Goal: Task Accomplishment & Management: Complete application form

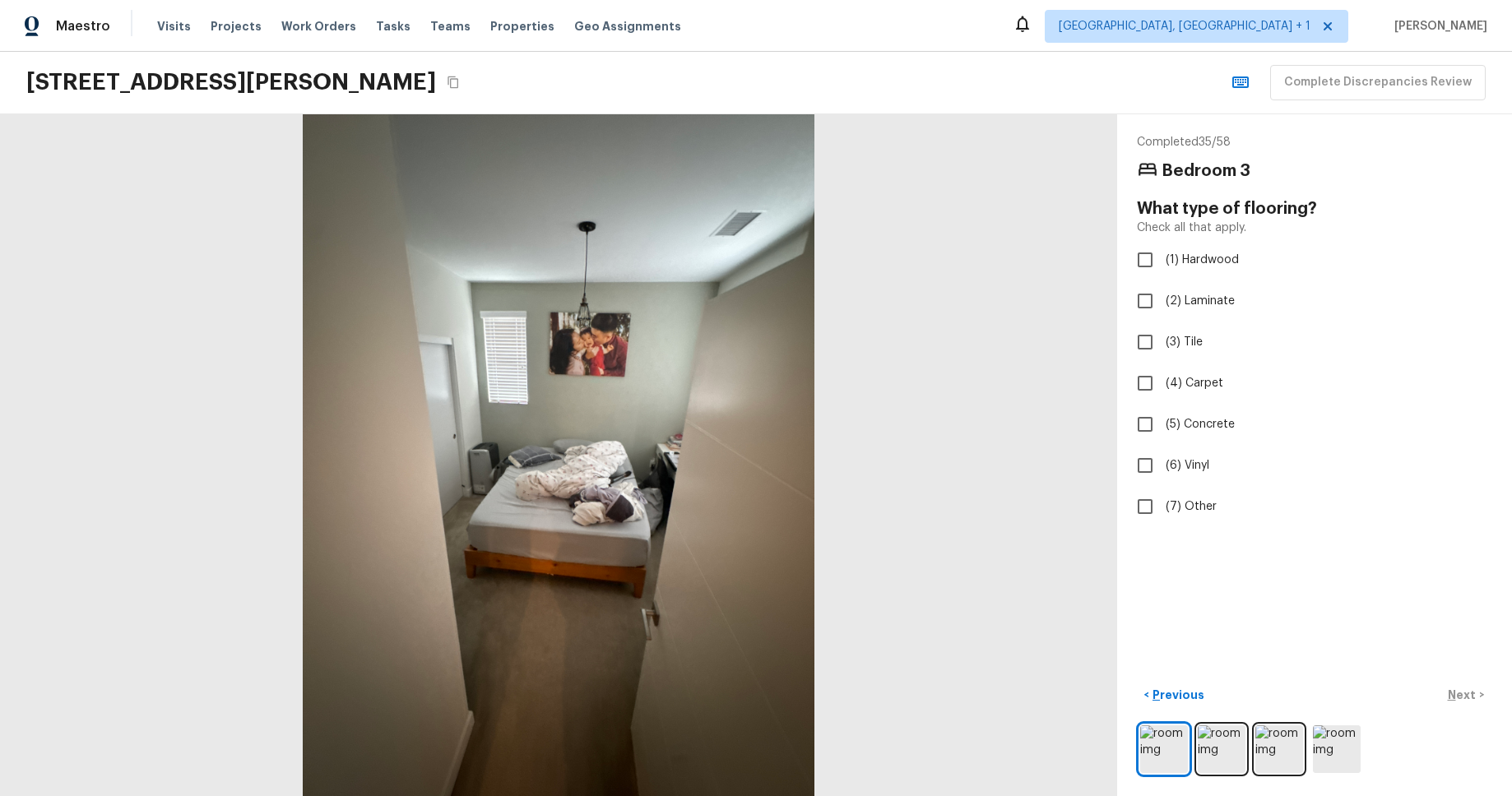
click at [1026, 92] on div "11030 Garvey Ave, El Monte, CA 91733 Complete Discrepancies Review" at bounding box center [756, 82] width 1512 height 62
checkbox input "true"
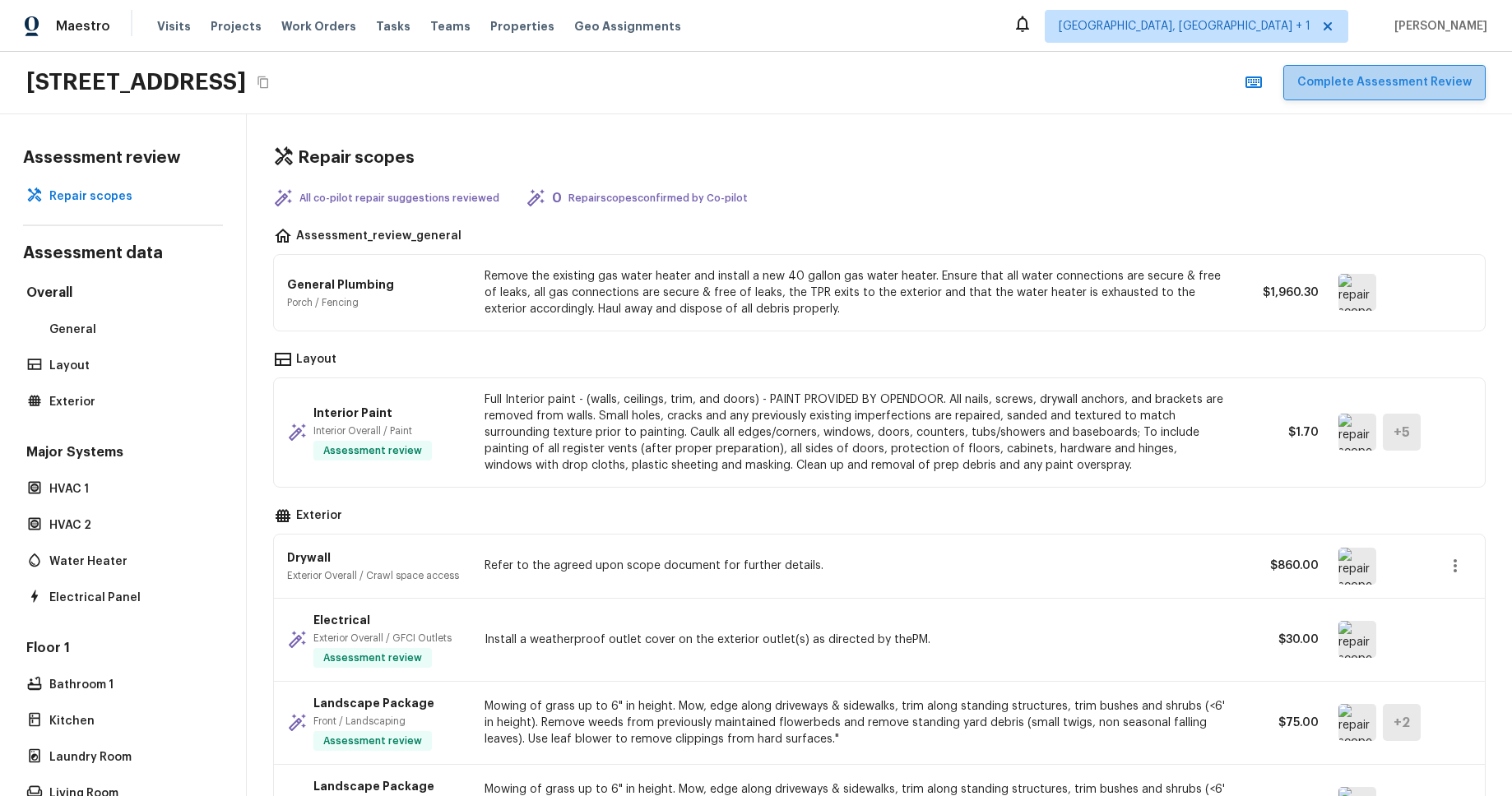
click at [1401, 86] on button "Complete Assessment Review" at bounding box center [1384, 83] width 202 height 36
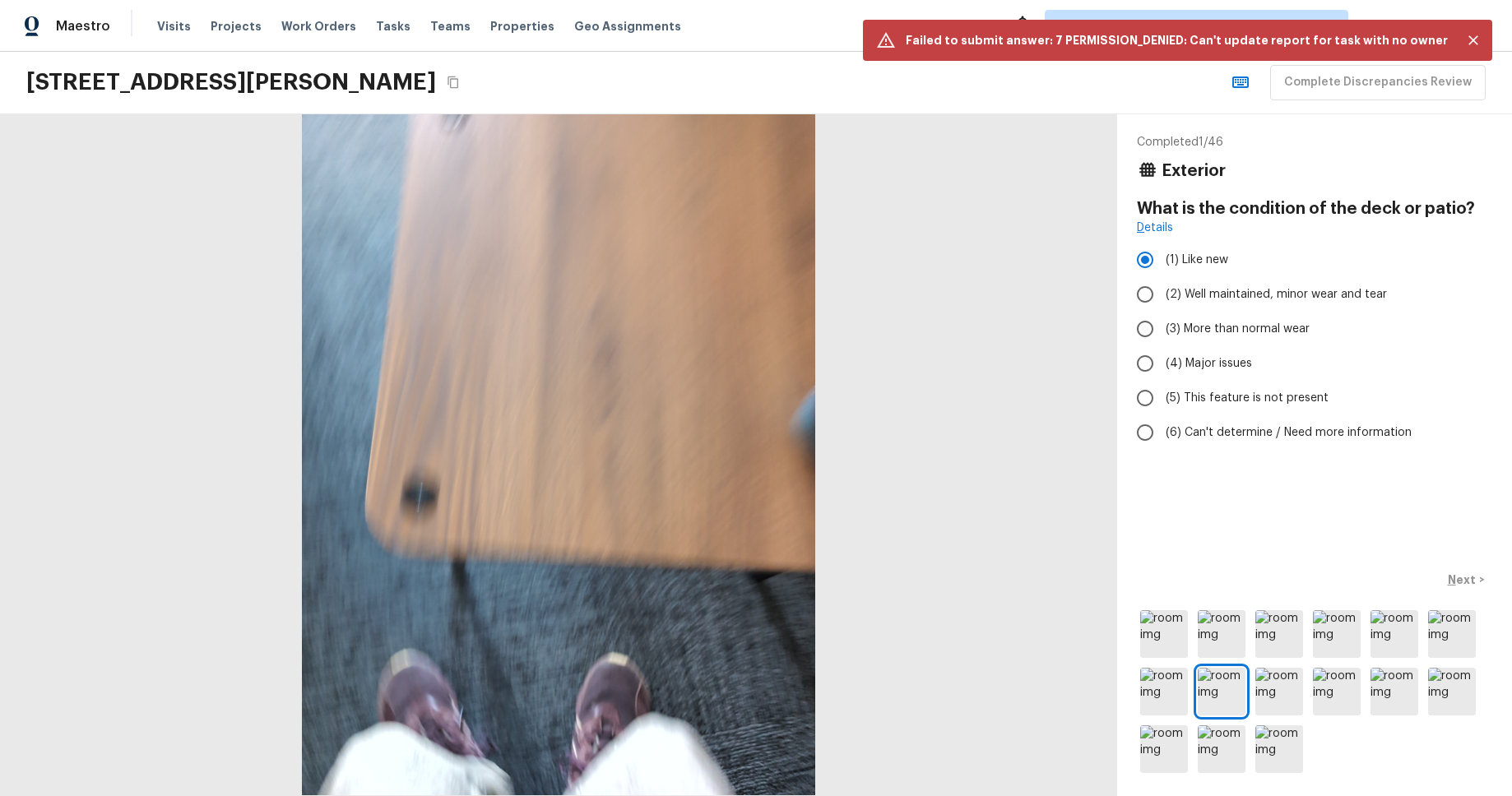
click at [1358, 142] on p "Completed 1 / 46" at bounding box center [1314, 142] width 356 height 17
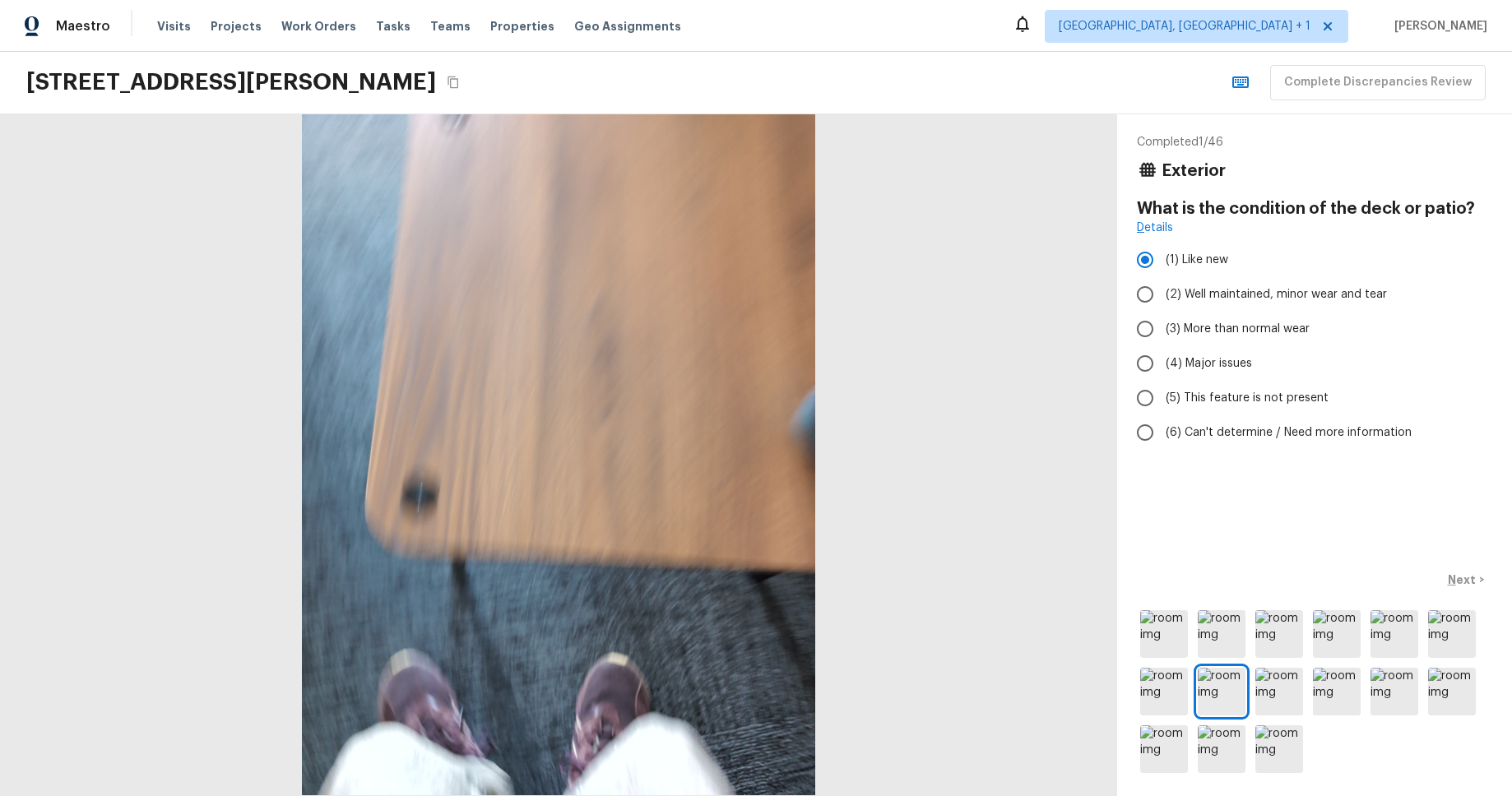
radio input "false"
radio input "true"
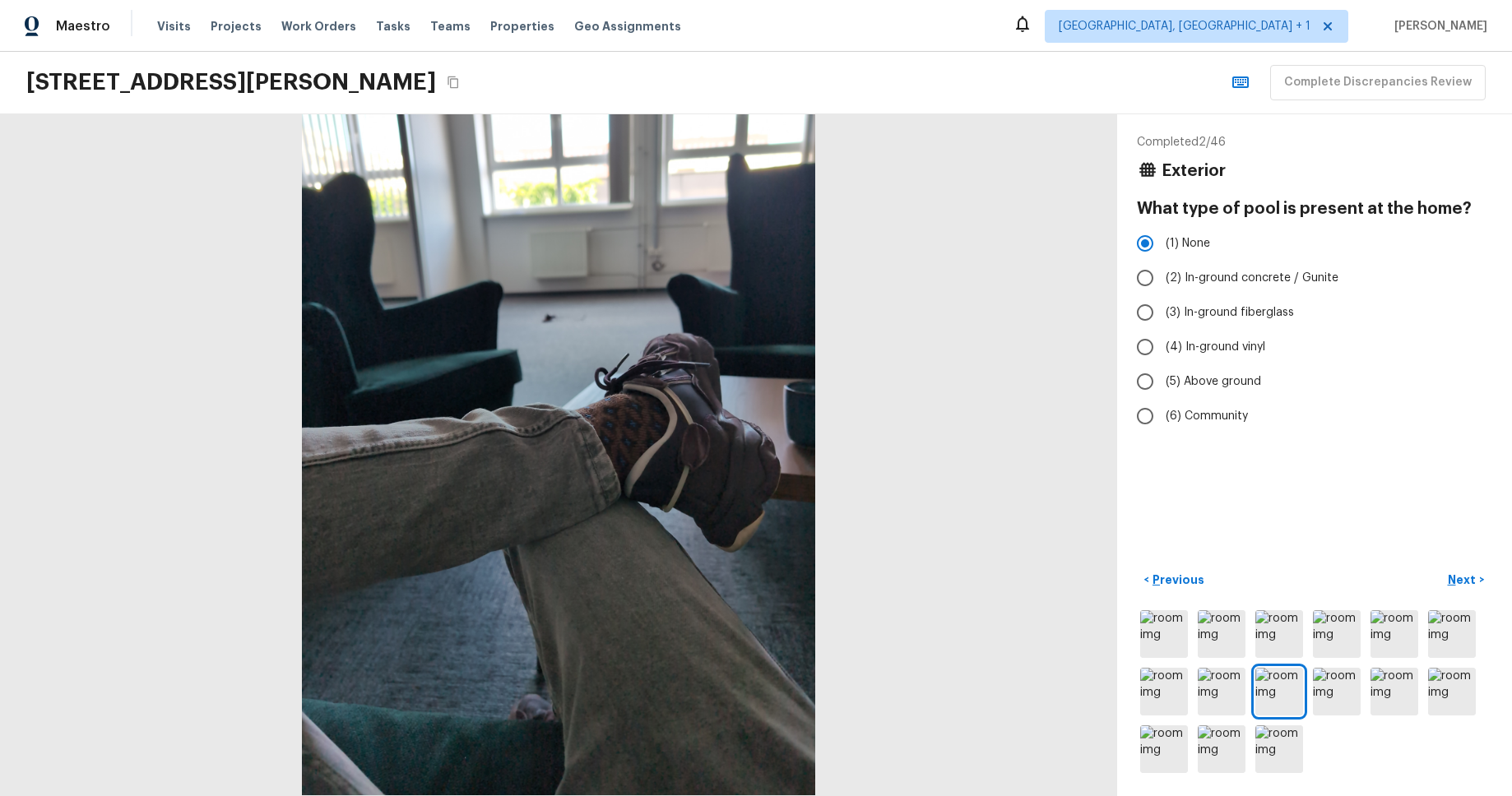
radio input "false"
radio input "true"
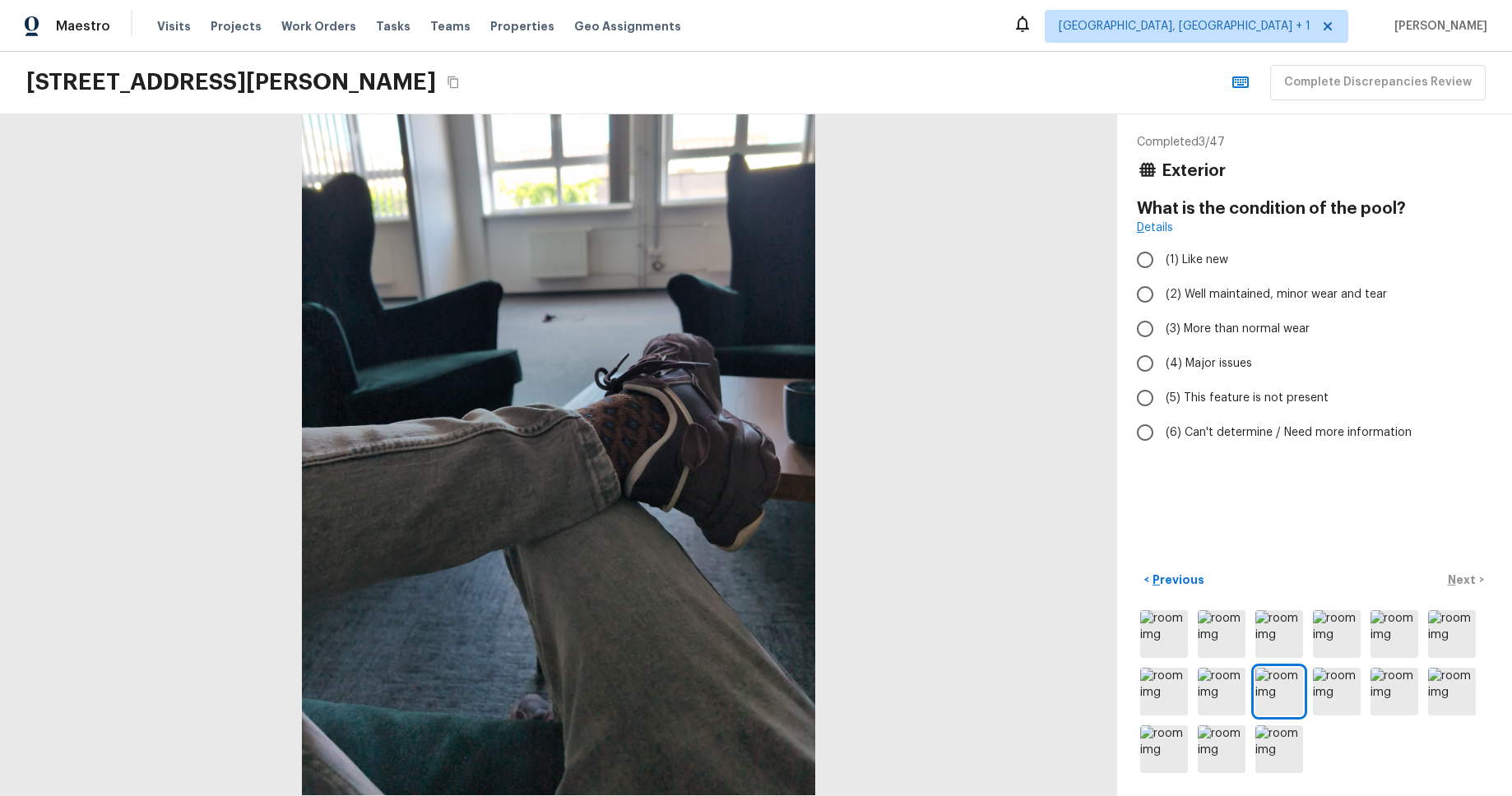
radio input "true"
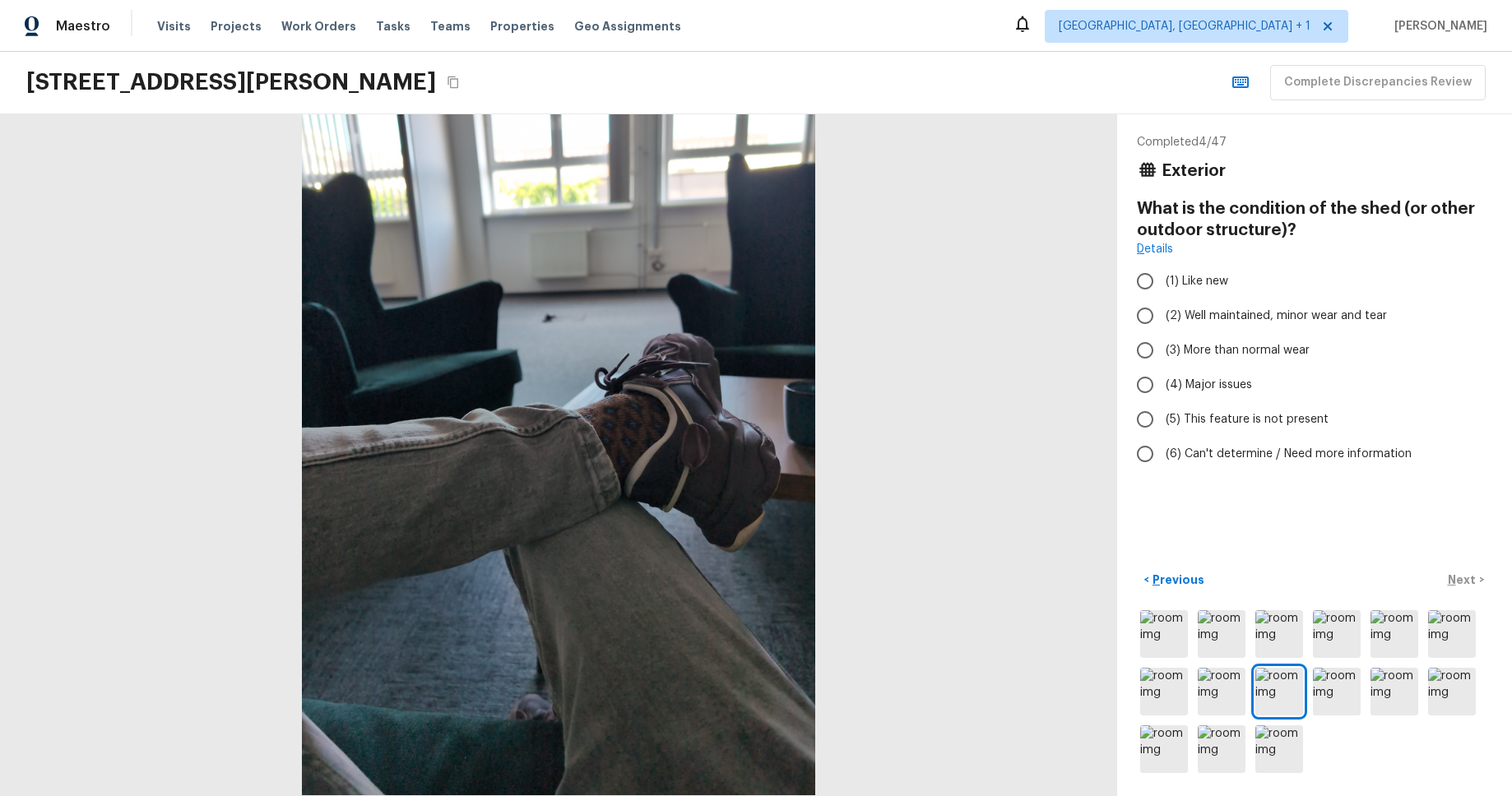
radio input "true"
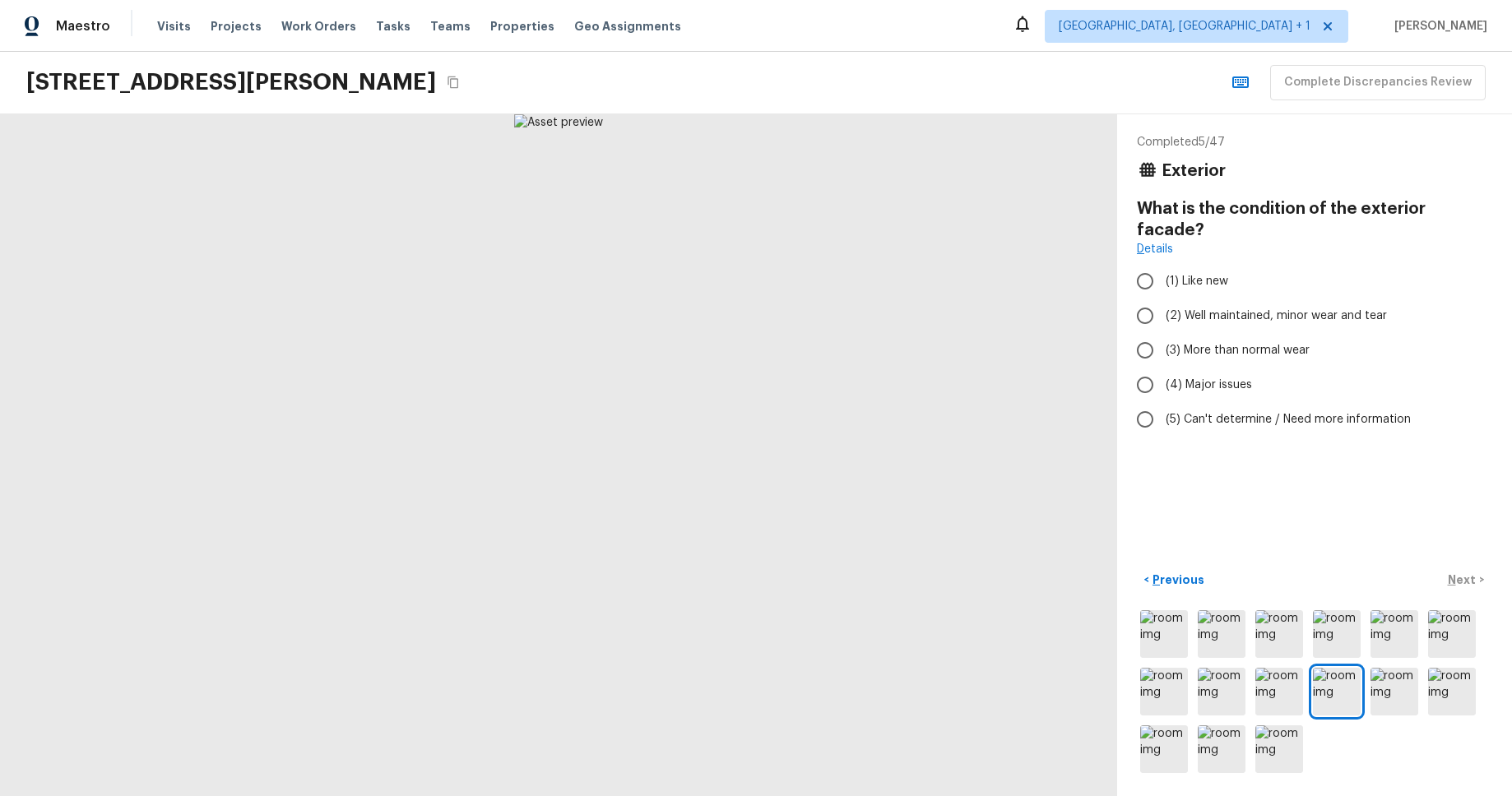
radio input "true"
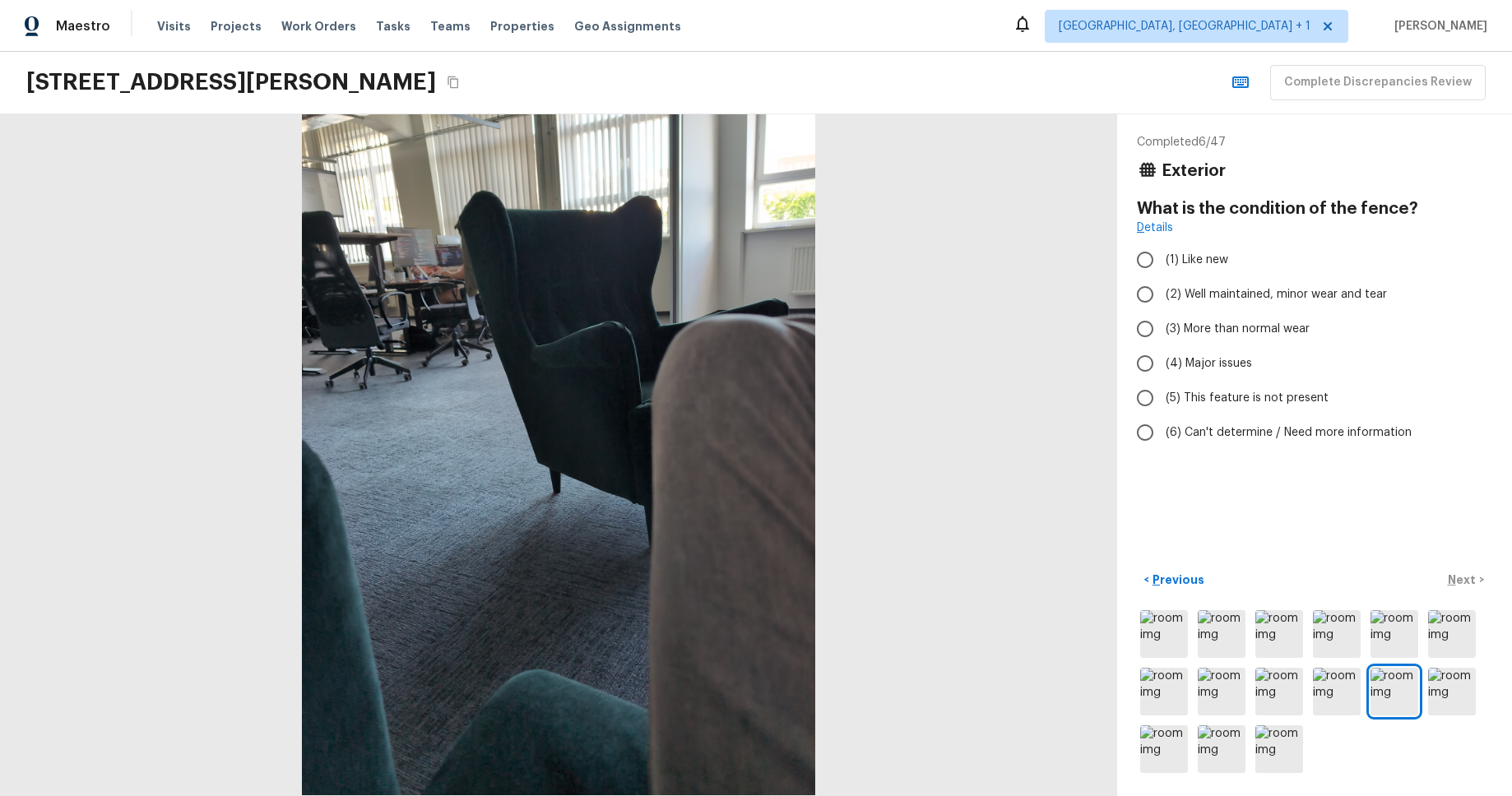
radio input "true"
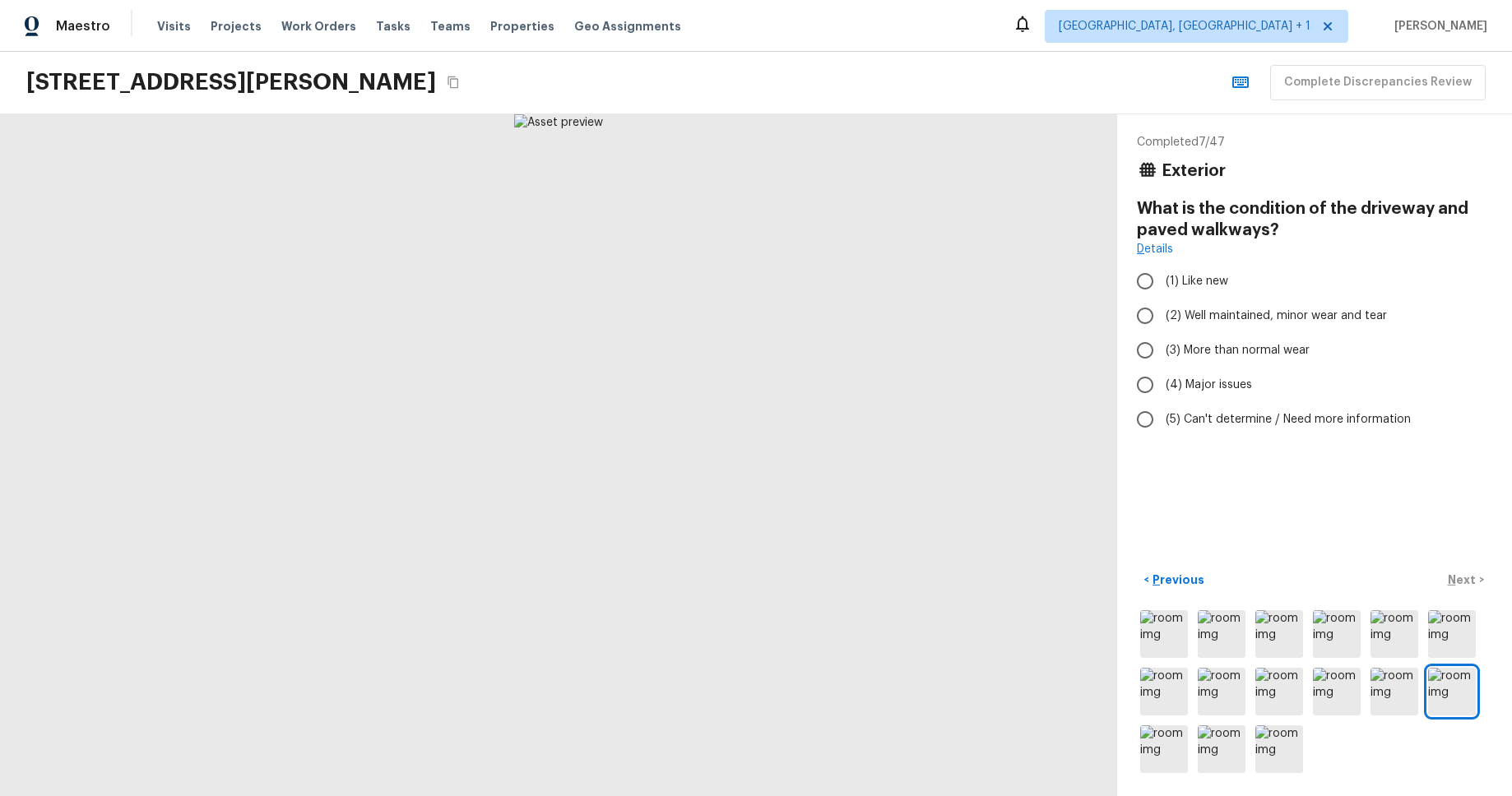
radio input "true"
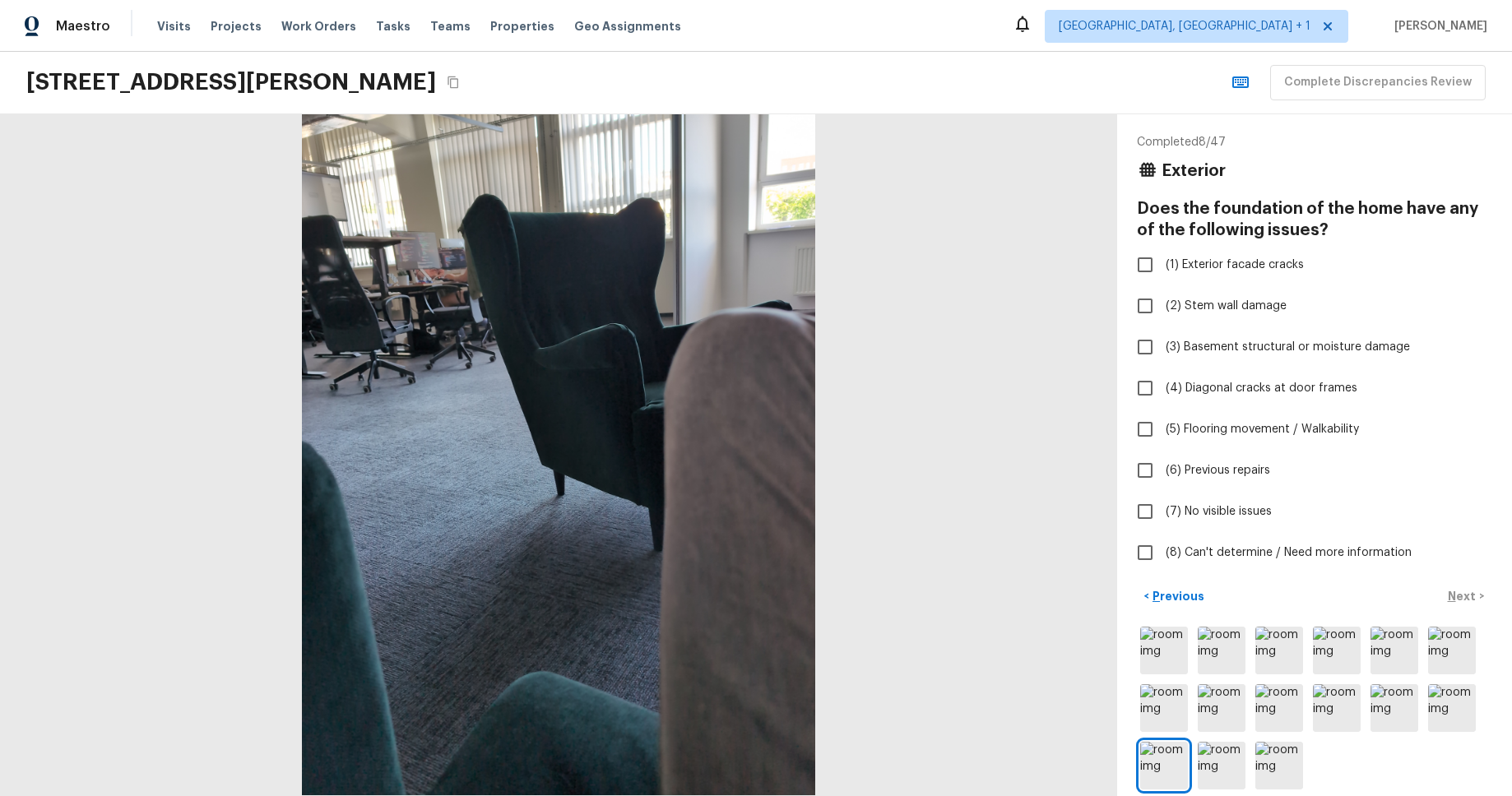
checkbox input "true"
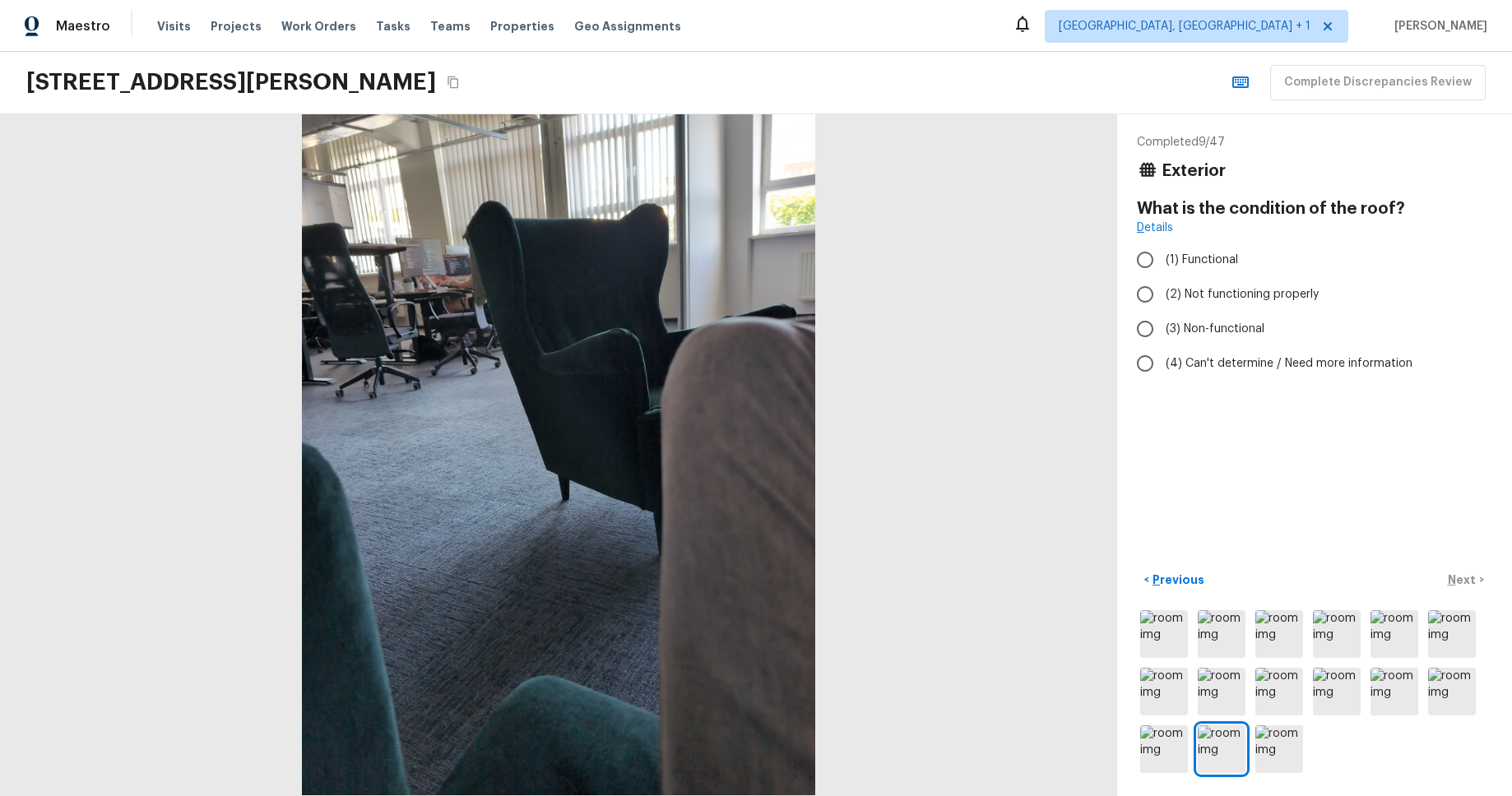
radio input "true"
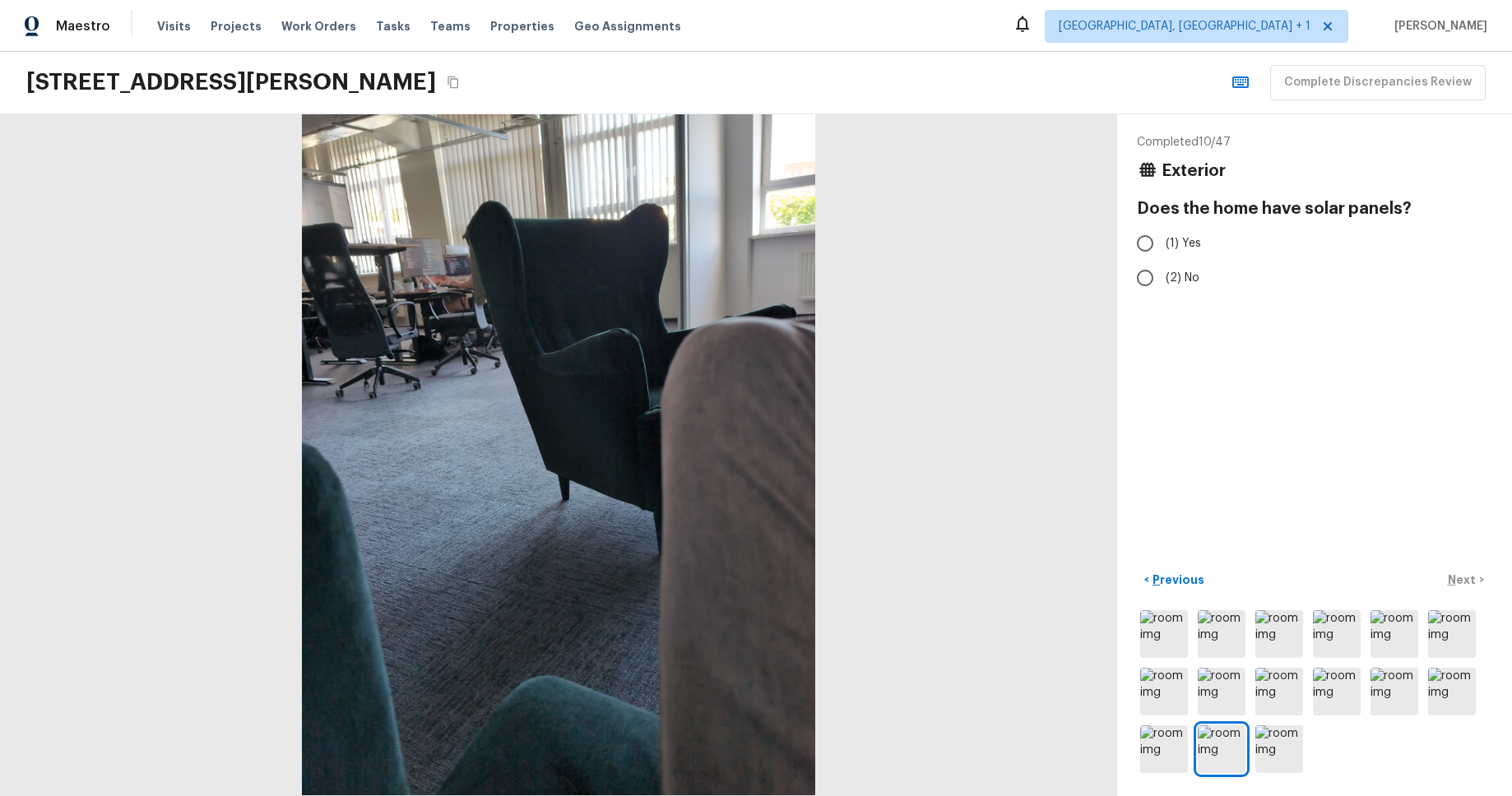
radio input "true"
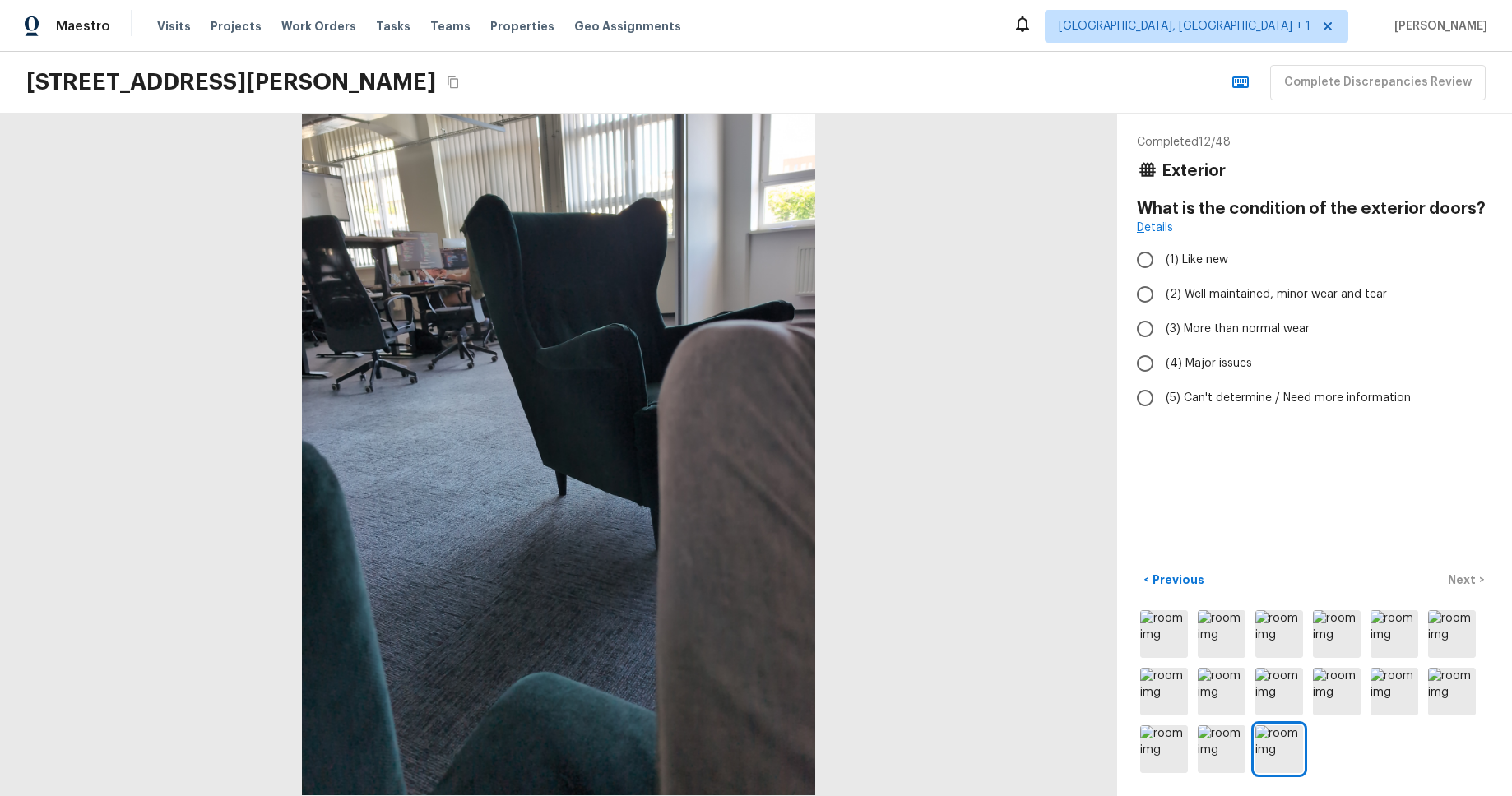
radio input "true"
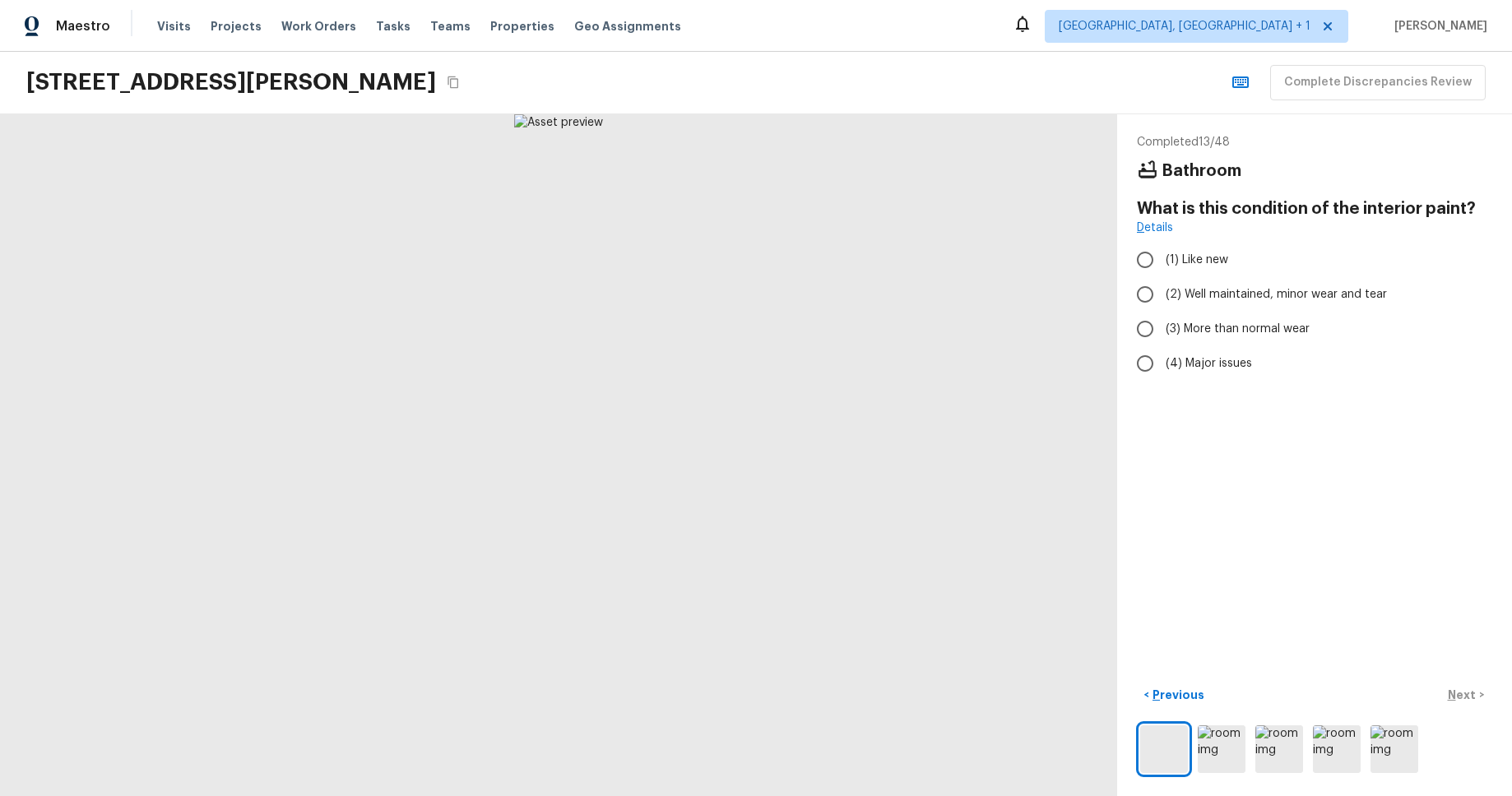
radio input "true"
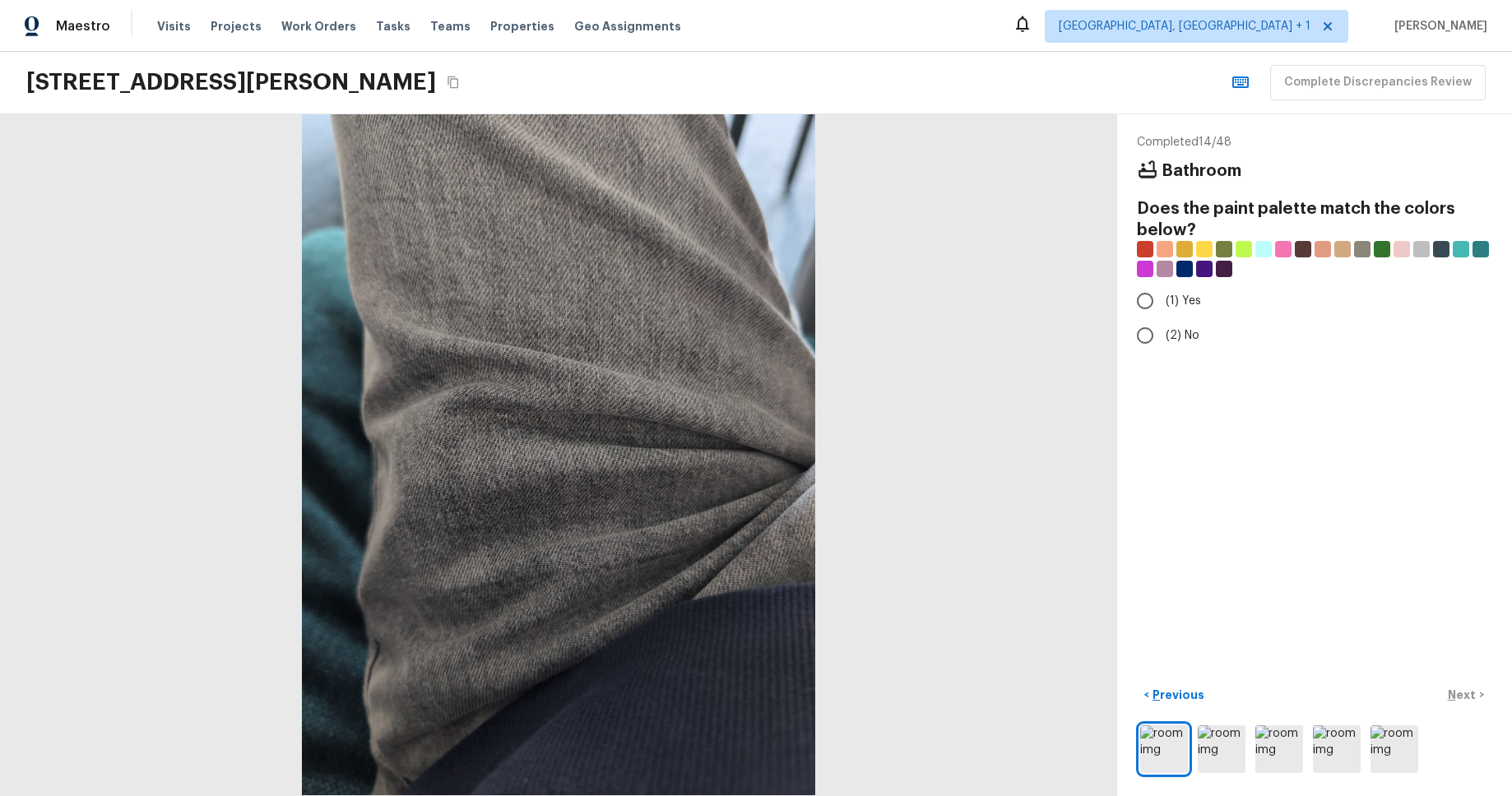
radio input "true"
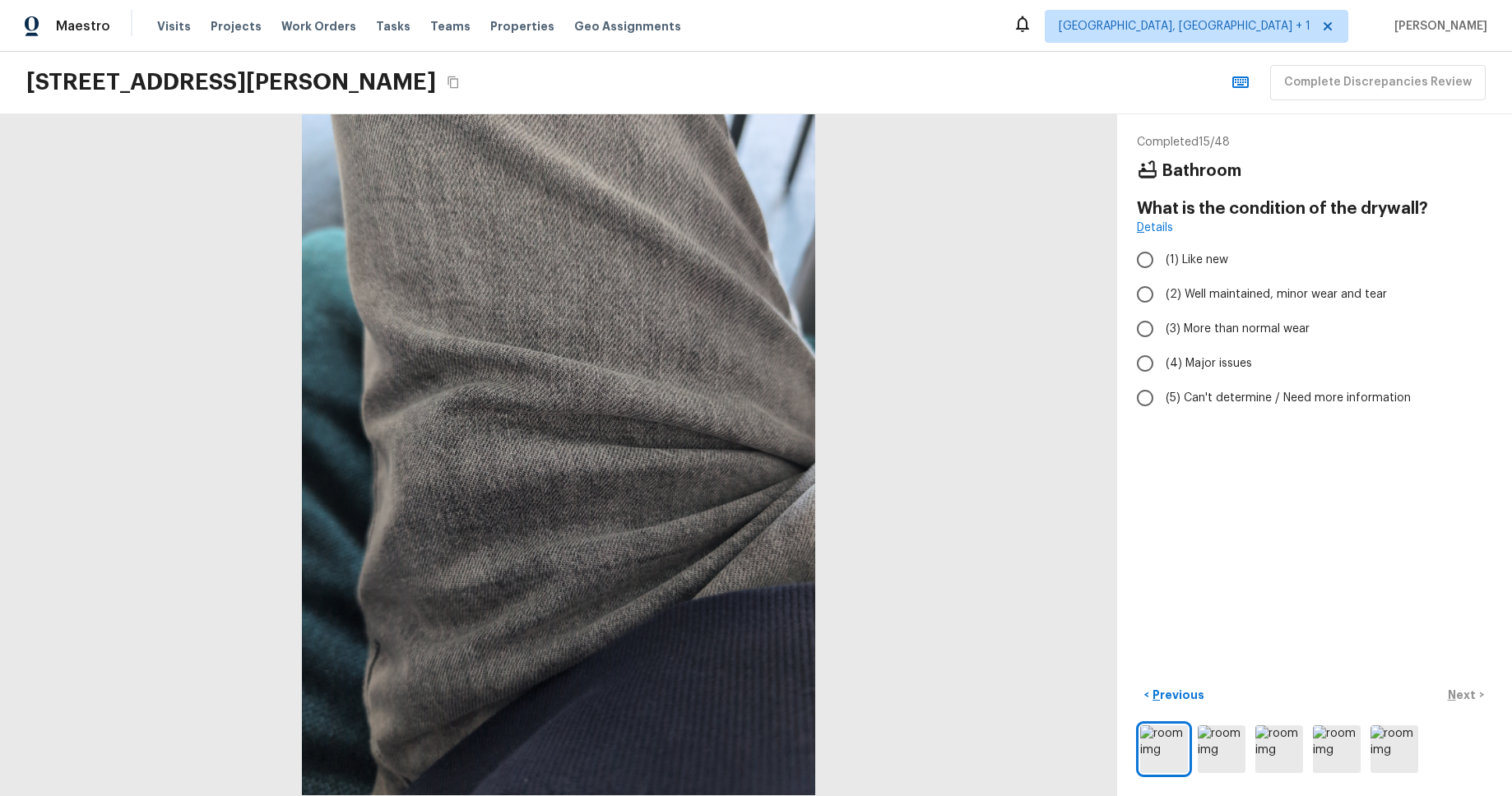
radio input "true"
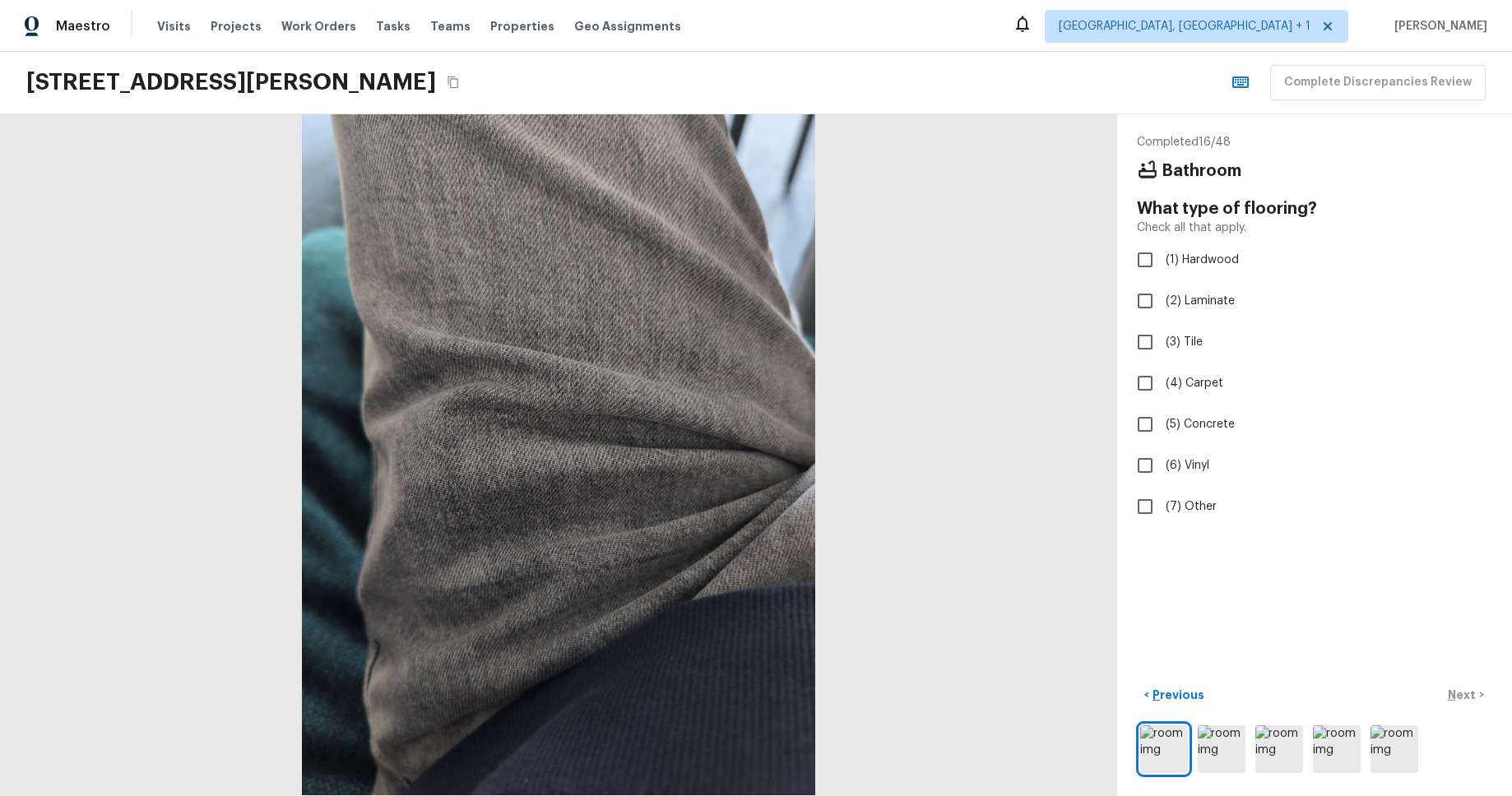
checkbox input "true"
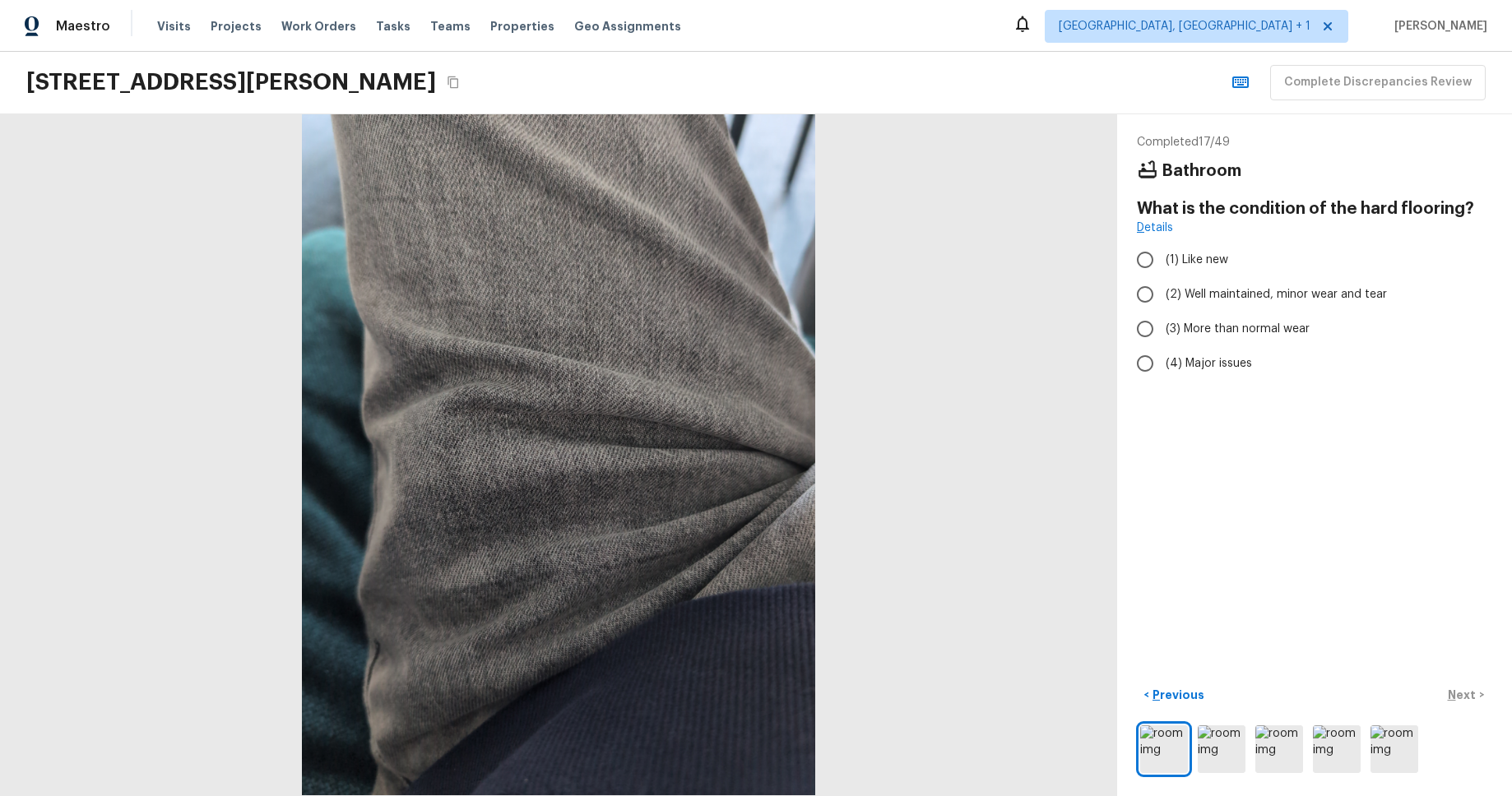
radio input "true"
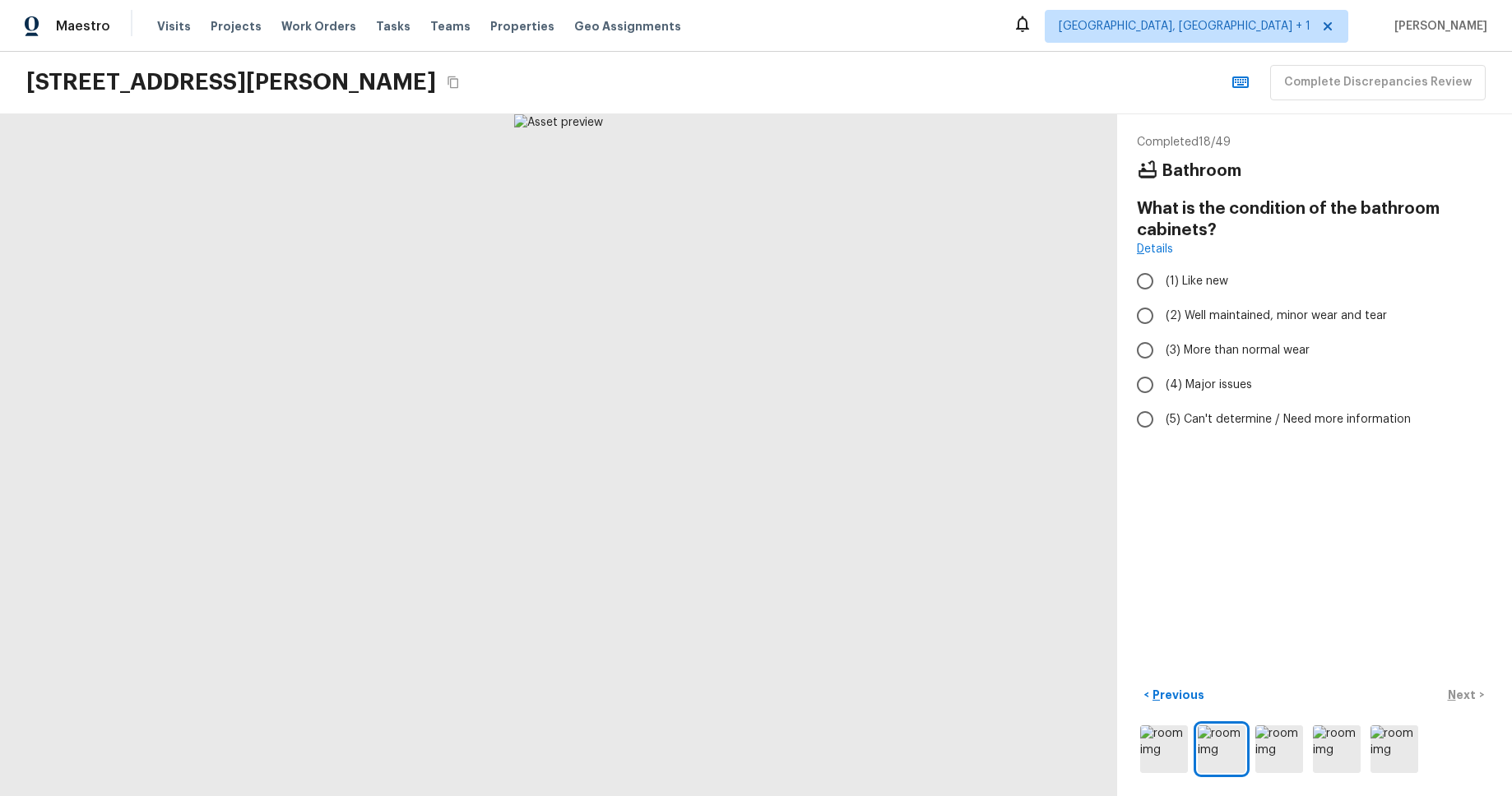
radio input "true"
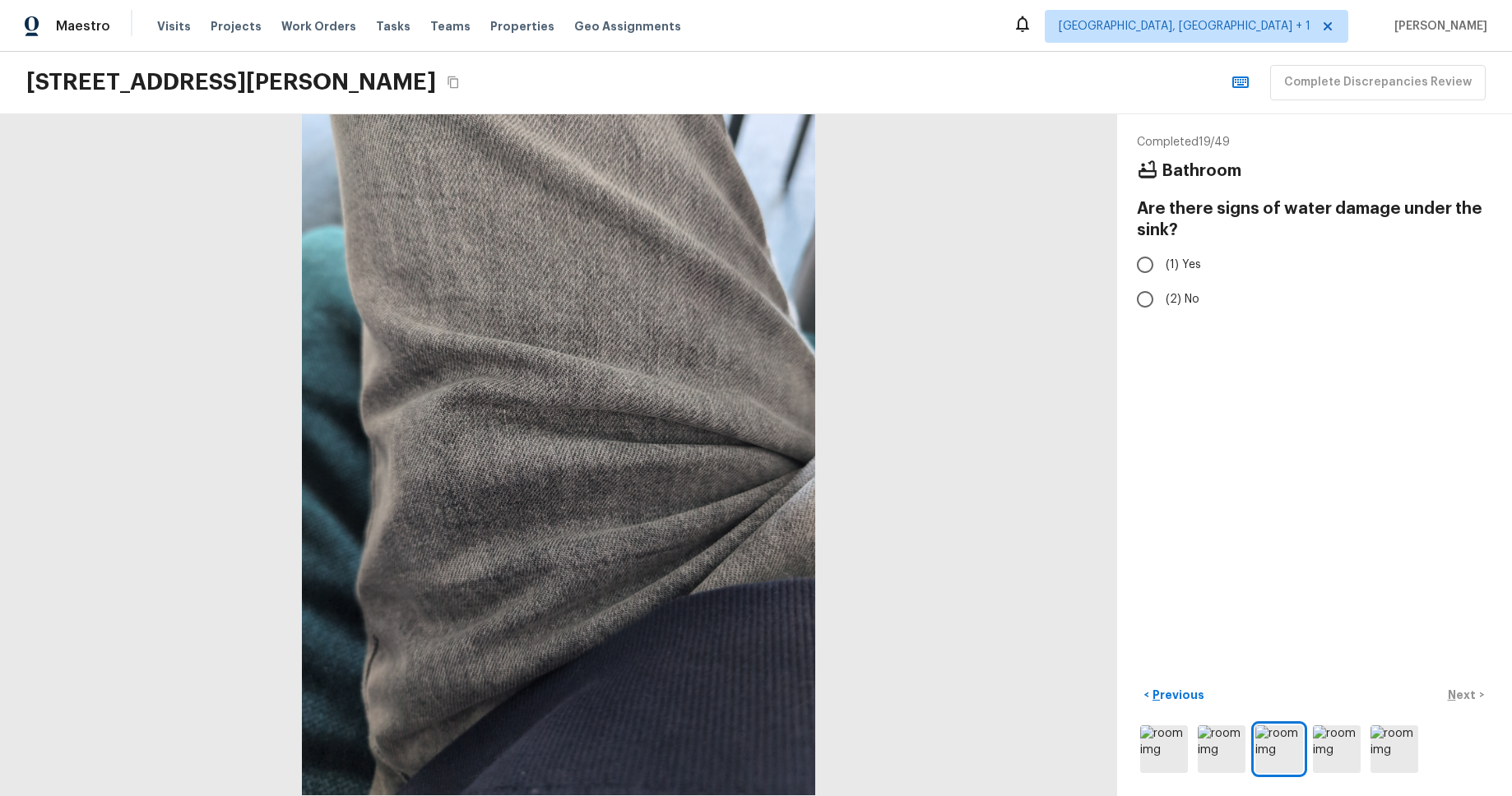
radio input "true"
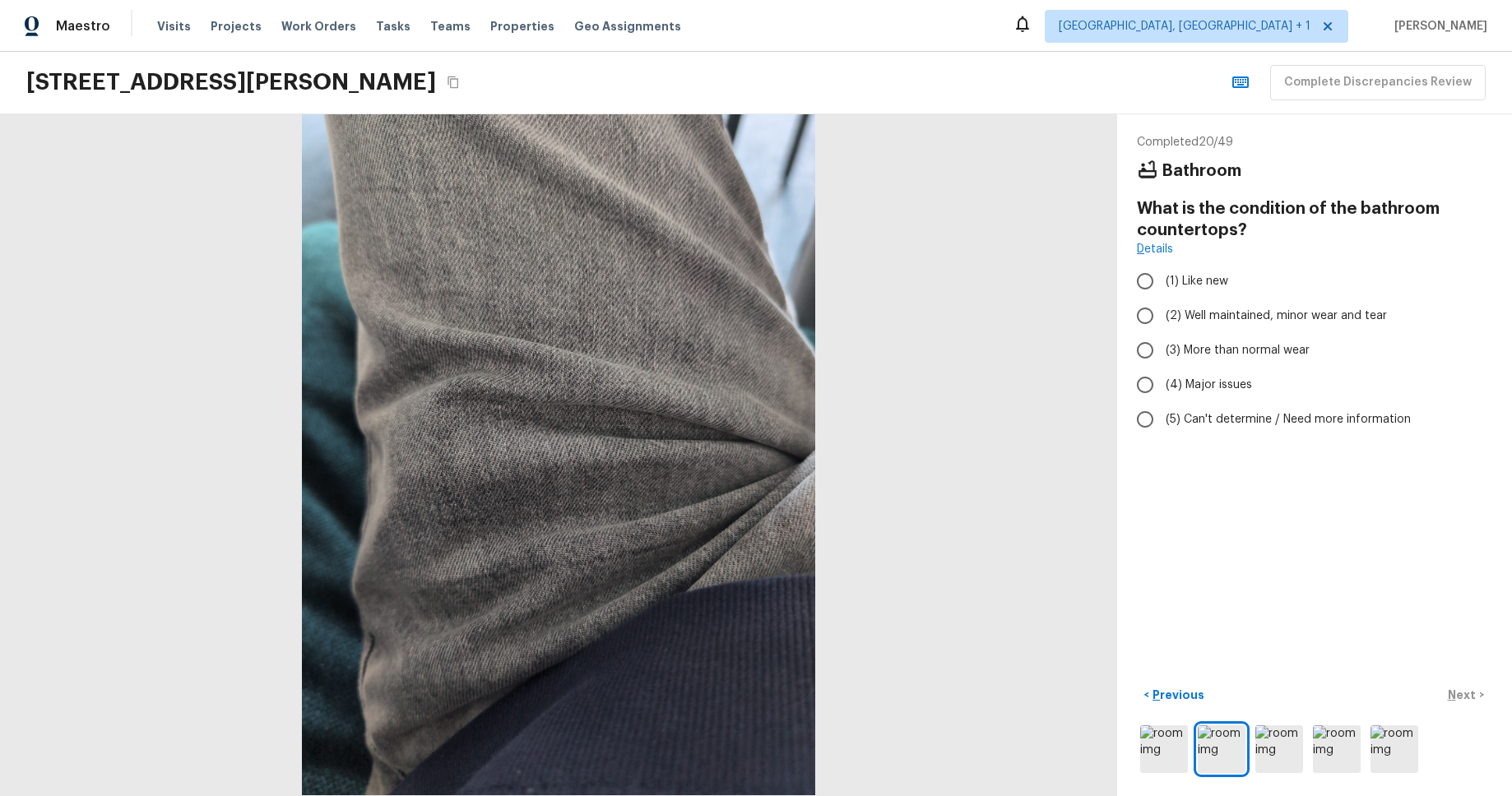
radio input "true"
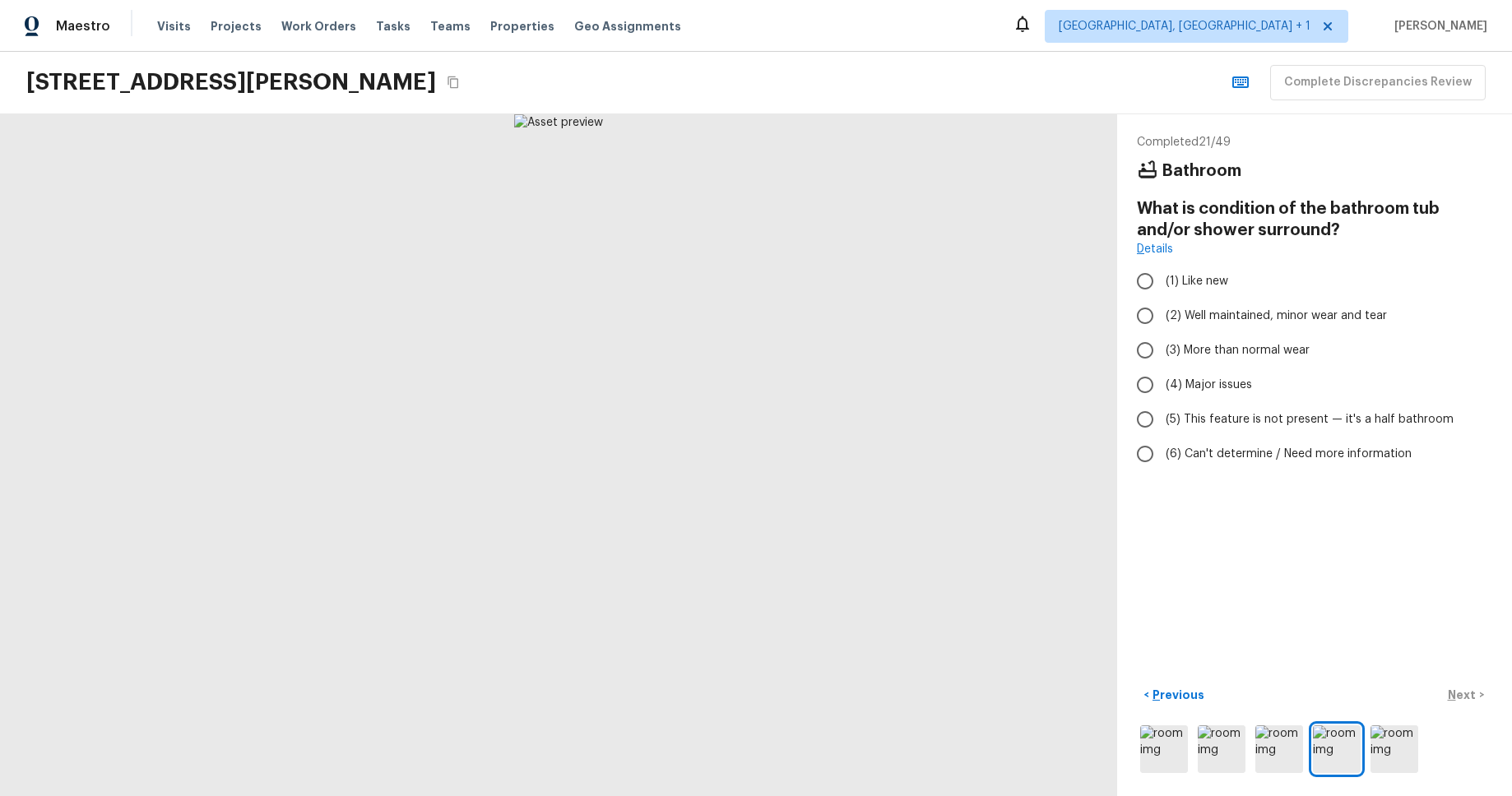
radio input "true"
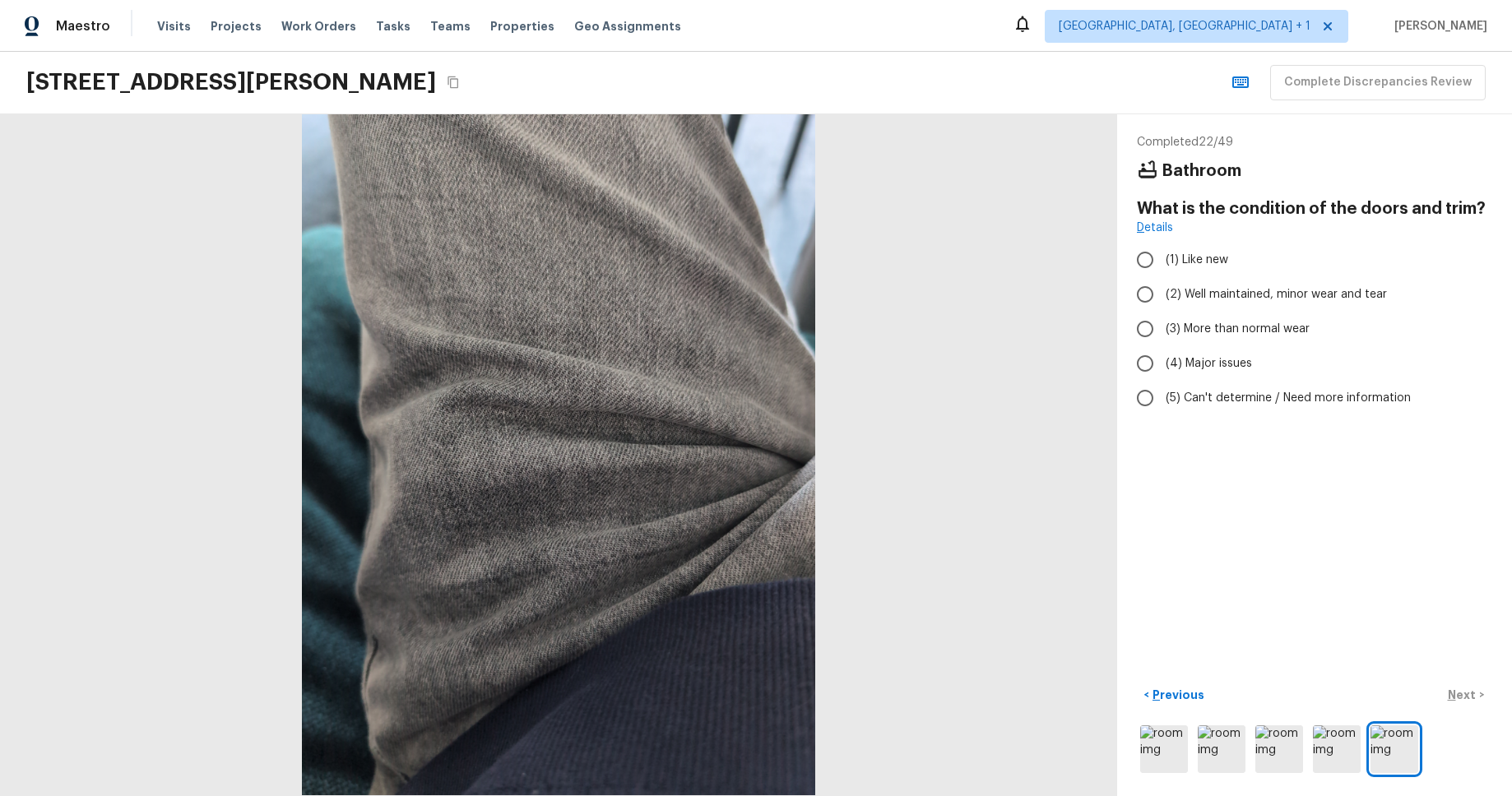
radio input "true"
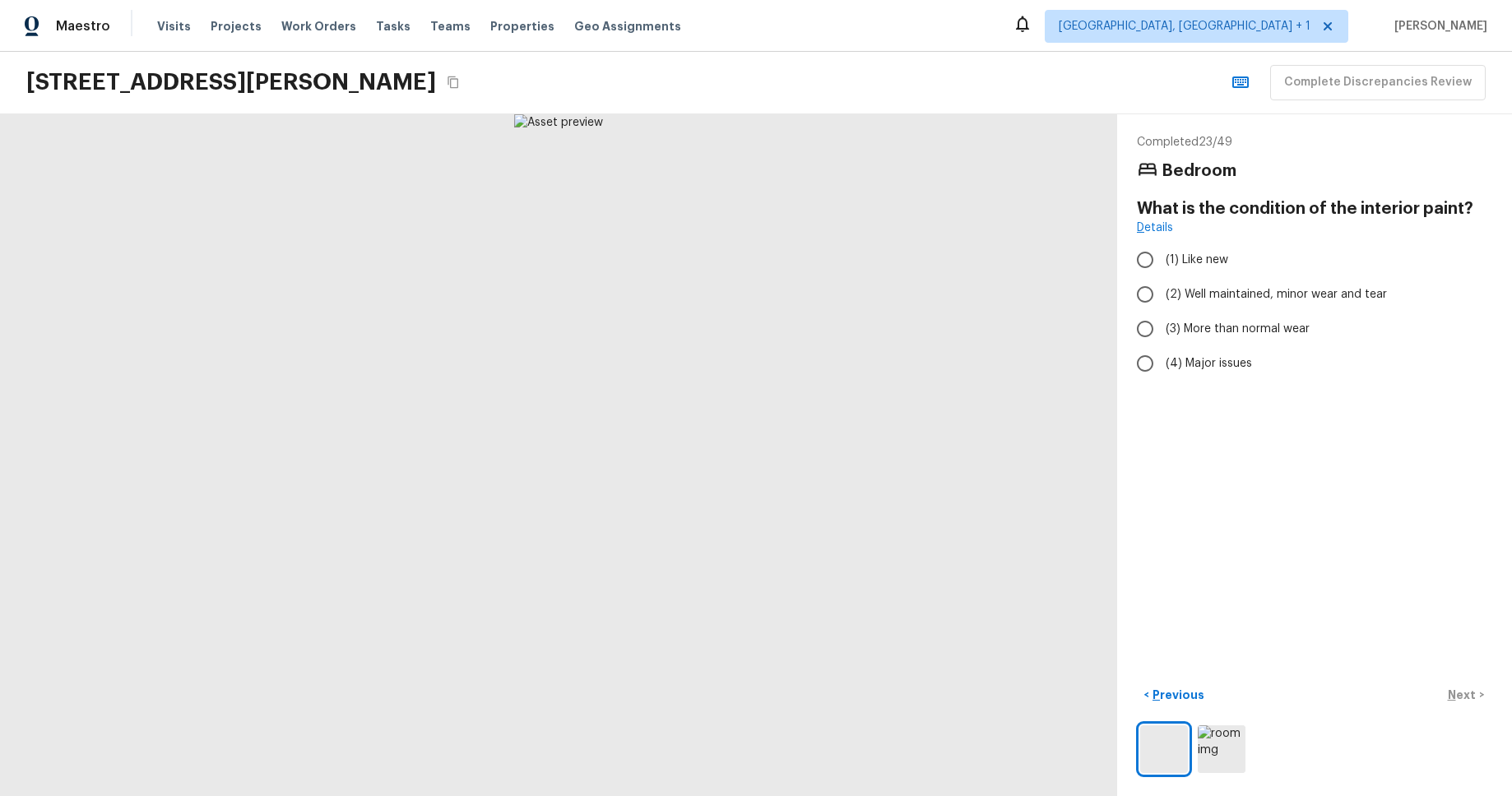
radio input "true"
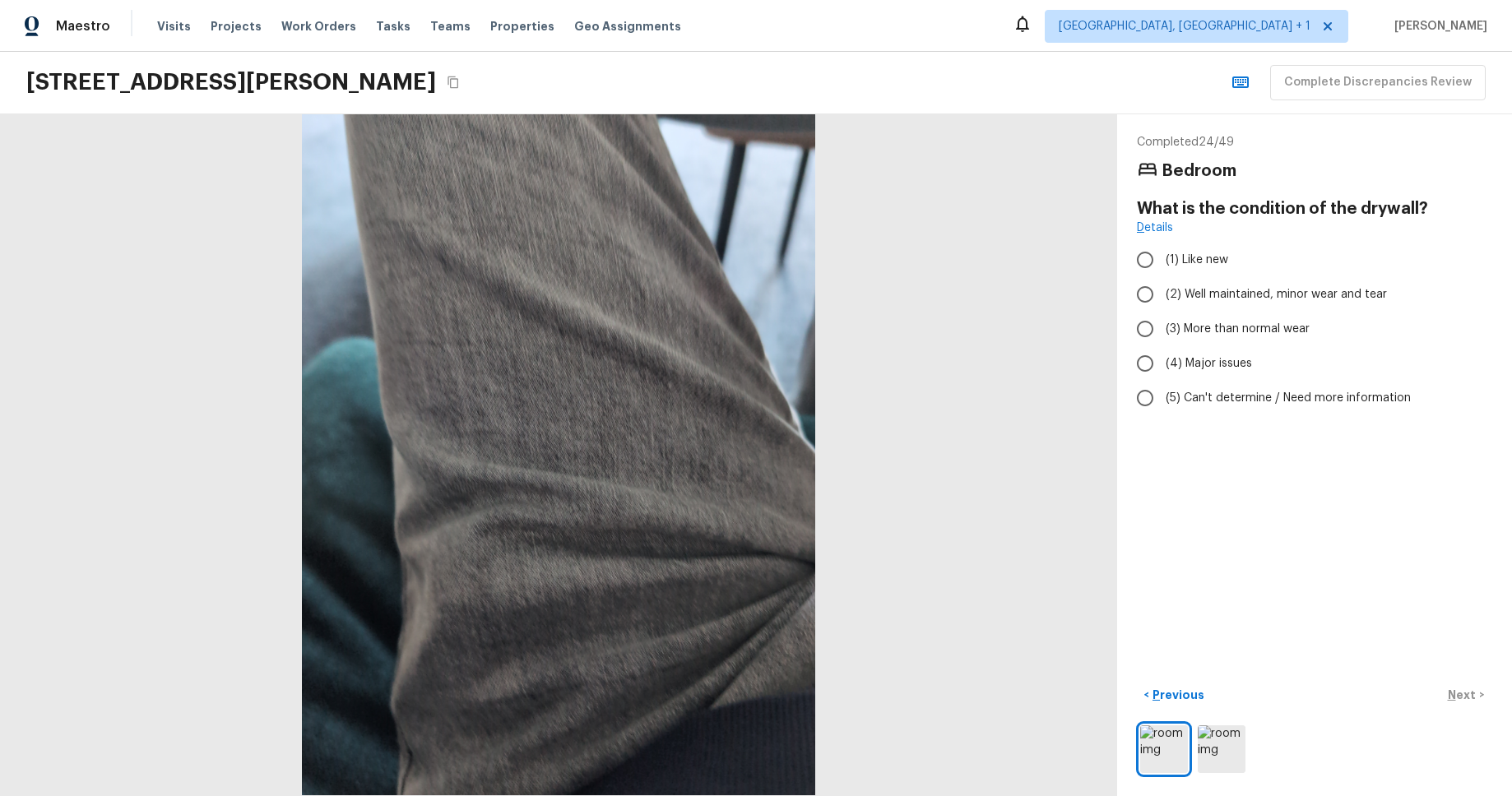
radio input "true"
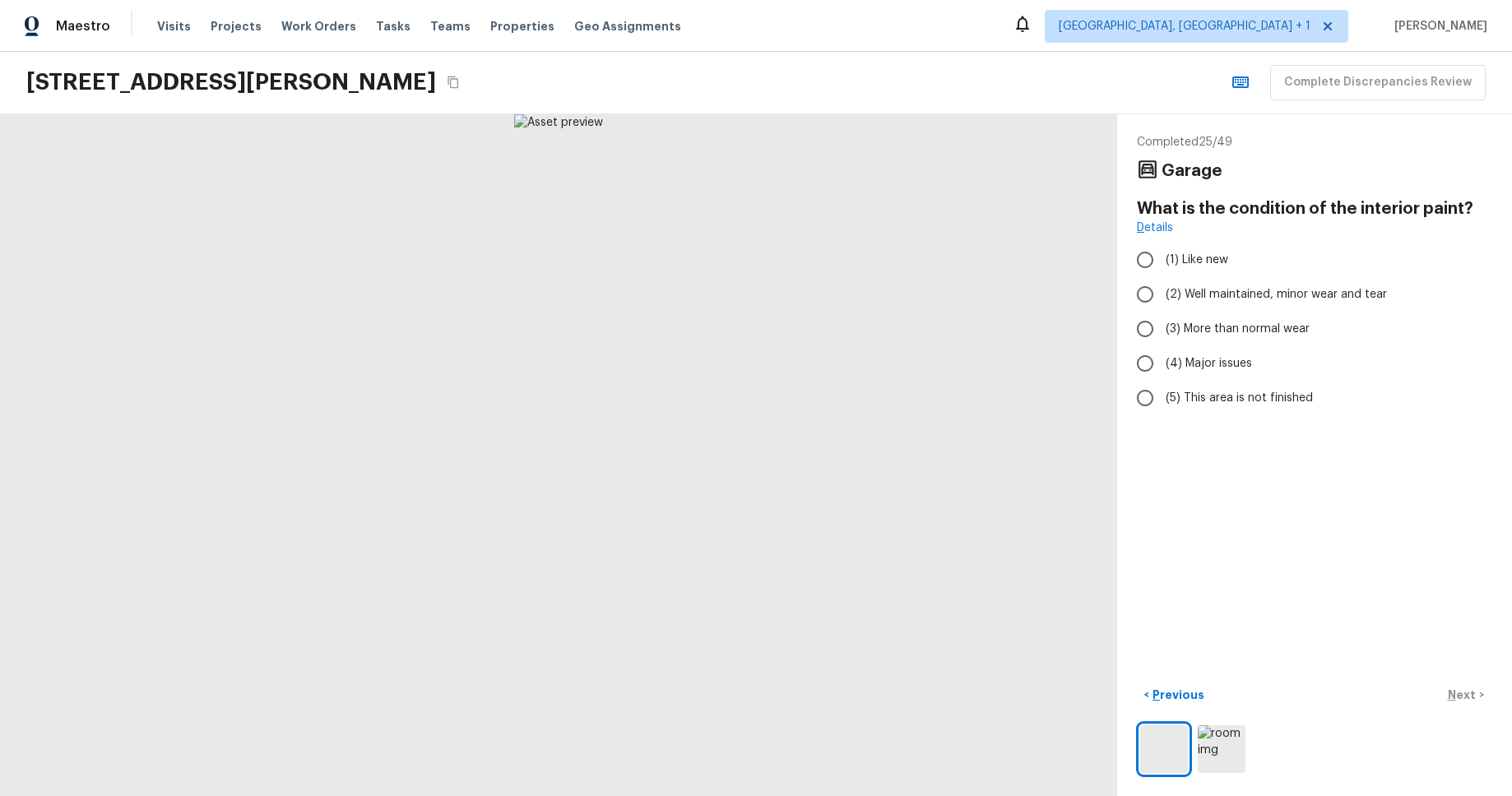
radio input "true"
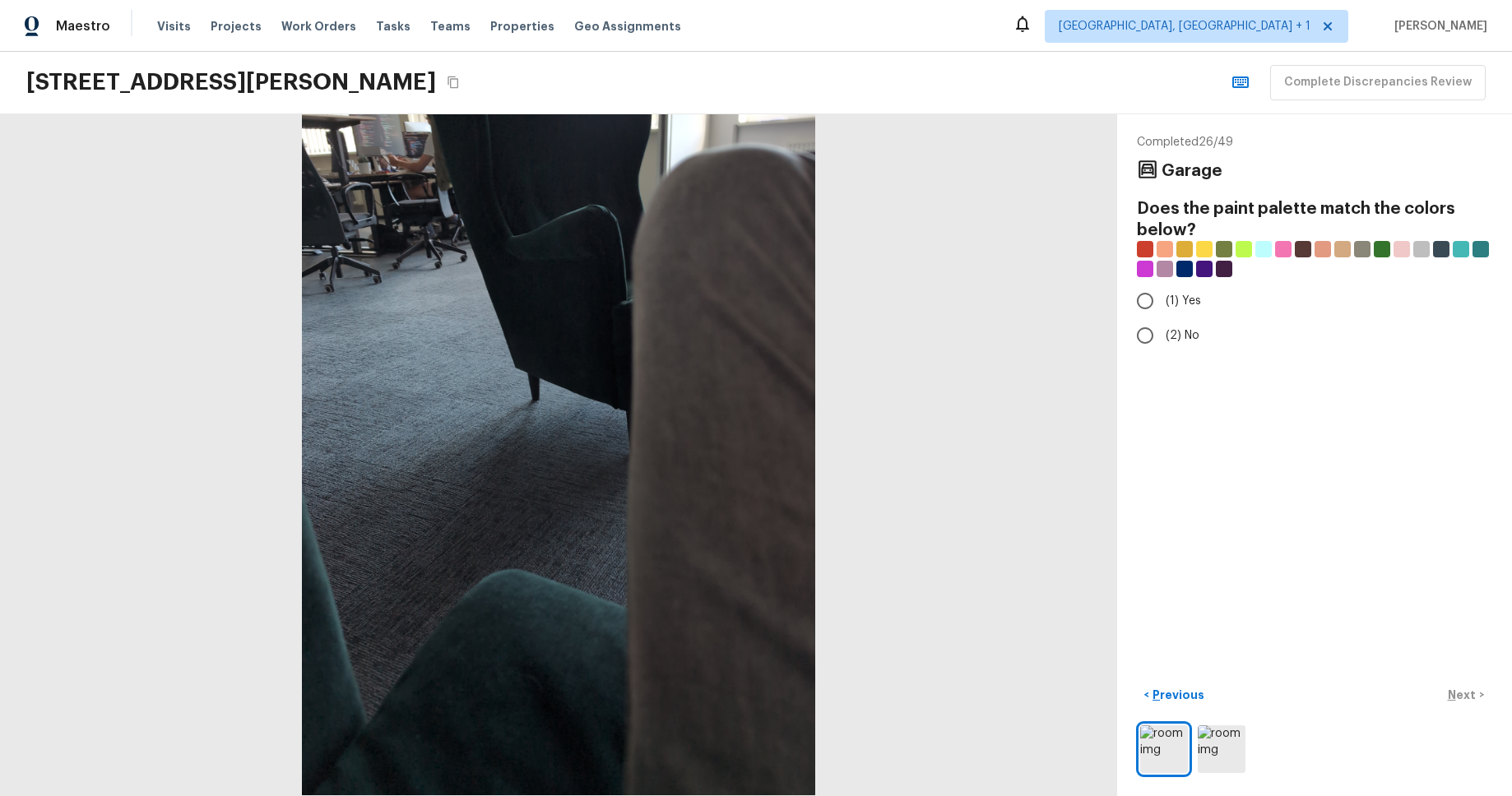
radio input "true"
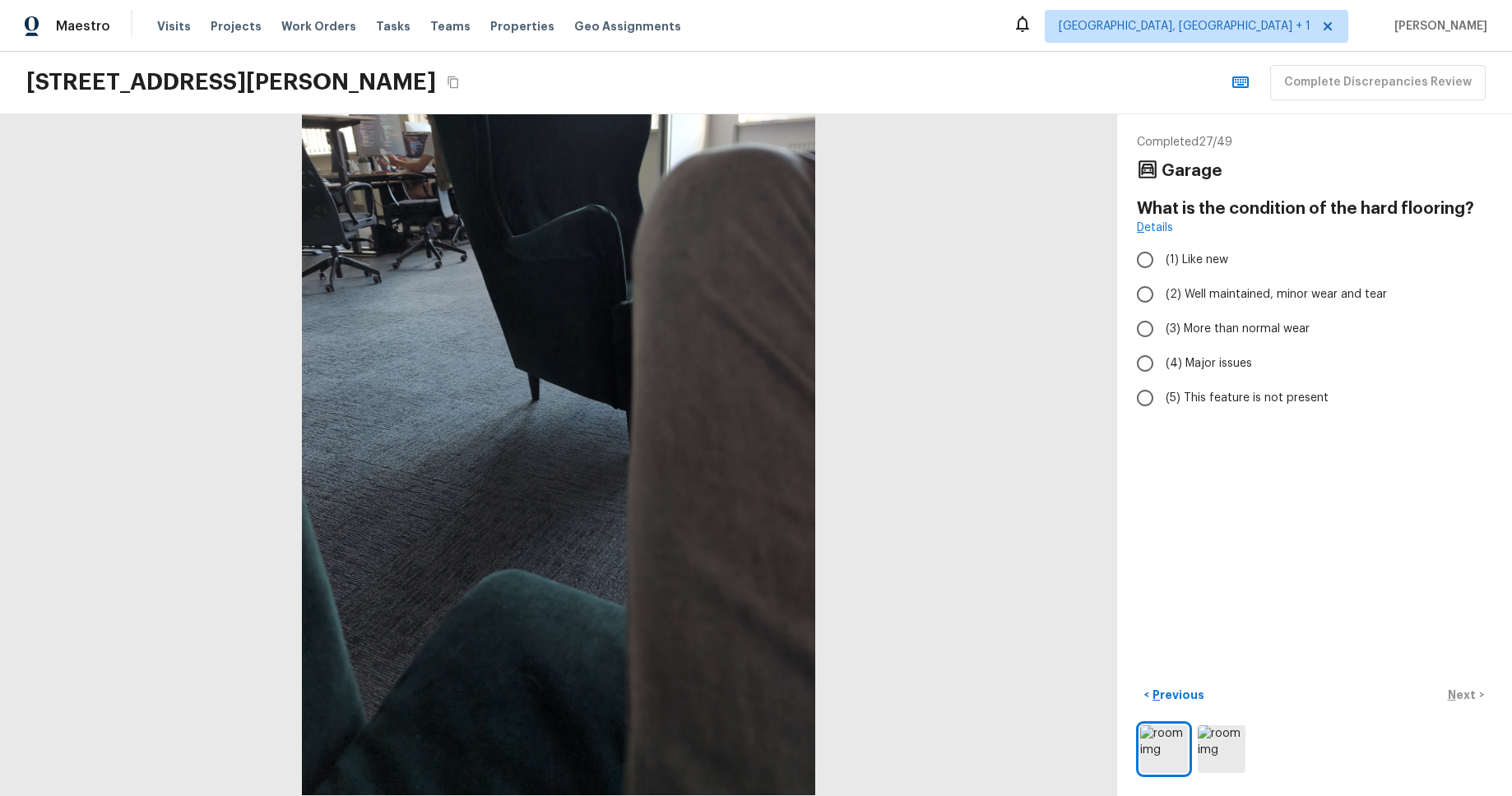
radio input "true"
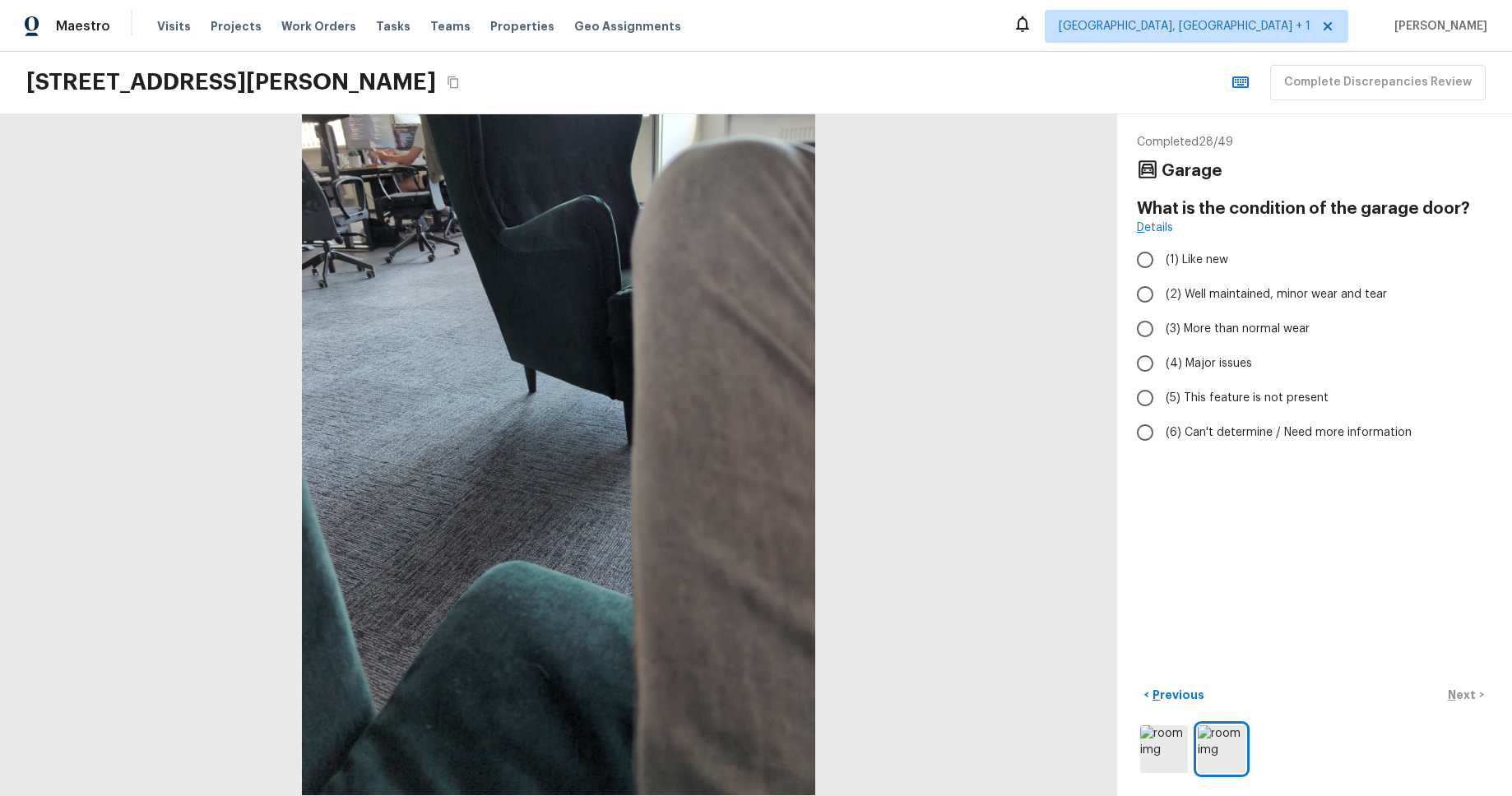
radio input "true"
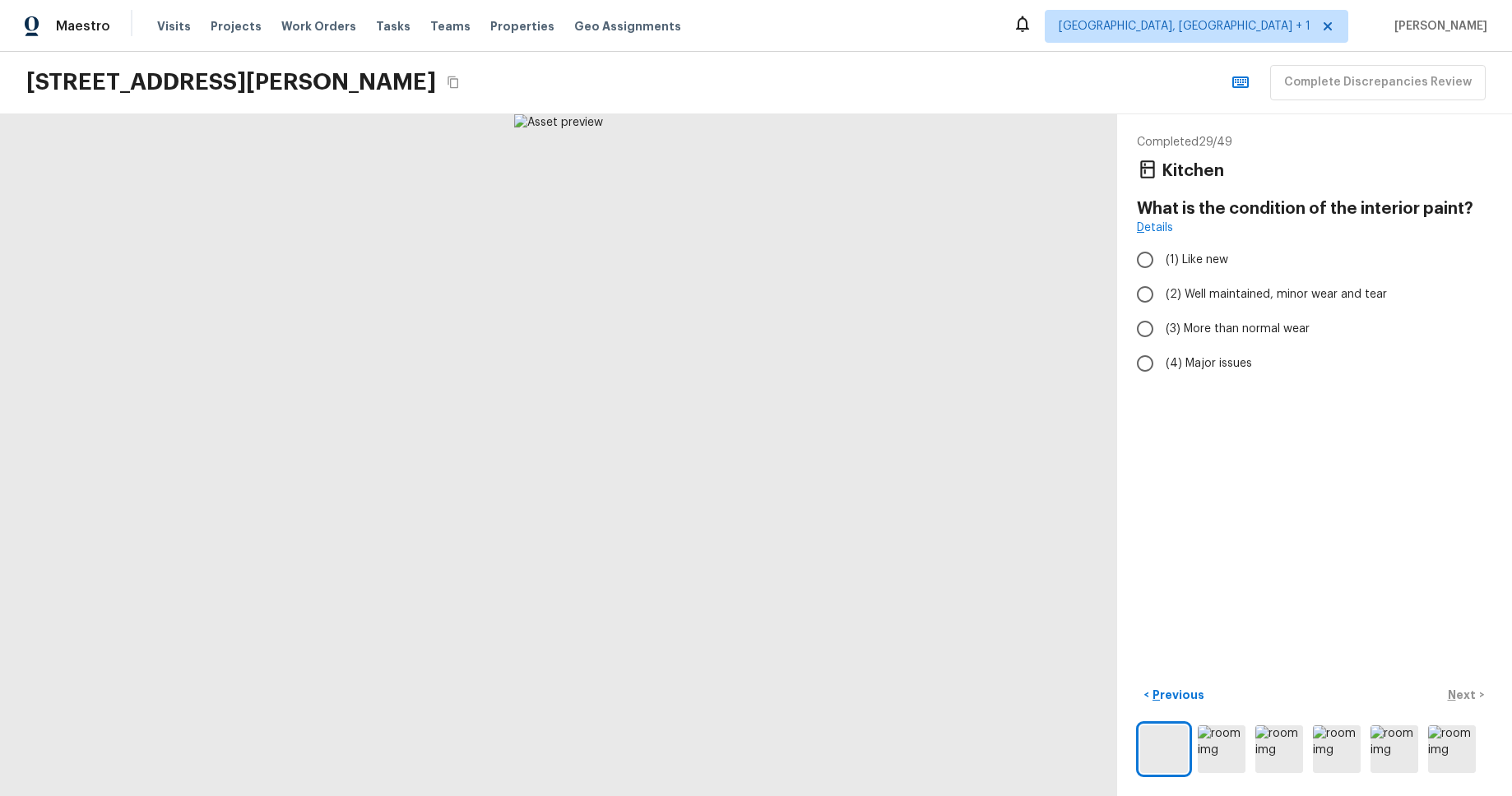
radio input "true"
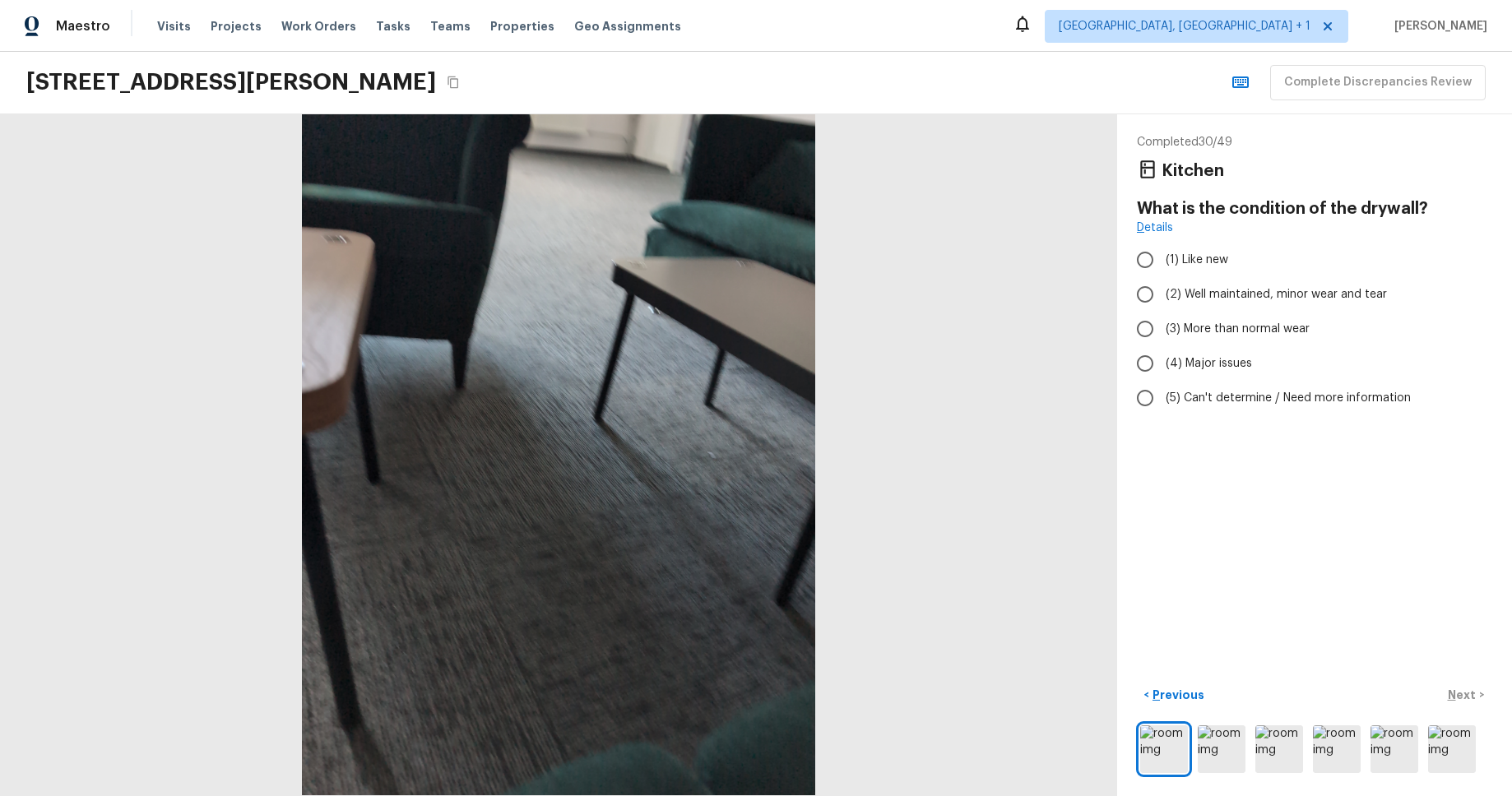
radio input "true"
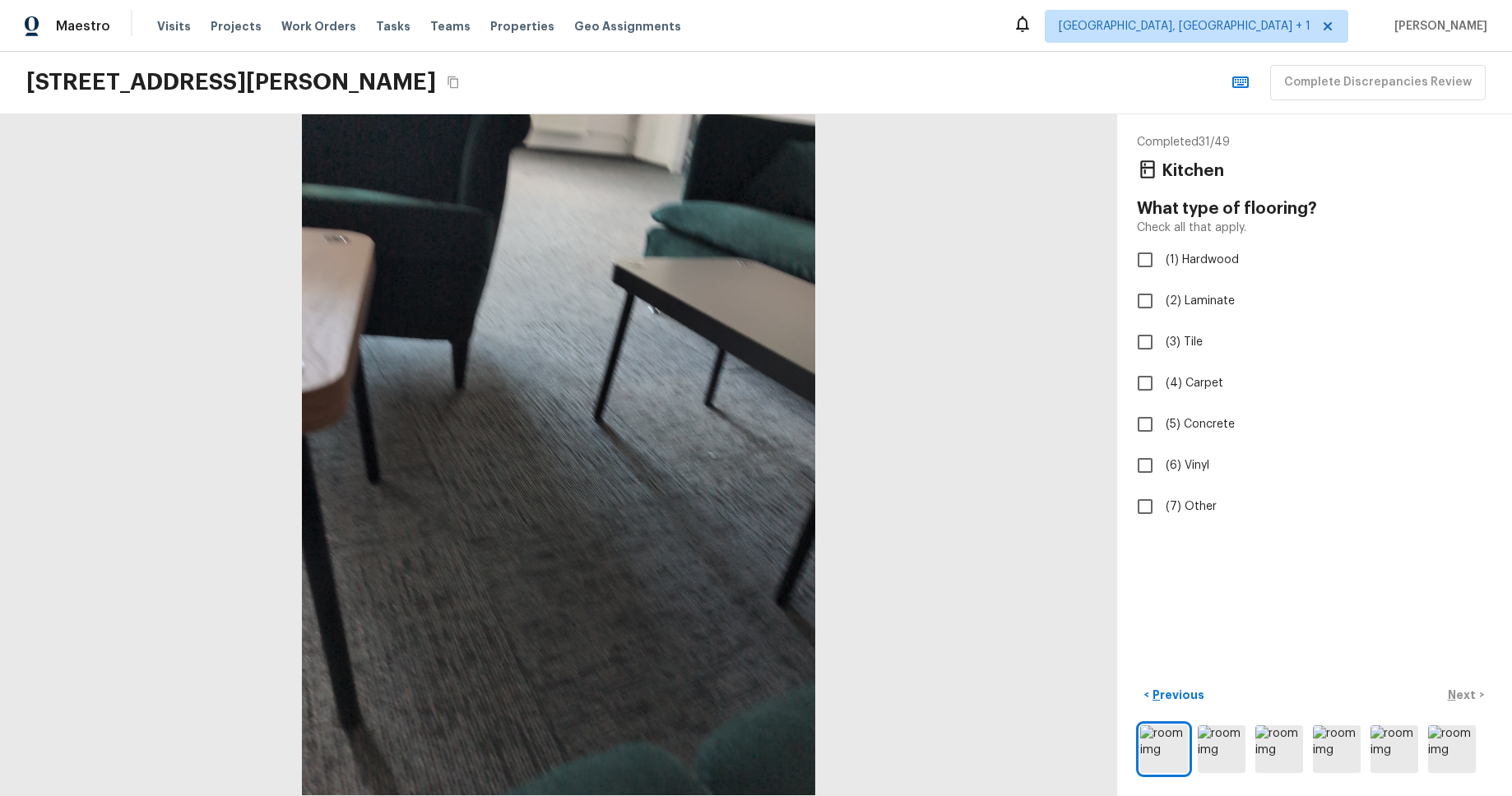
checkbox input "true"
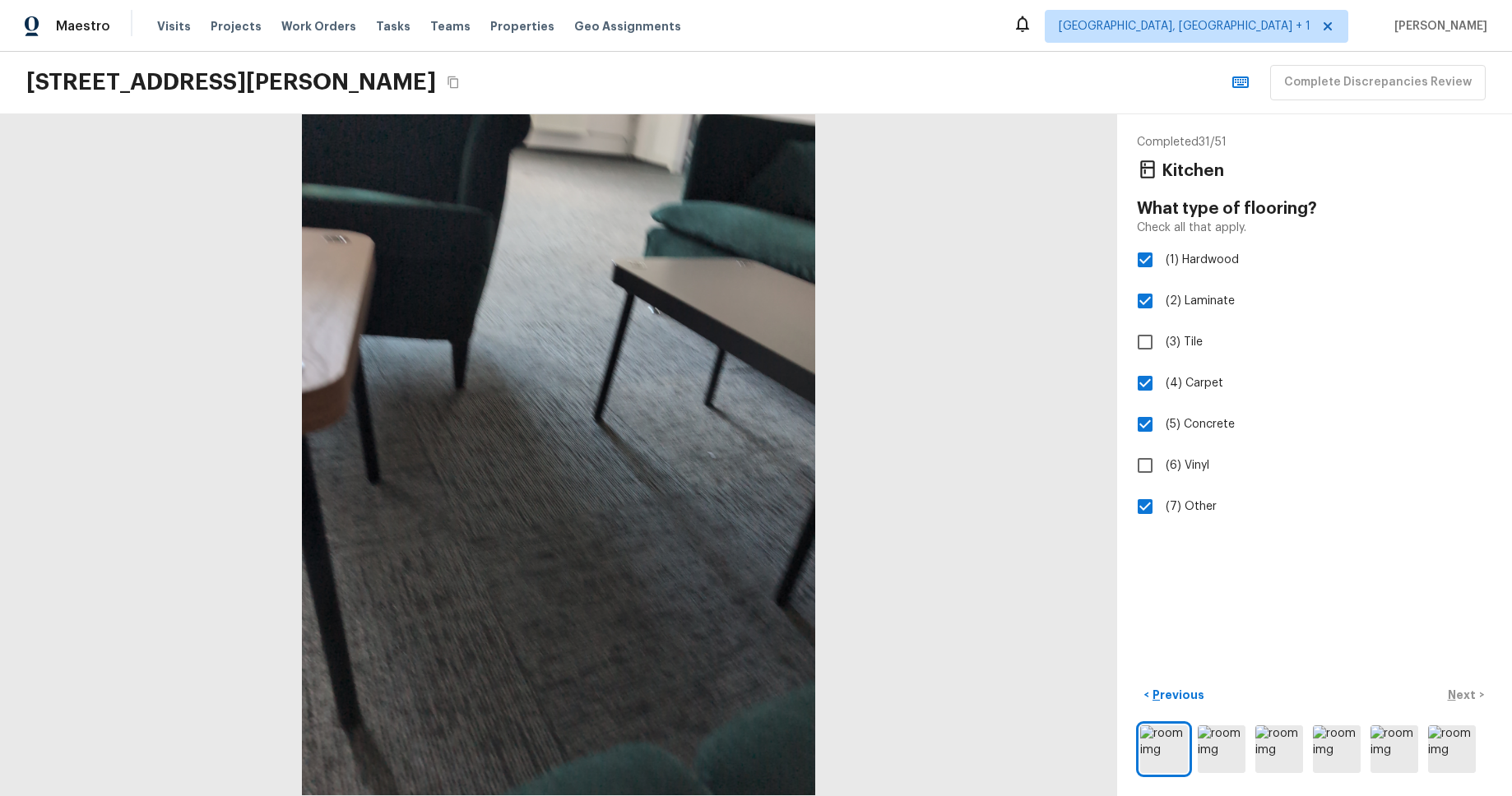
checkbox input "false"
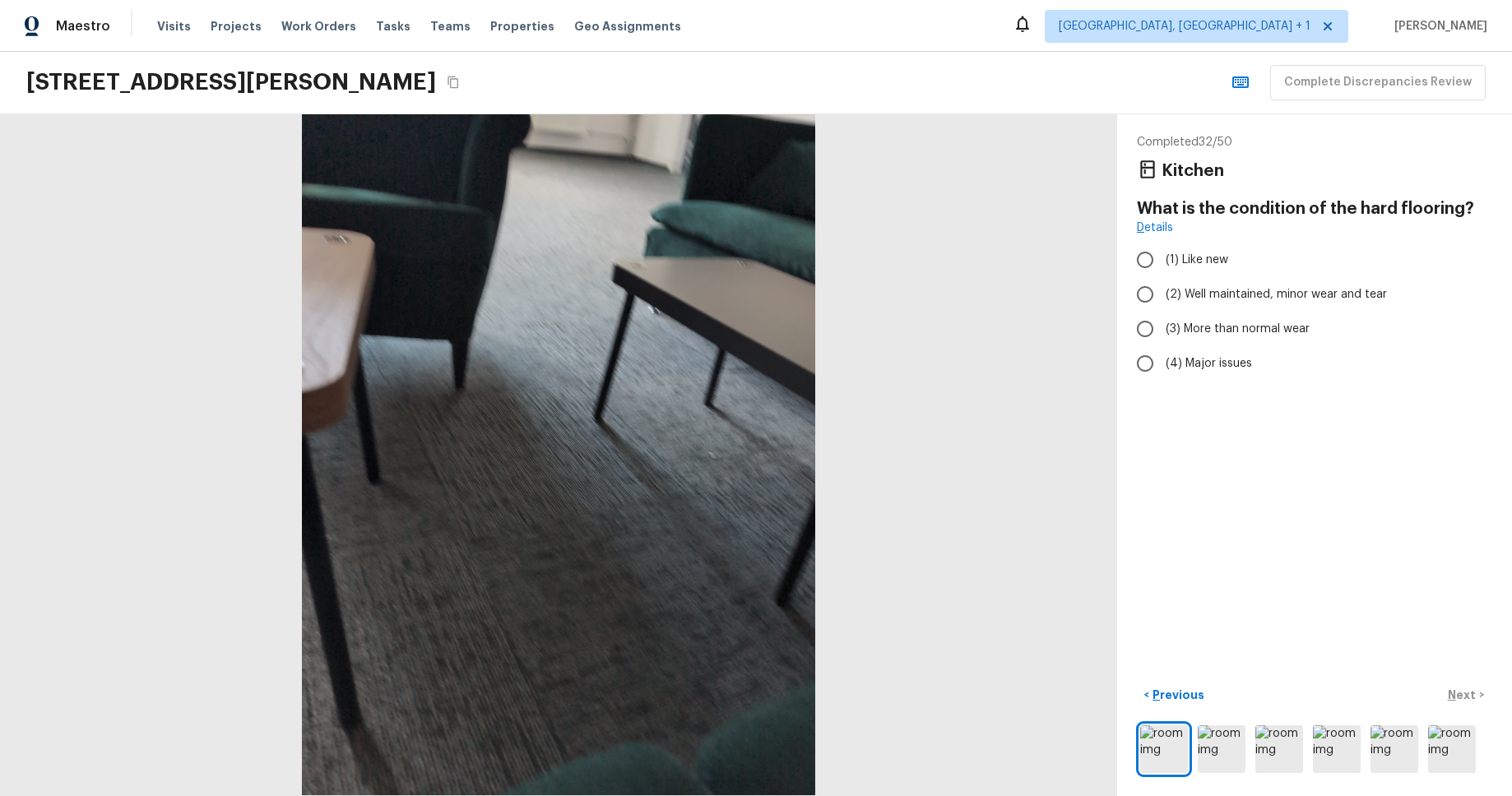
radio input "true"
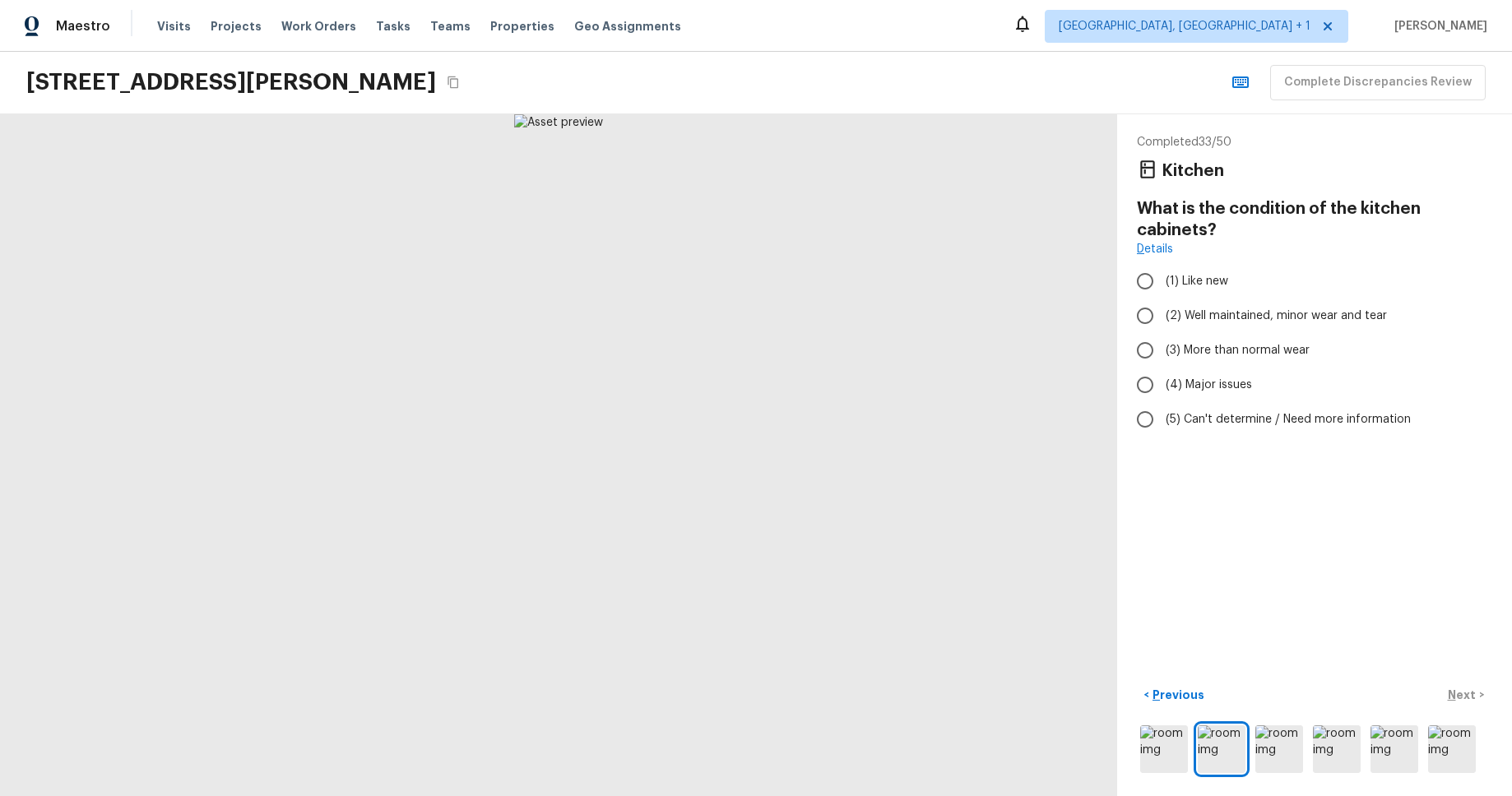
radio input "true"
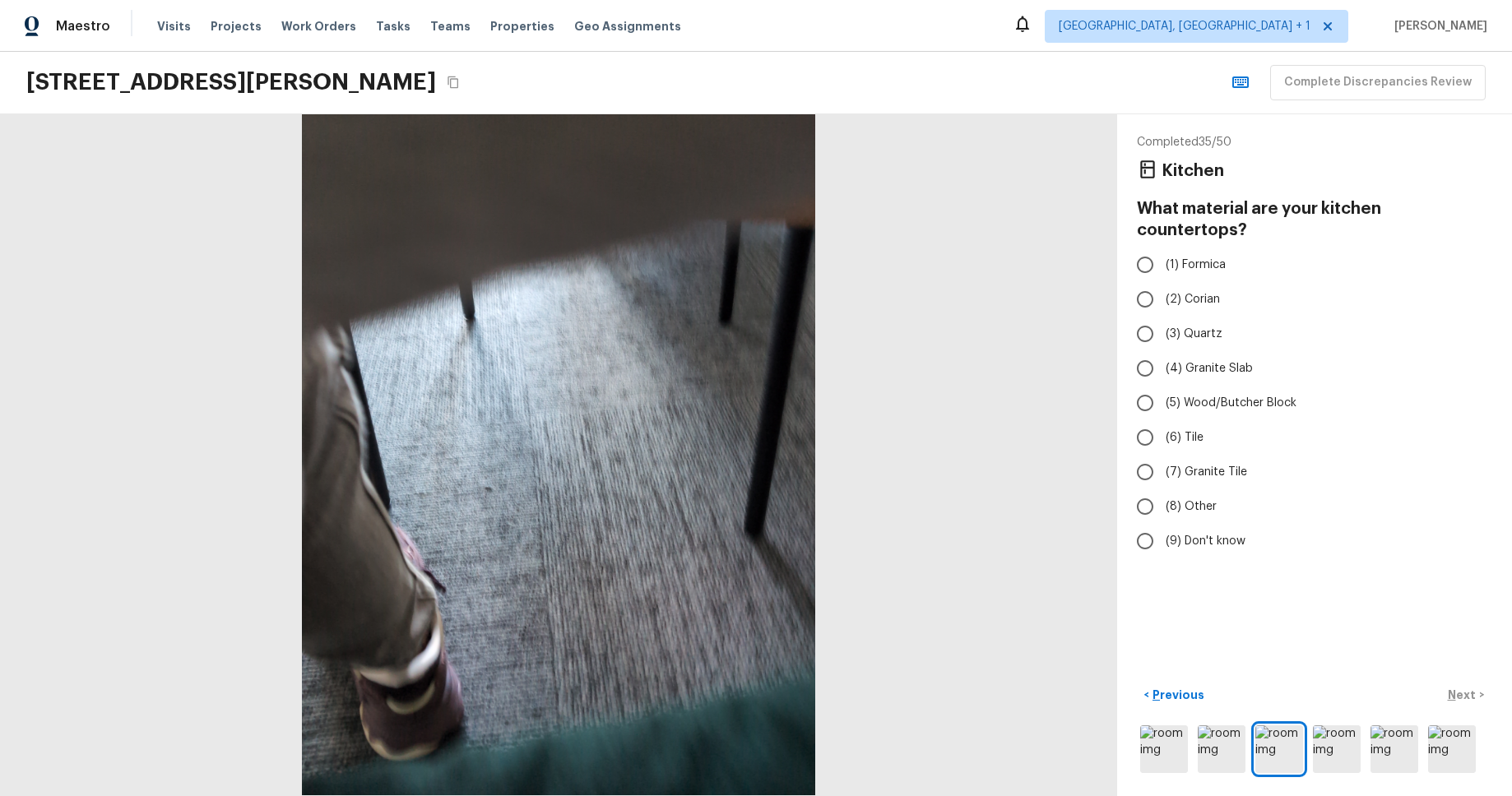
radio input "true"
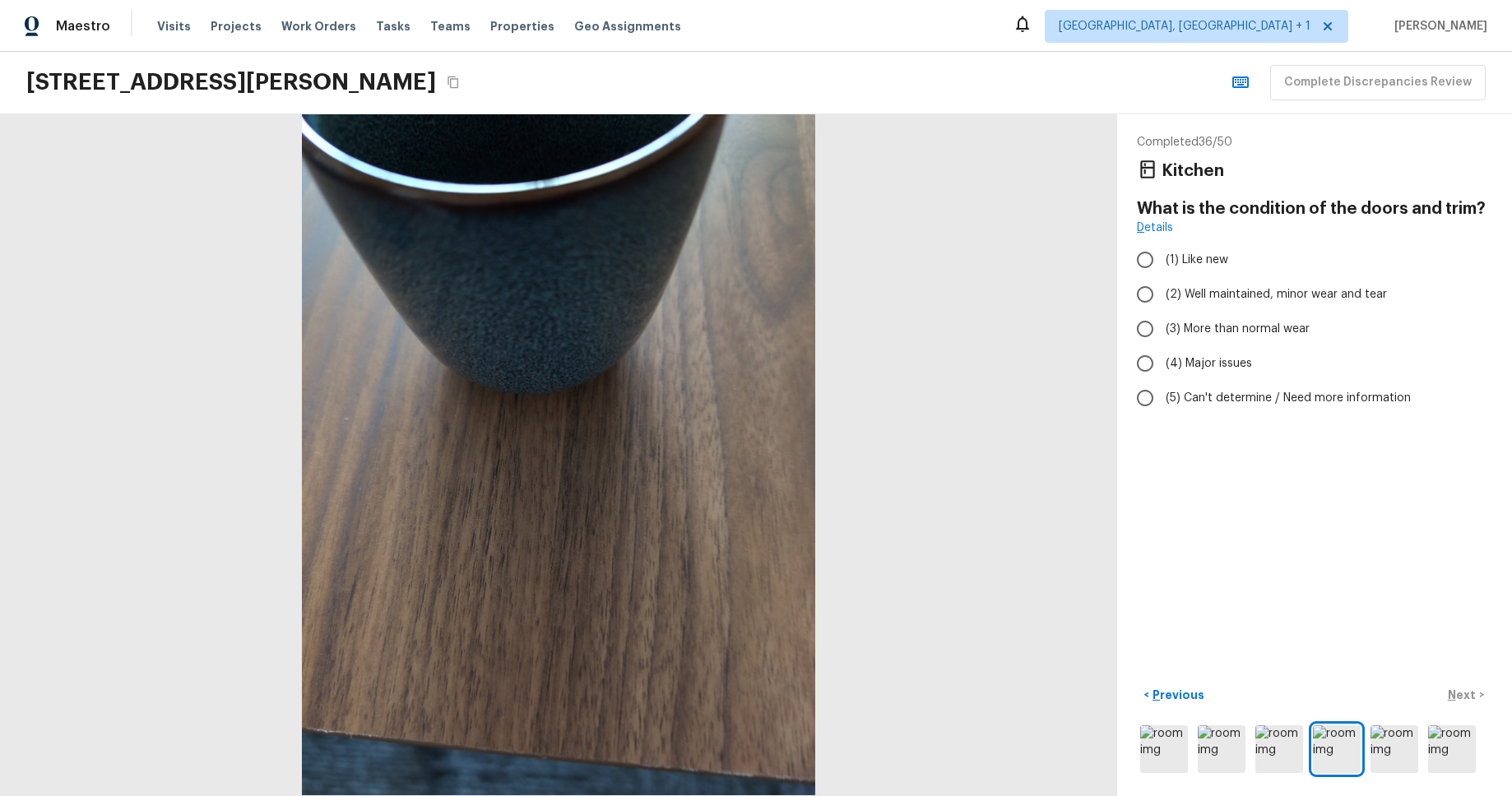
radio input "true"
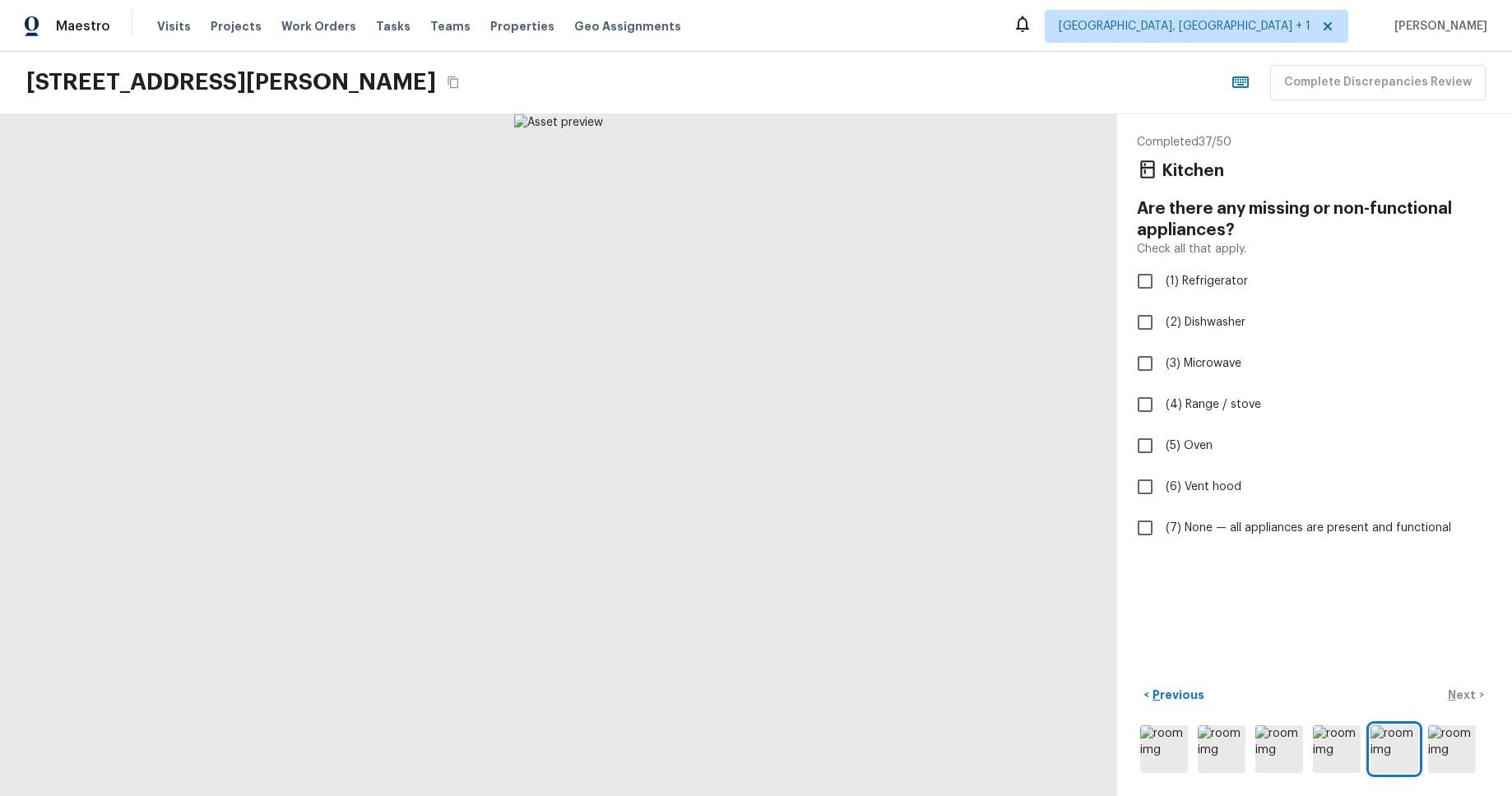
checkbox input "true"
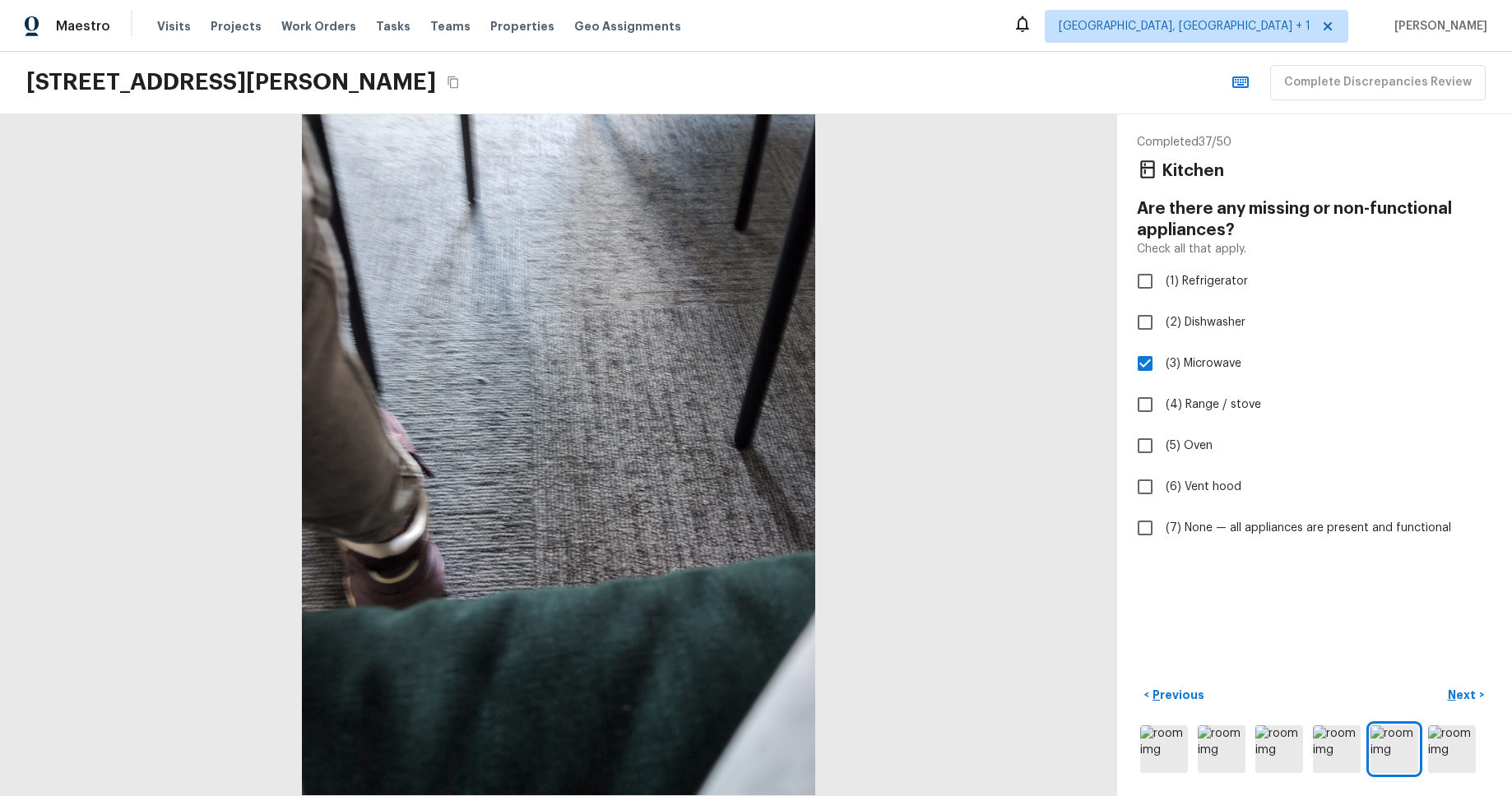
checkbox input "true"
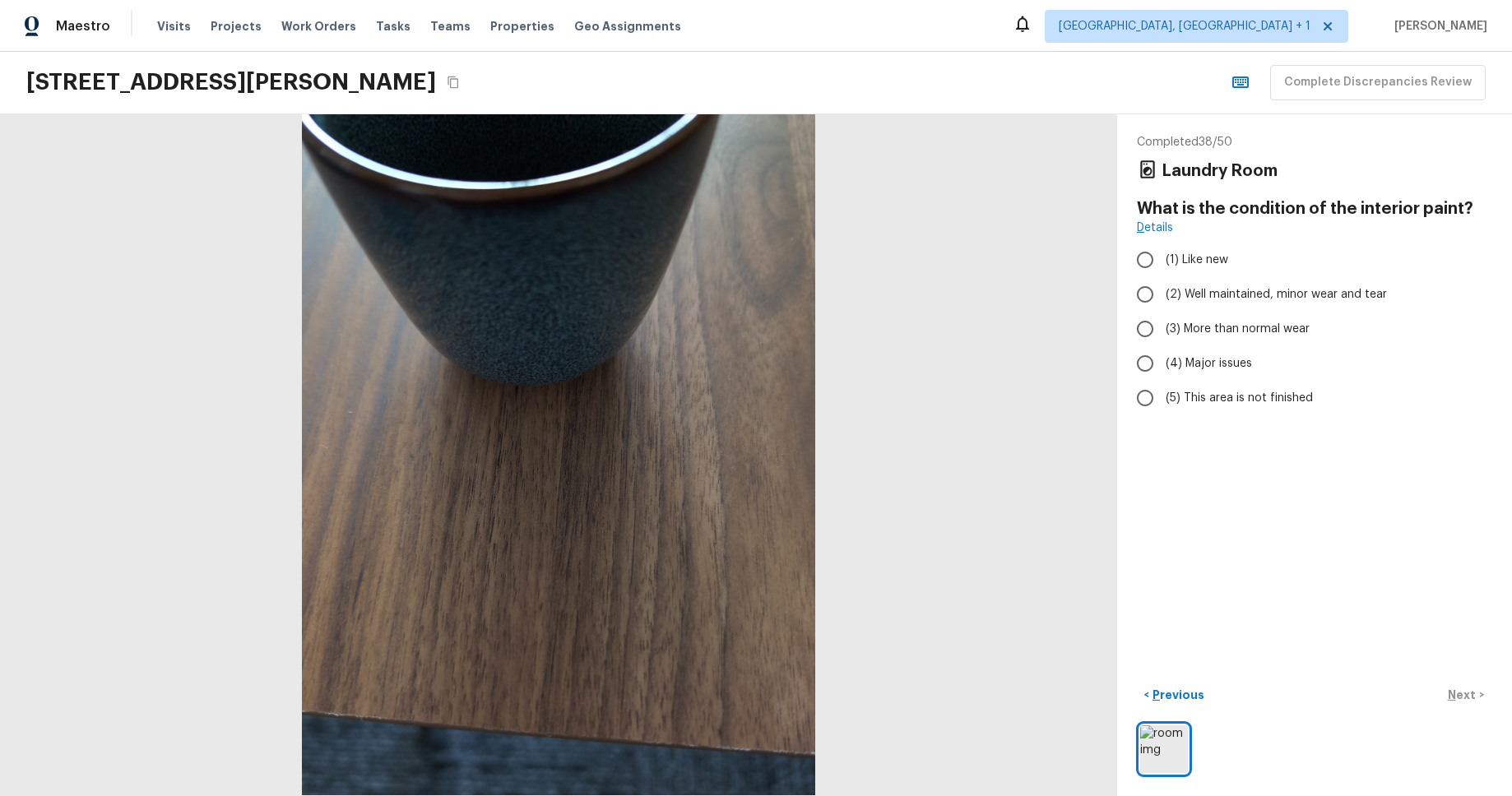
radio input "true"
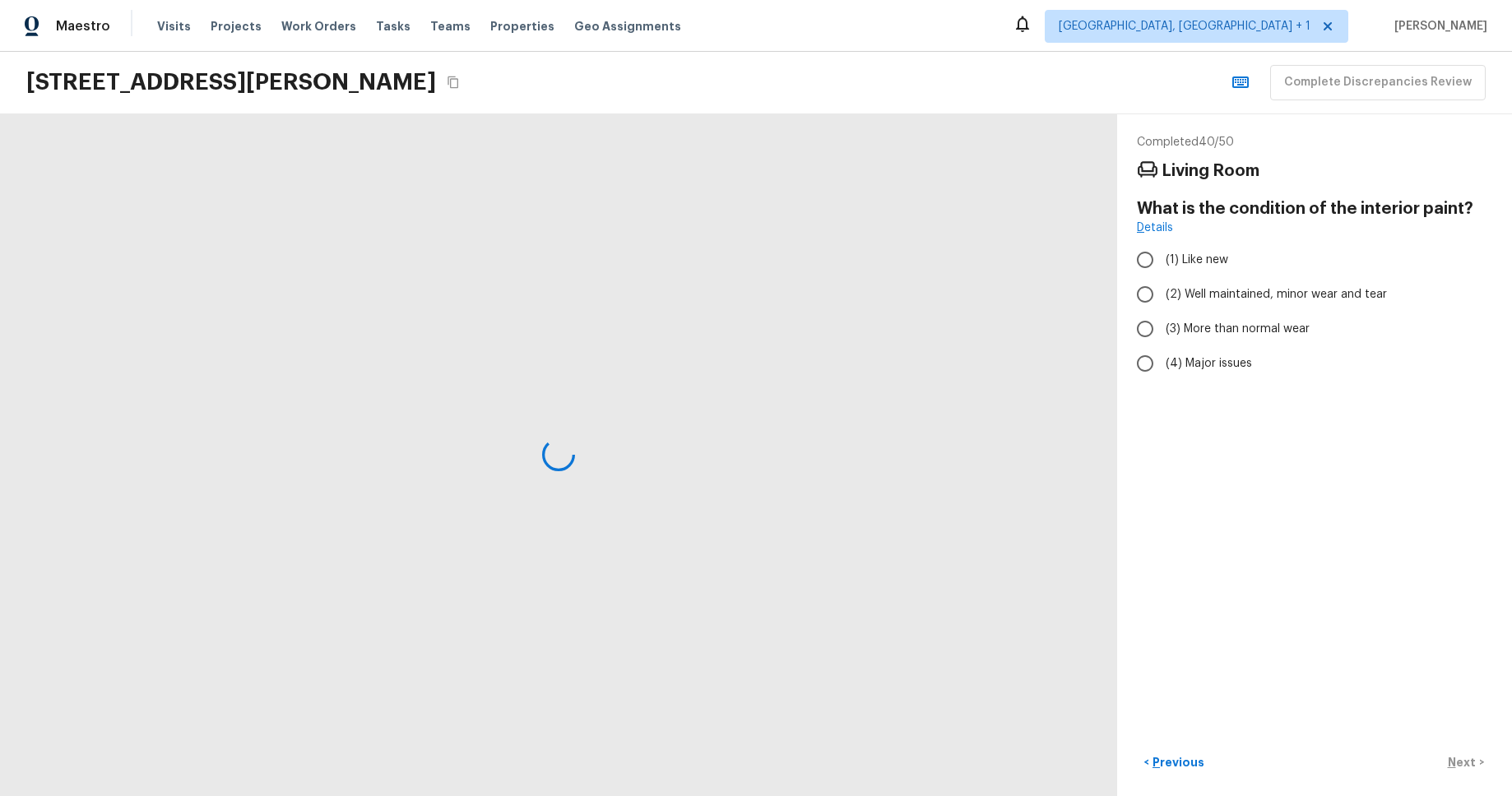
radio input "true"
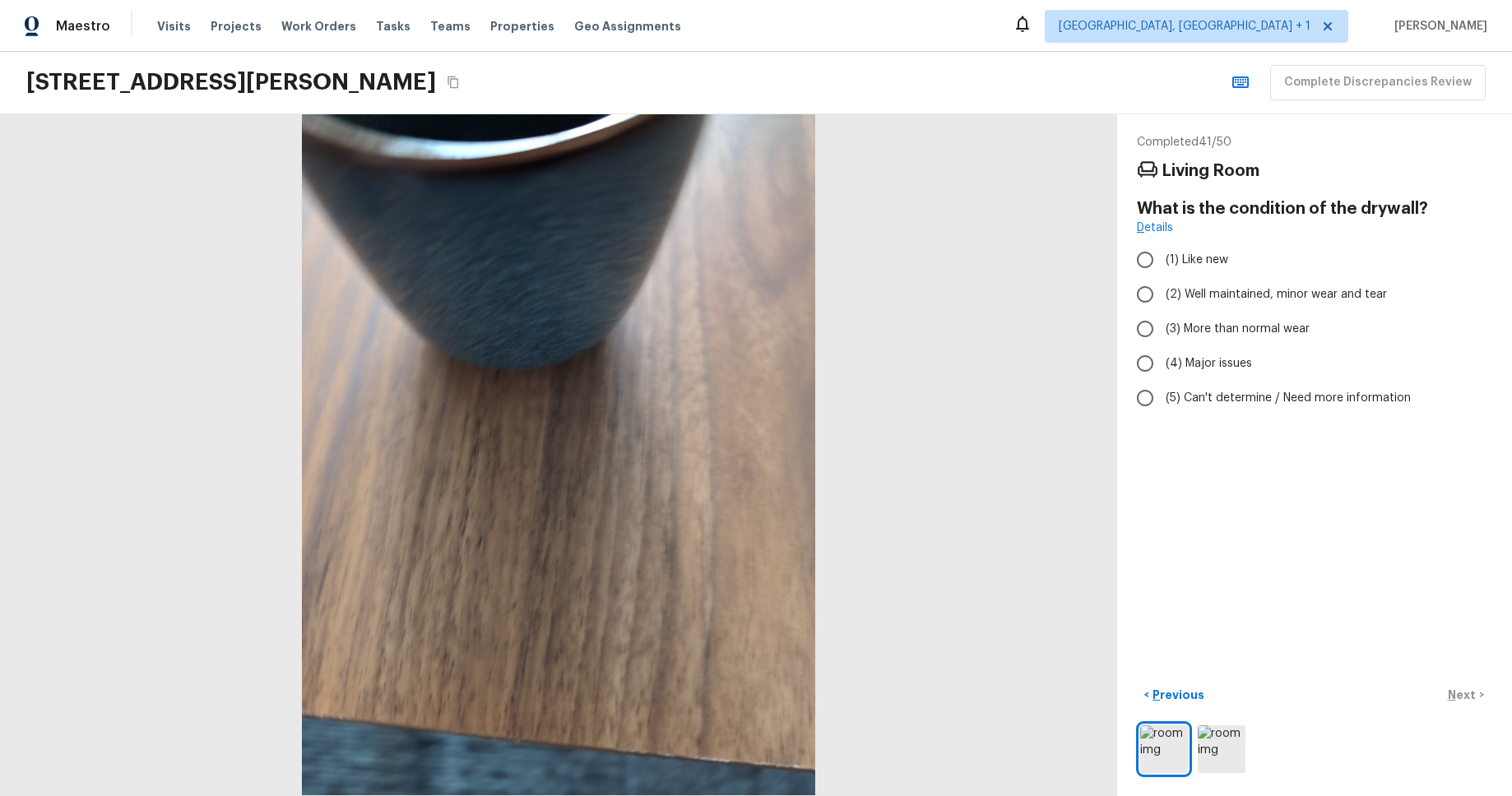
radio input "true"
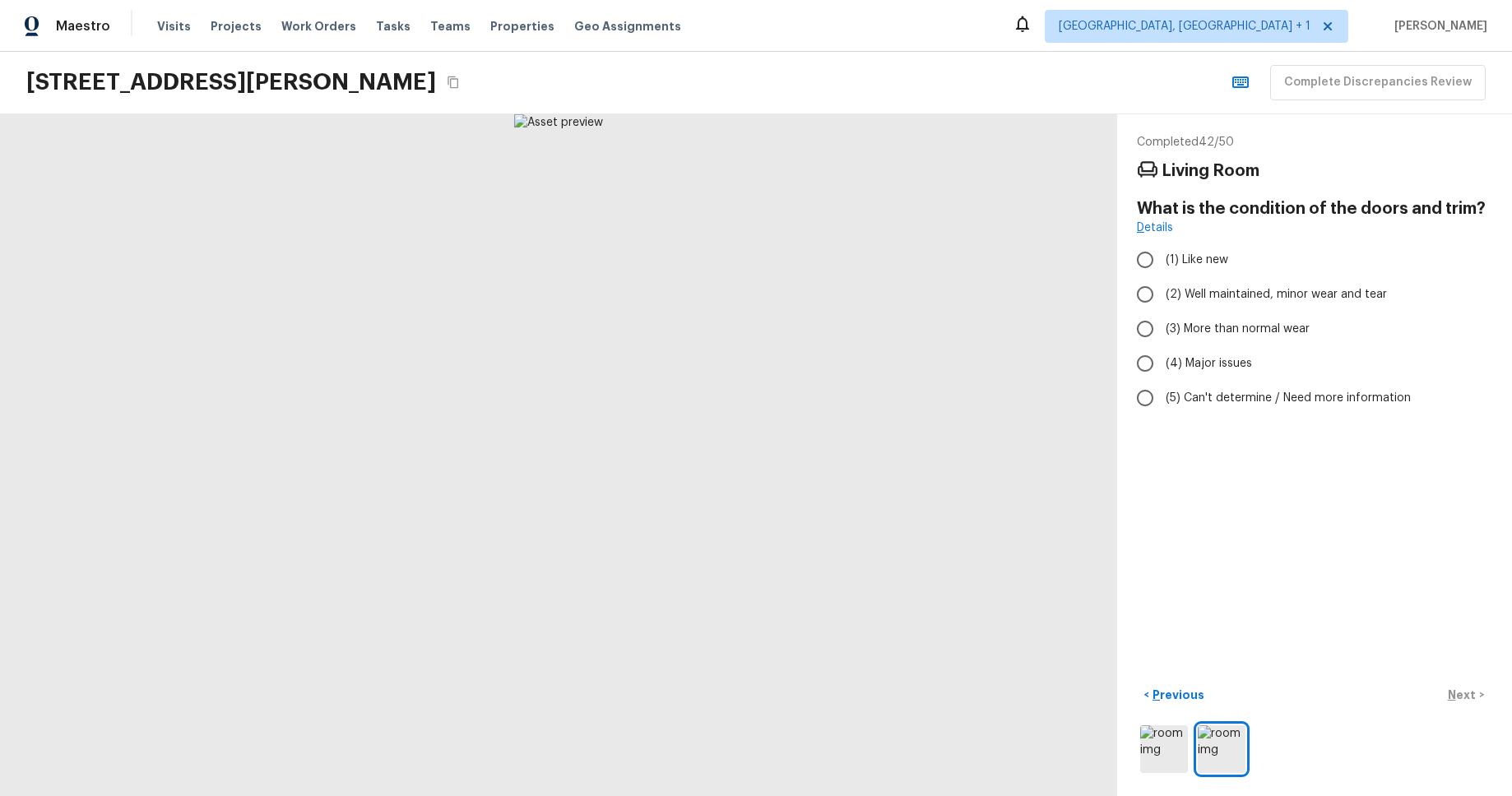
radio input "true"
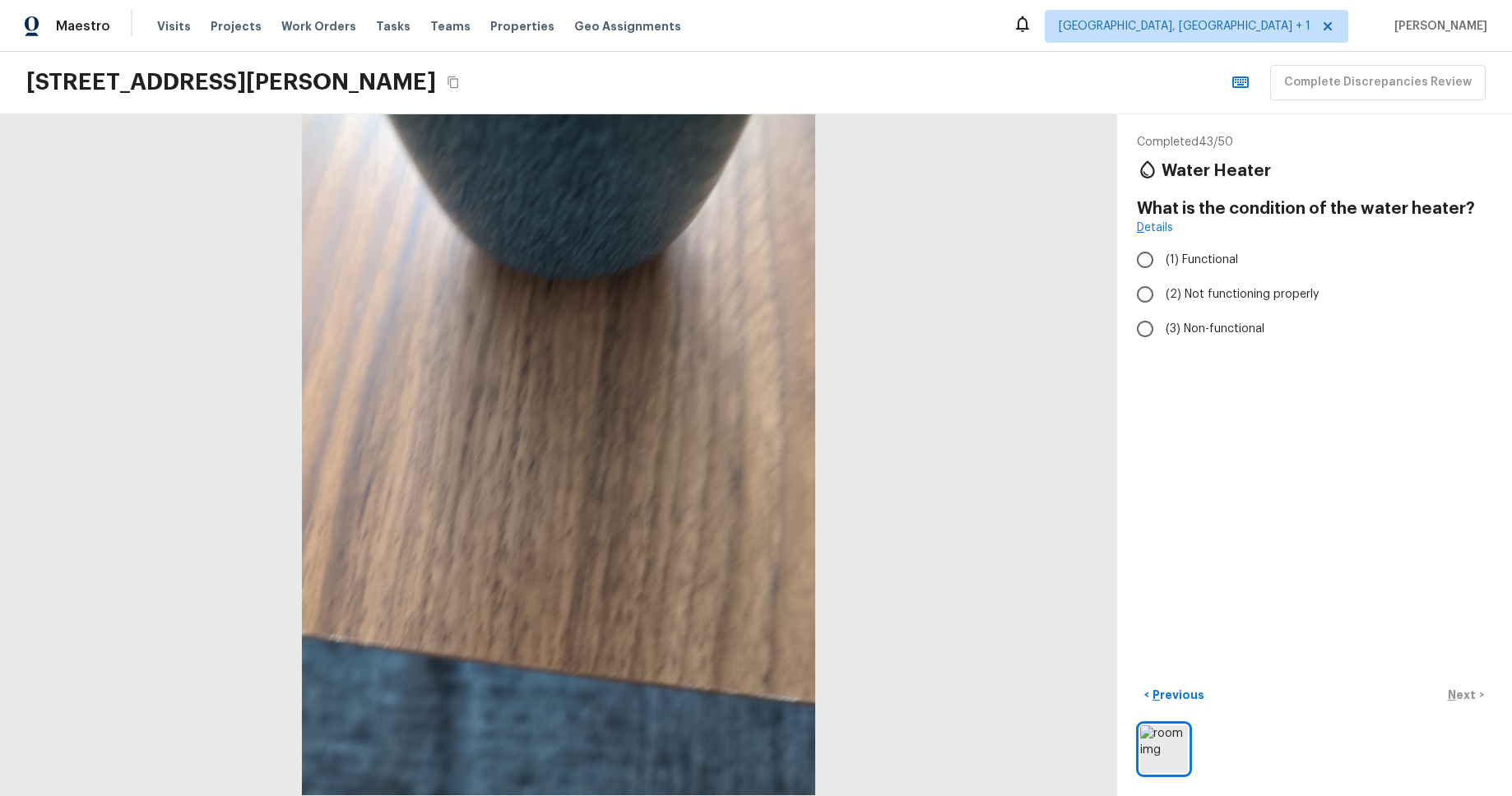
radio input "true"
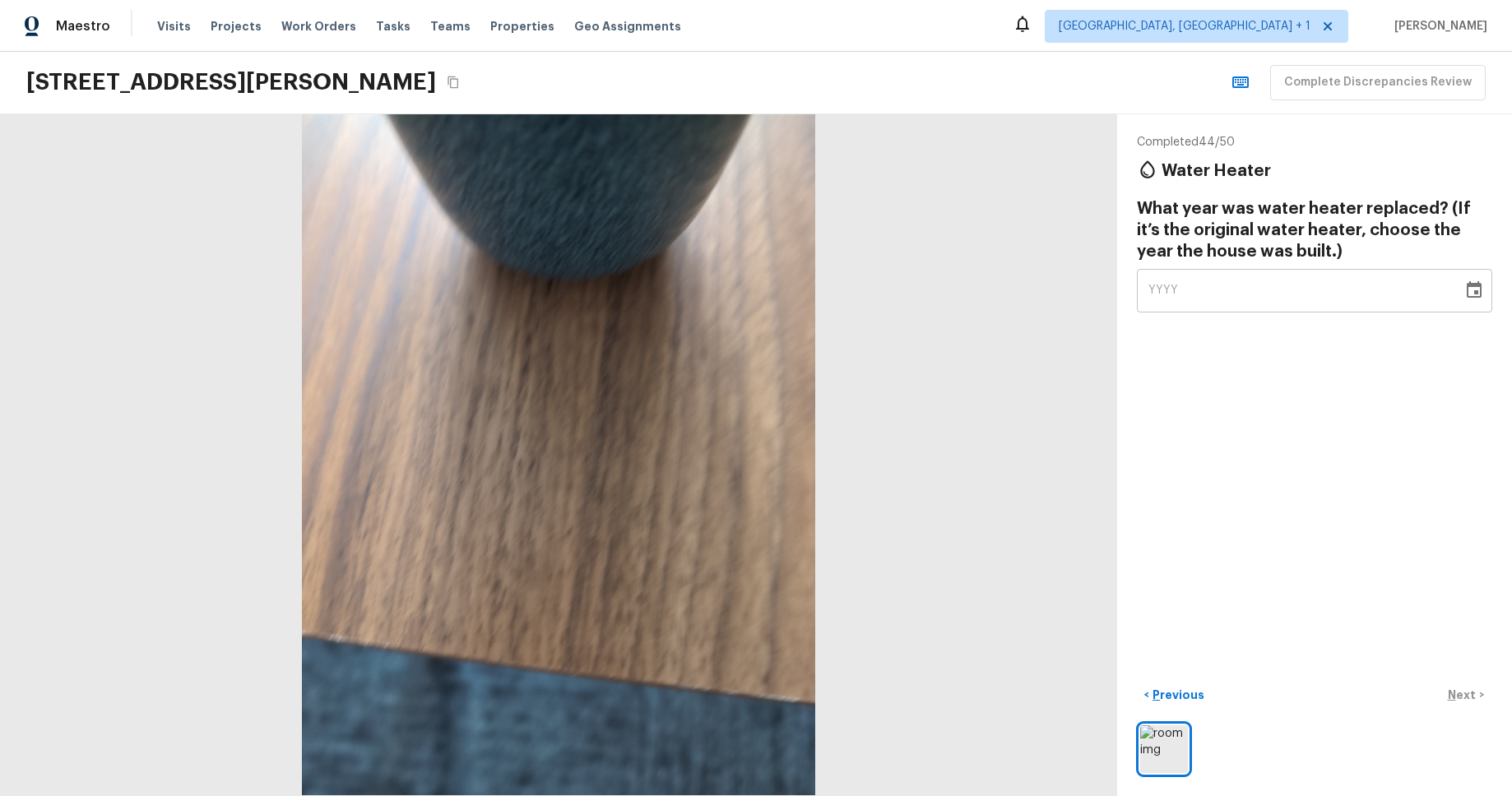
click at [1472, 283] on icon "Choose date" at bounding box center [1473, 289] width 15 height 17
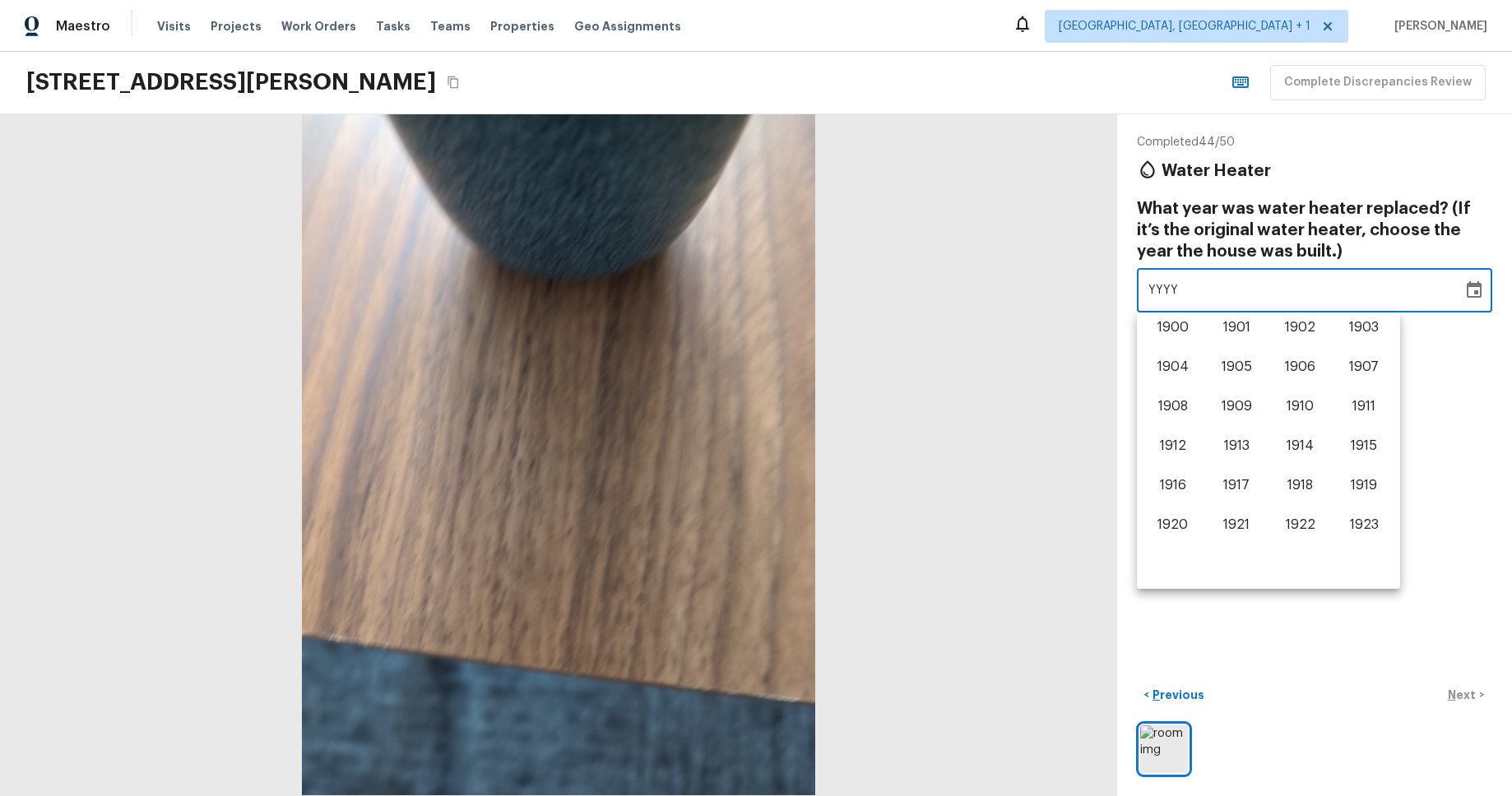
scroll to position [1023, 0]
click at [1169, 514] on button "2024" at bounding box center [1173, 528] width 59 height 30
type input "2024"
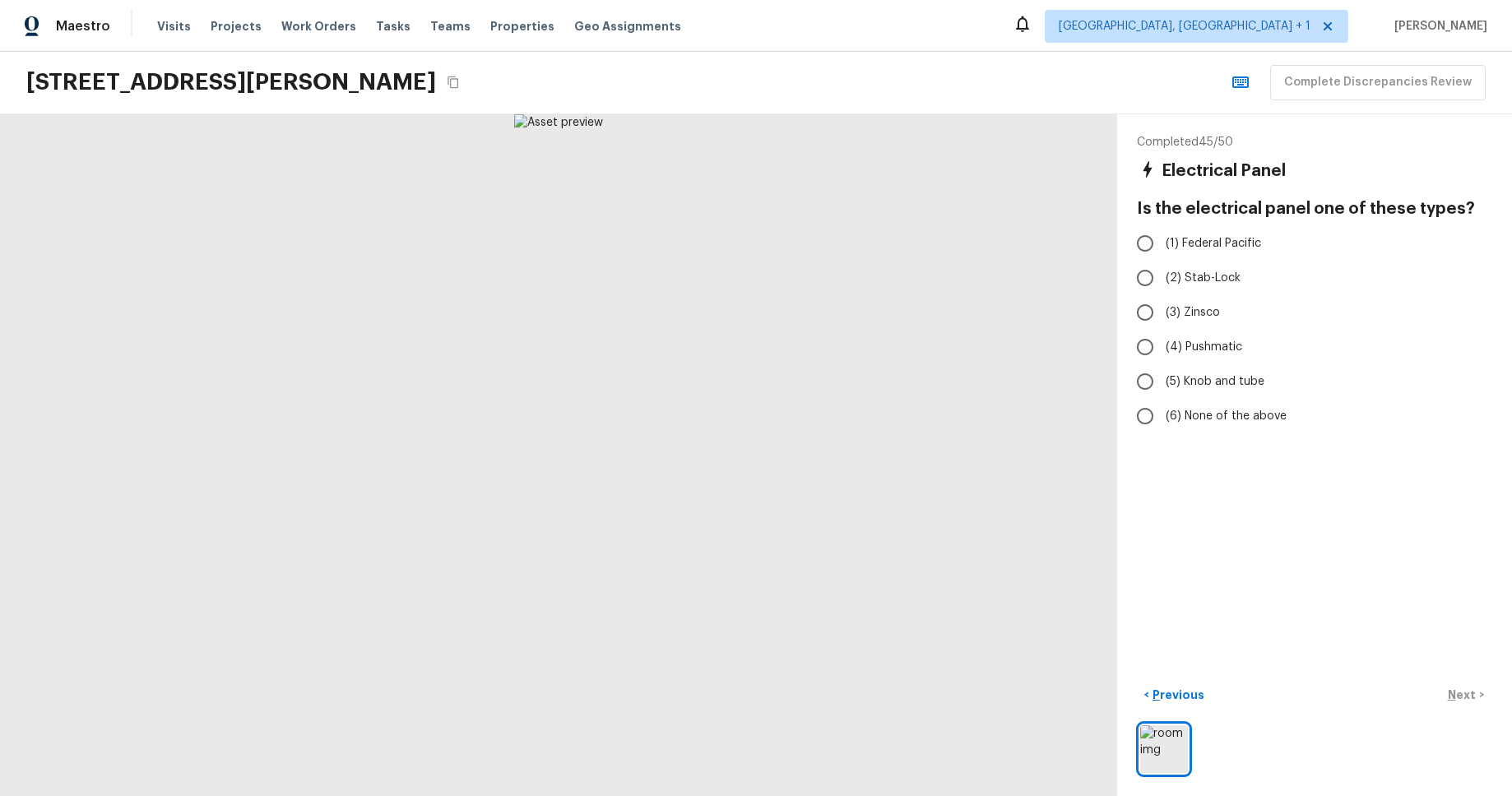
radio input "true"
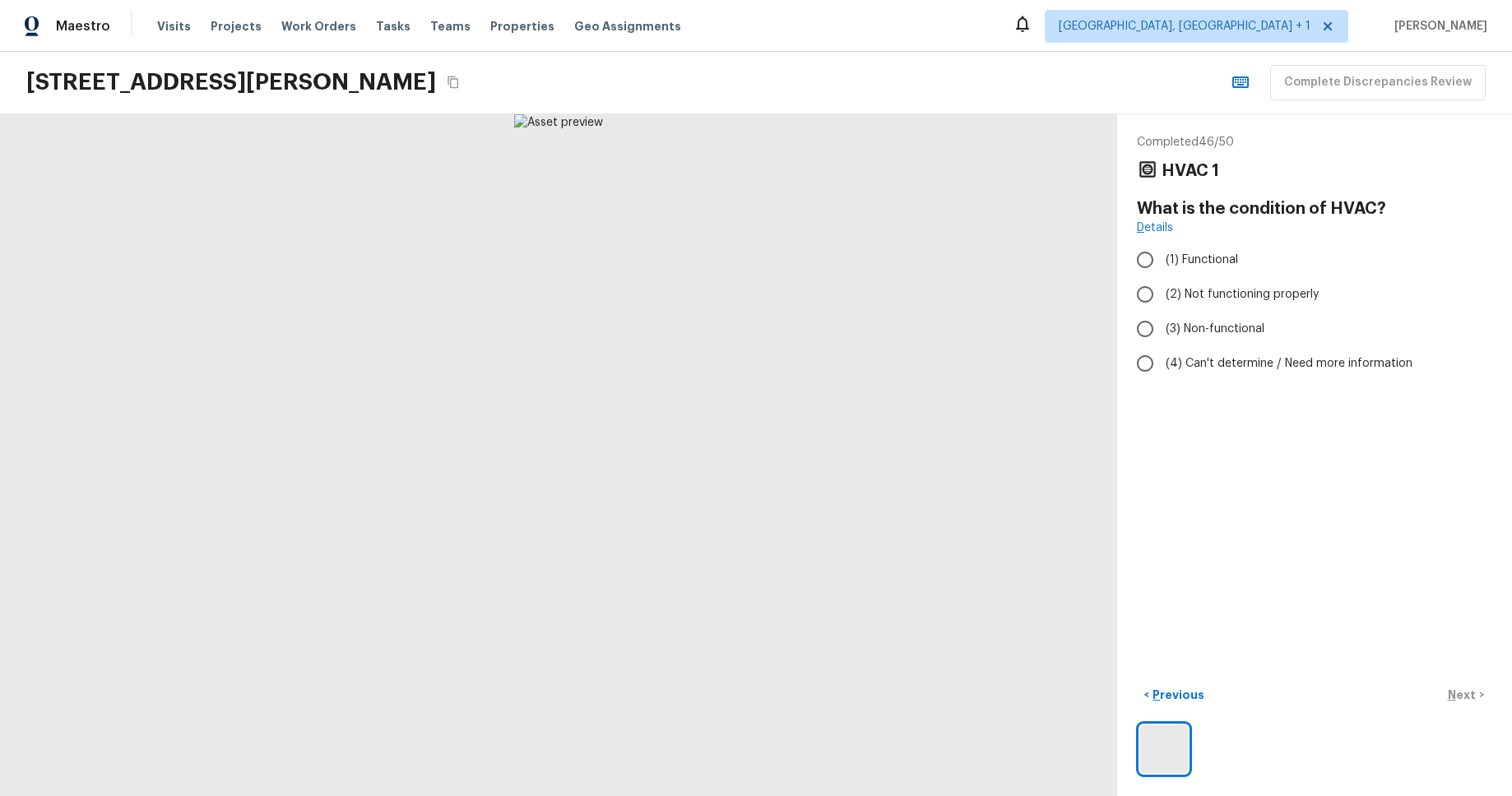
radio input "true"
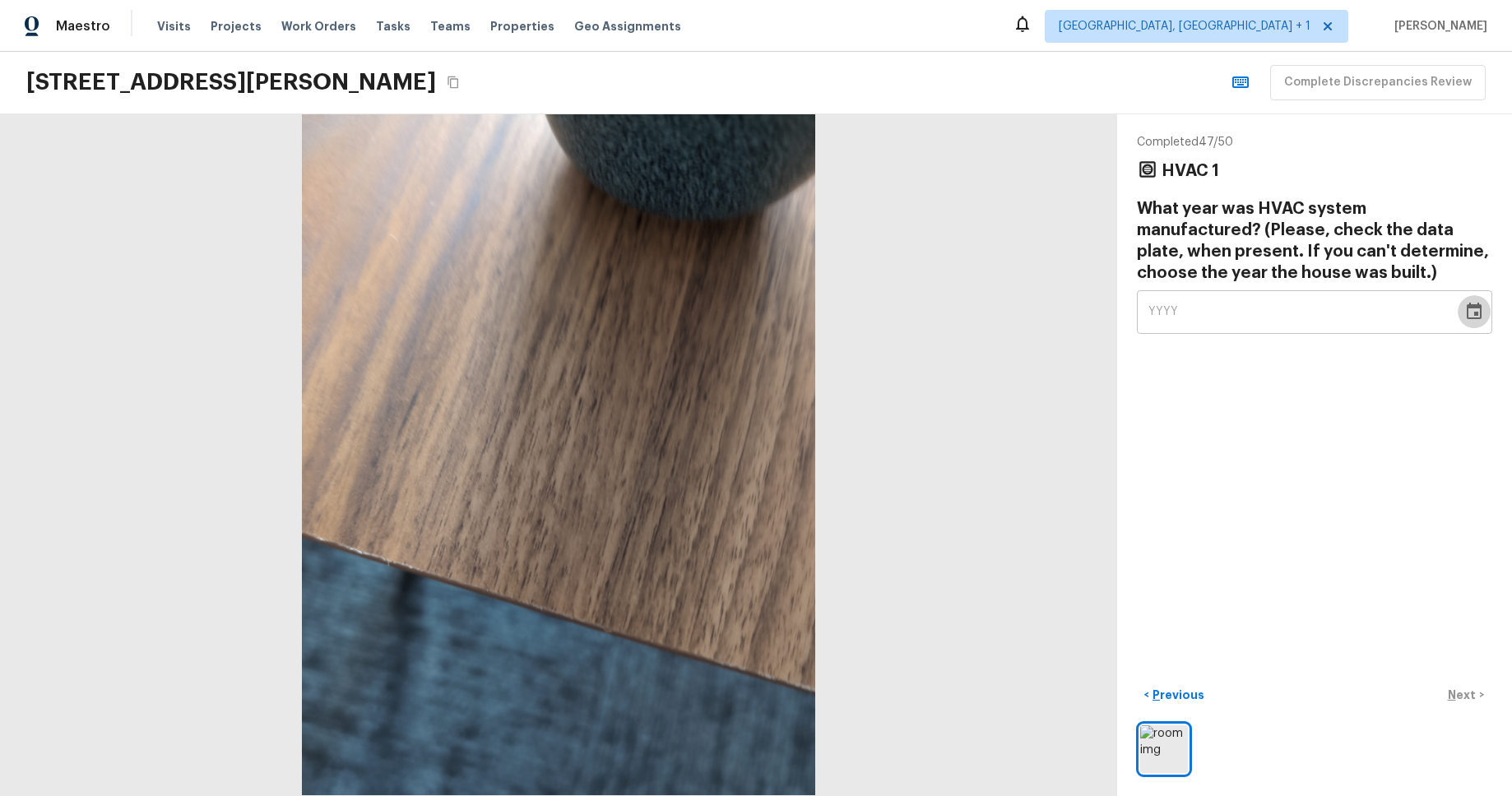
click at [1479, 320] on icon "Choose date" at bounding box center [1474, 312] width 20 height 20
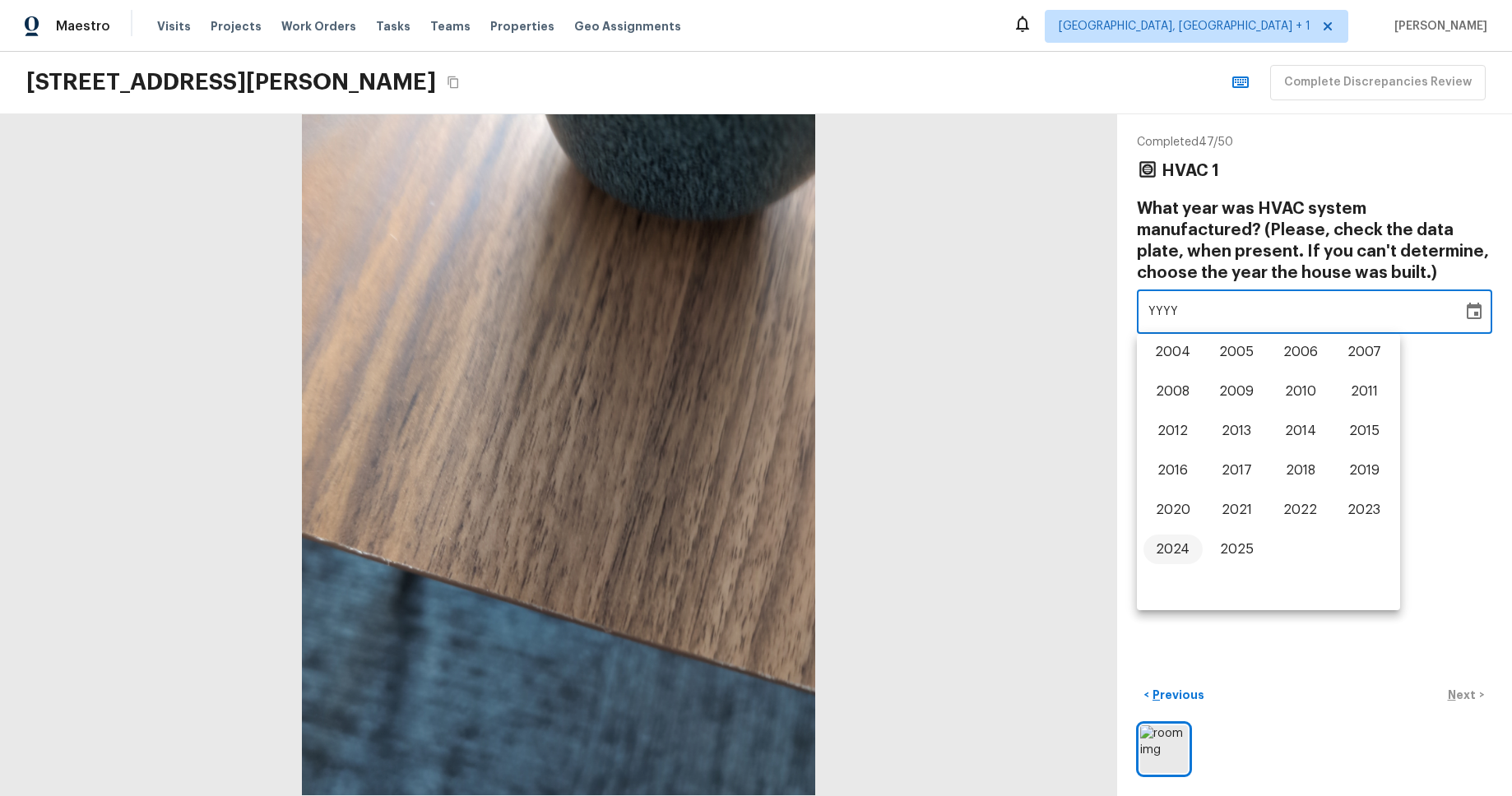
click at [1175, 545] on button "2024" at bounding box center [1173, 549] width 59 height 30
type input "2024"
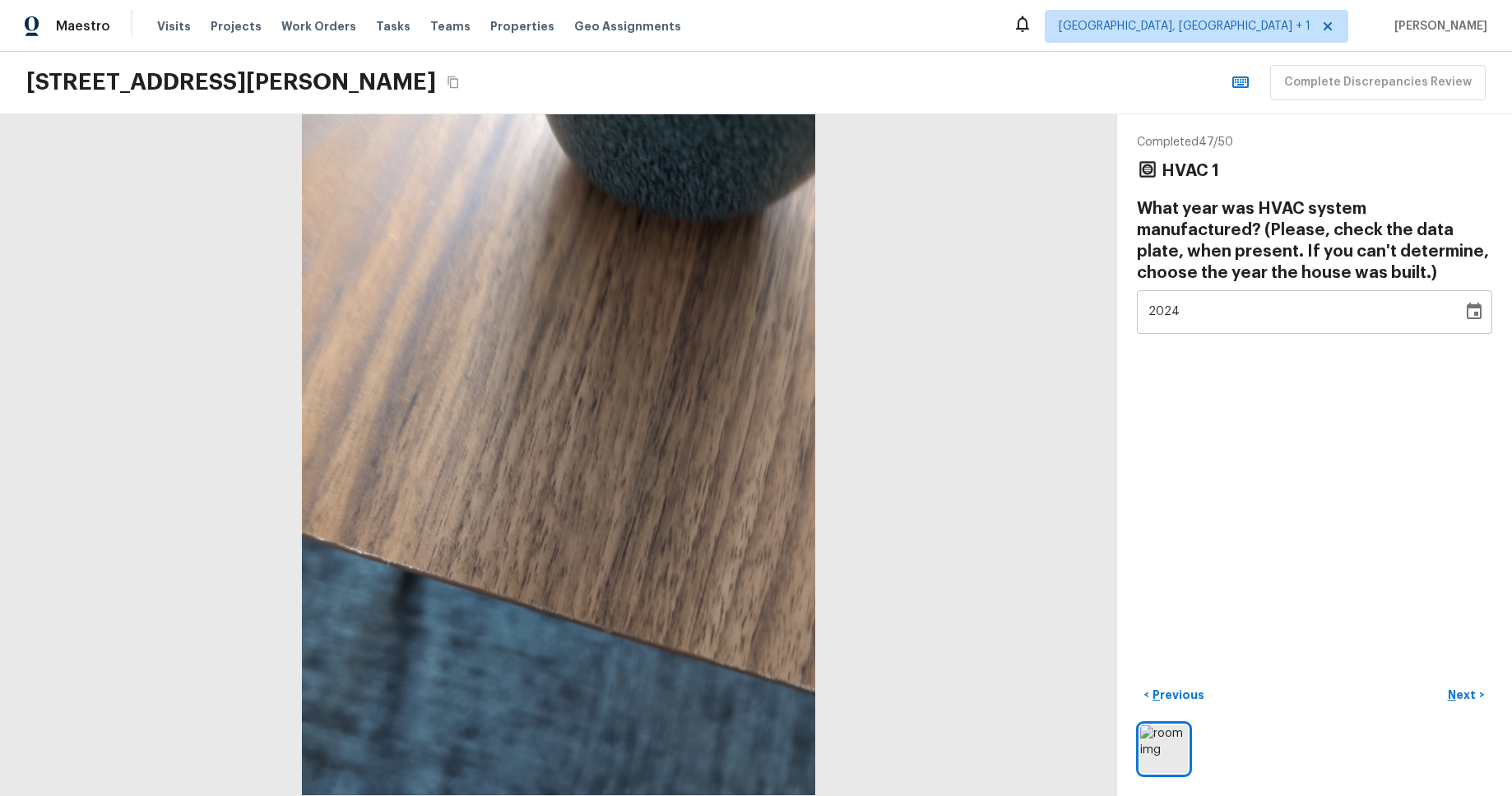
click at [1287, 515] on div "Completed 47 / 50 HVAC 1 What year was HVAC system manufactured? (Please, check…" at bounding box center [1314, 455] width 395 height 681
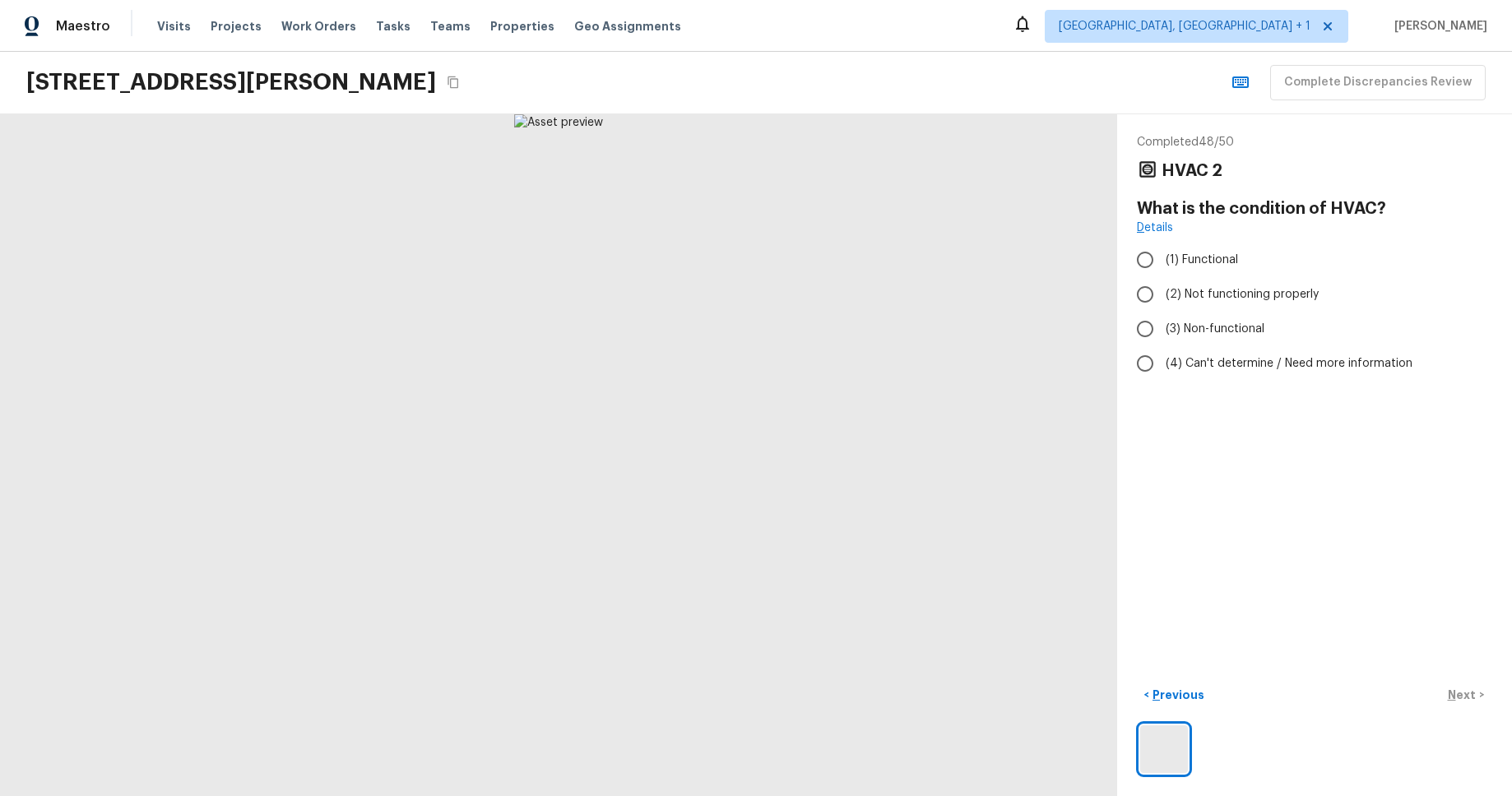
radio input "true"
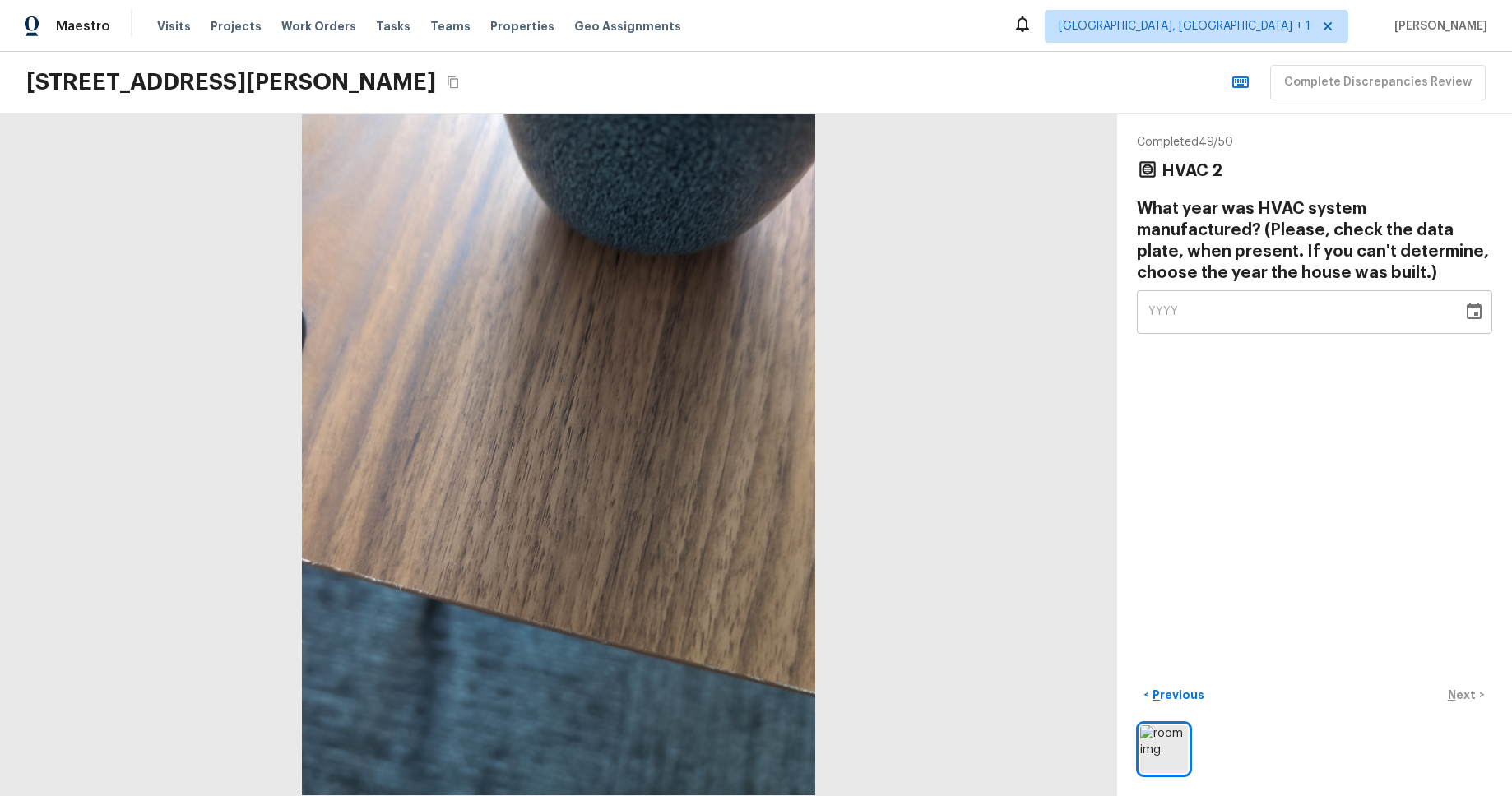
click at [1477, 317] on icon "Choose date" at bounding box center [1474, 312] width 20 height 20
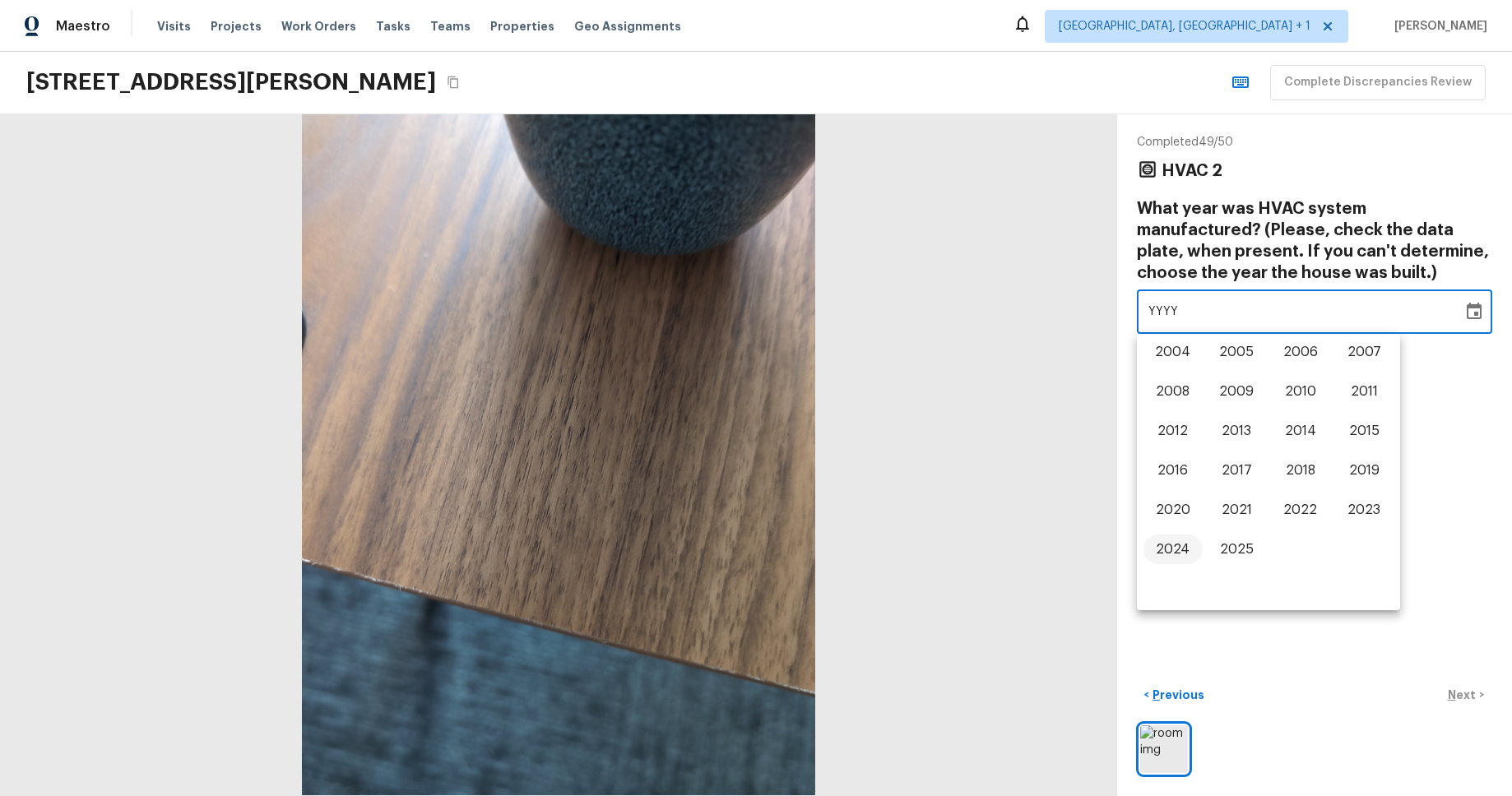
click at [1177, 543] on button "2024" at bounding box center [1173, 549] width 59 height 30
type input "2024"
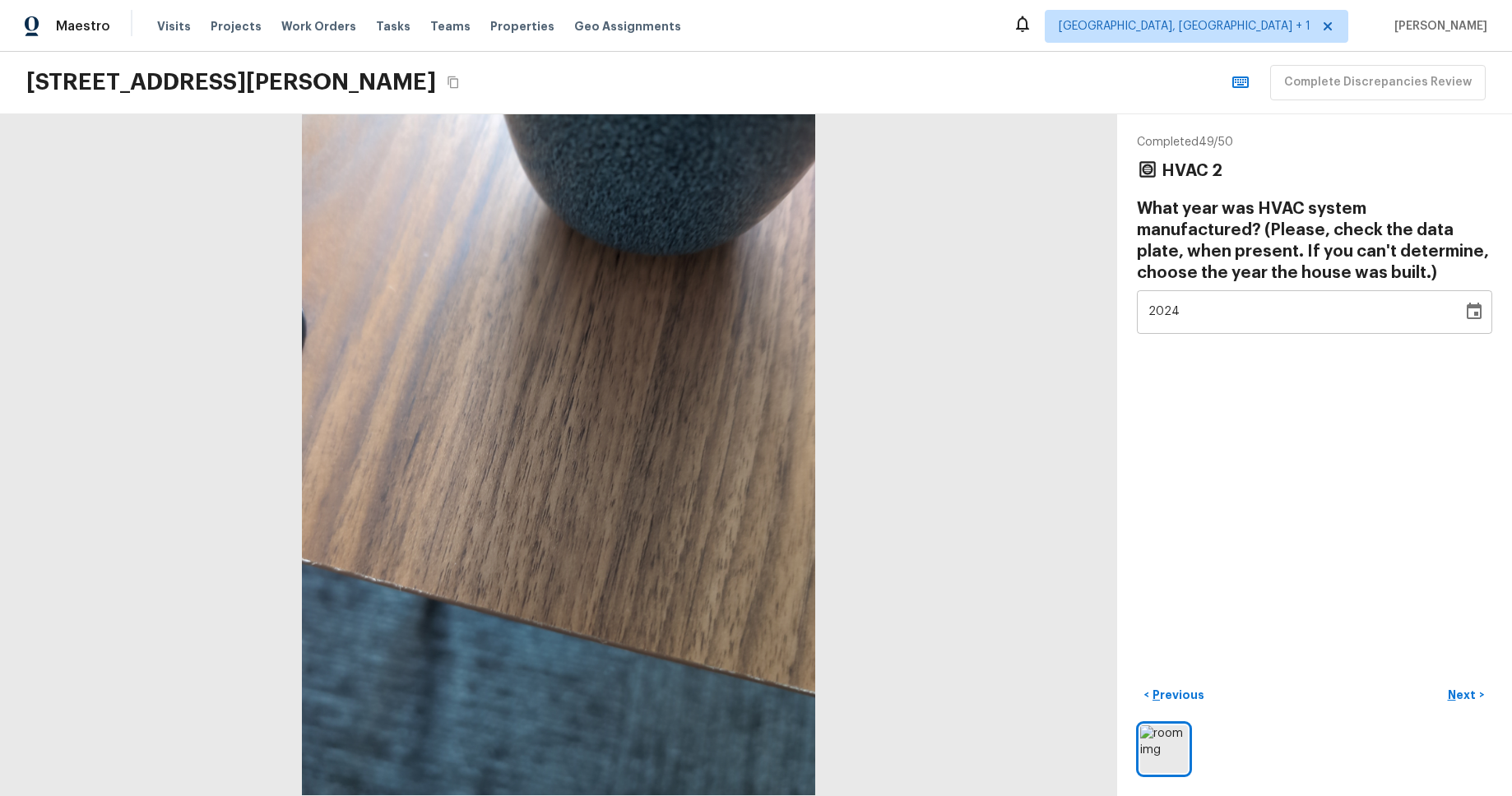
click at [1178, 543] on div "Completed 49 / 50 HVAC 2 What year was HVAC system manufactured? (Please, check…" at bounding box center [1314, 455] width 395 height 681
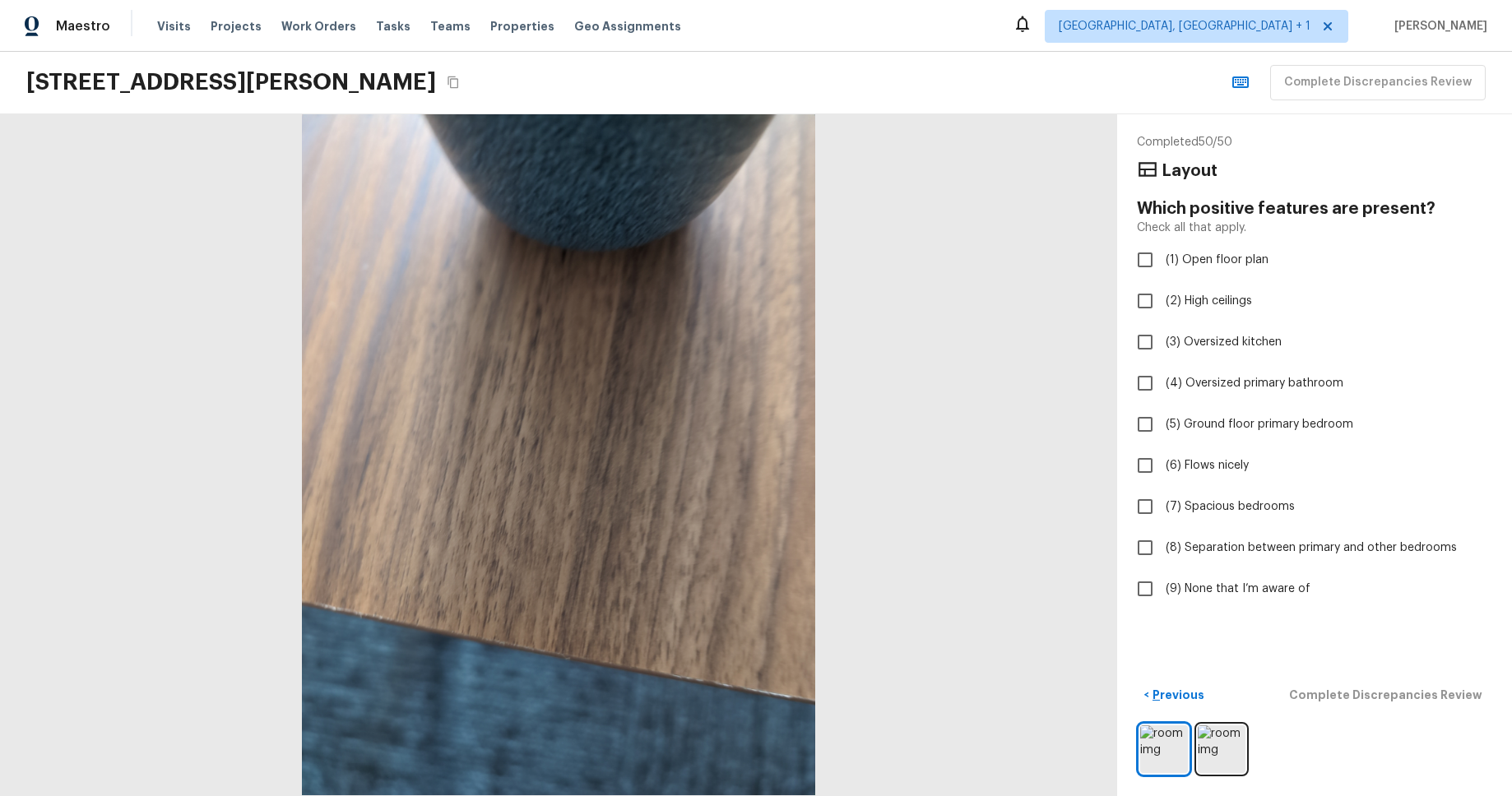
checkbox input "true"
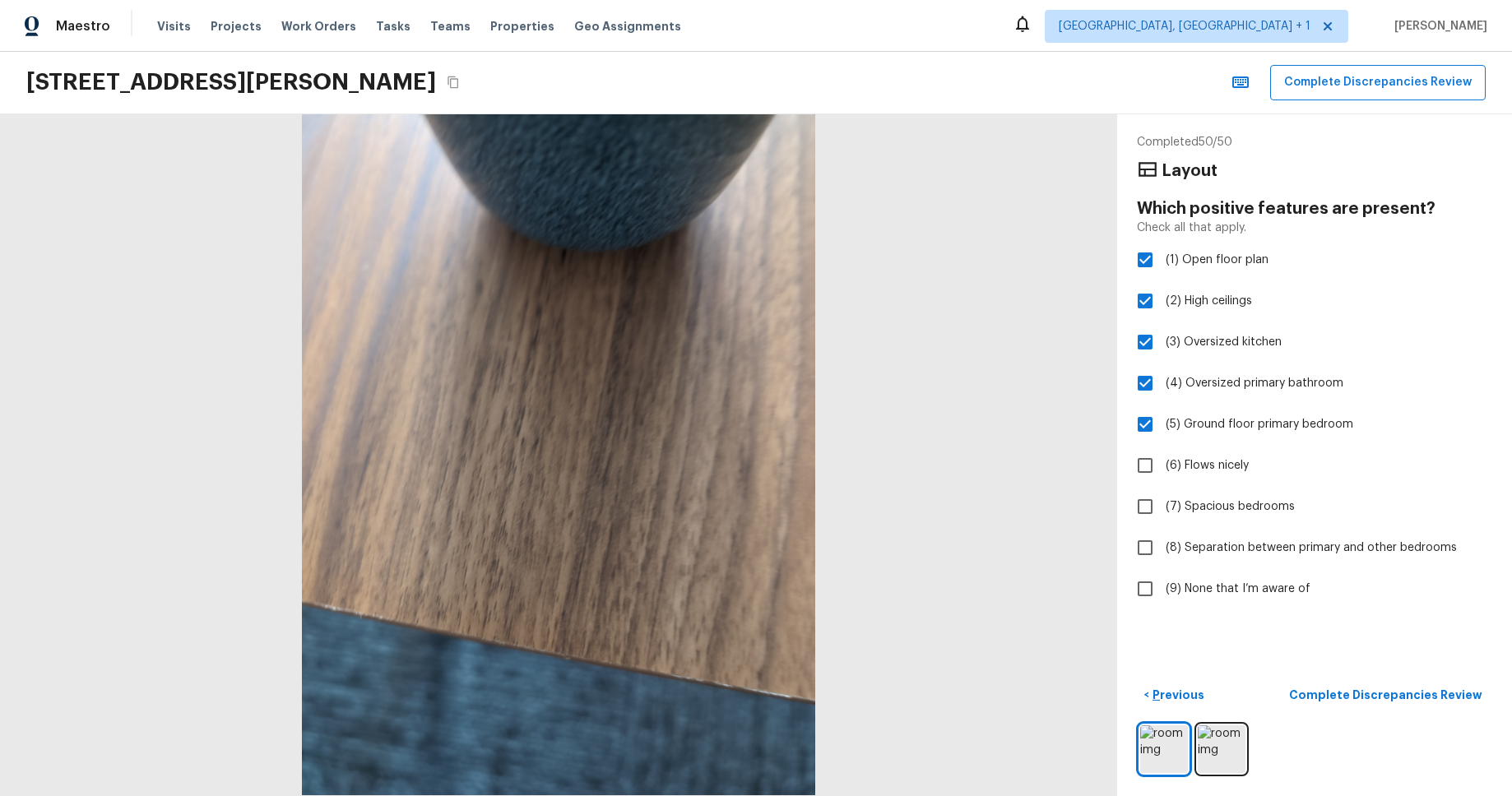
checkbox input "false"
click at [1439, 696] on p "Complete Discrepancies Review" at bounding box center [1387, 694] width 197 height 17
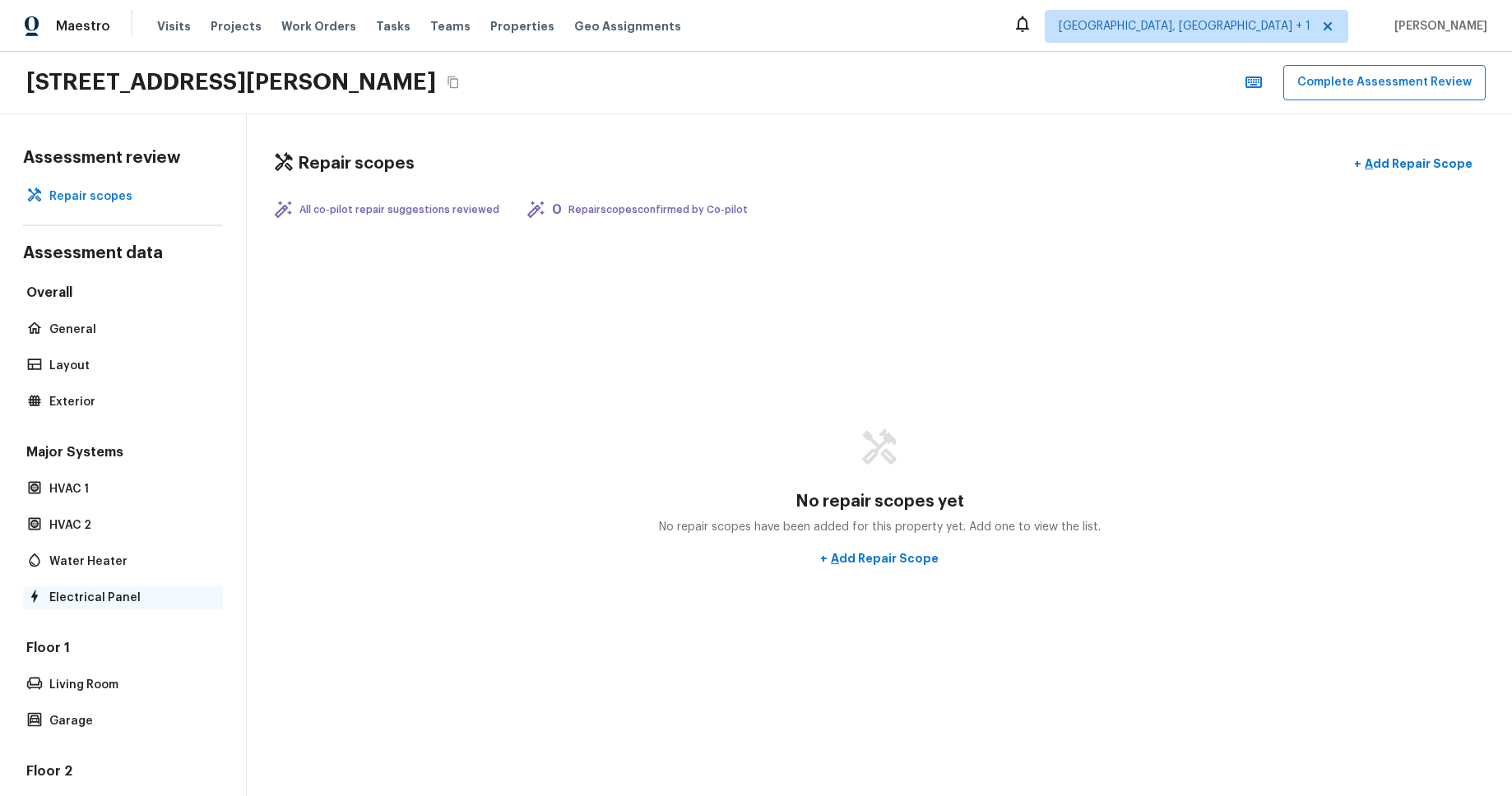
click at [125, 598] on p "Electrical Panel" at bounding box center [131, 597] width 164 height 17
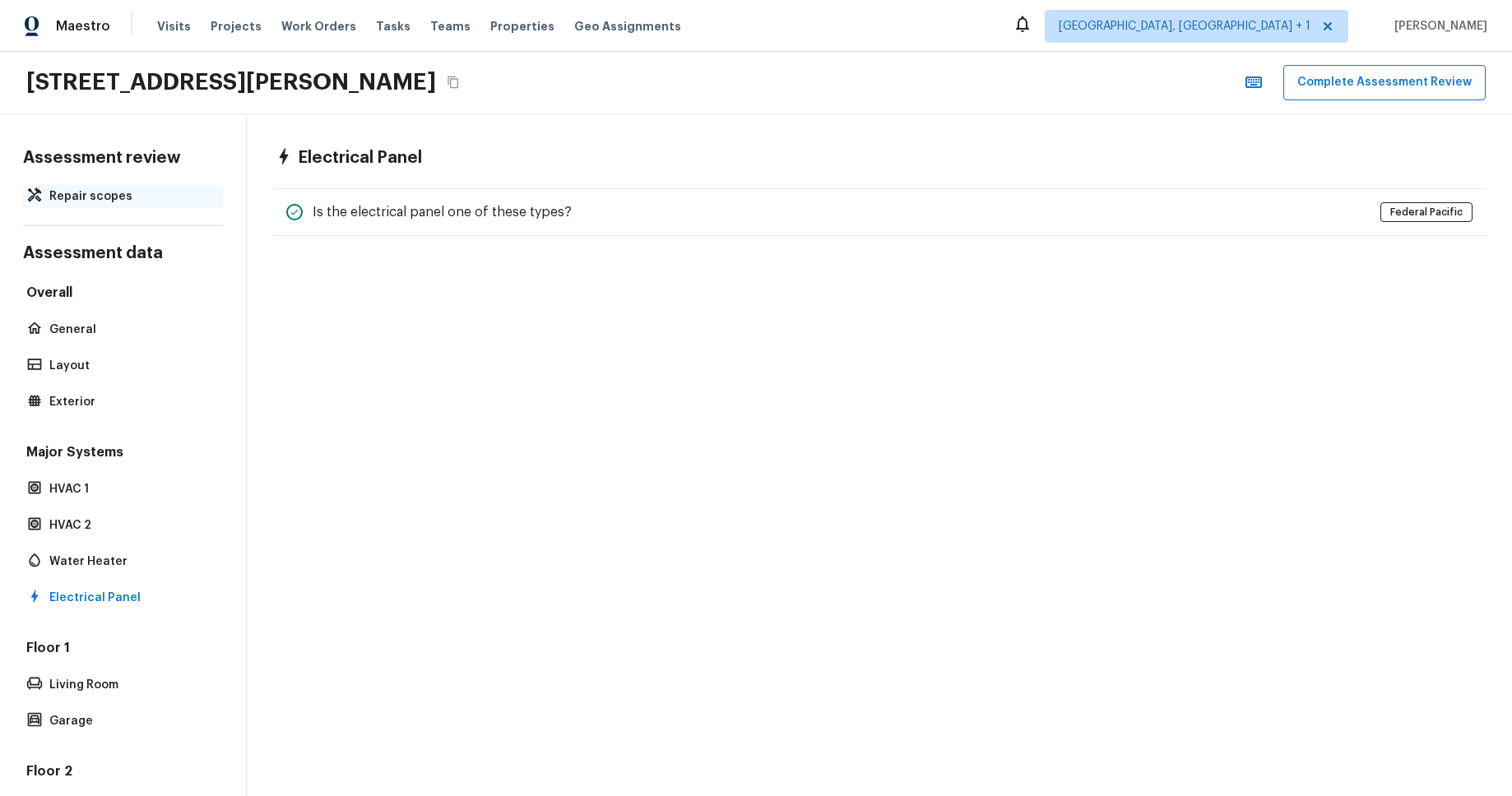
click at [170, 199] on p "Repair scopes" at bounding box center [131, 197] width 164 height 17
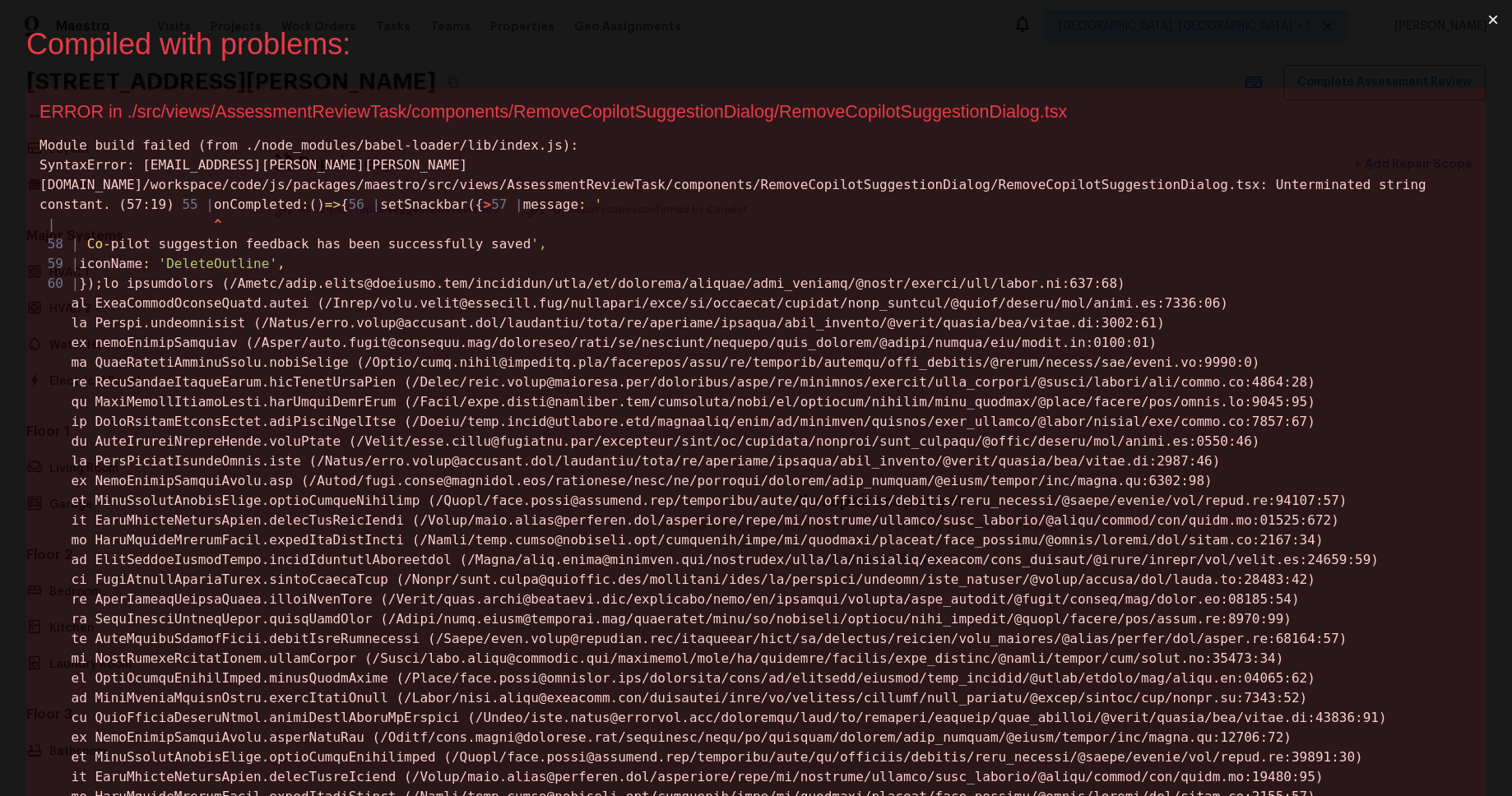
scroll to position [0, 0]
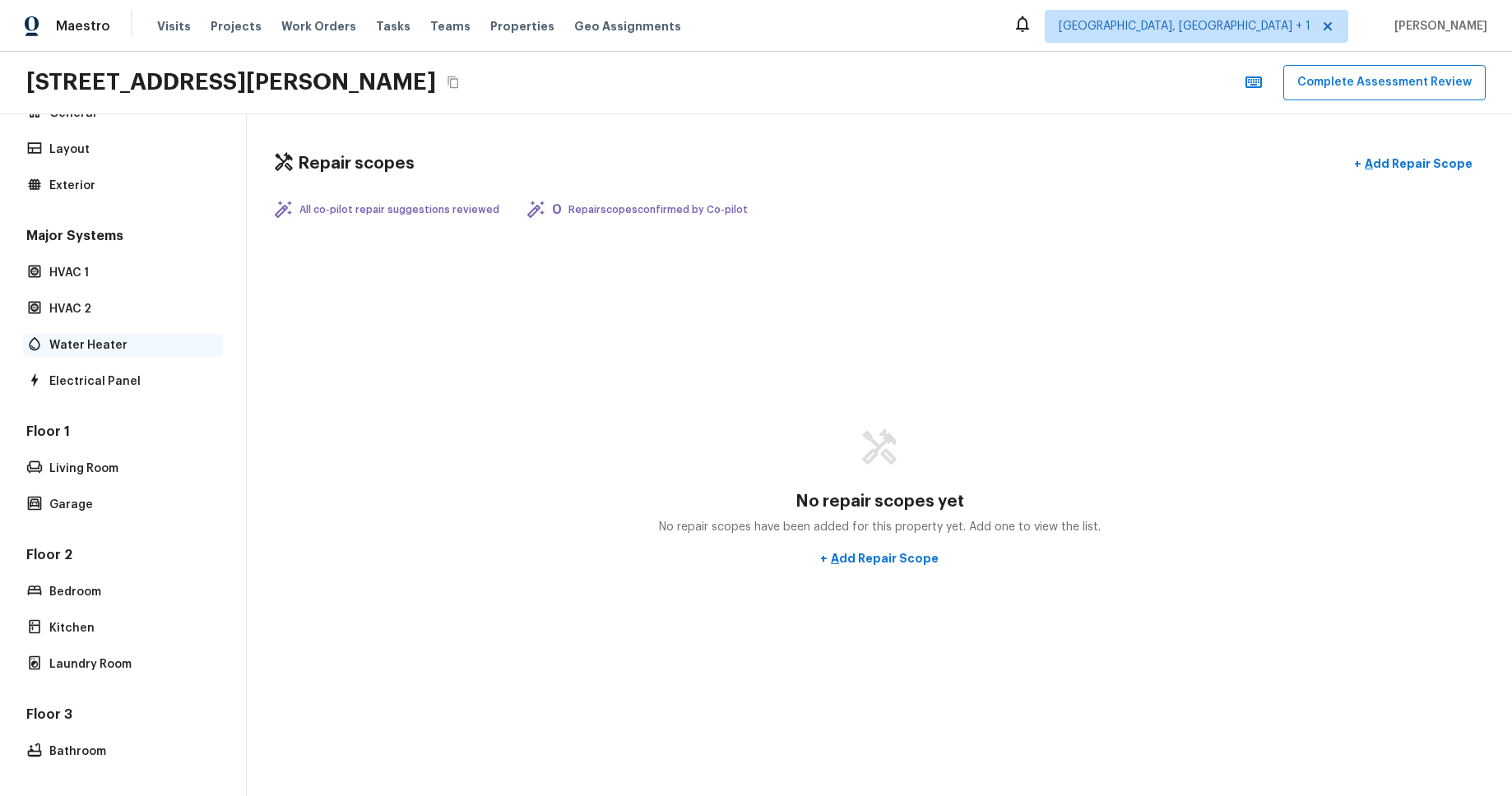
click at [92, 344] on p "Water Heater" at bounding box center [131, 345] width 164 height 17
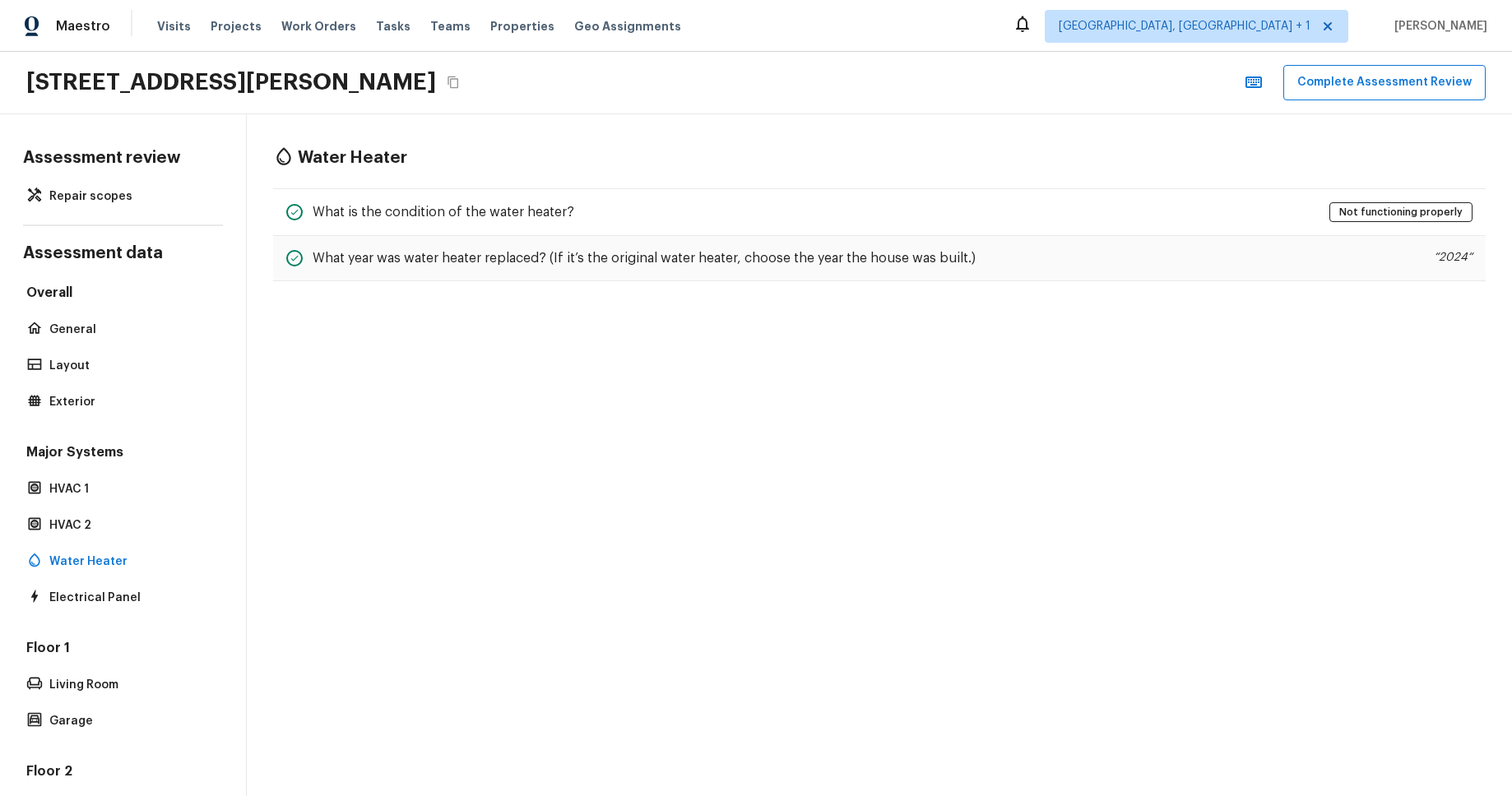
click at [86, 347] on div "Overall General Layout Exterior" at bounding box center [122, 349] width 199 height 130
click at [83, 334] on p "General" at bounding box center [131, 330] width 164 height 17
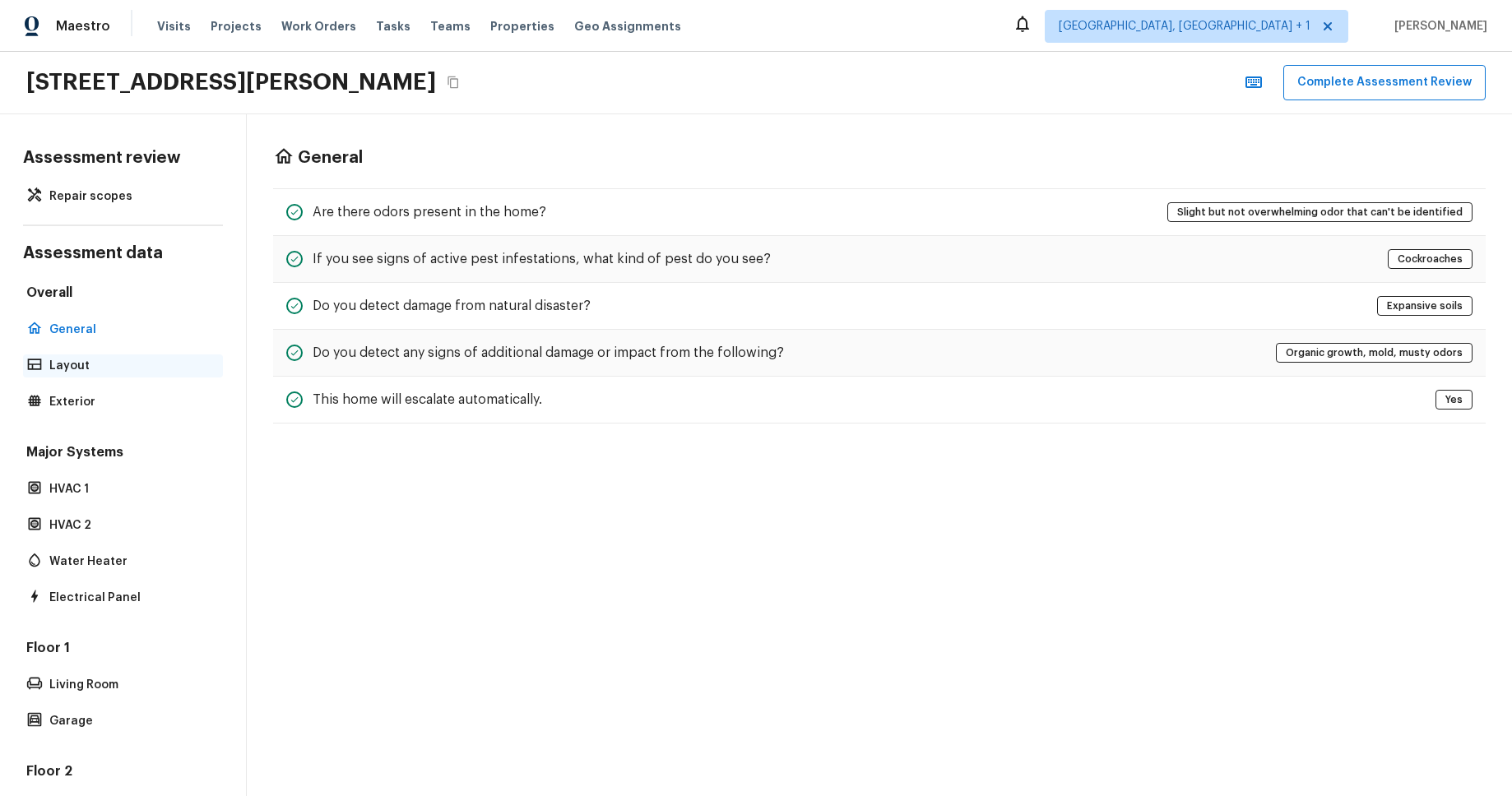
click at [86, 368] on p "Layout" at bounding box center [131, 365] width 164 height 17
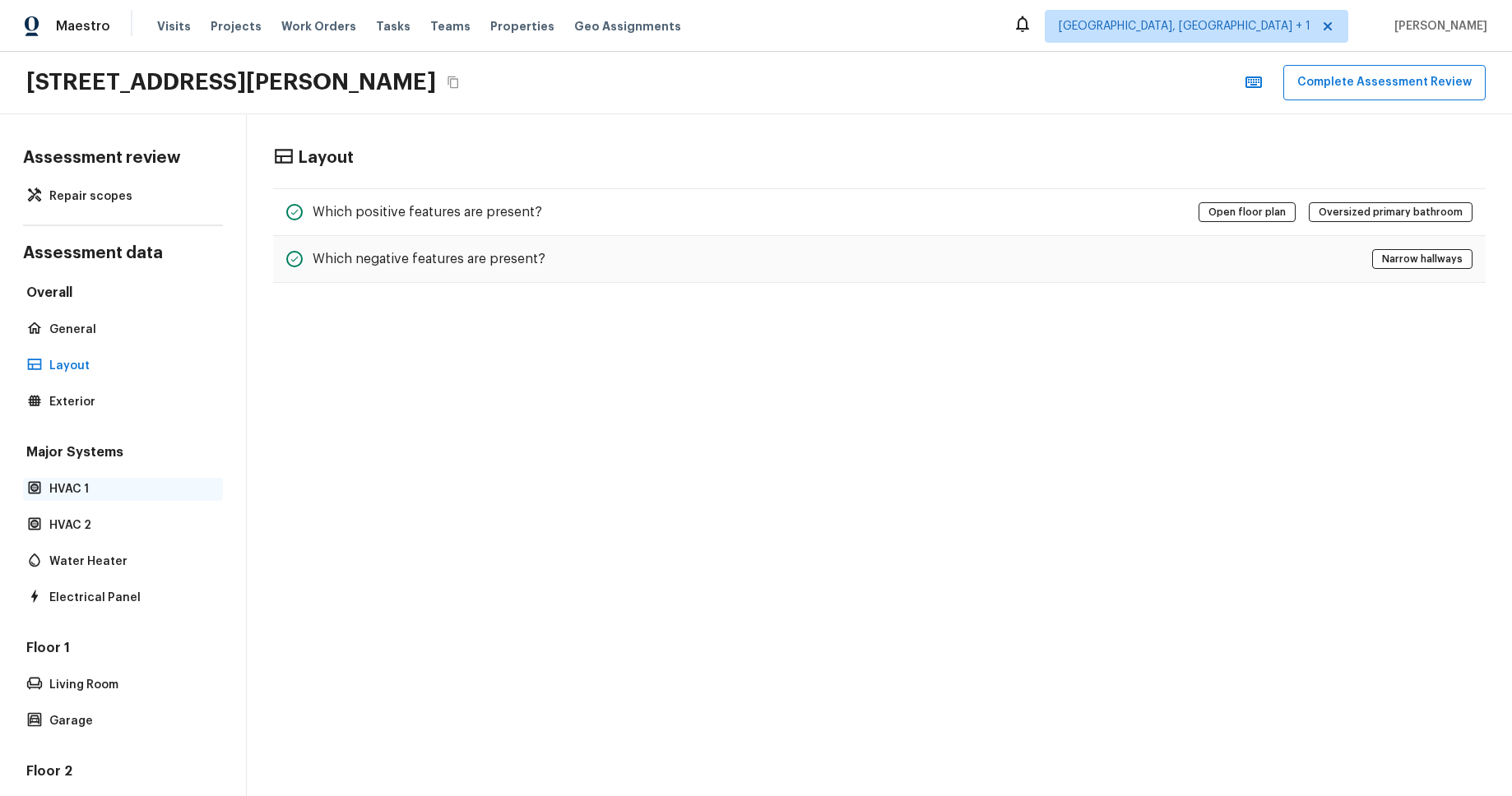
click at [116, 485] on p "HVAC 1" at bounding box center [131, 489] width 164 height 17
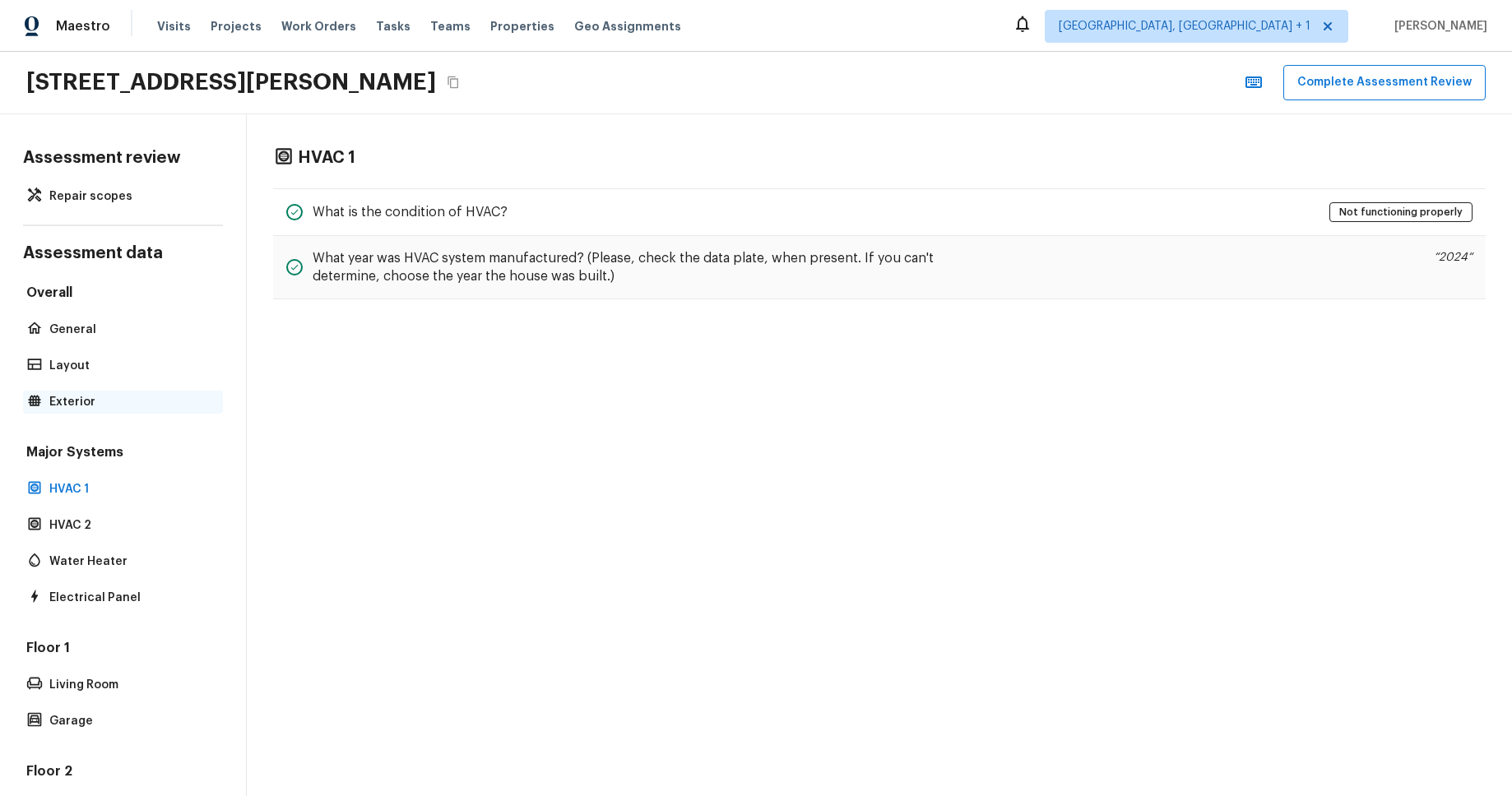
click at [106, 396] on p "Exterior" at bounding box center [131, 402] width 164 height 17
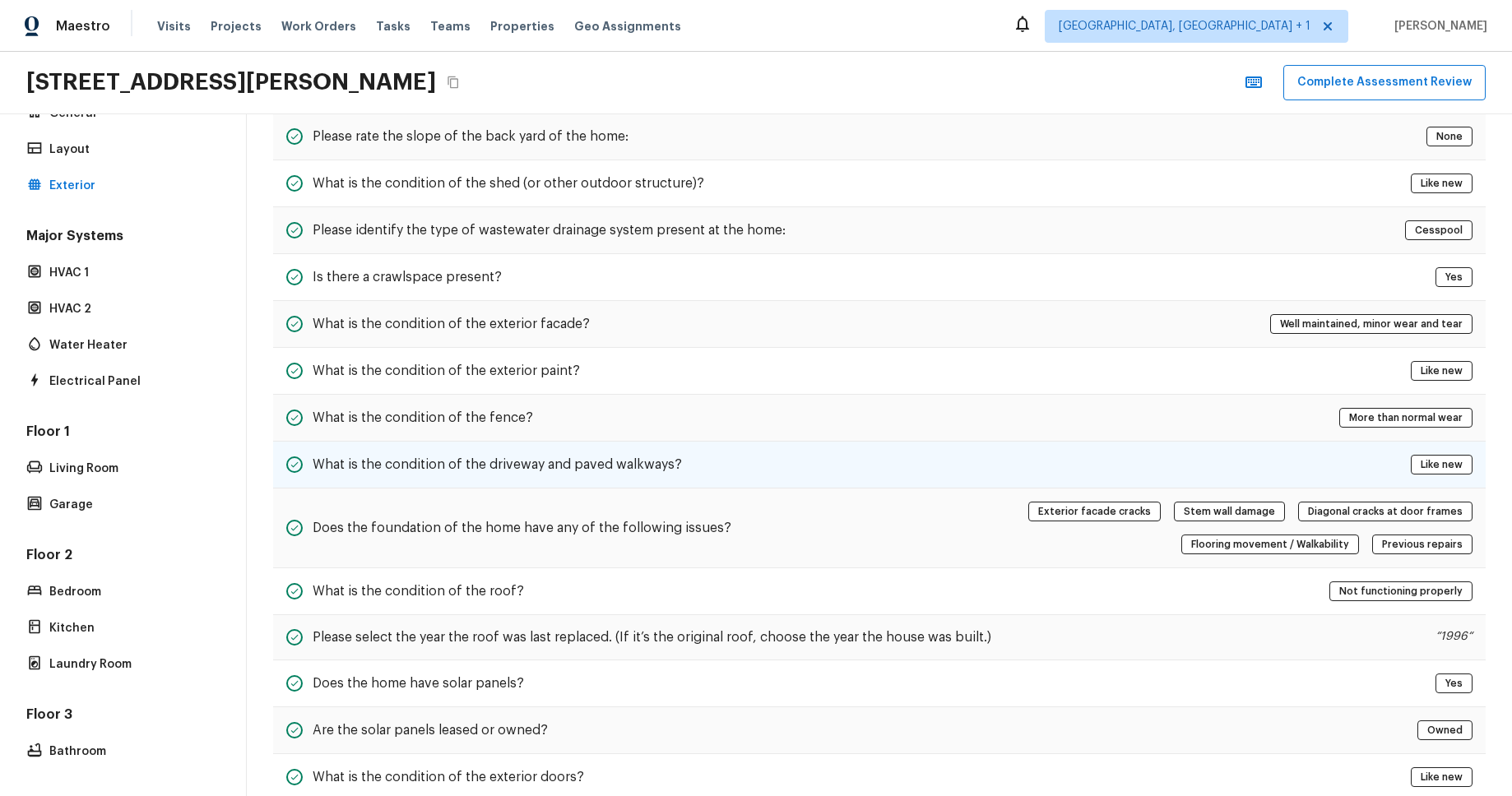
scroll to position [535, 0]
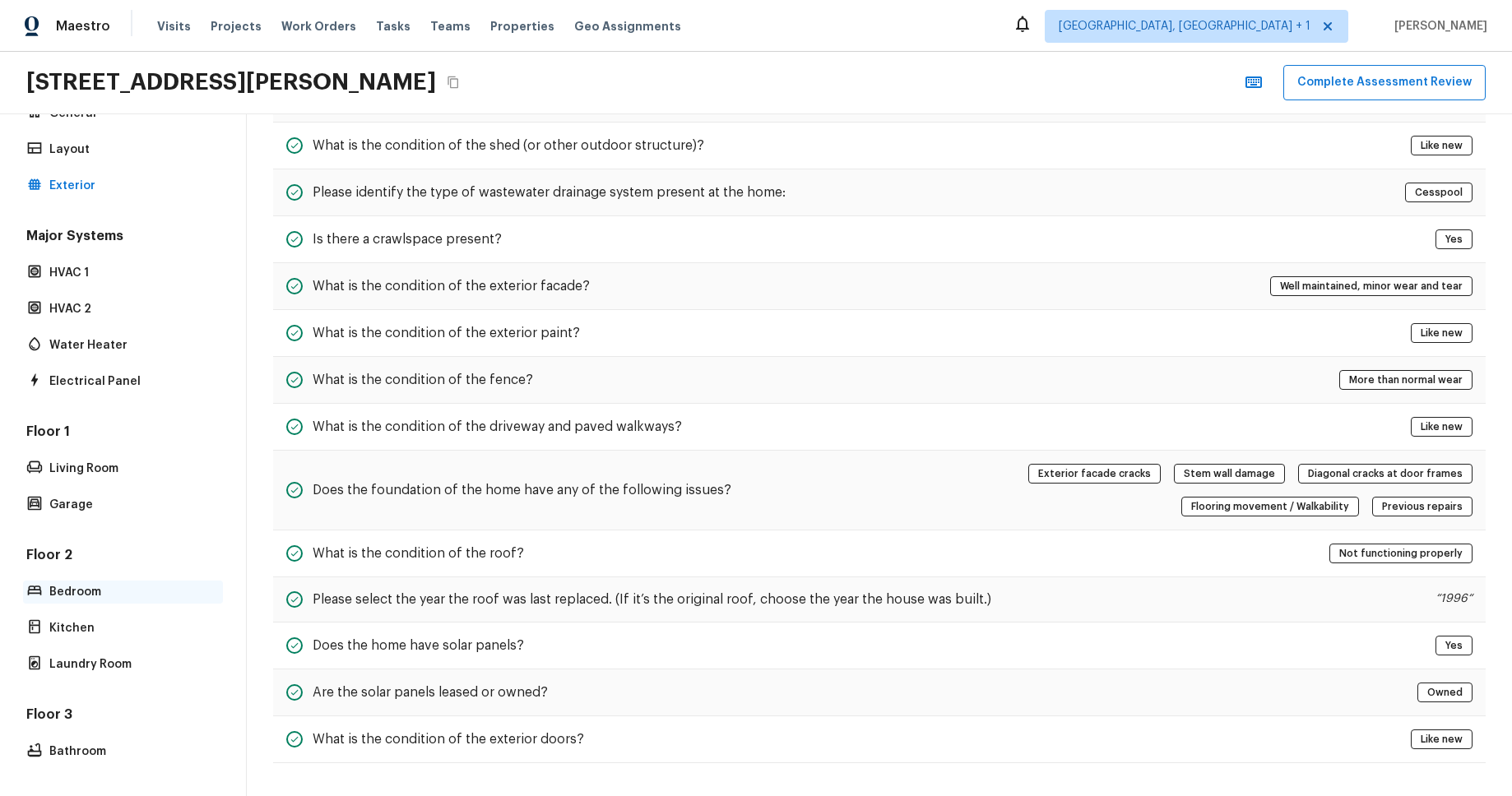
drag, startPoint x: 113, startPoint y: 589, endPoint x: 113, endPoint y: 601, distance: 12.0
click at [113, 590] on p "Bedroom" at bounding box center [131, 592] width 164 height 17
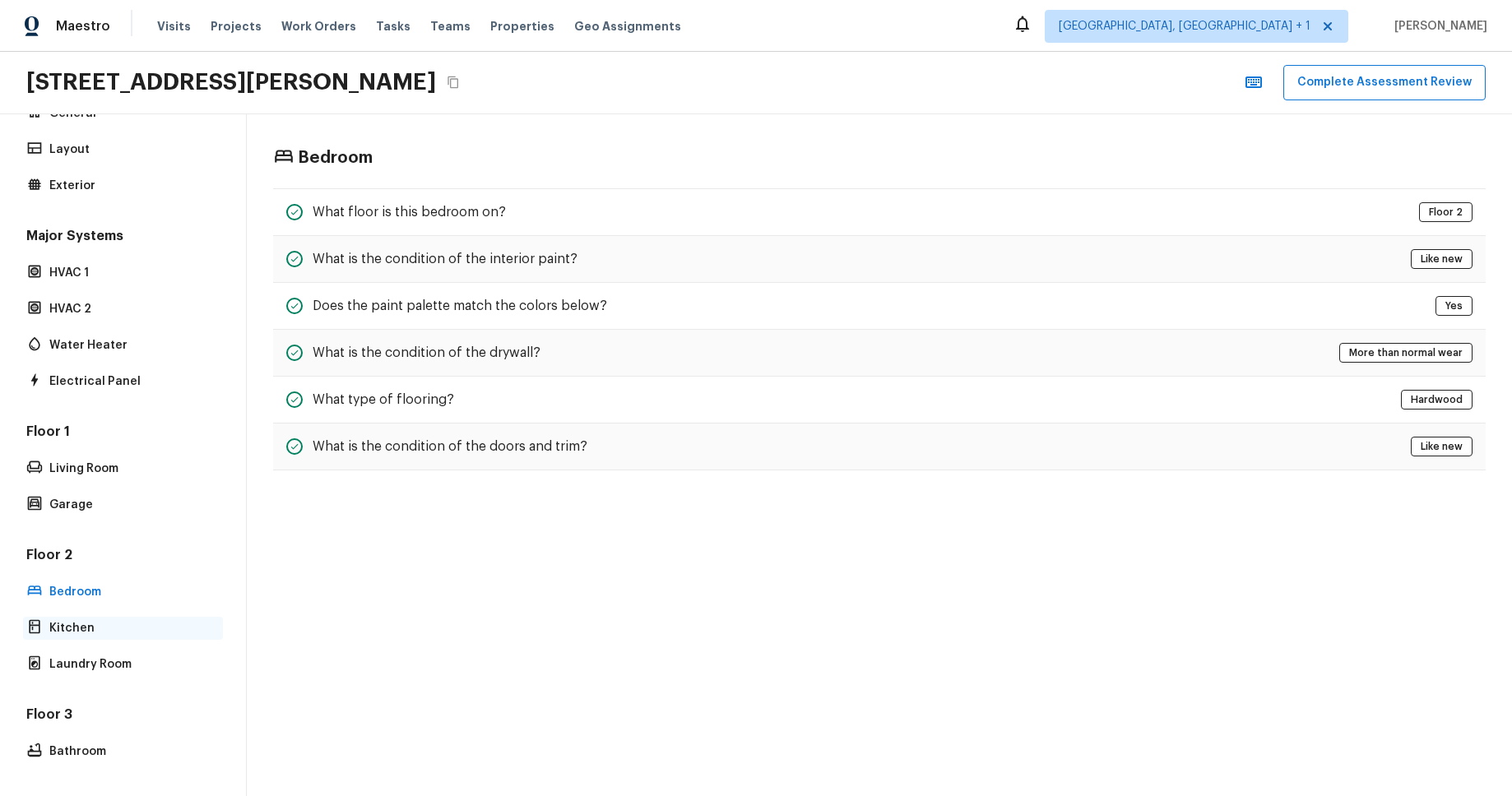
click at [115, 623] on p "Kitchen" at bounding box center [131, 628] width 164 height 17
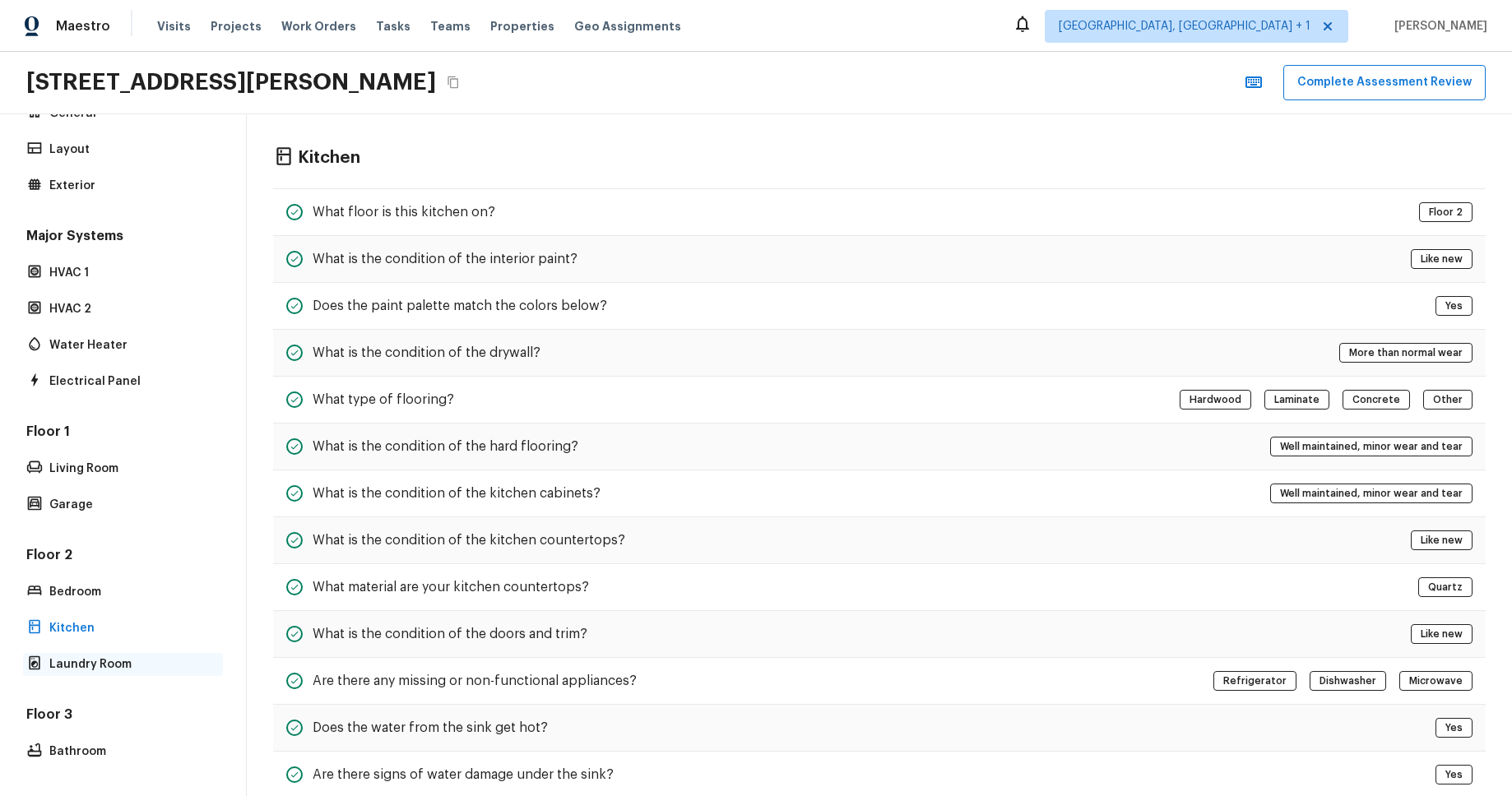
click at [111, 670] on p "Laundry Room" at bounding box center [131, 665] width 164 height 17
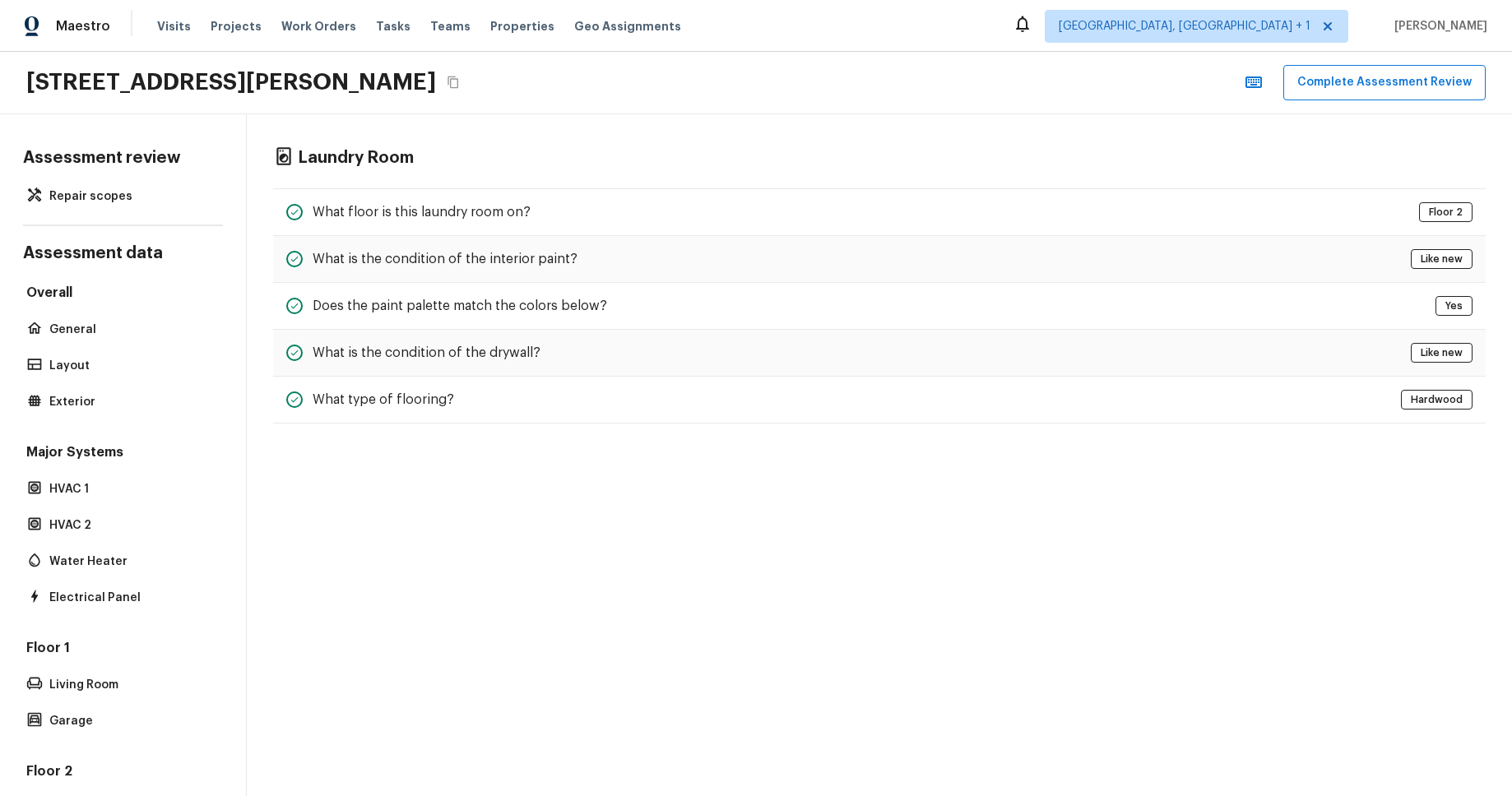
drag, startPoint x: 101, startPoint y: 190, endPoint x: 155, endPoint y: 155, distance: 64.4
click at [101, 190] on p "Repair scopes" at bounding box center [131, 197] width 164 height 17
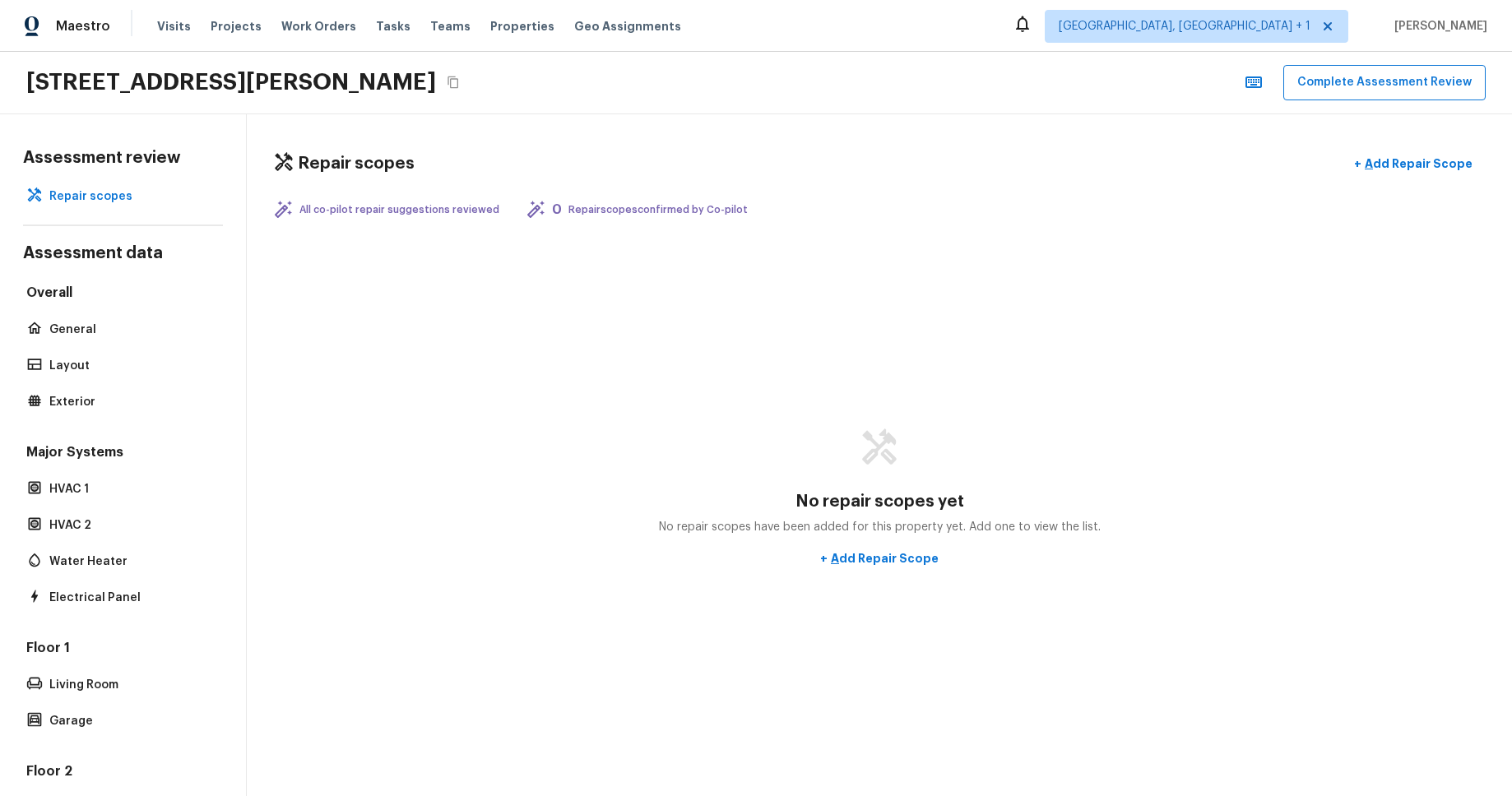
click at [830, 118] on div "Repair scopes + Add Repair Scope All co-pilot repair suggestions reviewed 0 Rep…" at bounding box center [879, 455] width 1265 height 681
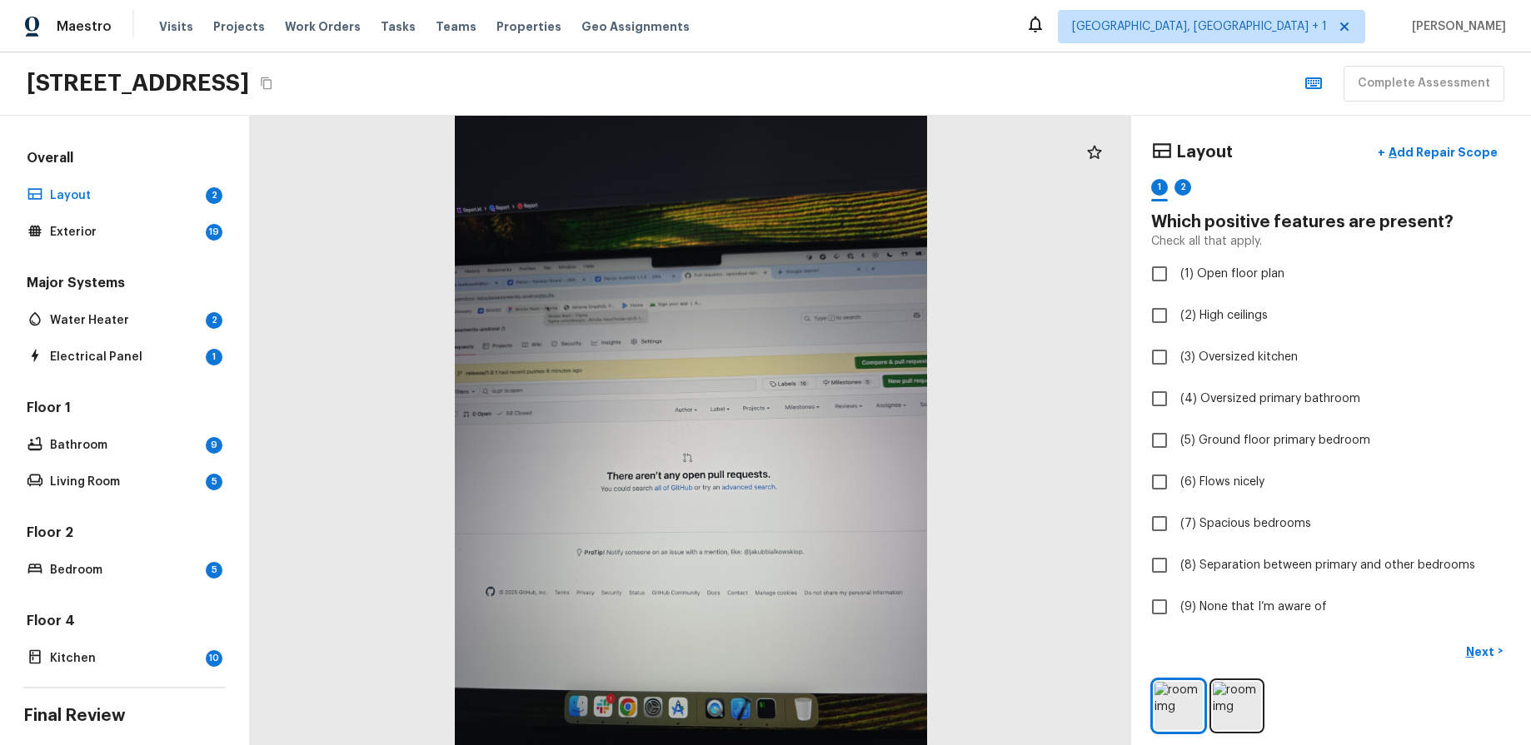
click at [1169, 38] on div "Maestro Visits Projects Work Orders Tasks Teams Properties Geo Assignments [GEO…" at bounding box center [765, 26] width 1531 height 52
checkbox input "true"
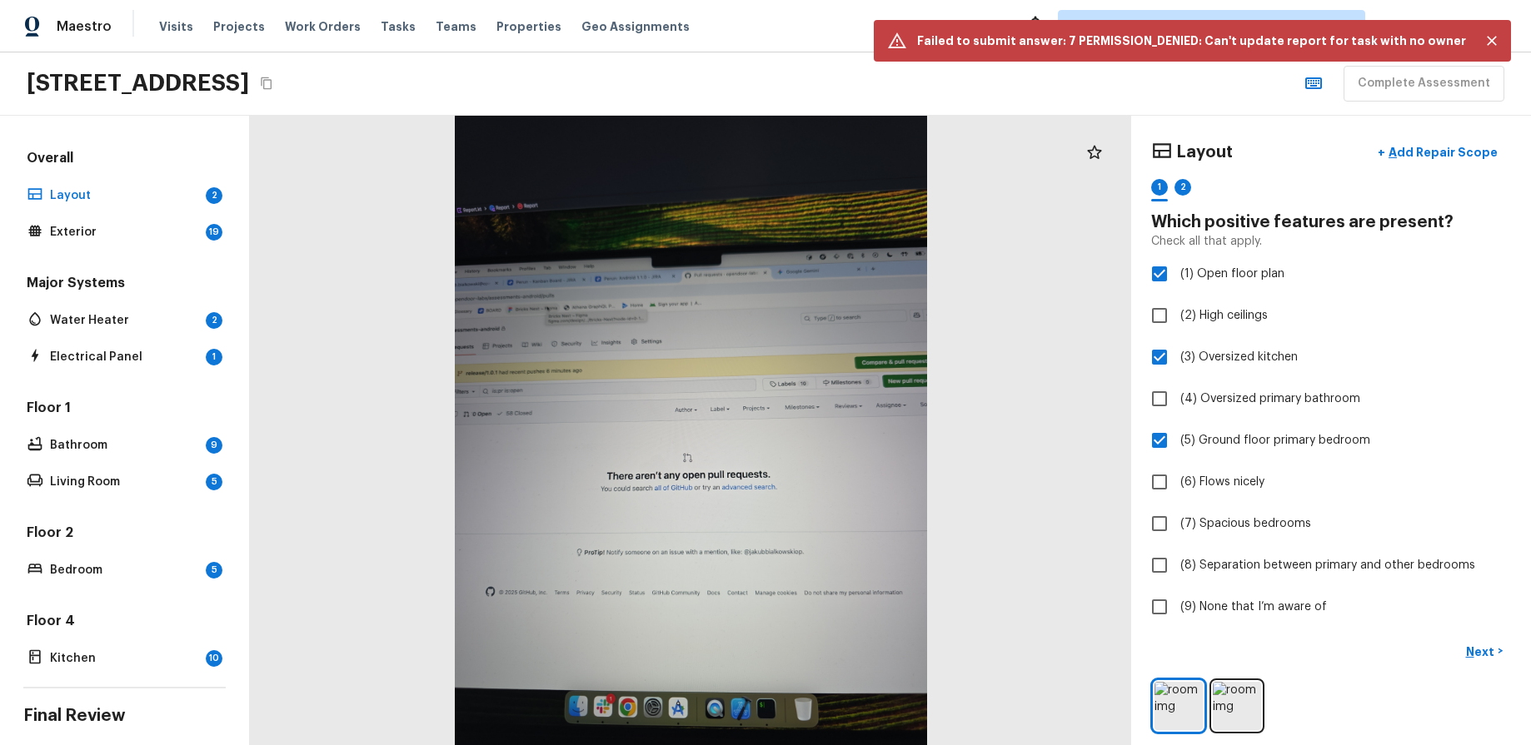
click at [887, 64] on div "[STREET_ADDRESS] Complete Assessment" at bounding box center [765, 83] width 1531 height 63
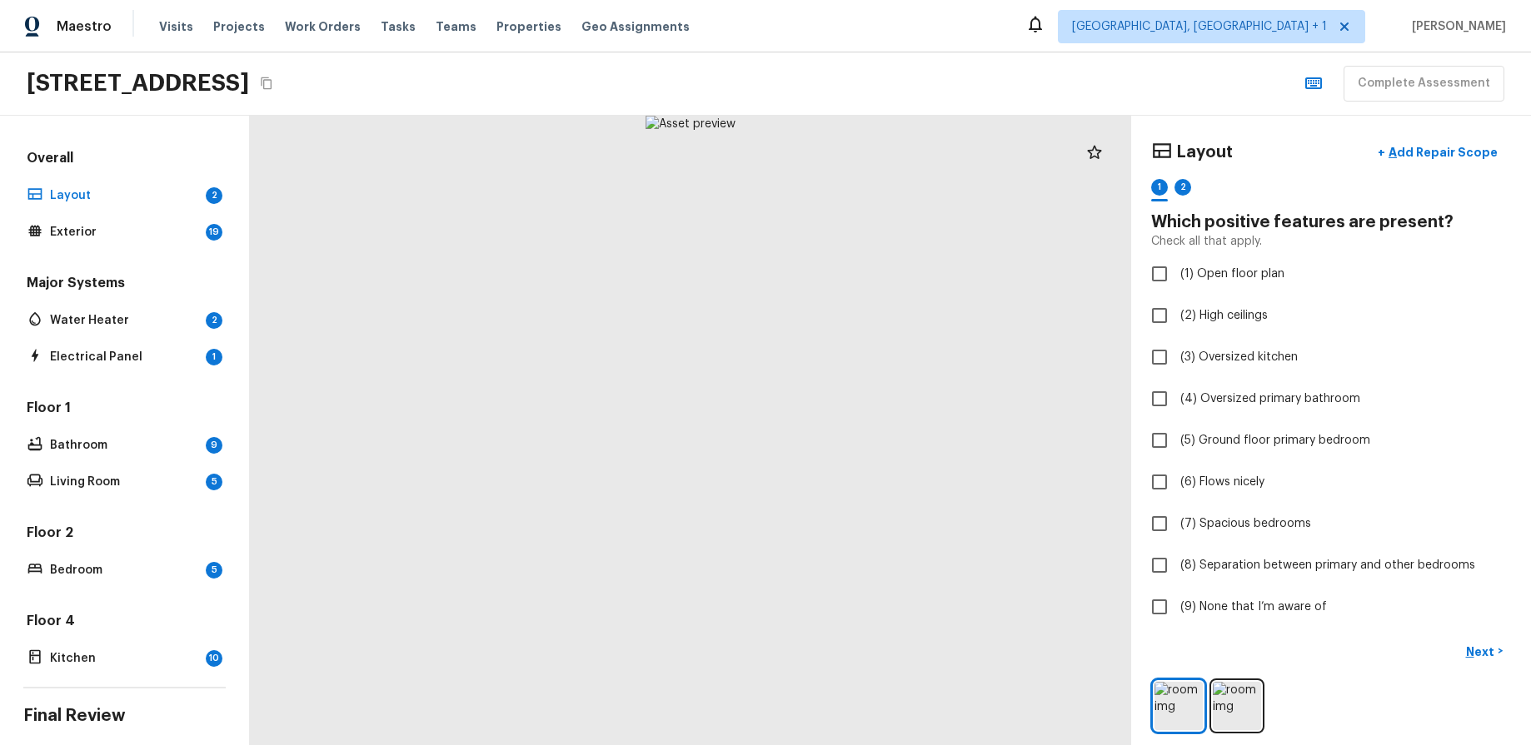
click at [923, 77] on div "908 Fruitland Ave, Bradenton, FL 34207 Complete Assessment" at bounding box center [765, 83] width 1531 height 63
checkbox input "true"
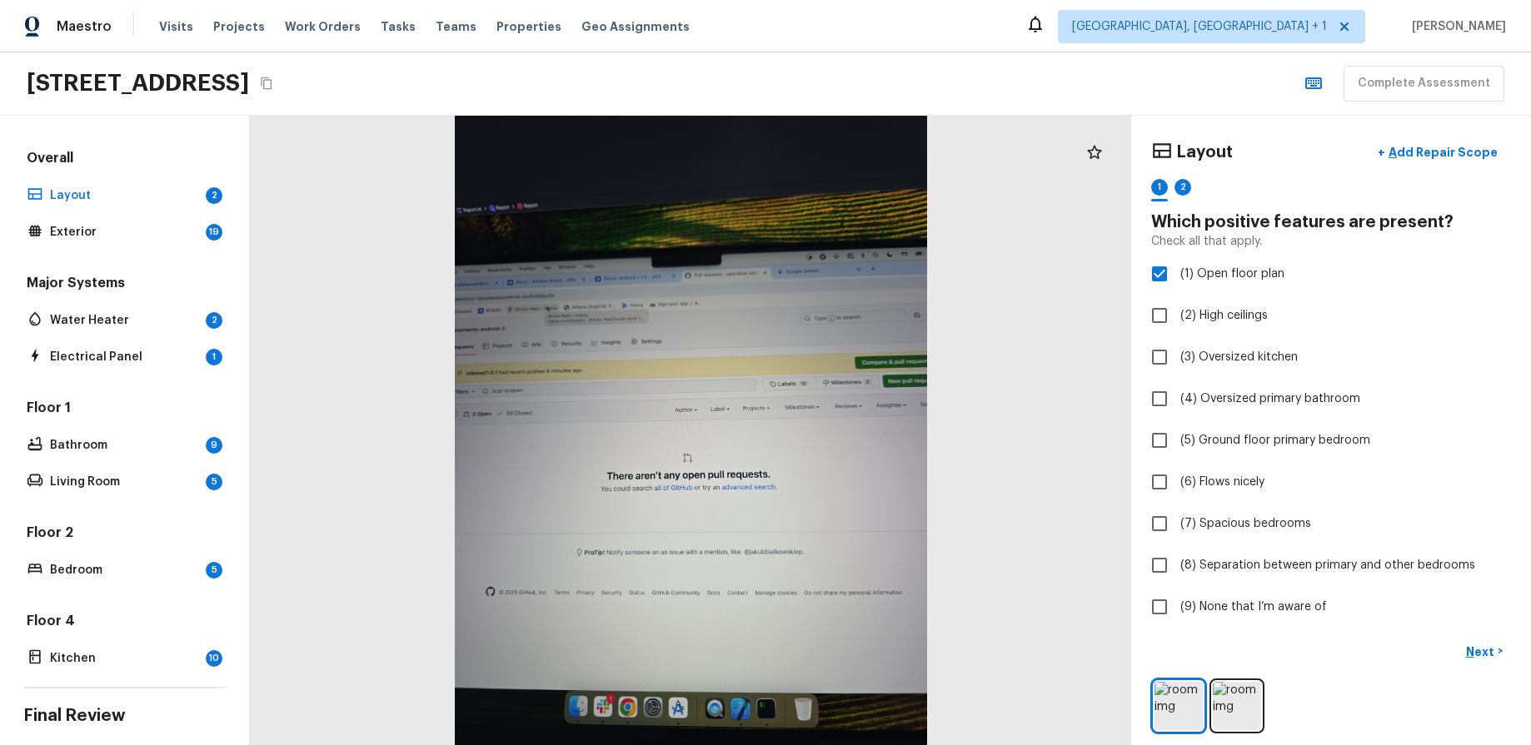
checkbox input "true"
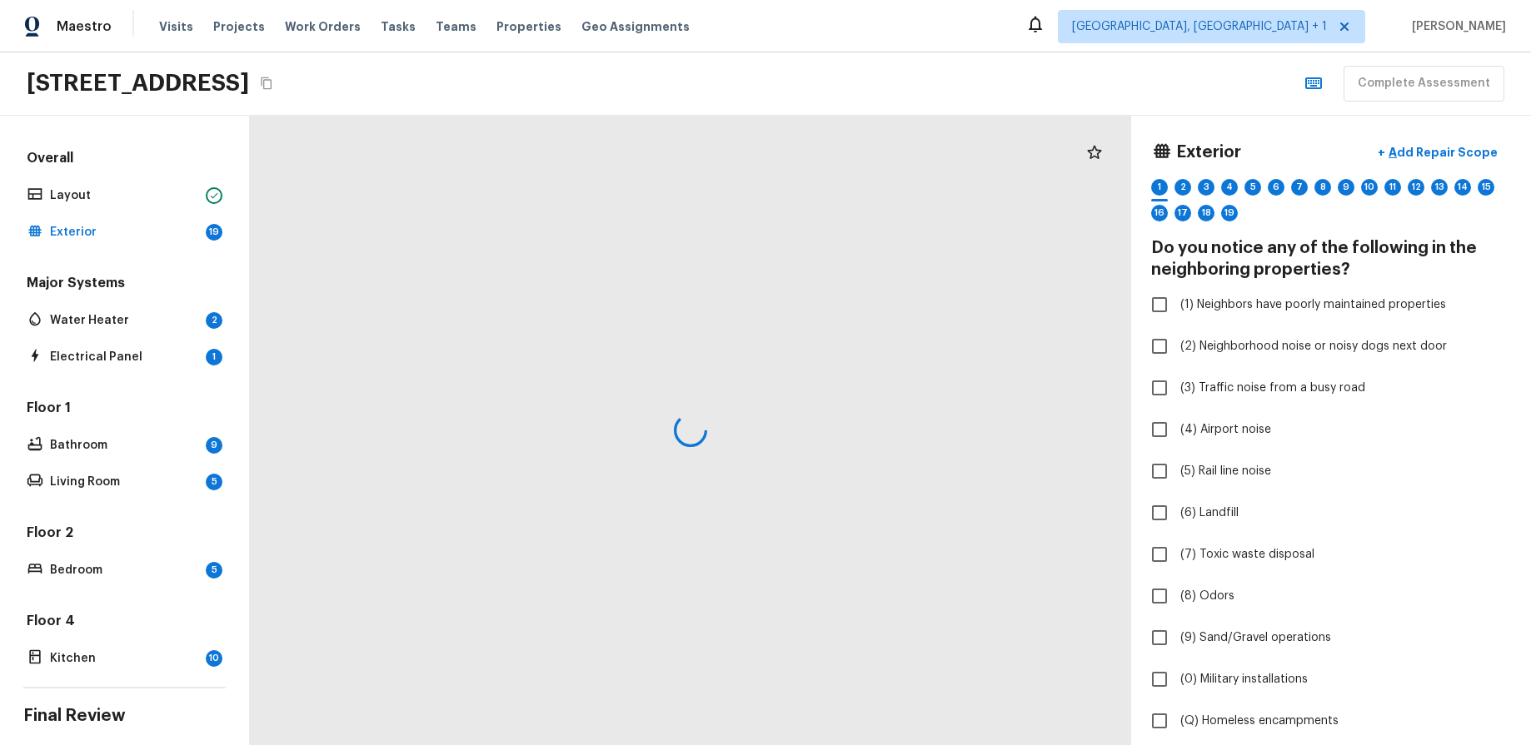
checkbox input "true"
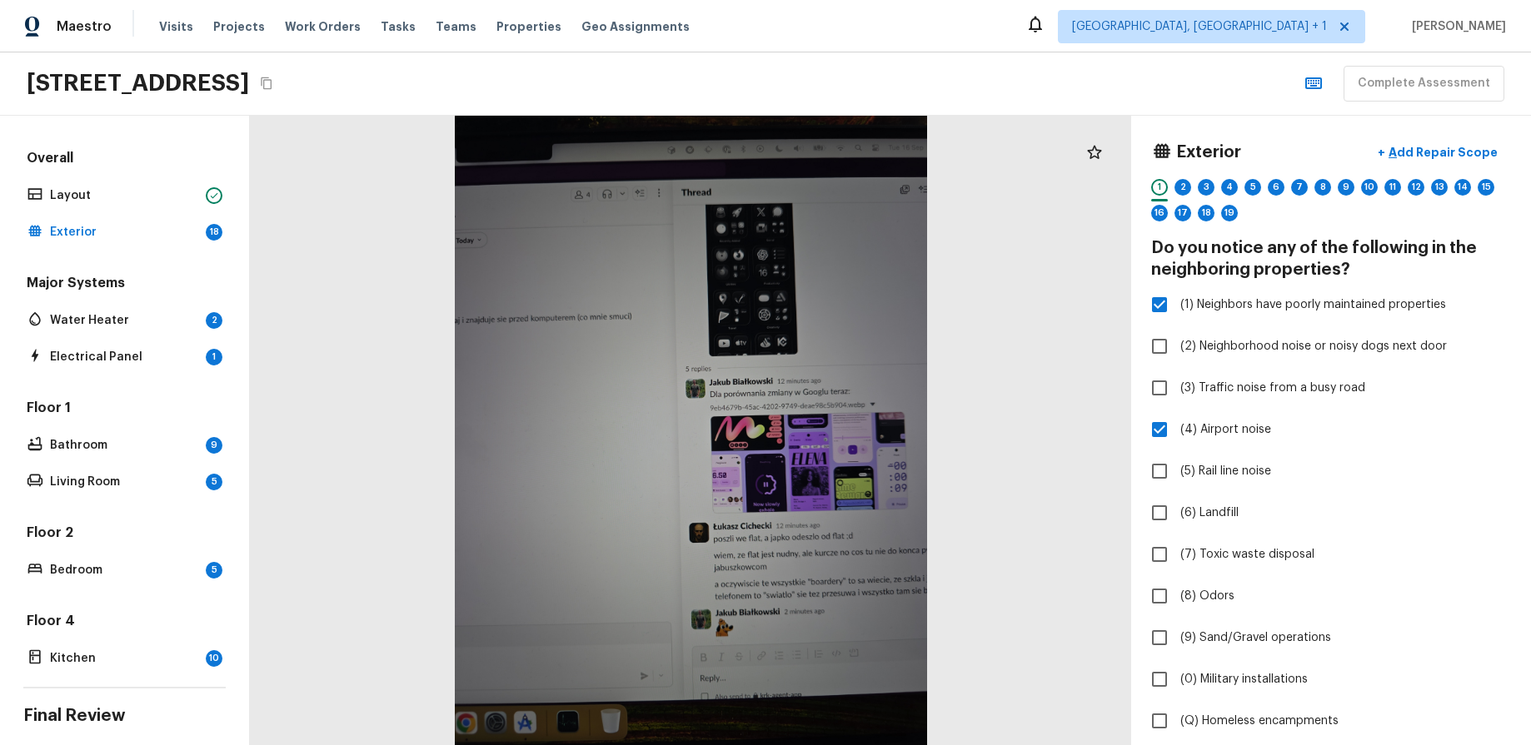
click at [1032, 75] on div "[STREET_ADDRESS] Complete Assessment" at bounding box center [765, 83] width 1531 height 63
checkbox input "true"
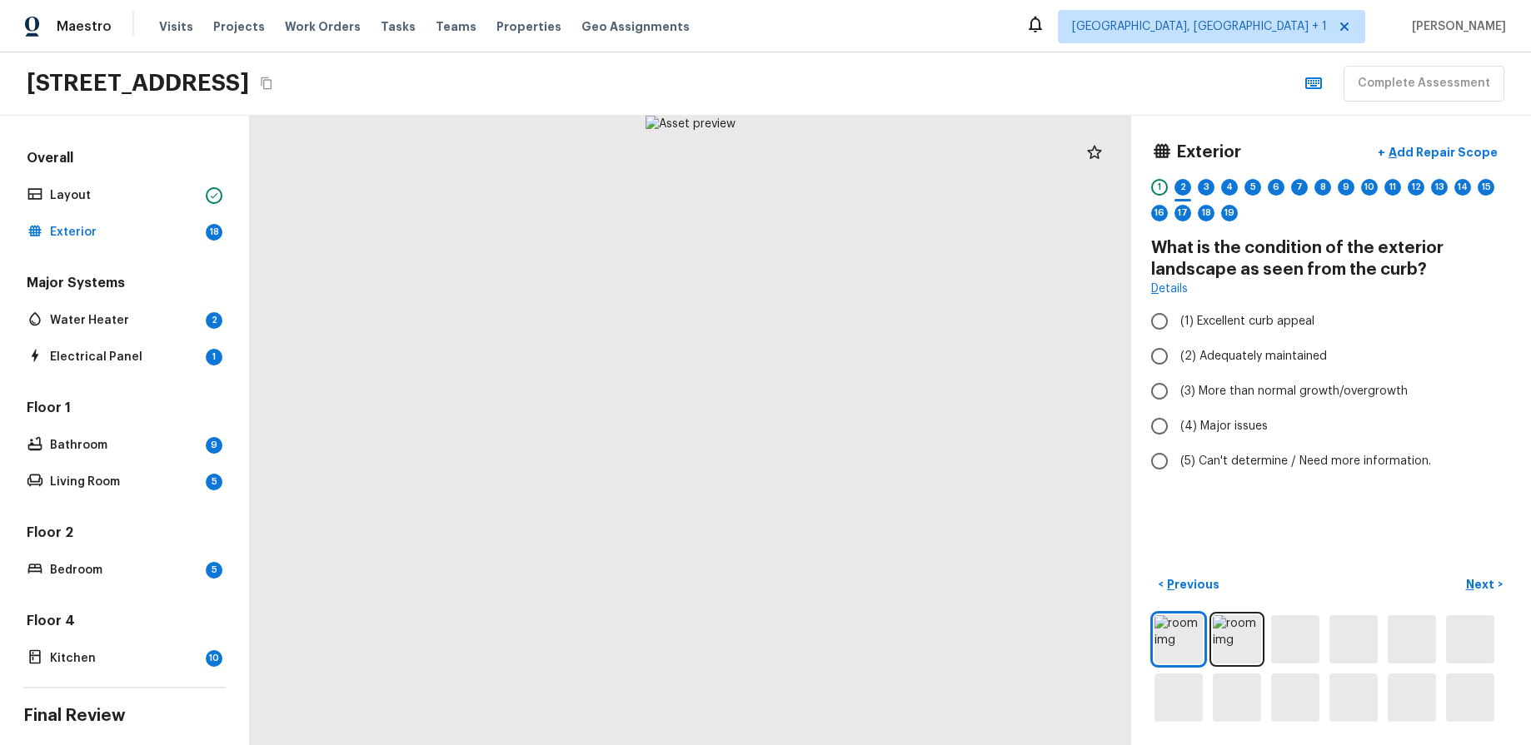
radio input "true"
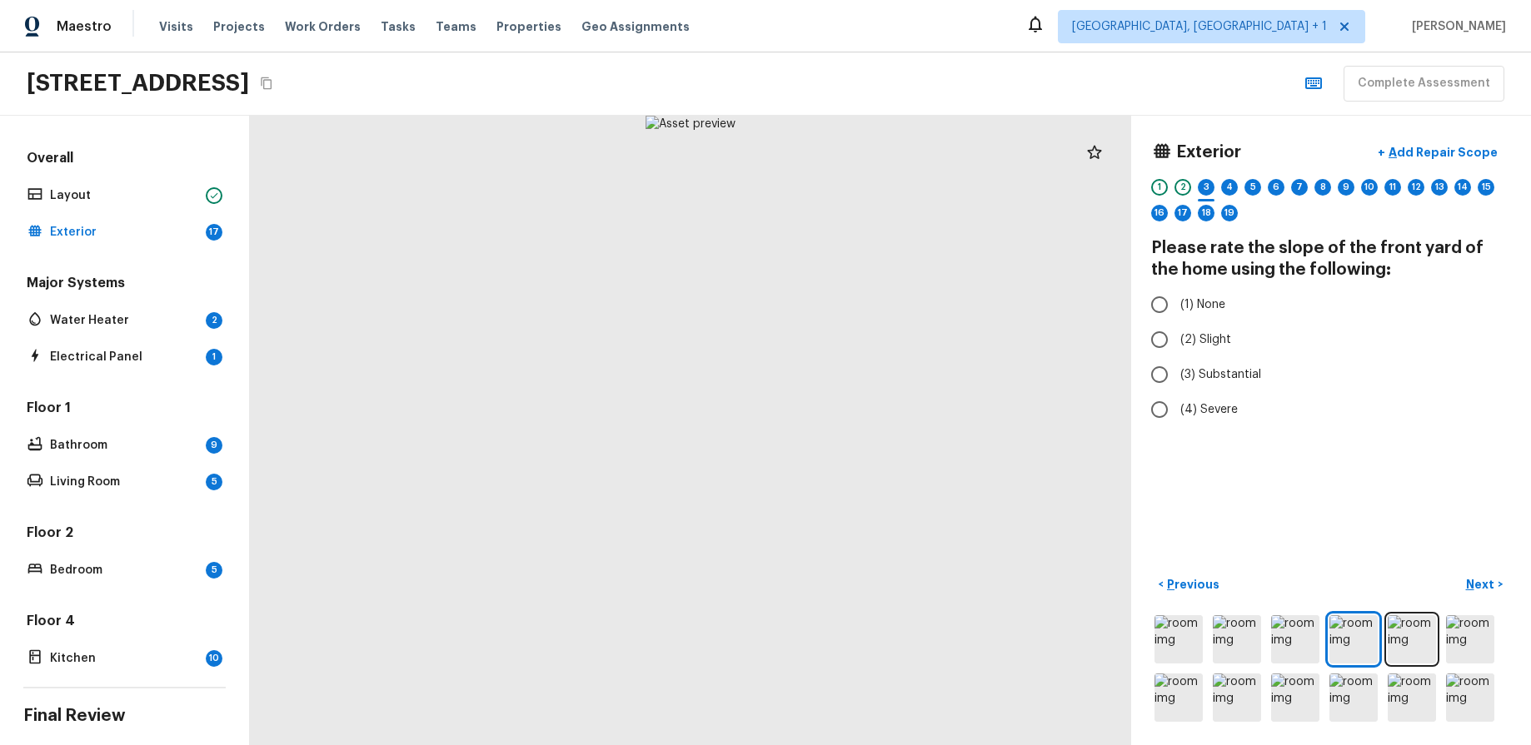
radio input "true"
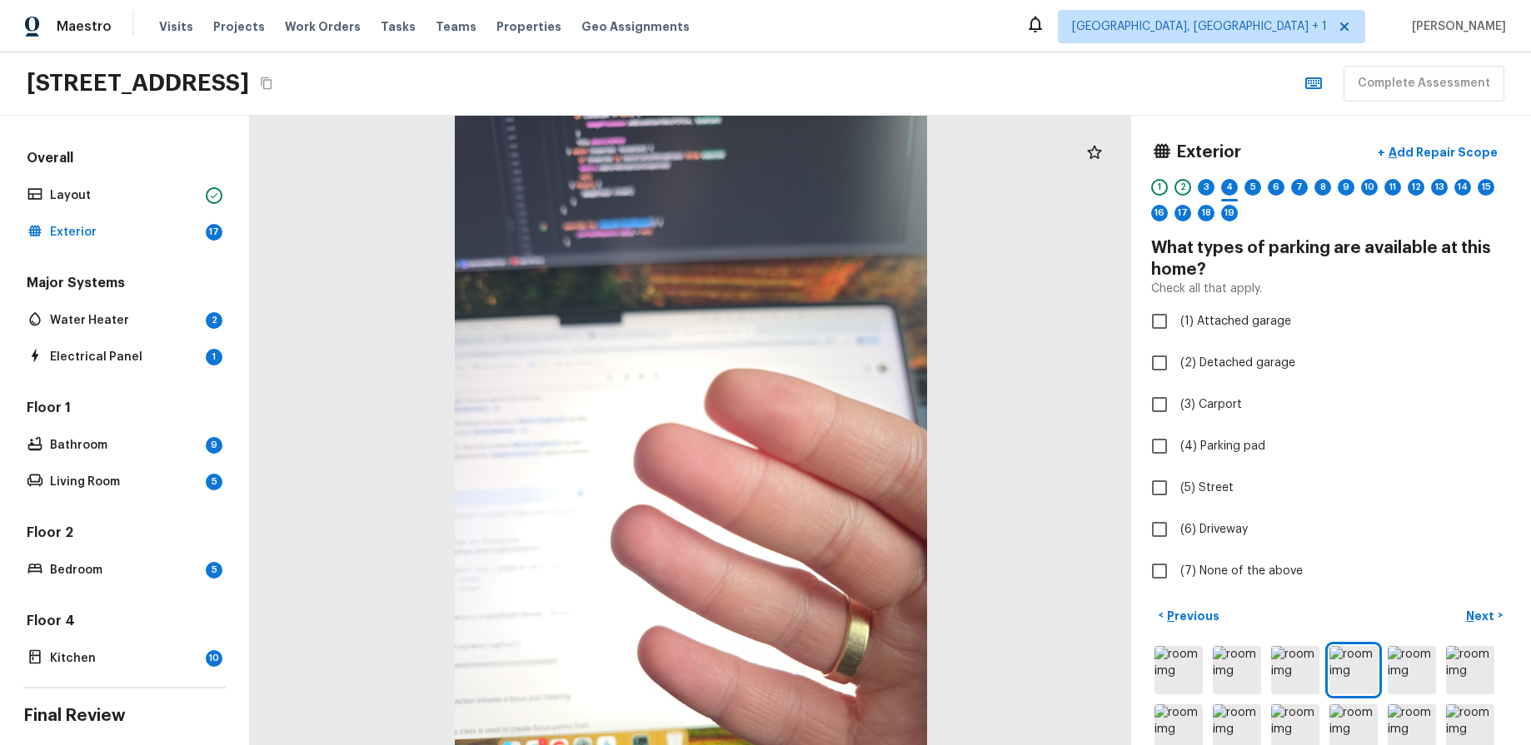
checkbox input "true"
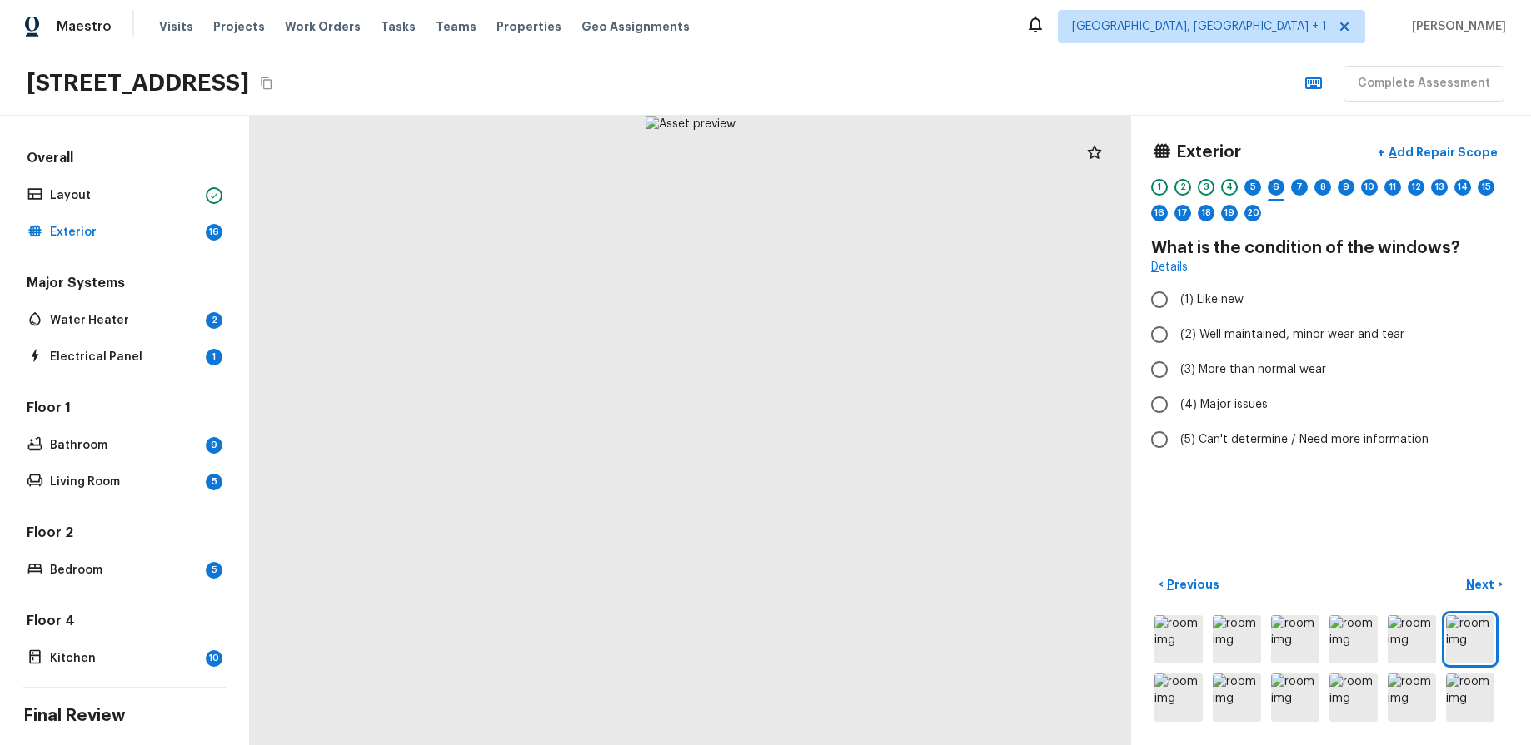
radio input "true"
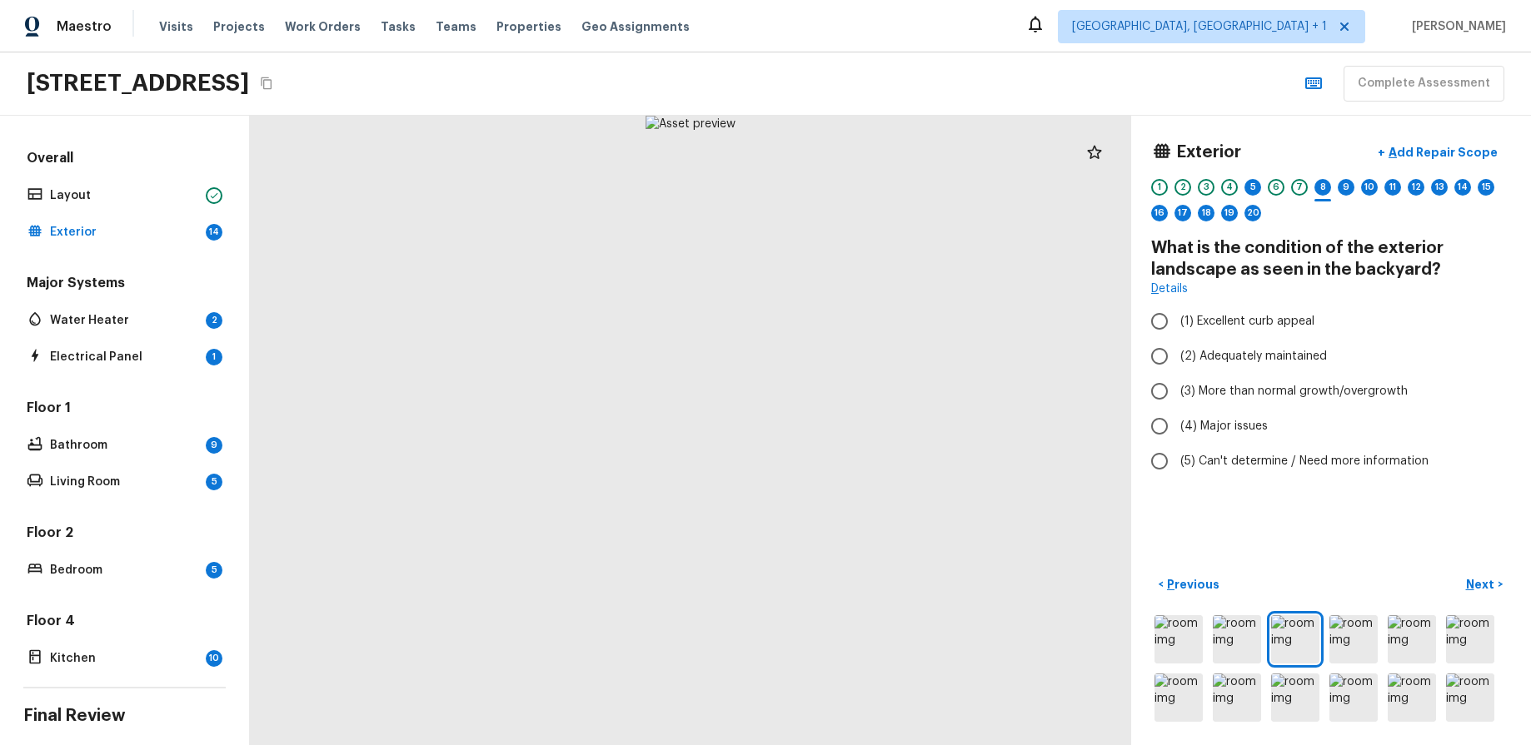
radio input "true"
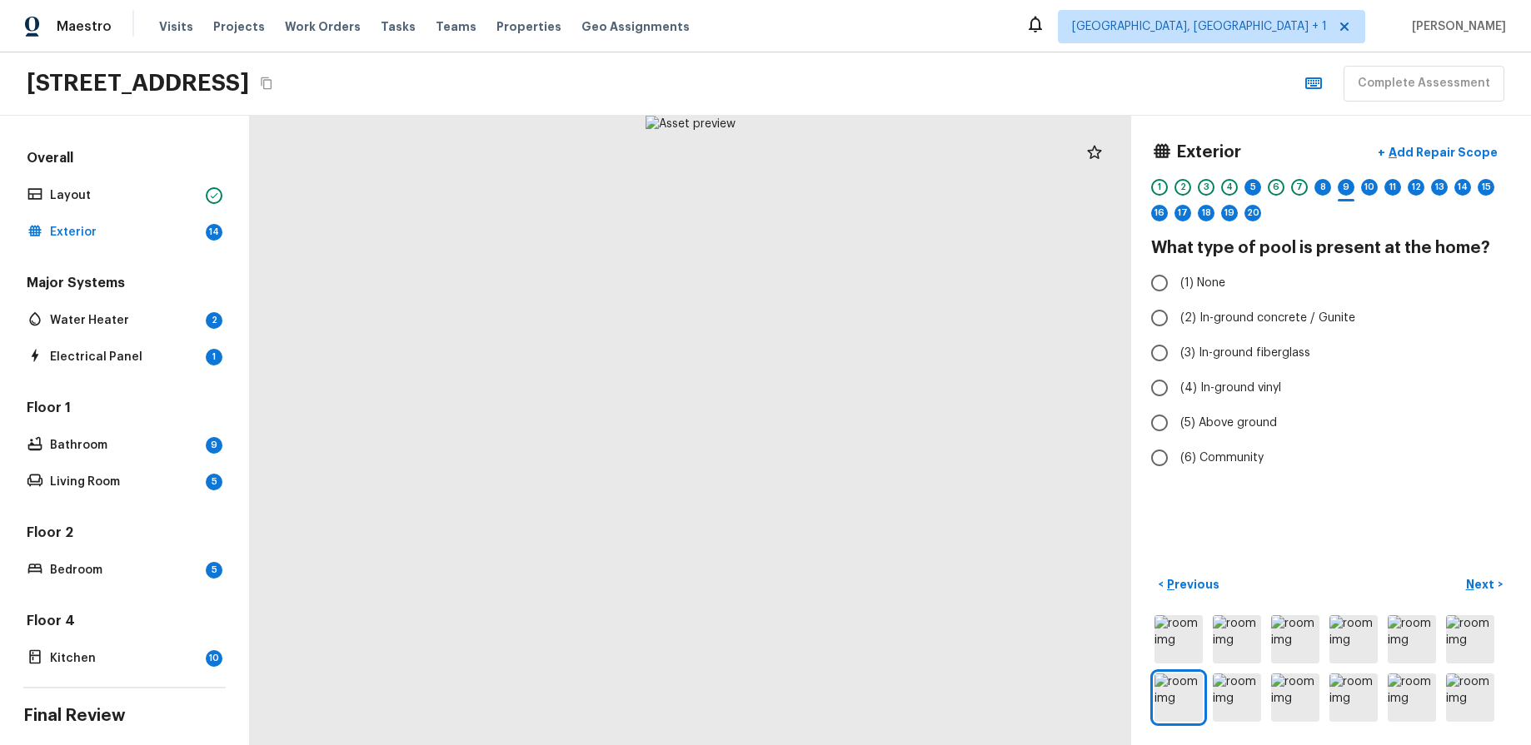
radio input "true"
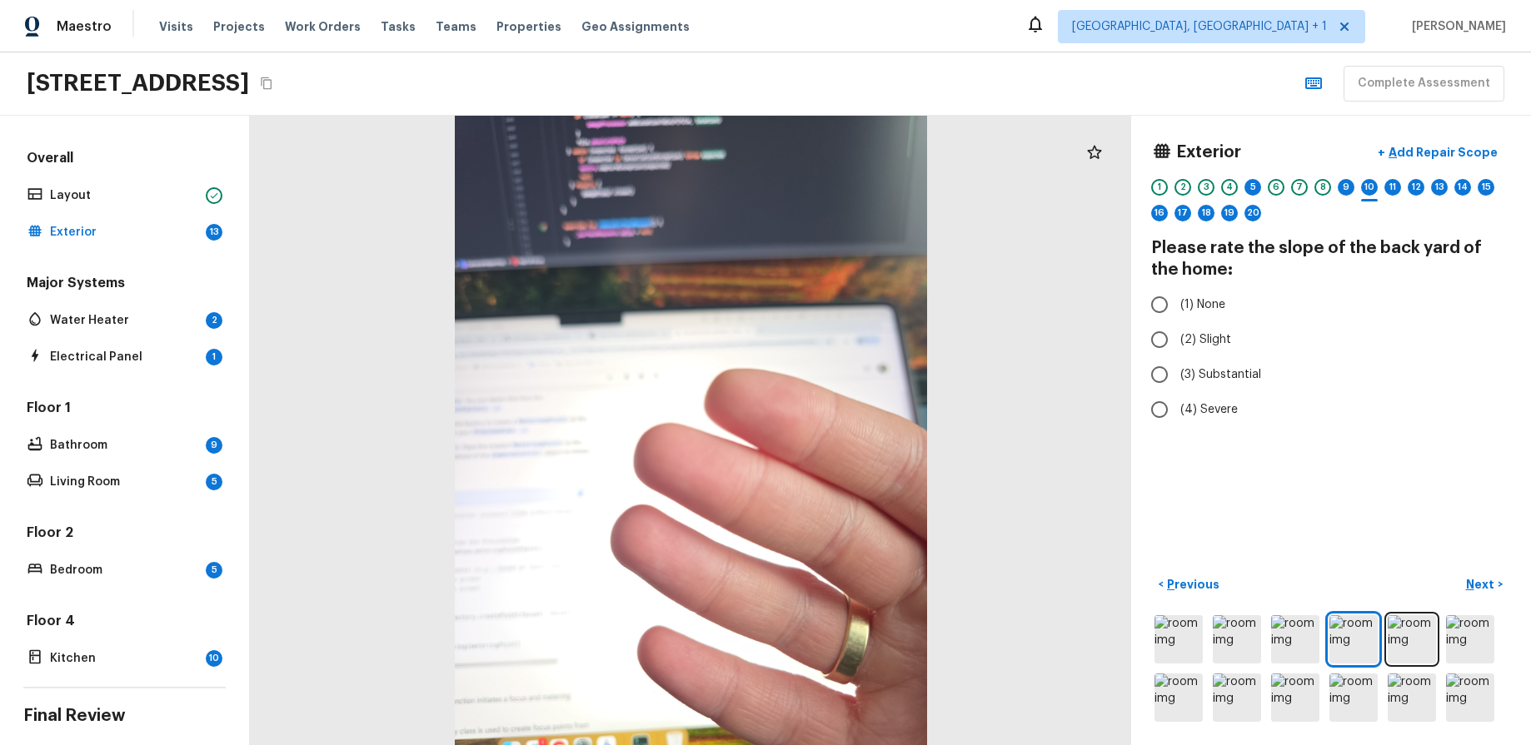
radio input "true"
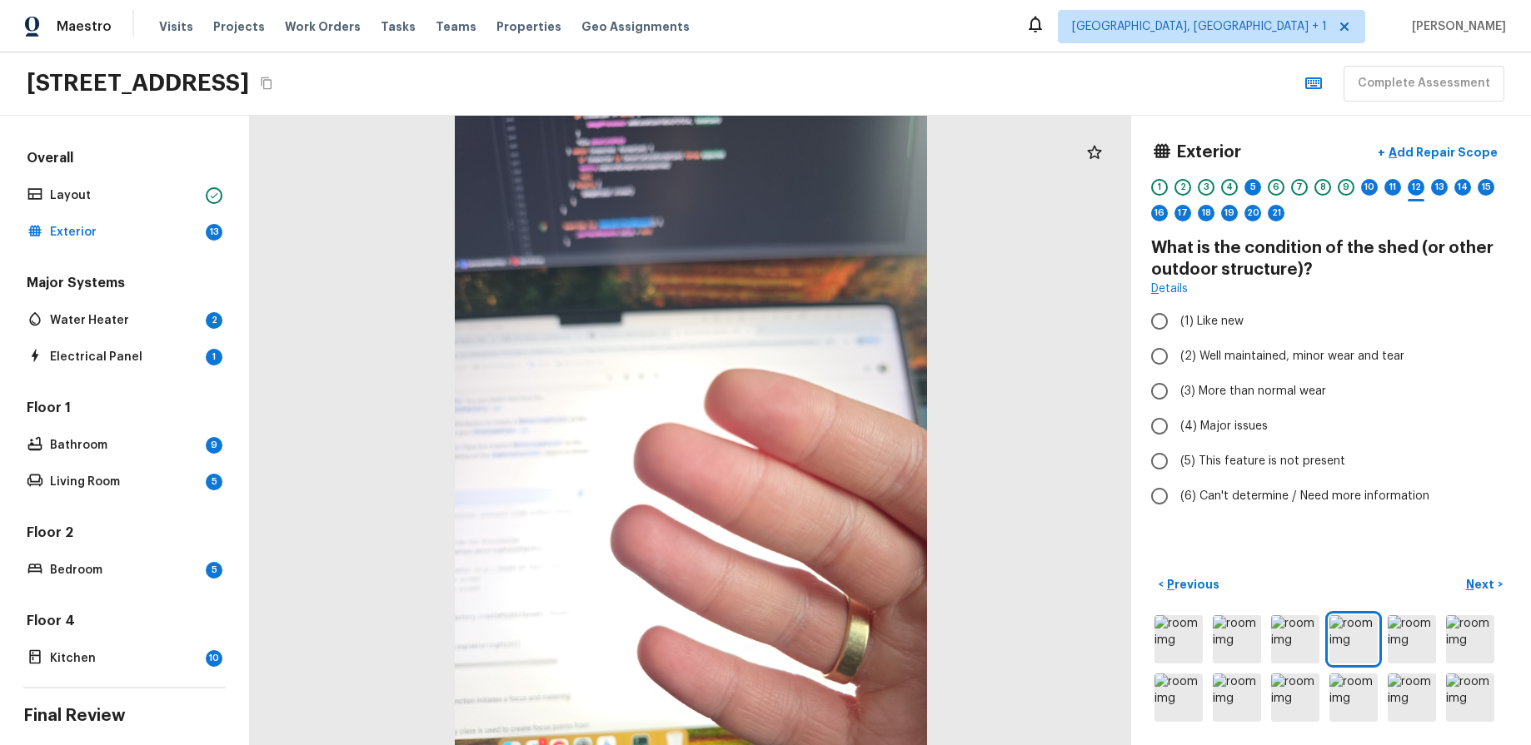
radio input "true"
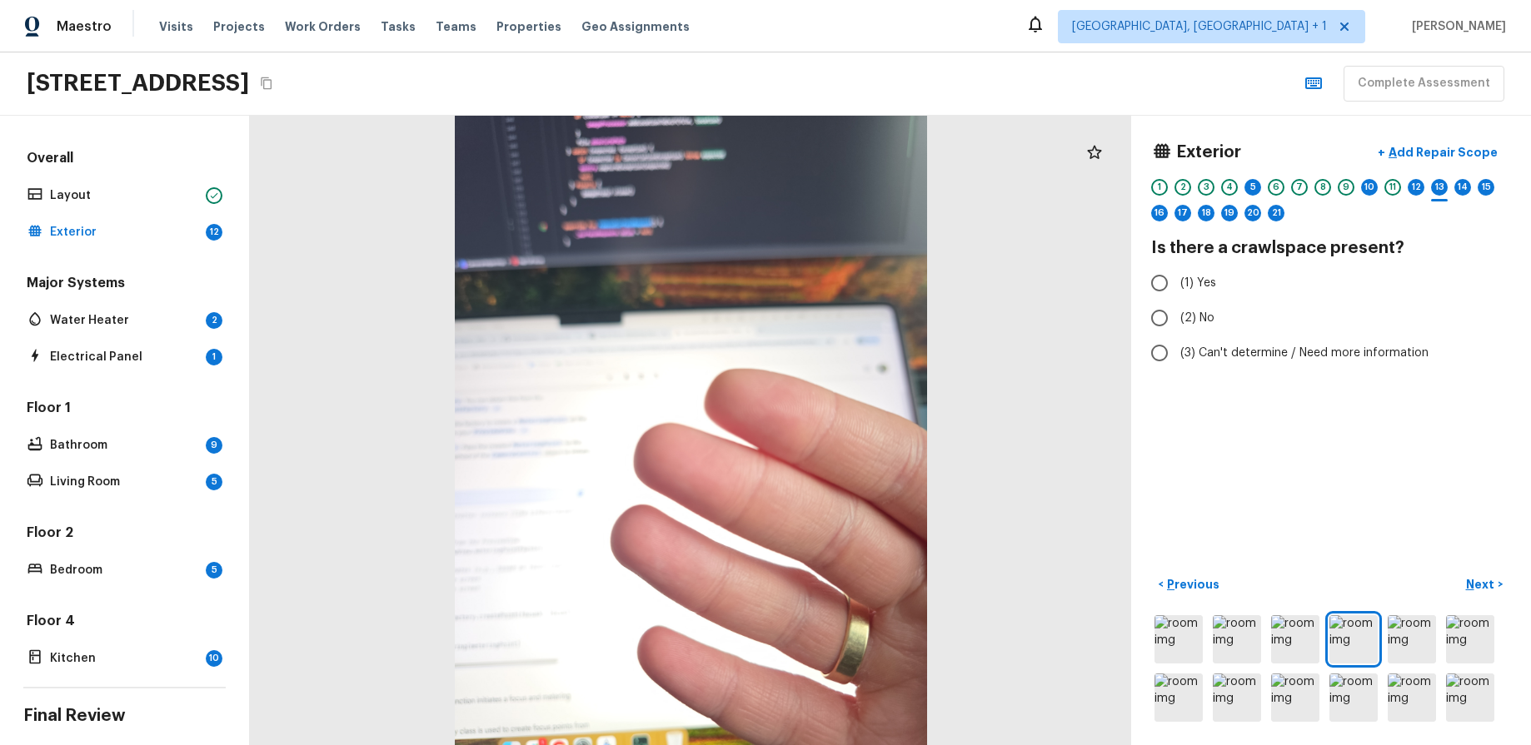
radio input "true"
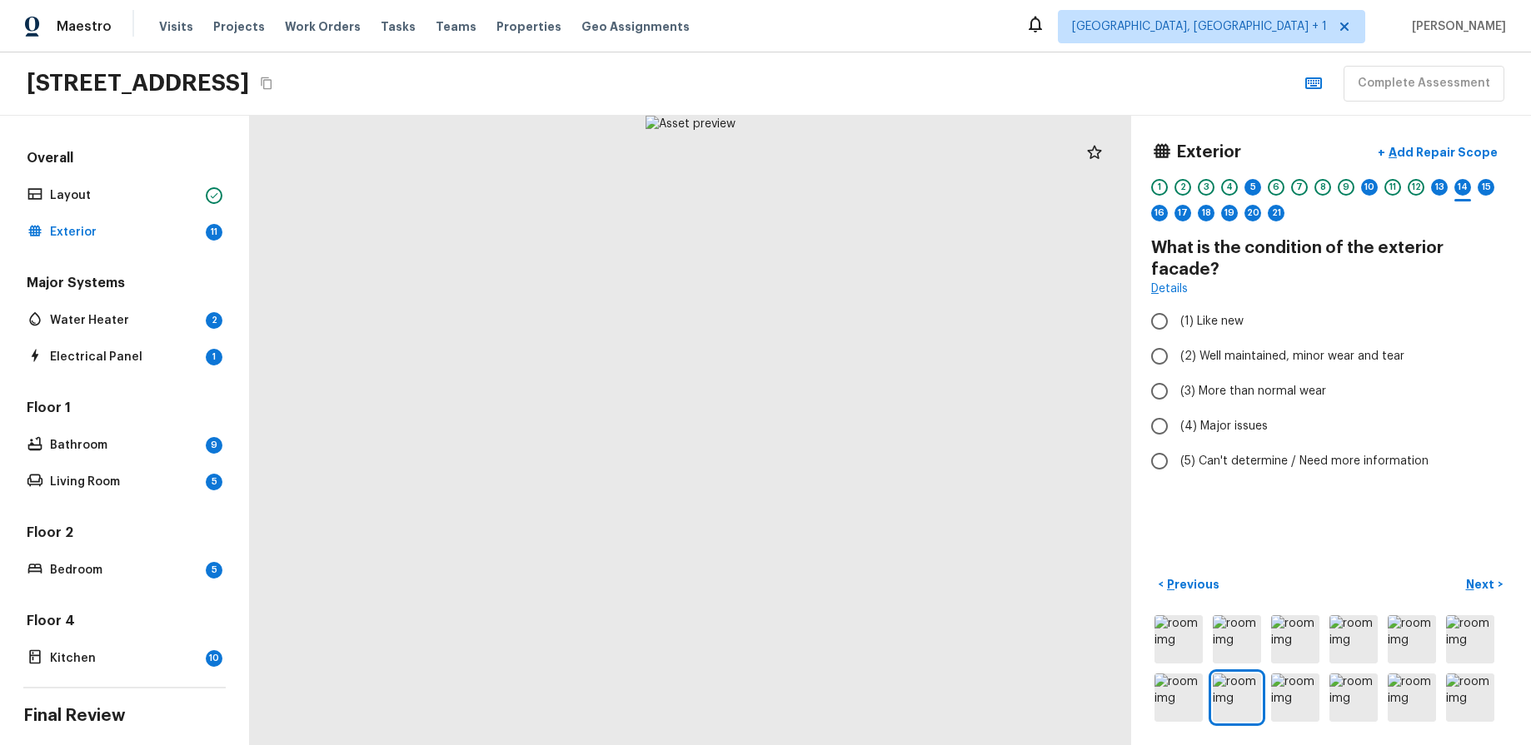
radio input "true"
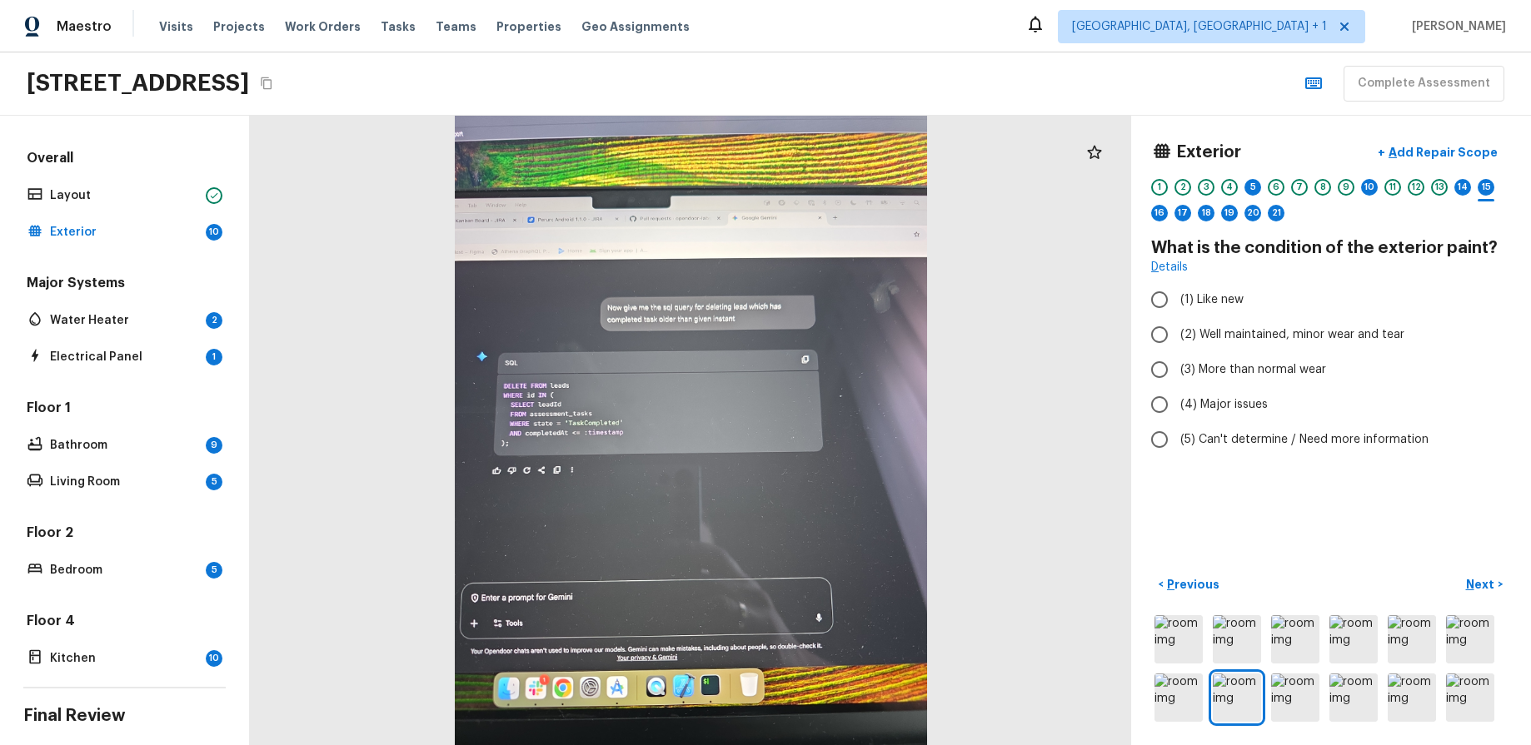
radio input "true"
radio input "false"
radio input "true"
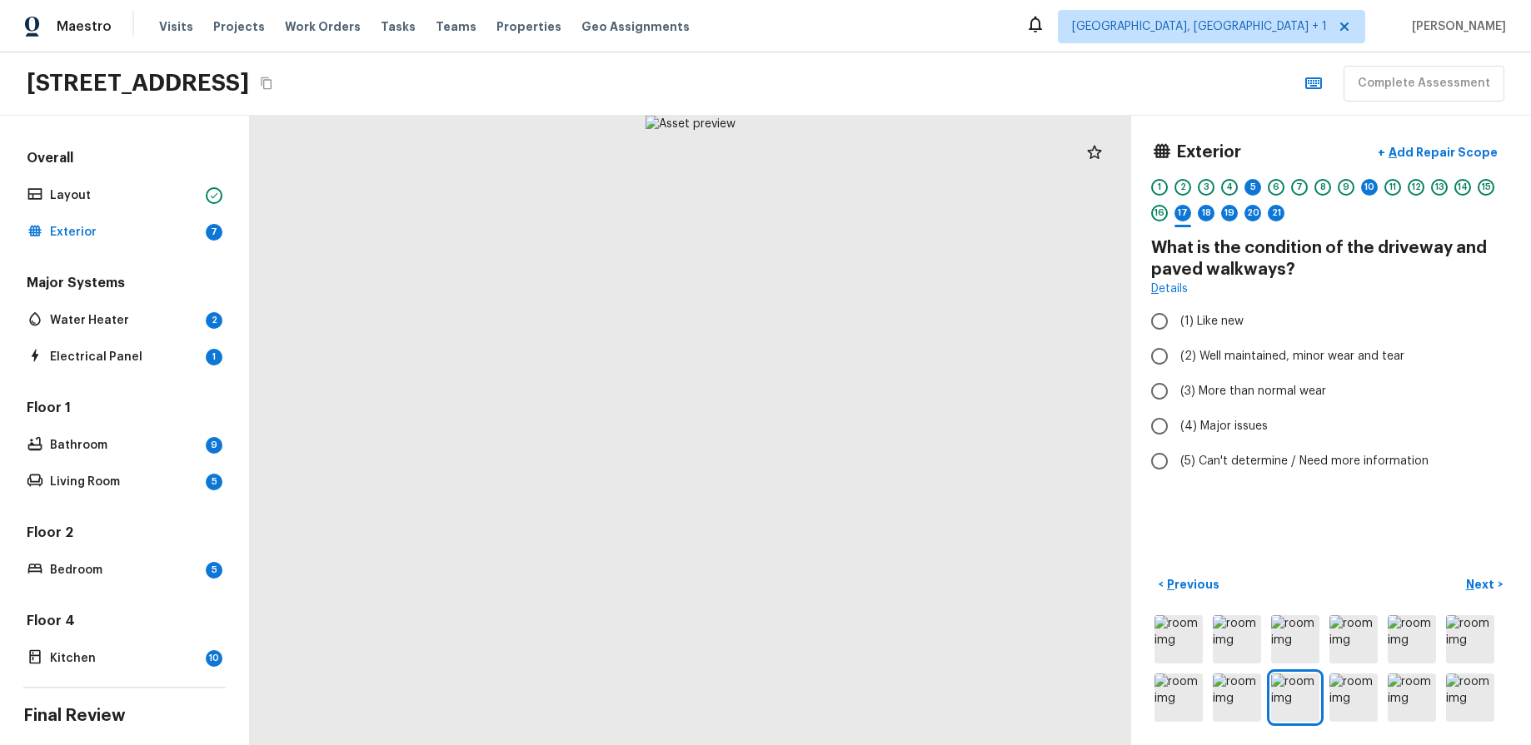
radio input "true"
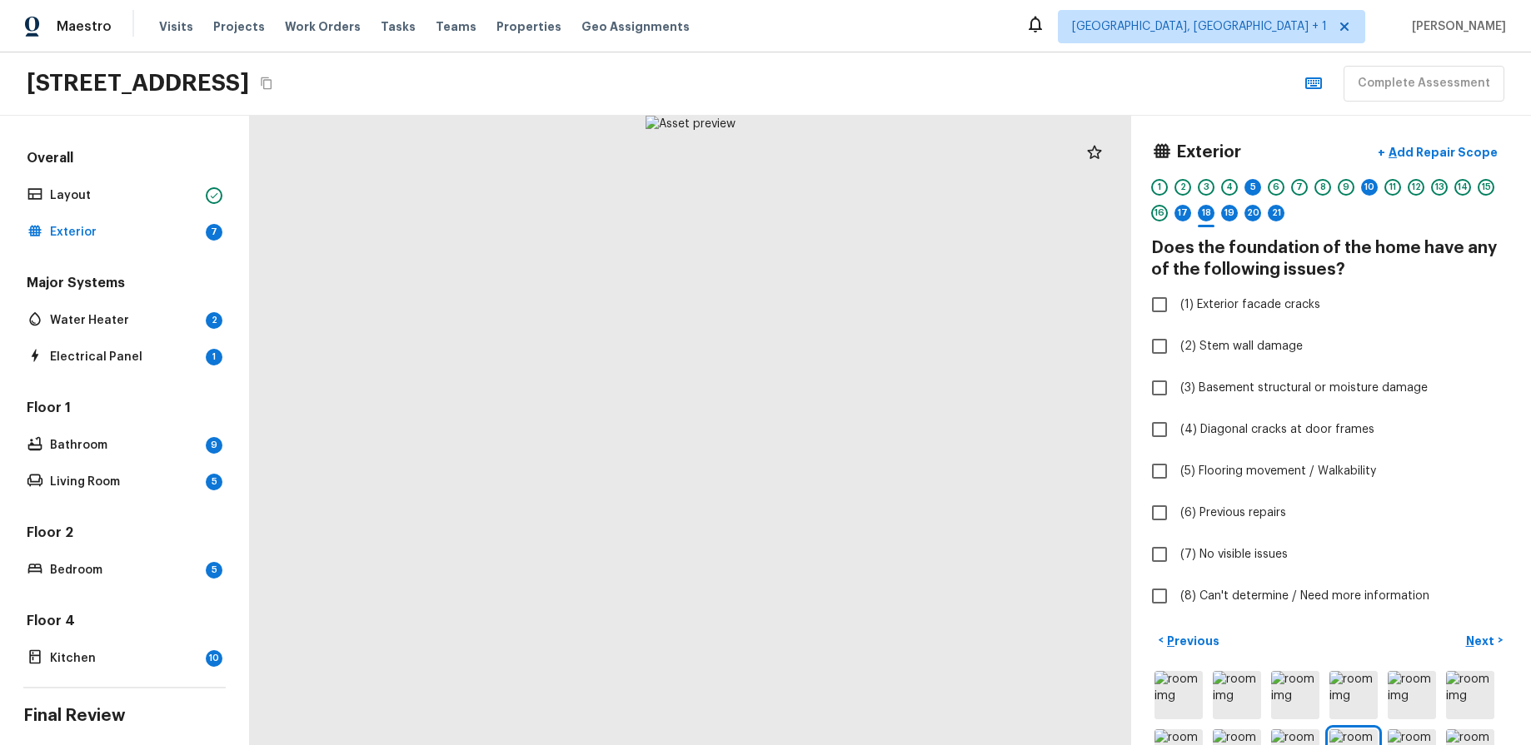
checkbox input "true"
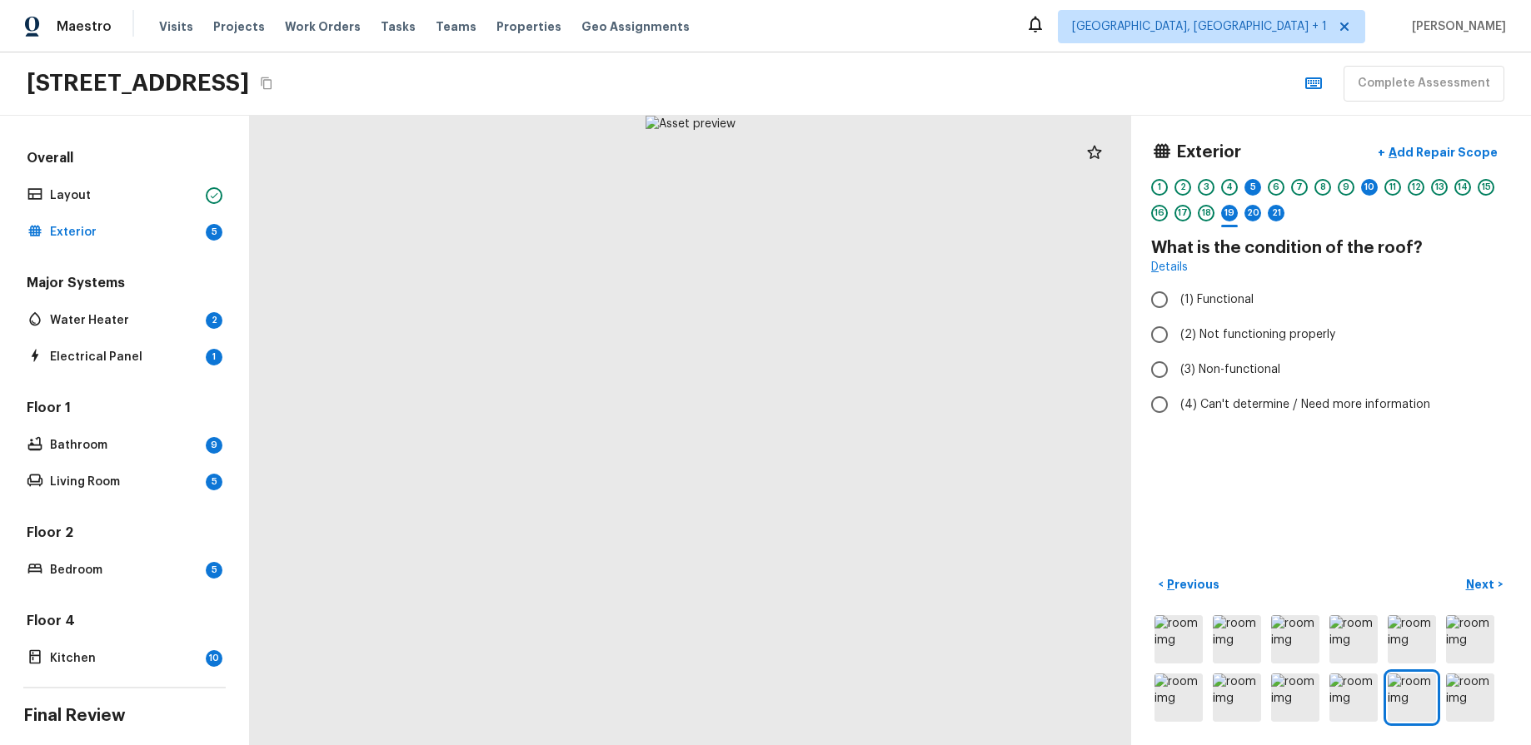
radio input "true"
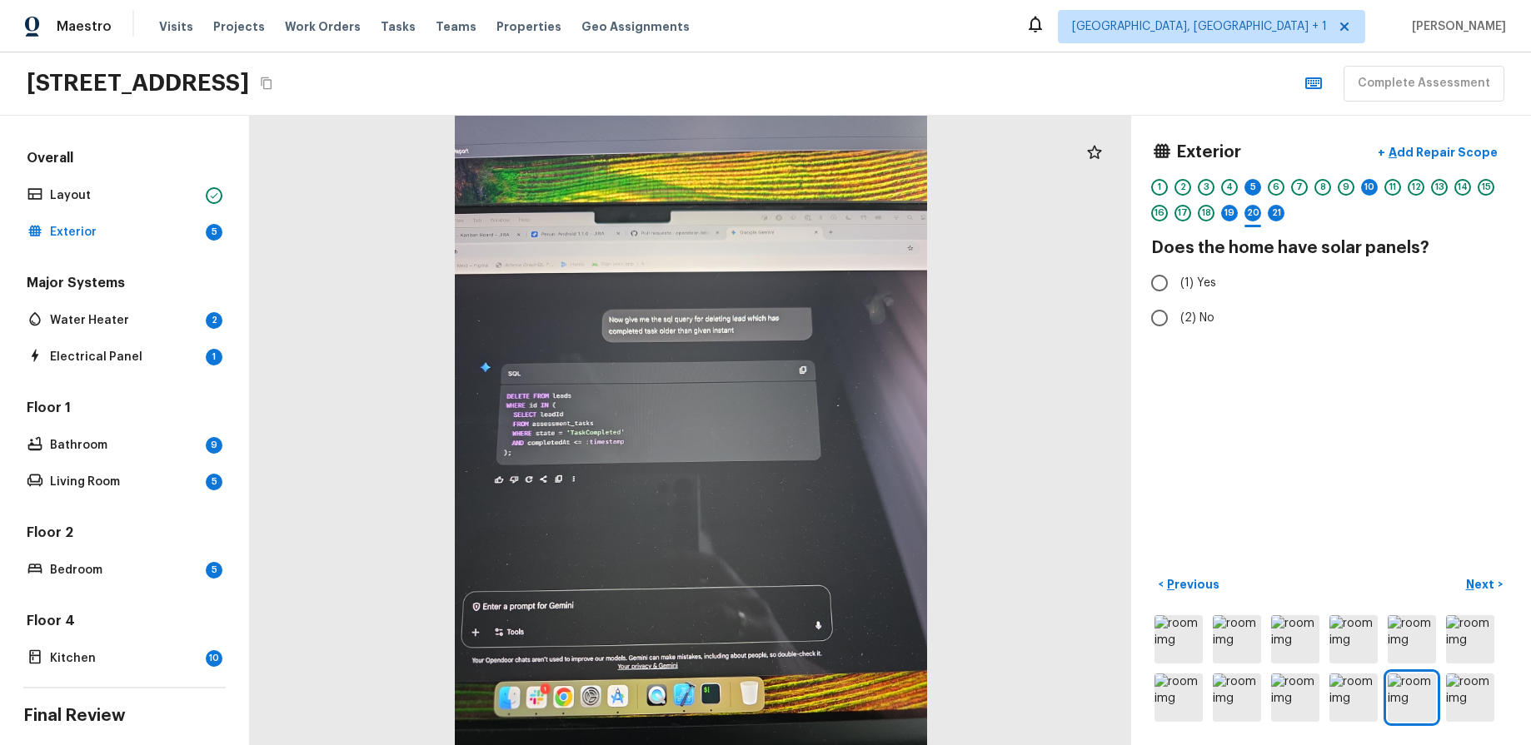
radio input "true"
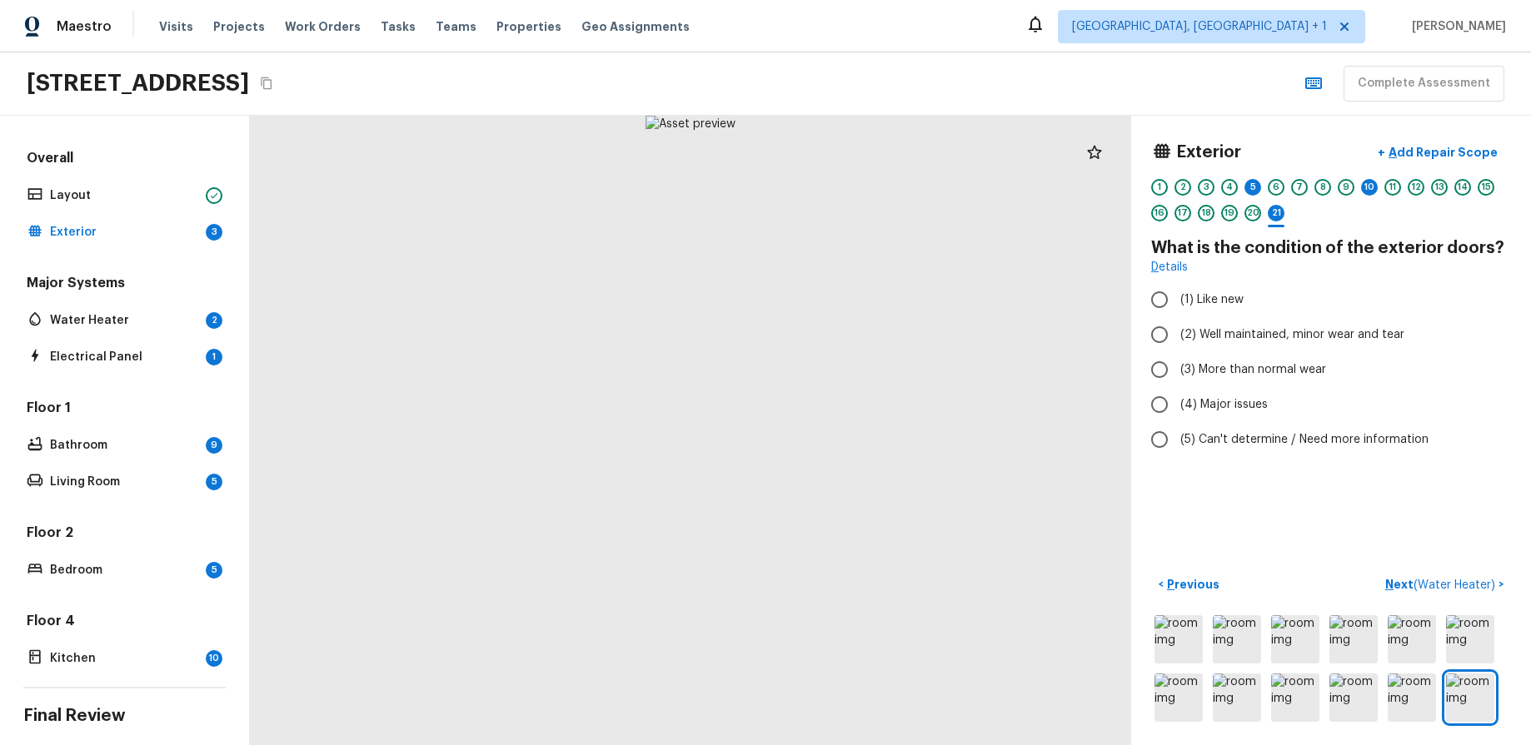
radio input "true"
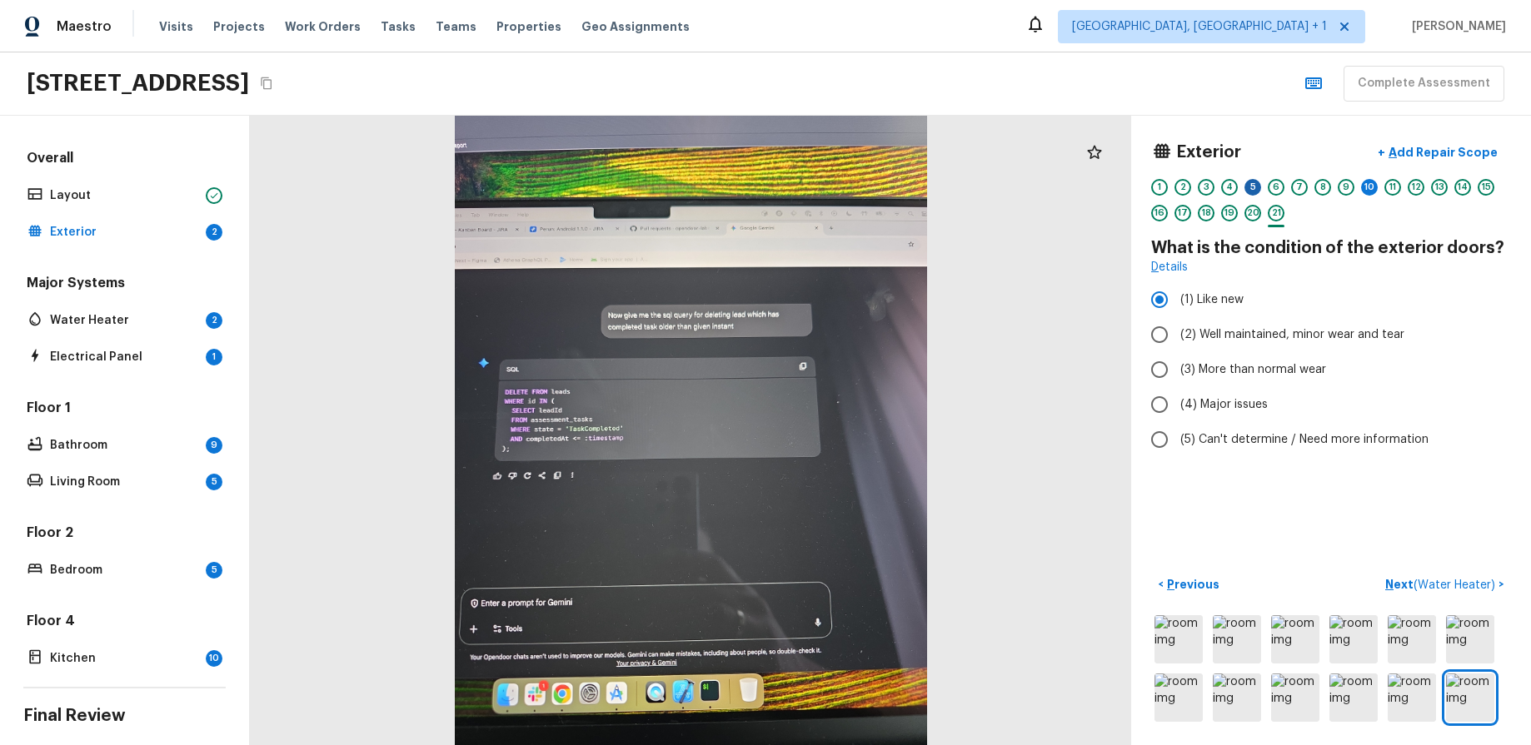
click at [1253, 185] on div "5" at bounding box center [1252, 187] width 17 height 17
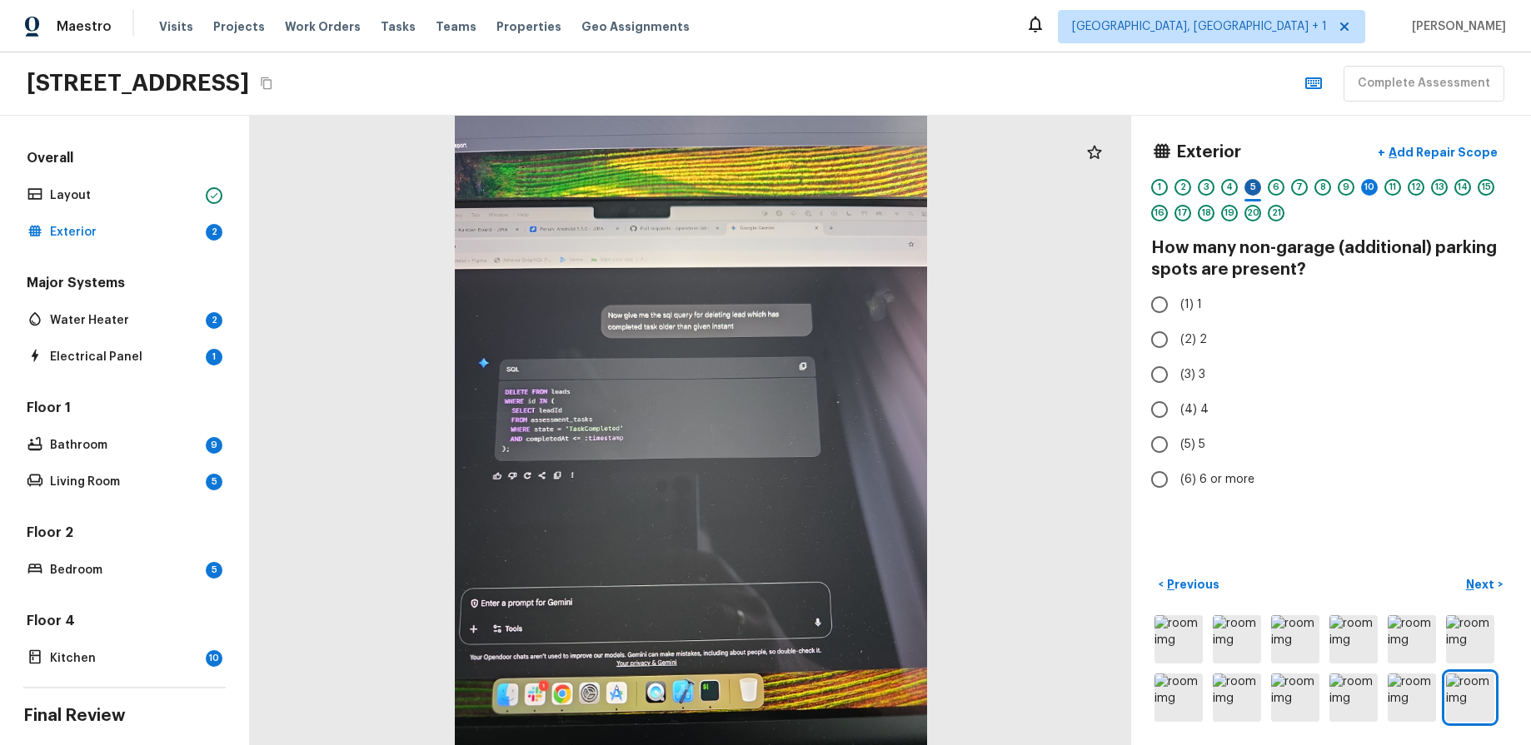
radio input "true"
click at [1371, 183] on div "10" at bounding box center [1369, 187] width 17 height 17
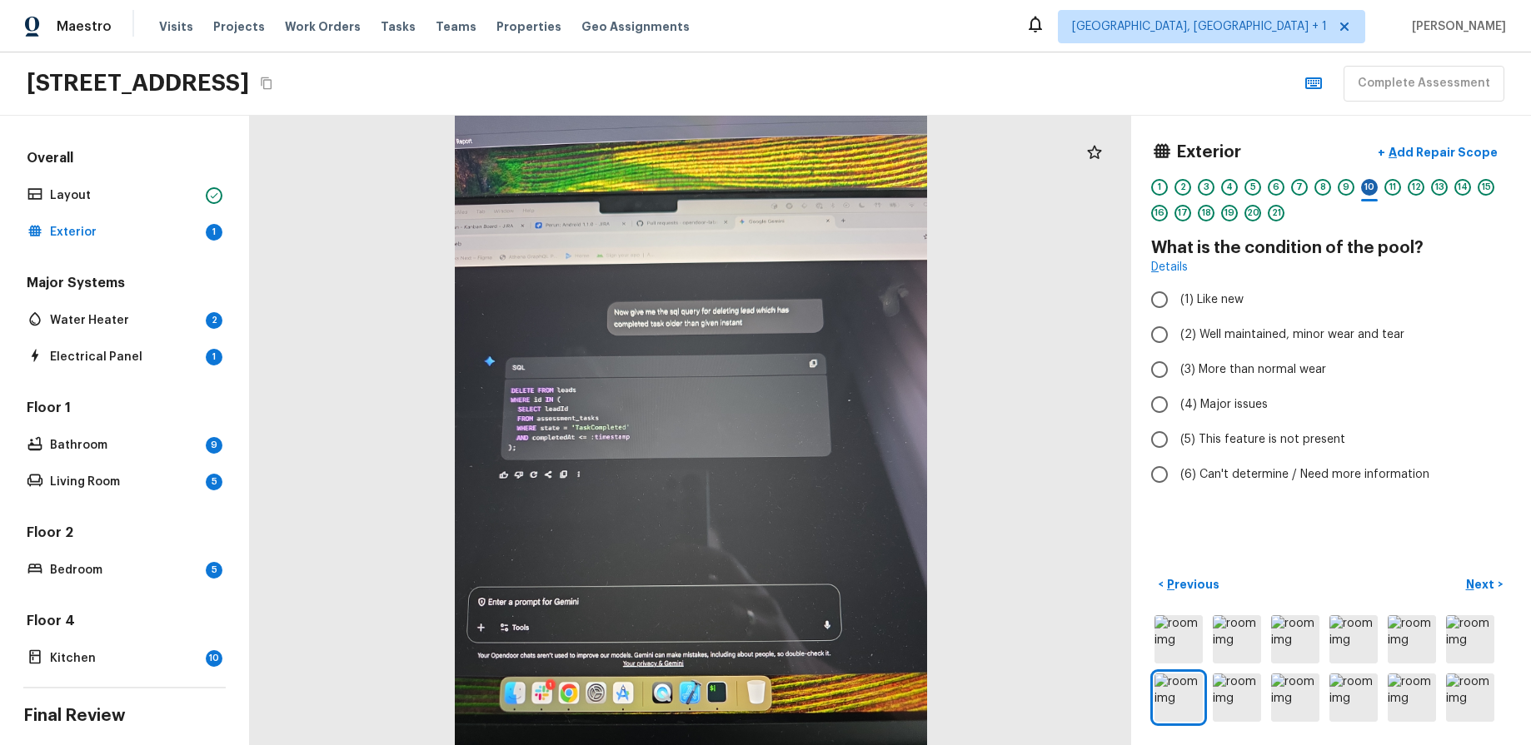
radio input "true"
drag, startPoint x: 197, startPoint y: 311, endPoint x: 206, endPoint y: 310, distance: 9.2
click at [197, 312] on p "Water Heater" at bounding box center [124, 320] width 149 height 17
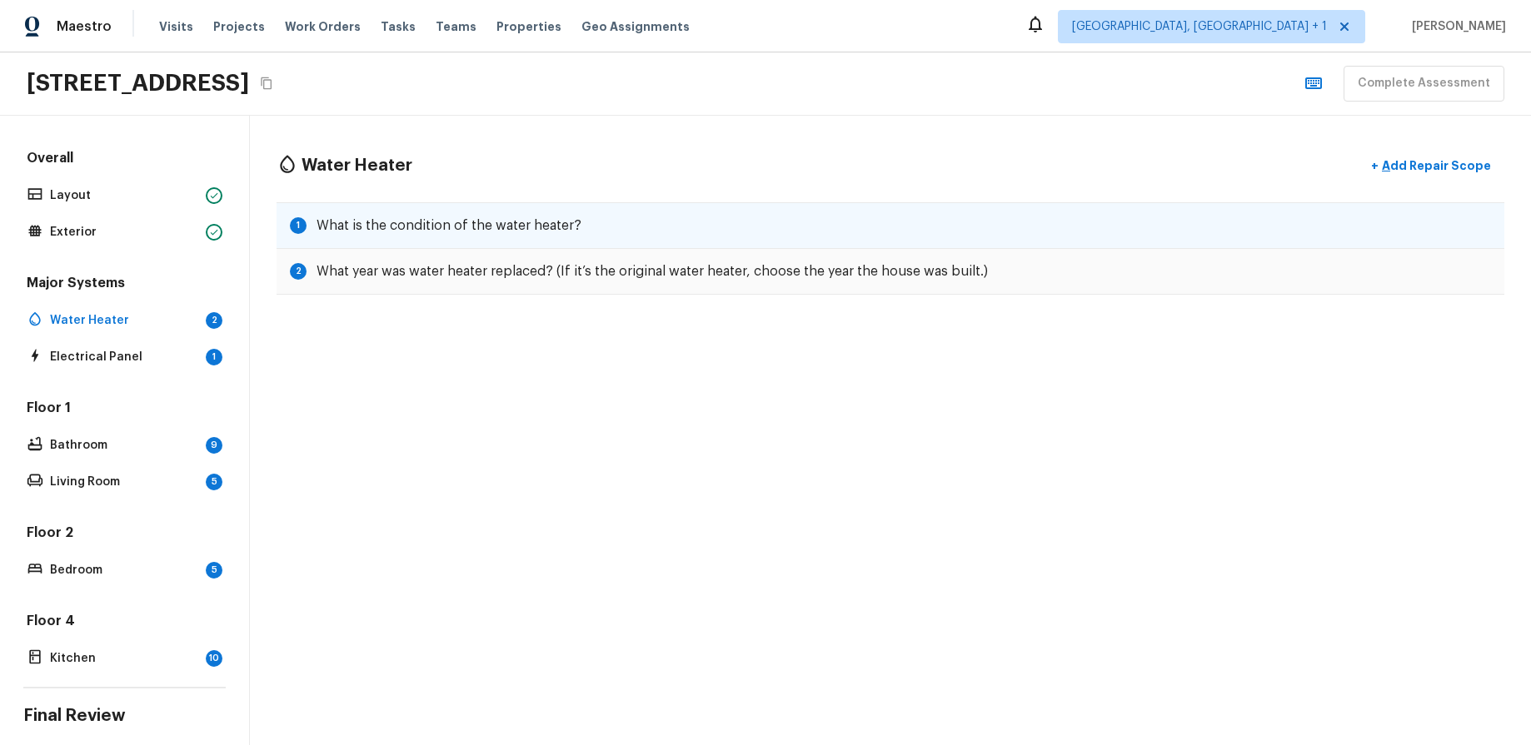
click at [685, 230] on div "1 What is the condition of the water heater?" at bounding box center [891, 225] width 1228 height 47
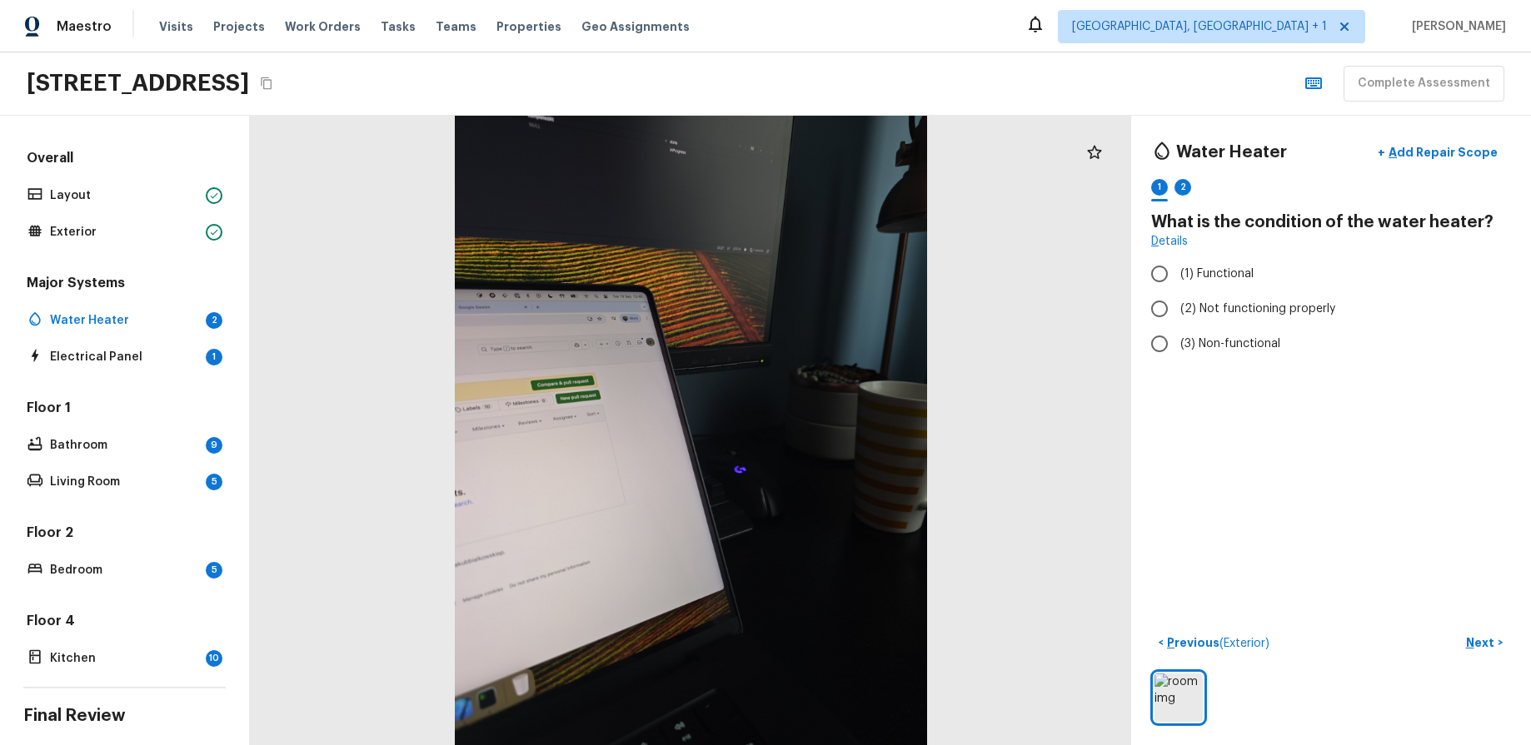
radio input "true"
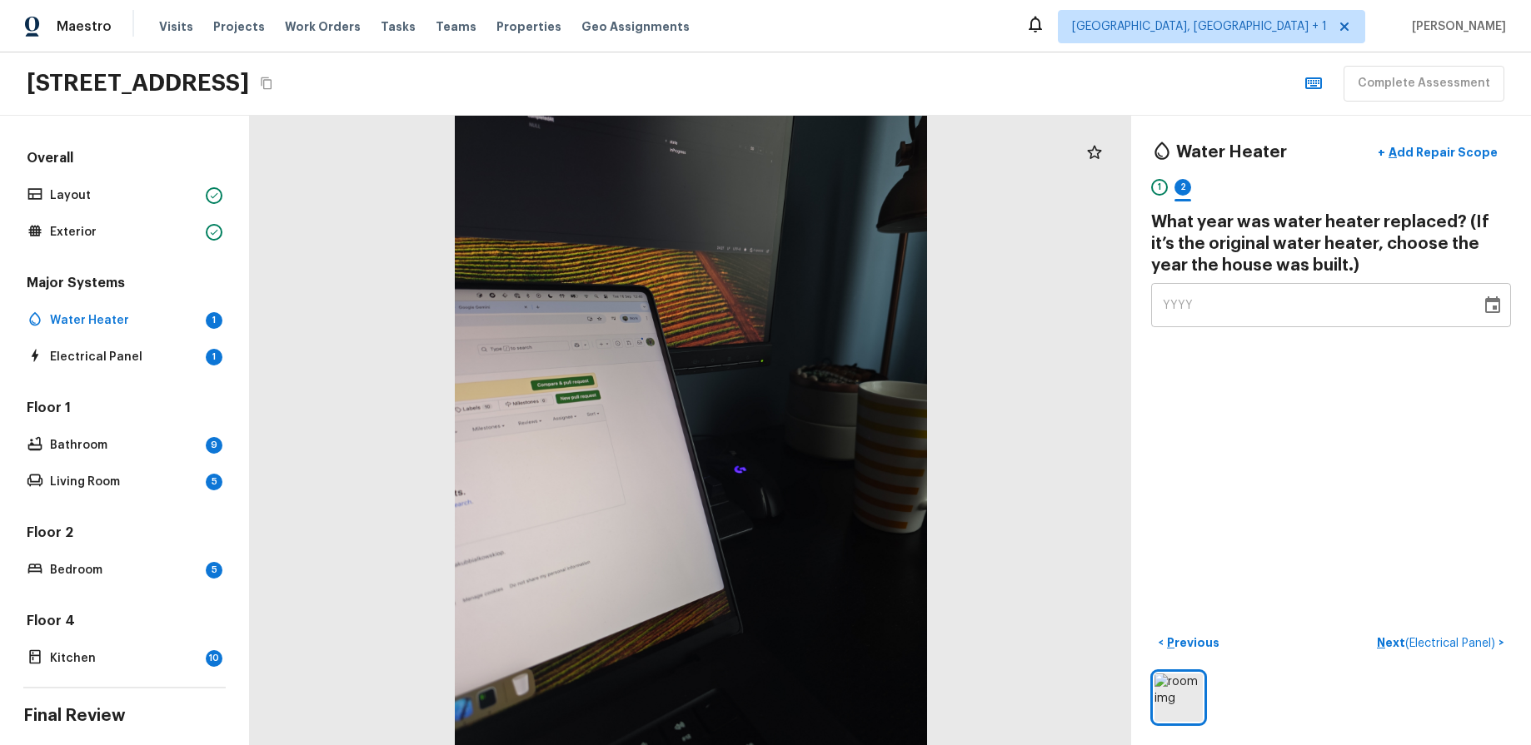
click at [1487, 309] on icon "Choose date" at bounding box center [1493, 306] width 20 height 20
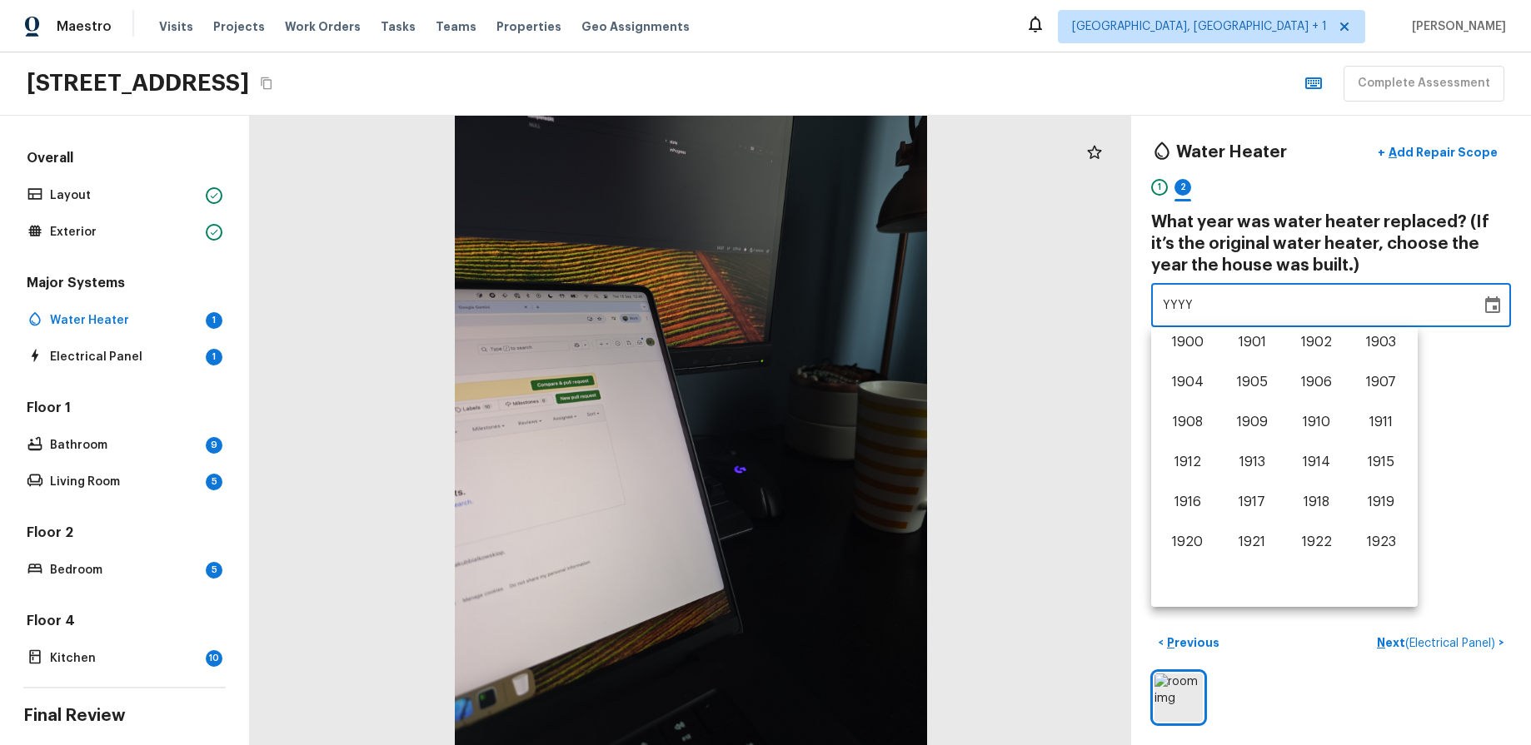
scroll to position [1036, 0]
click at [1165, 556] on button "2024" at bounding box center [1188, 546] width 60 height 30
type input "2024"
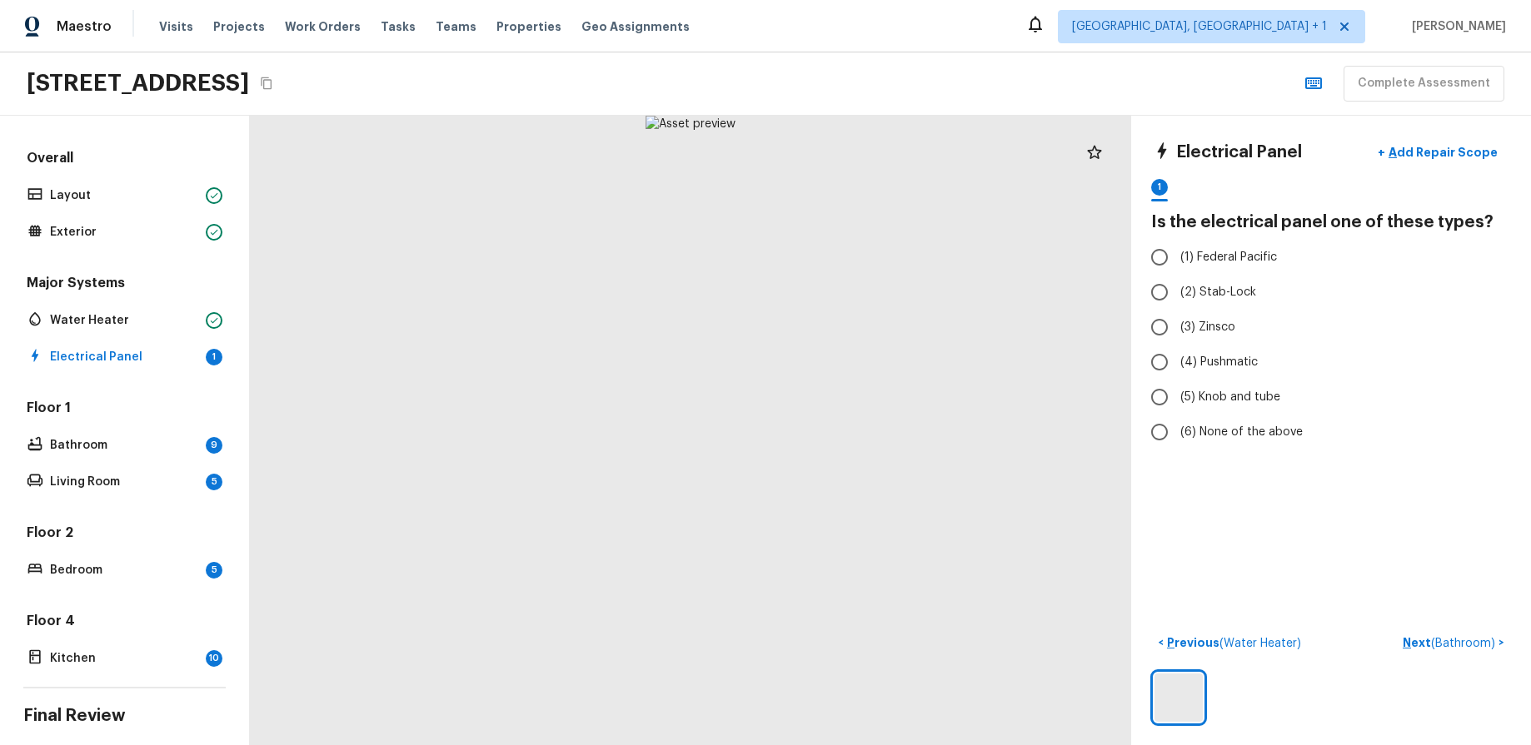
radio input "true"
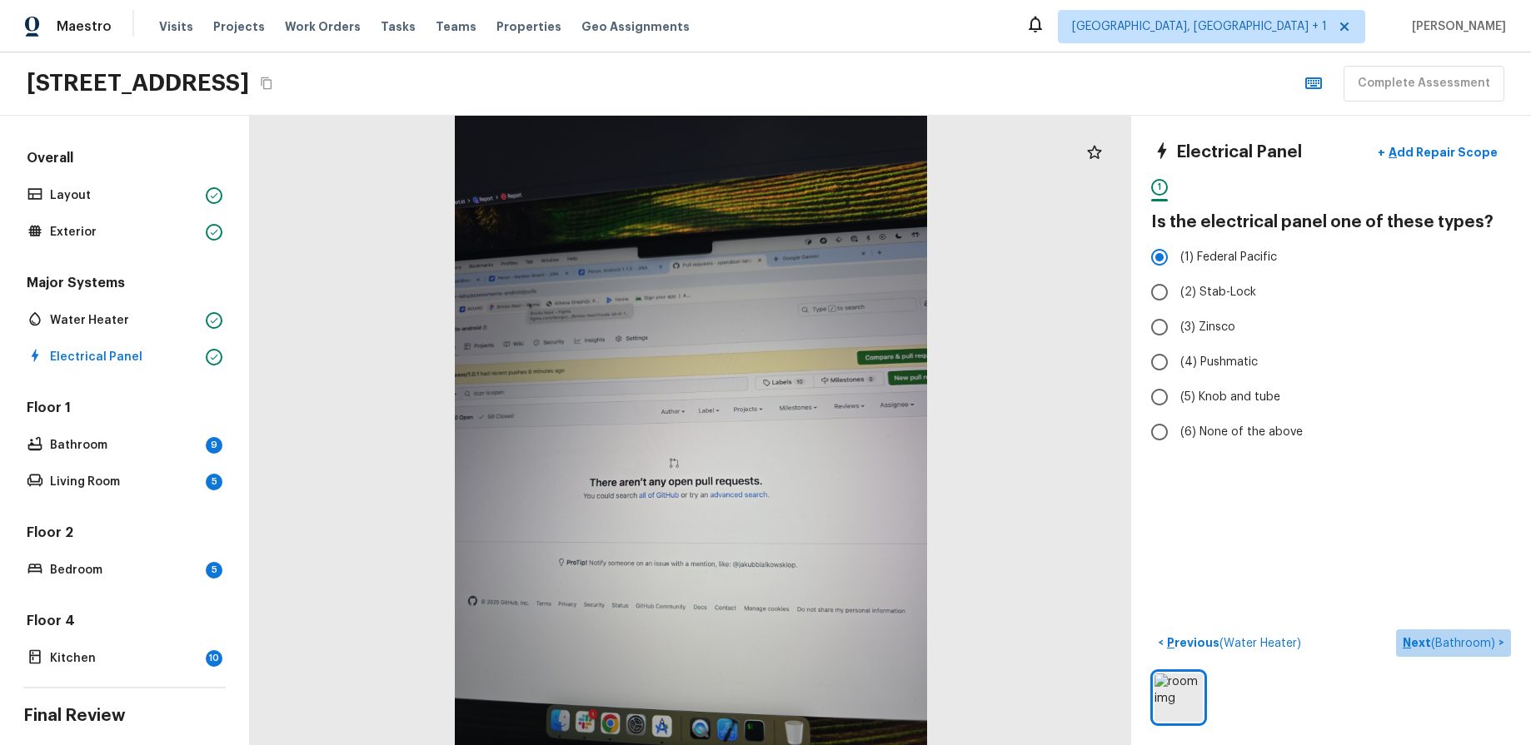
click at [1489, 641] on span "( Bathroom )" at bounding box center [1463, 644] width 64 height 12
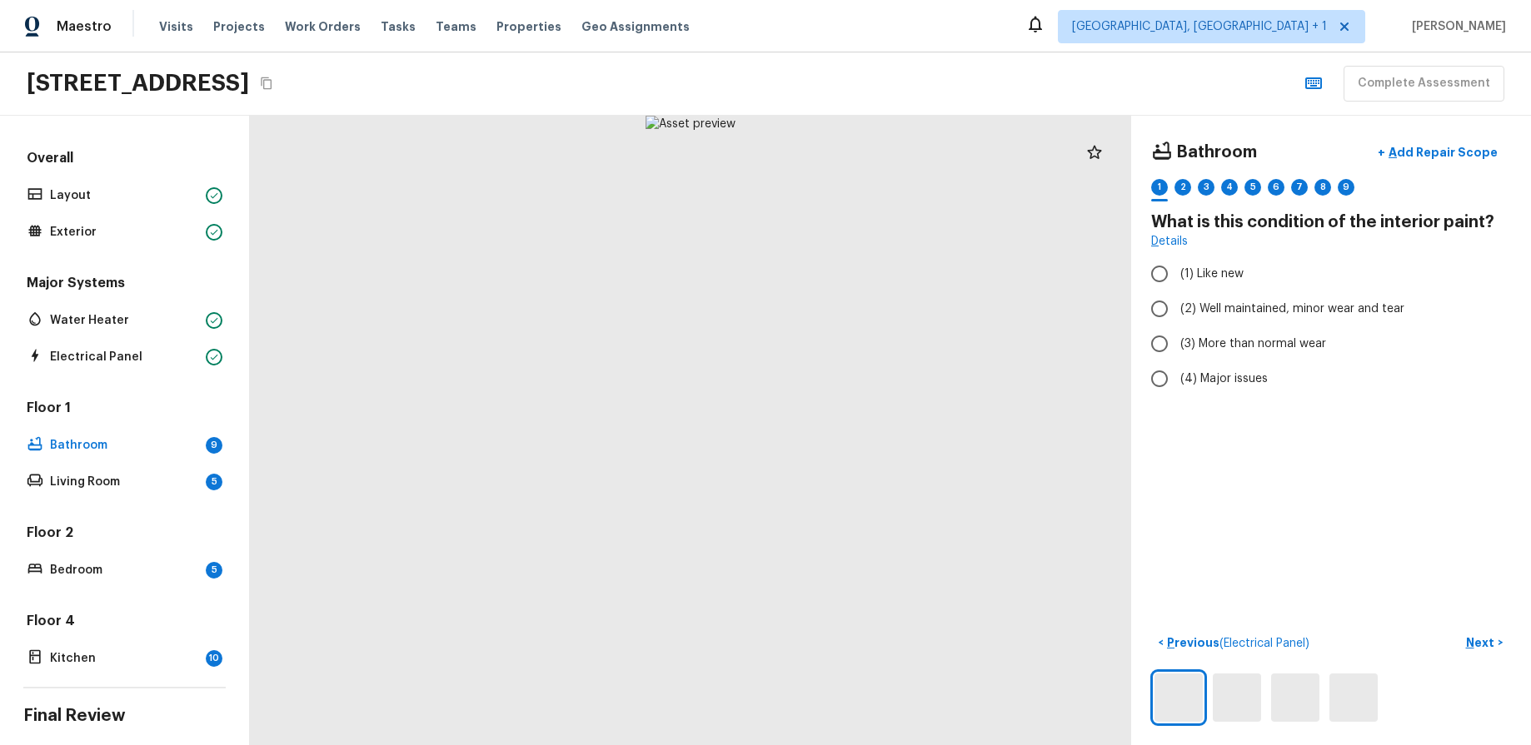
radio input "true"
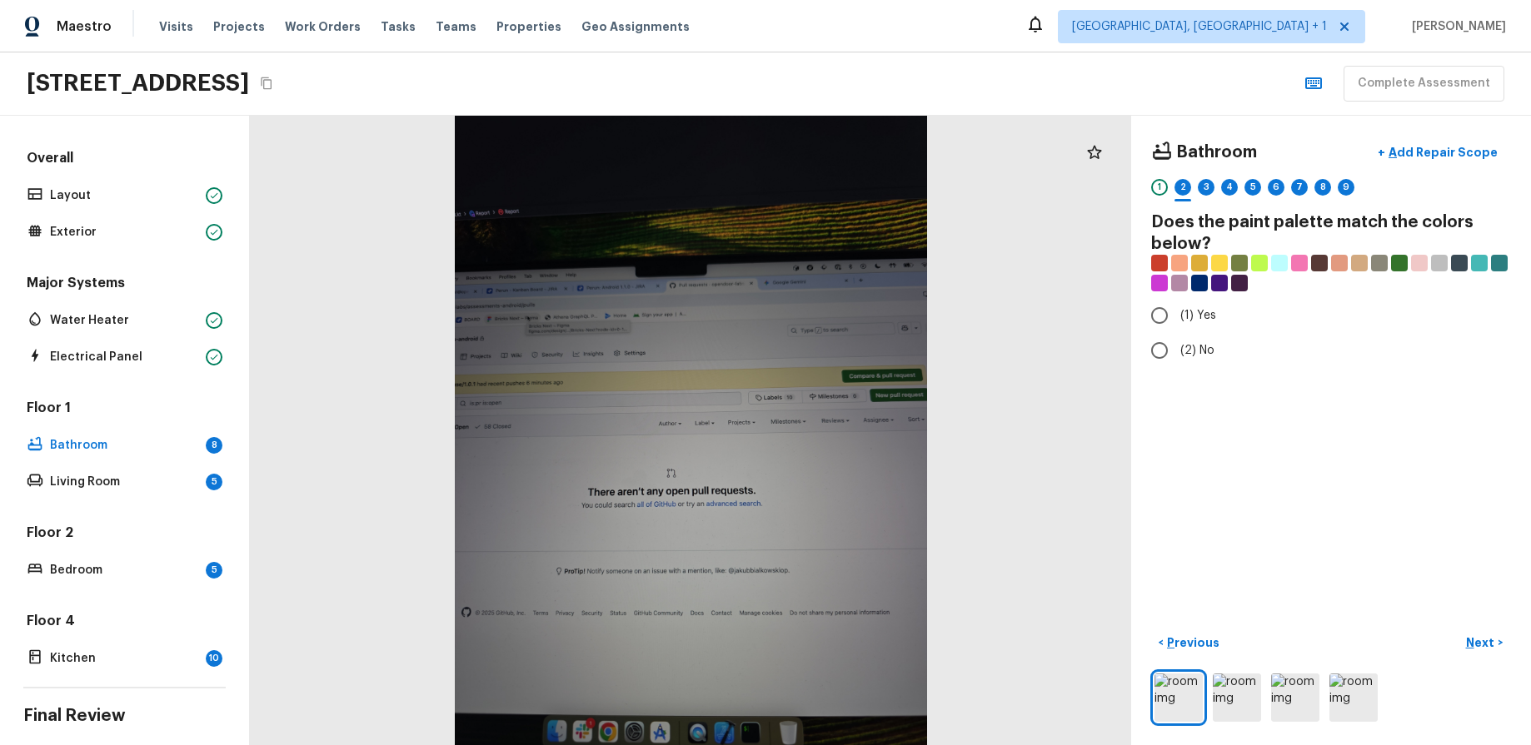
radio input "true"
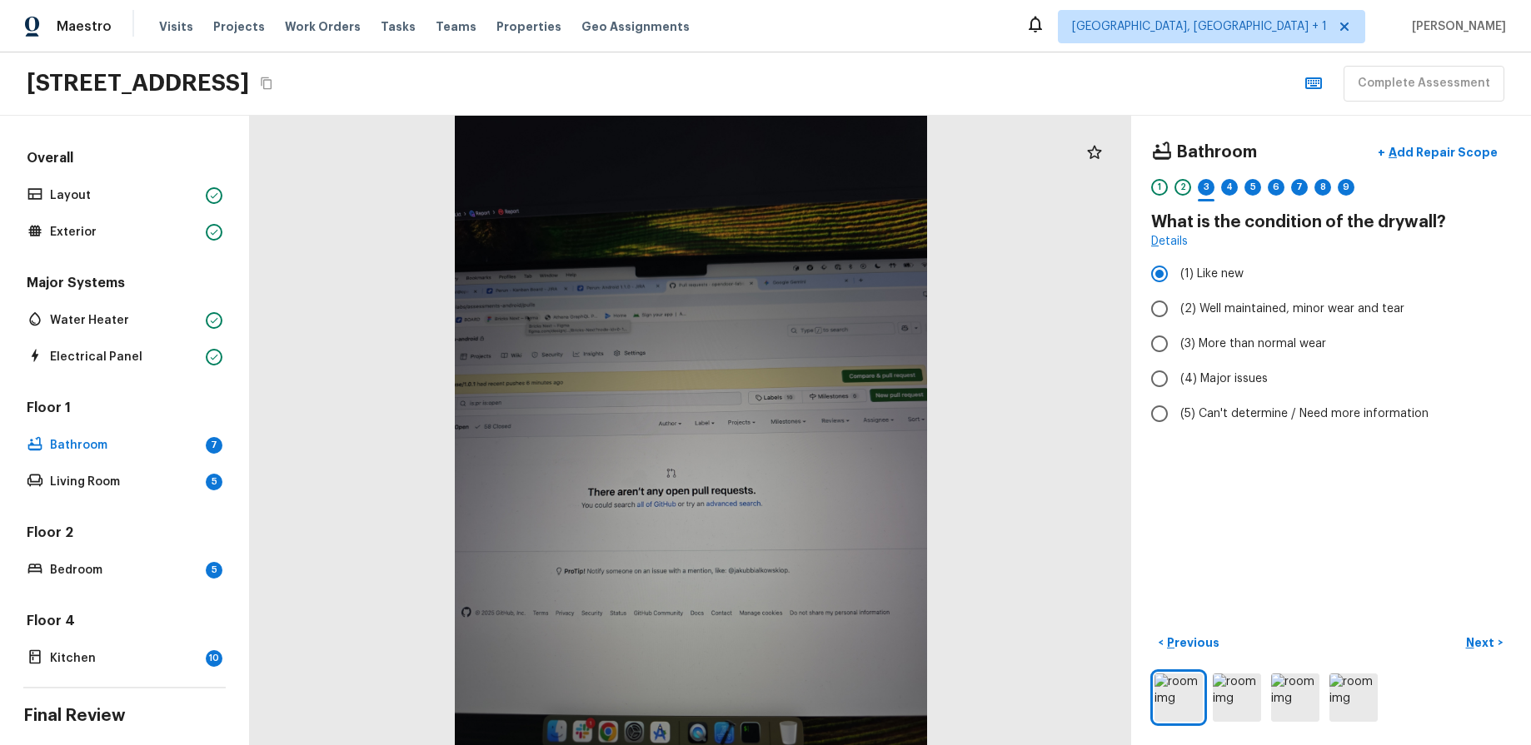
radio input "false"
radio input "true"
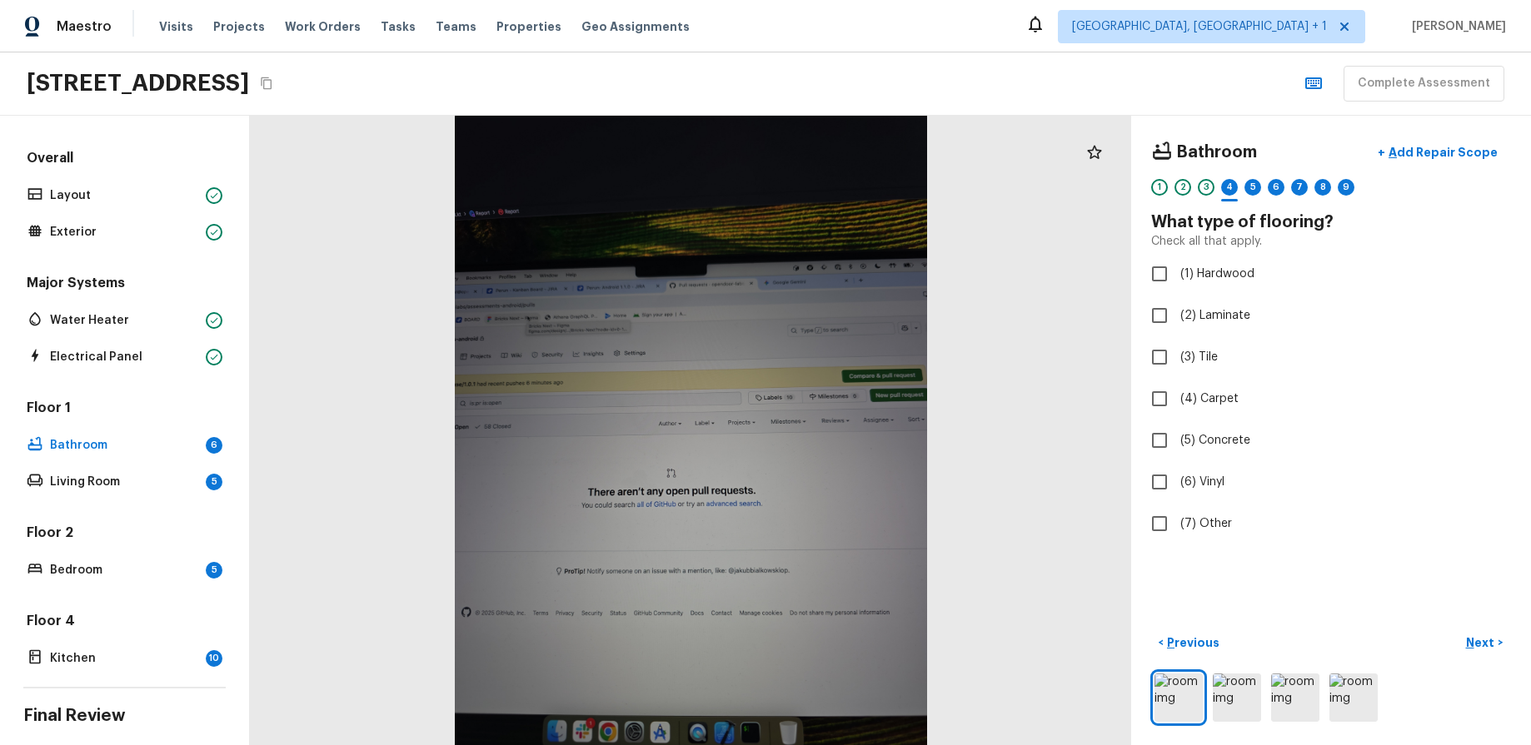
checkbox input "true"
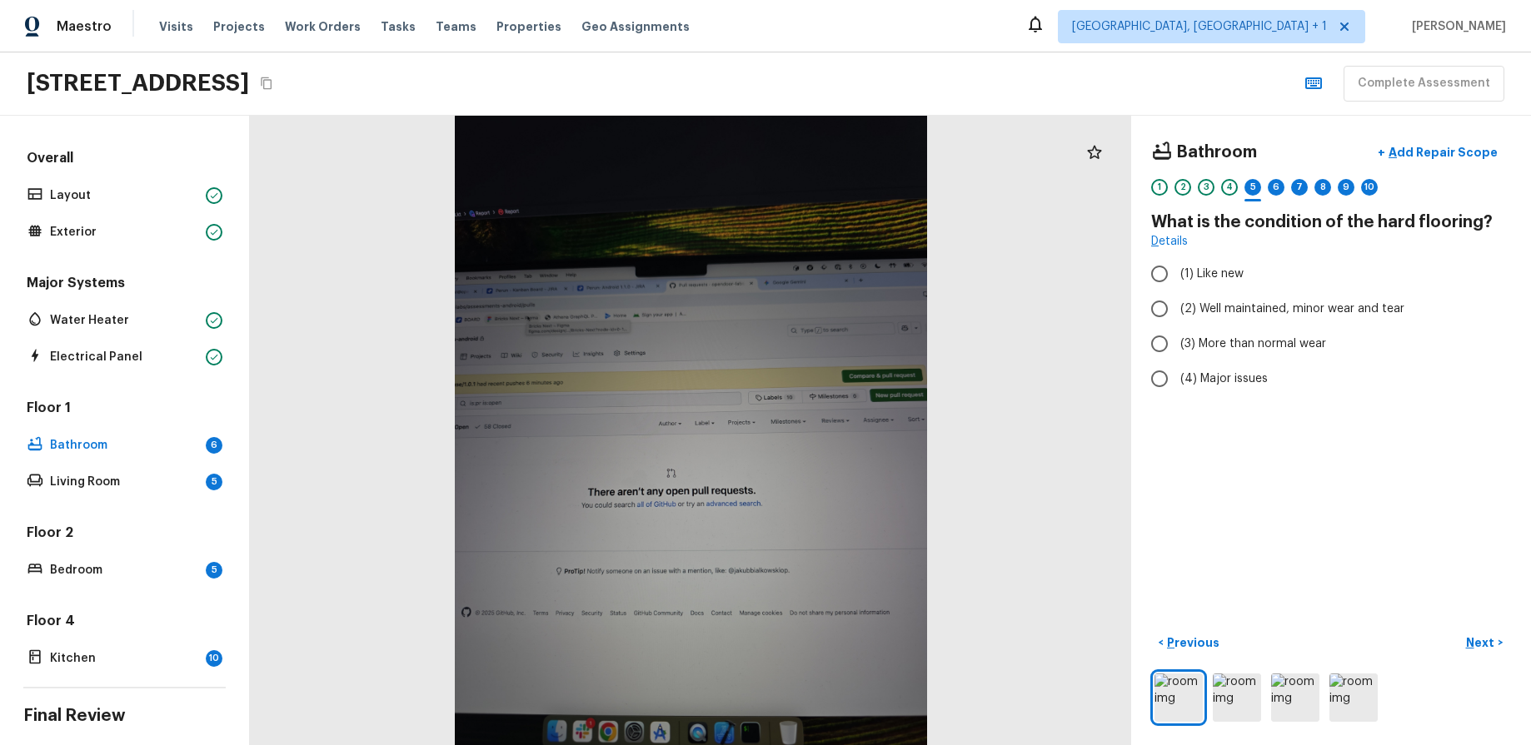
radio input "true"
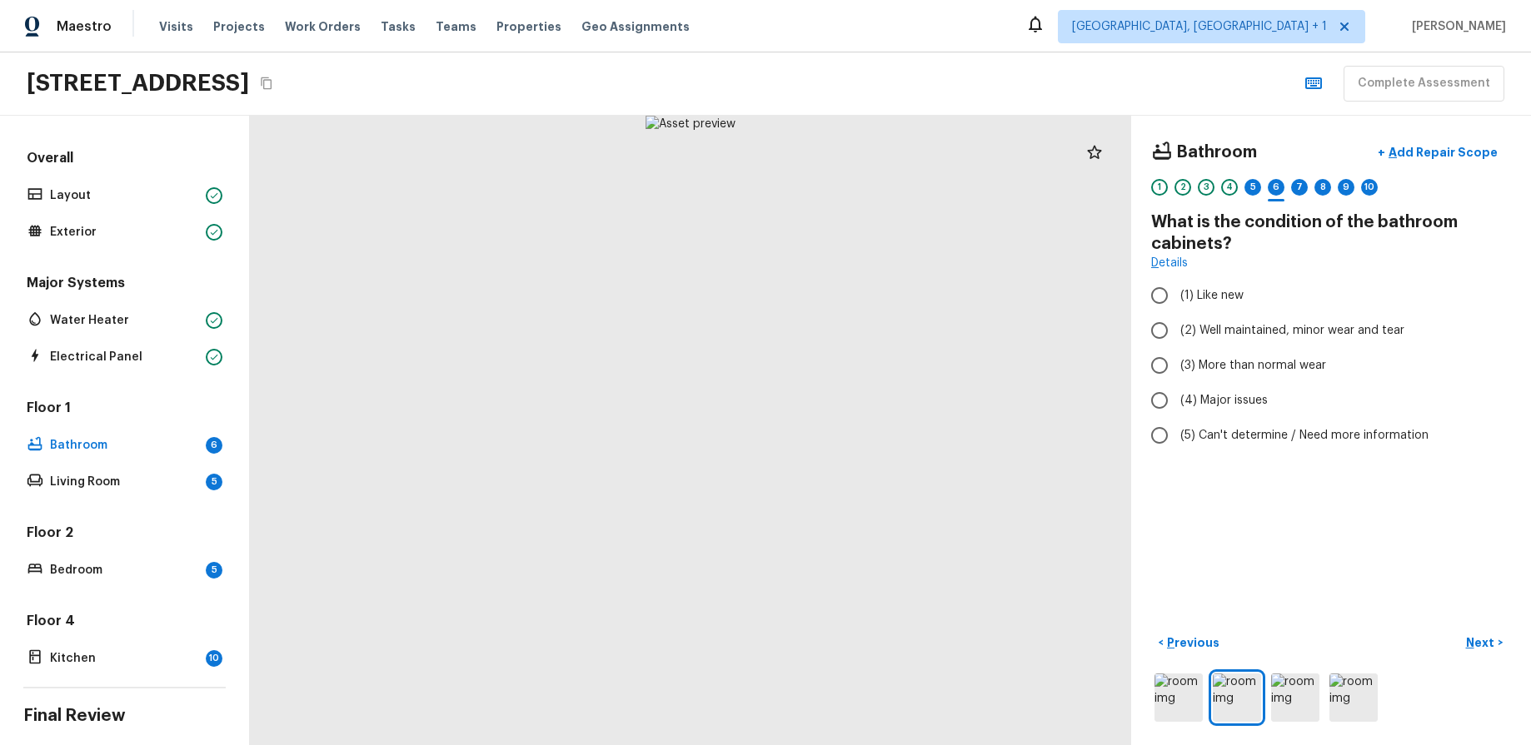
radio input "true"
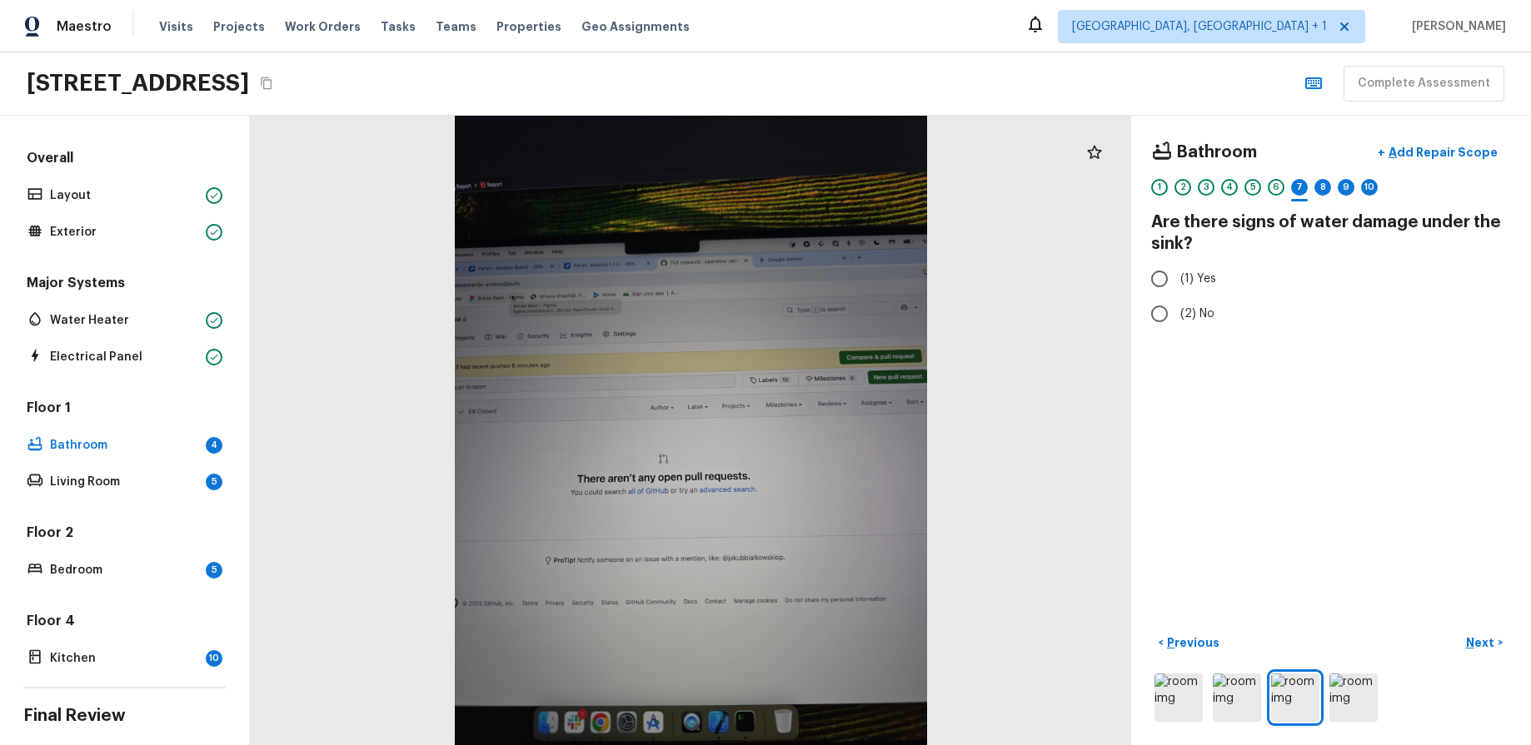
radio input "true"
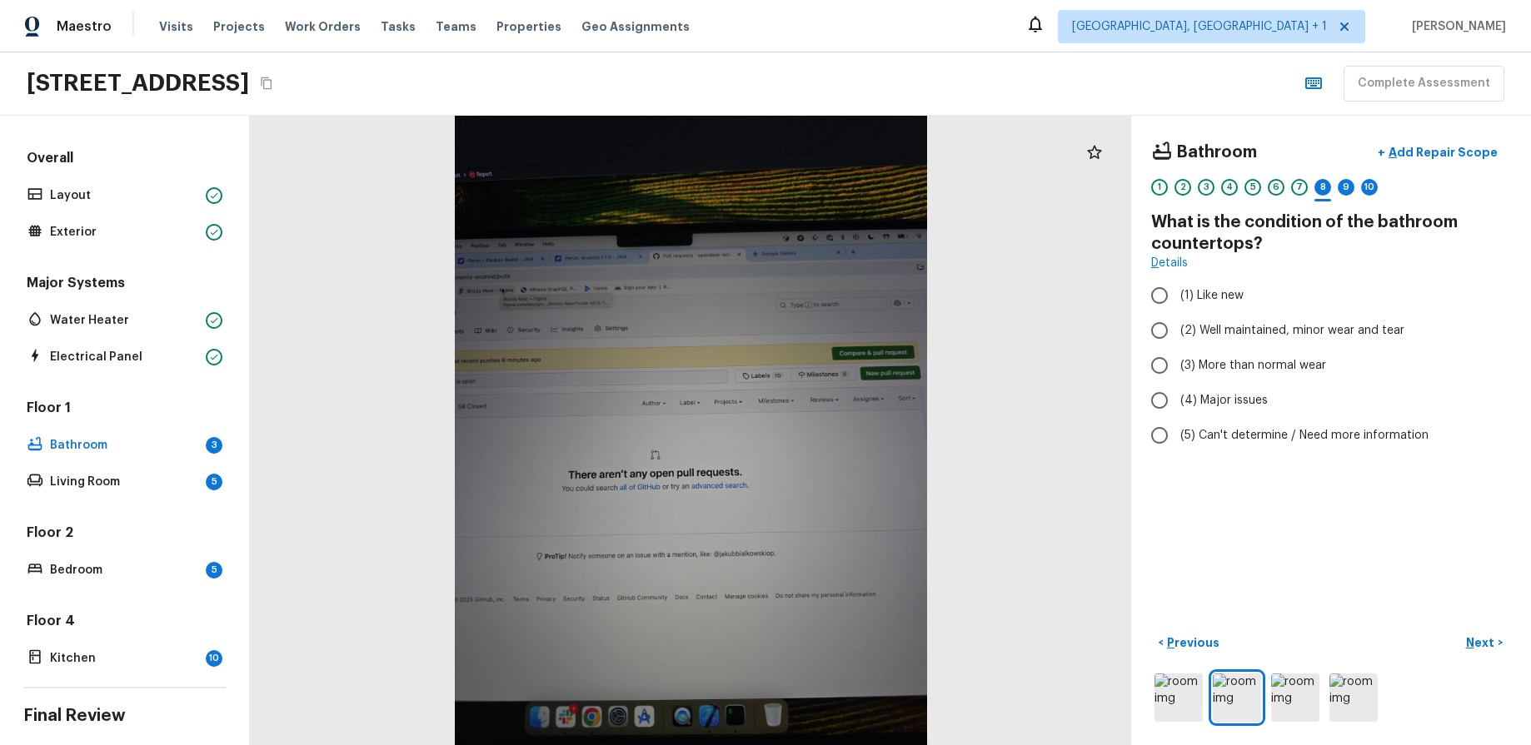
radio input "true"
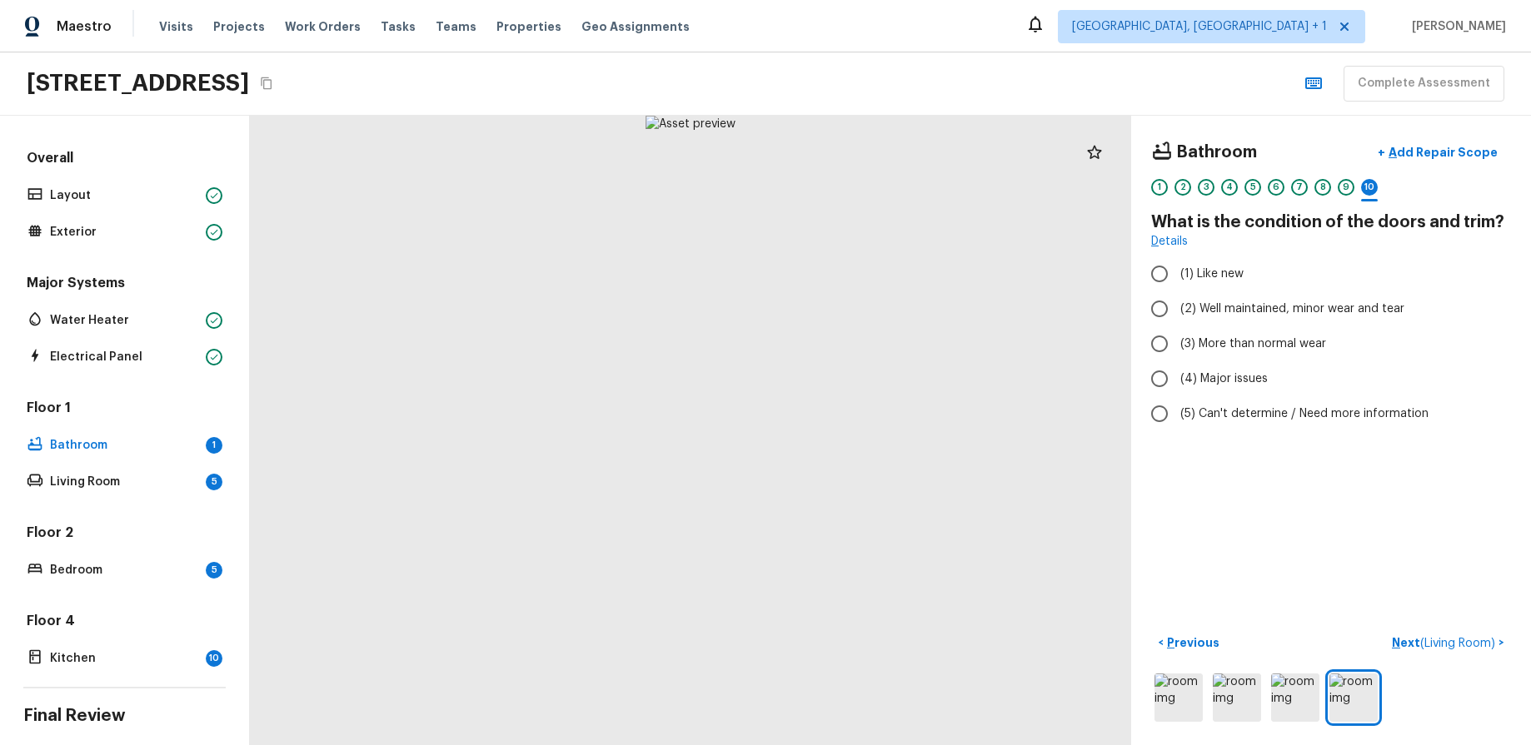
radio input "true"
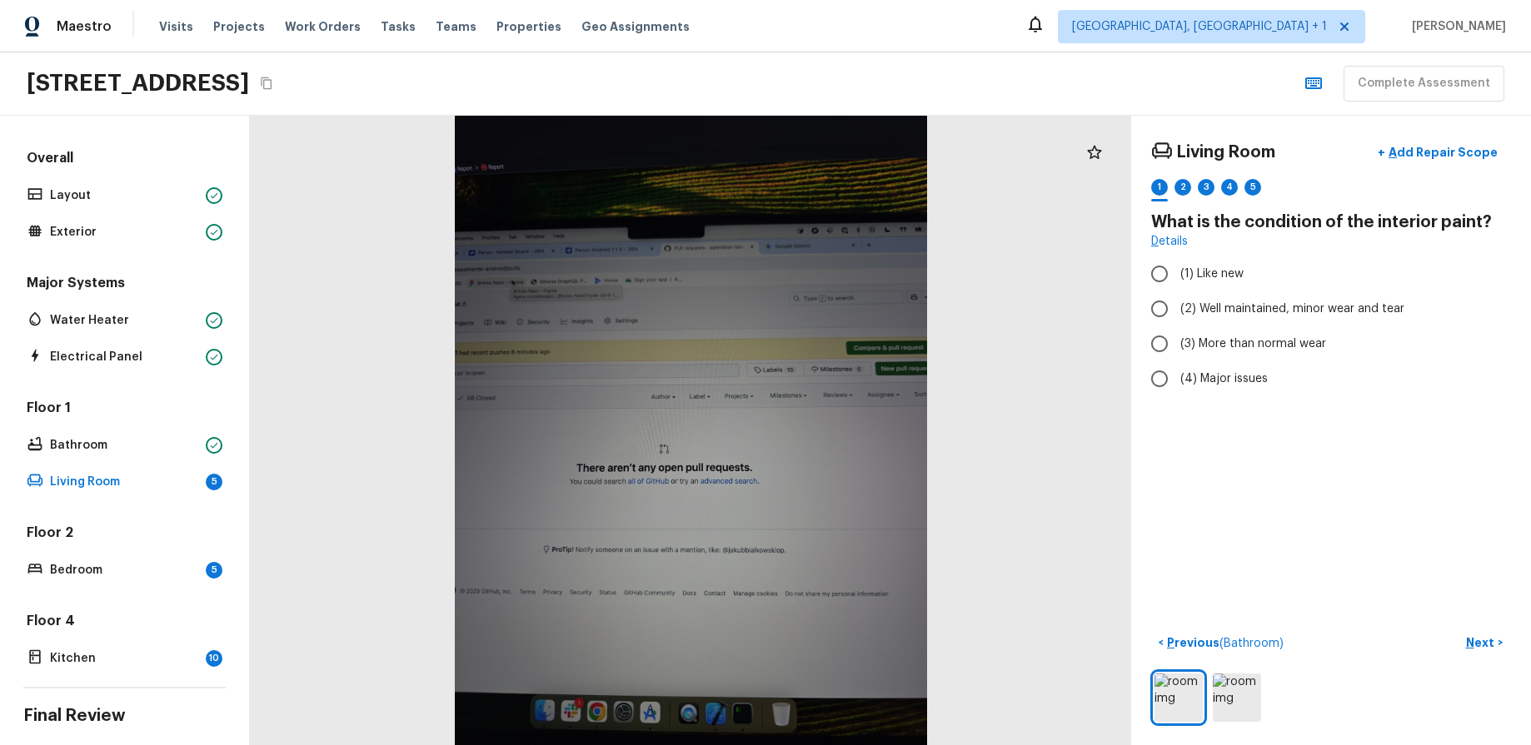
radio input "true"
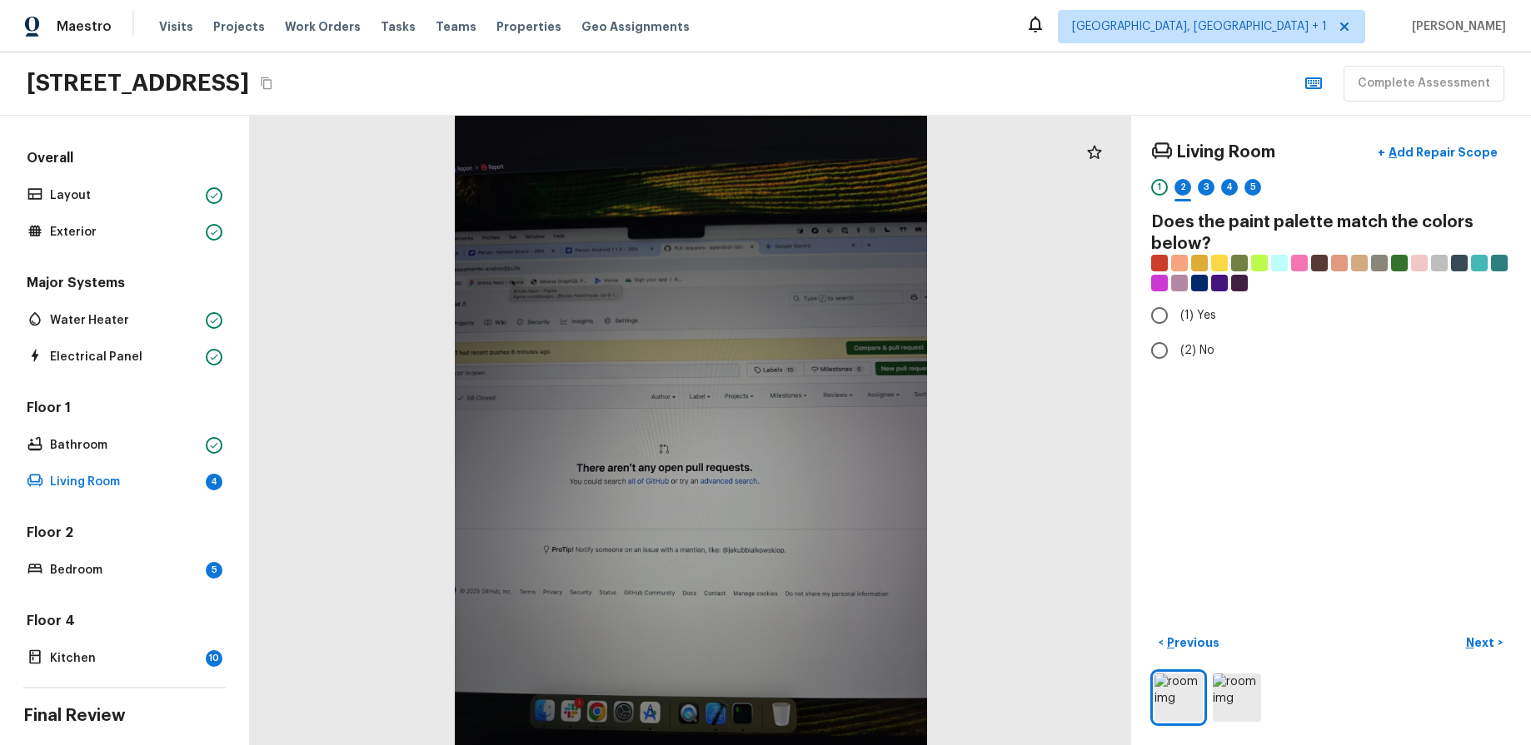
radio input "true"
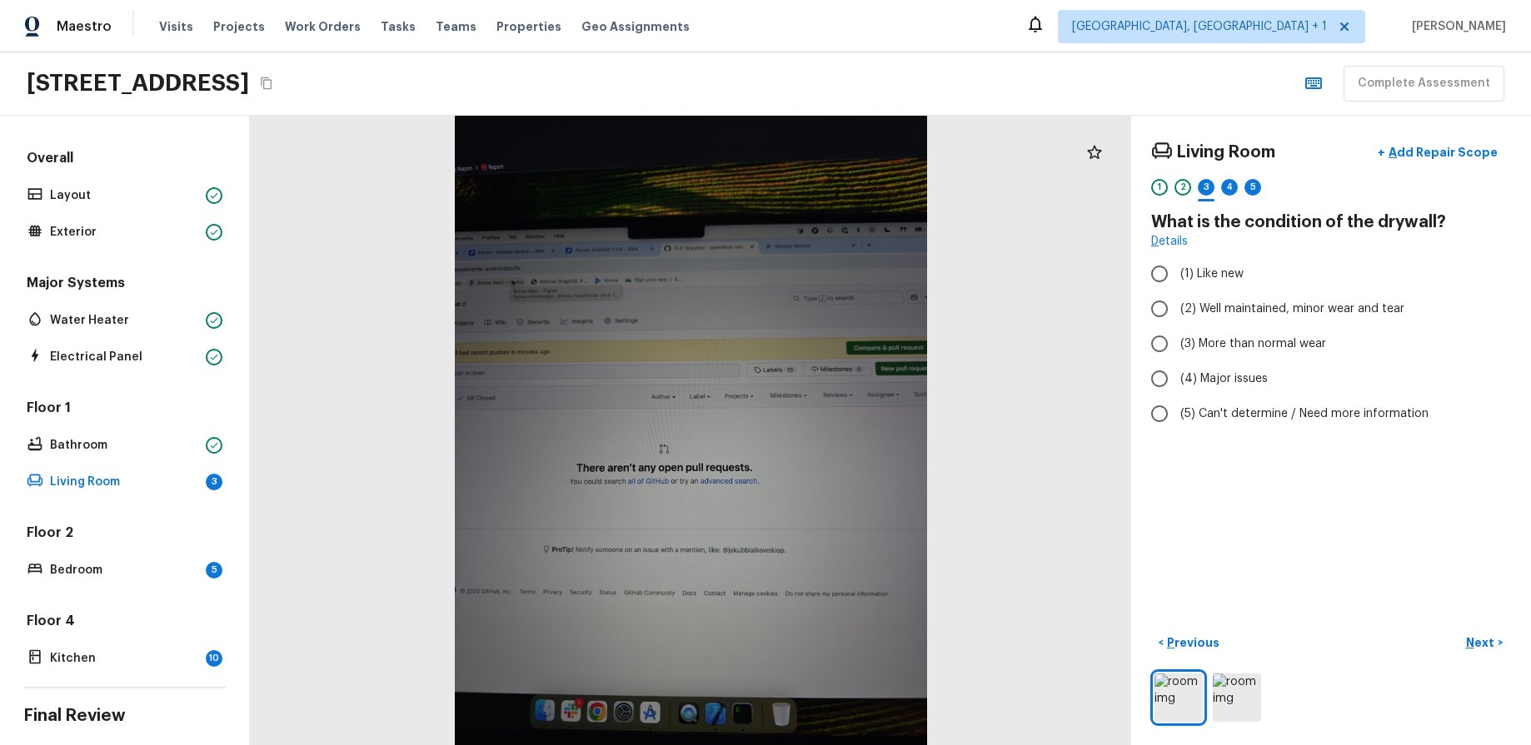
radio input "true"
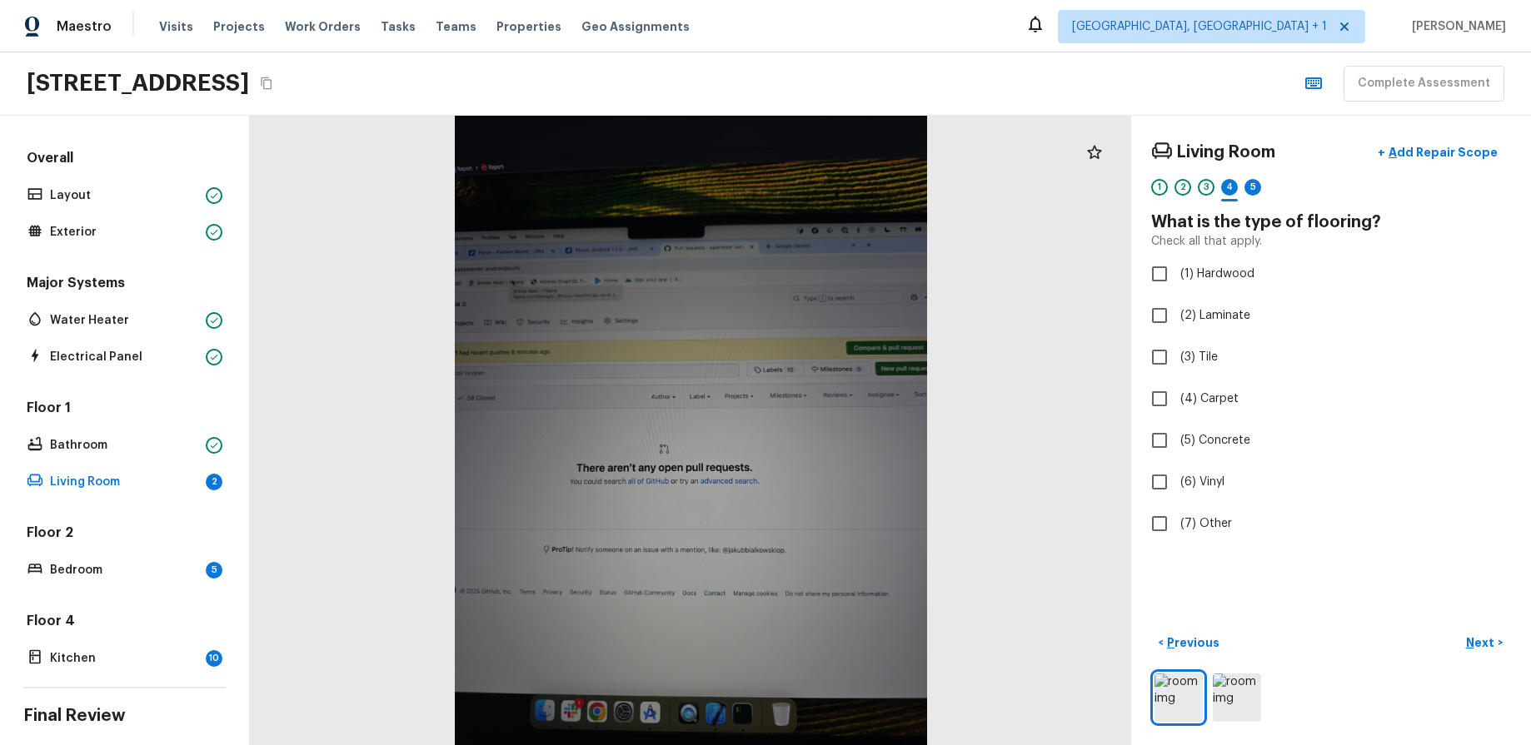
checkbox input "true"
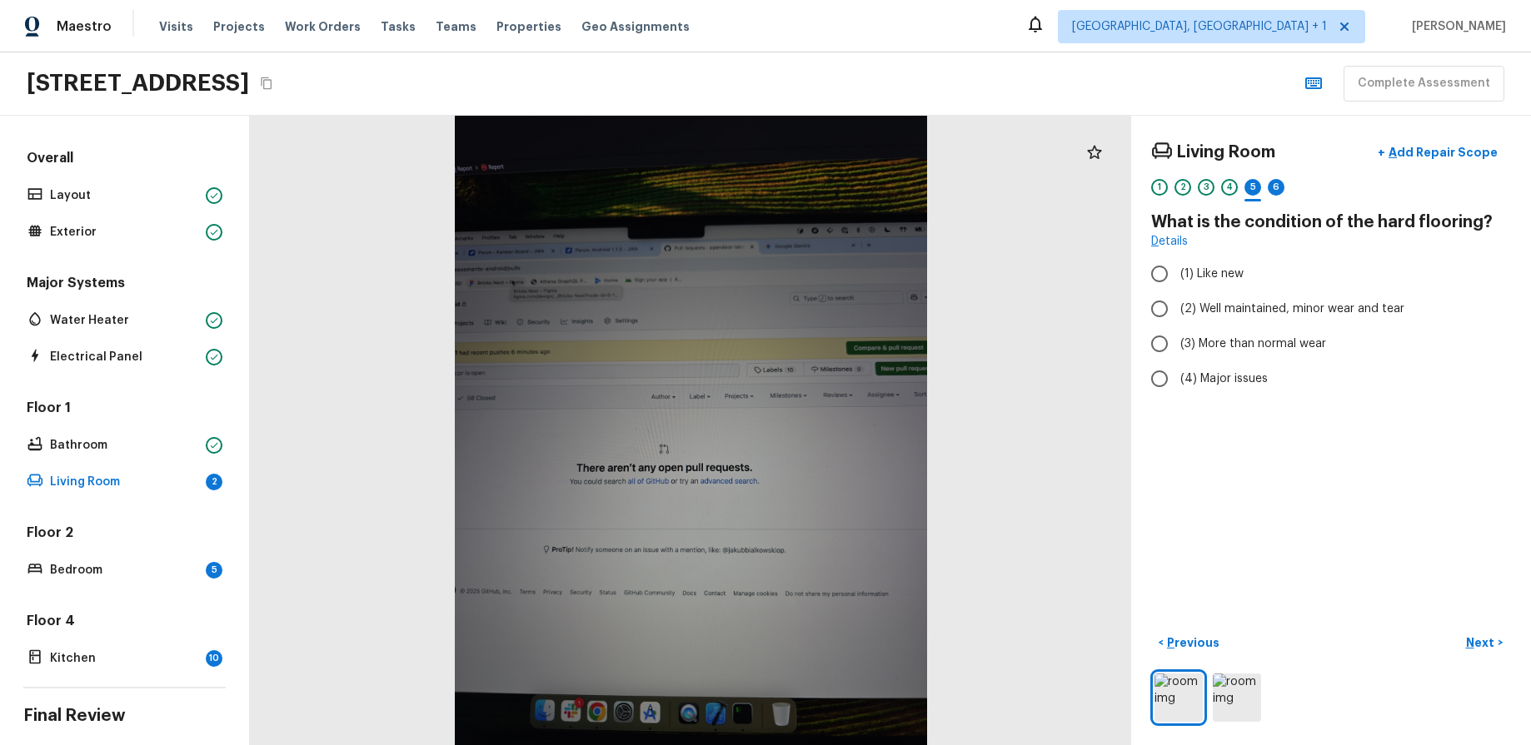
radio input "true"
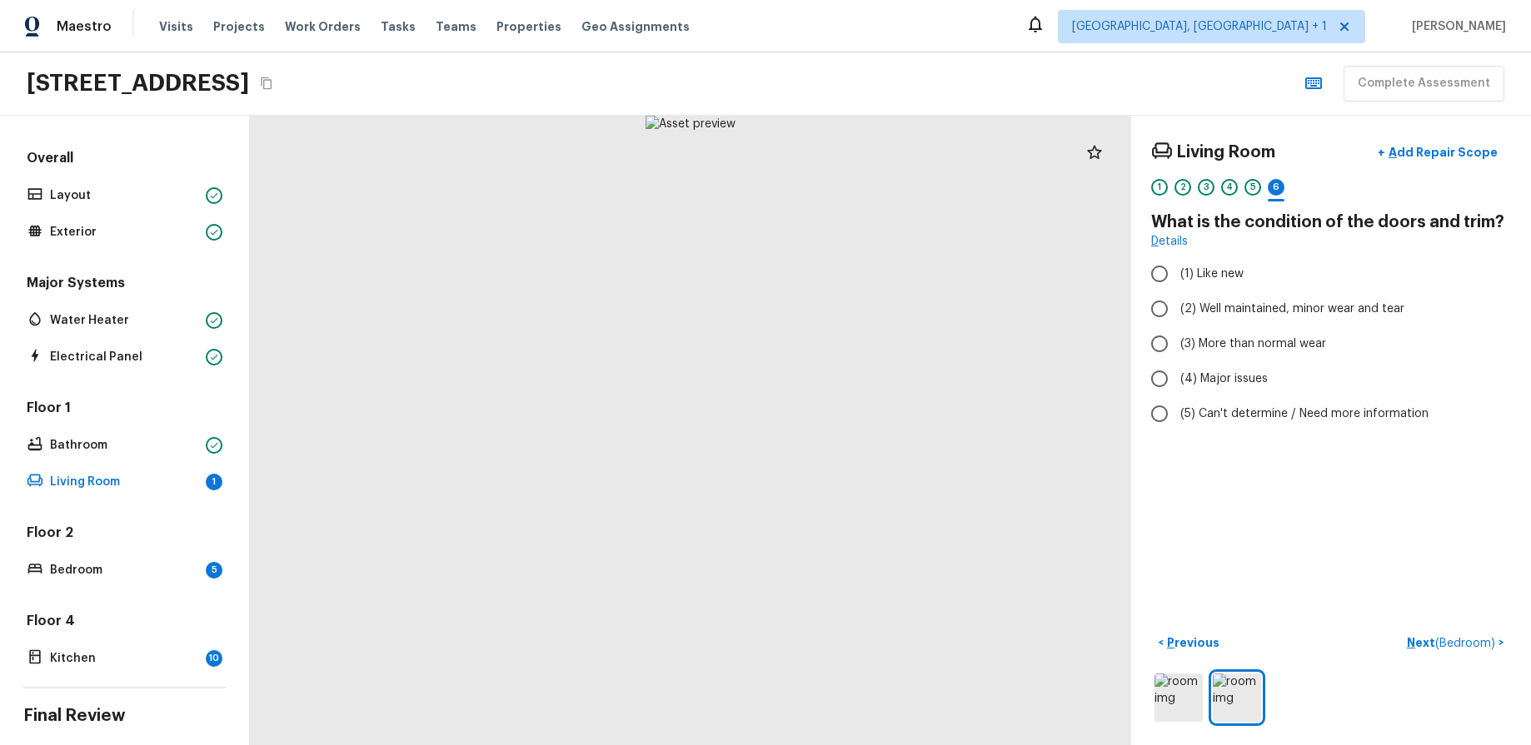
radio input "true"
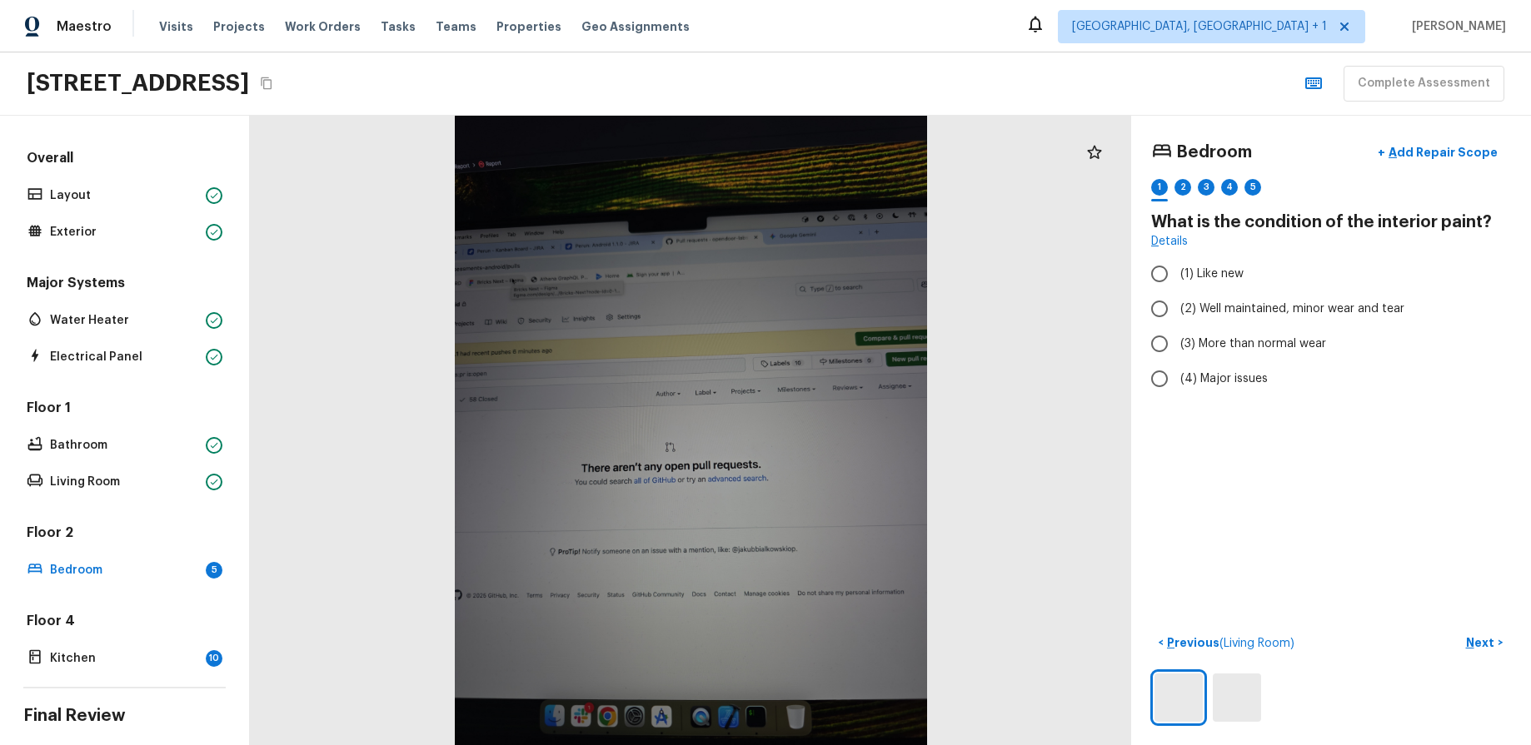
radio input "true"
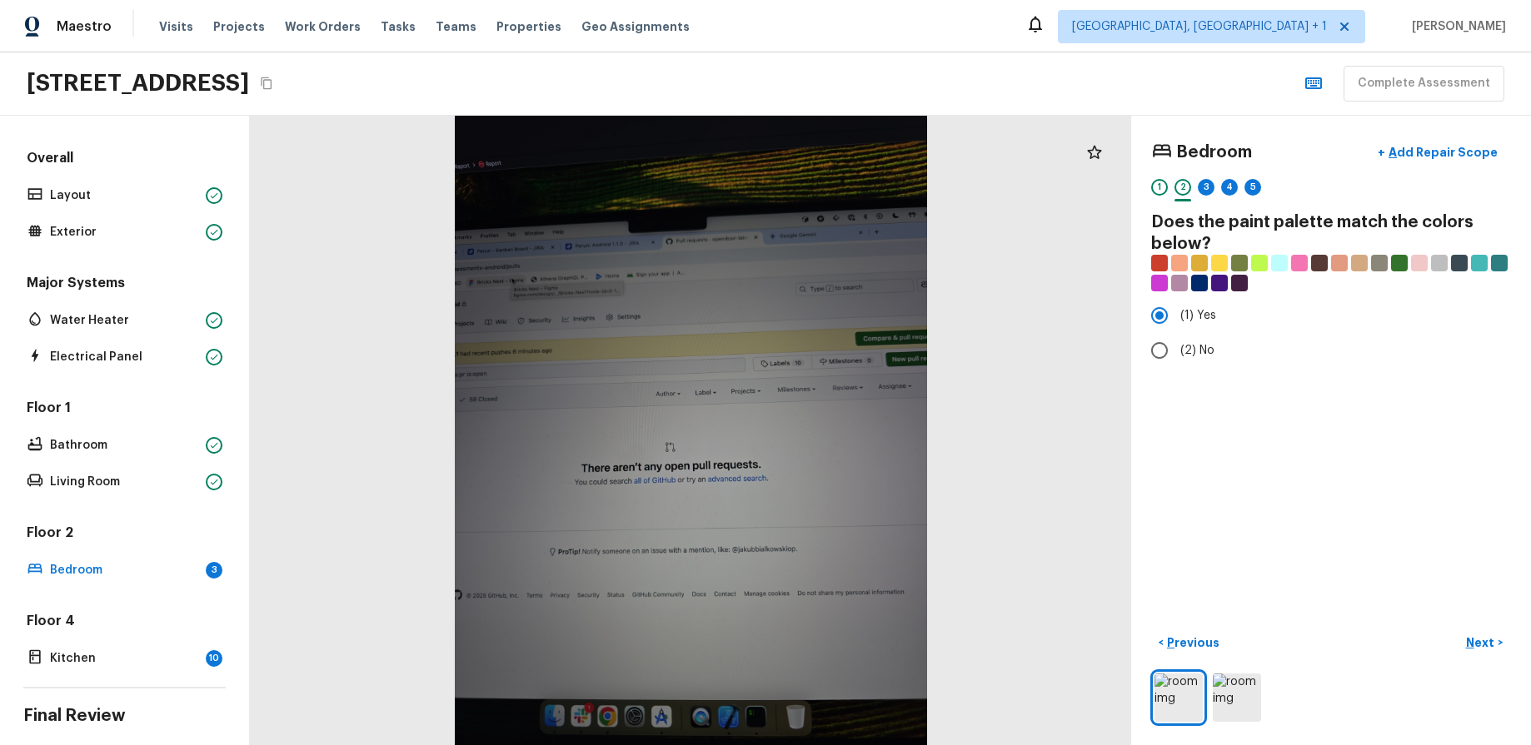
radio input "false"
radio input "true"
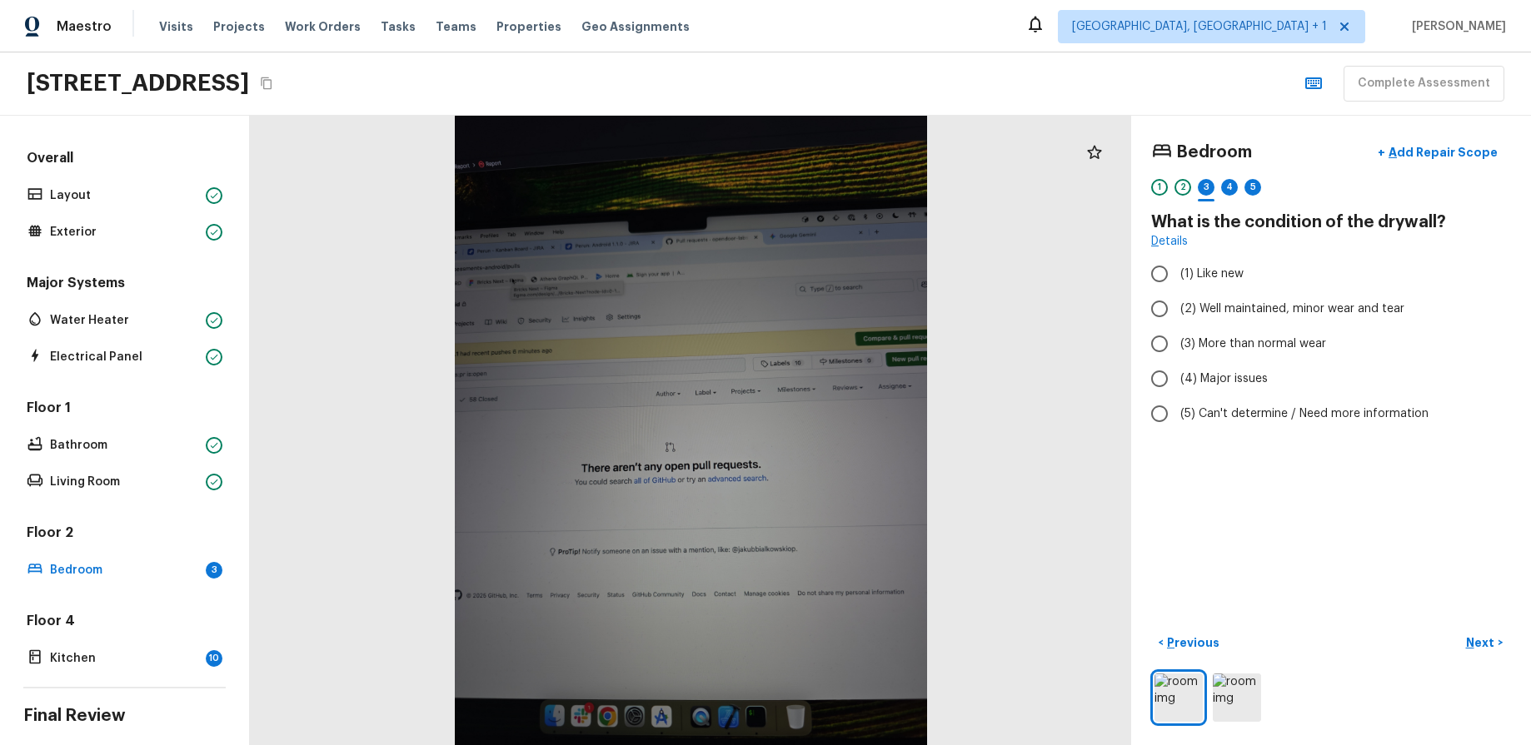
radio input "true"
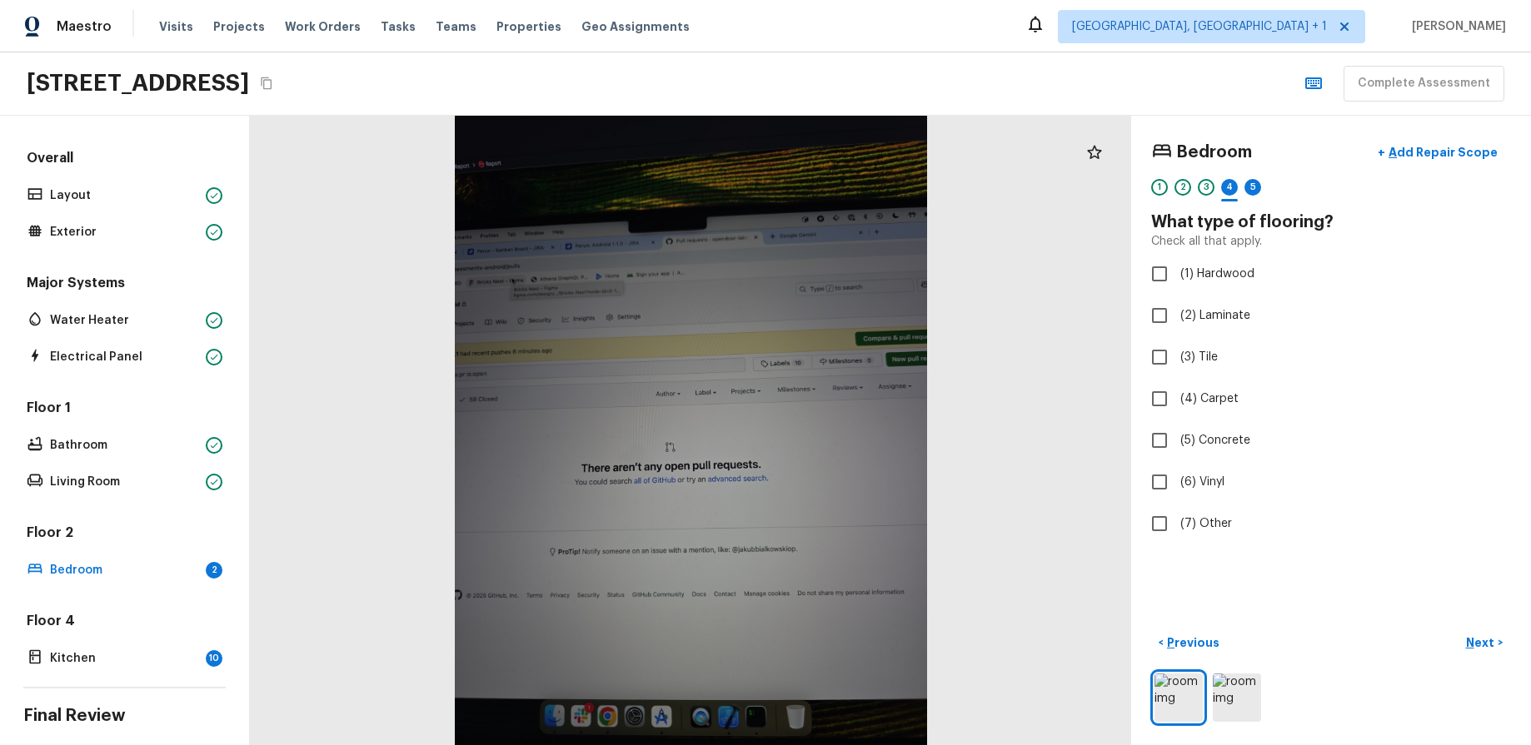
checkbox input "true"
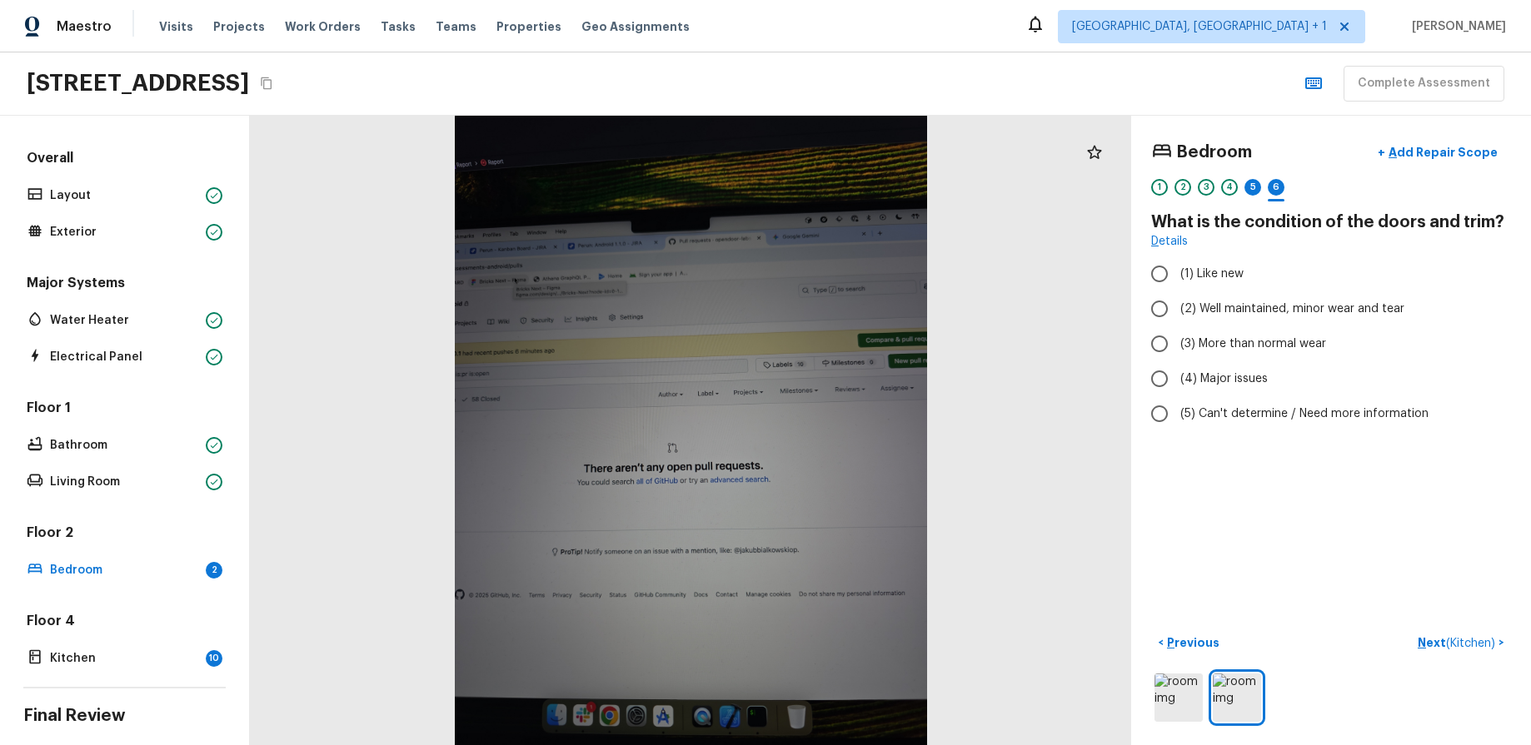
radio input "true"
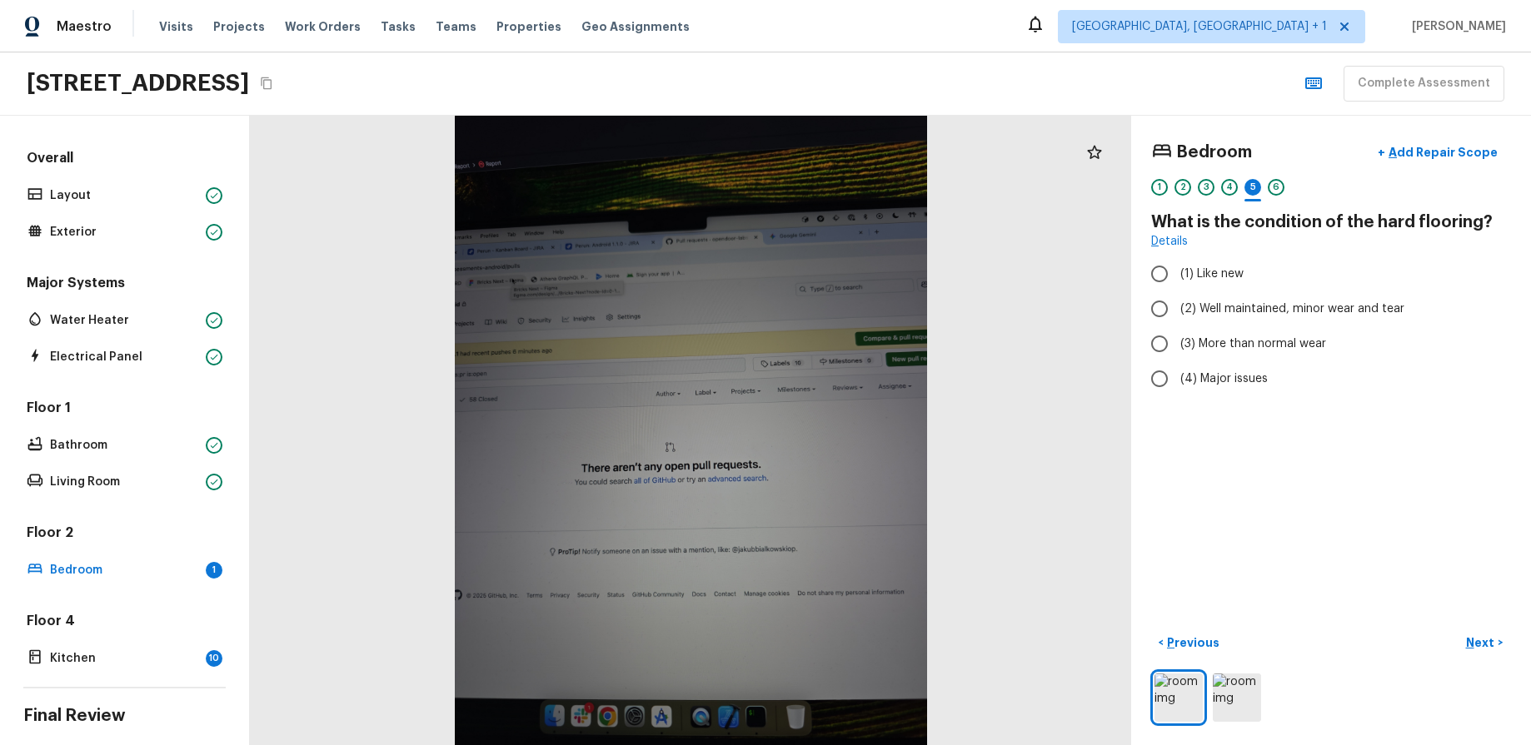
radio input "true"
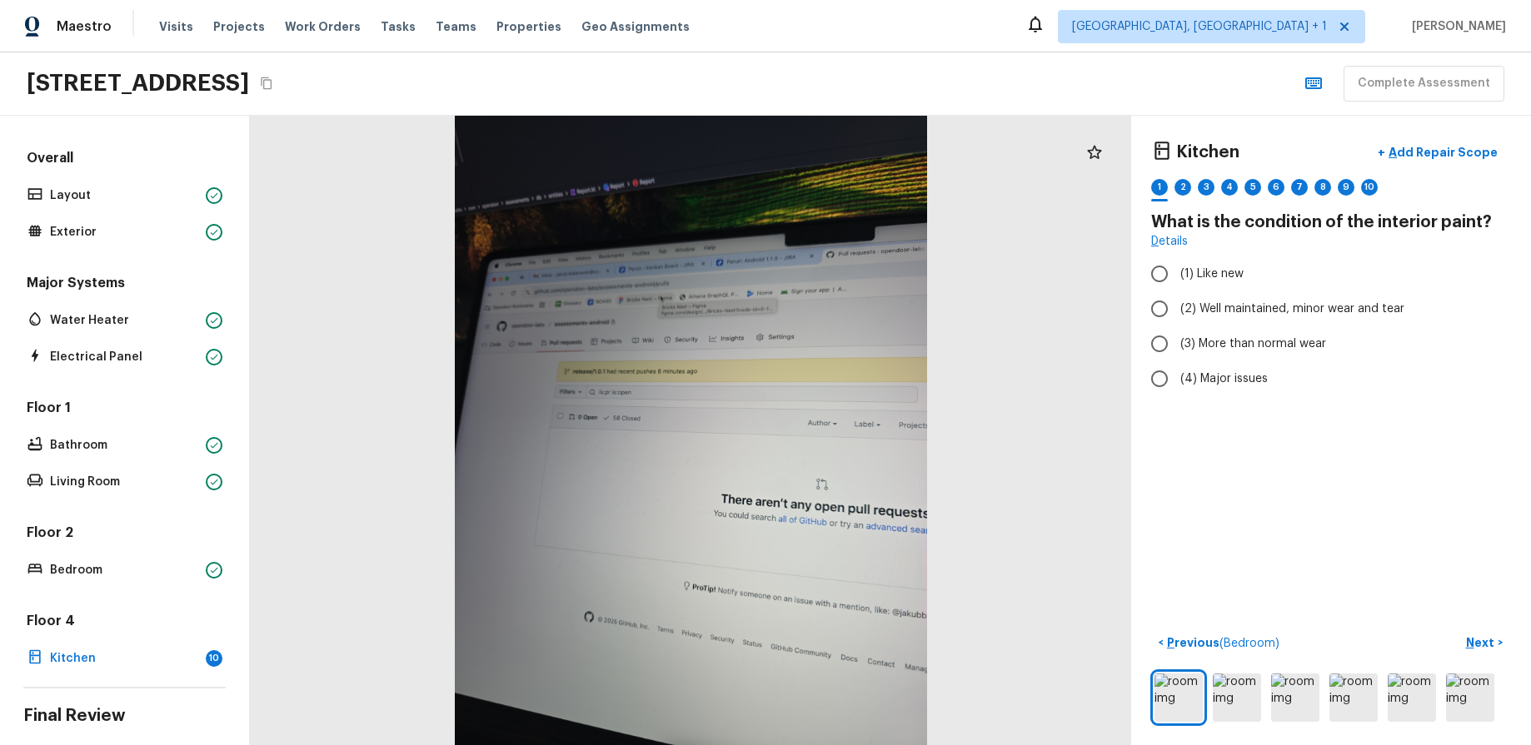
radio input "true"
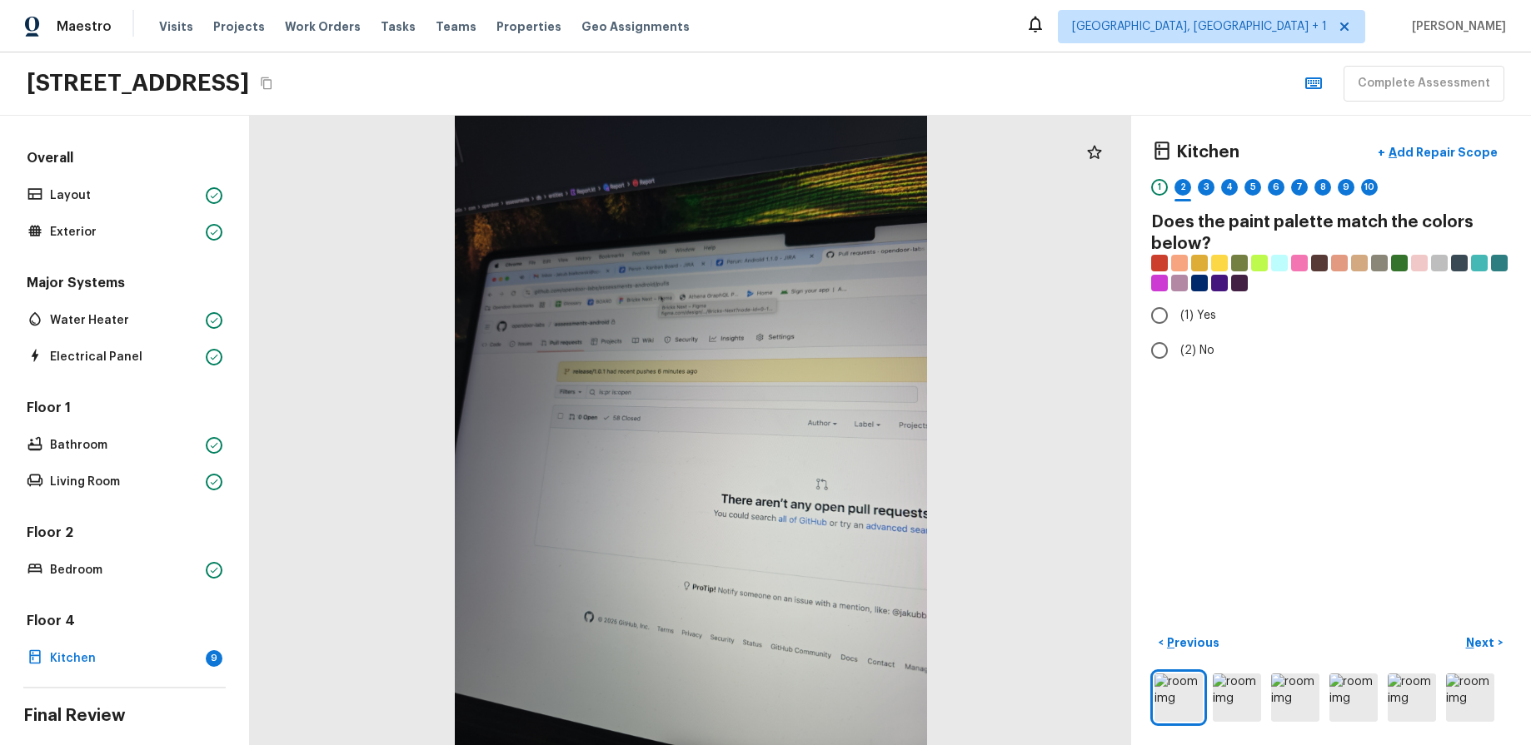
radio input "true"
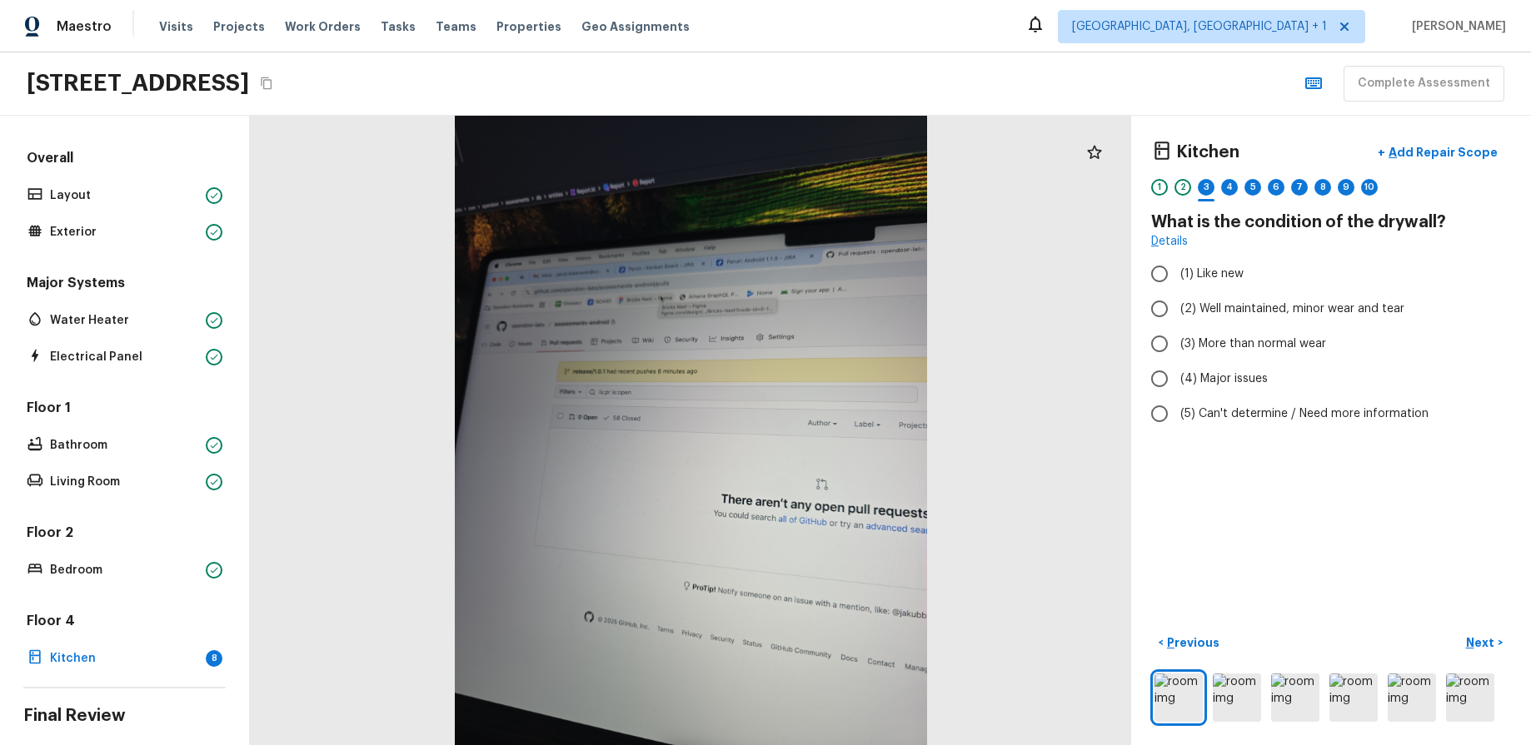
radio input "true"
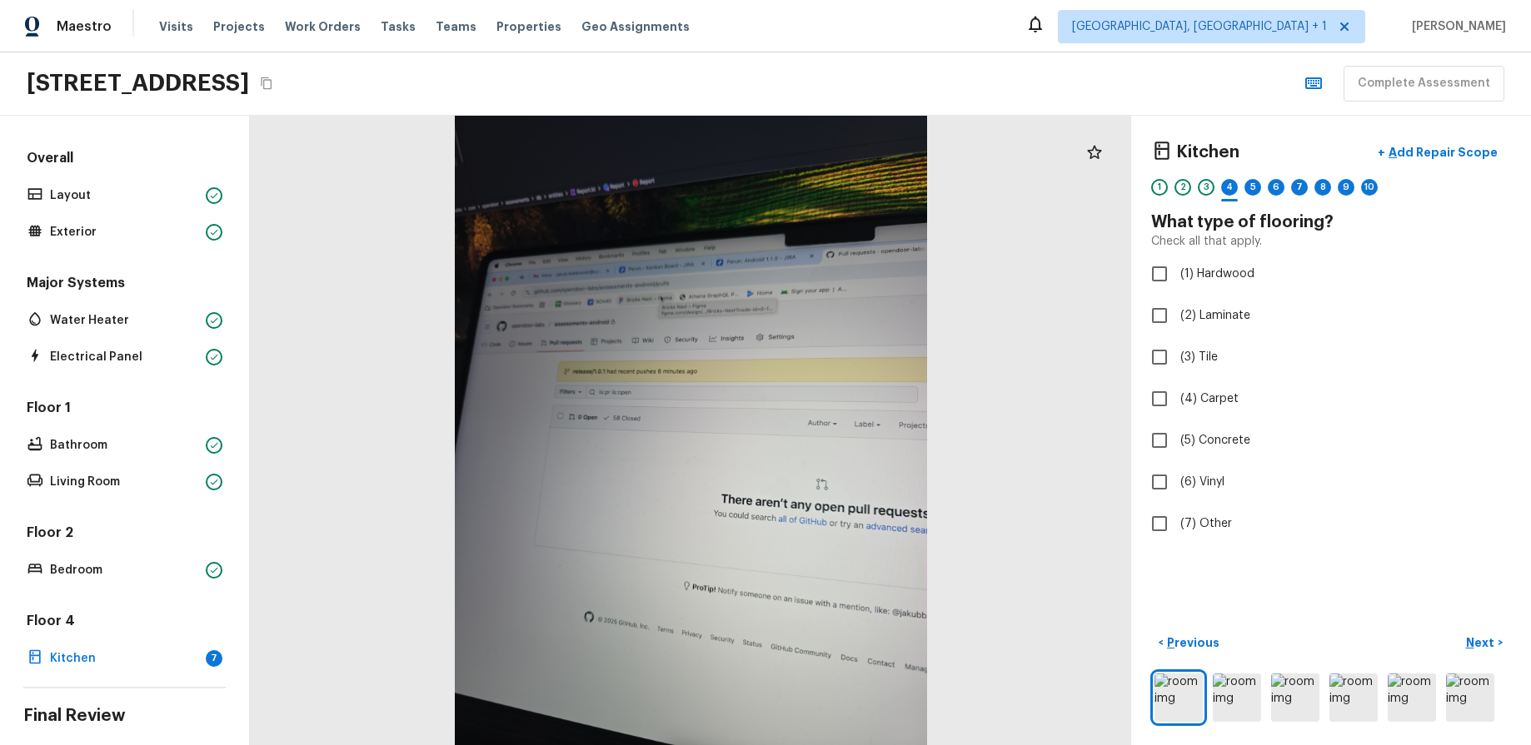
checkbox input "true"
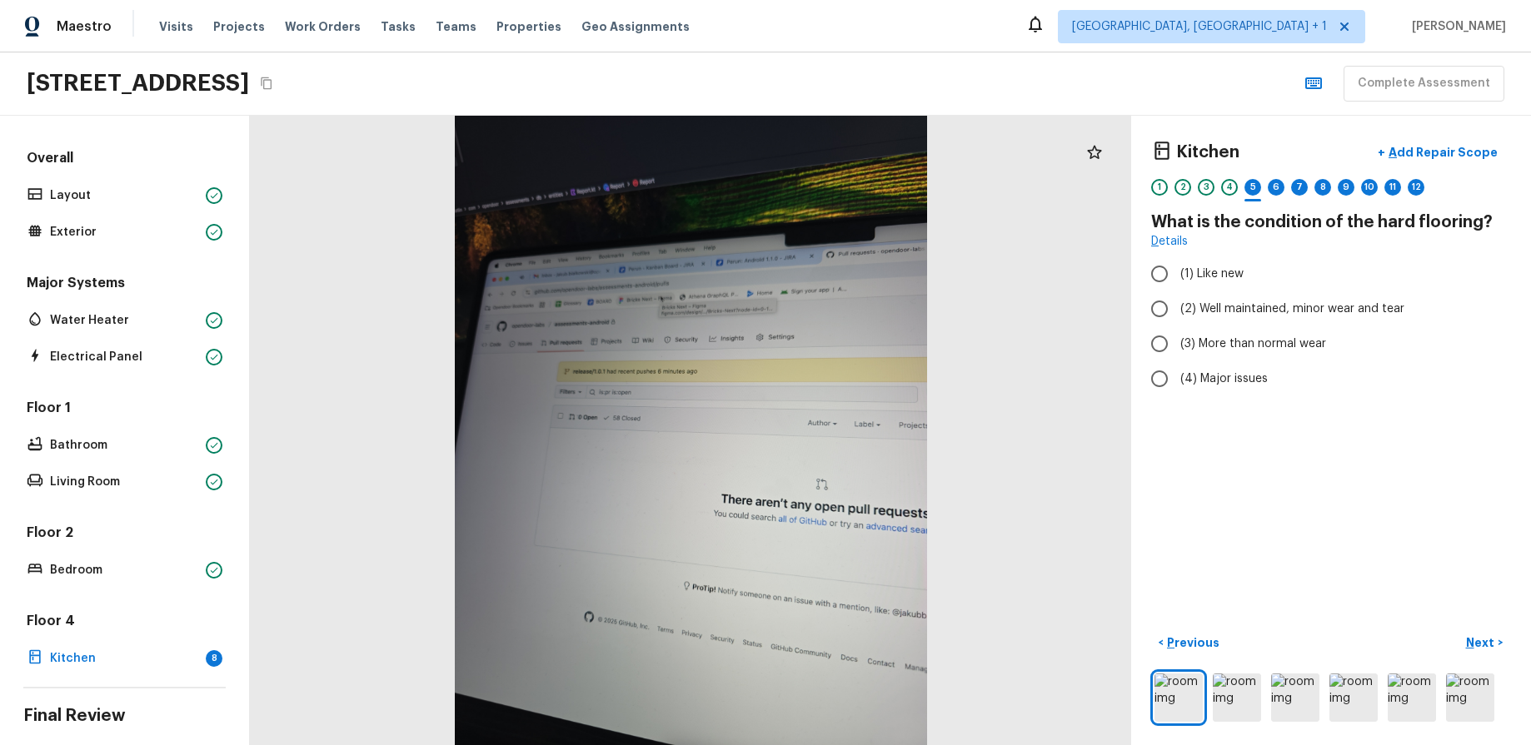
radio input "true"
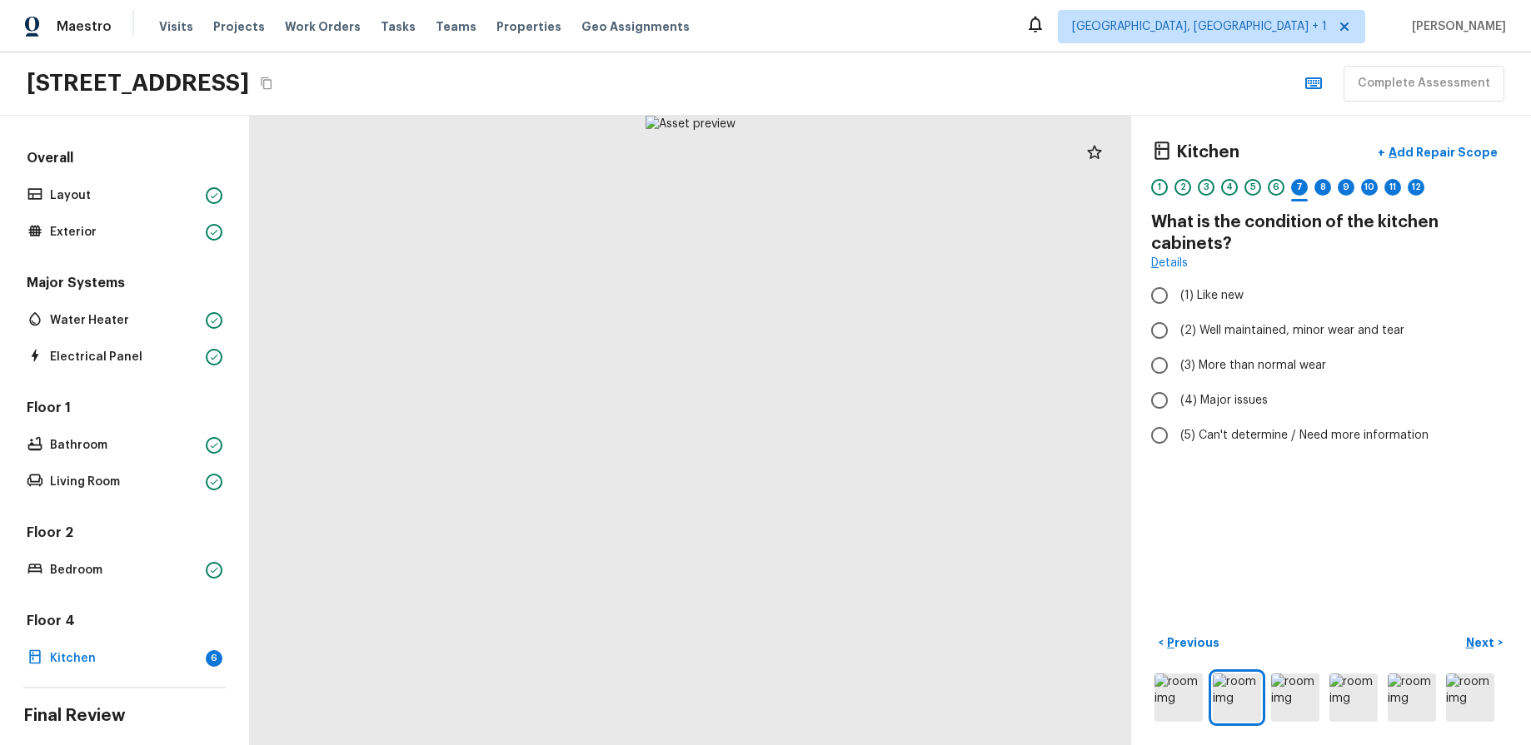
radio input "true"
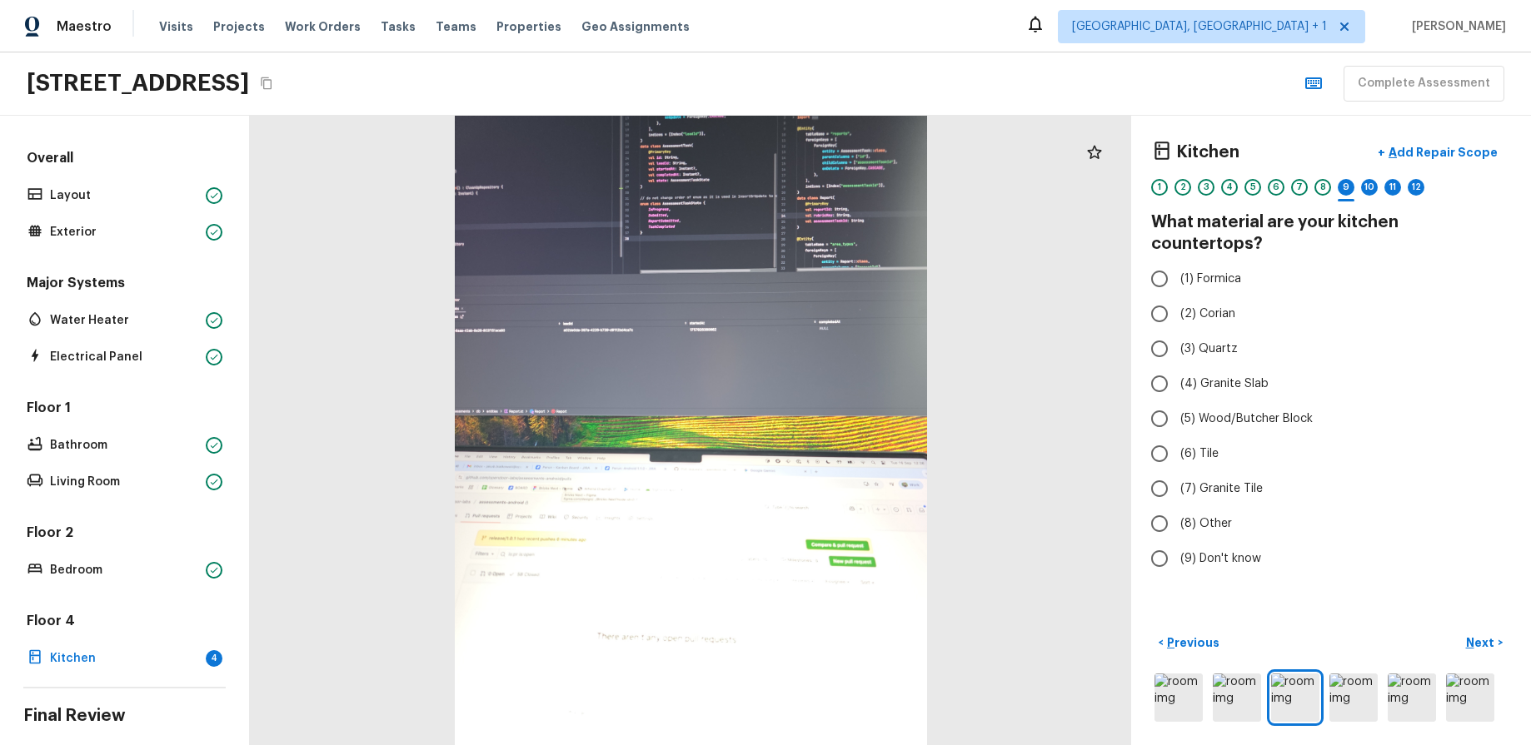
radio input "true"
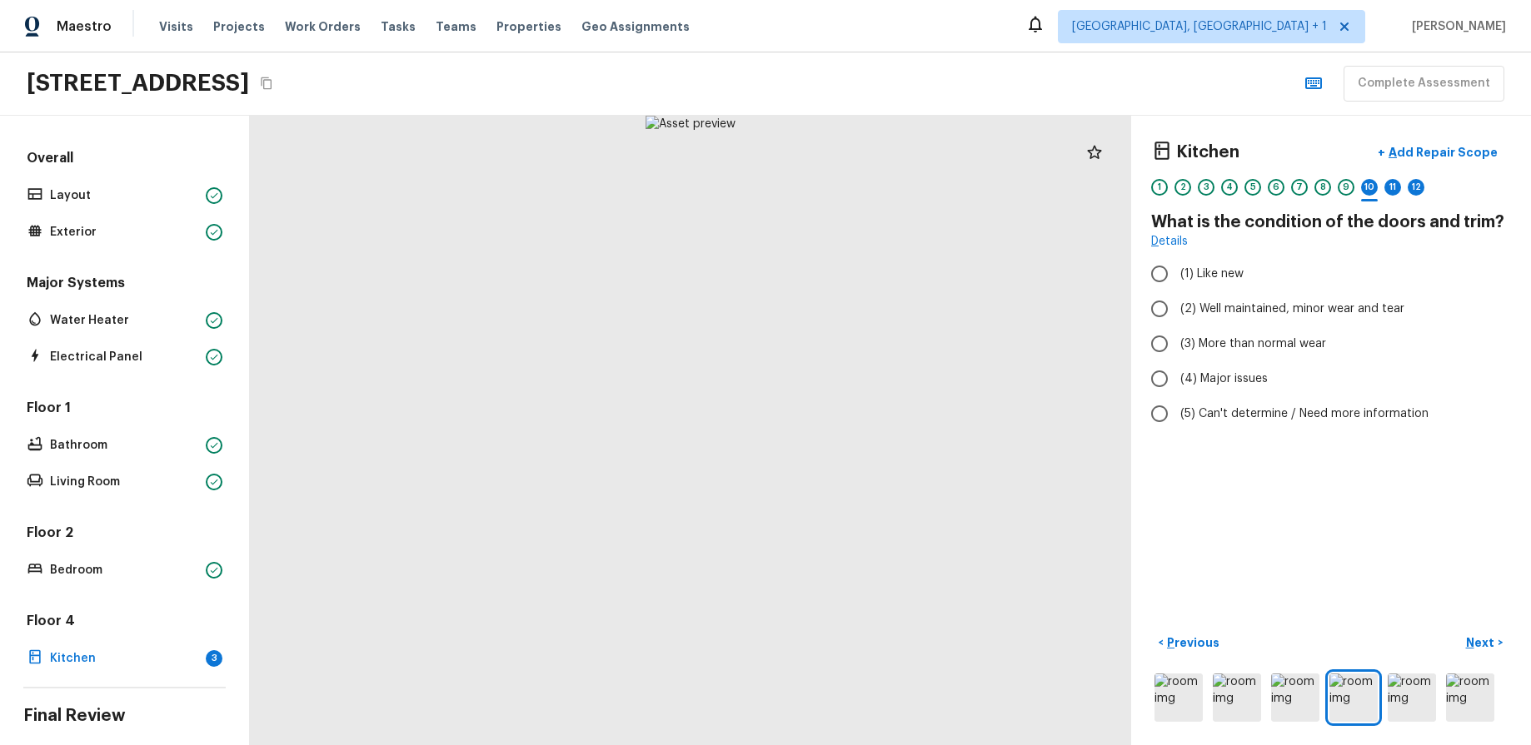
radio input "true"
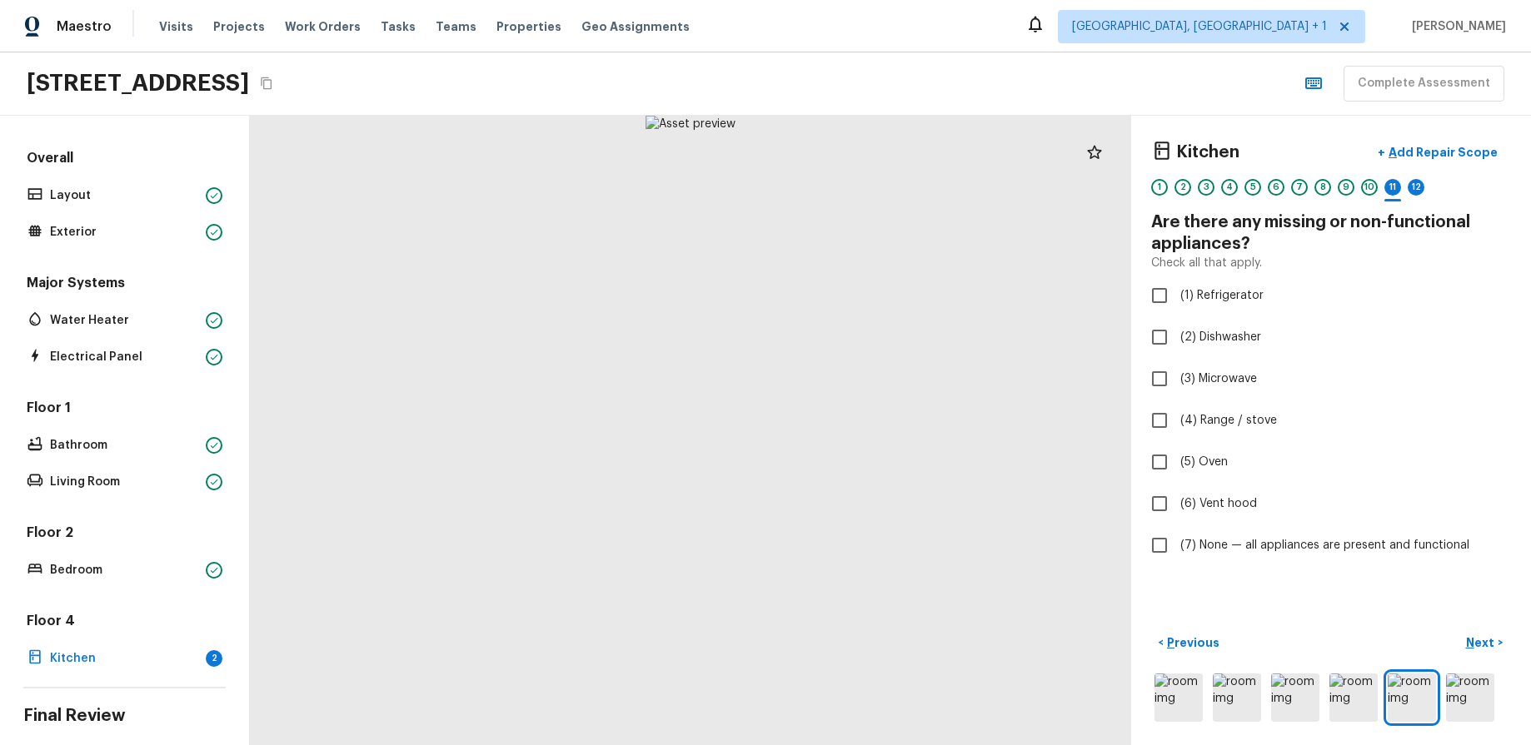
checkbox input "true"
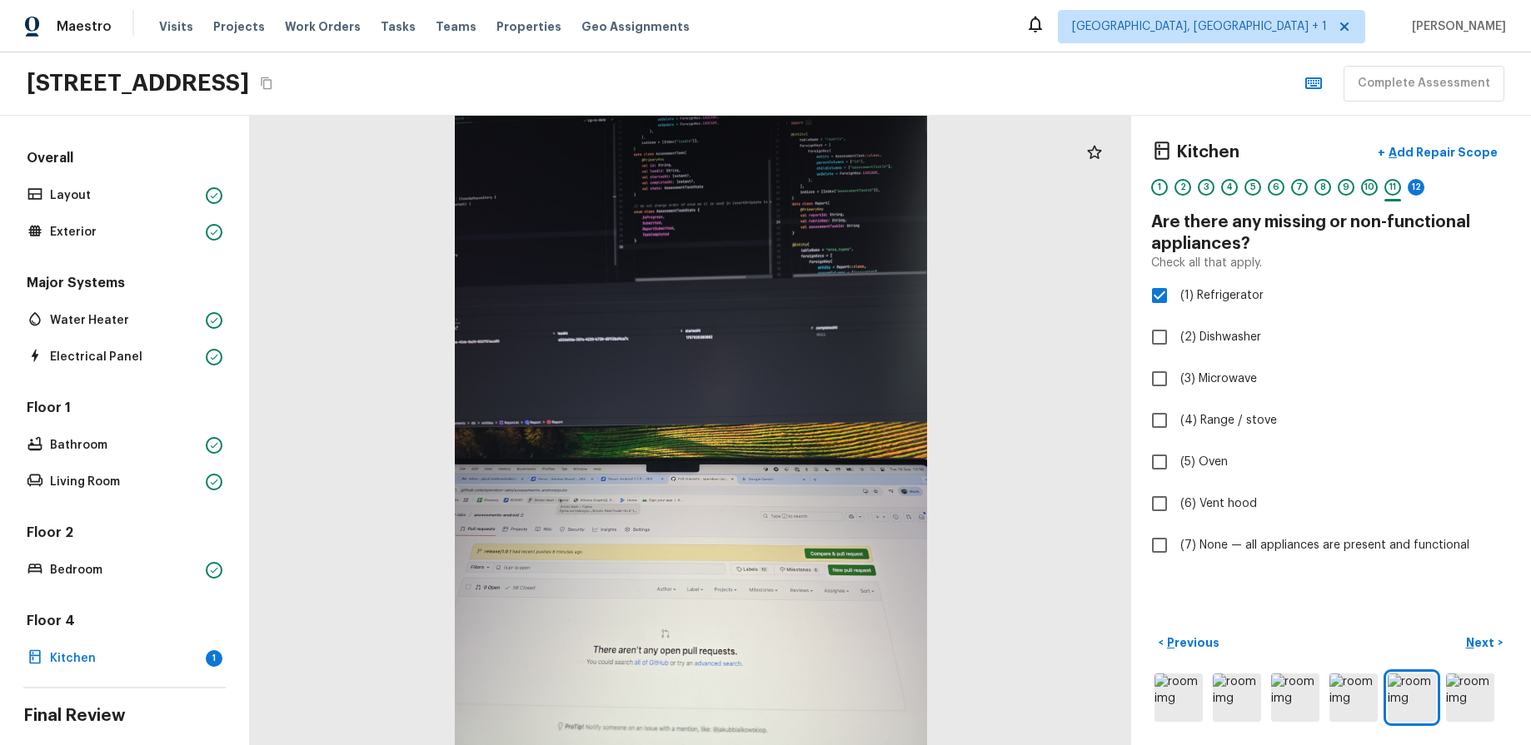
checkbox input "true"
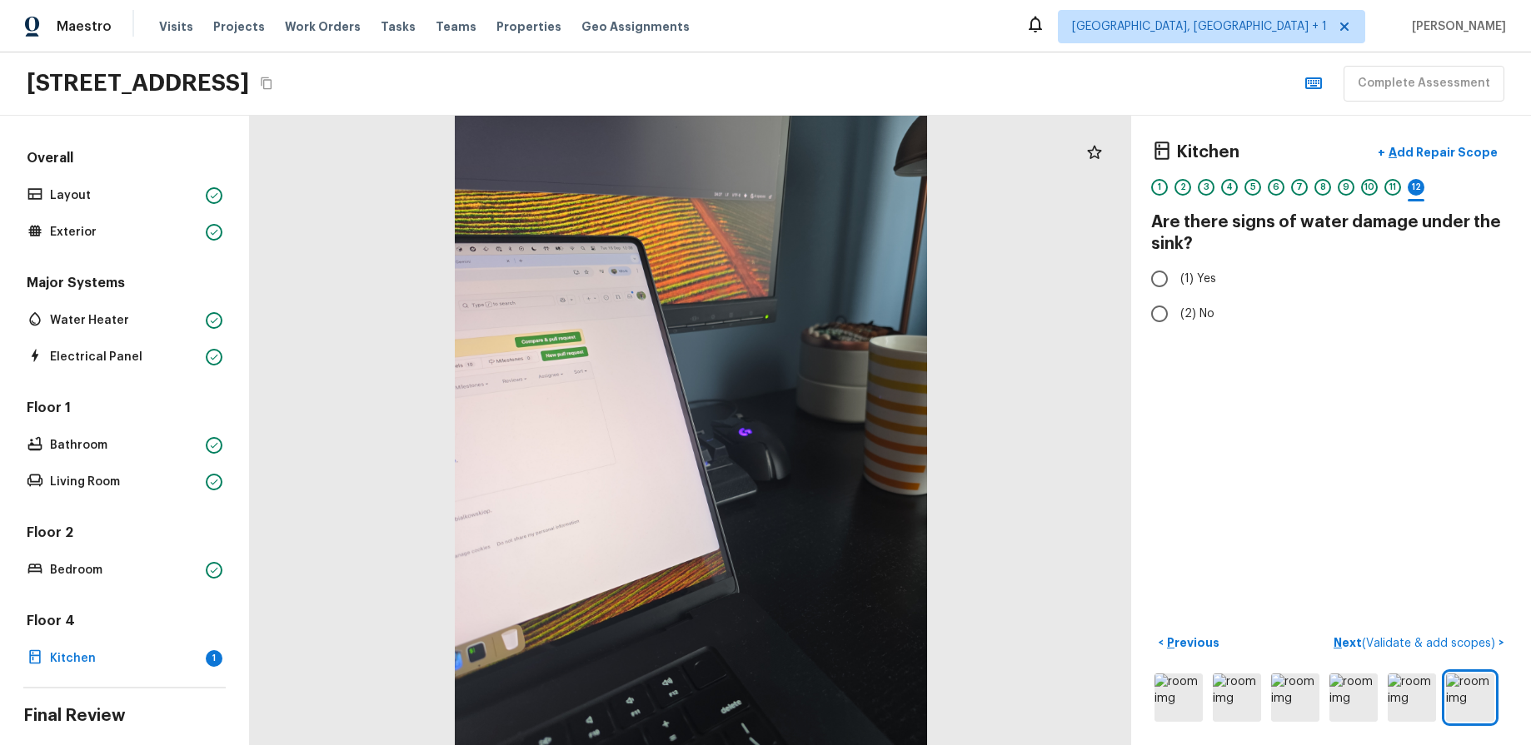
radio input "true"
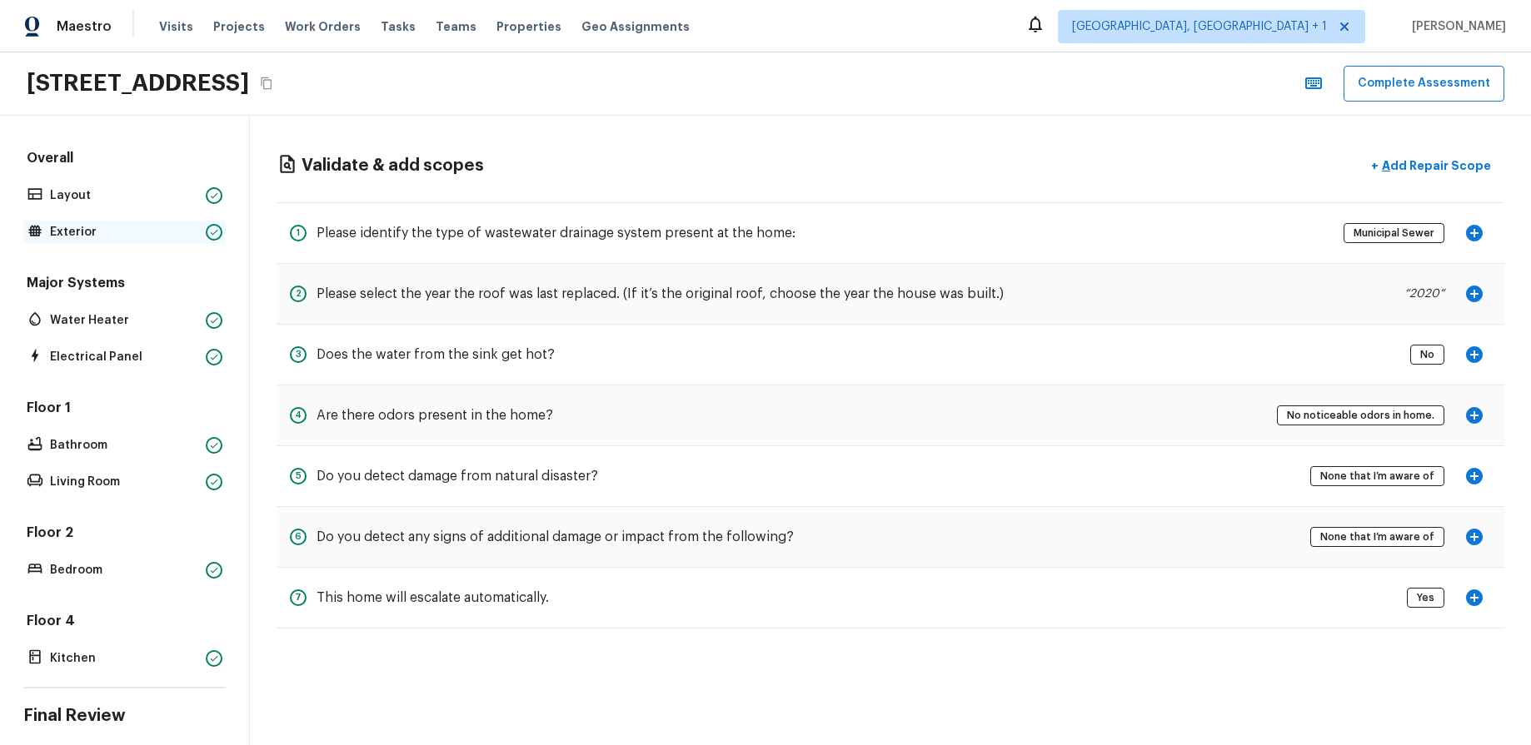
click at [34, 239] on div "Exterior" at bounding box center [124, 232] width 202 height 23
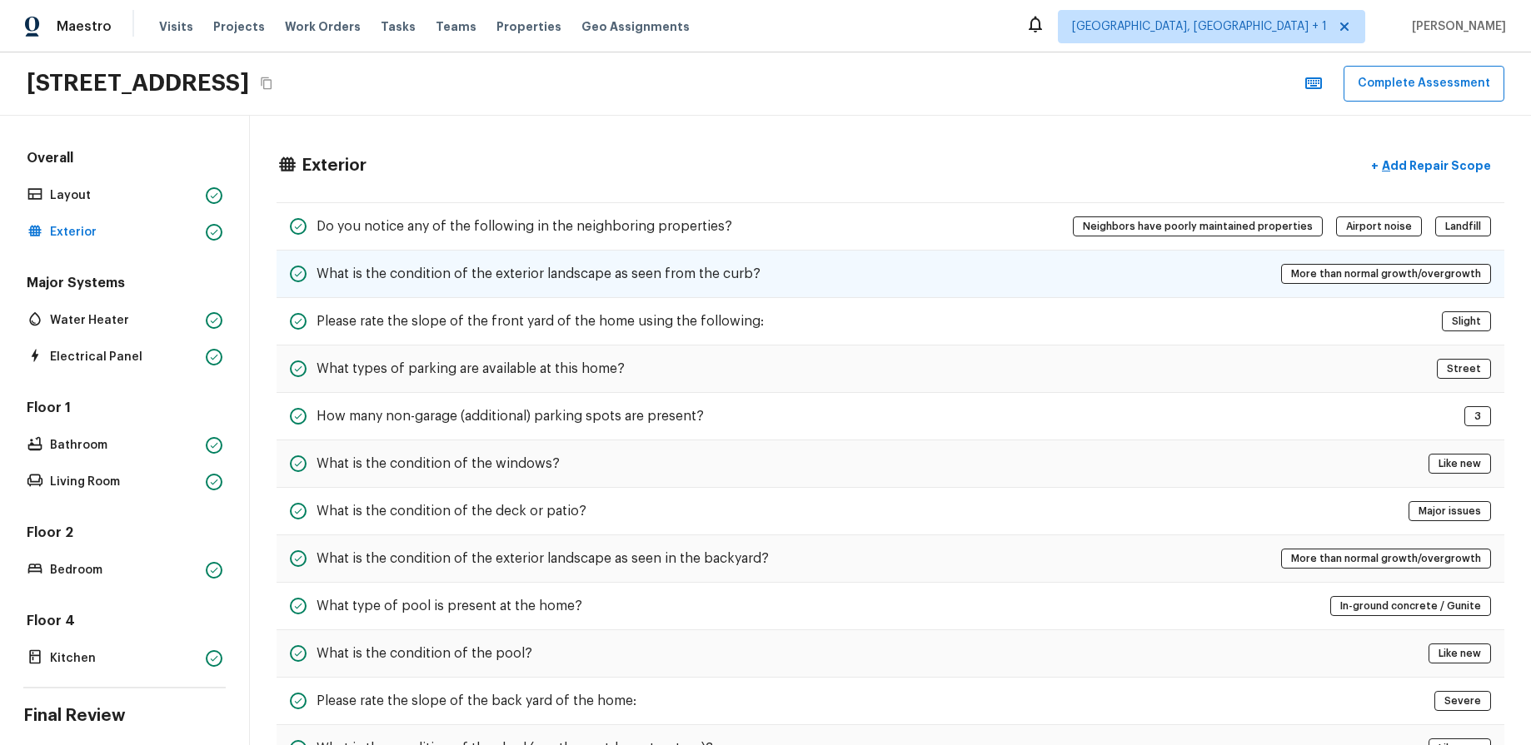
click at [1194, 278] on div "What is the condition of the exterior landscape as seen from the curb? More tha…" at bounding box center [891, 274] width 1228 height 47
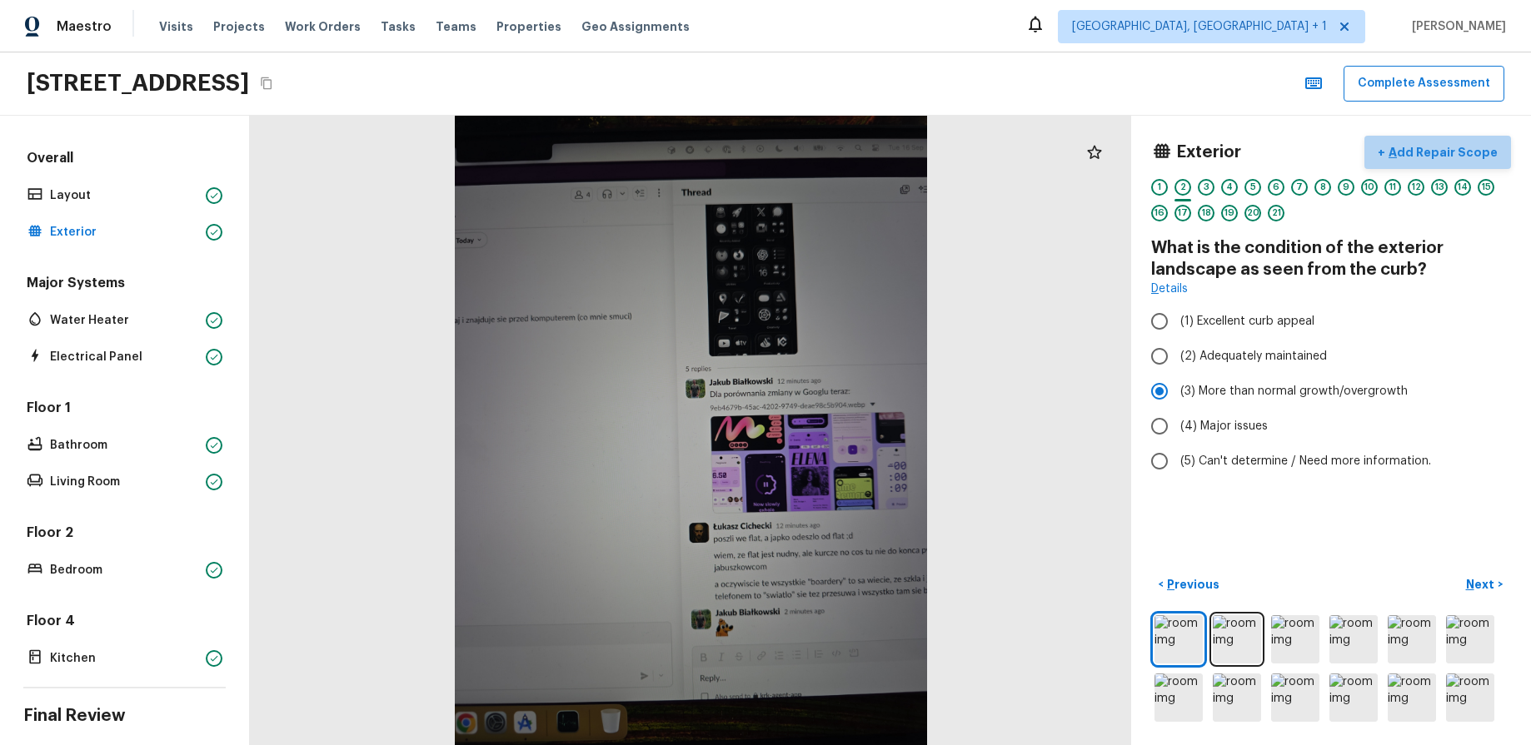
click at [1455, 157] on p "Add Repair Scope" at bounding box center [1441, 152] width 112 height 17
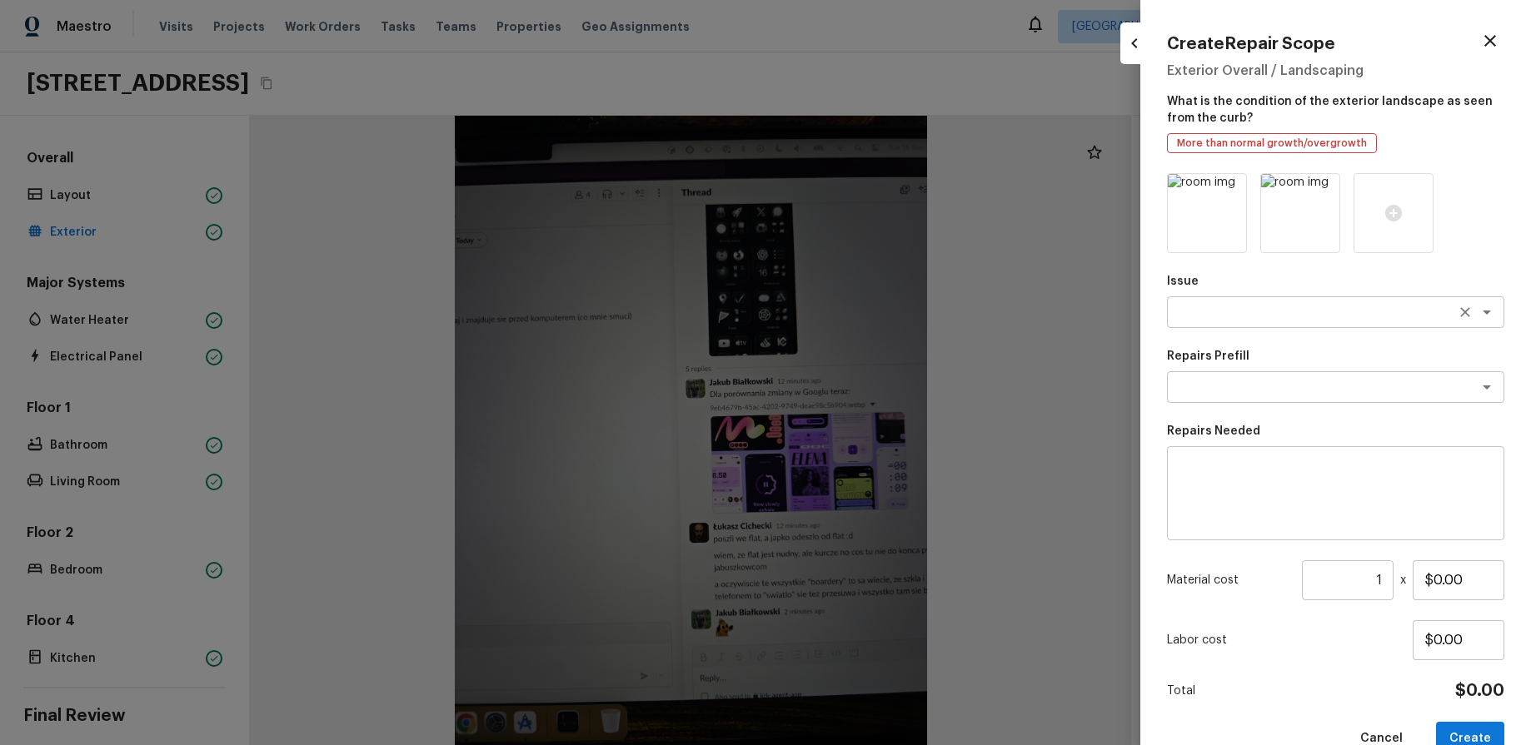
click at [1335, 319] on textarea at bounding box center [1312, 312] width 276 height 17
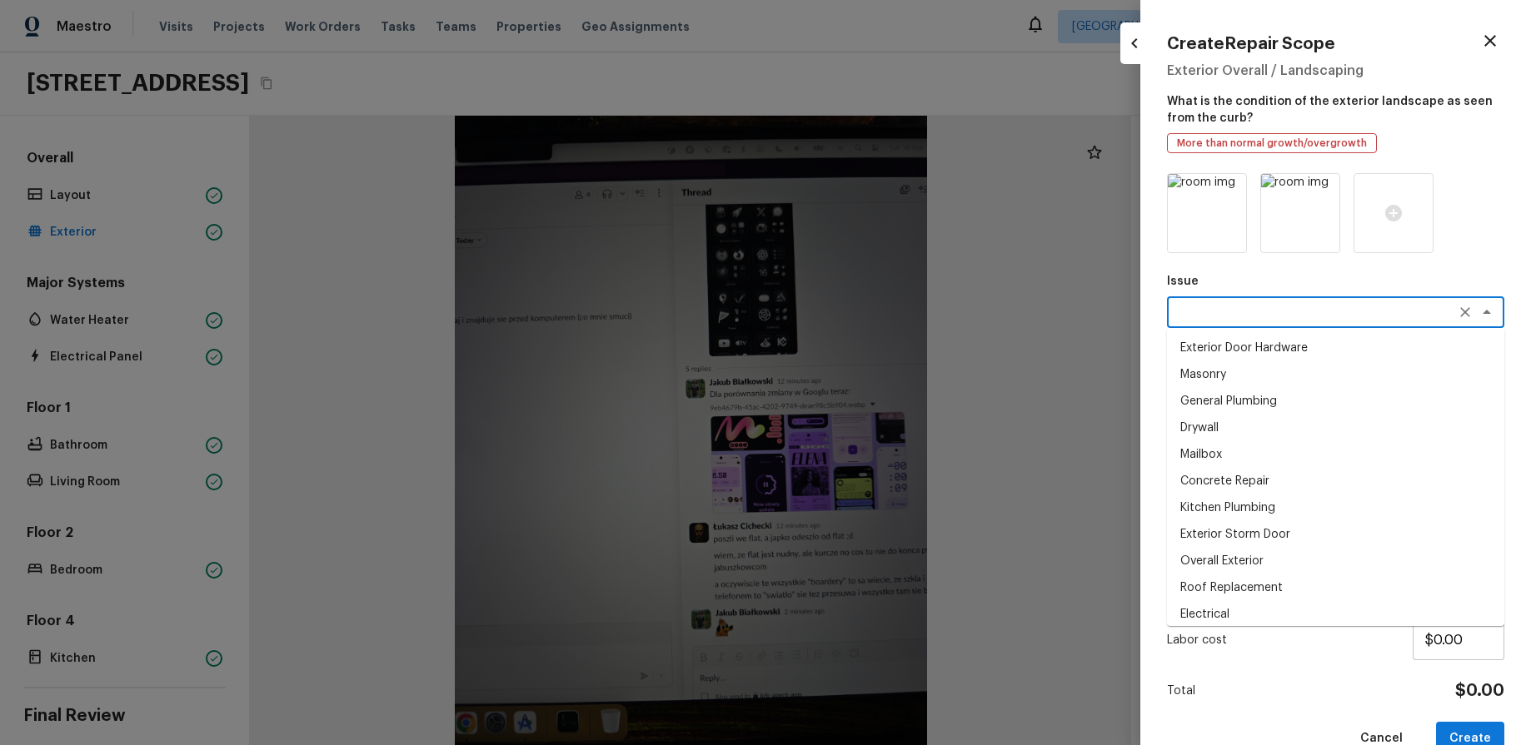
click at [1303, 426] on li "Drywall" at bounding box center [1335, 428] width 337 height 27
type textarea "Drywall"
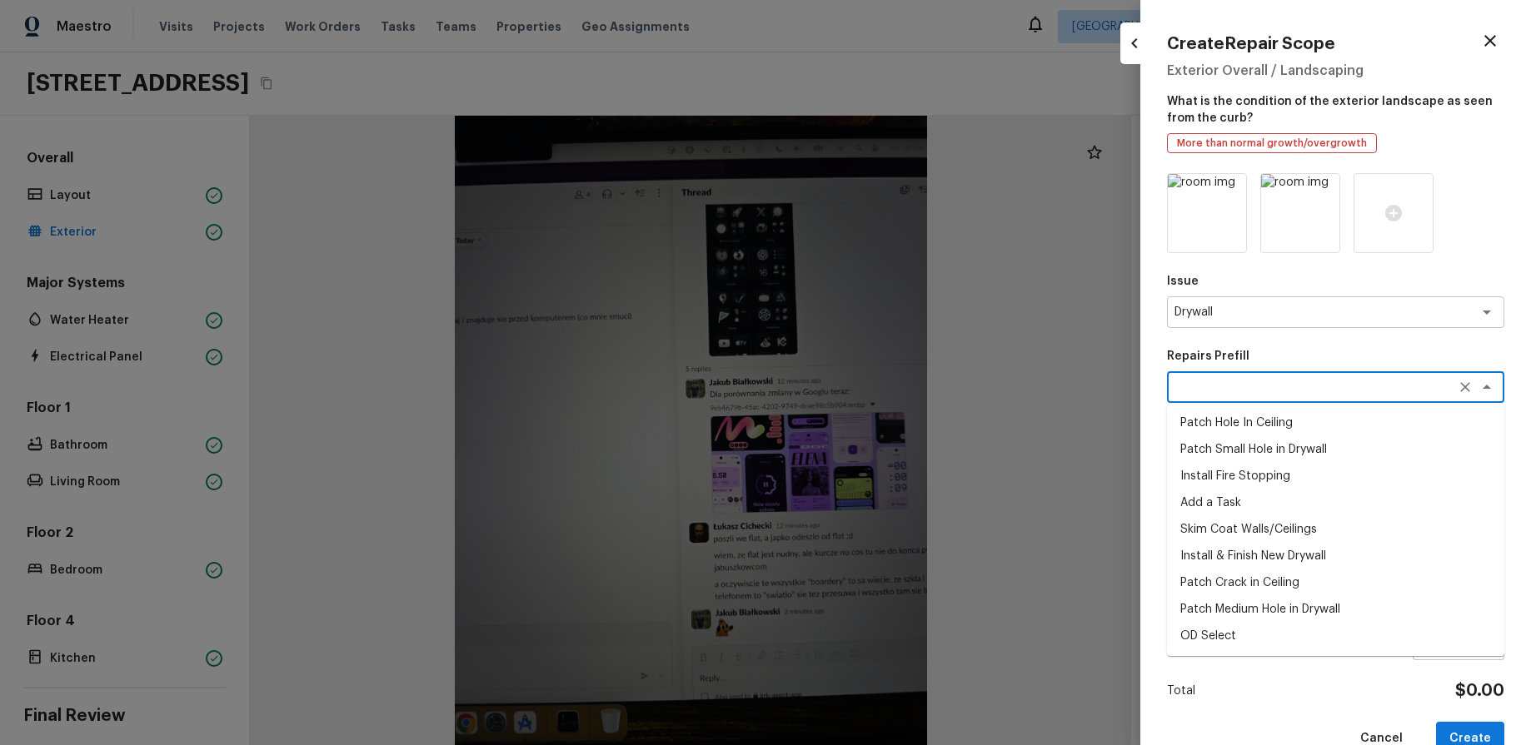
drag, startPoint x: 1312, startPoint y: 384, endPoint x: 1310, endPoint y: 404, distance: 20.1
click at [1312, 385] on textarea at bounding box center [1312, 387] width 276 height 17
click at [1290, 525] on li "Skim Coat Walls/Ceilings" at bounding box center [1335, 529] width 337 height 27
type textarea "Skim Coat Walls/Ceilings"
type textarea "Prep/scrape all loose material from the damaged area; prime if needed. Skim coa…"
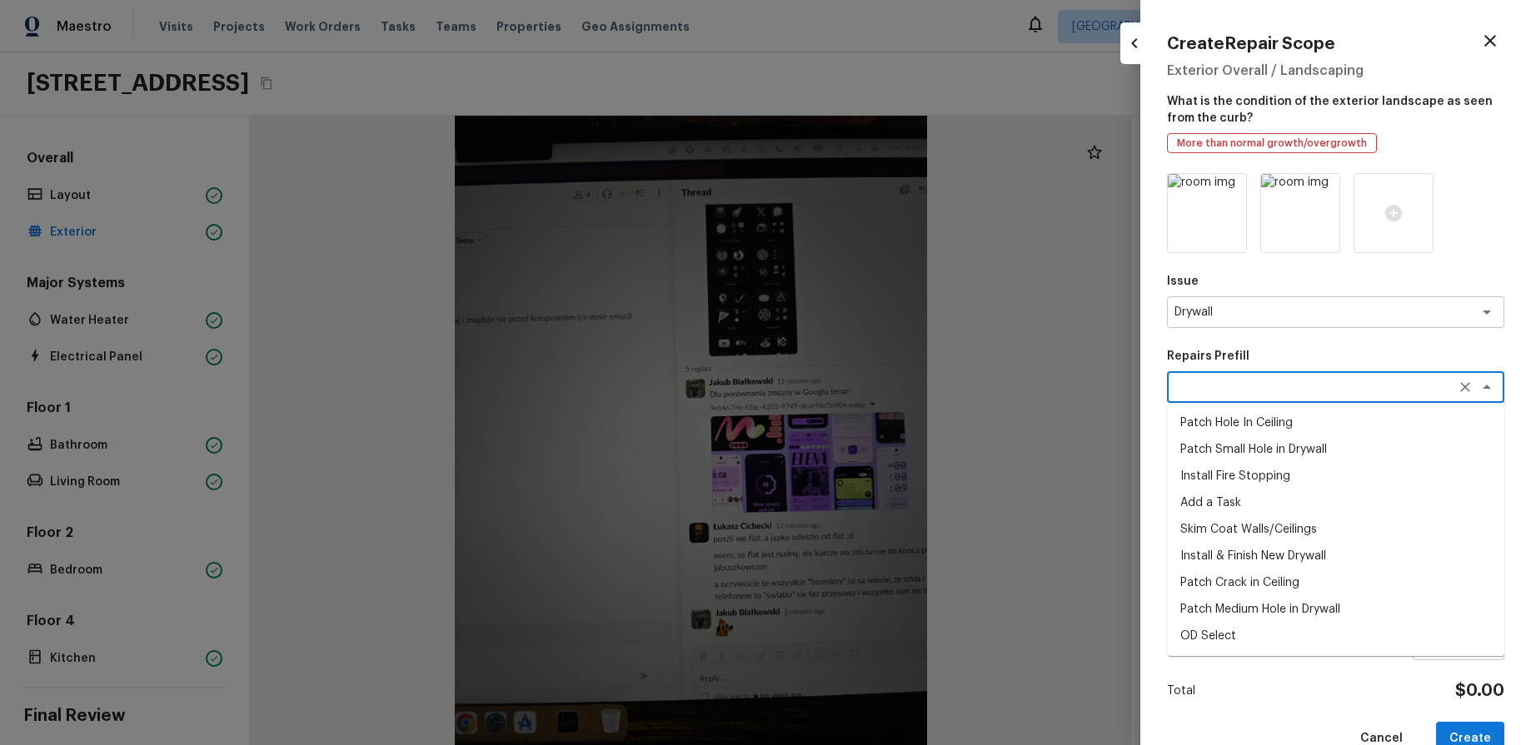
type input "$1.00"
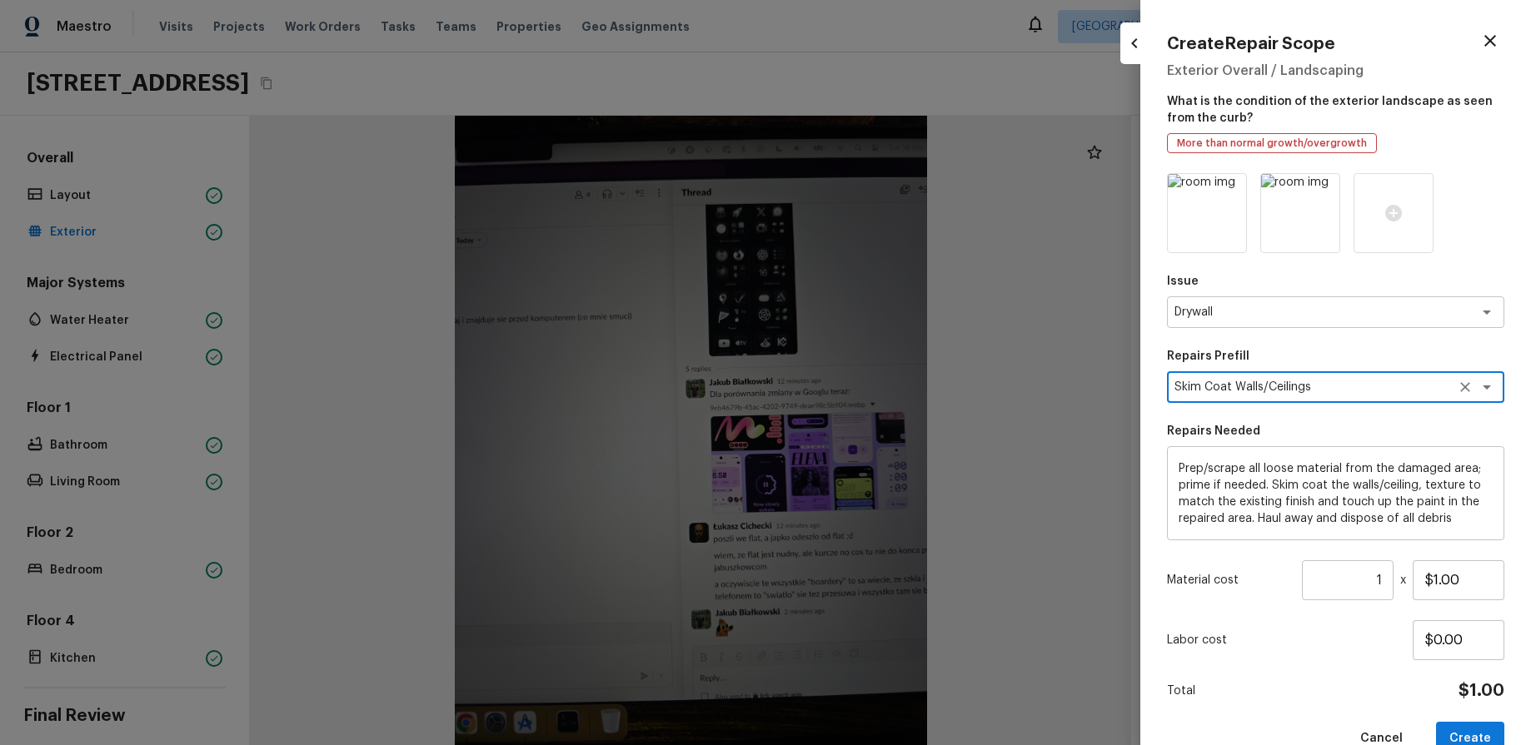
click at [1474, 737] on button "Create" at bounding box center [1470, 739] width 68 height 34
type input "$0.00"
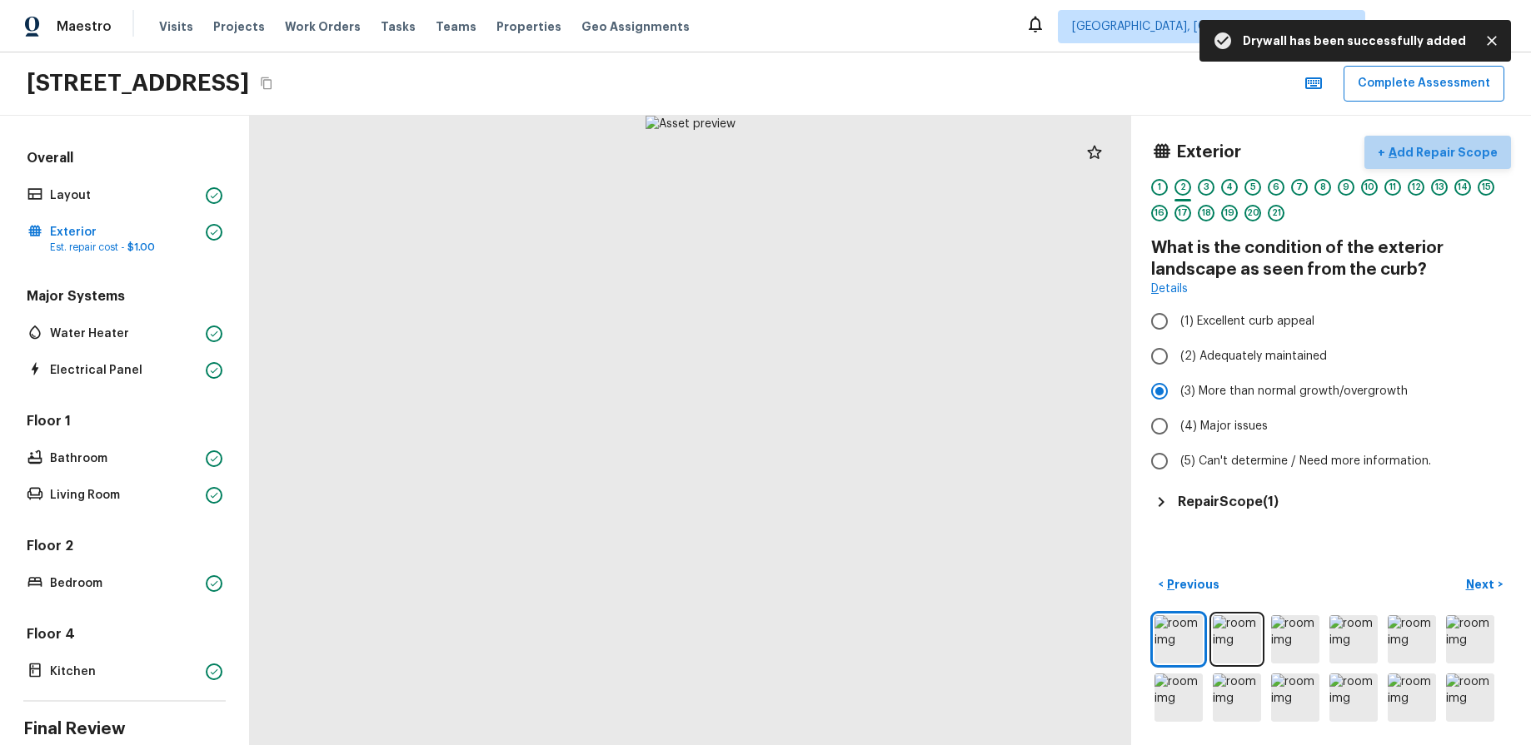
click at [1470, 152] on p "Add Repair Scope" at bounding box center [1441, 152] width 112 height 17
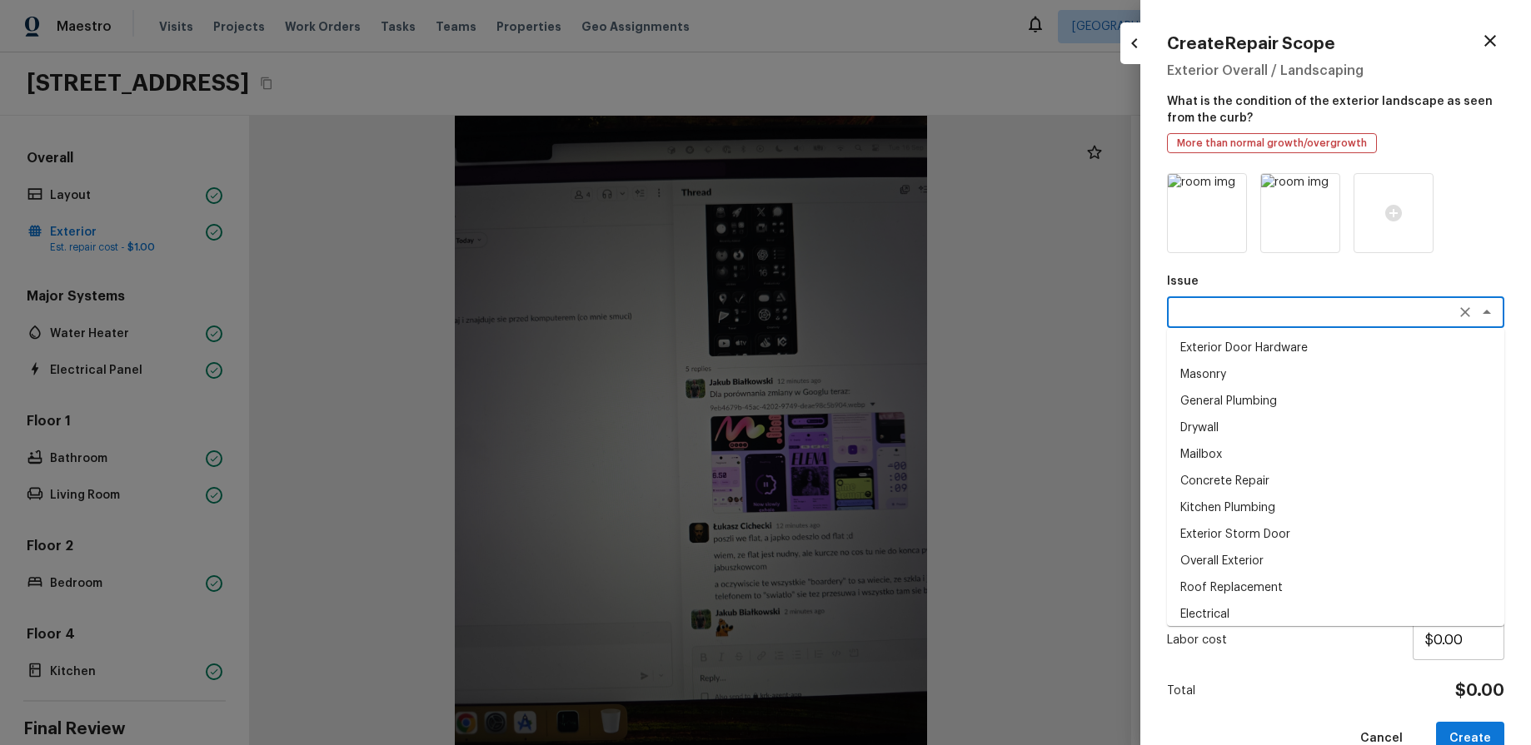
drag, startPoint x: 1290, startPoint y: 318, endPoint x: 1291, endPoint y: 358, distance: 40.0
click at [1290, 318] on textarea at bounding box center [1312, 312] width 276 height 17
click at [1274, 531] on li "Exterior Storm Door" at bounding box center [1335, 534] width 337 height 27
type textarea "Exterior Storm Door"
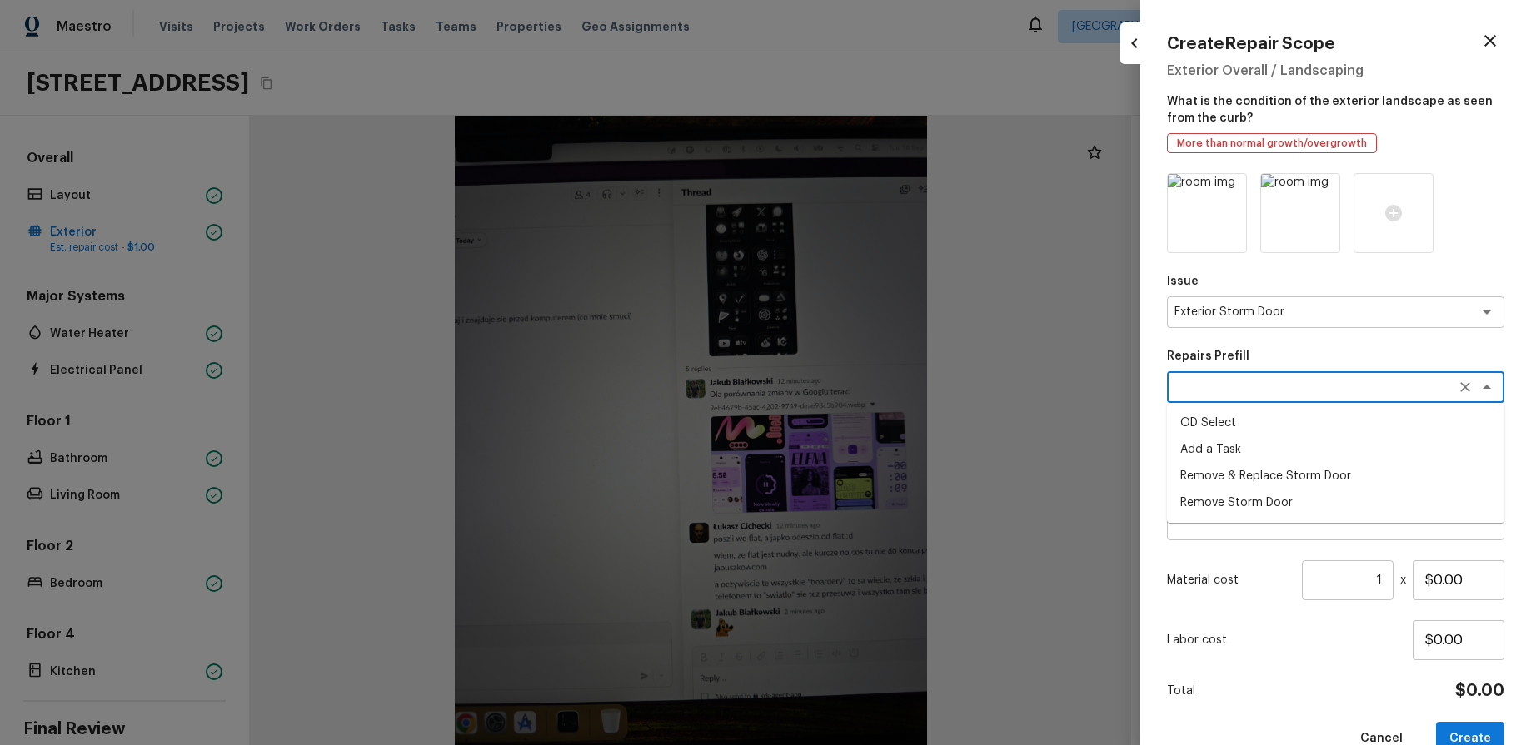
click at [1332, 394] on textarea at bounding box center [1312, 387] width 276 height 17
click at [1309, 475] on li "Remove & Replace Storm Door" at bounding box center [1335, 476] width 337 height 27
type textarea "Remove & Replace Storm Door"
type textarea "Remove the existing storm door, prep the door jamb and install a new exterior s…"
type input "$302.68"
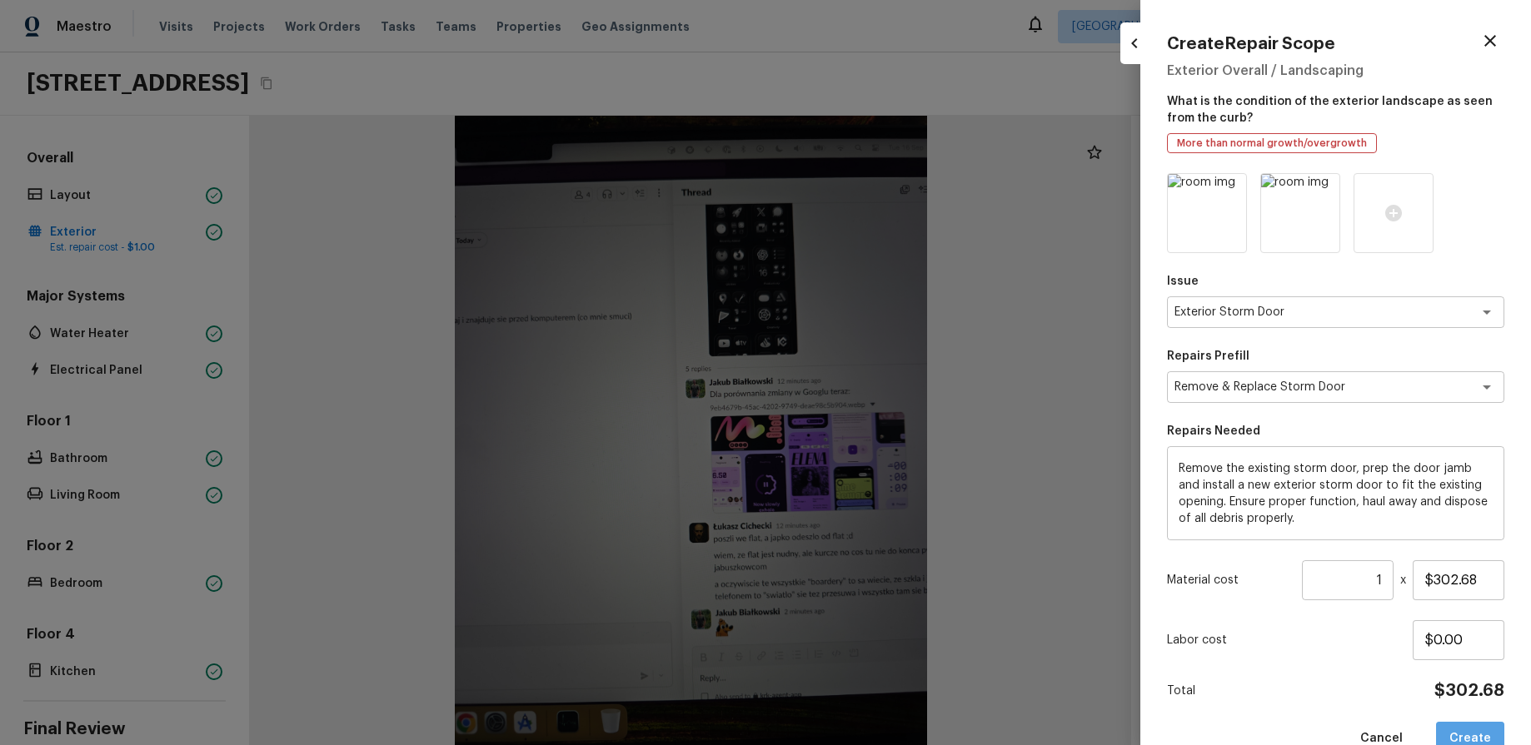
click at [1478, 740] on button "Create" at bounding box center [1470, 739] width 68 height 34
type input "$0.00"
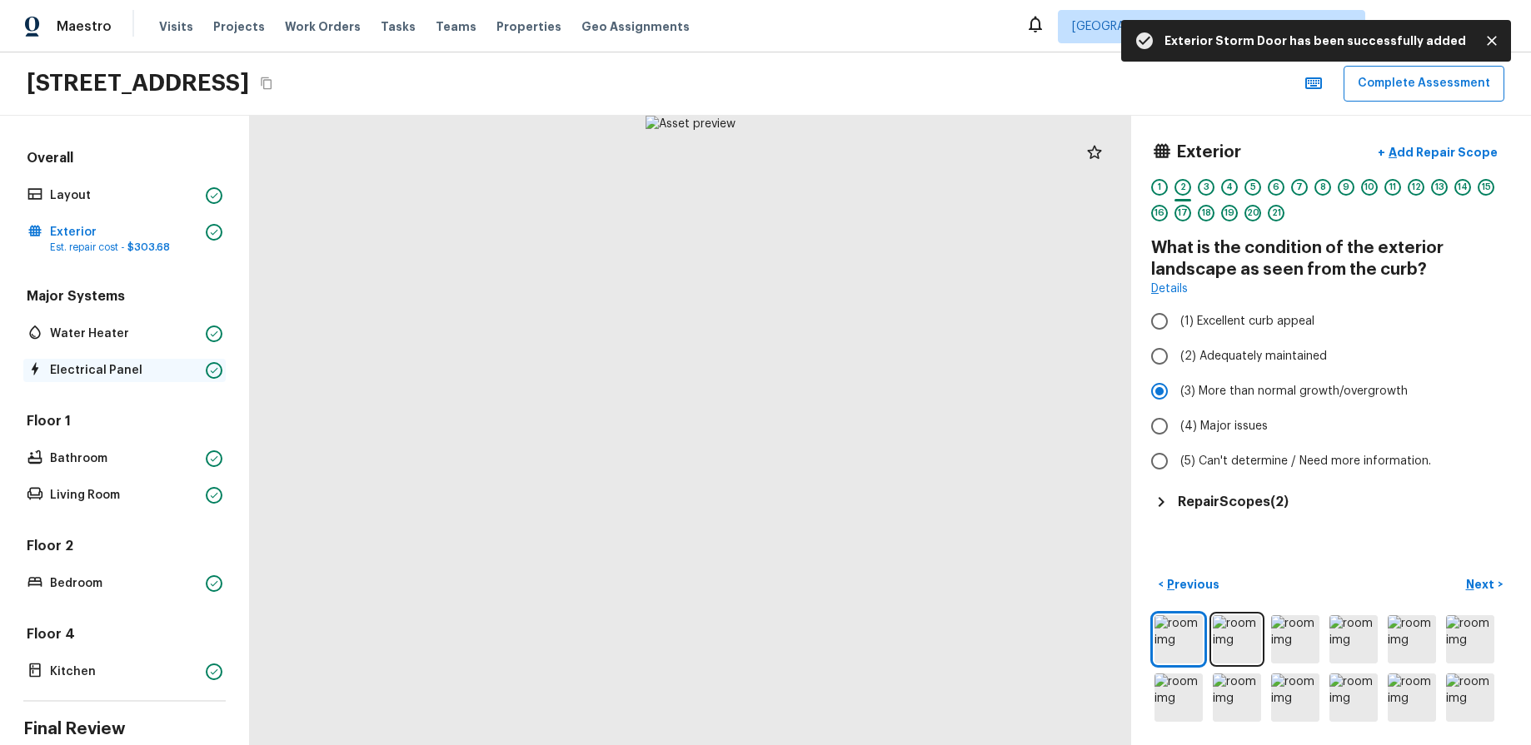
click at [106, 371] on p "Electrical Panel" at bounding box center [124, 370] width 149 height 17
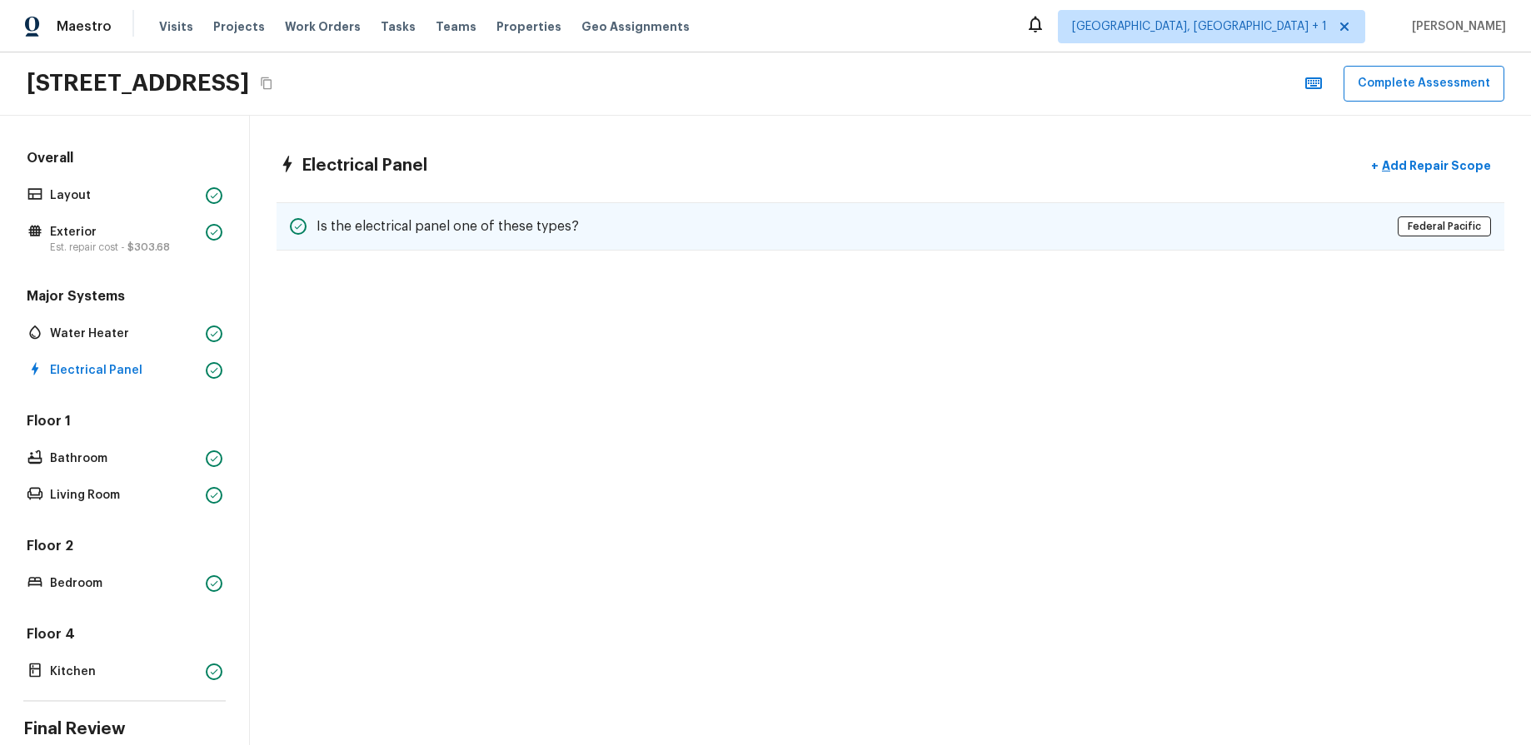
click at [1369, 225] on div "Is the electrical panel one of these types? Federal Pacific" at bounding box center [891, 226] width 1228 height 48
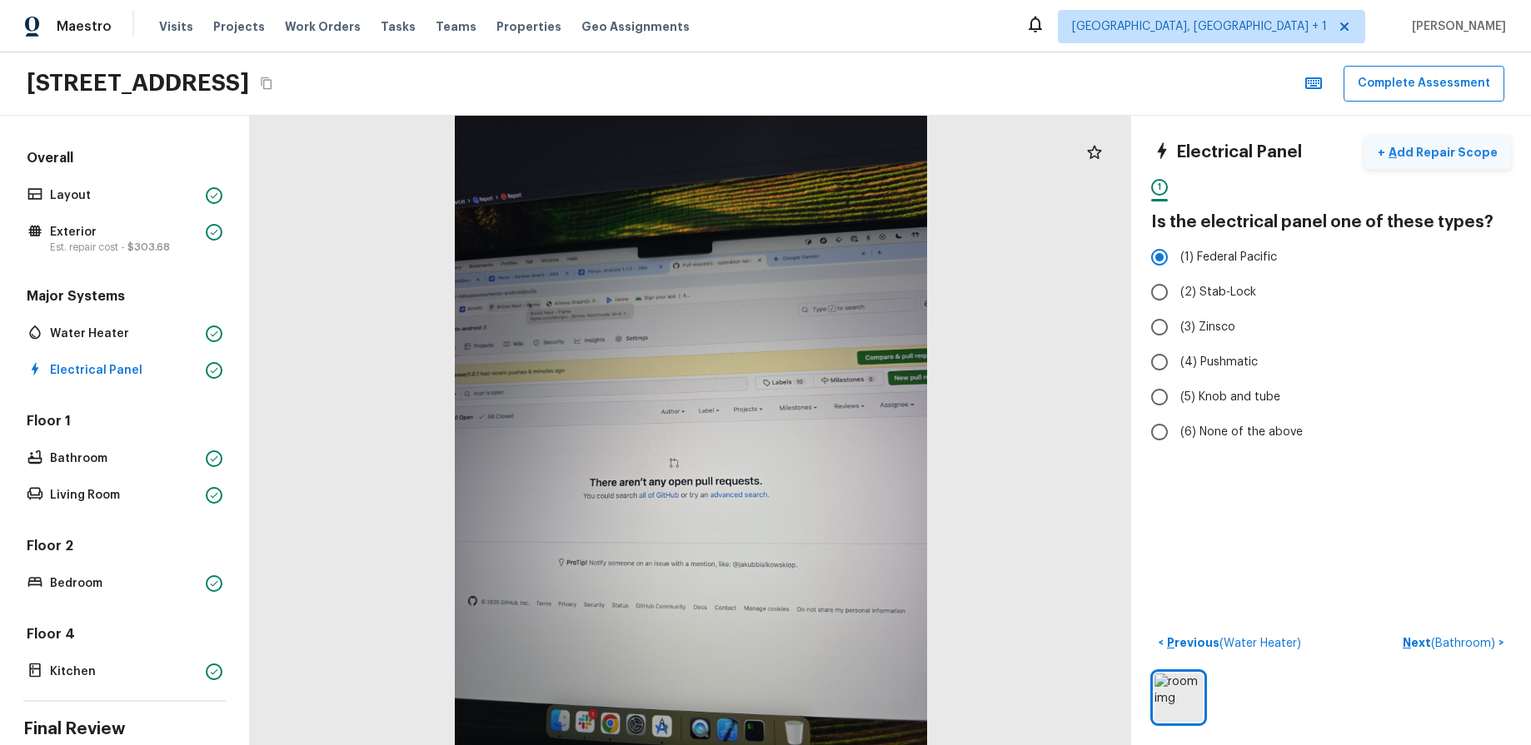
click at [1428, 155] on p "Add Repair Scope" at bounding box center [1441, 152] width 112 height 17
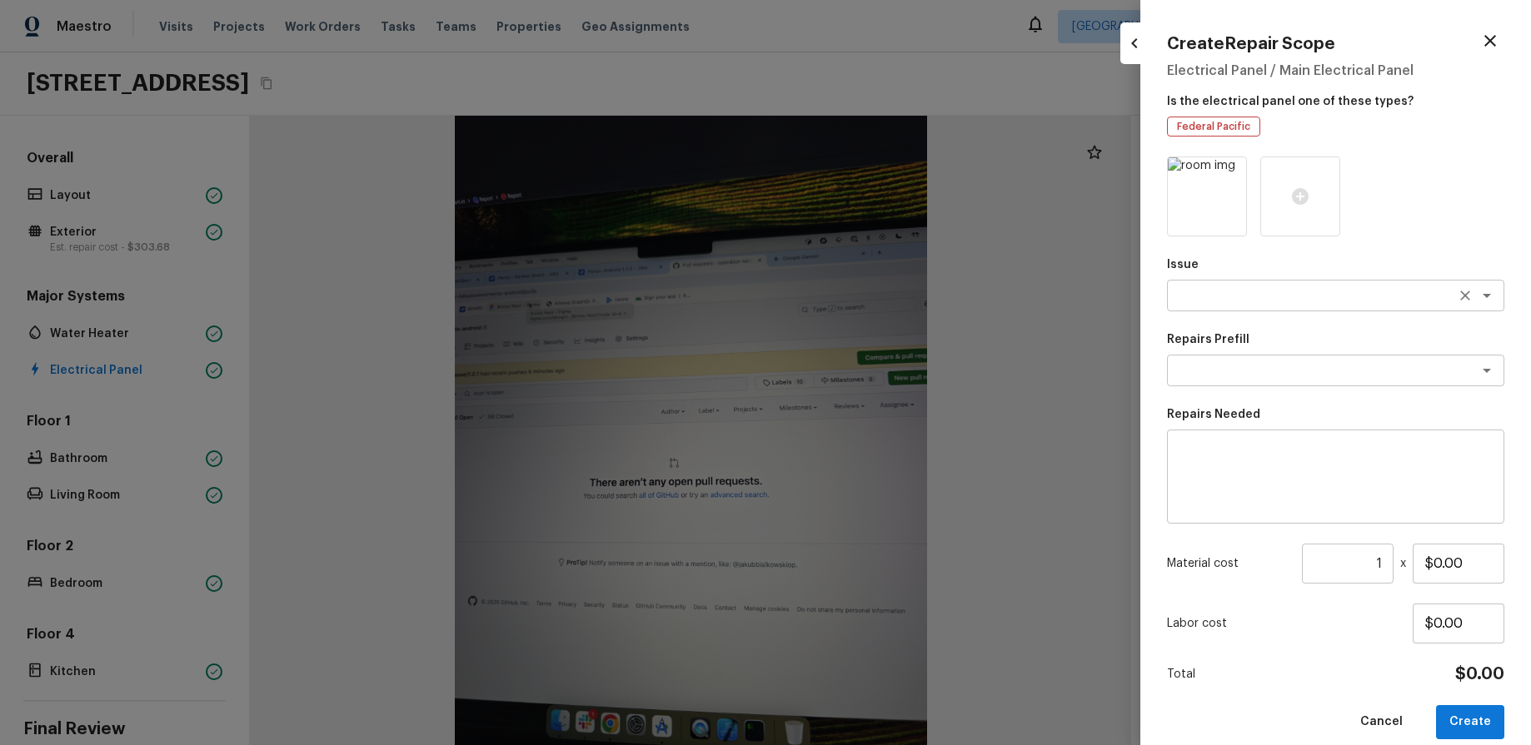
click at [1309, 307] on div "x ​" at bounding box center [1335, 296] width 337 height 32
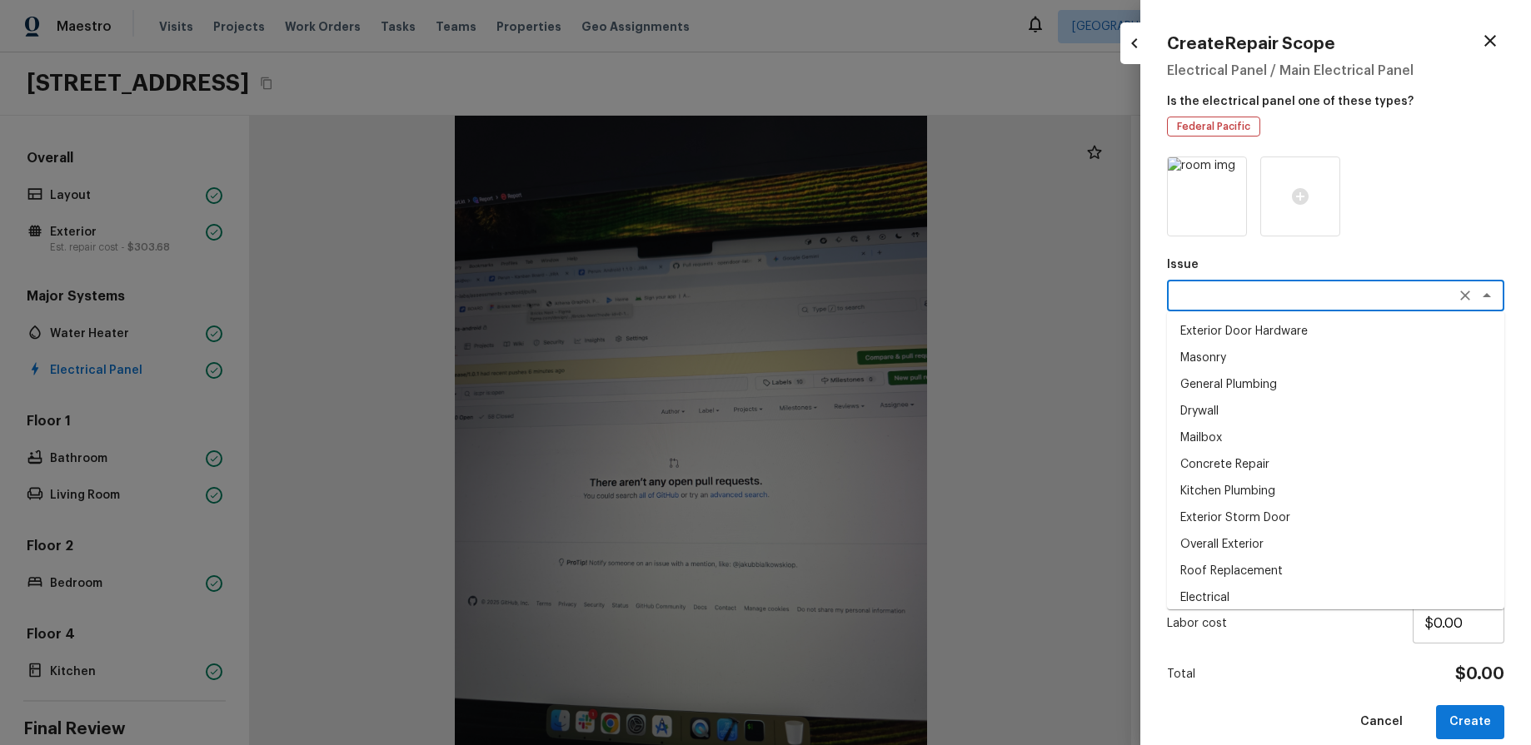
click at [1269, 416] on li "Drywall" at bounding box center [1335, 411] width 337 height 27
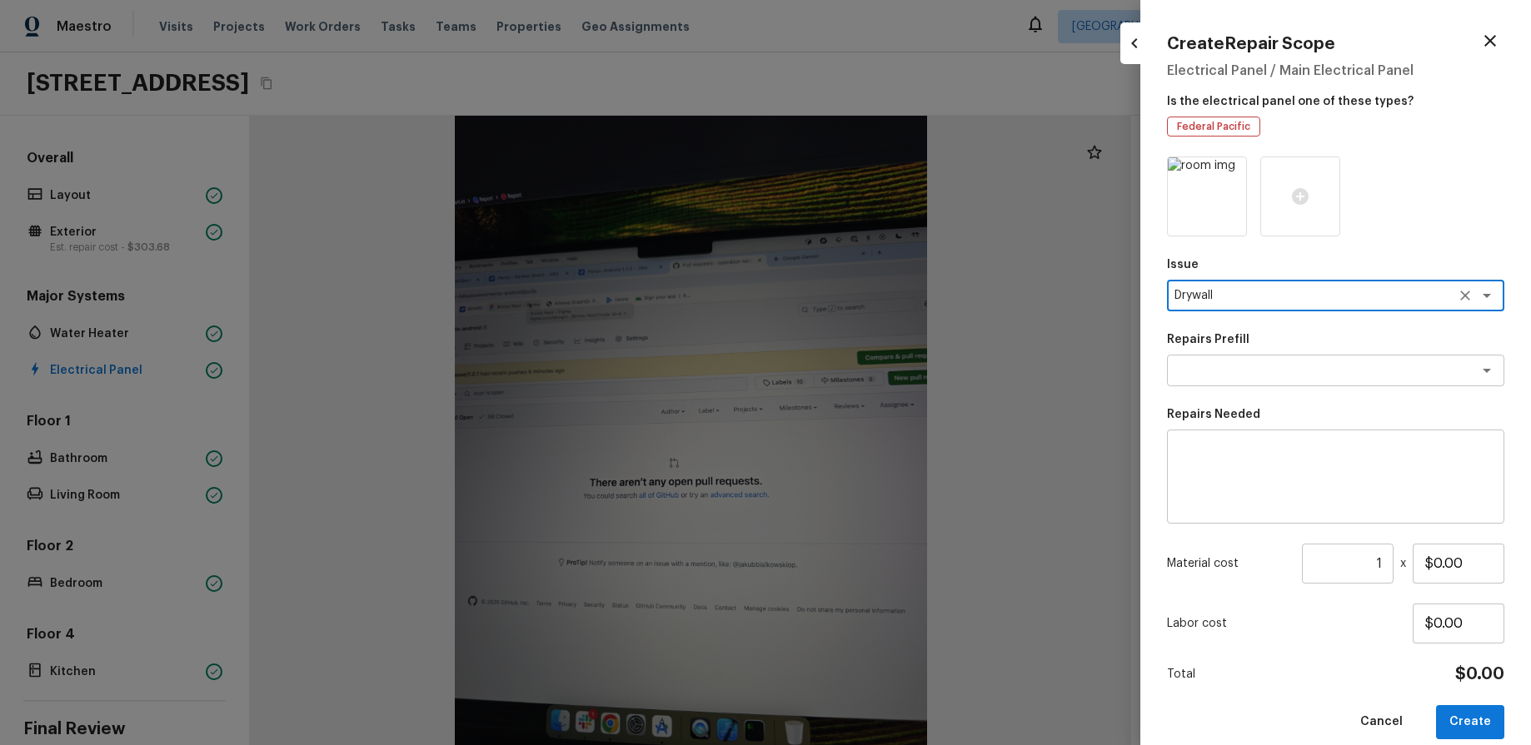
click at [1293, 308] on div "Drywall x ​" at bounding box center [1335, 296] width 337 height 32
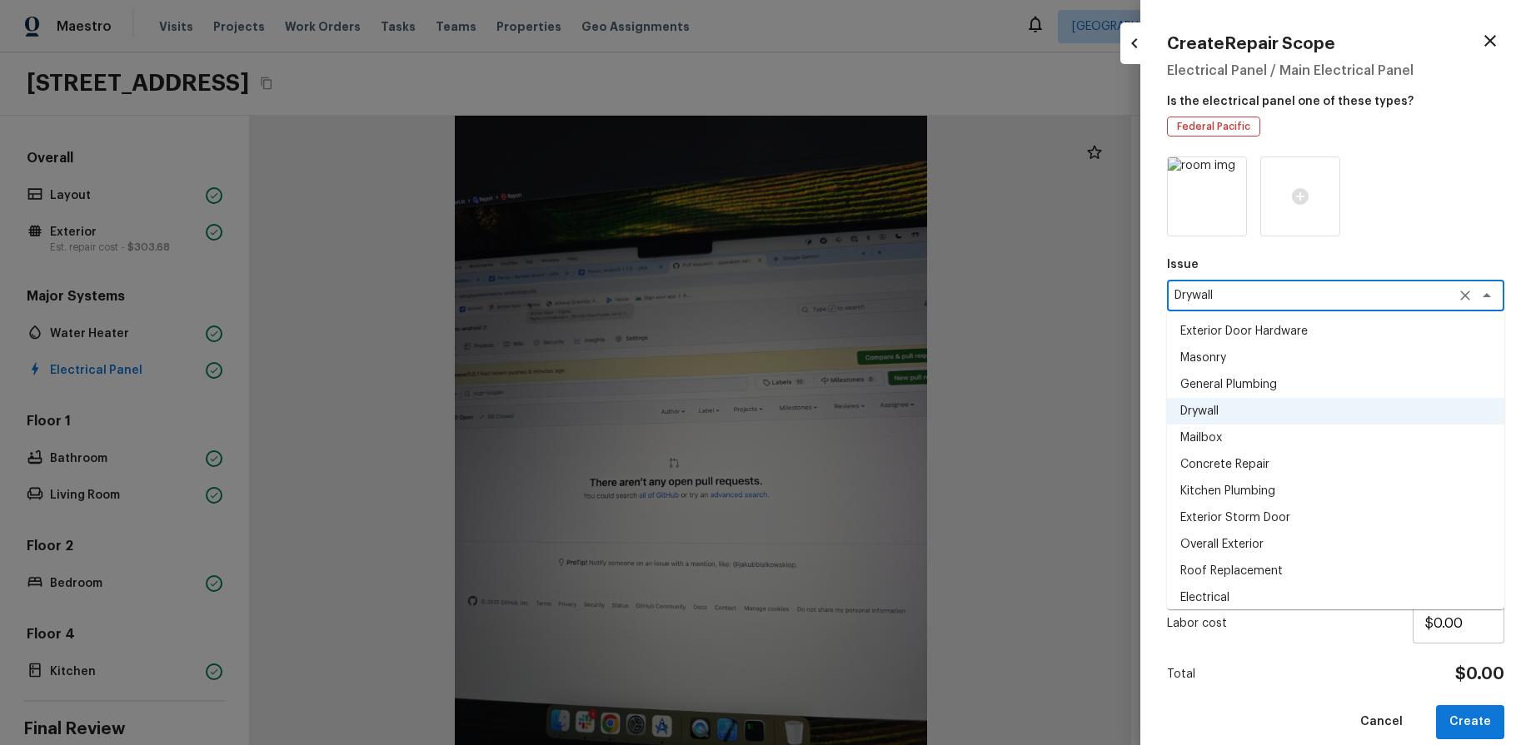
click at [1287, 591] on li "Electrical" at bounding box center [1335, 598] width 337 height 27
type textarea "Electrical"
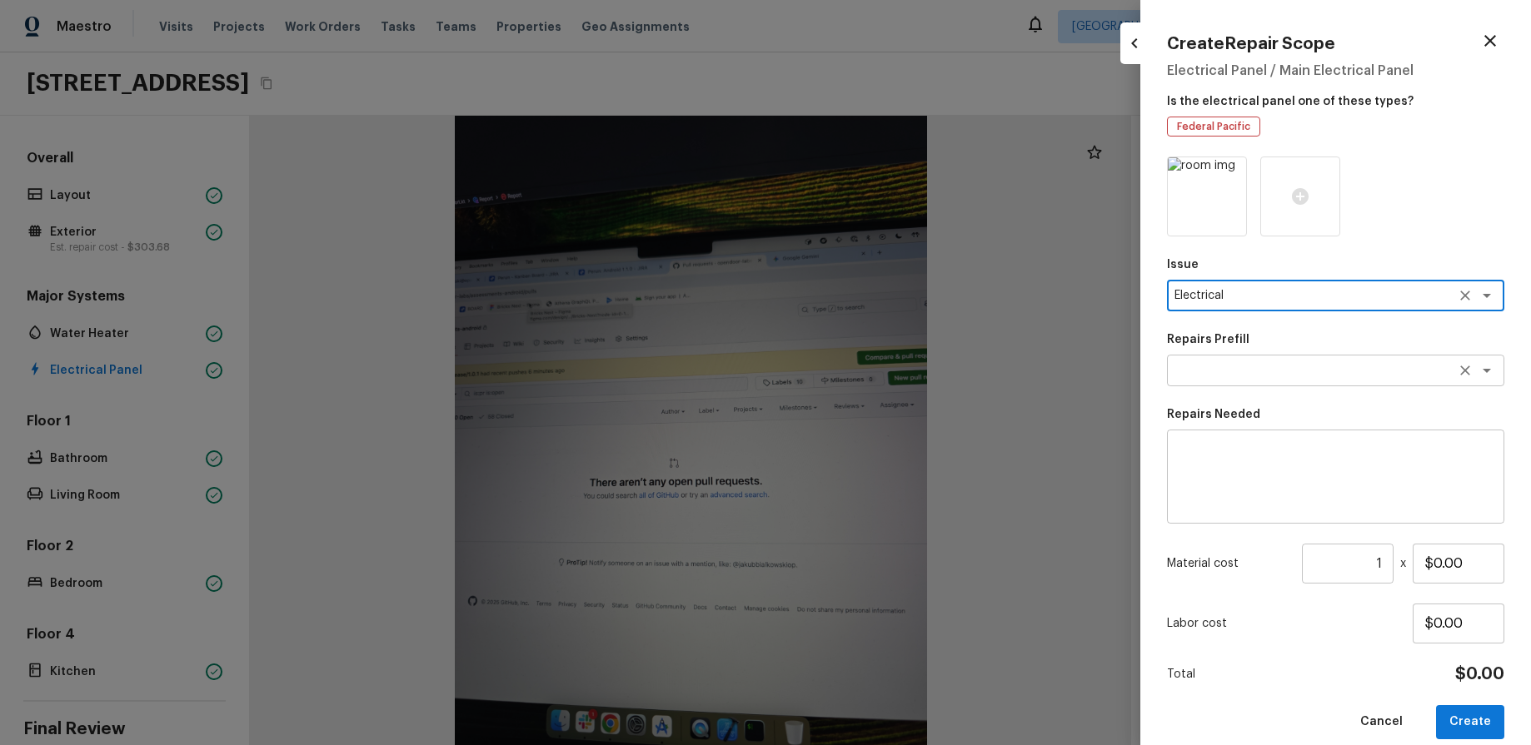
click at [1321, 362] on textarea at bounding box center [1312, 370] width 276 height 17
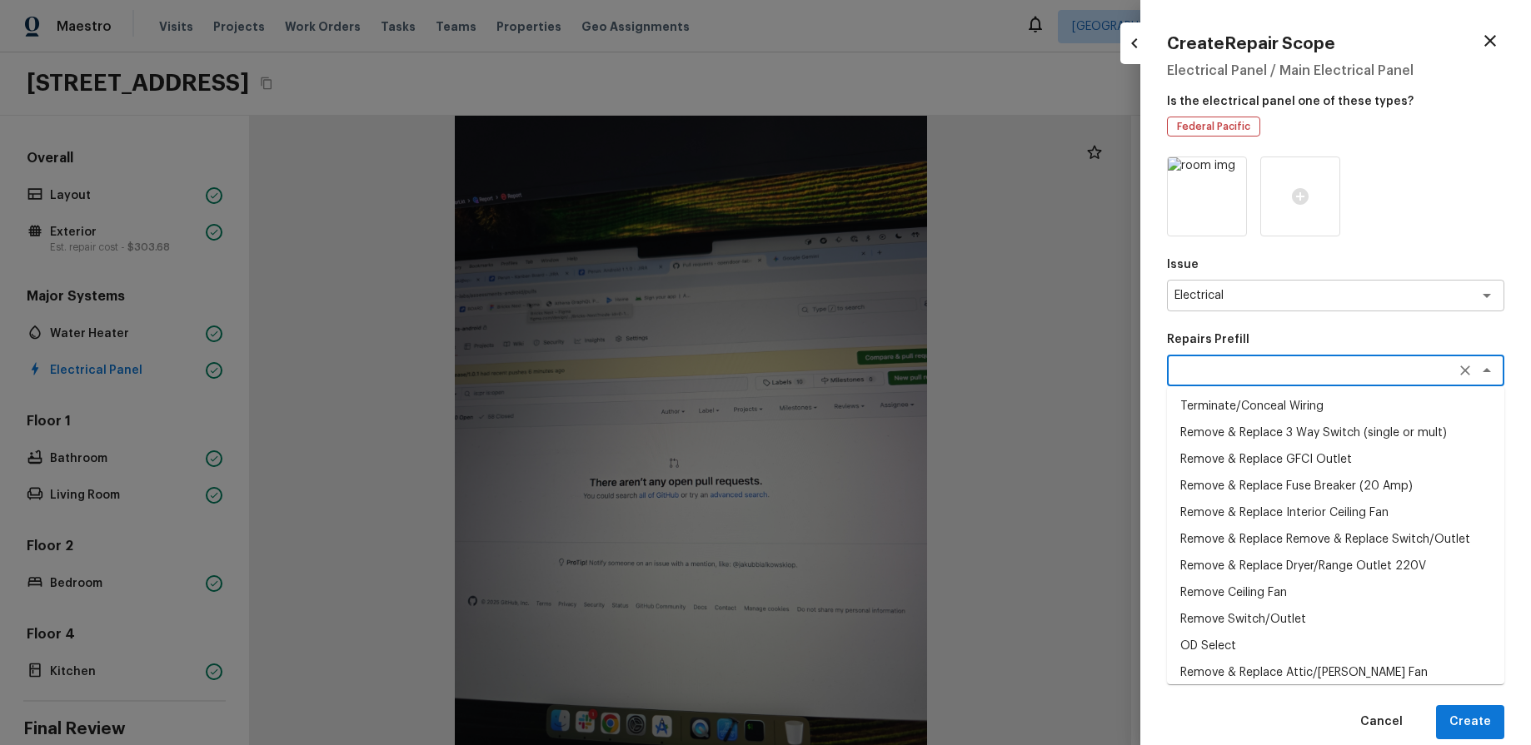
click at [1307, 479] on li "Remove & Replace Fuse Breaker (20 Amp)" at bounding box center [1335, 486] width 337 height 27
type textarea "Remove & Replace Fuse Breaker (20 Amp)"
type textarea "Remove and replace the 20 AMP fuse breaker with new. Ensure all connections are…"
type input "$48.77"
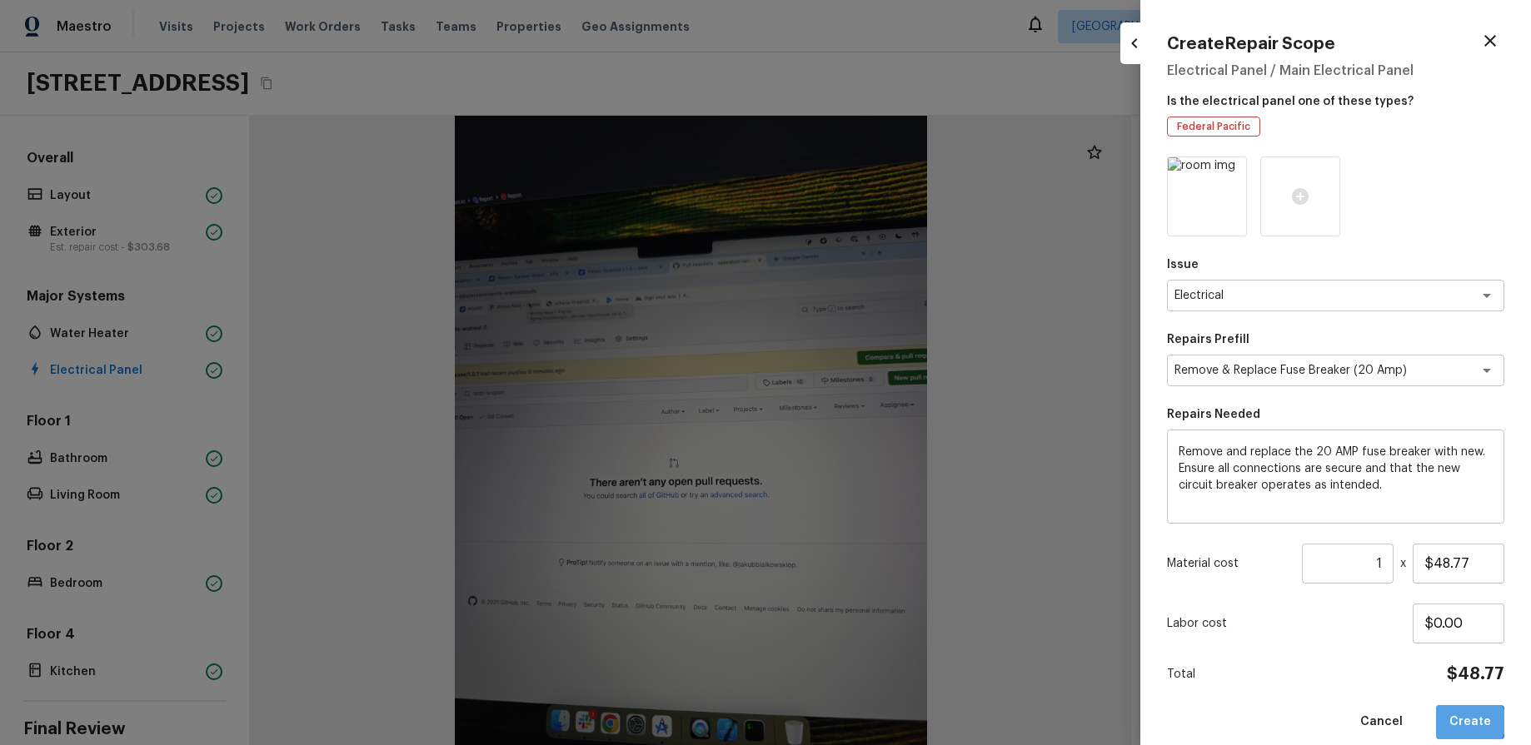
click at [1471, 722] on button "Create" at bounding box center [1470, 722] width 68 height 34
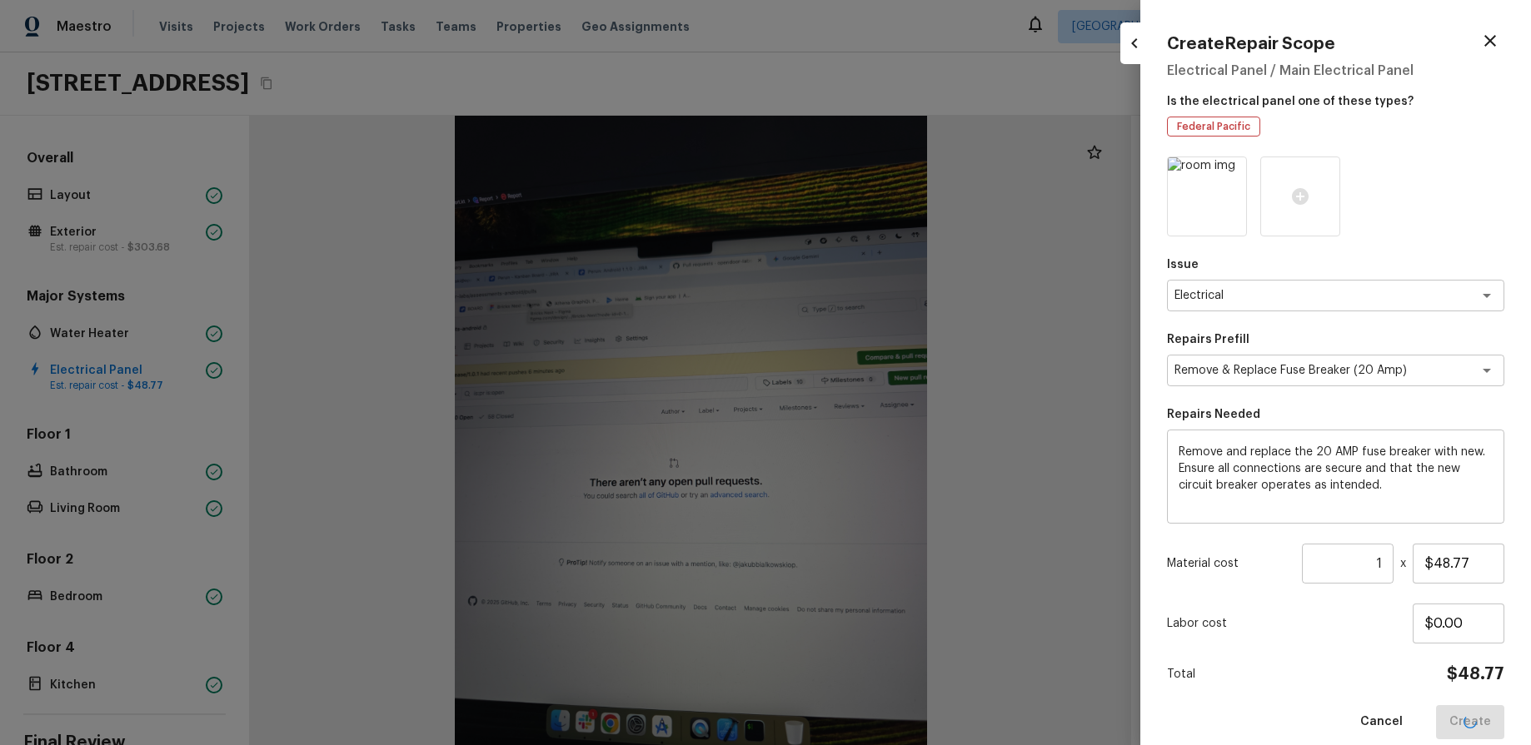
type input "$0.00"
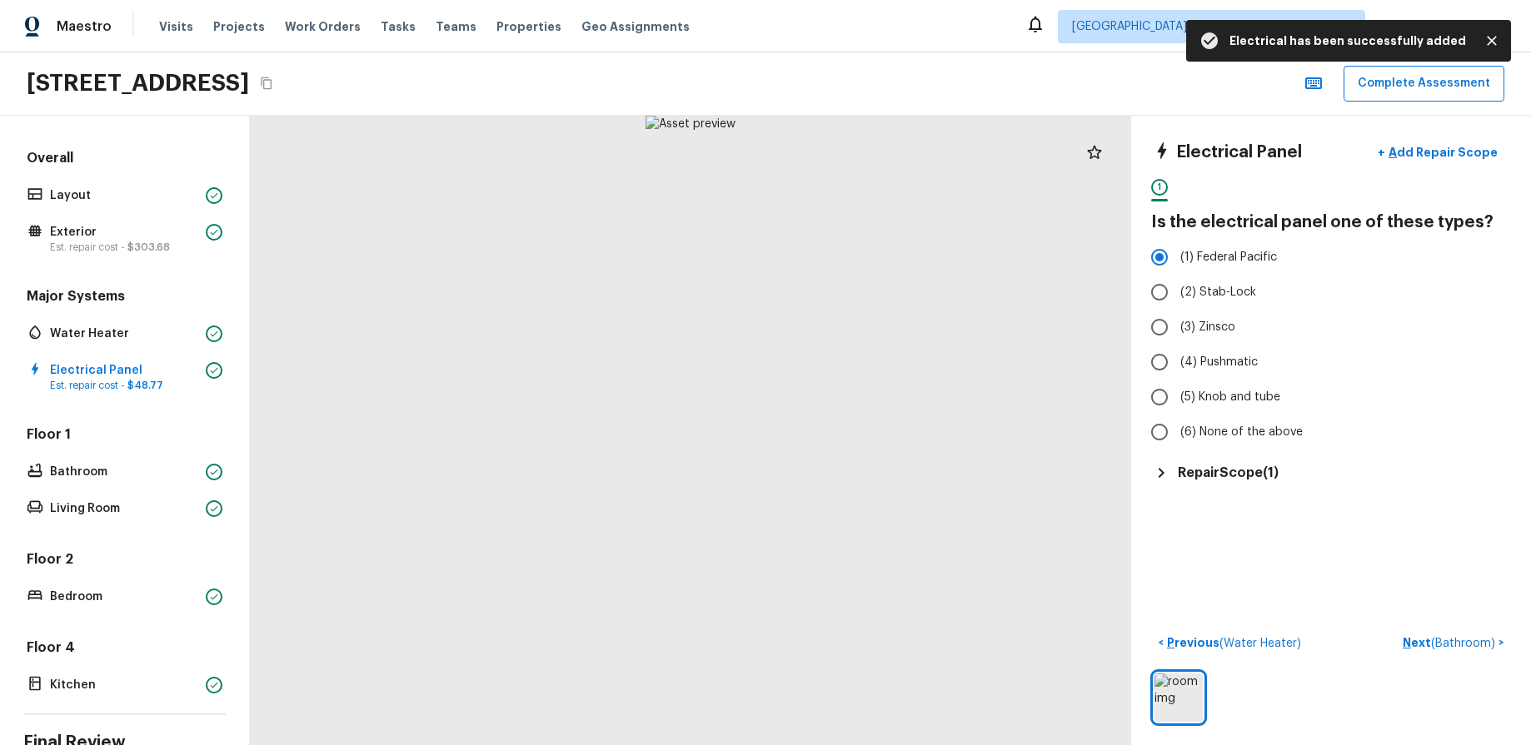
click at [72, 489] on div "Floor 1 Bathroom Living Room" at bounding box center [124, 473] width 202 height 95
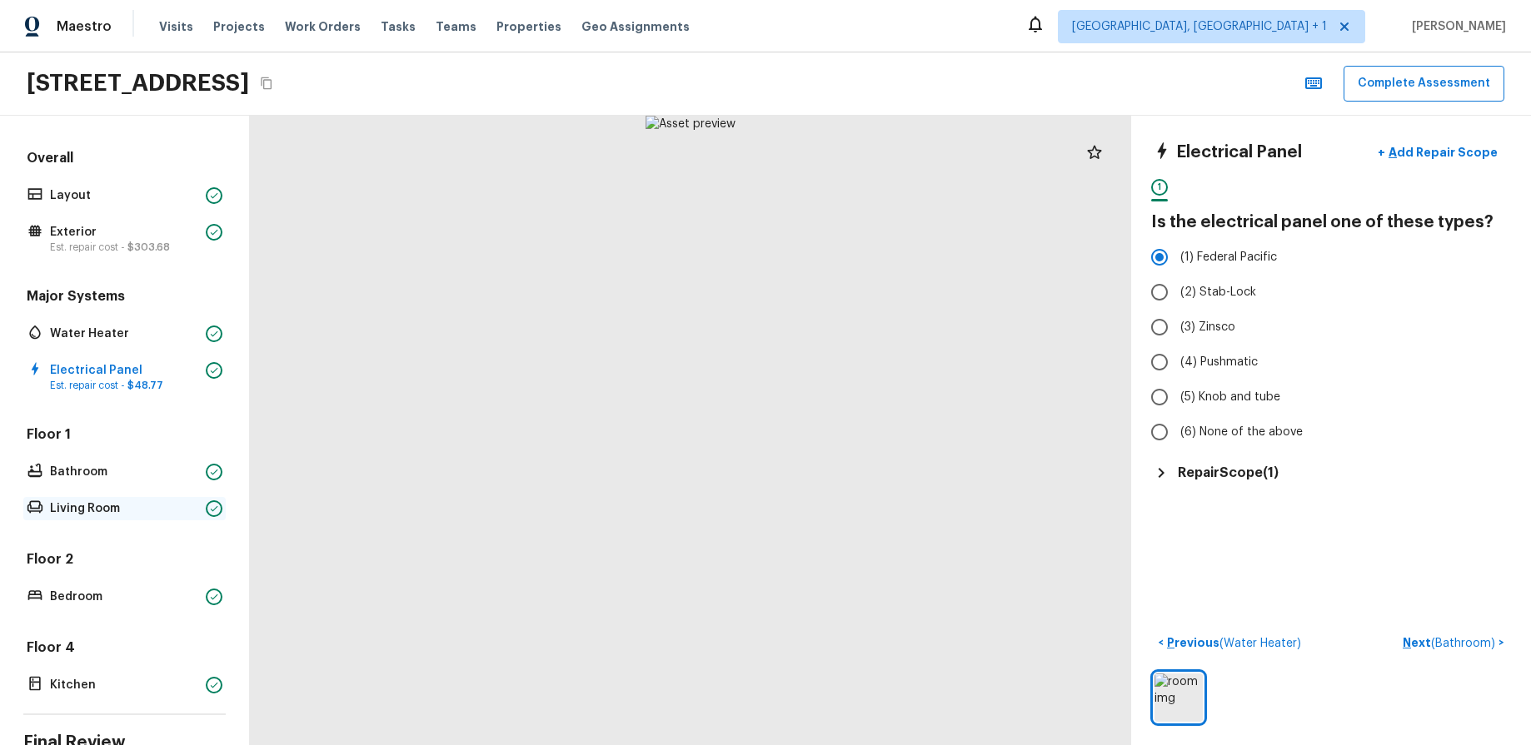
click at [77, 511] on p "Living Room" at bounding box center [124, 509] width 149 height 17
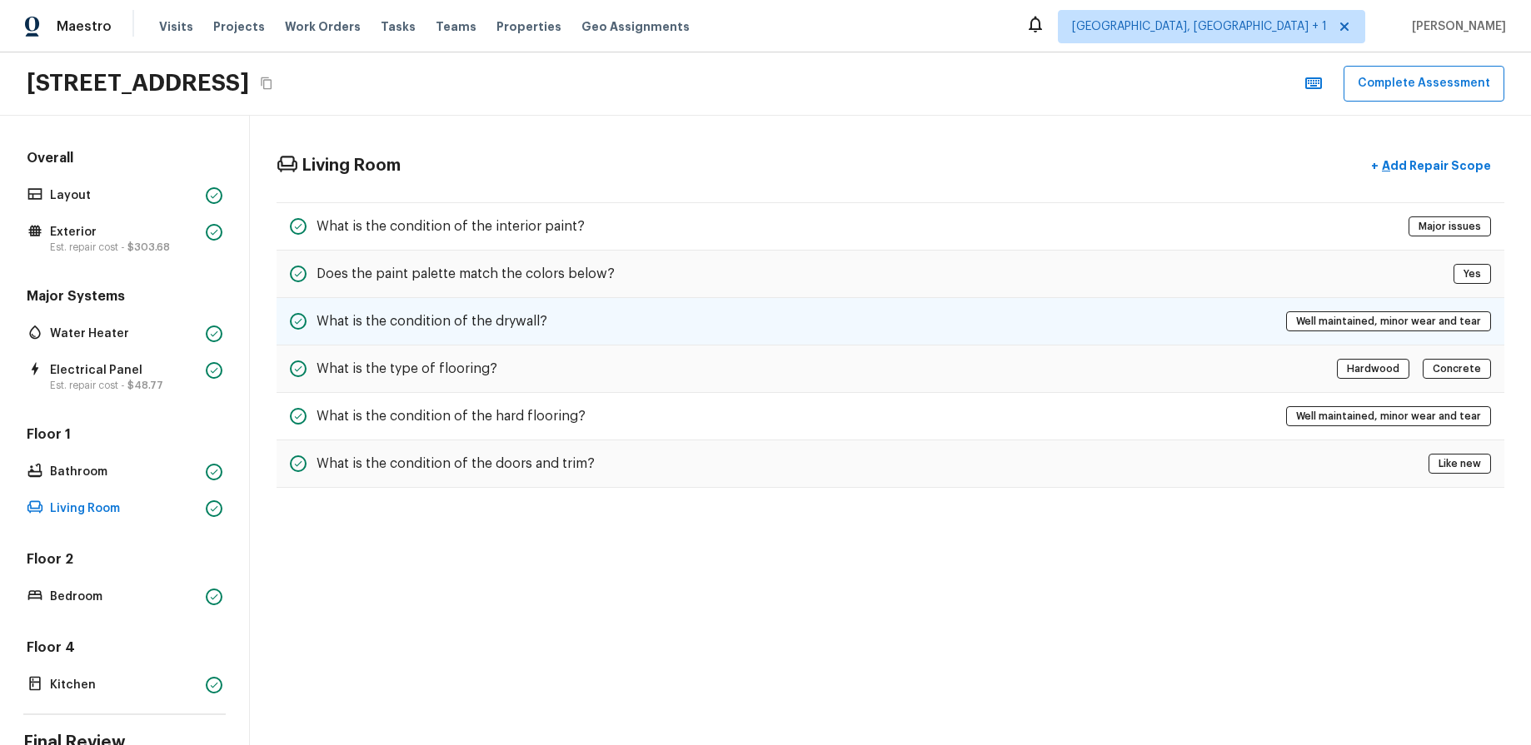
click at [1144, 314] on div "What is the condition of the drywall? Well maintained, minor wear and tear" at bounding box center [891, 321] width 1228 height 47
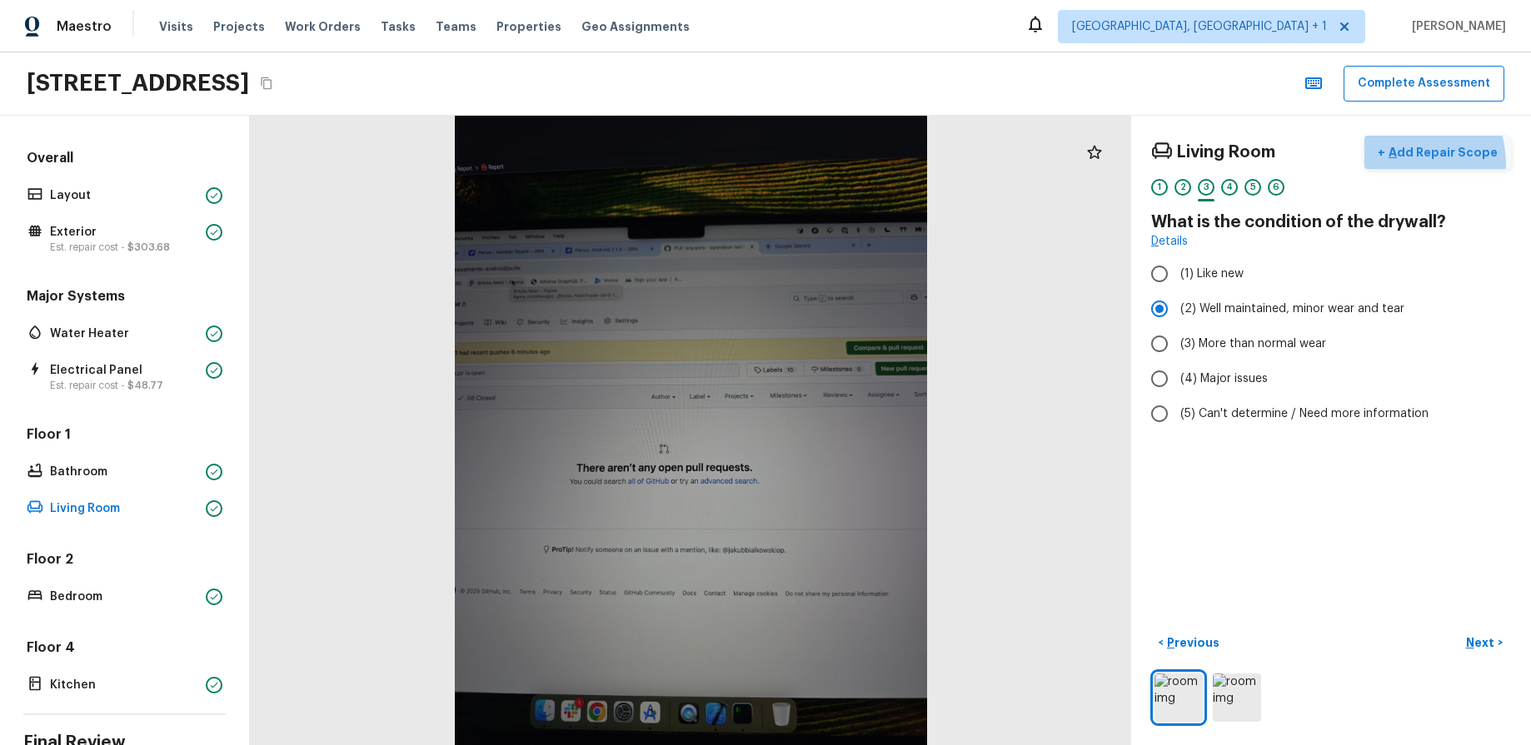
click at [1402, 163] on button "+ Add Repair Scope" at bounding box center [1437, 153] width 147 height 34
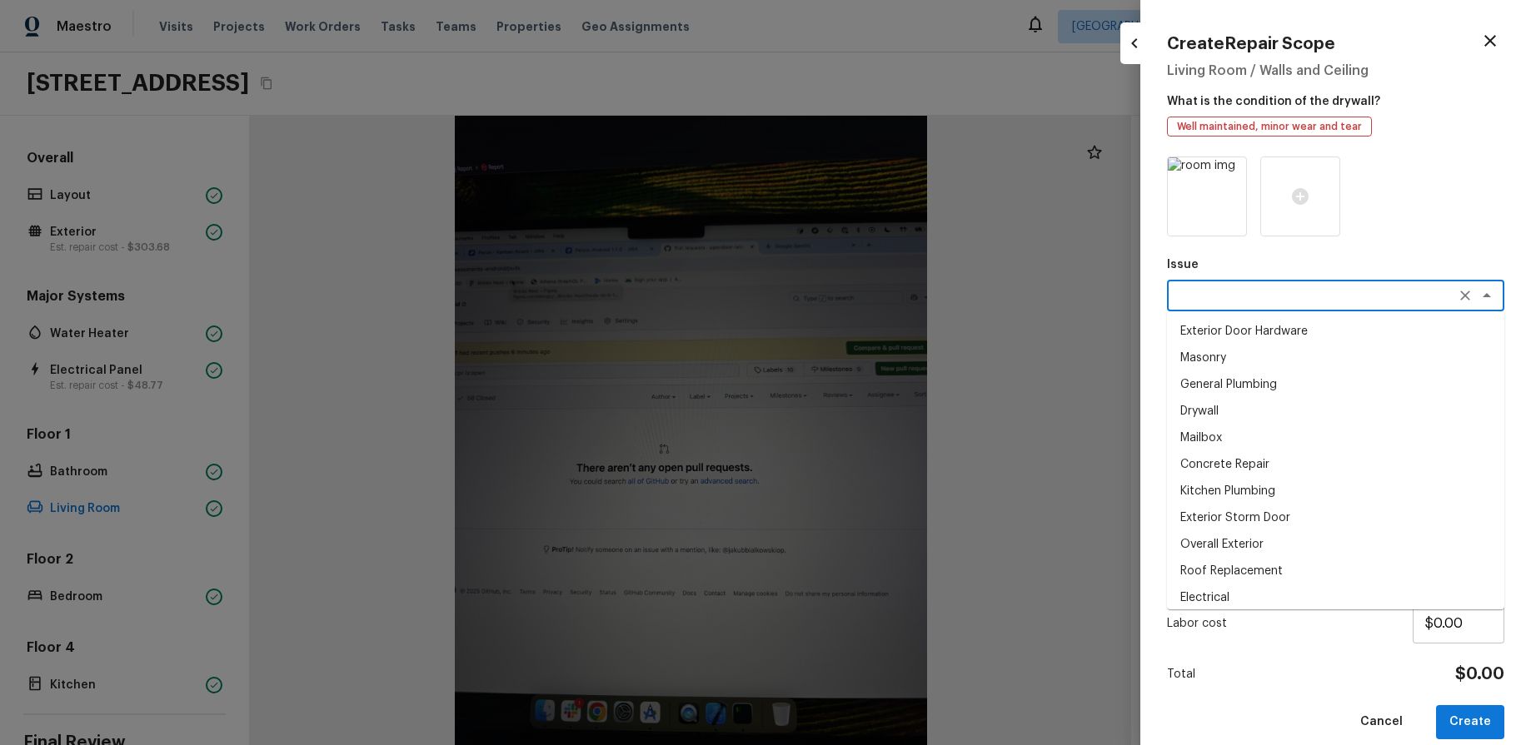
click at [1333, 289] on textarea at bounding box center [1312, 295] width 276 height 17
click at [1316, 380] on li "General Plumbing" at bounding box center [1335, 384] width 337 height 27
type textarea "General Plumbing"
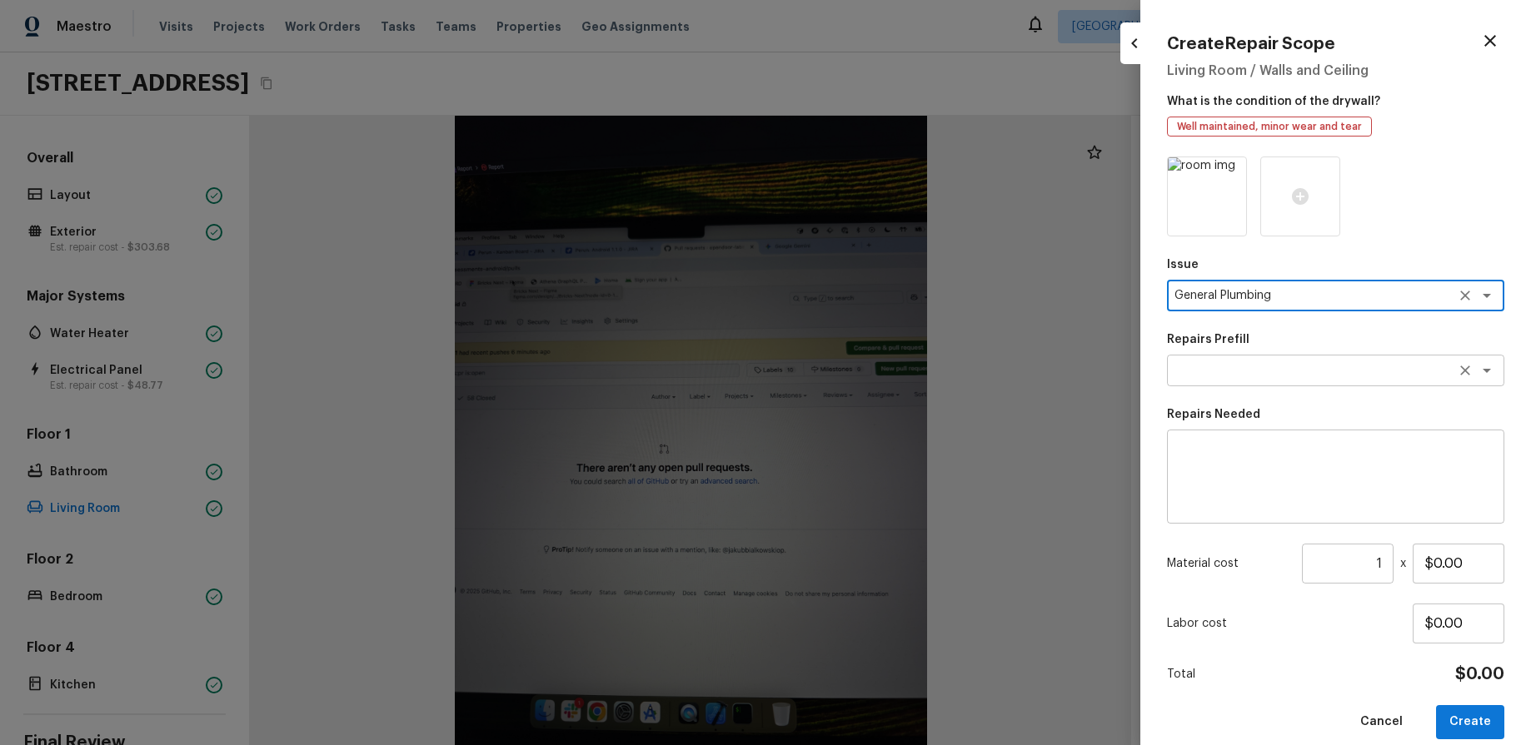
click at [1316, 380] on div "x ​" at bounding box center [1335, 371] width 337 height 32
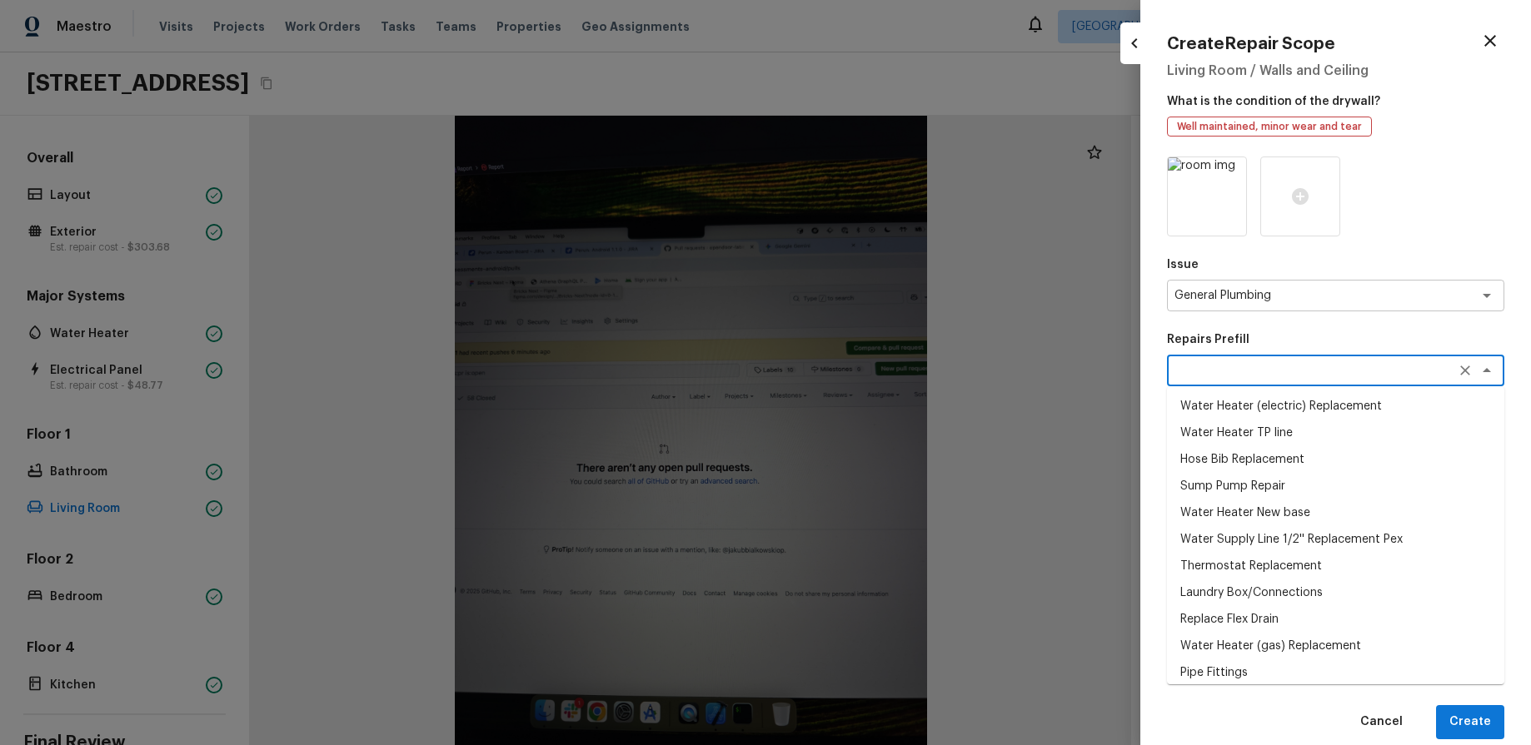
click at [1338, 466] on li "Hose Bib Replacement" at bounding box center [1335, 459] width 337 height 27
type textarea "Hose Bib Replacement"
type textarea "Remove the existing hose bib and replace it with a new hose bib. Ensure that th…"
type input "$39.13"
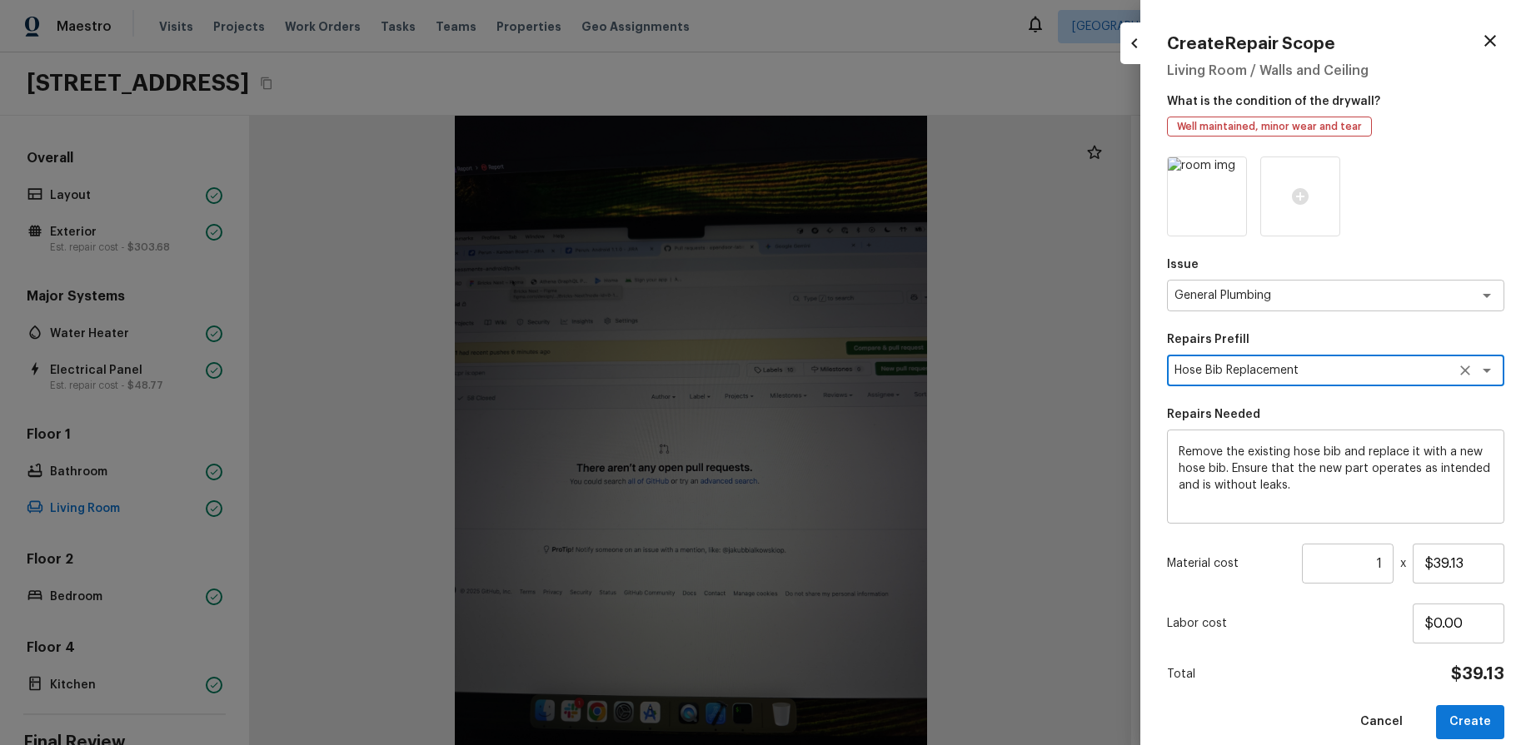
click at [1482, 715] on button "Create" at bounding box center [1470, 722] width 68 height 34
type input "$0.00"
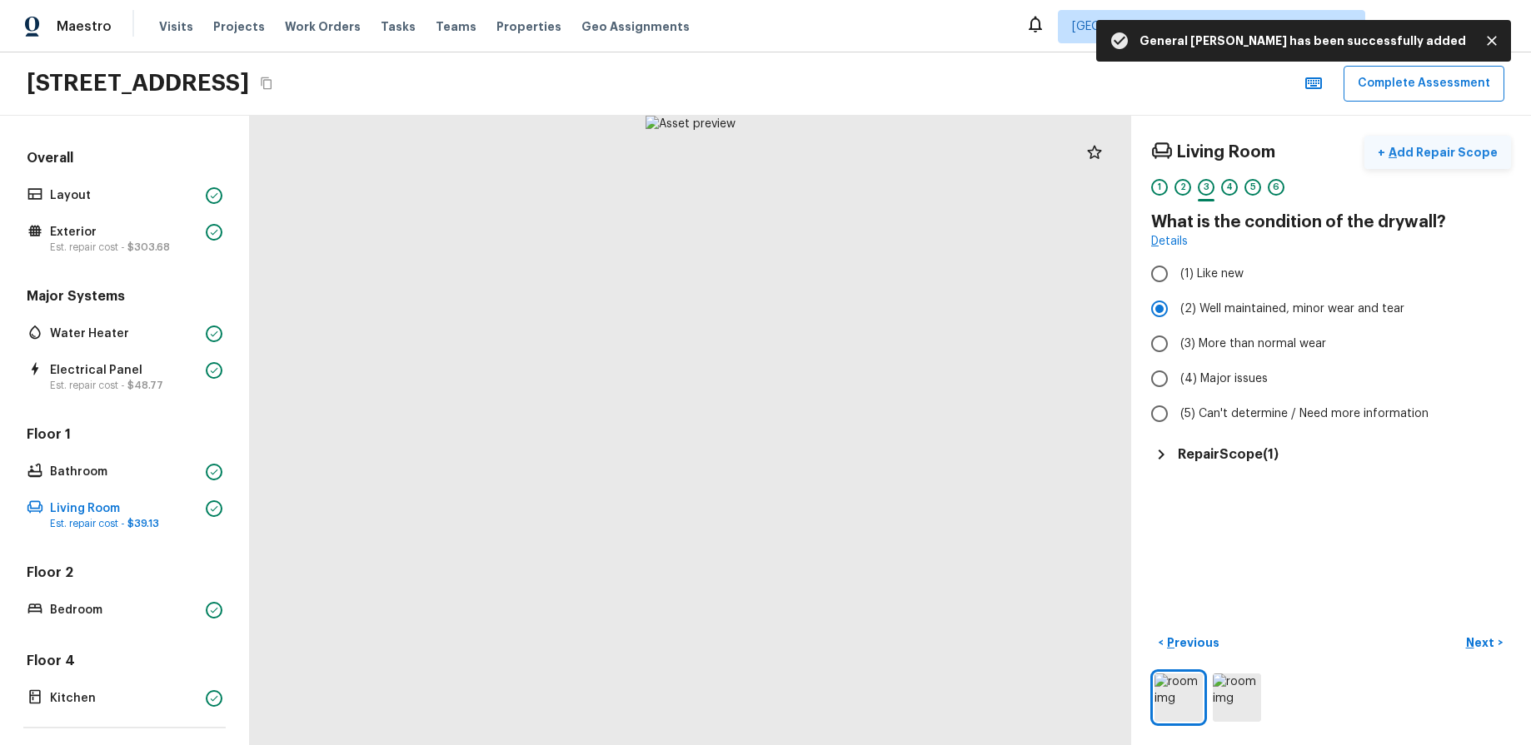
click at [1476, 155] on p "Add Repair Scope" at bounding box center [1441, 152] width 112 height 17
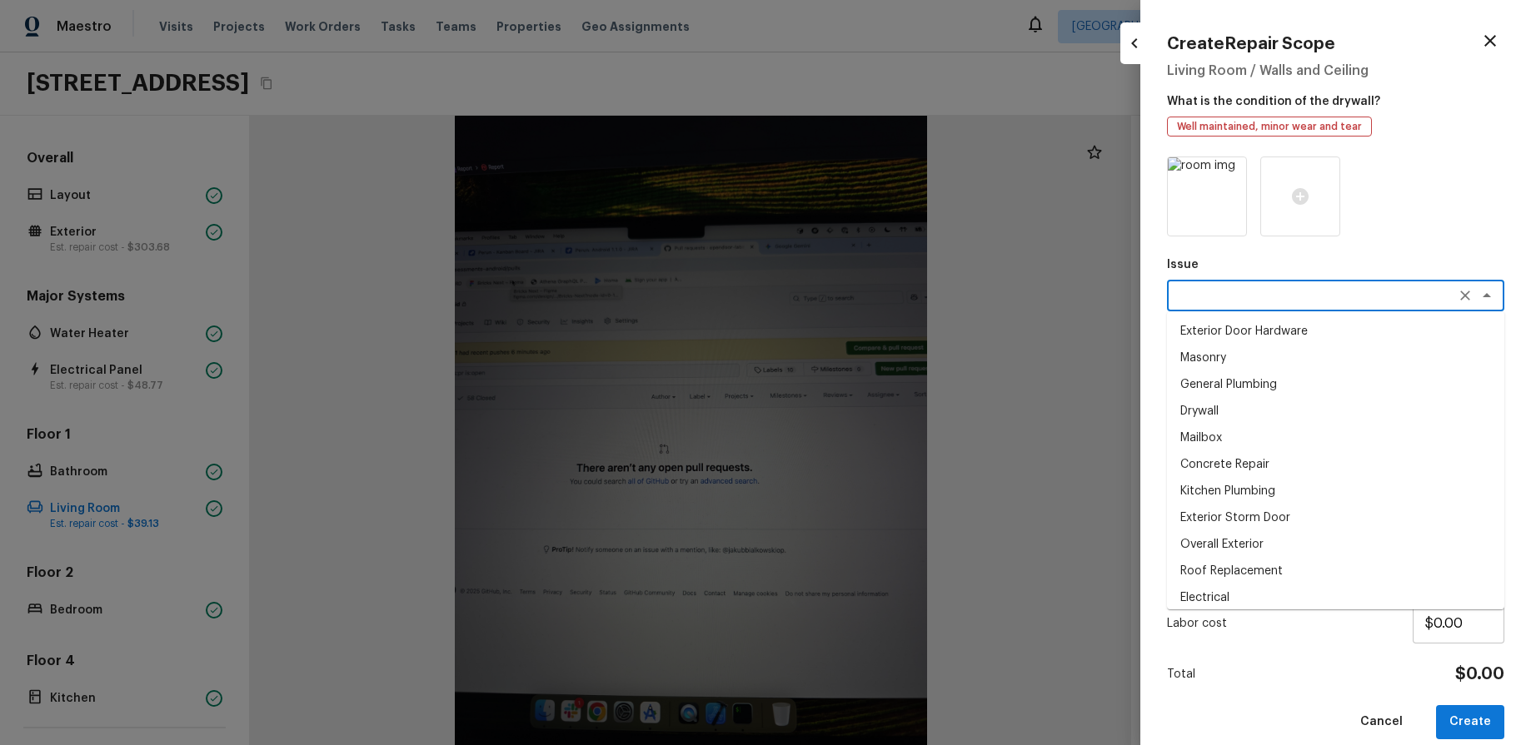
drag, startPoint x: 1337, startPoint y: 301, endPoint x: 1333, endPoint y: 323, distance: 22.9
click at [1336, 301] on textarea at bounding box center [1312, 295] width 276 height 17
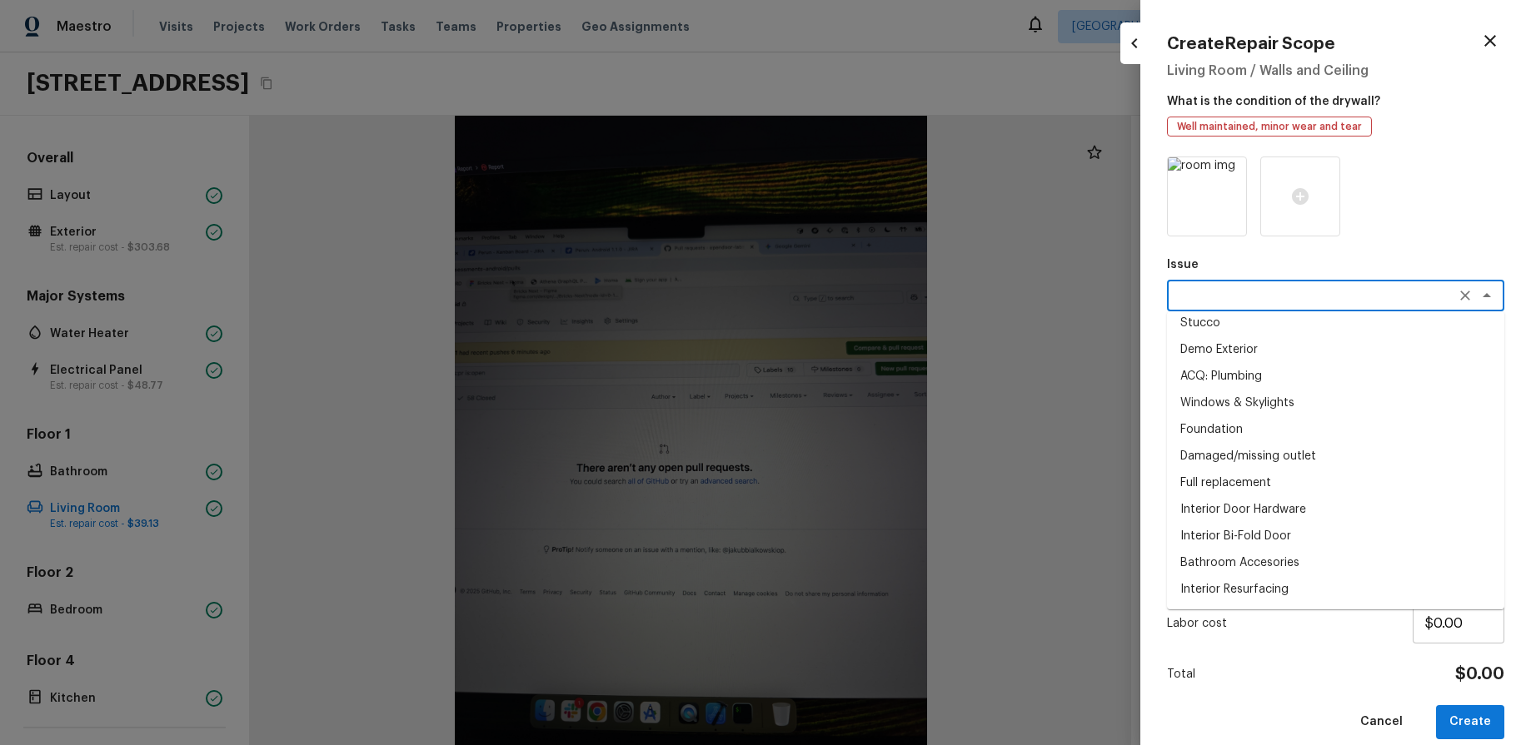
click at [1304, 541] on li "Interior Bi-Fold Door" at bounding box center [1335, 536] width 337 height 27
type textarea "Interior Bi-Fold Door"
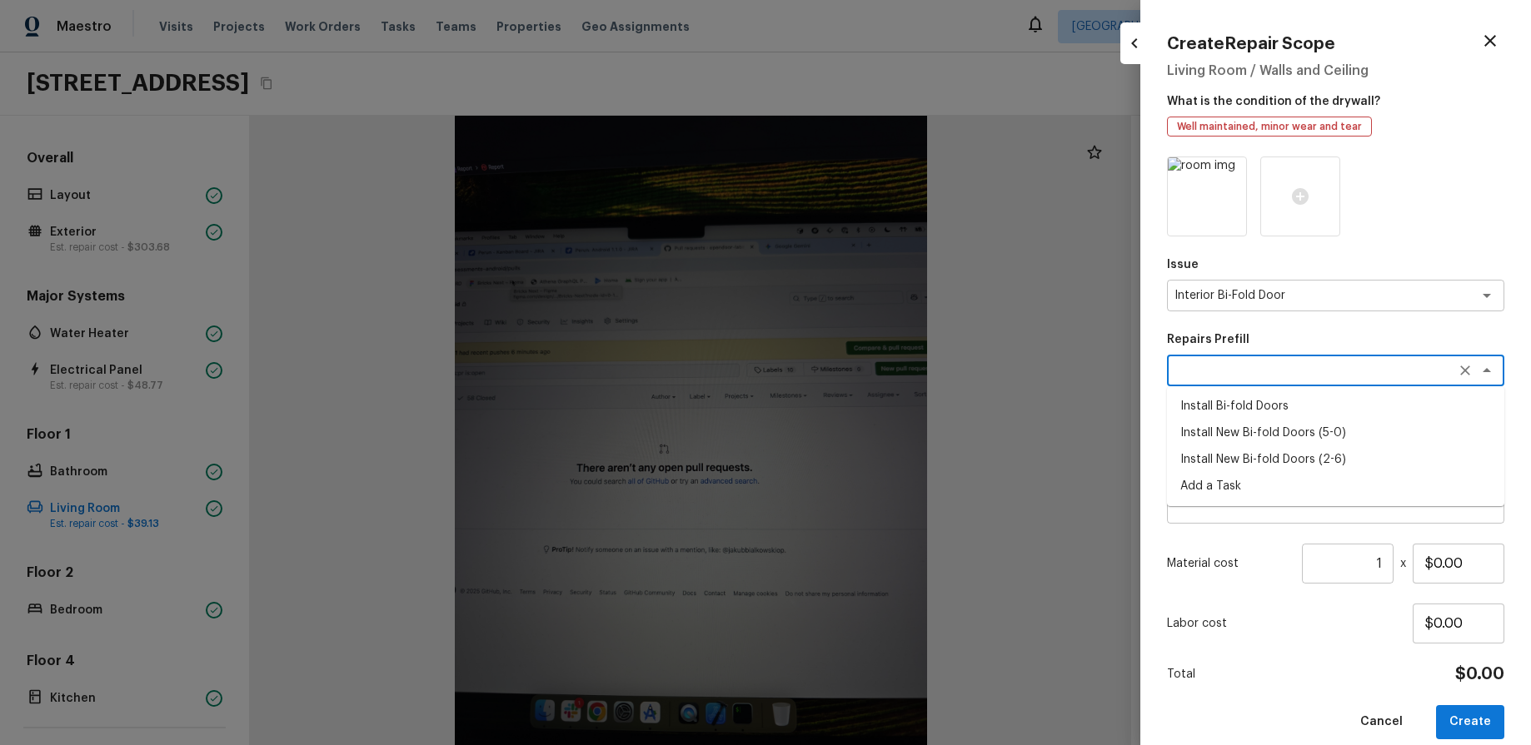
click at [1338, 376] on textarea at bounding box center [1312, 370] width 276 height 17
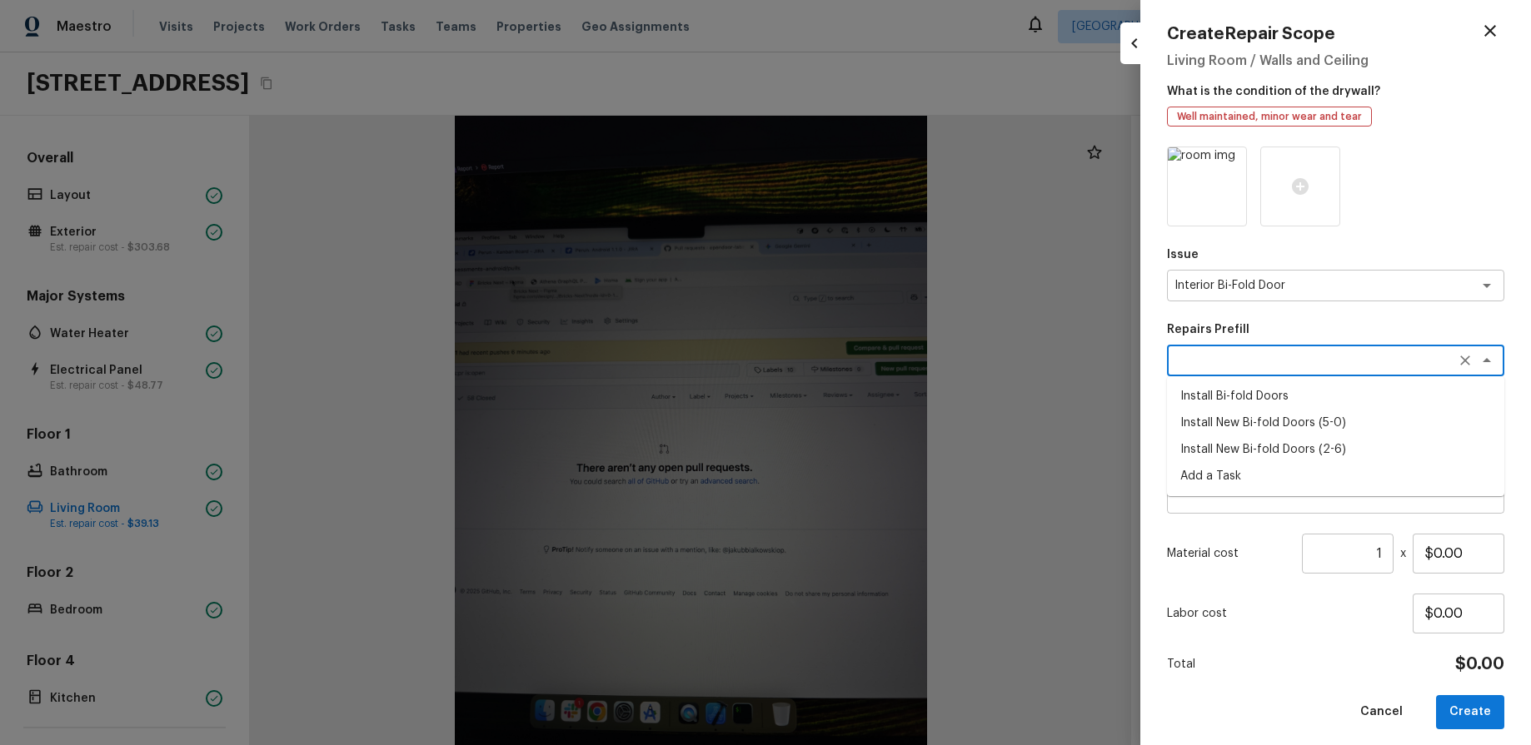
scroll to position [21, 0]
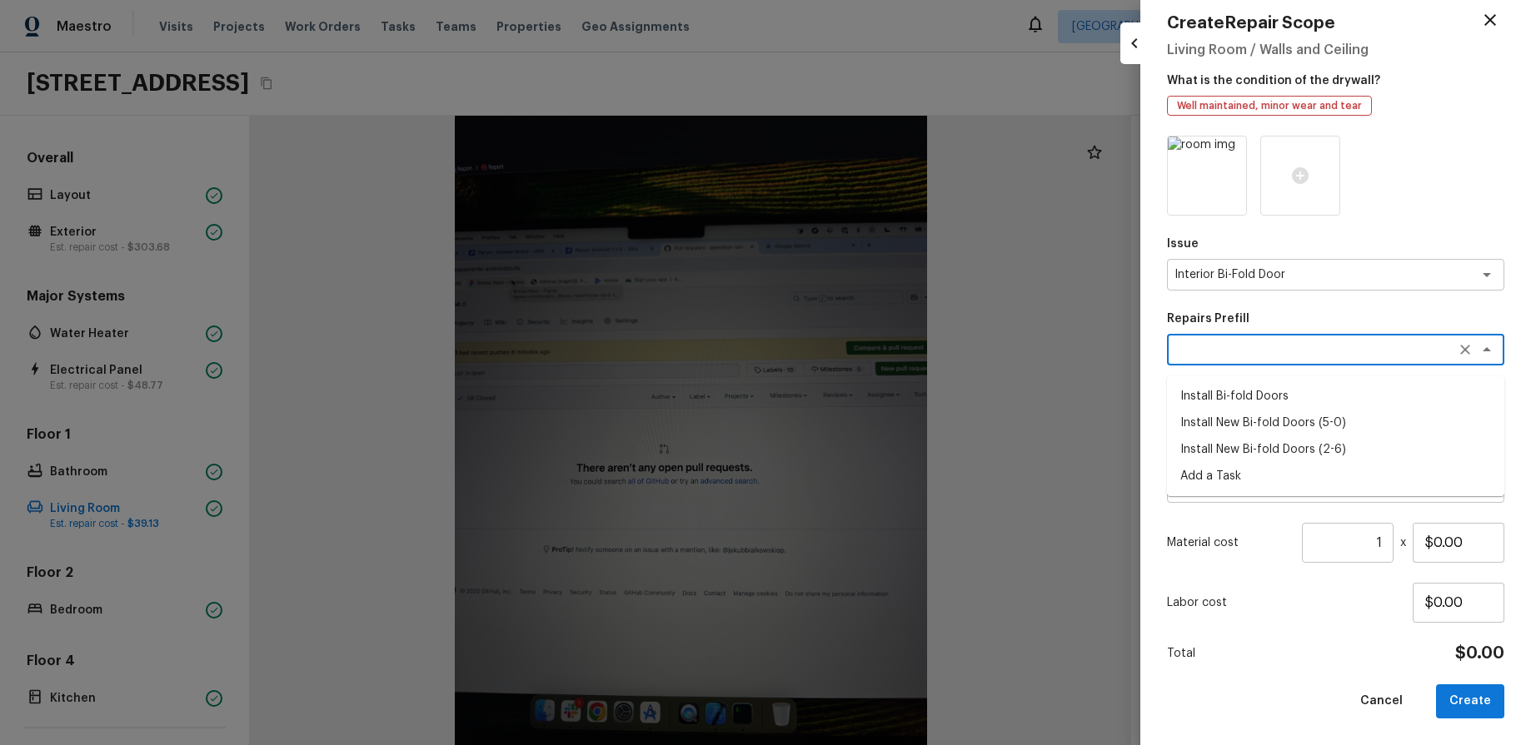
click at [1338, 445] on li "Install New Bi-fold Doors (2-6)" at bounding box center [1335, 449] width 337 height 27
type textarea "Install New Bi-fold Doors (2-6)"
type textarea "Remove the existing door (if present). Install a new 2-6 bi-fold flush panel in…"
type input "$227.76"
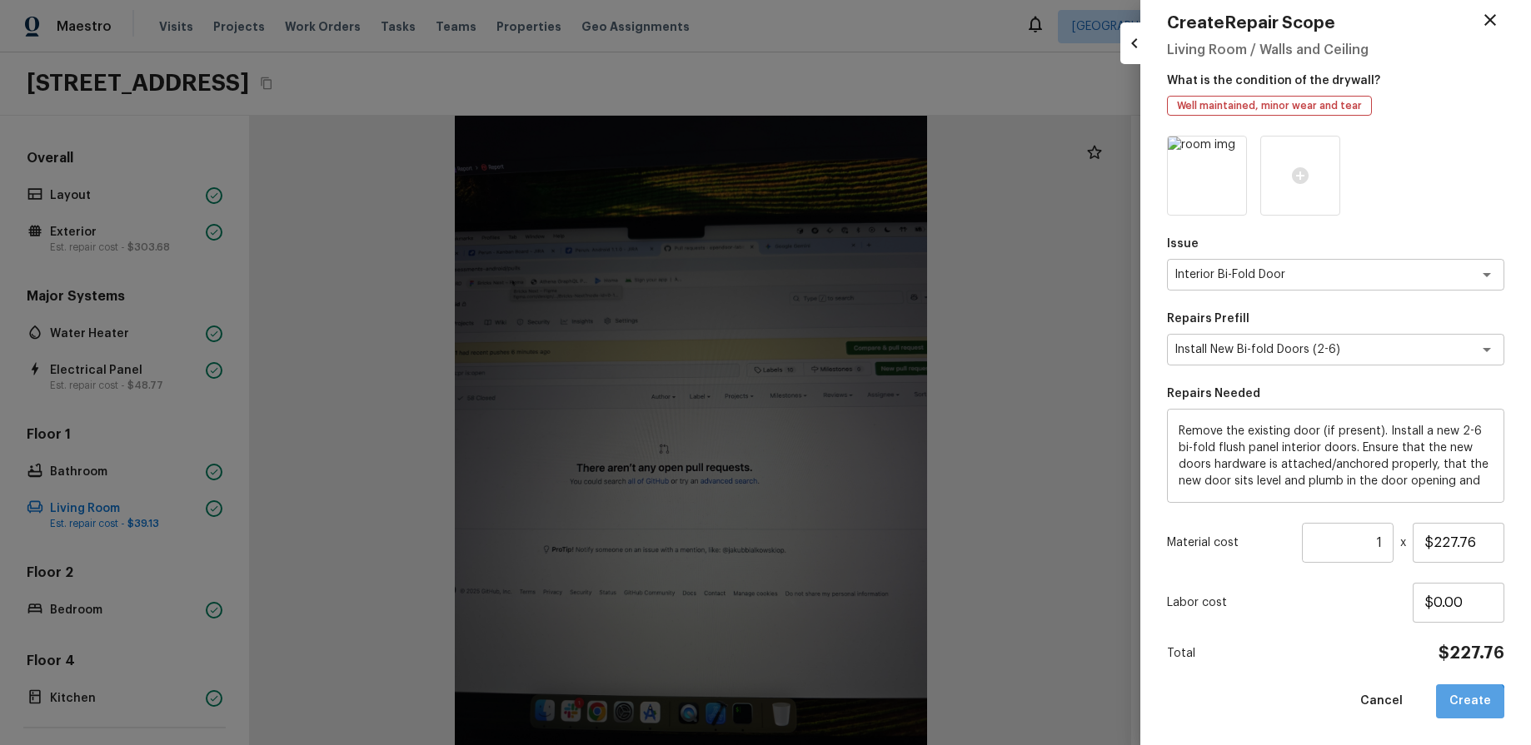
click at [1471, 710] on button "Create" at bounding box center [1470, 702] width 68 height 34
type input "$0.00"
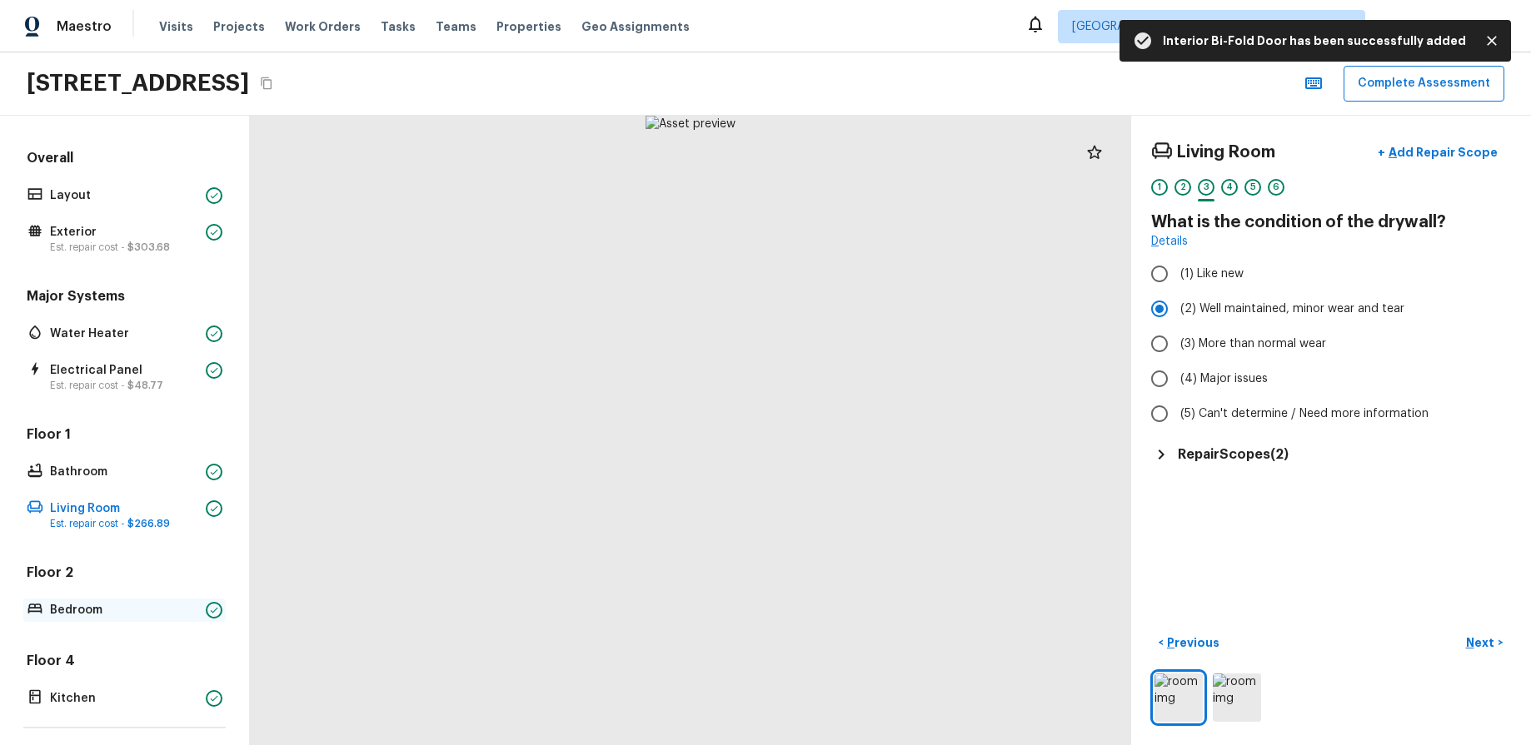
click at [77, 606] on p "Bedroom" at bounding box center [124, 610] width 149 height 17
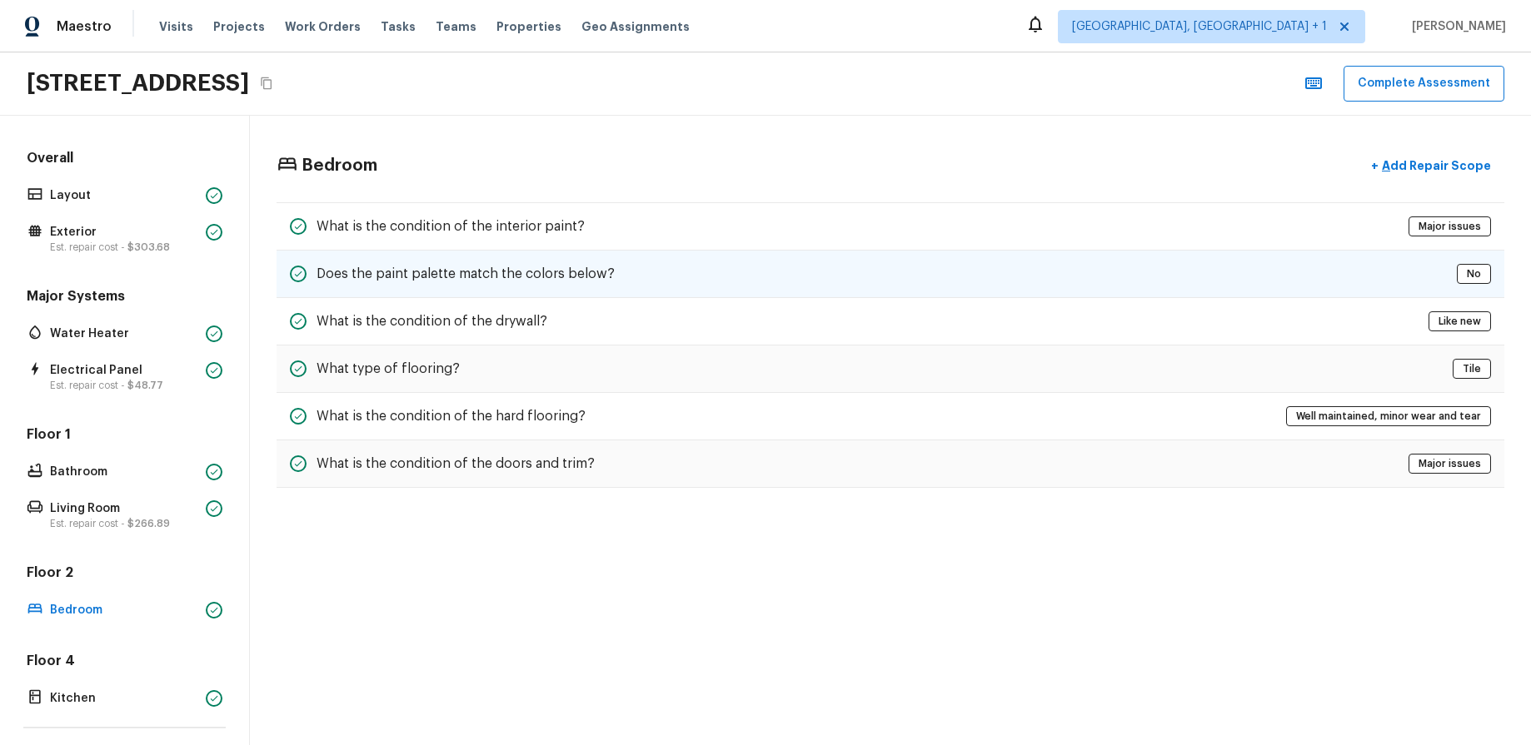
click at [1024, 284] on div "Does the paint palette match the colors below? No" at bounding box center [891, 274] width 1228 height 47
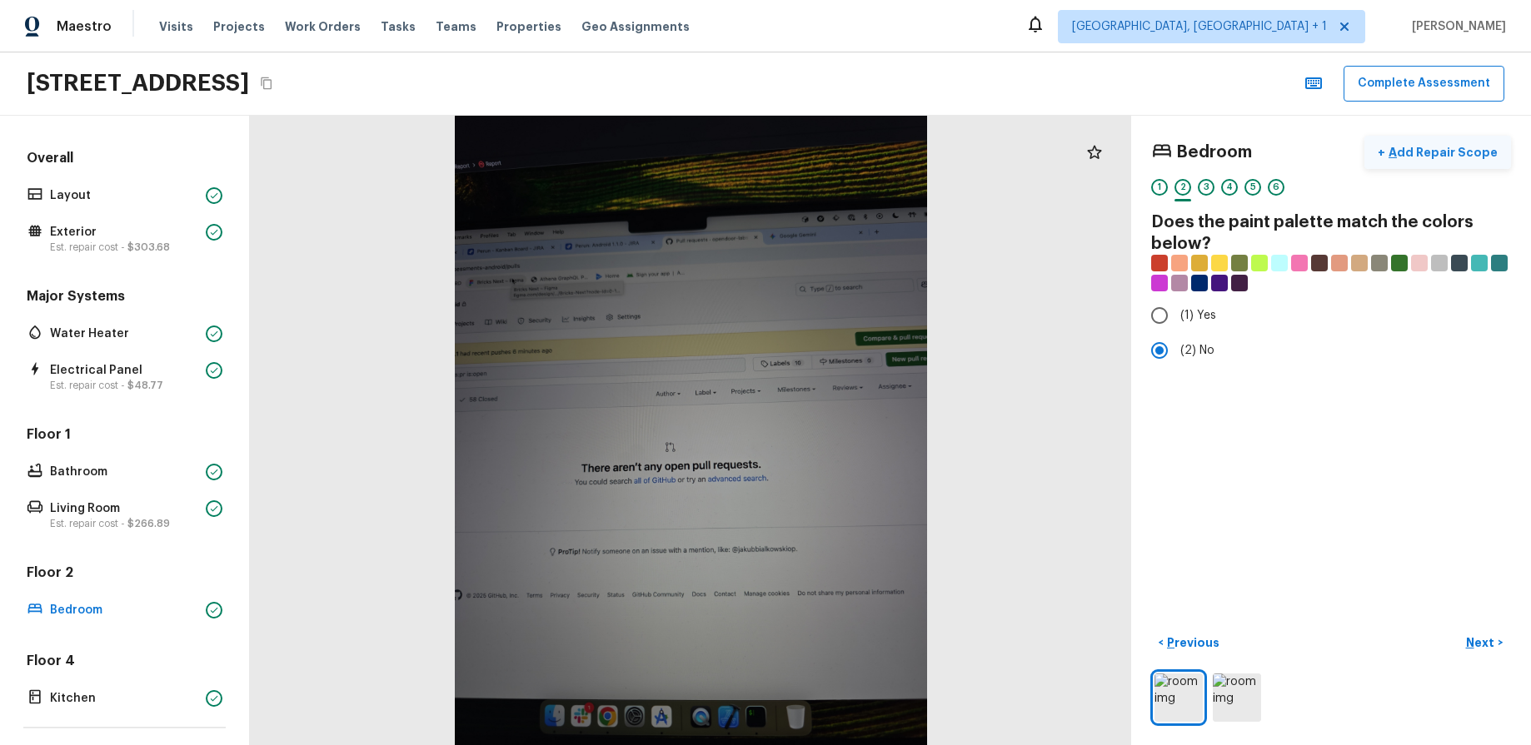
click at [1453, 153] on p "Add Repair Scope" at bounding box center [1441, 152] width 112 height 17
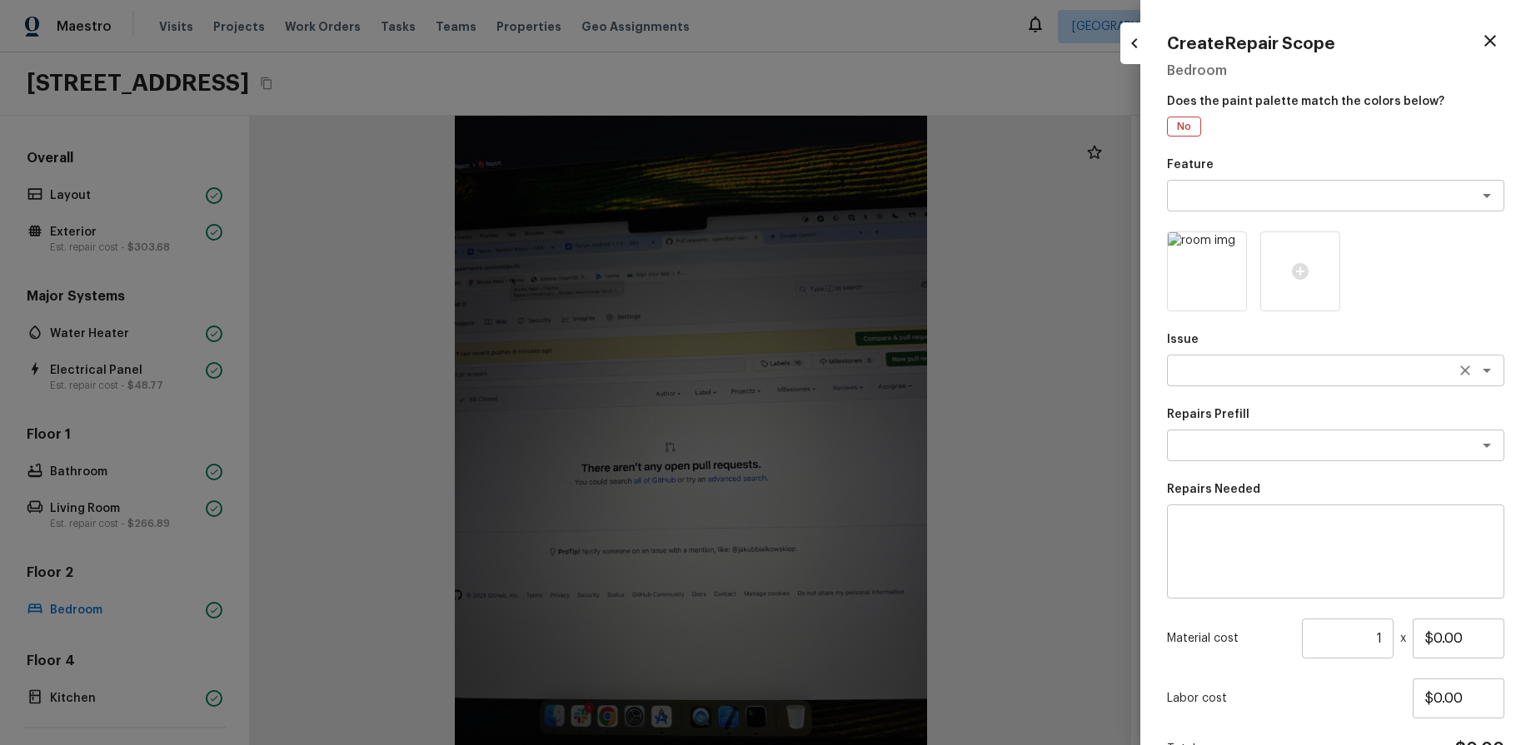
click at [1334, 375] on textarea at bounding box center [1312, 370] width 276 height 17
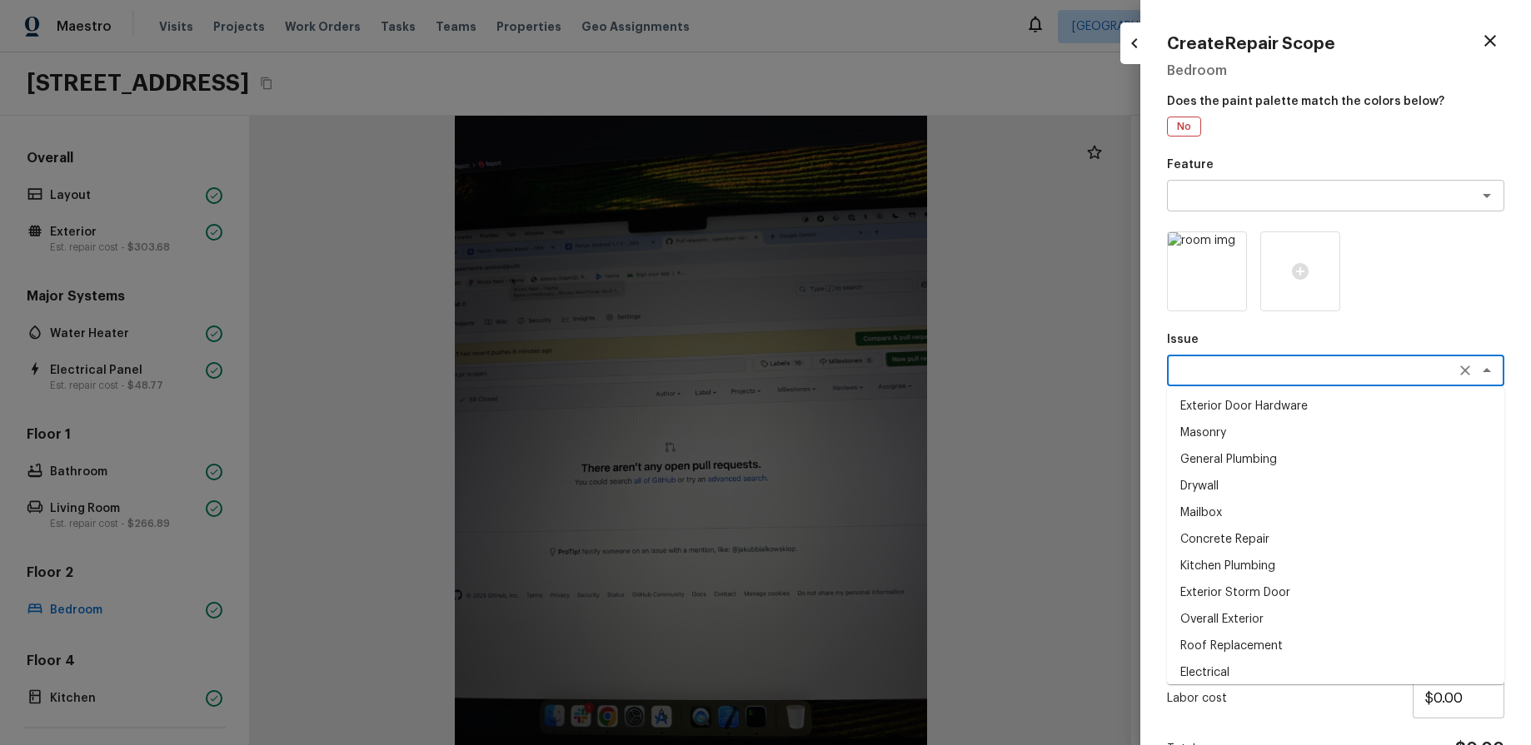
click at [1320, 481] on li "Drywall" at bounding box center [1335, 486] width 337 height 27
type textarea "Drywall"
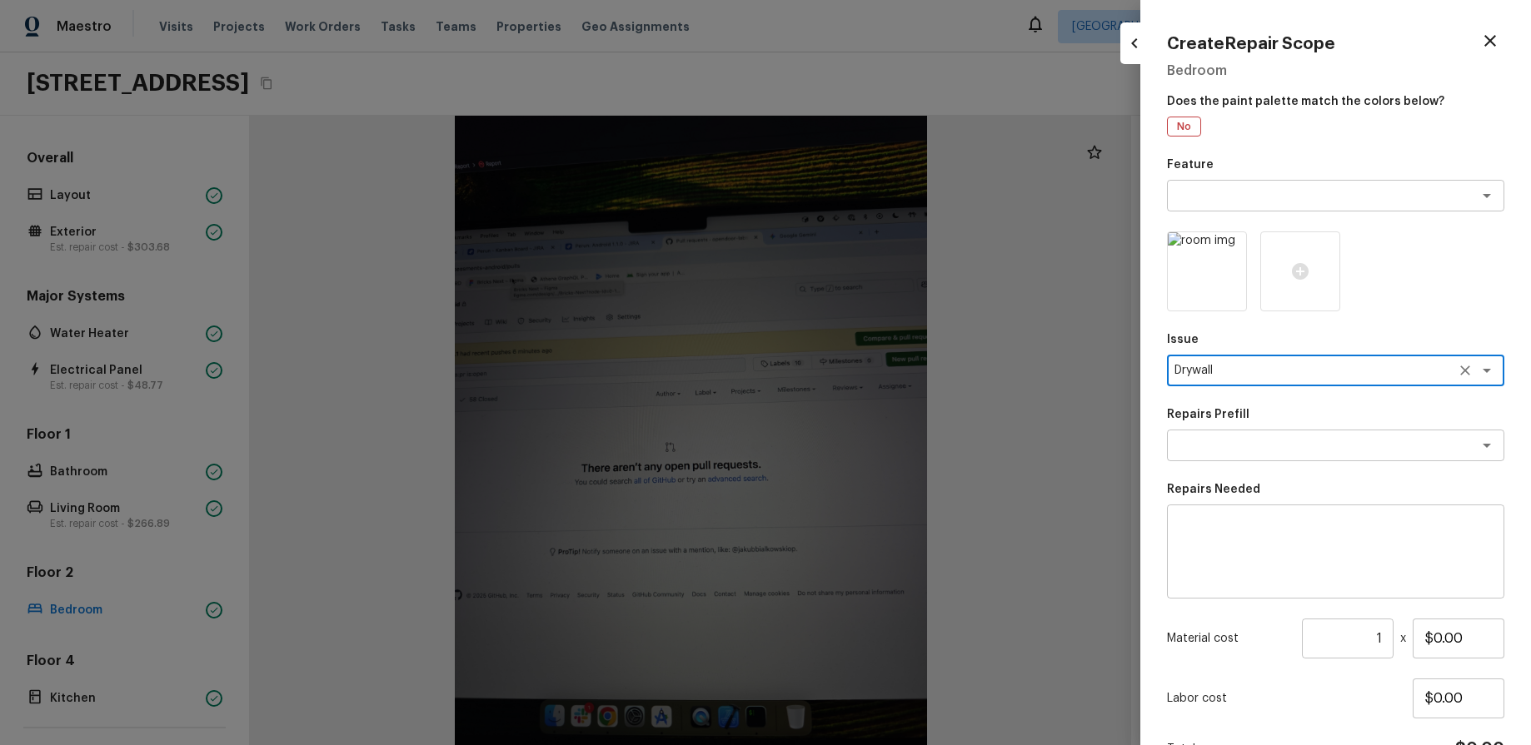
click at [1331, 466] on div "Feature x ​ Issue Drywall x ​ Repairs Prefill x ​ Repairs Needed x ​ Material c…" at bounding box center [1335, 486] width 337 height 658
click at [1331, 457] on div "x ​" at bounding box center [1335, 446] width 337 height 32
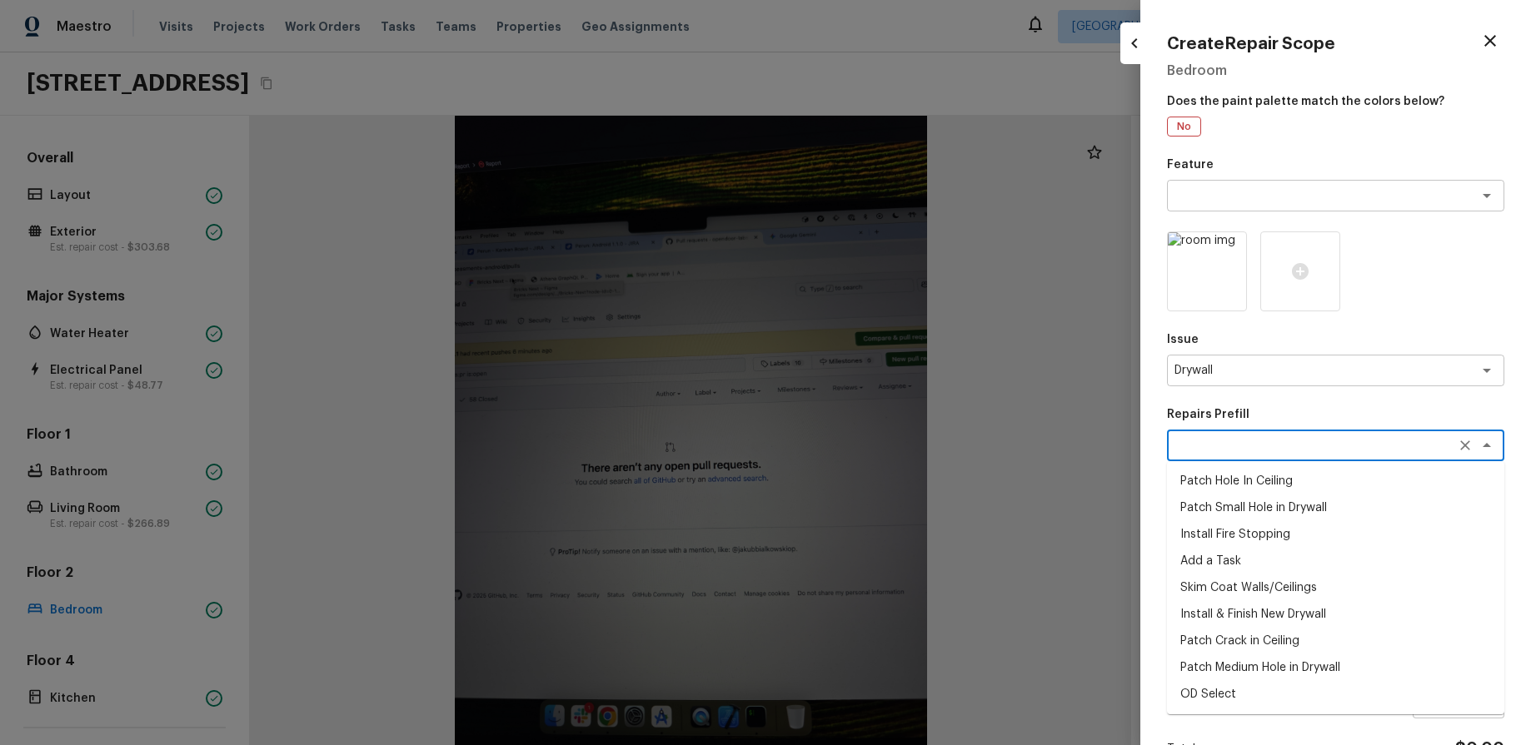
click at [1344, 663] on li "Patch Medium Hole in Drywall" at bounding box center [1335, 668] width 337 height 27
type textarea "Patch Medium Hole in Drywall"
type textarea "Prep/scrape all loose material from the damaged area; prime if needed. Patch th…"
type input "$25.00"
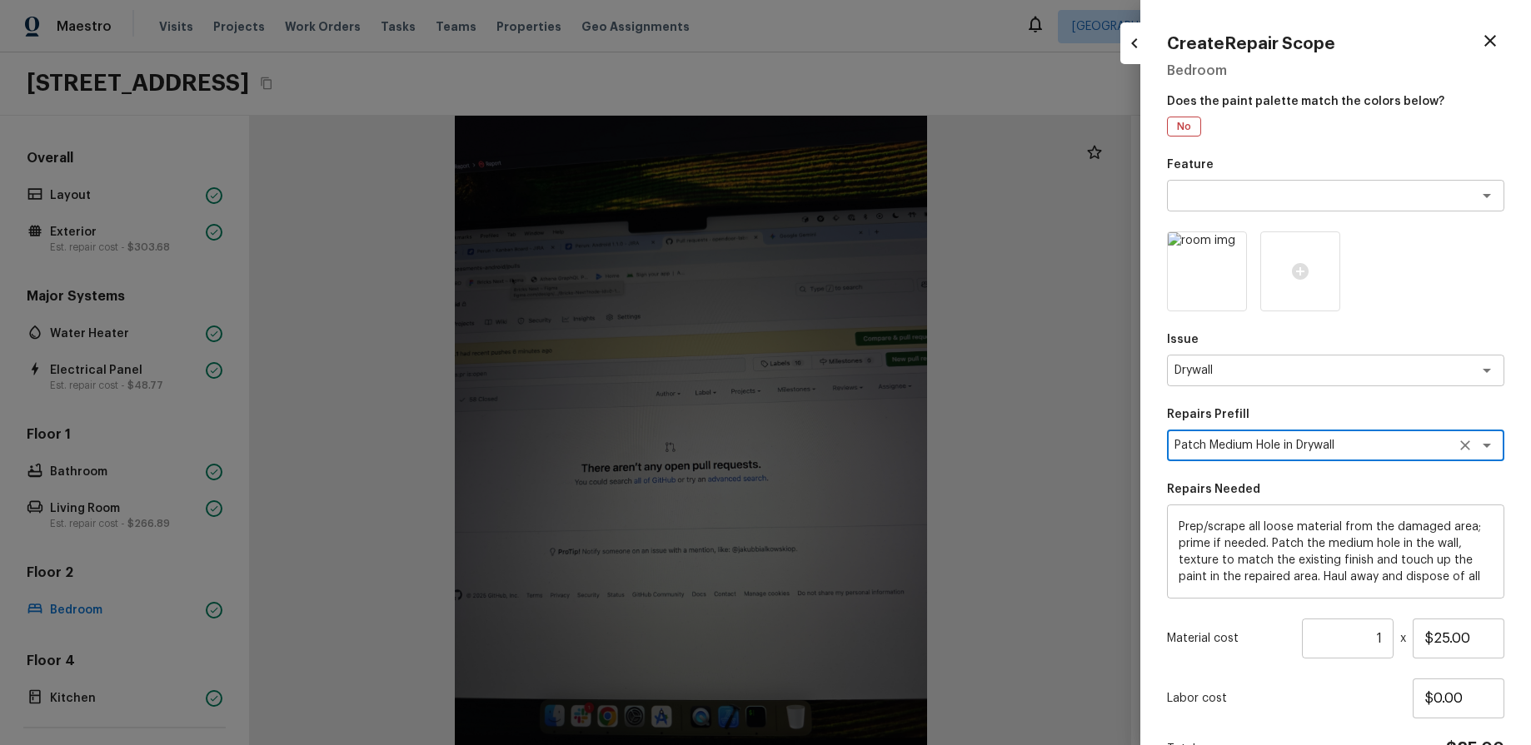
scroll to position [17, 0]
drag, startPoint x: 1362, startPoint y: 637, endPoint x: 1394, endPoint y: 644, distance: 33.2
click at [1361, 637] on input "1" at bounding box center [1348, 639] width 92 height 40
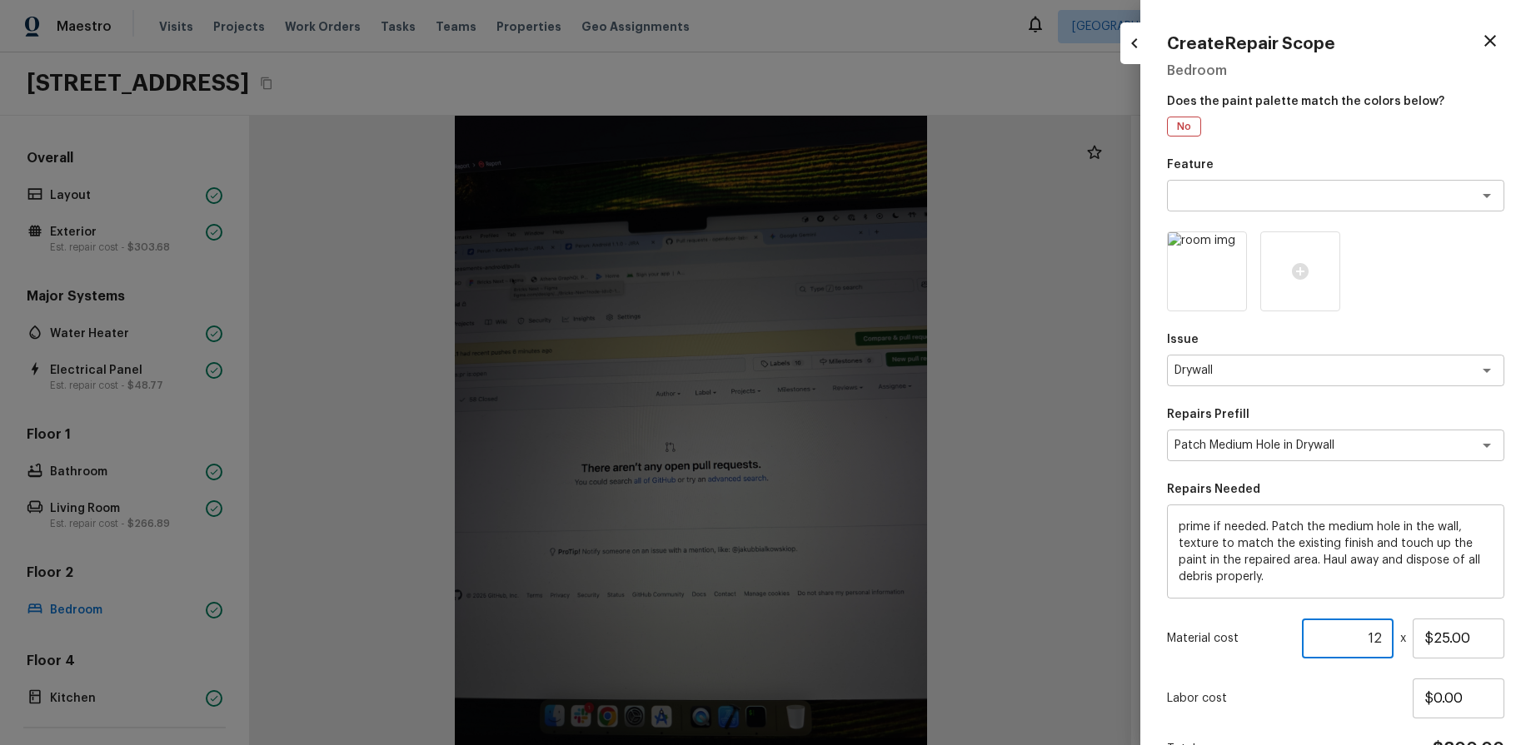
scroll to position [96, 0]
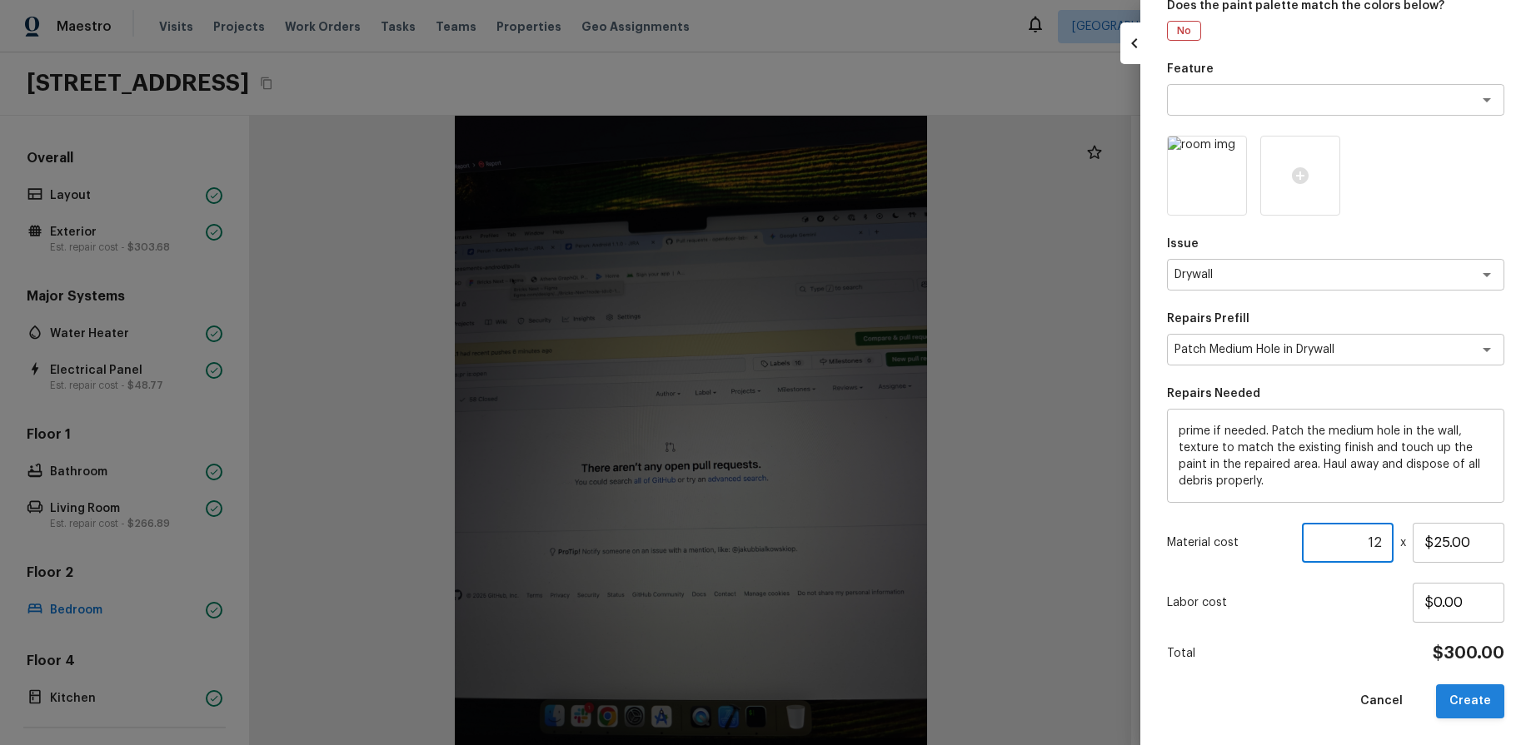
type input "12"
drag, startPoint x: 1490, startPoint y: 705, endPoint x: 1467, endPoint y: 705, distance: 23.3
click at [1490, 705] on button "Create" at bounding box center [1470, 702] width 68 height 34
type input "1"
type input "$0.00"
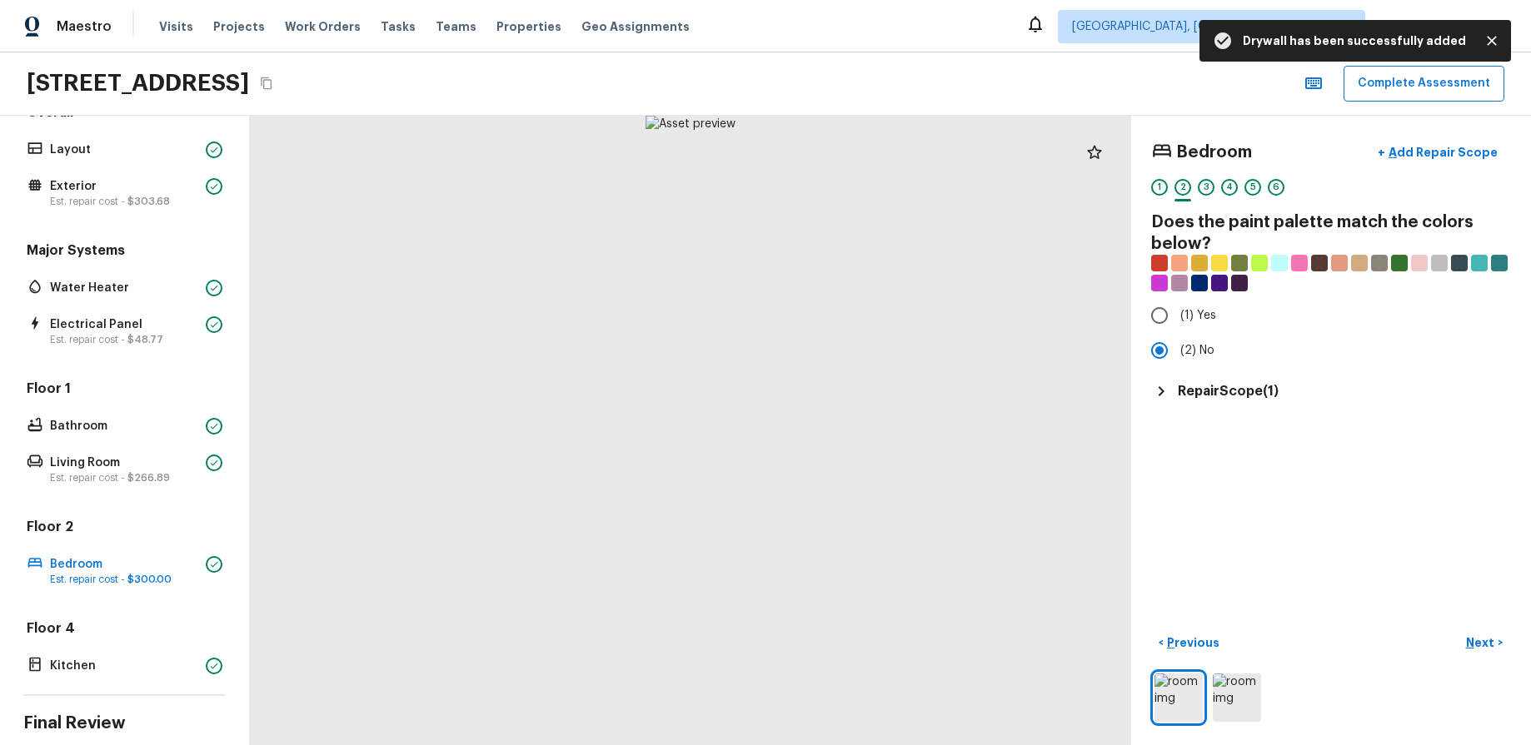
scroll to position [162, 0]
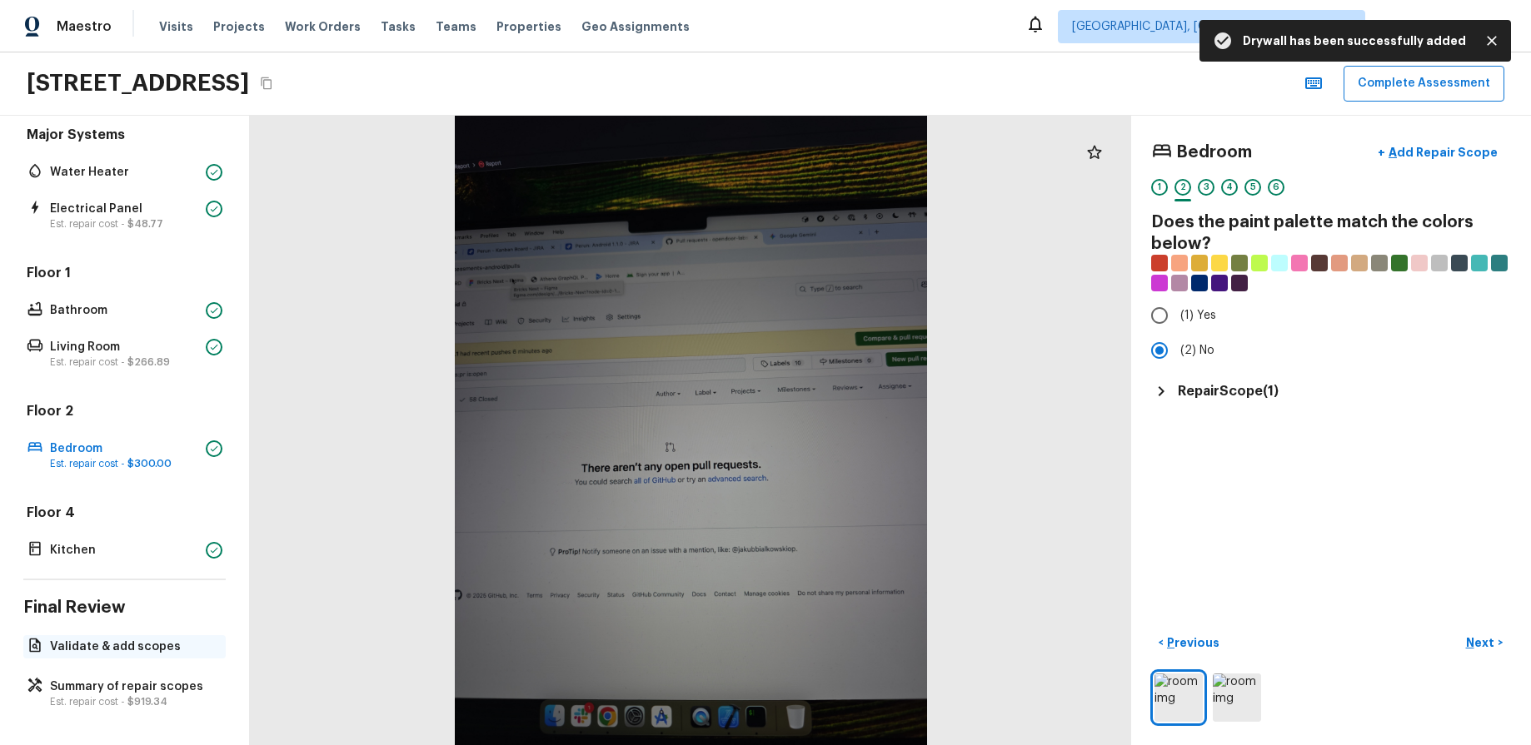
drag, startPoint x: 139, startPoint y: 644, endPoint x: 150, endPoint y: 642, distance: 11.0
click at [139, 644] on p "Validate & add scopes" at bounding box center [133, 647] width 166 height 17
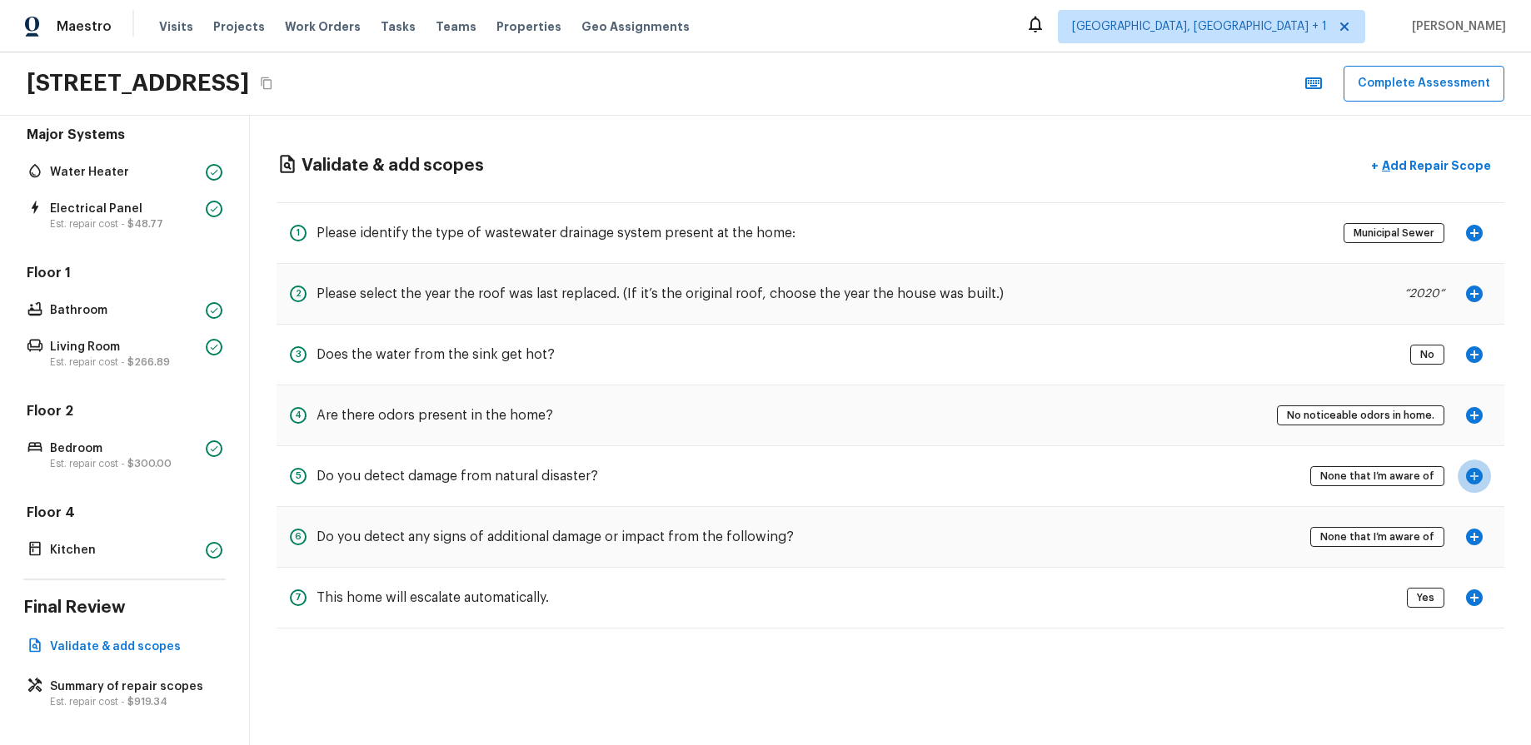
click at [1474, 477] on icon "button" at bounding box center [1474, 476] width 20 height 20
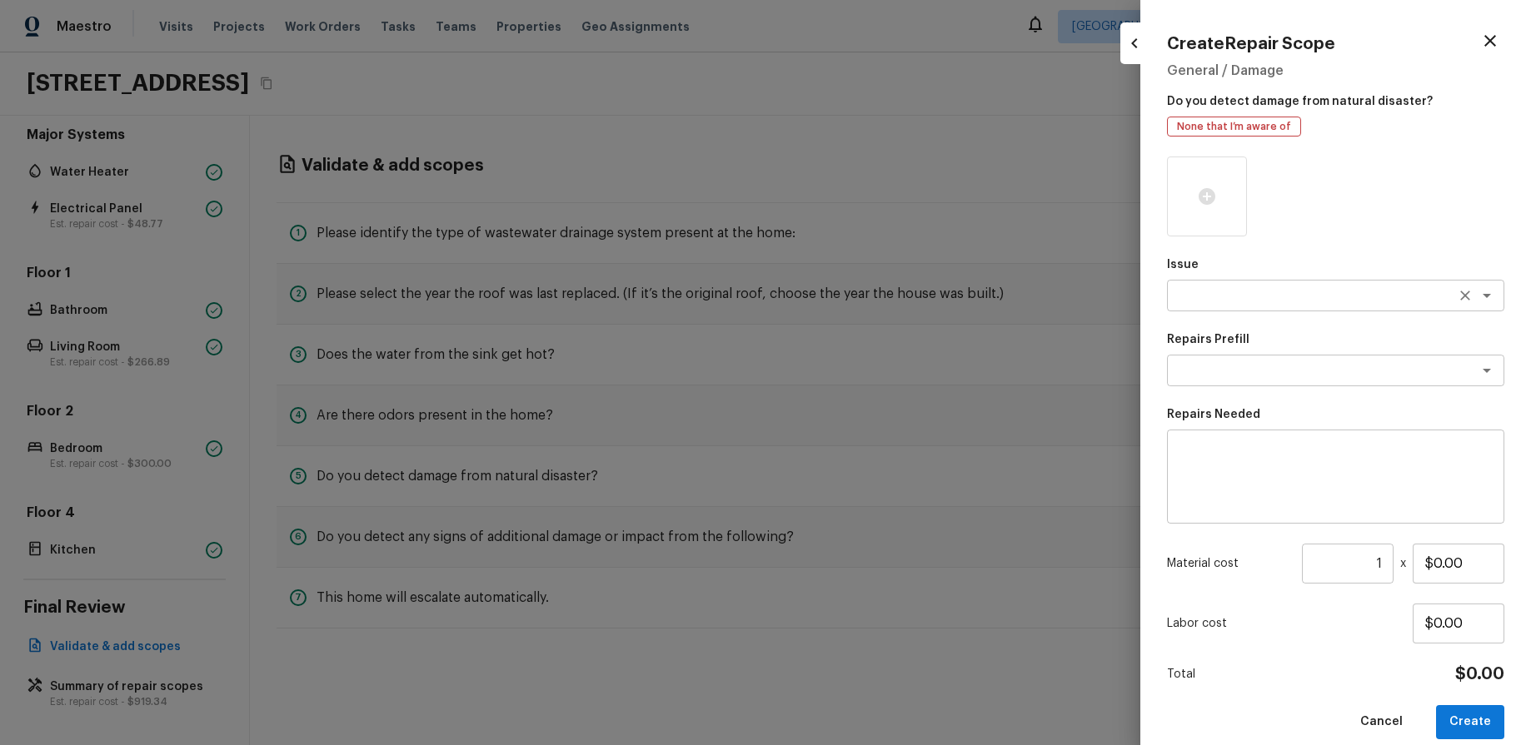
click at [1316, 297] on textarea at bounding box center [1312, 295] width 276 height 17
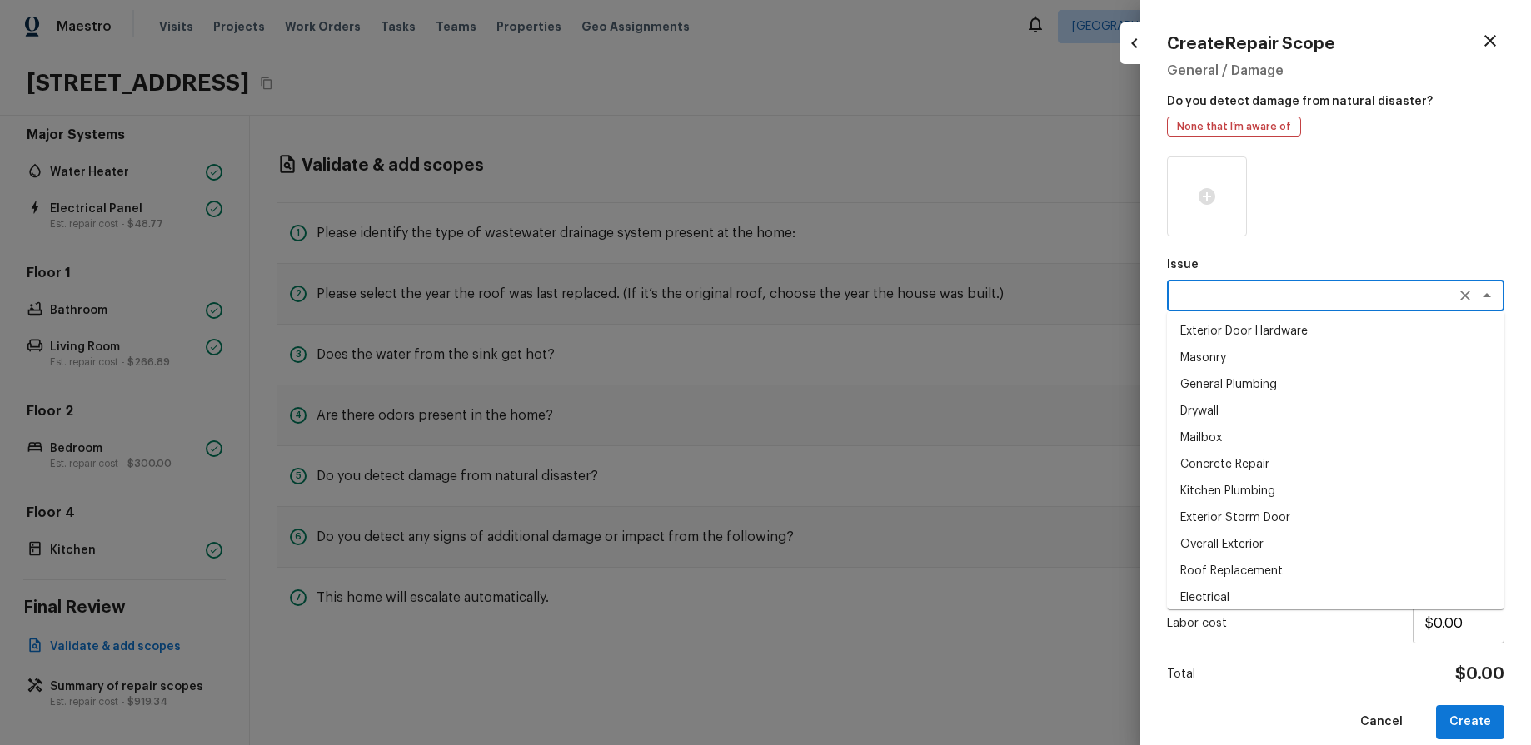
click at [1284, 351] on li "Masonry" at bounding box center [1335, 358] width 337 height 27
type textarea "Masonry"
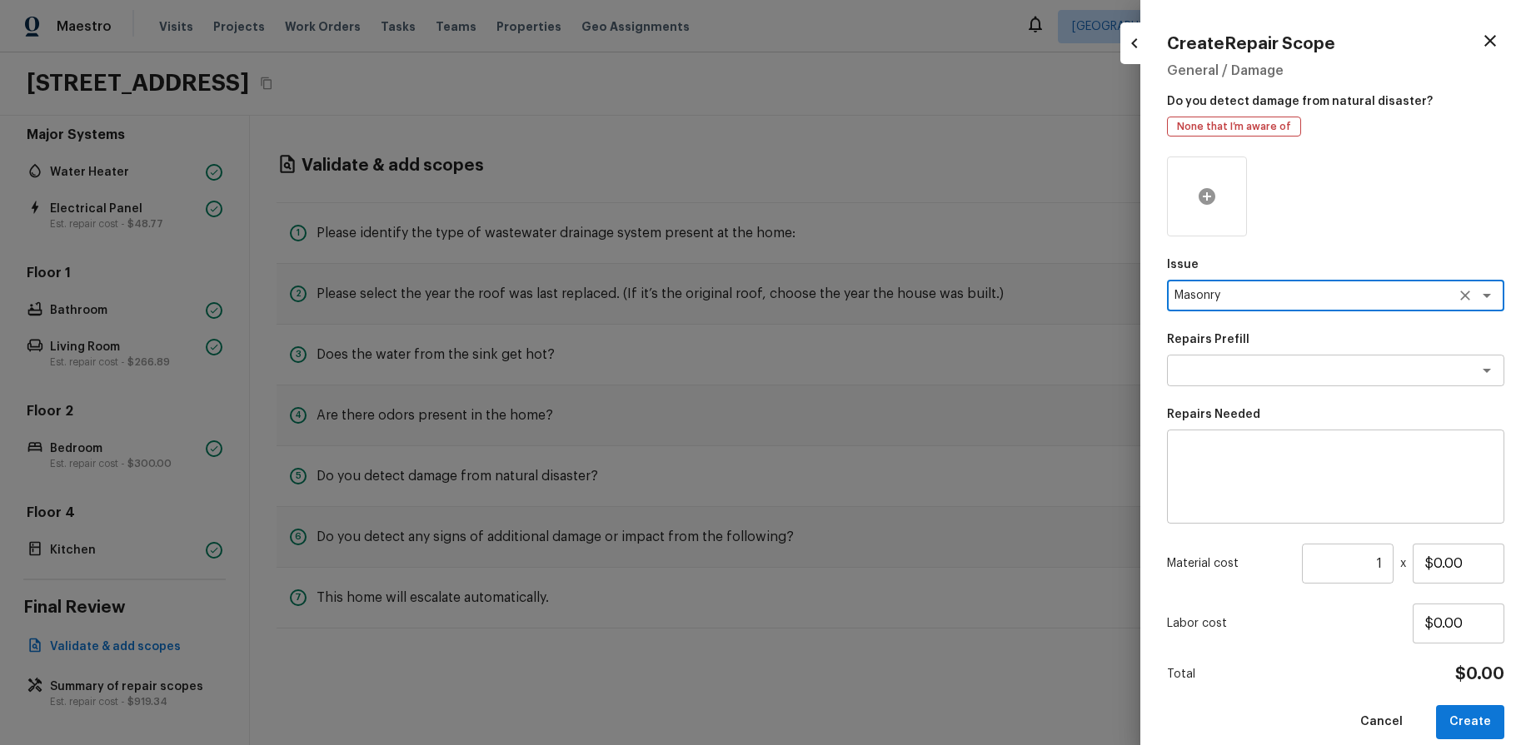
click at [1214, 207] on div at bounding box center [1207, 197] width 80 height 80
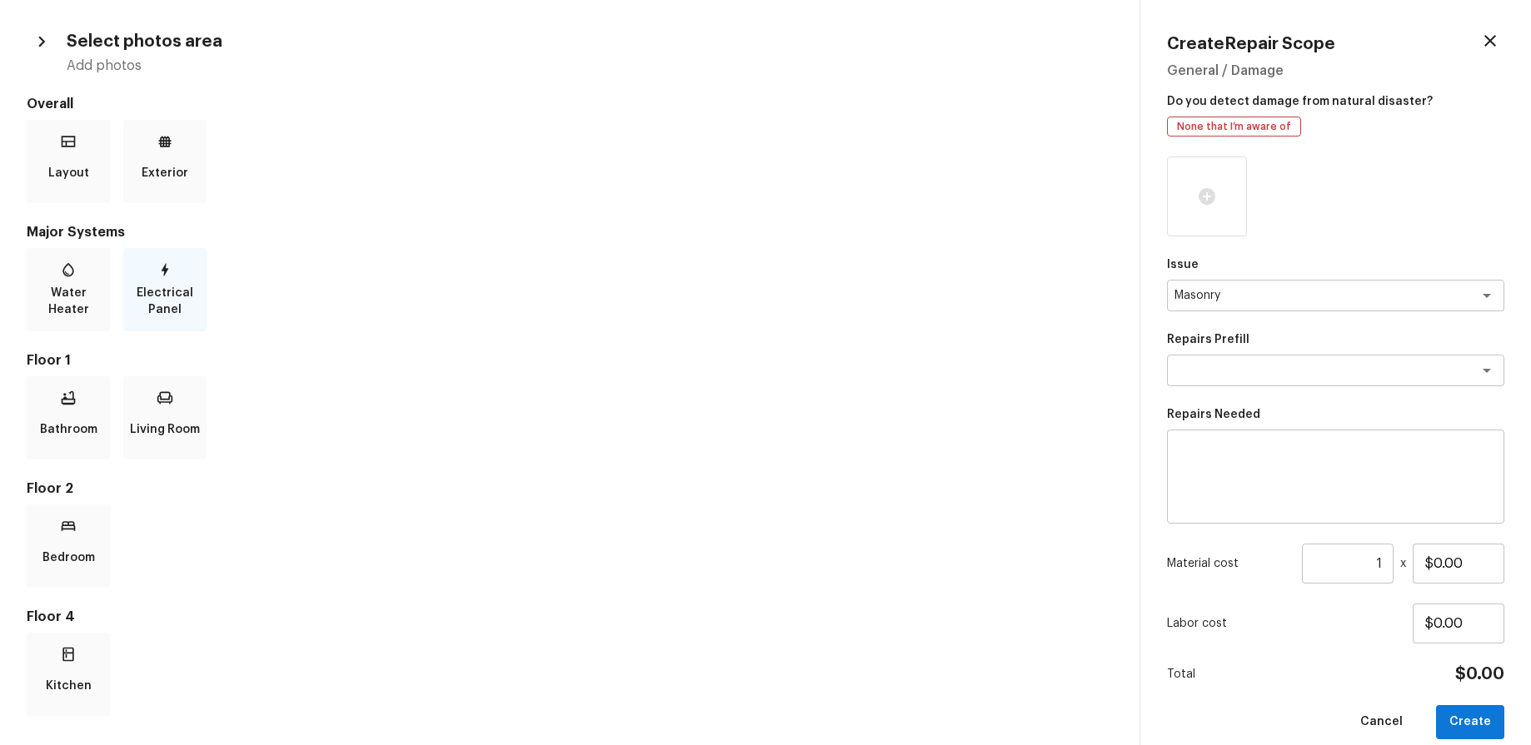
click at [160, 293] on p "Electrical Panel" at bounding box center [165, 301] width 77 height 33
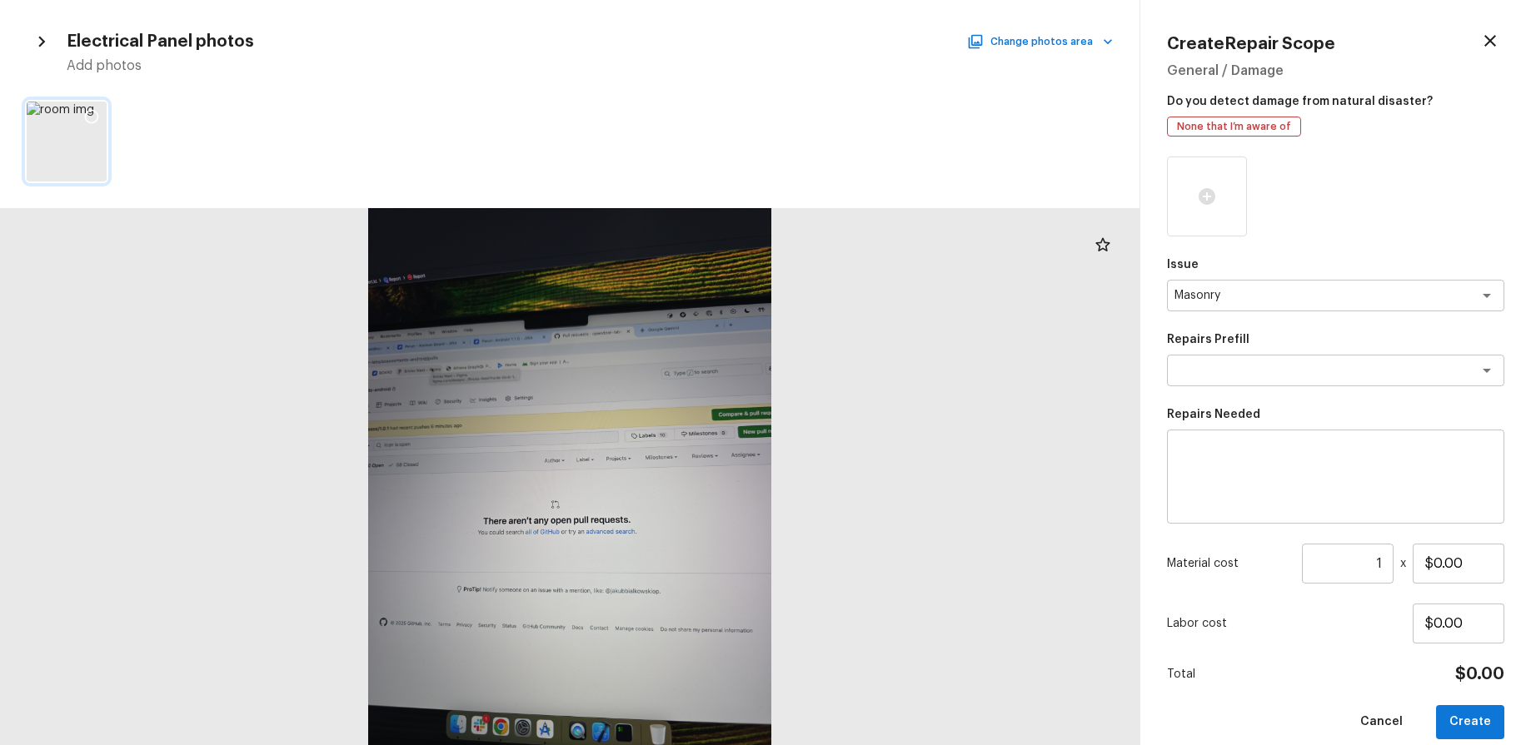
click at [94, 112] on icon at bounding box center [91, 116] width 17 height 17
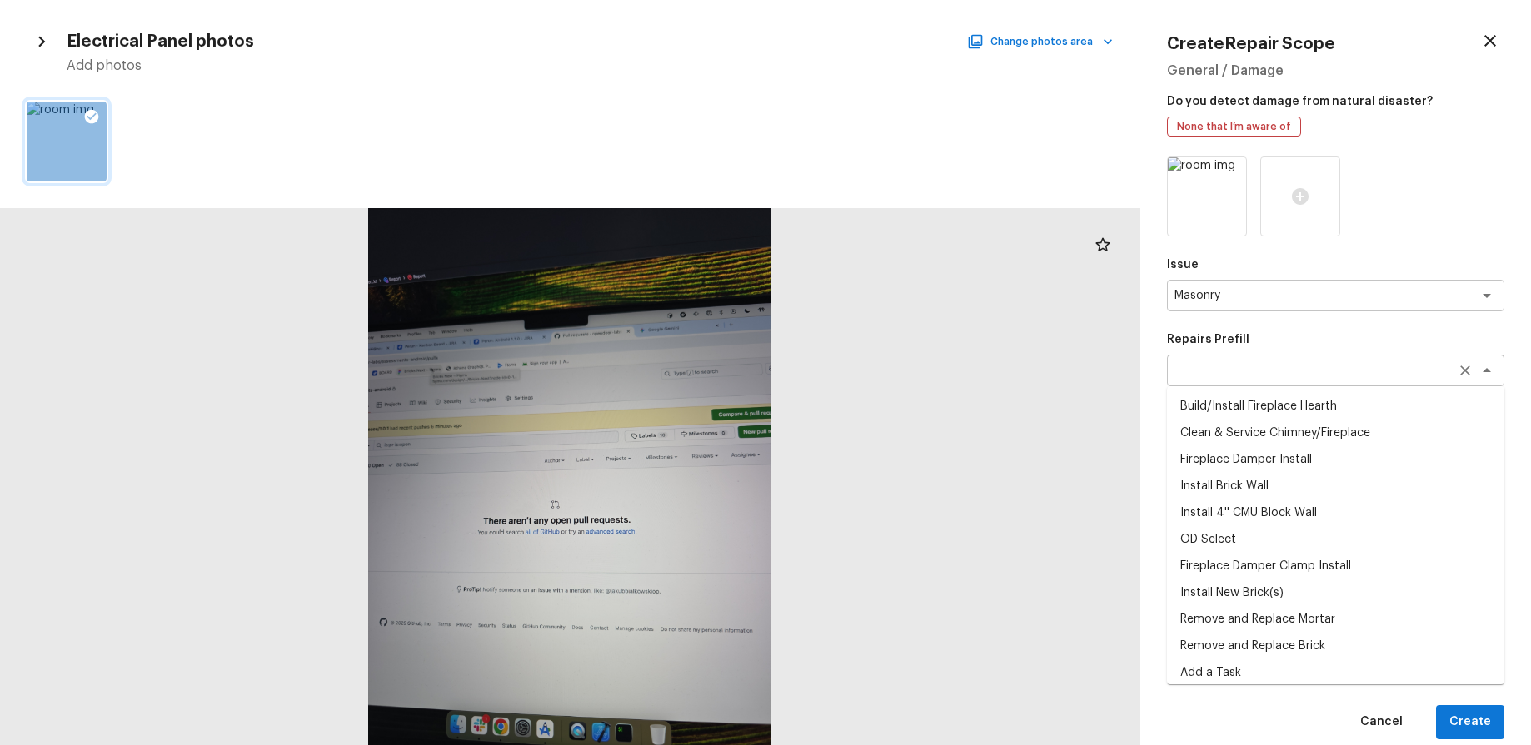
drag, startPoint x: 1239, startPoint y: 357, endPoint x: 1239, endPoint y: 373, distance: 15.8
click at [1239, 357] on div "x ​" at bounding box center [1335, 371] width 337 height 32
click at [1207, 500] on li "Install 4'' CMU Block Wall" at bounding box center [1335, 513] width 337 height 27
type textarea "Install 4'' CMU Block Wall"
type textarea "Disassemble masonry (4''CMU) block wall between pilasters to save for reuse. Ex…"
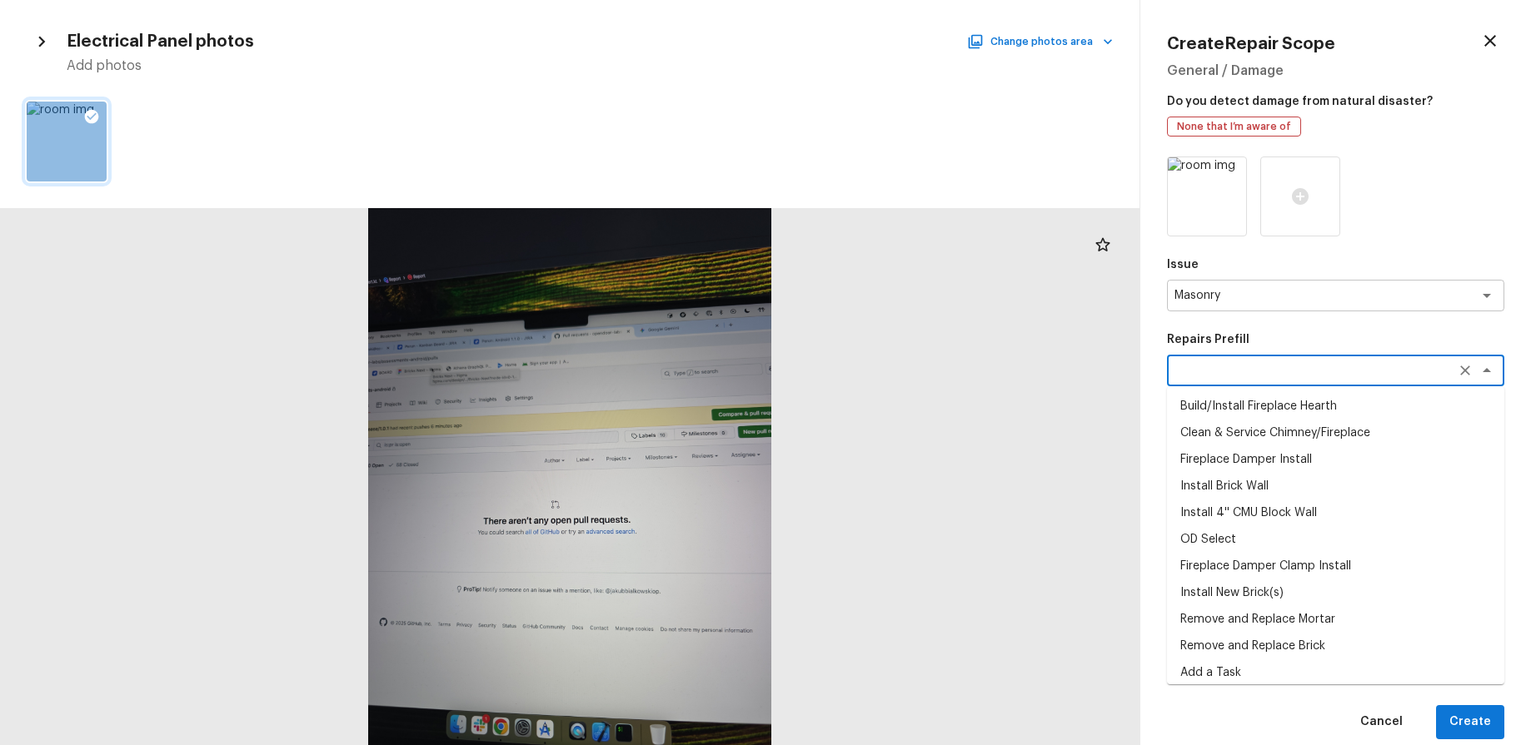
type input "$5.60"
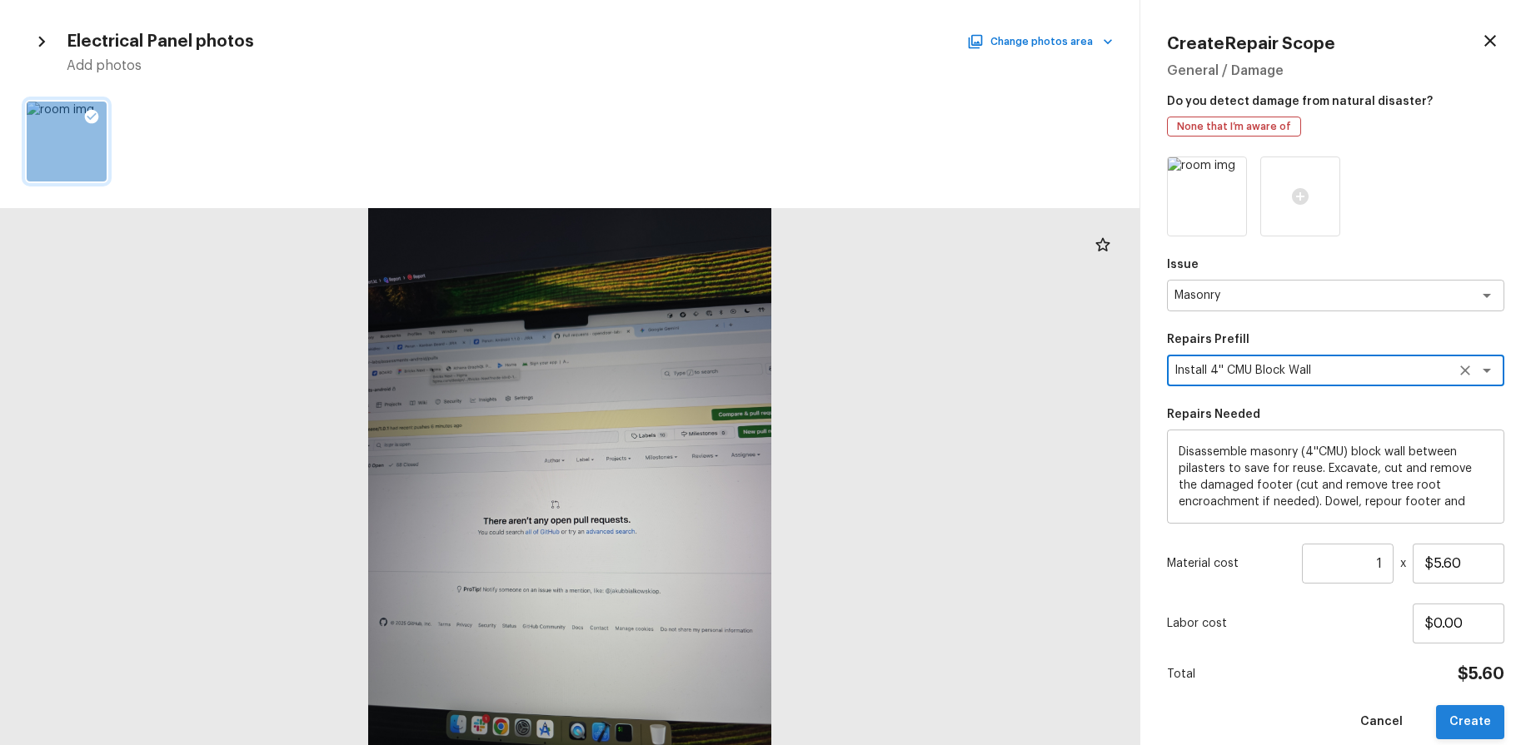
click at [1467, 718] on button "Create" at bounding box center [1470, 722] width 68 height 34
type input "$0.00"
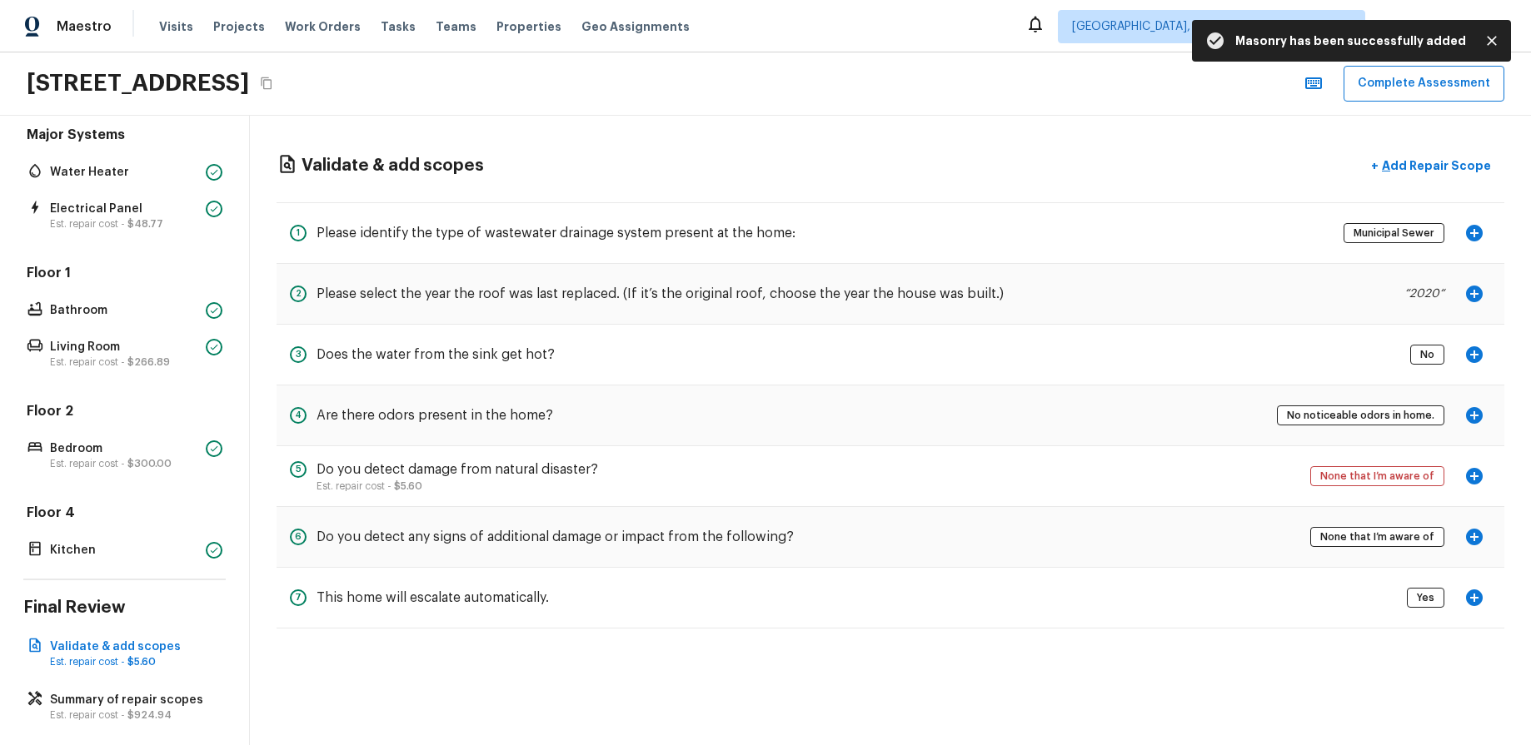
scroll to position [171, 0]
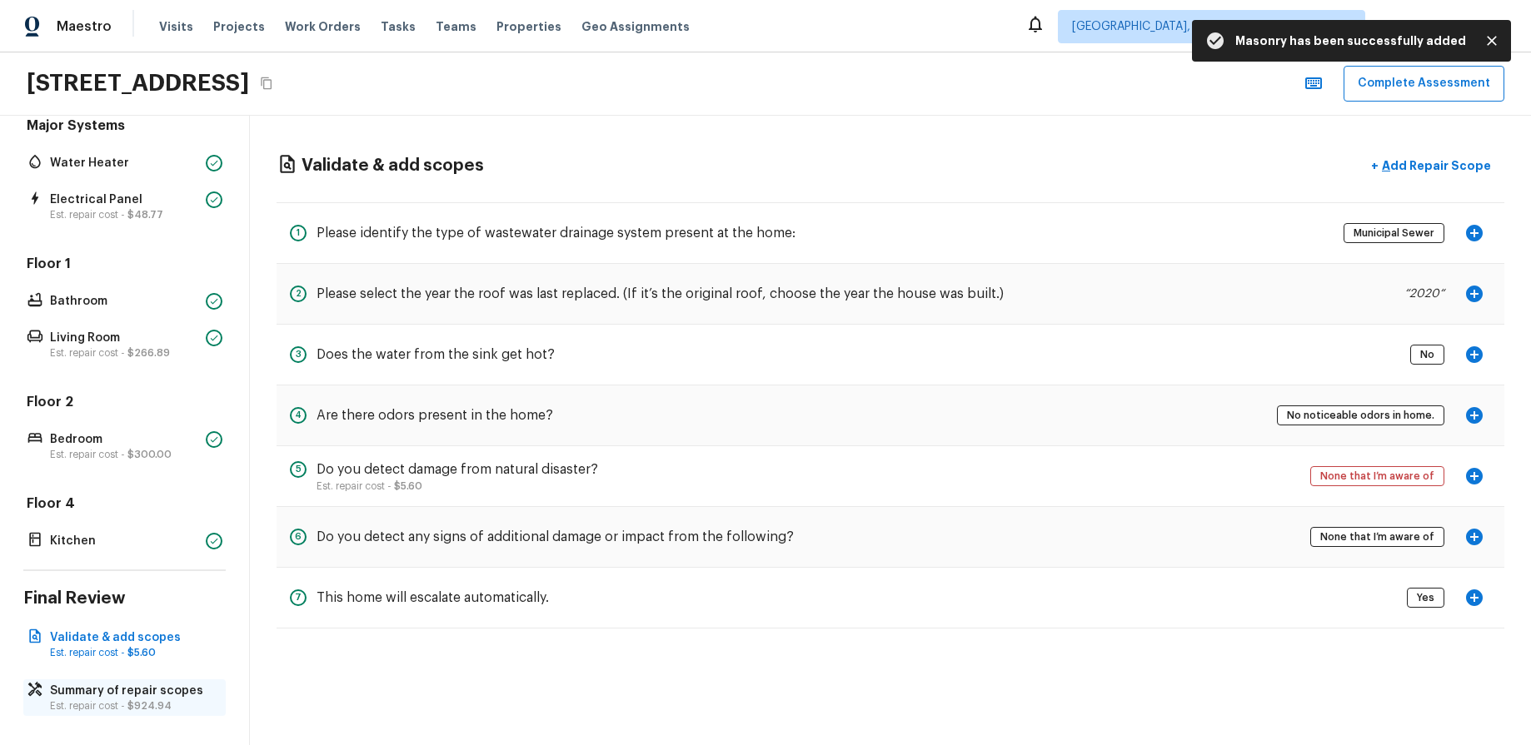
click at [126, 709] on p "Est. repair cost - $924.94" at bounding box center [133, 706] width 166 height 13
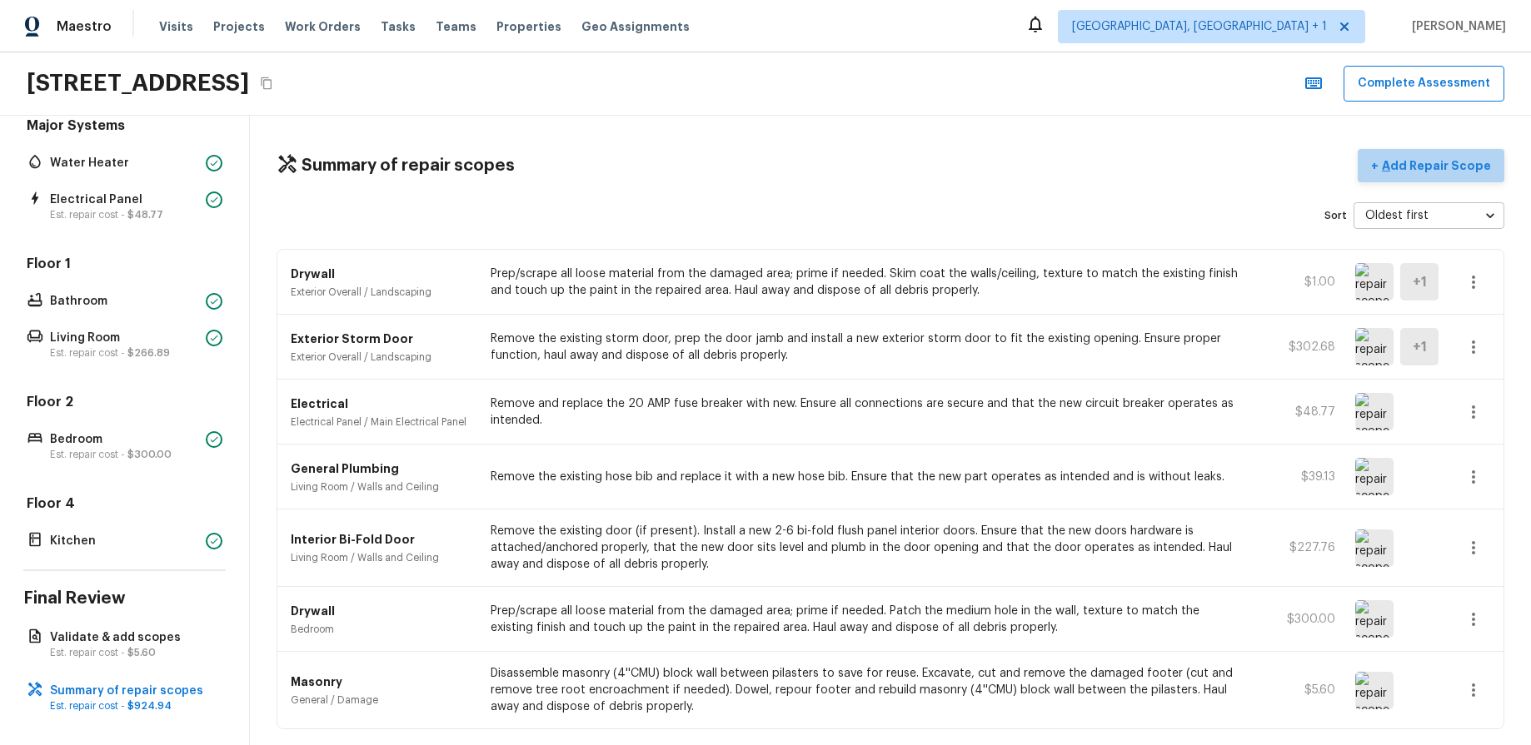
click at [1448, 167] on p "Add Repair Scope" at bounding box center [1434, 165] width 112 height 17
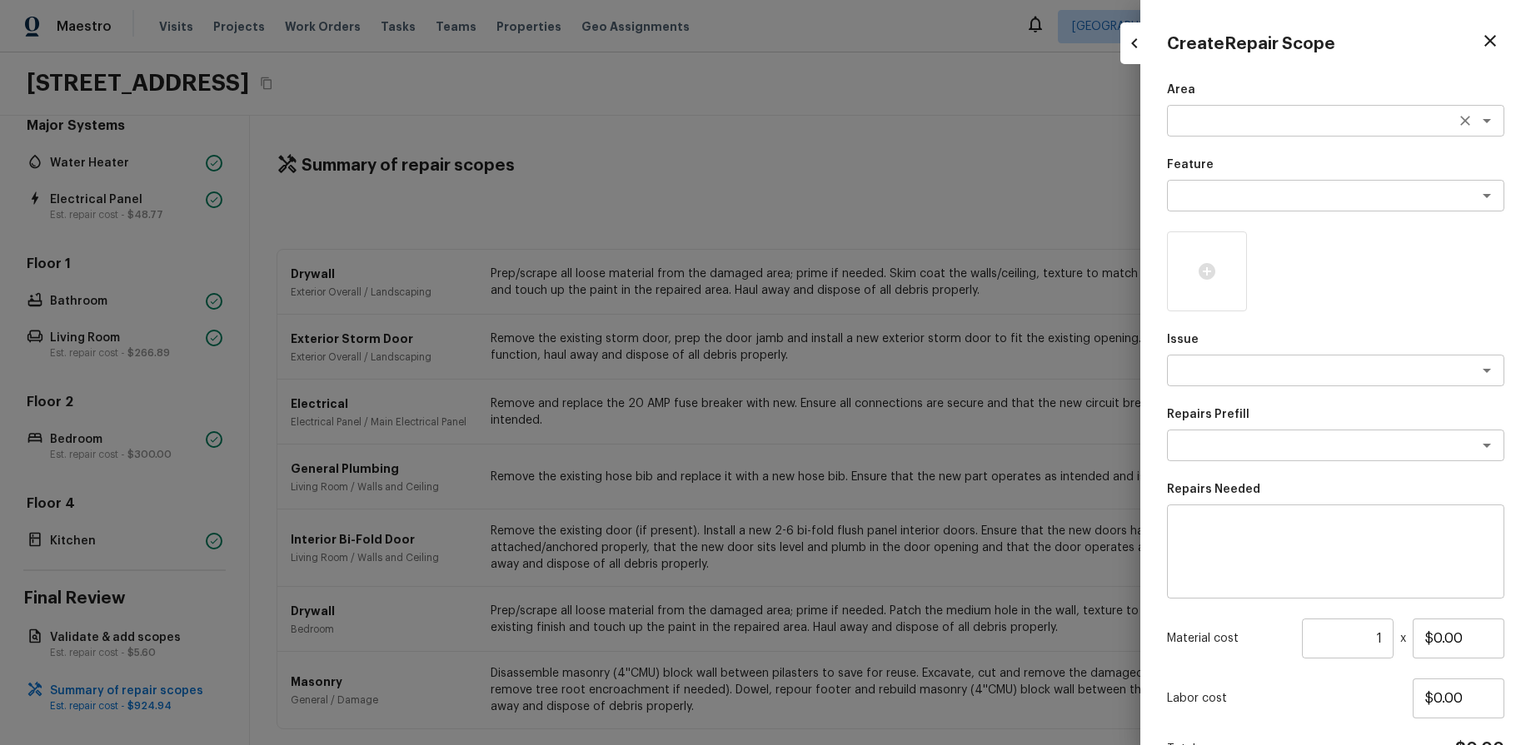
drag, startPoint x: 1367, startPoint y: 127, endPoint x: 1363, endPoint y: 135, distance: 9.3
click at [1367, 127] on textarea at bounding box center [1312, 120] width 276 height 17
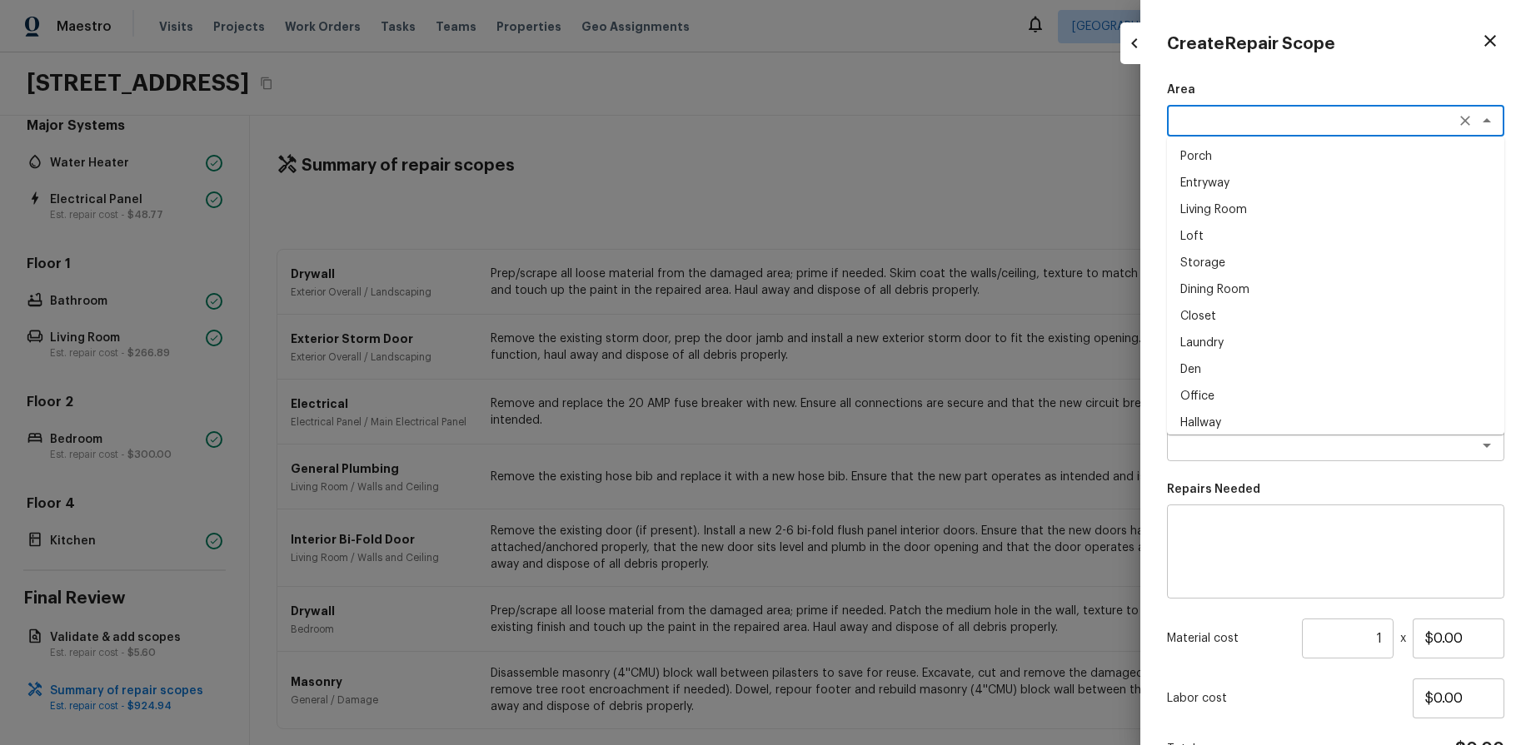
click at [1325, 229] on li "Loft" at bounding box center [1335, 236] width 337 height 27
type textarea "Loft"
click at [1340, 191] on textarea at bounding box center [1312, 195] width 276 height 17
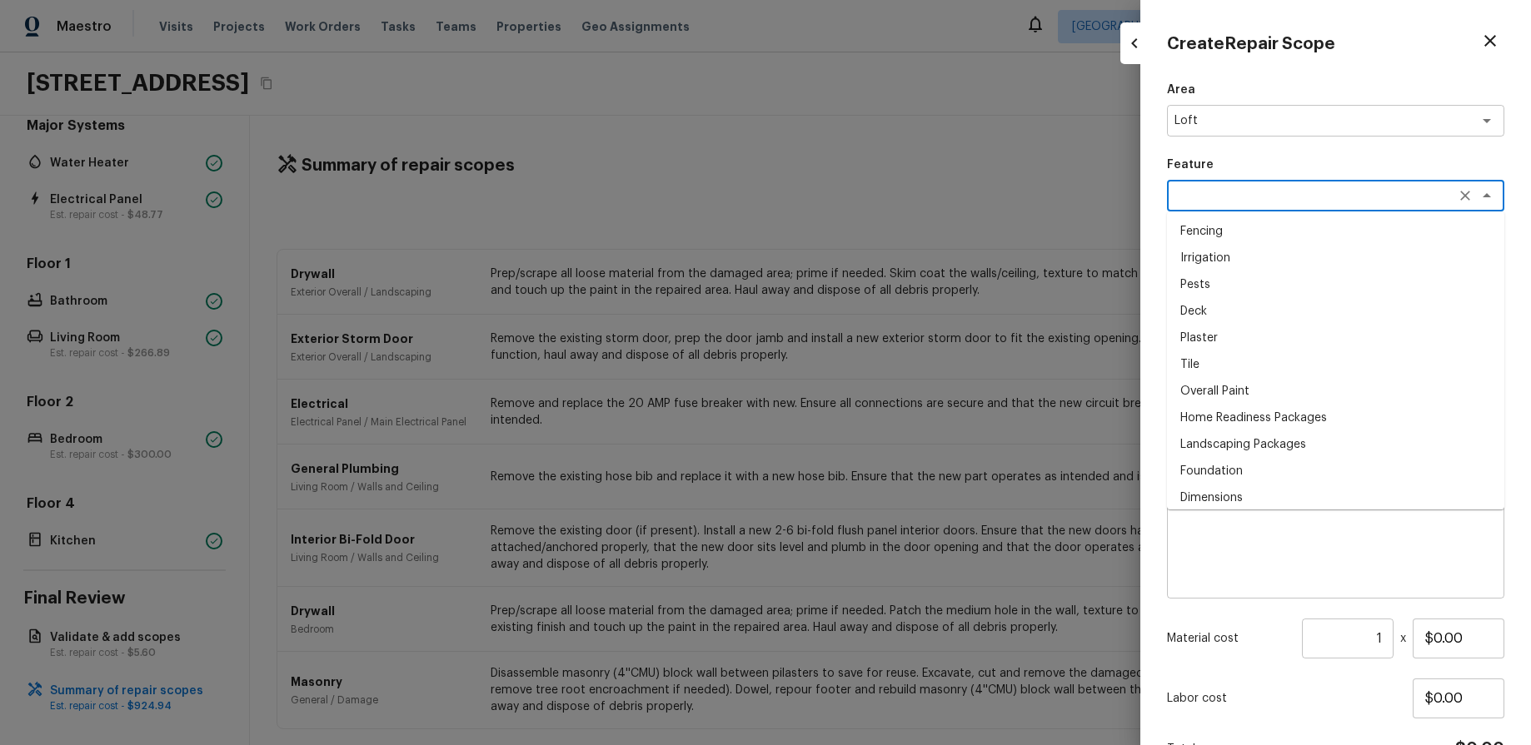
click at [1301, 331] on li "Plaster" at bounding box center [1335, 338] width 337 height 27
type textarea "Plaster"
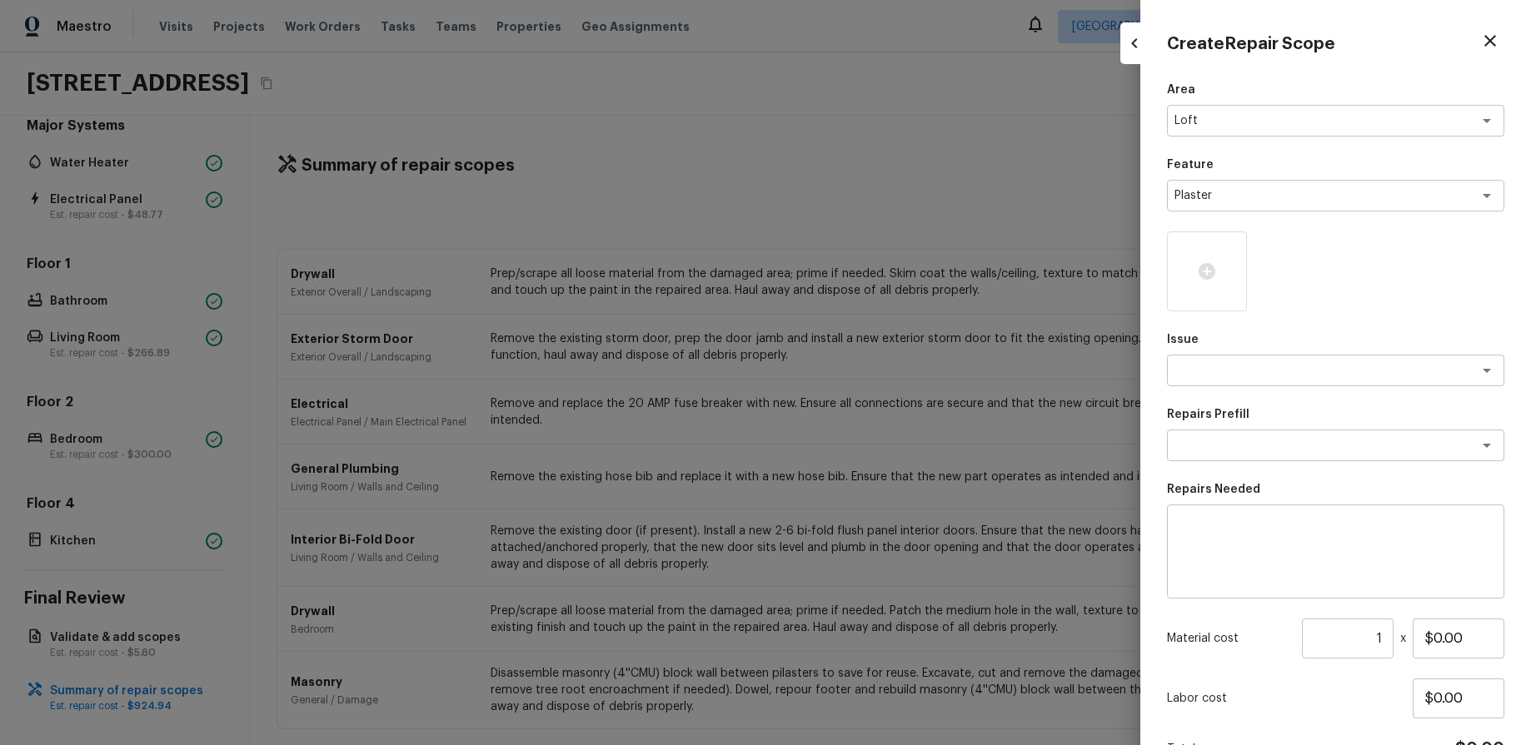
drag, startPoint x: 1194, startPoint y: 277, endPoint x: 1162, endPoint y: 287, distance: 34.0
click at [1194, 277] on div at bounding box center [1207, 272] width 80 height 80
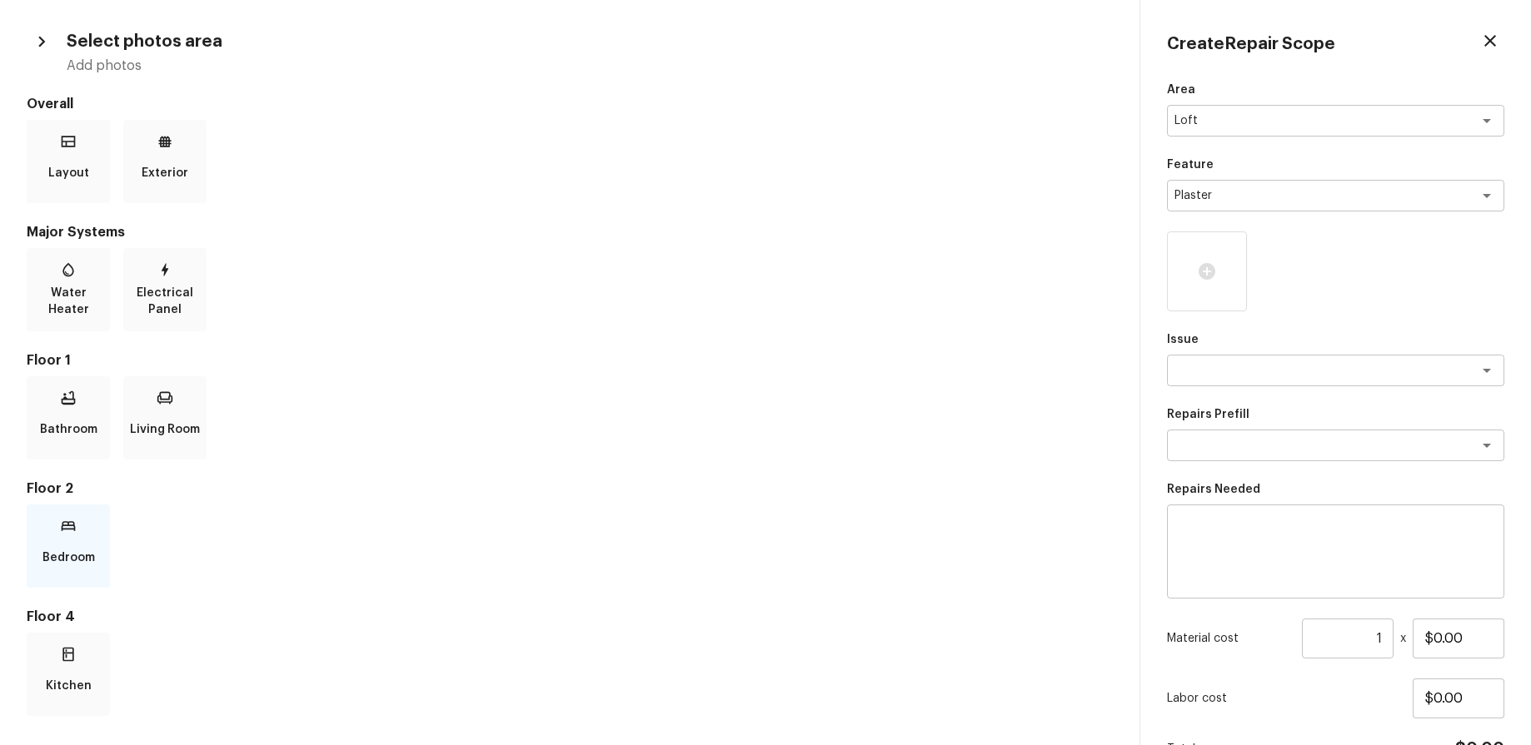
click at [54, 531] on div "Bedroom" at bounding box center [68, 546] width 83 height 83
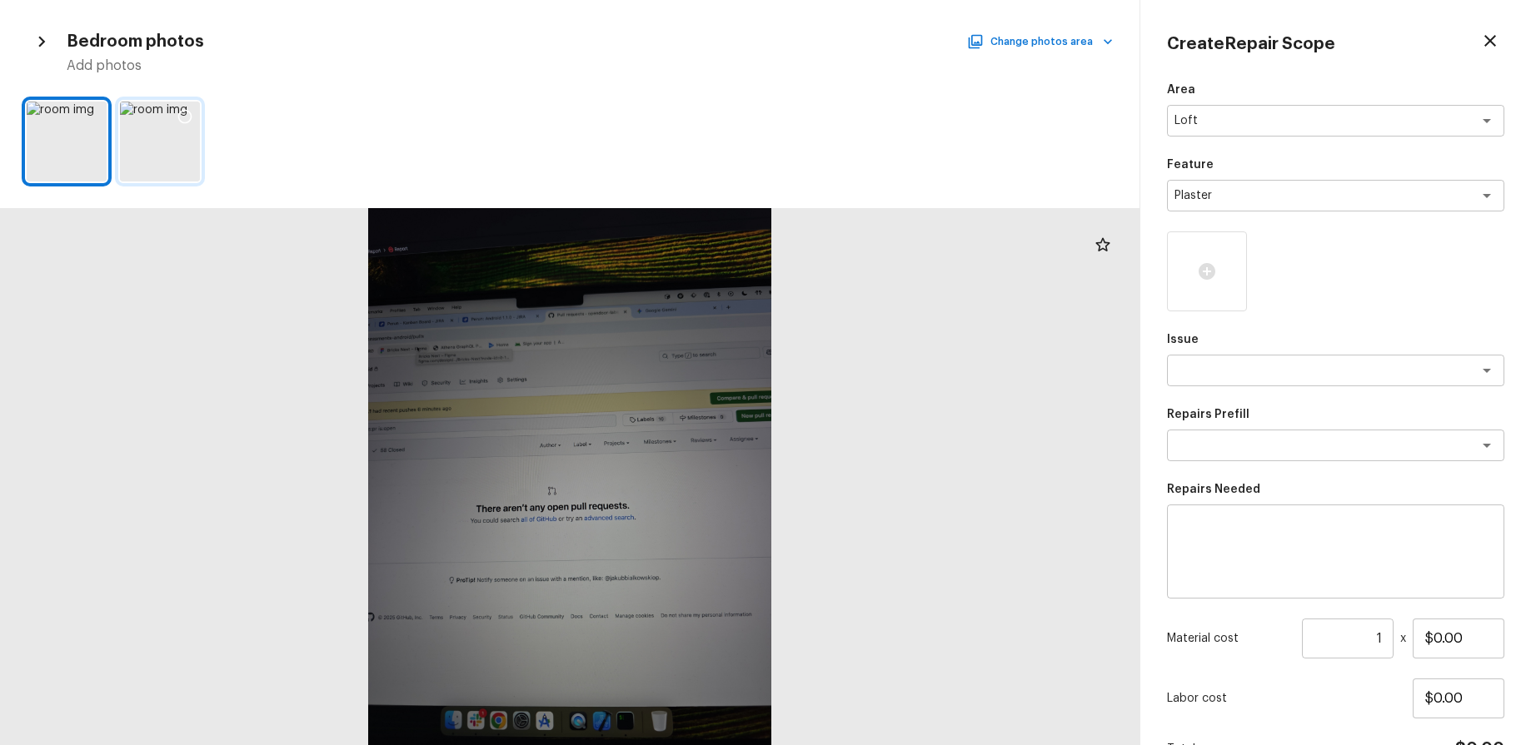
drag, startPoint x: 190, startPoint y: 112, endPoint x: 156, endPoint y: 117, distance: 34.4
click at [189, 112] on icon at bounding box center [185, 117] width 14 height 14
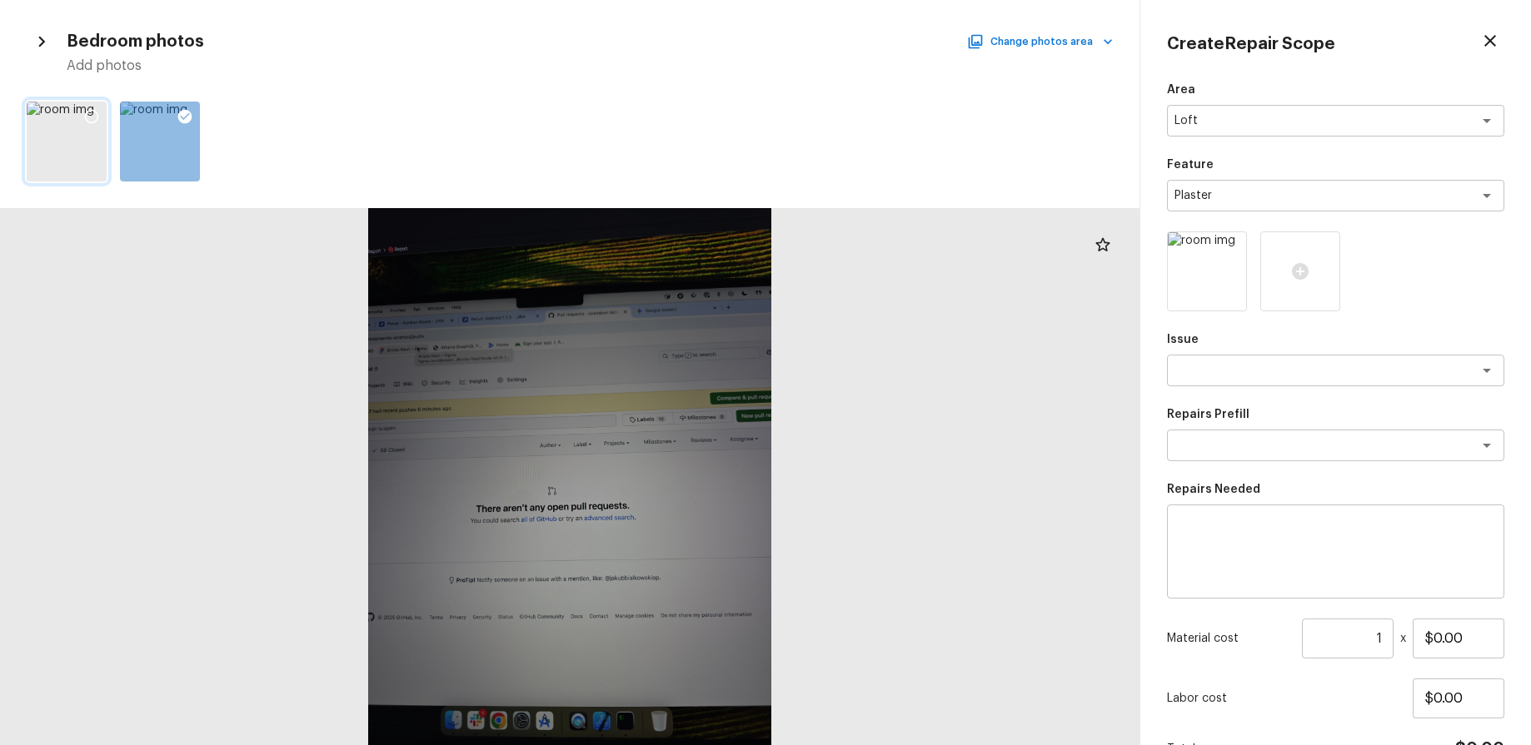
click at [89, 112] on icon at bounding box center [91, 116] width 17 height 17
click at [1446, 377] on textarea at bounding box center [1312, 370] width 276 height 17
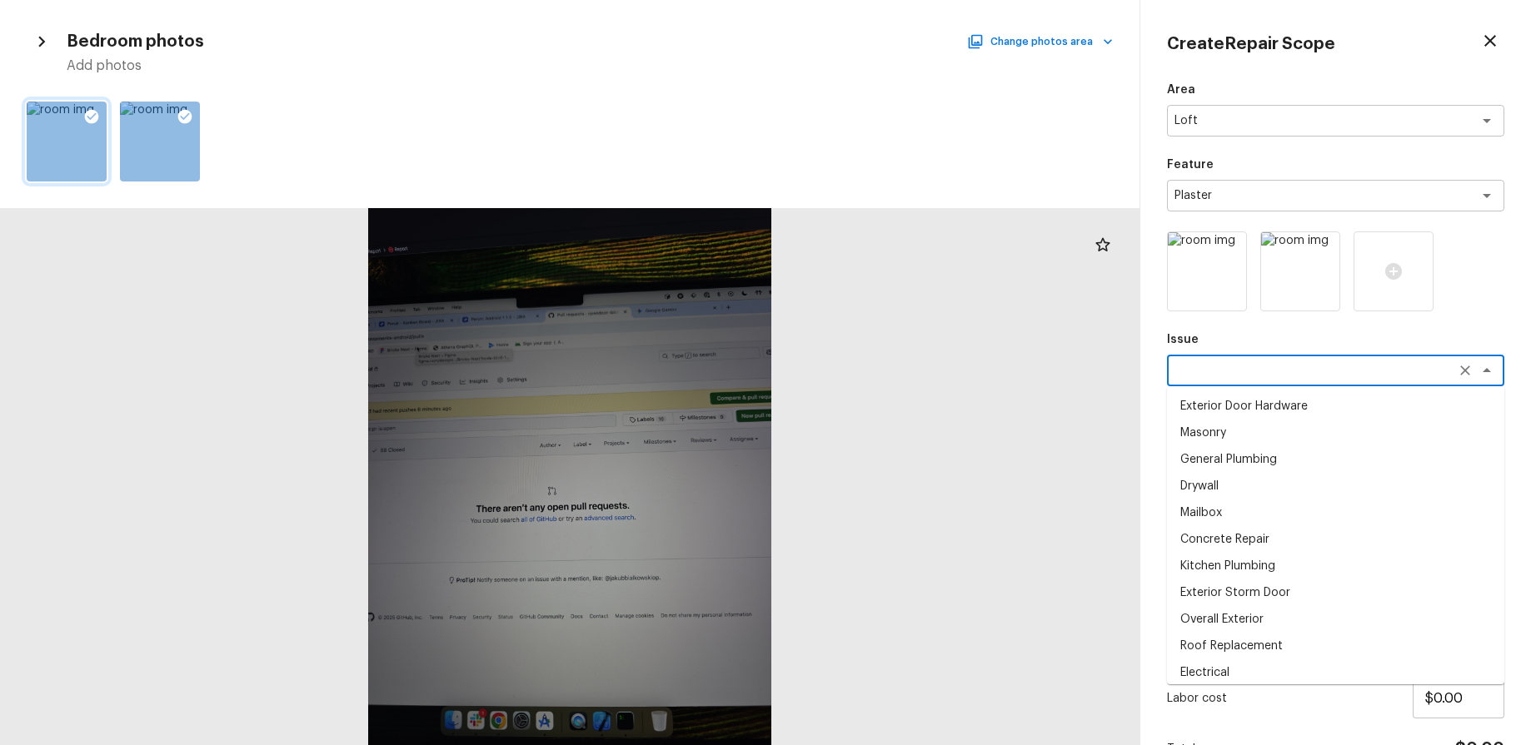
click at [1307, 482] on li "Drywall" at bounding box center [1335, 486] width 337 height 27
type textarea "Drywall"
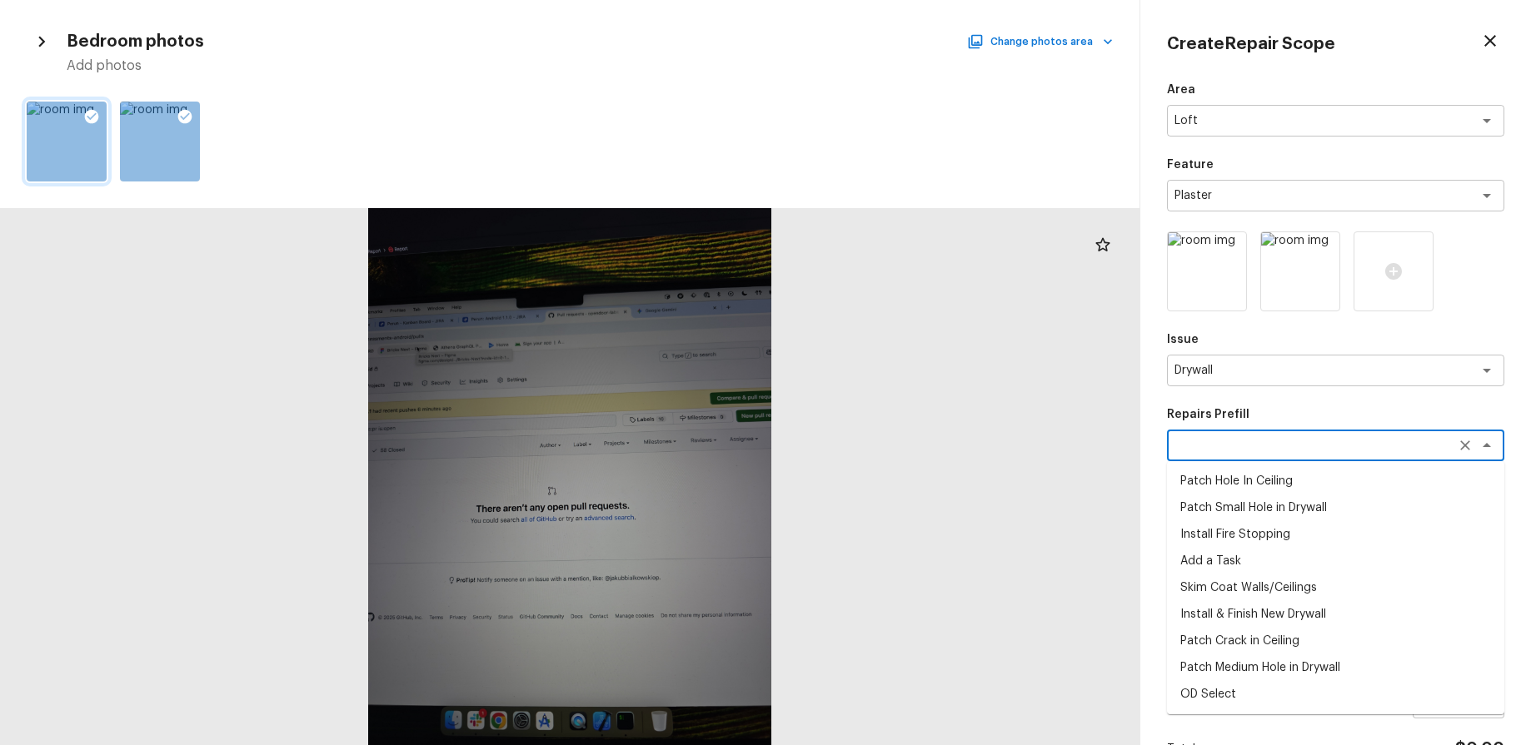
click at [1320, 450] on textarea at bounding box center [1312, 445] width 276 height 17
click at [1276, 624] on li "Install & Finish New Drywall" at bounding box center [1335, 614] width 337 height 27
type textarea "Install & Finish New Drywall"
type textarea "Remove the existing damaged drywall and replace with new. Ensure that the new d…"
type input "$100.00"
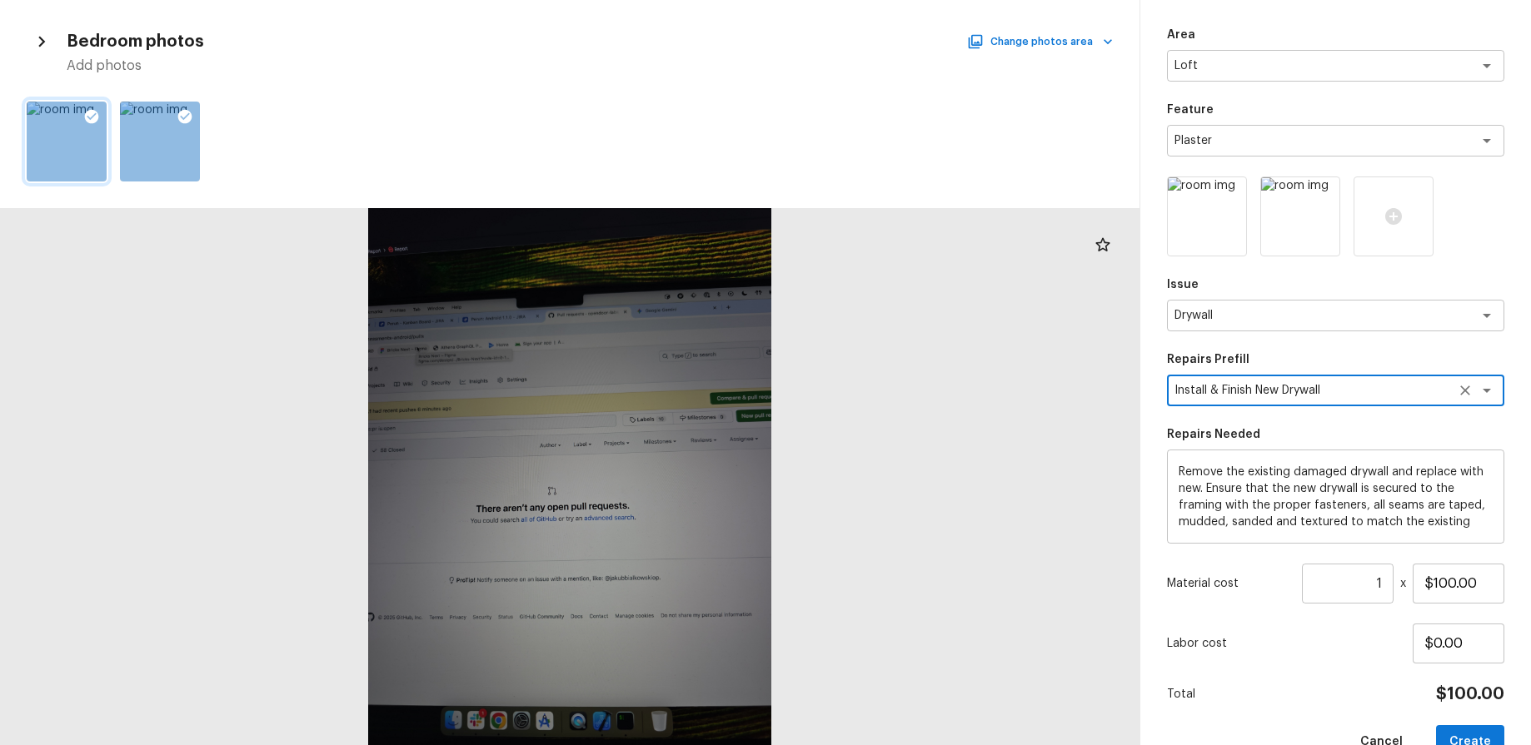
scroll to position [96, 0]
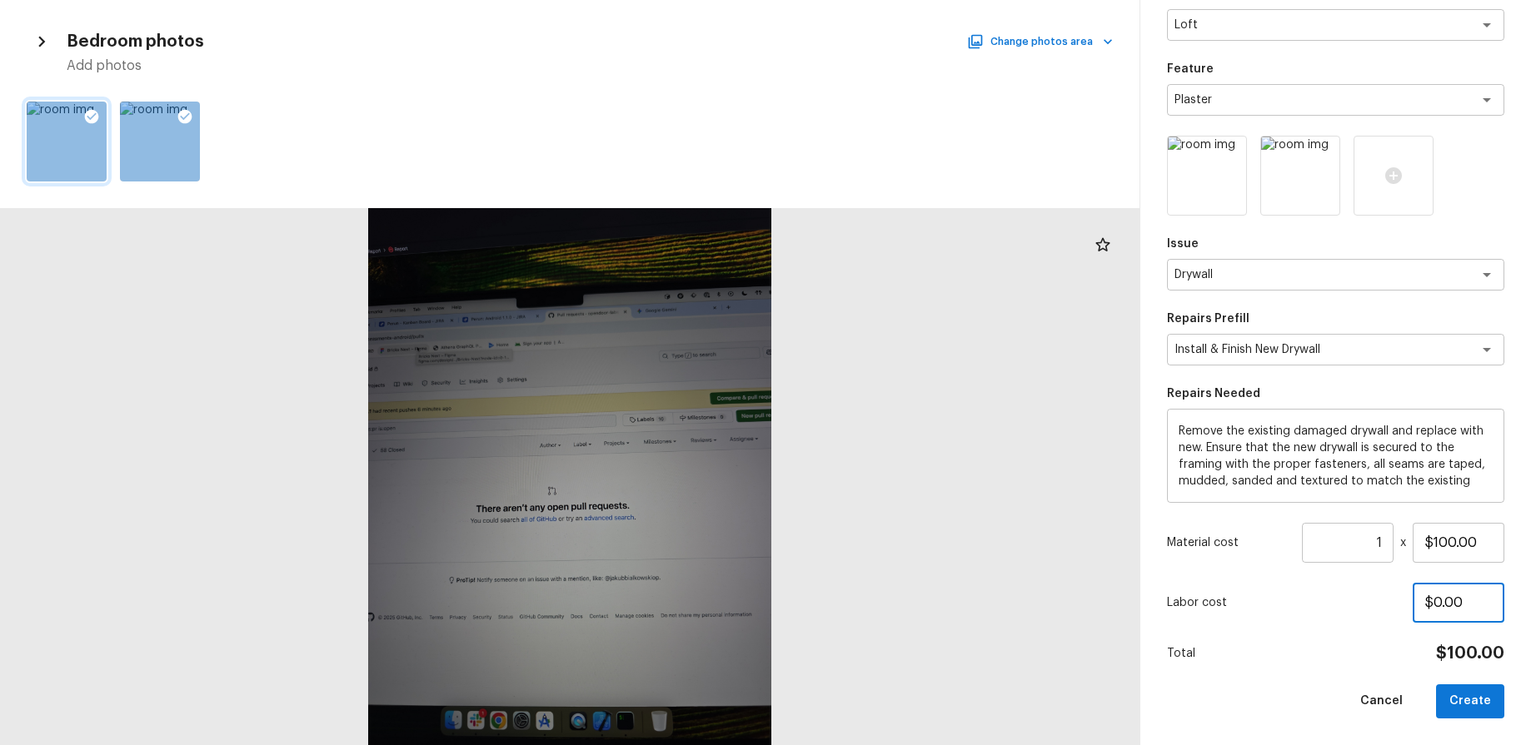
click at [1486, 596] on input "$0.00" at bounding box center [1459, 603] width 92 height 40
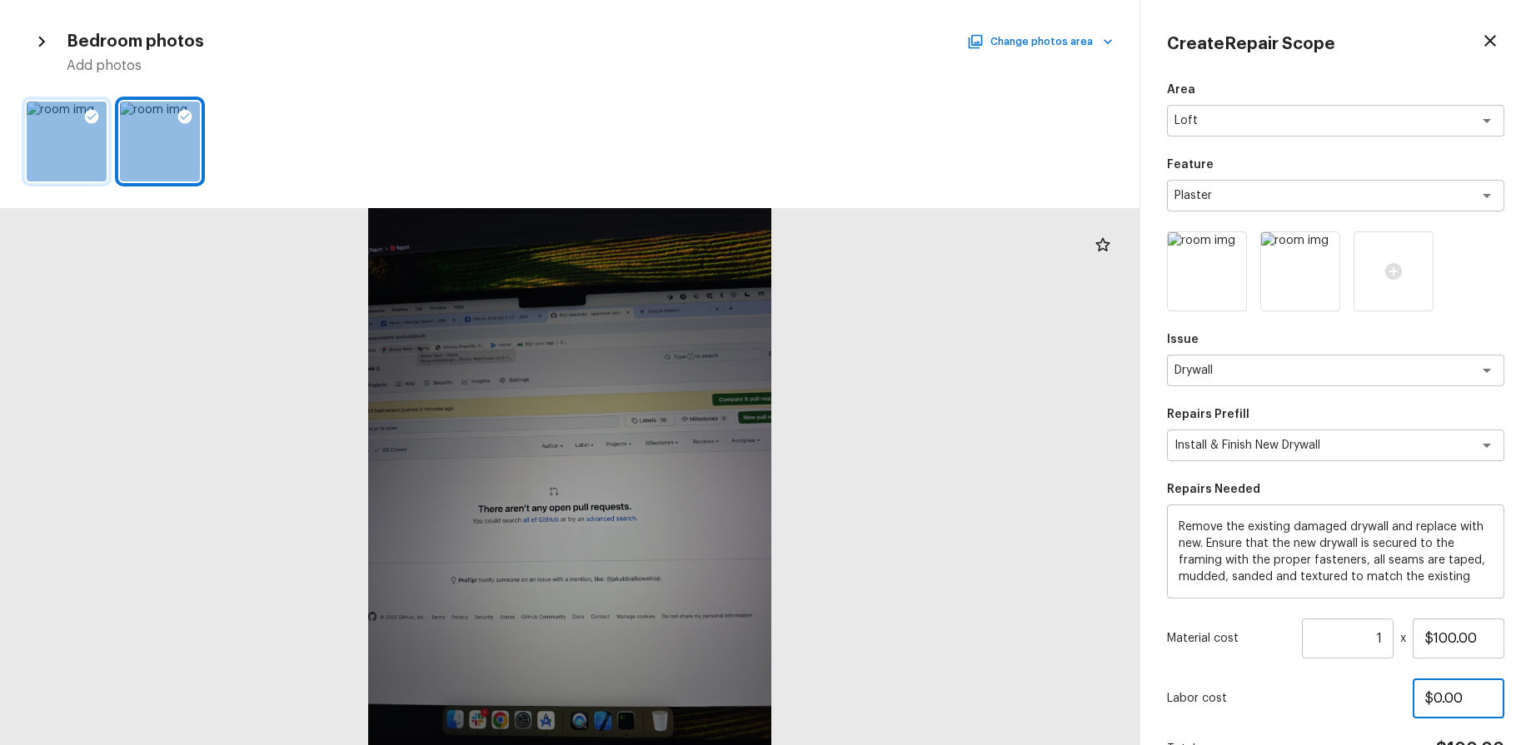
drag, startPoint x: 1443, startPoint y: 698, endPoint x: 1460, endPoint y: 712, distance: 22.5
click at [1443, 698] on input "$0.00" at bounding box center [1459, 699] width 92 height 40
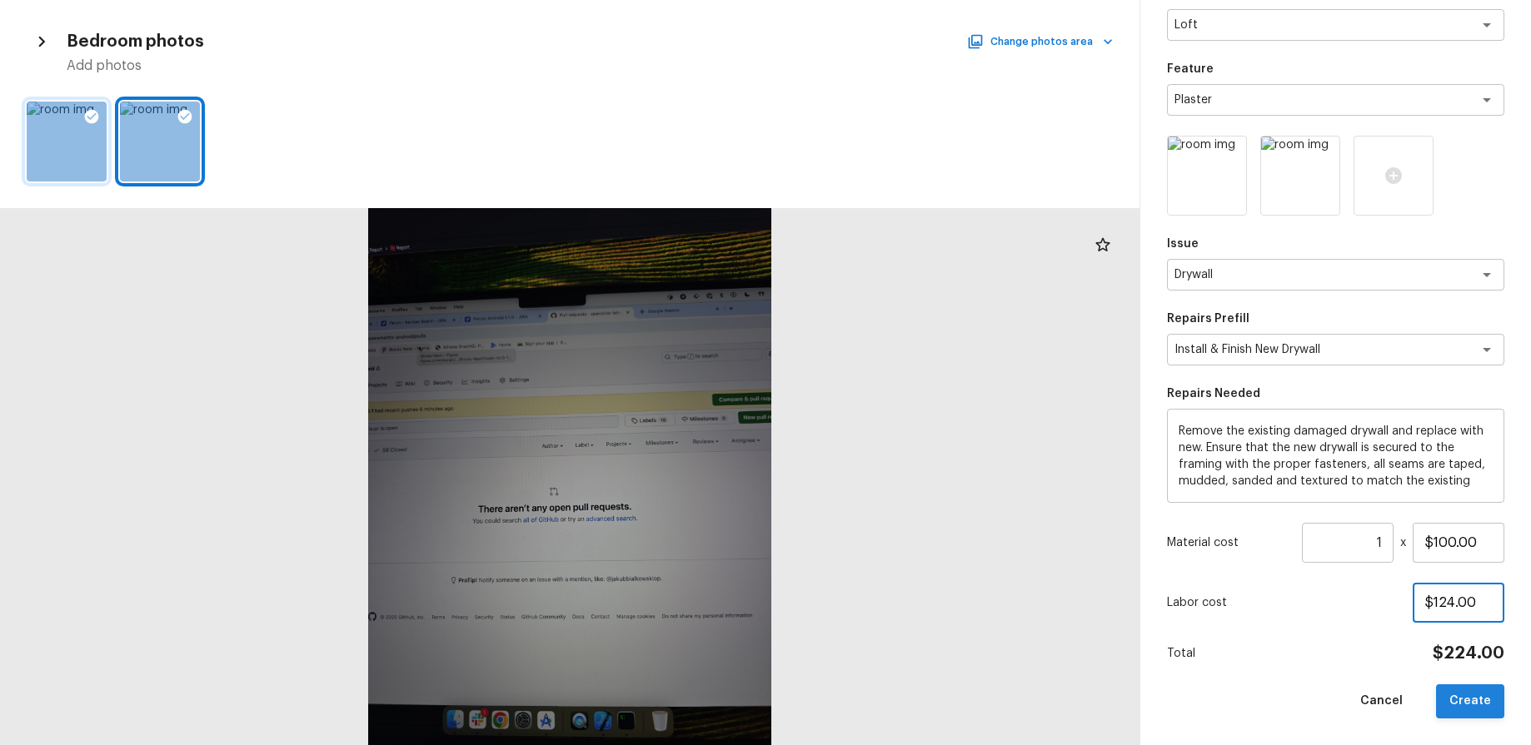
type input "$124.00"
click at [1487, 716] on button "Create" at bounding box center [1470, 702] width 68 height 34
type input "$0.00"
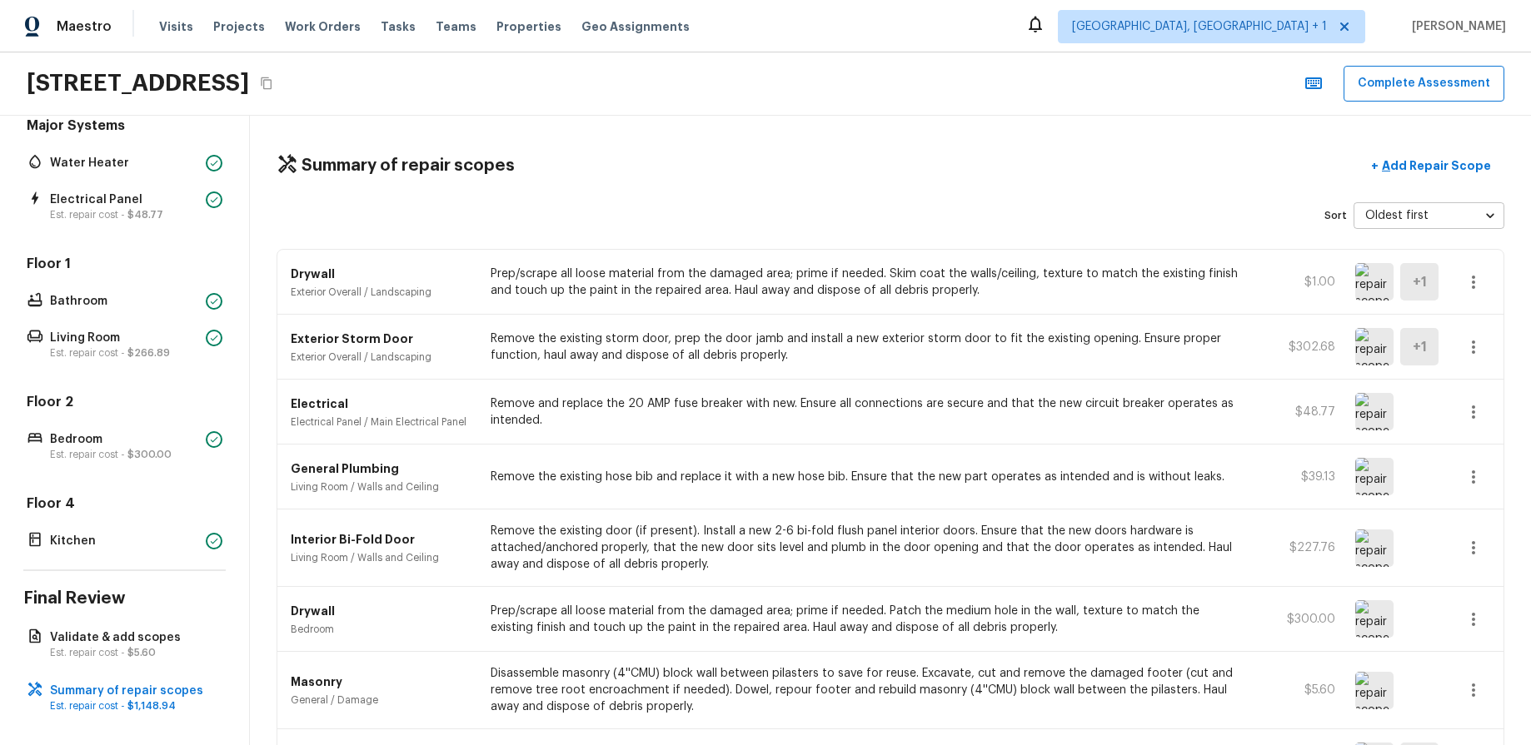
click at [1008, 136] on div "Summary of repair scopes + Add Repair Scope Sort Oldest first oldestFirst ​ Dry…" at bounding box center [890, 431] width 1281 height 630
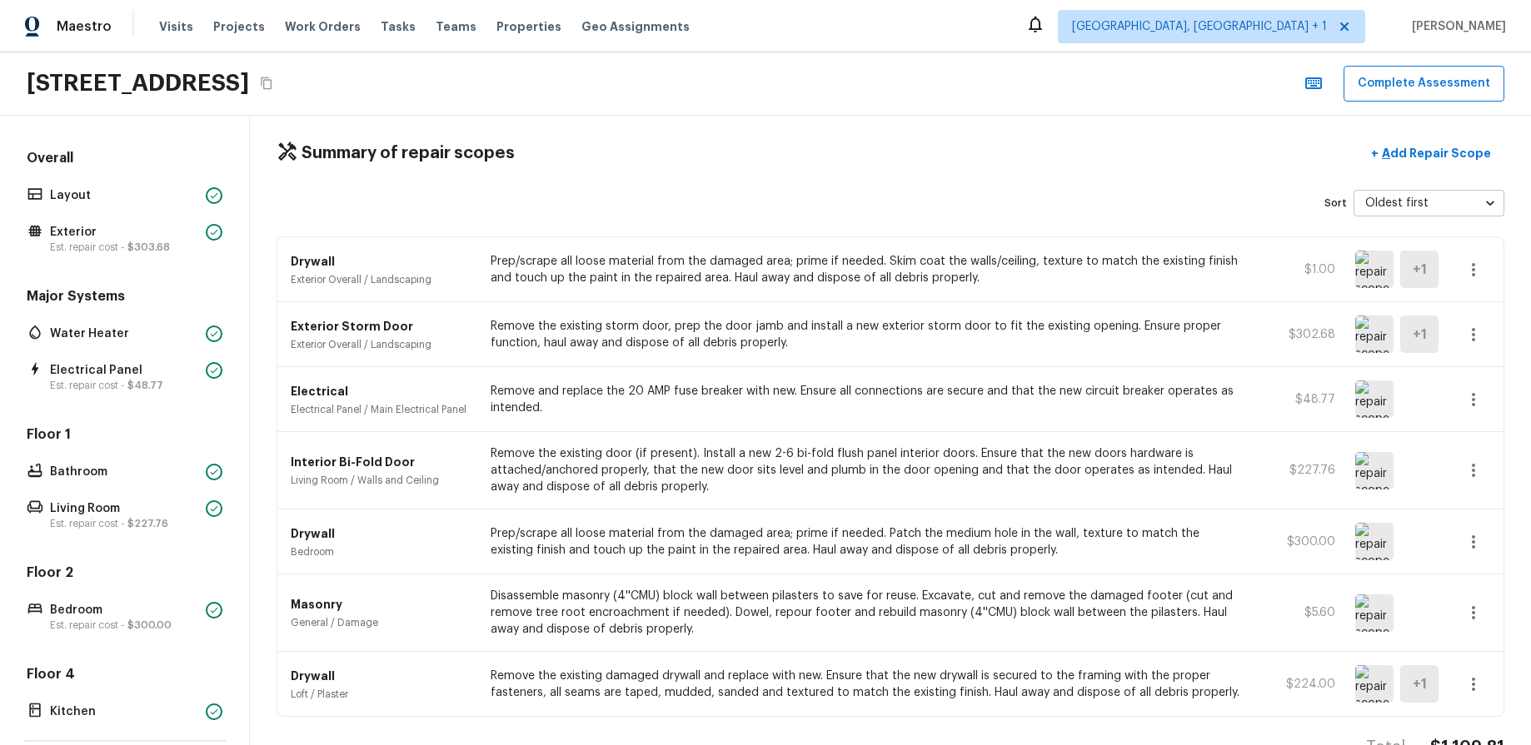
scroll to position [59, 0]
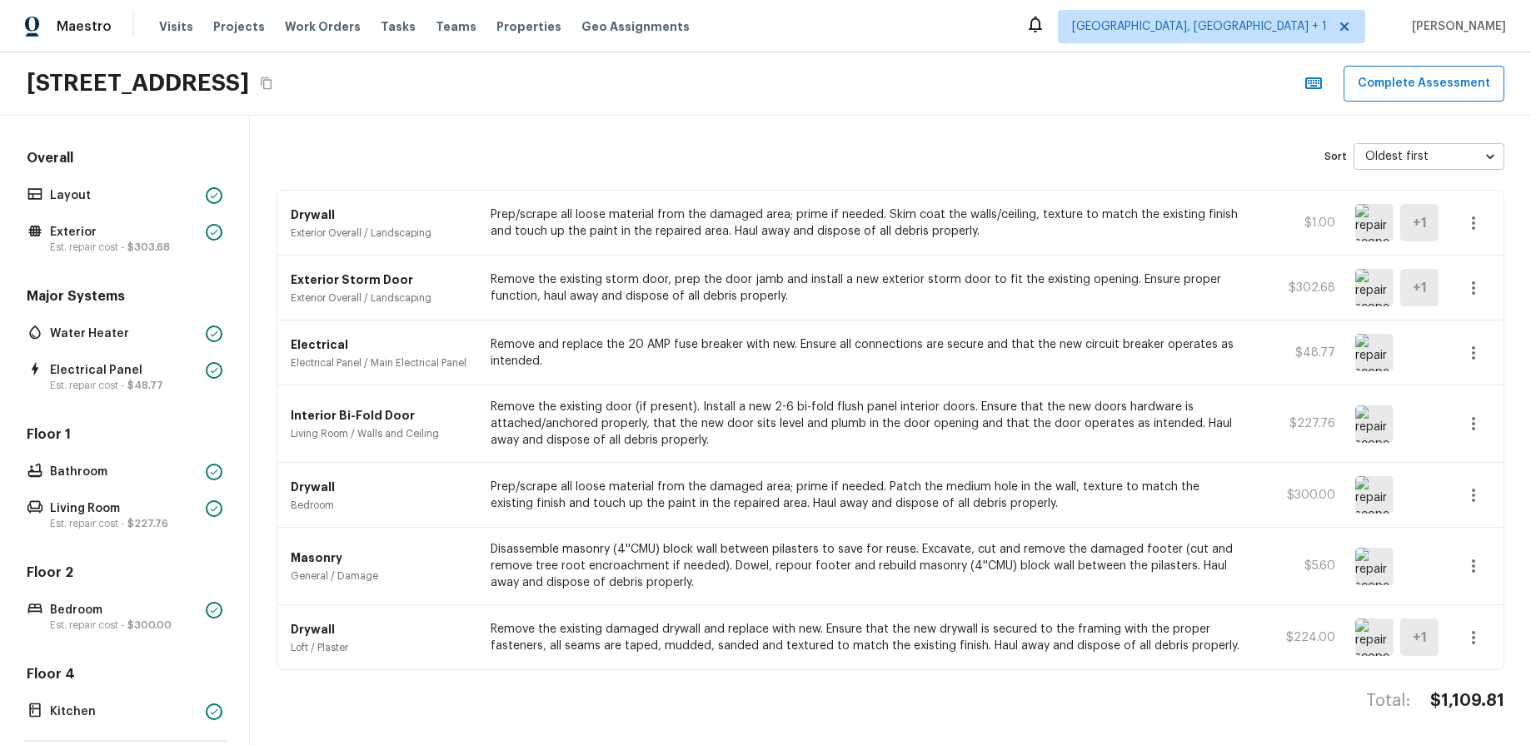
click at [1443, 79] on button "Complete Assessment" at bounding box center [1423, 84] width 161 height 36
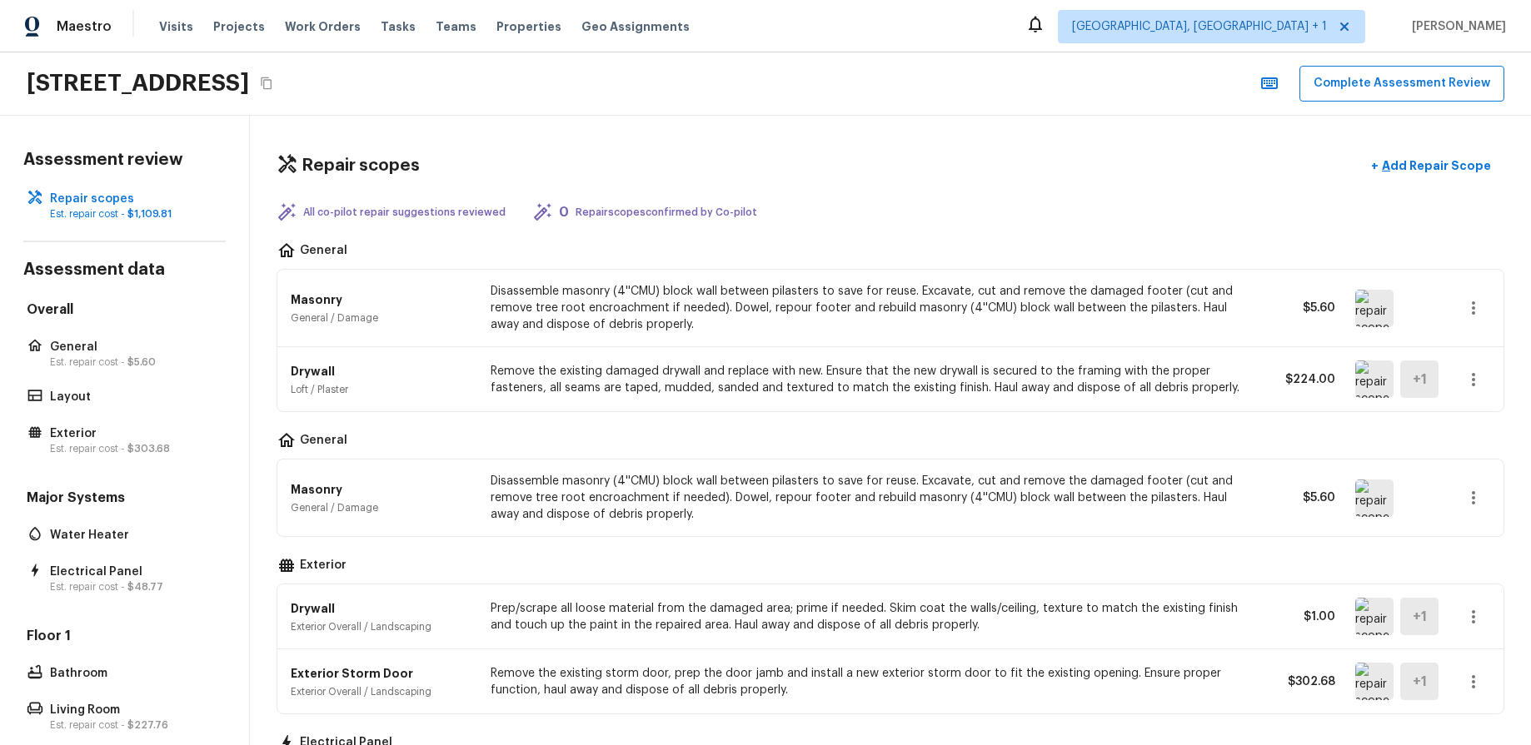
click at [1390, 307] on img at bounding box center [1374, 308] width 38 height 37
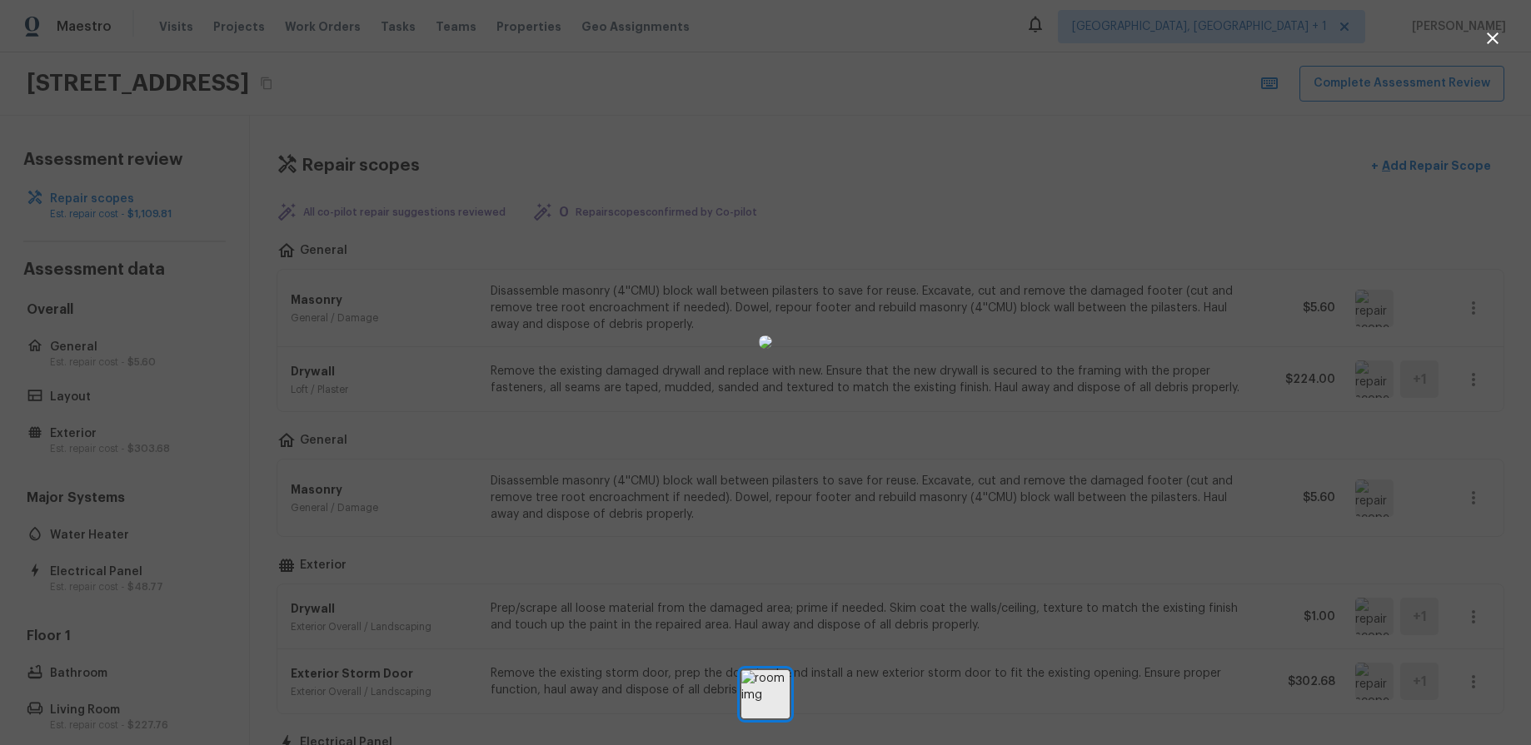
click at [1155, 275] on div at bounding box center [765, 342] width 1531 height 631
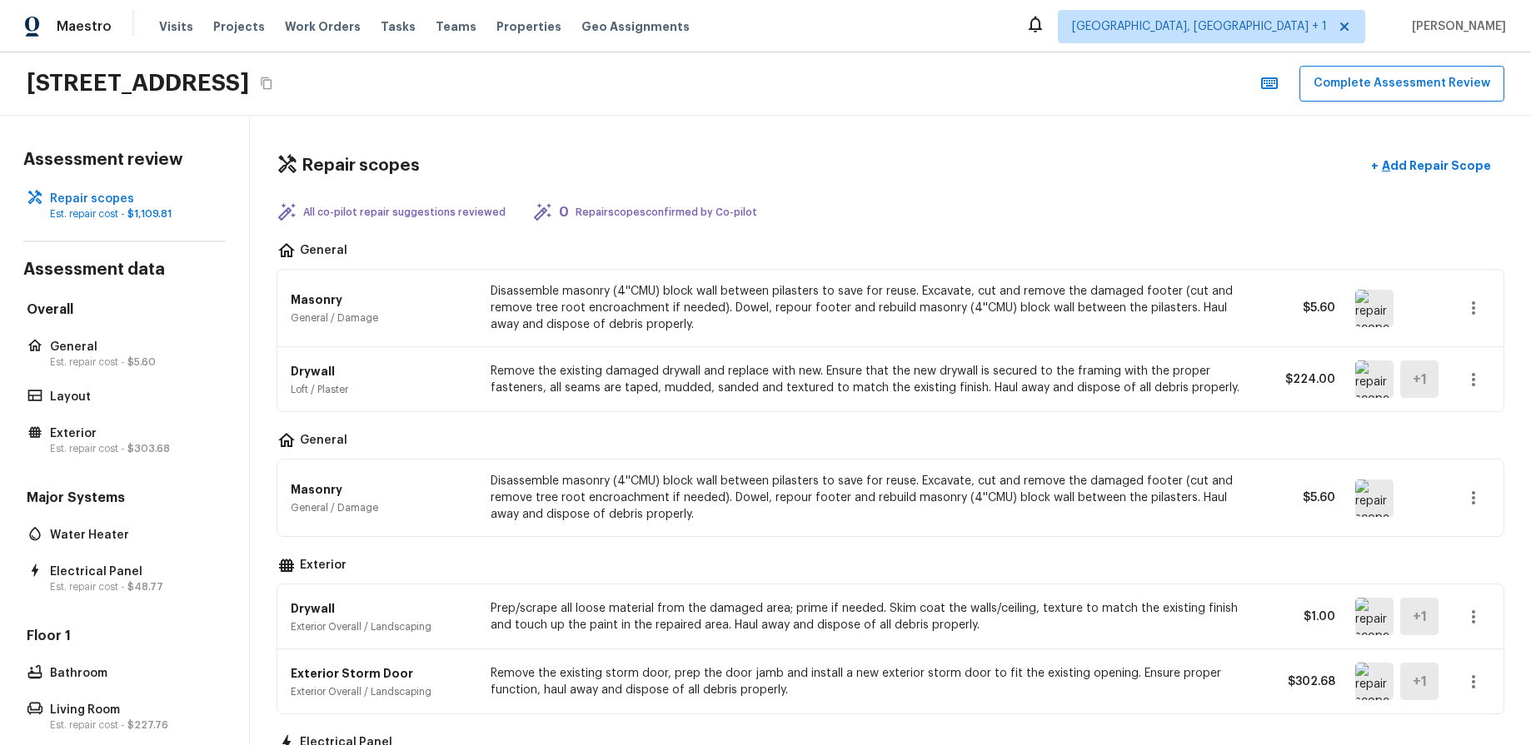
click at [1358, 381] on img at bounding box center [1374, 379] width 38 height 37
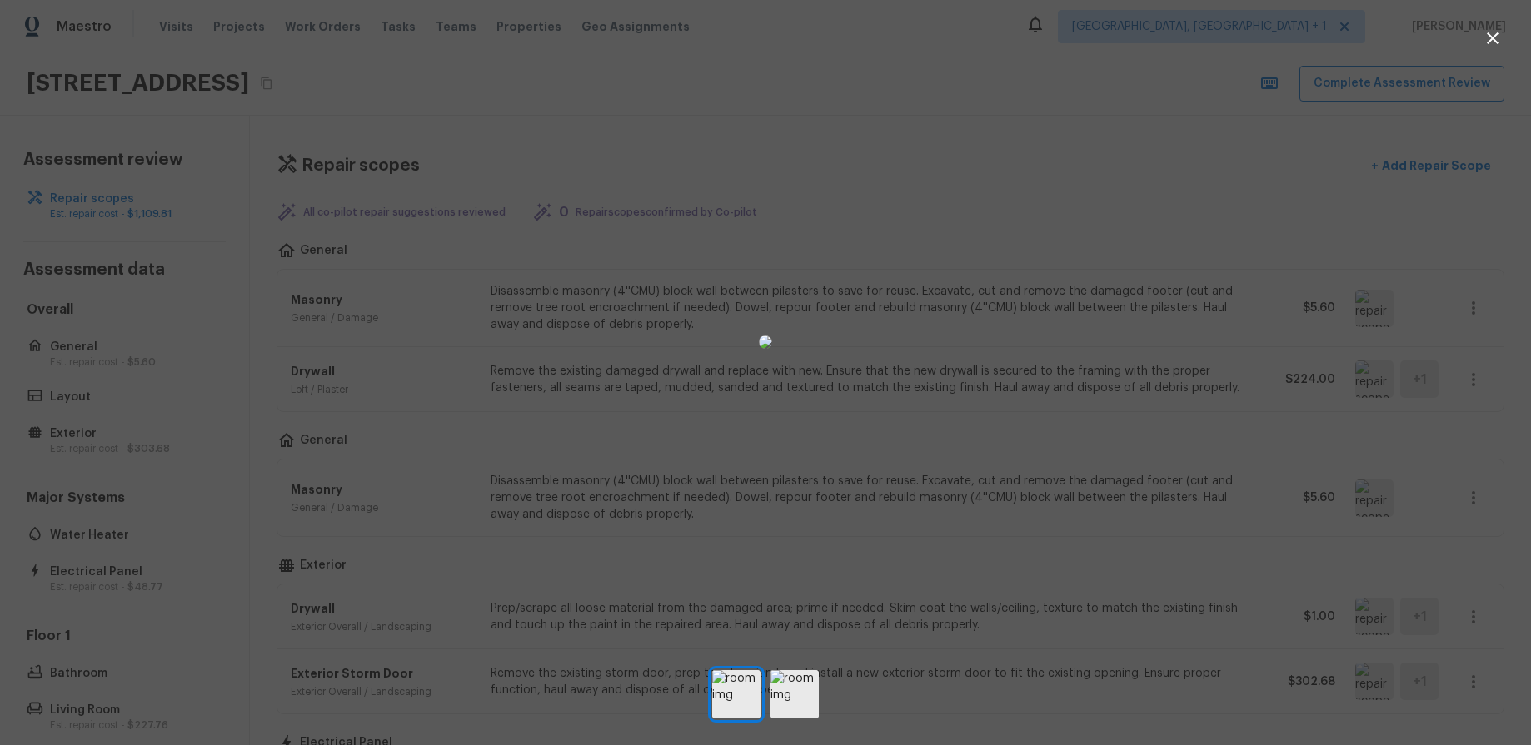
click at [1205, 367] on div at bounding box center [765, 342] width 1531 height 631
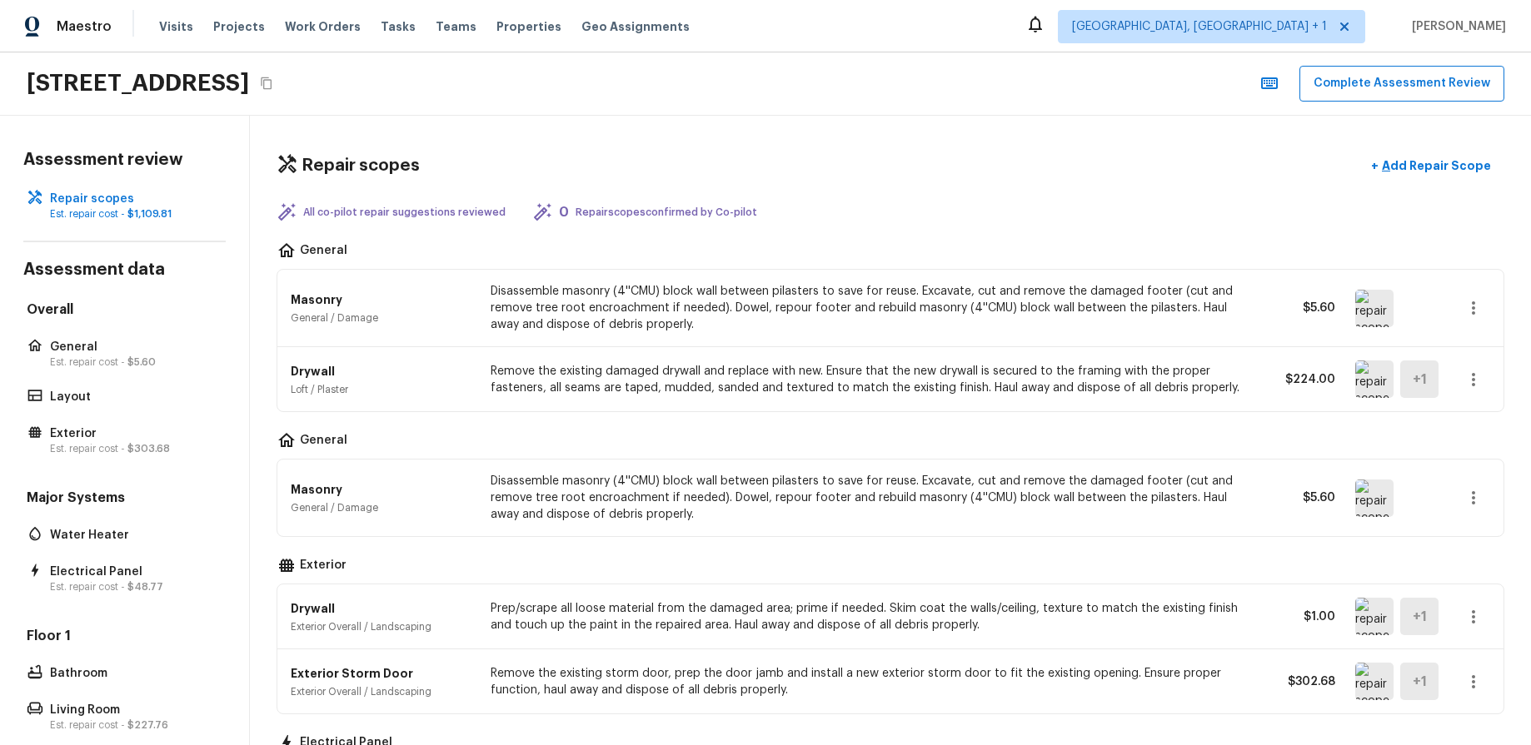
click at [1377, 485] on img at bounding box center [1374, 498] width 38 height 37
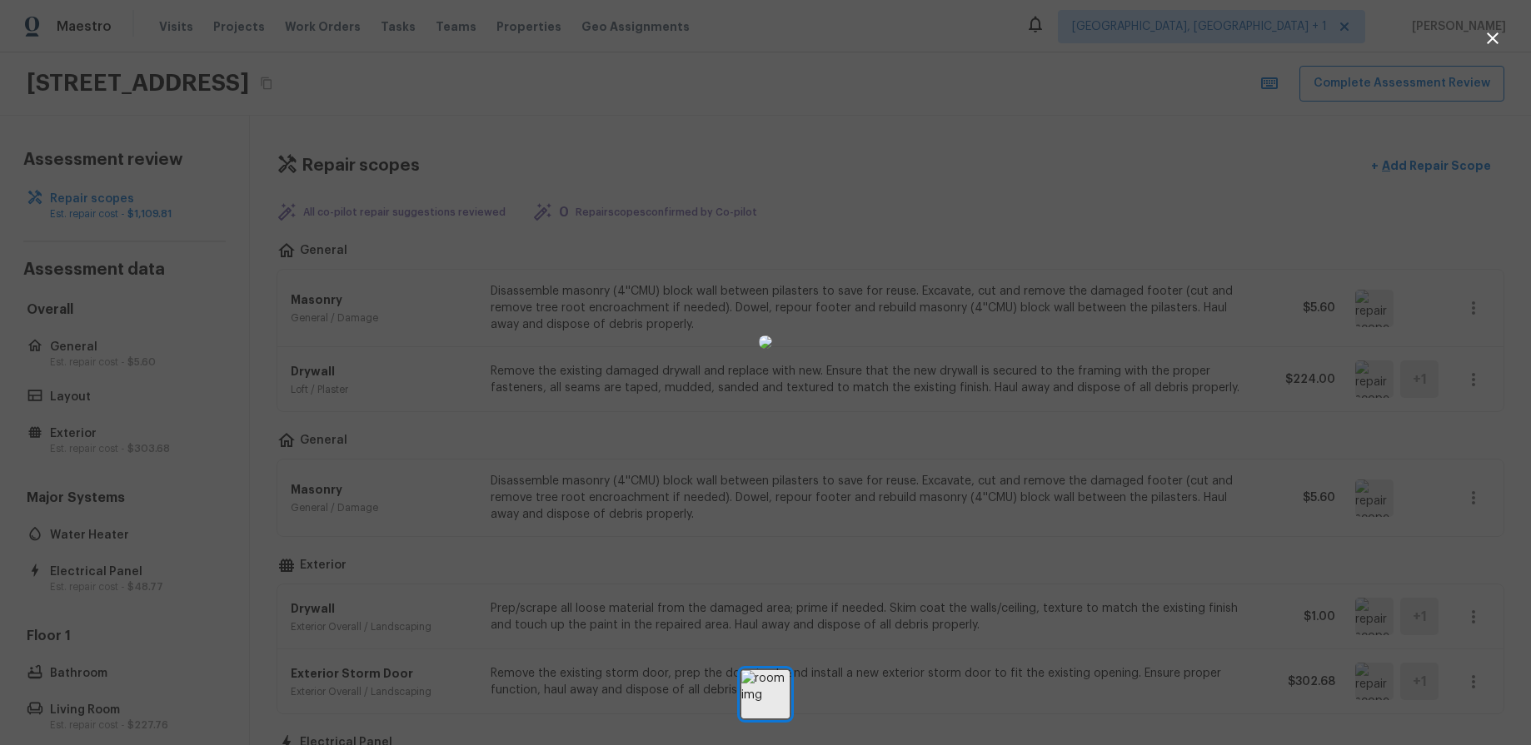
drag, startPoint x: 1186, startPoint y: 429, endPoint x: 1317, endPoint y: 427, distance: 130.8
click at [1186, 429] on div at bounding box center [765, 342] width 1531 height 631
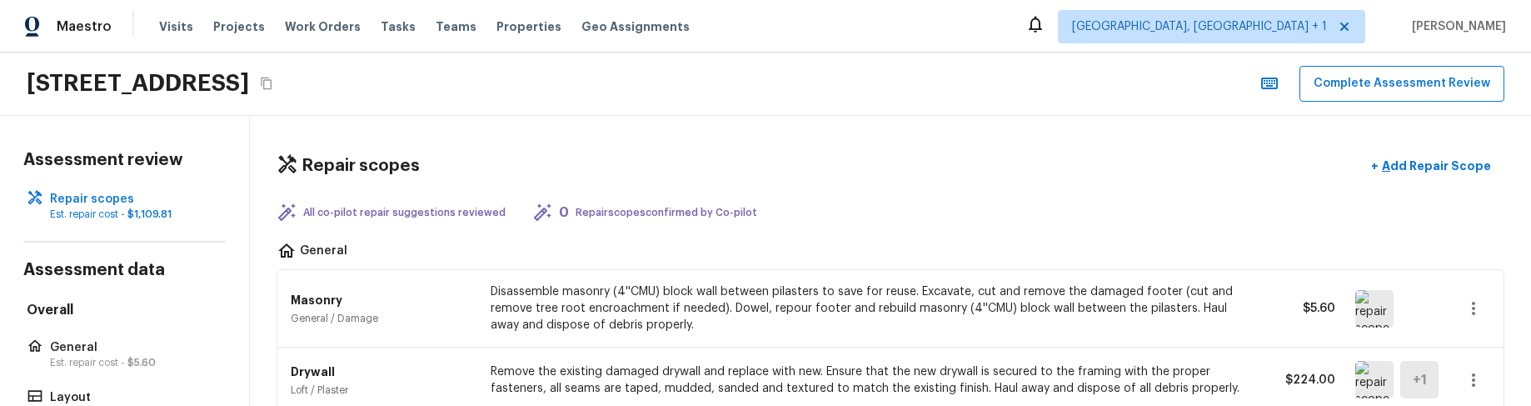
click at [938, 217] on div "All co-pilot repair suggestions reviewed 0 Repair scopes confirmed by Co-pilot" at bounding box center [891, 212] width 1228 height 20
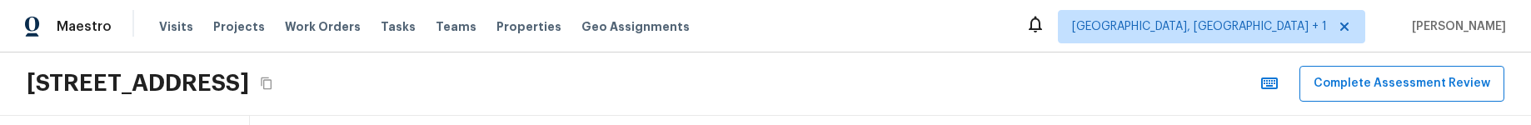
click at [868, 86] on div "[STREET_ADDRESS] Complete Assessment Review" at bounding box center [765, 83] width 1531 height 63
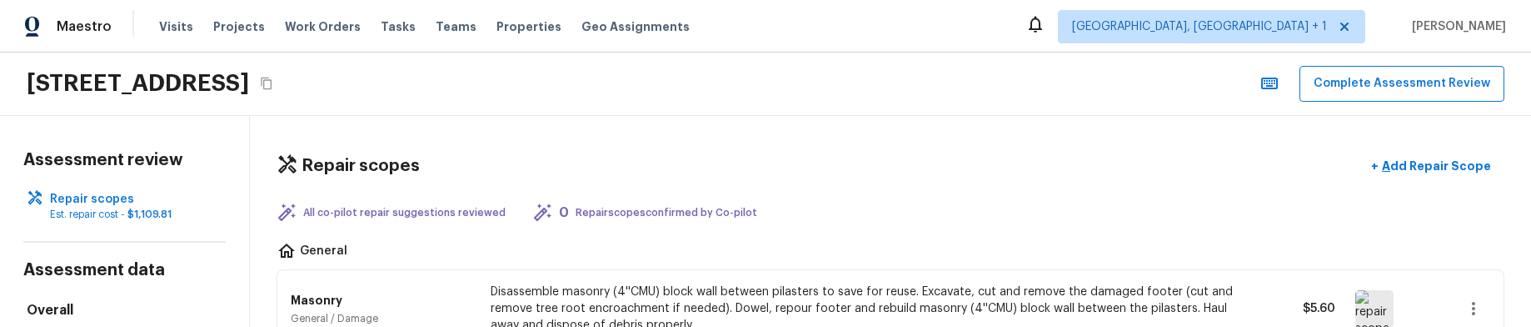
click at [987, 124] on div "Repair scopes + Add Repair Scope All co-pilot repair suggestions reviewed 0 Rep…" at bounding box center [890, 221] width 1281 height 211
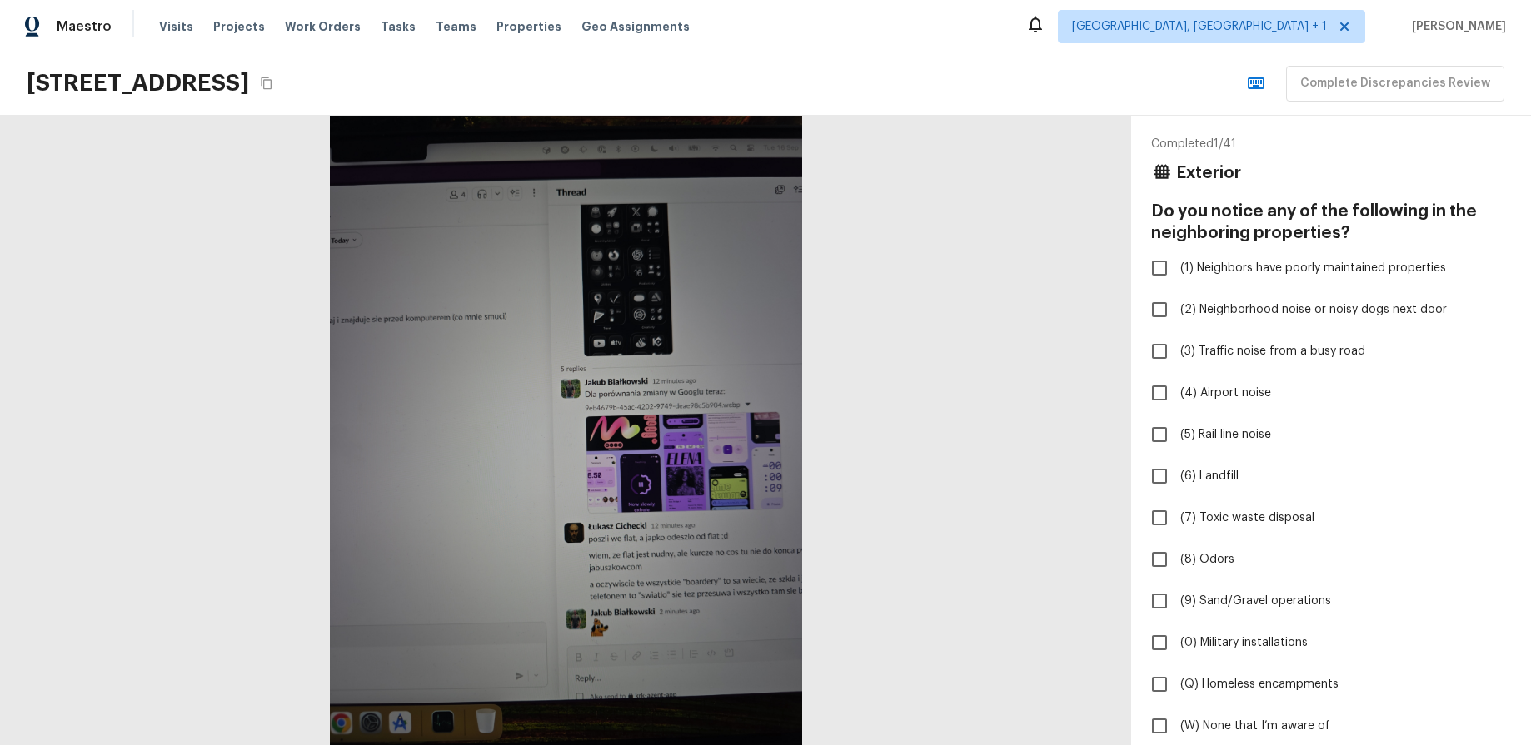
click at [1182, 101] on div "[STREET_ADDRESS] Complete Discrepancies Review" at bounding box center [765, 83] width 1531 height 63
checkbox input "true"
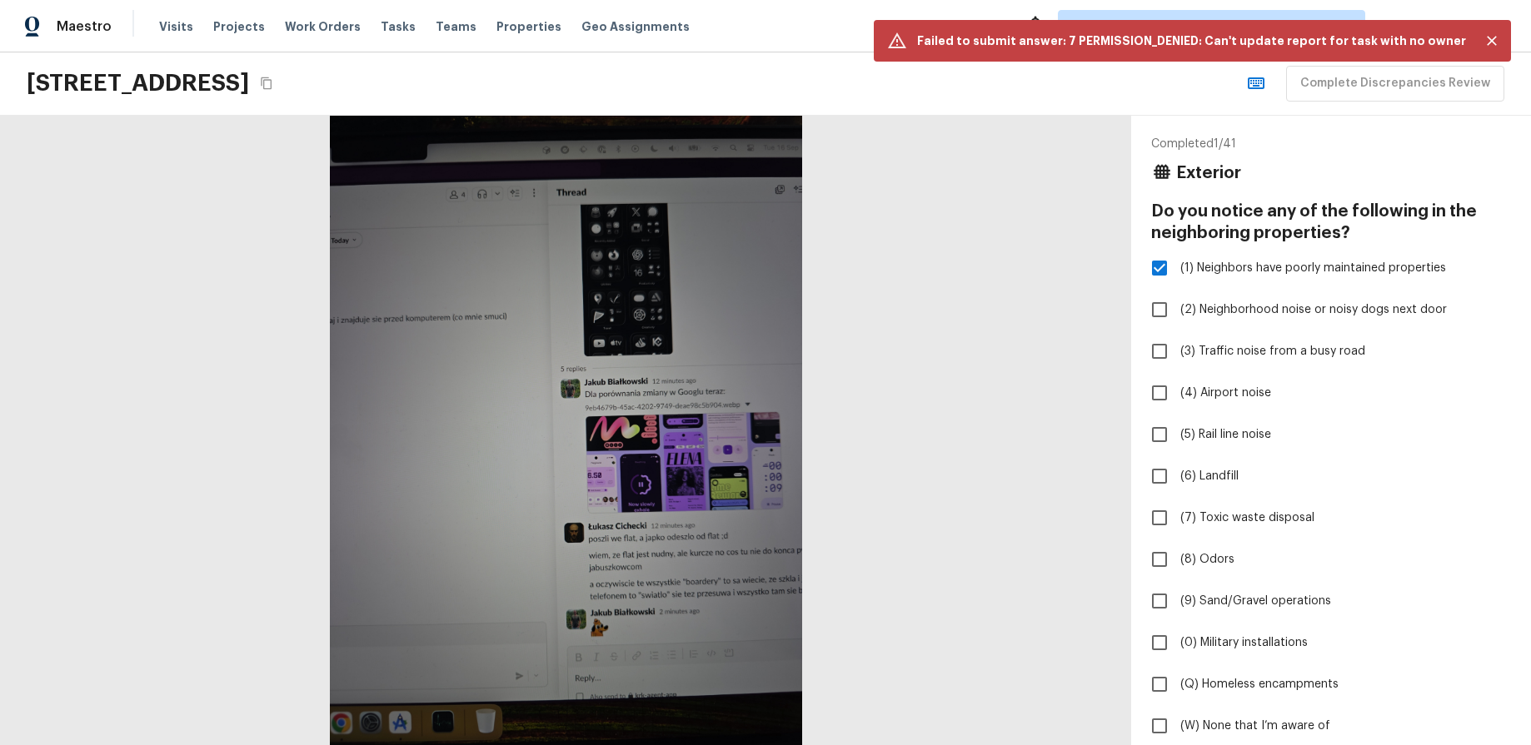
checkbox input "true"
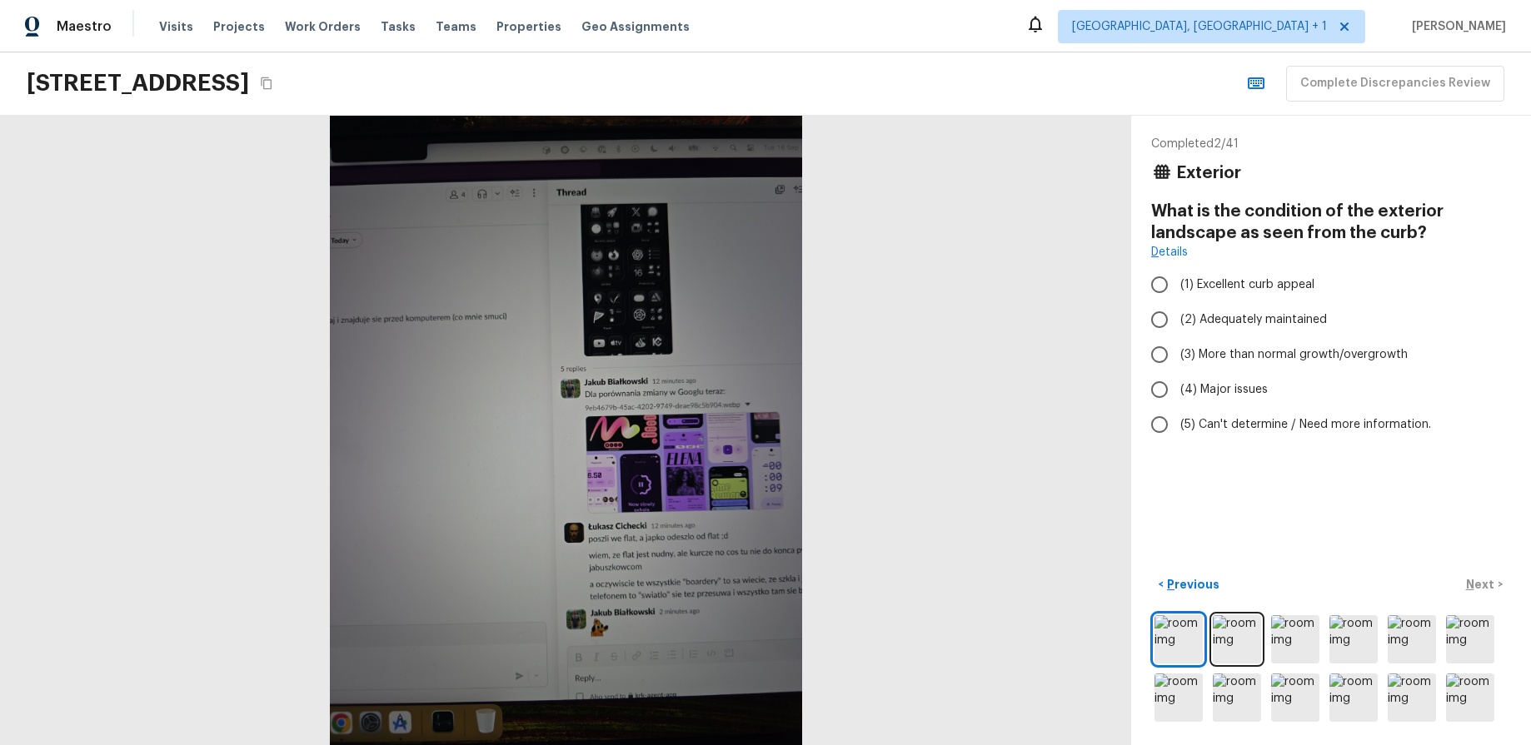
radio input "true"
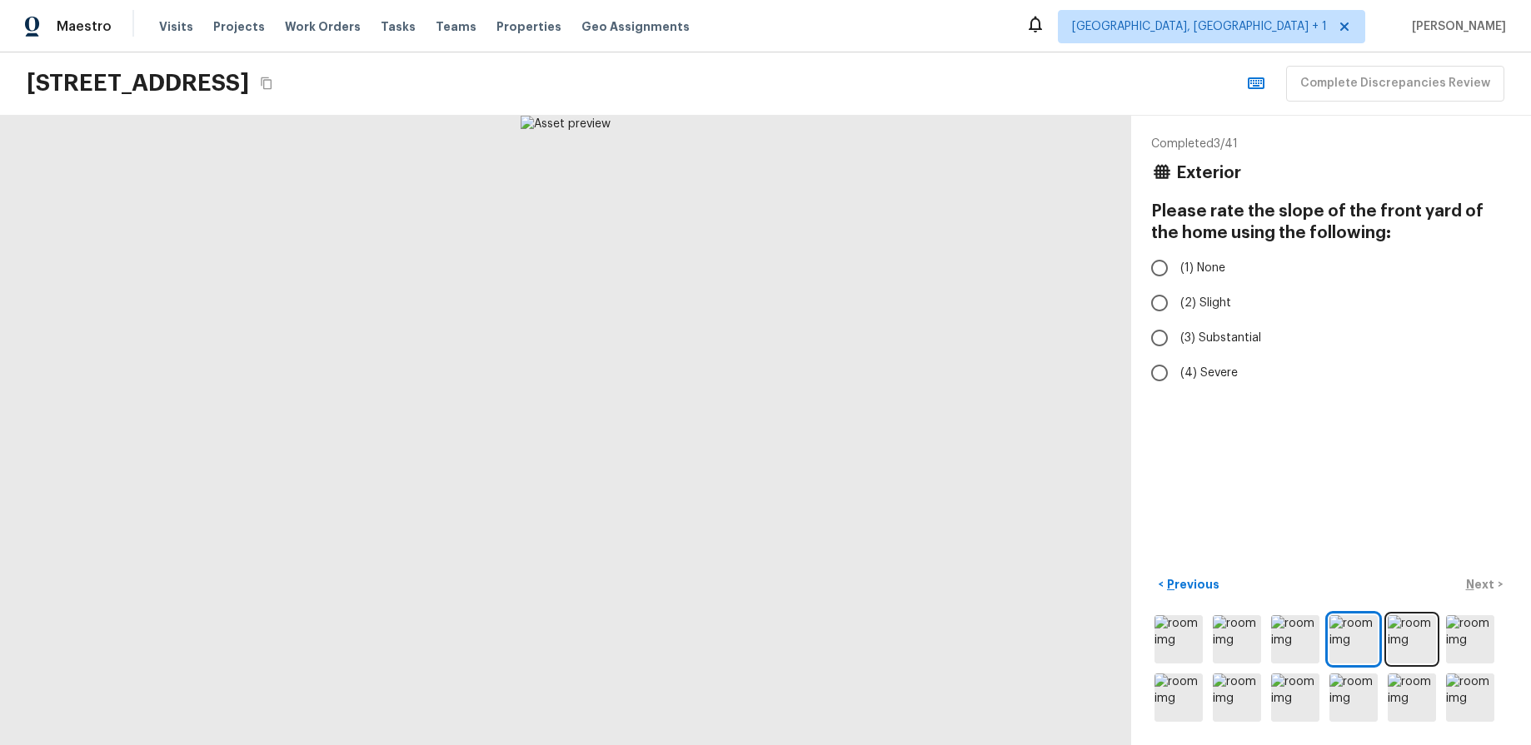
radio input "true"
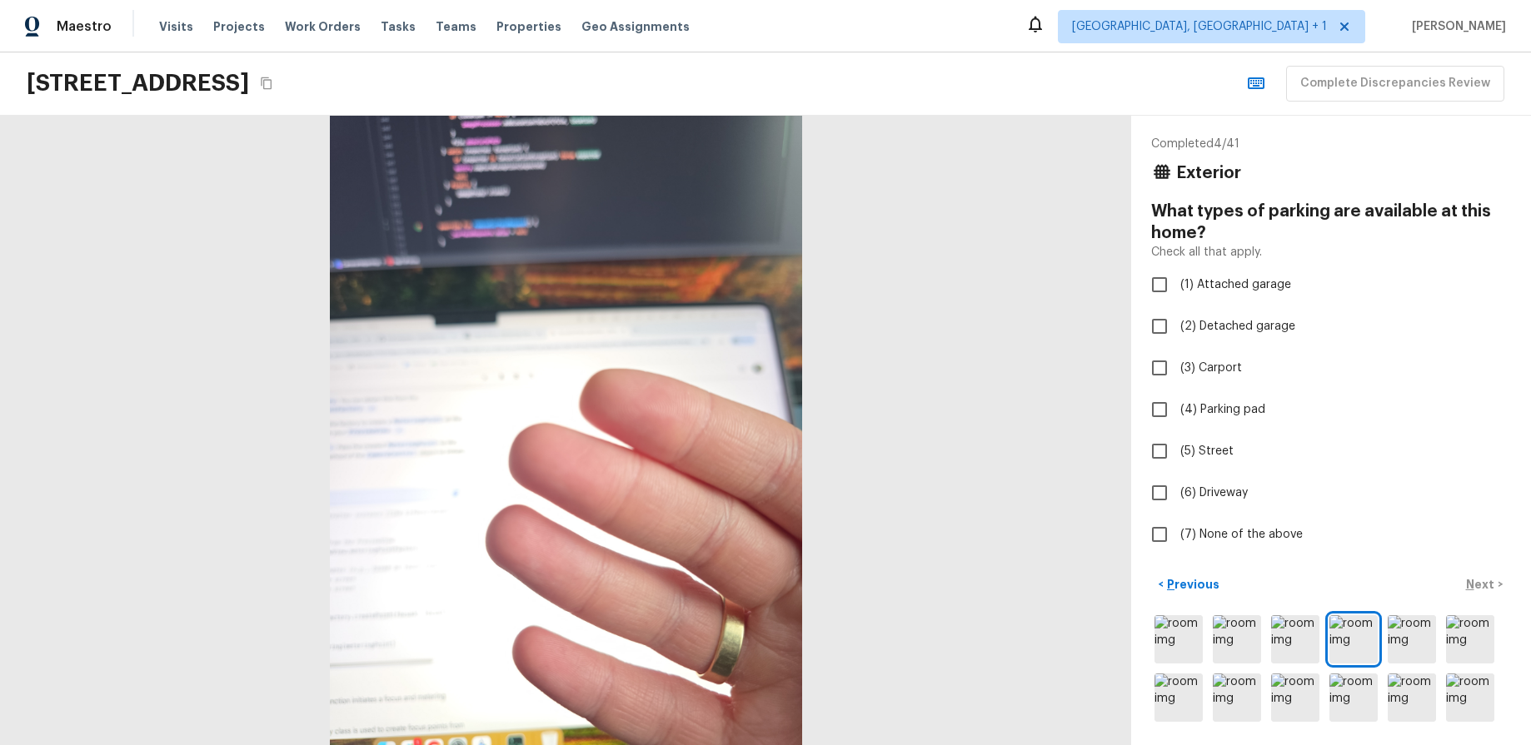
checkbox input "true"
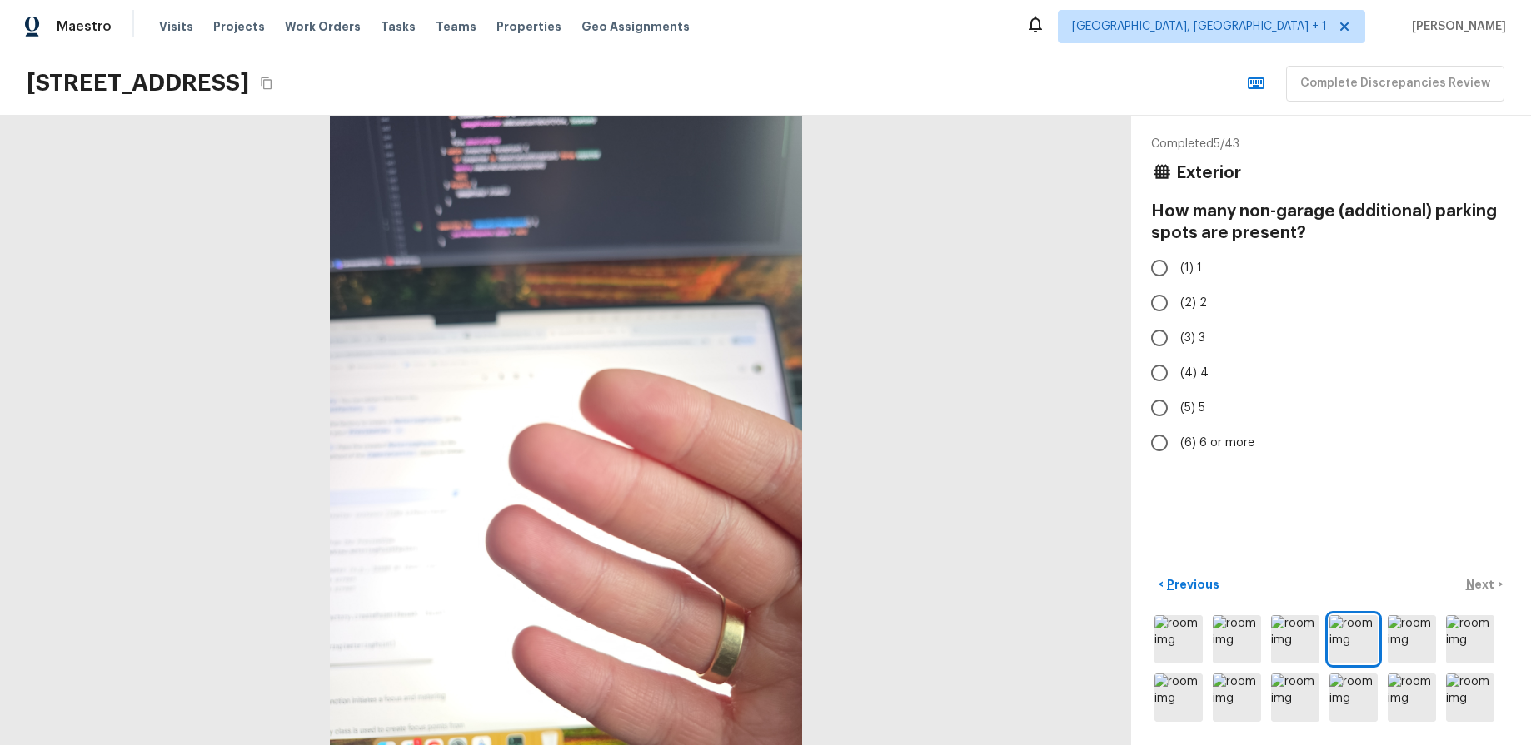
radio input "true"
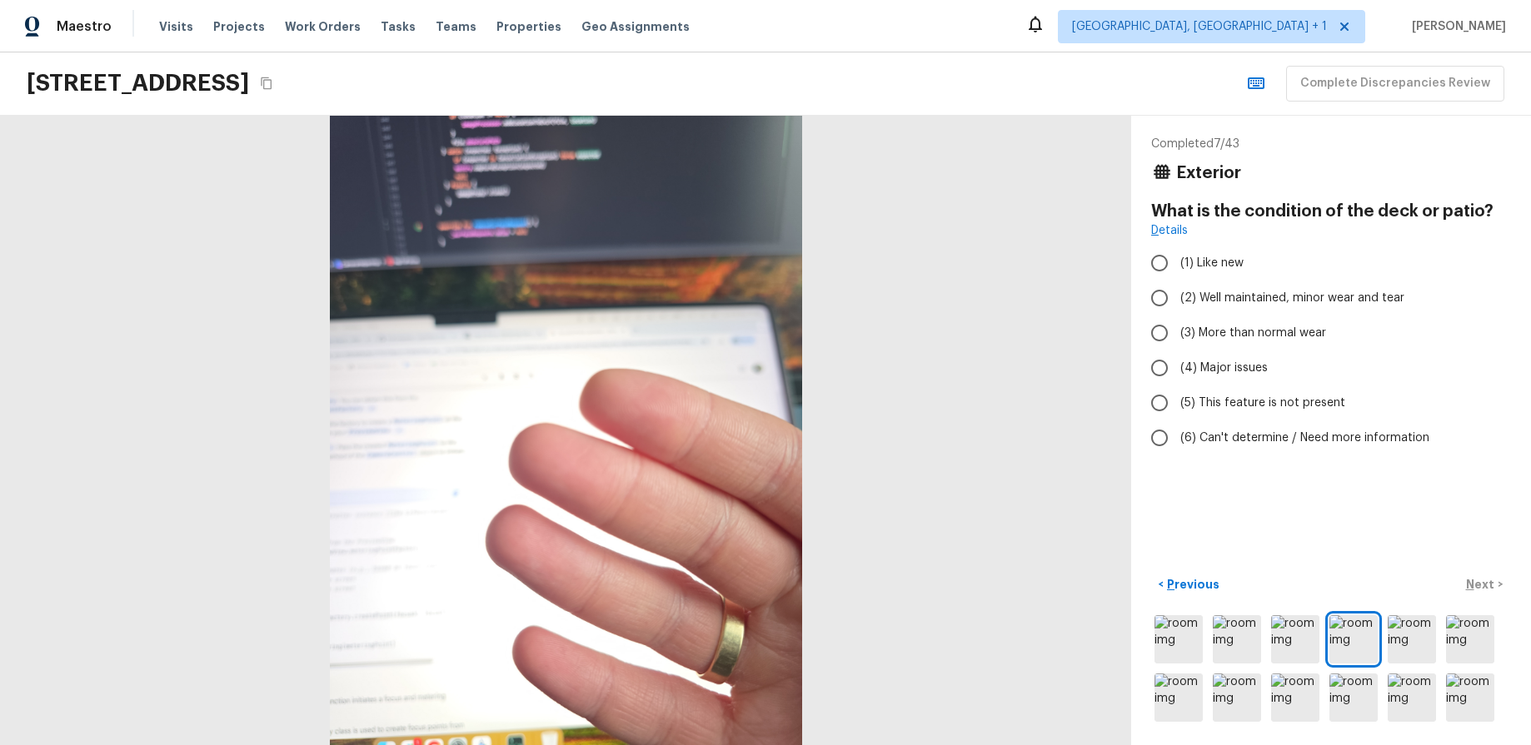
click at [1375, 326] on div "Completed 7 / 43 Exterior What is the condition of the deck or patio? Details (…" at bounding box center [1331, 431] width 400 height 630
radio input "true"
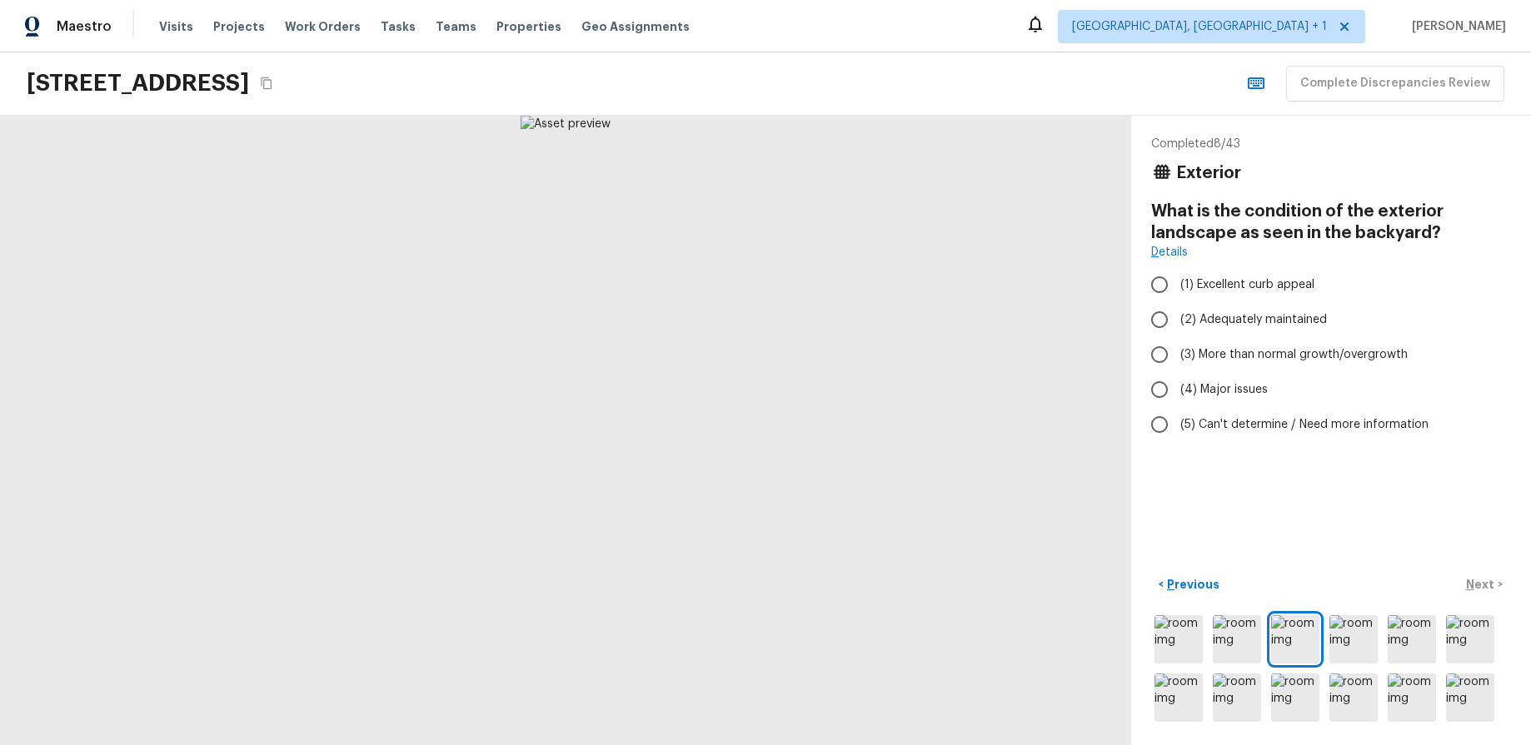
radio input "true"
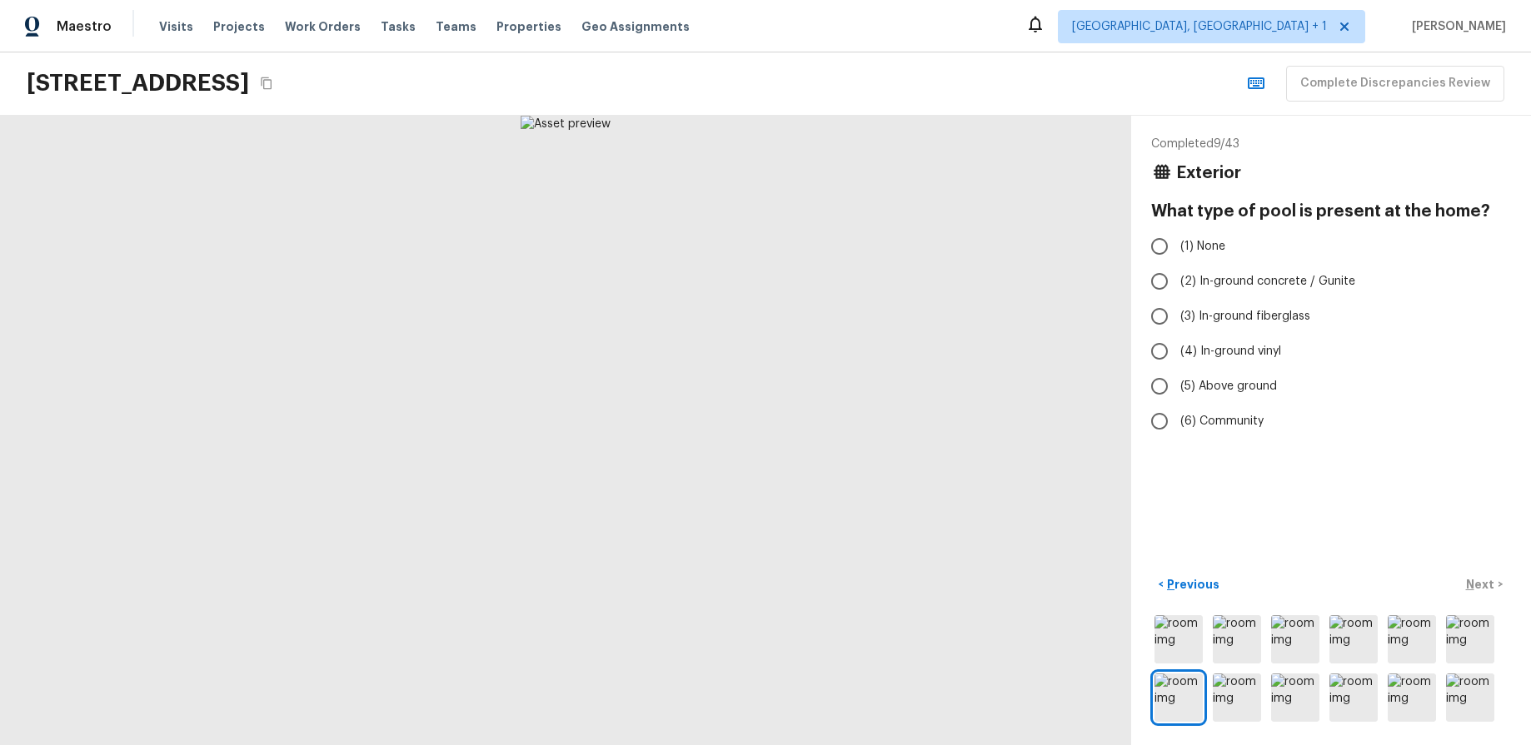
radio input "true"
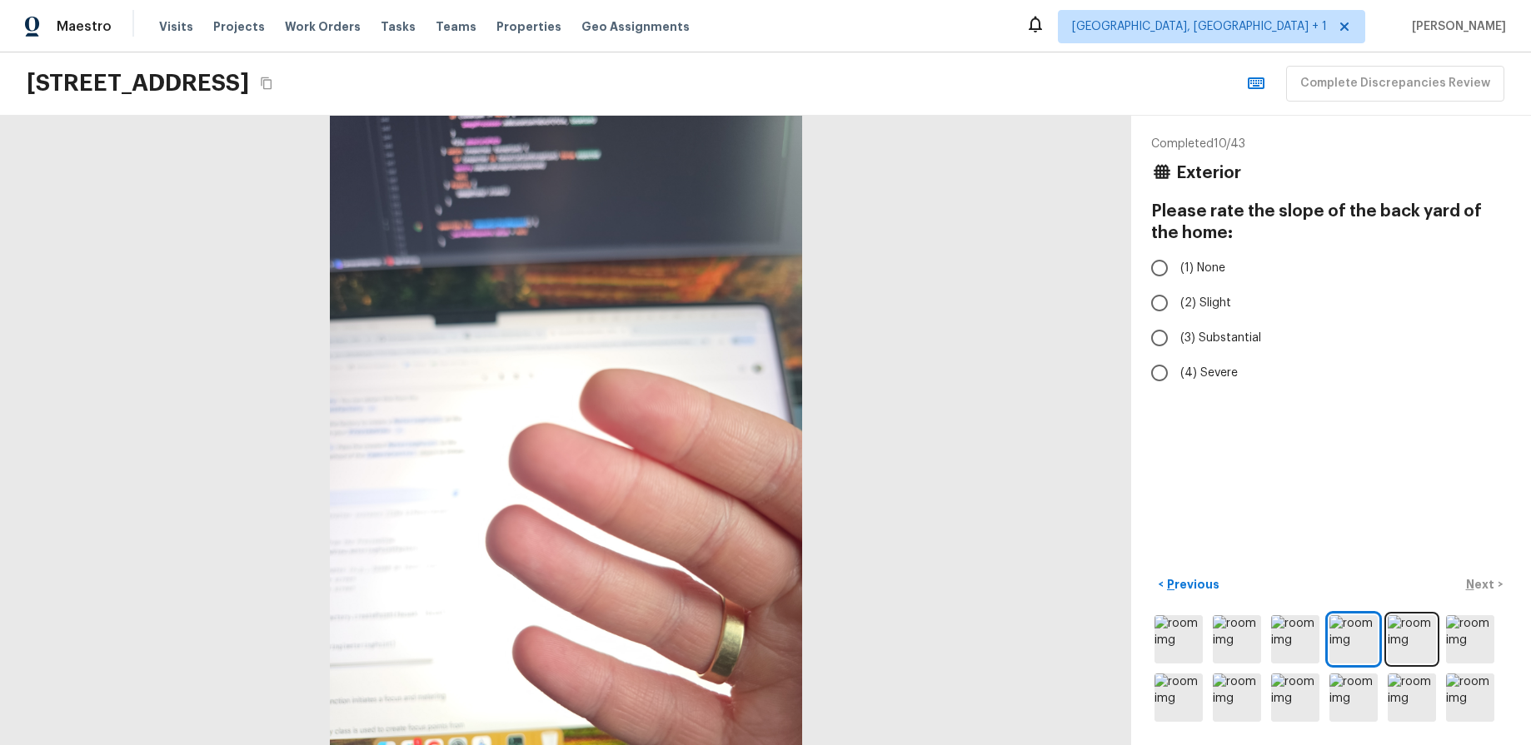
radio input "true"
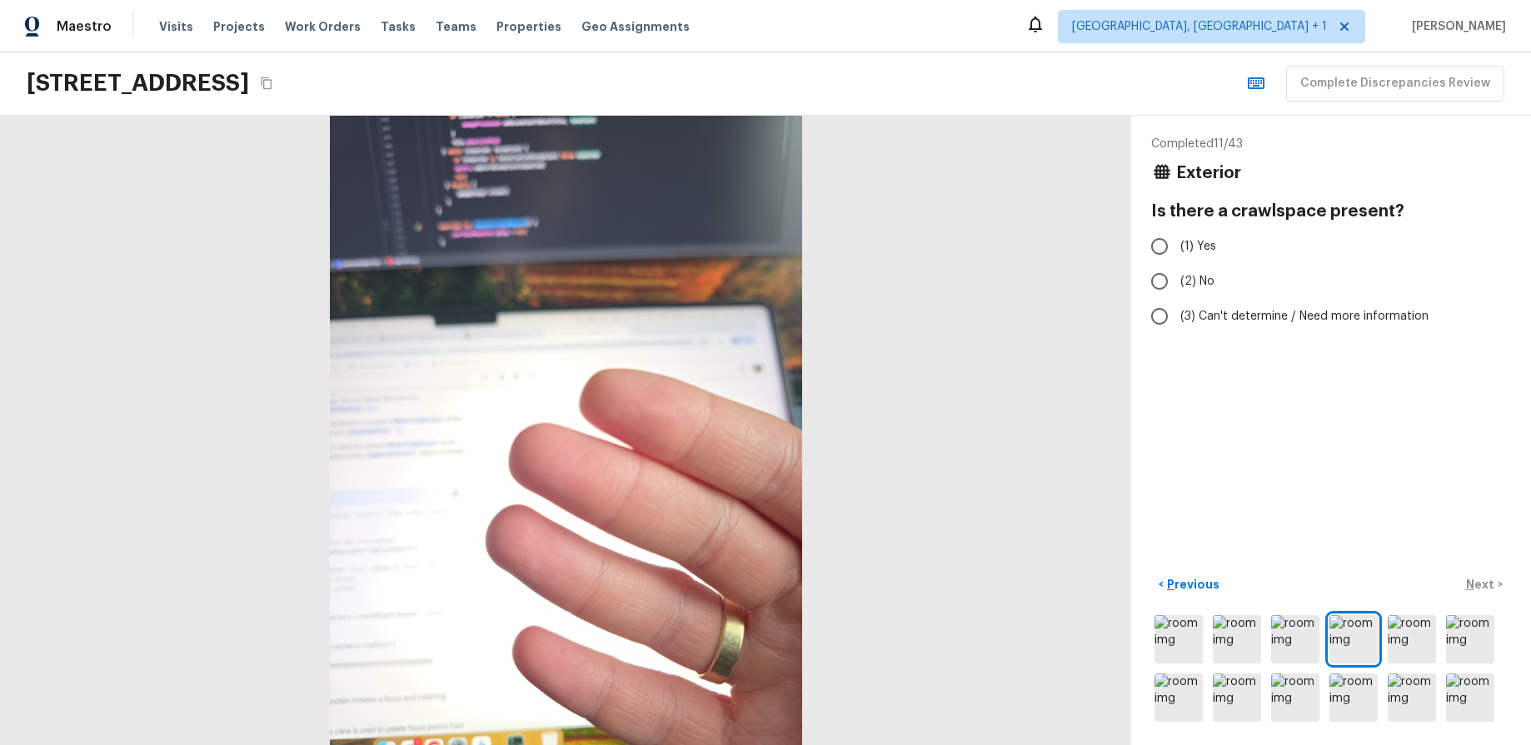
radio input "true"
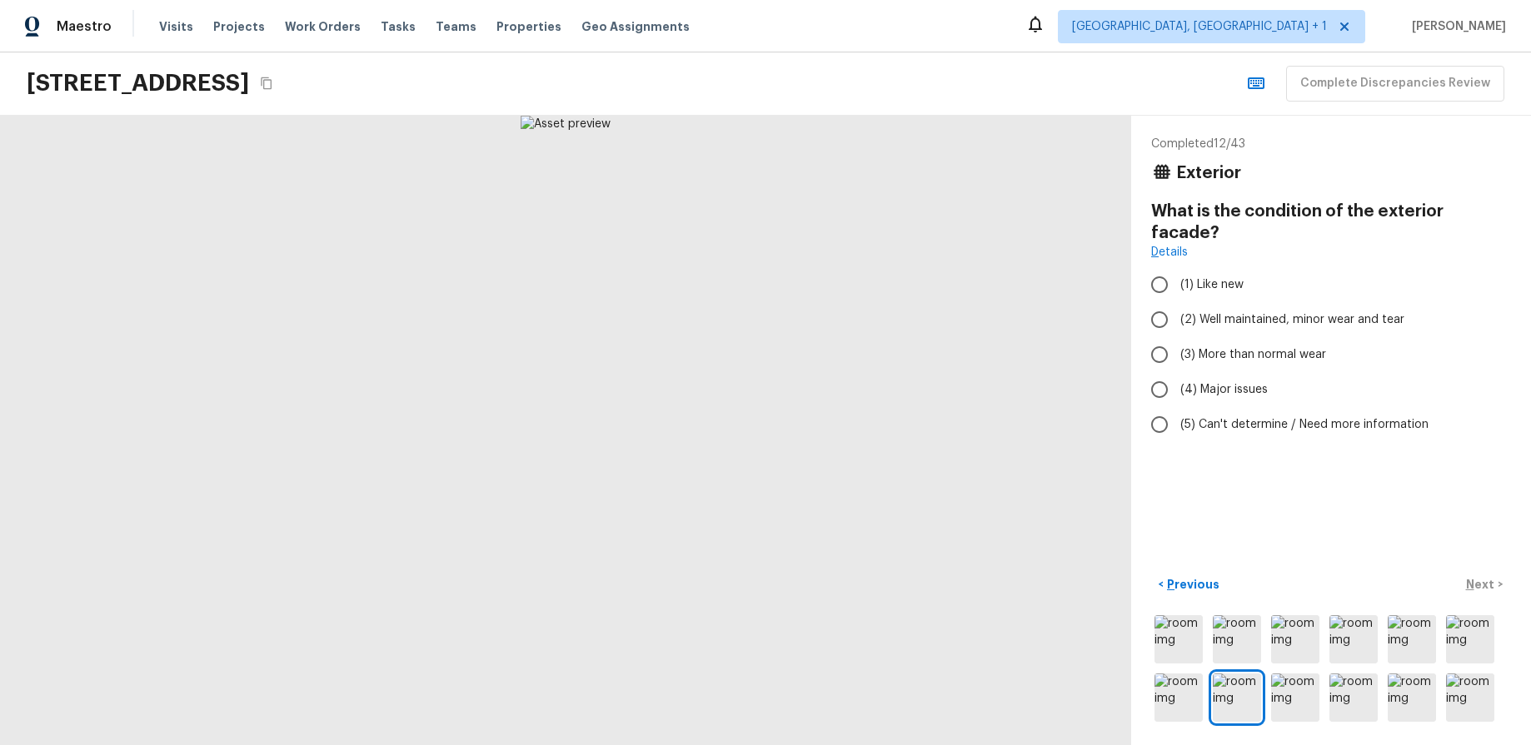
radio input "true"
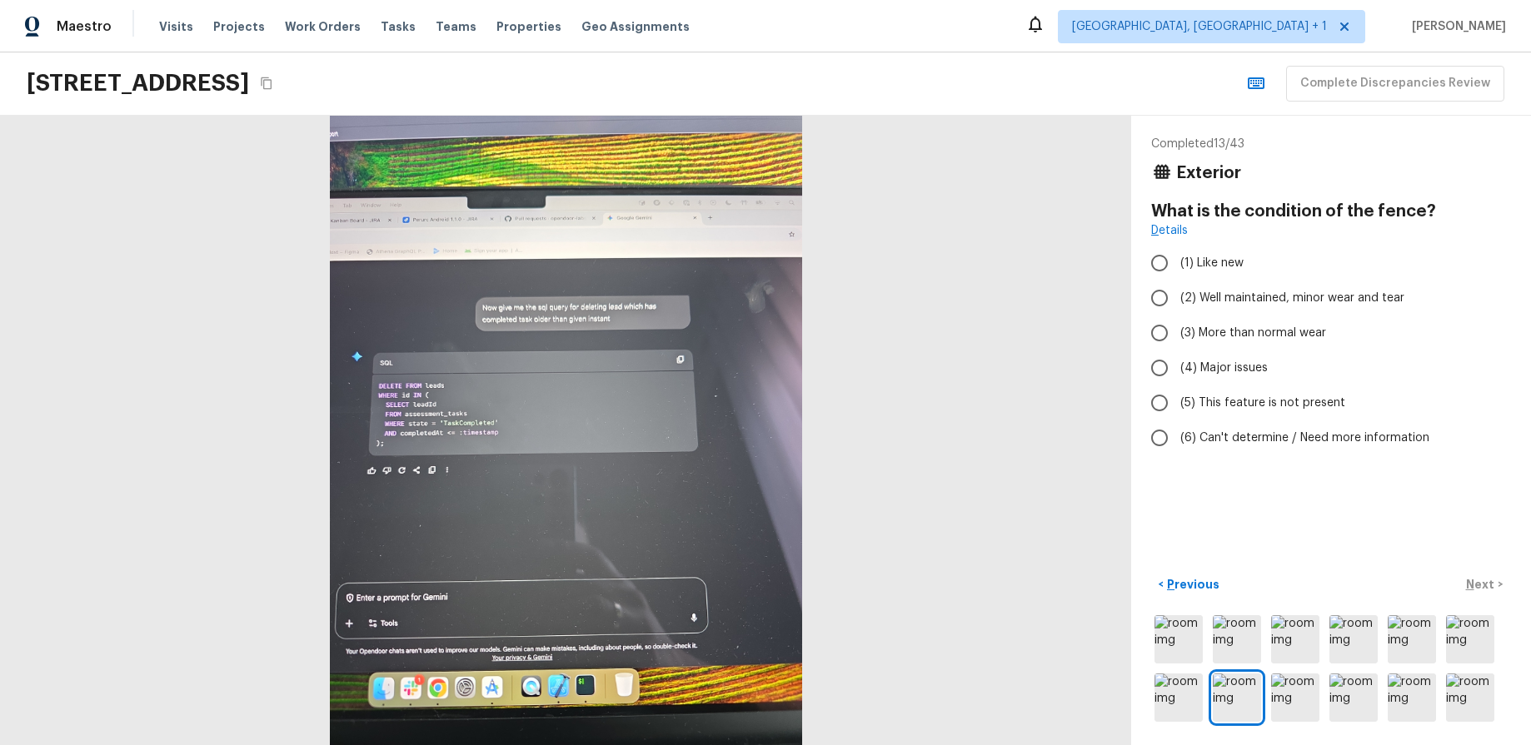
radio input "true"
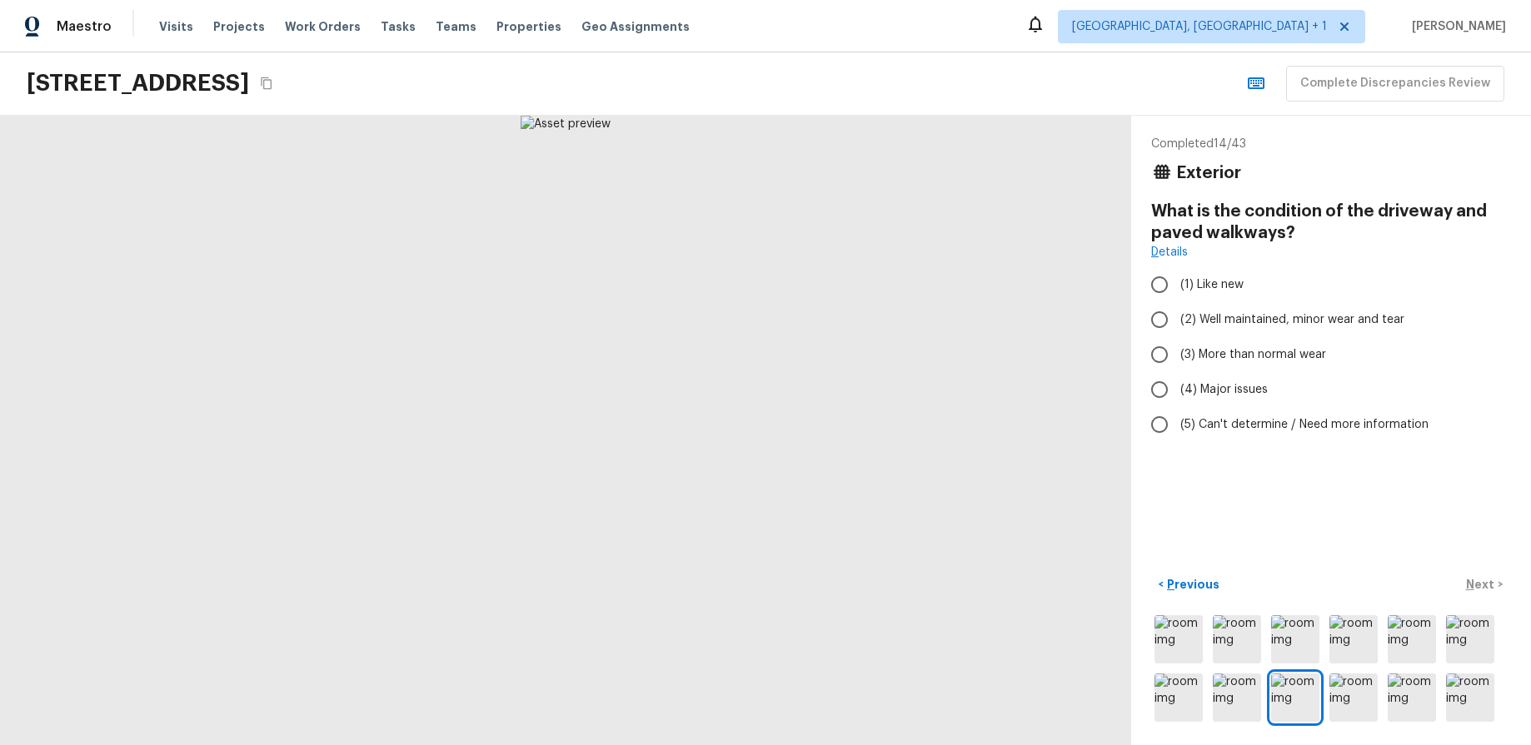
radio input "true"
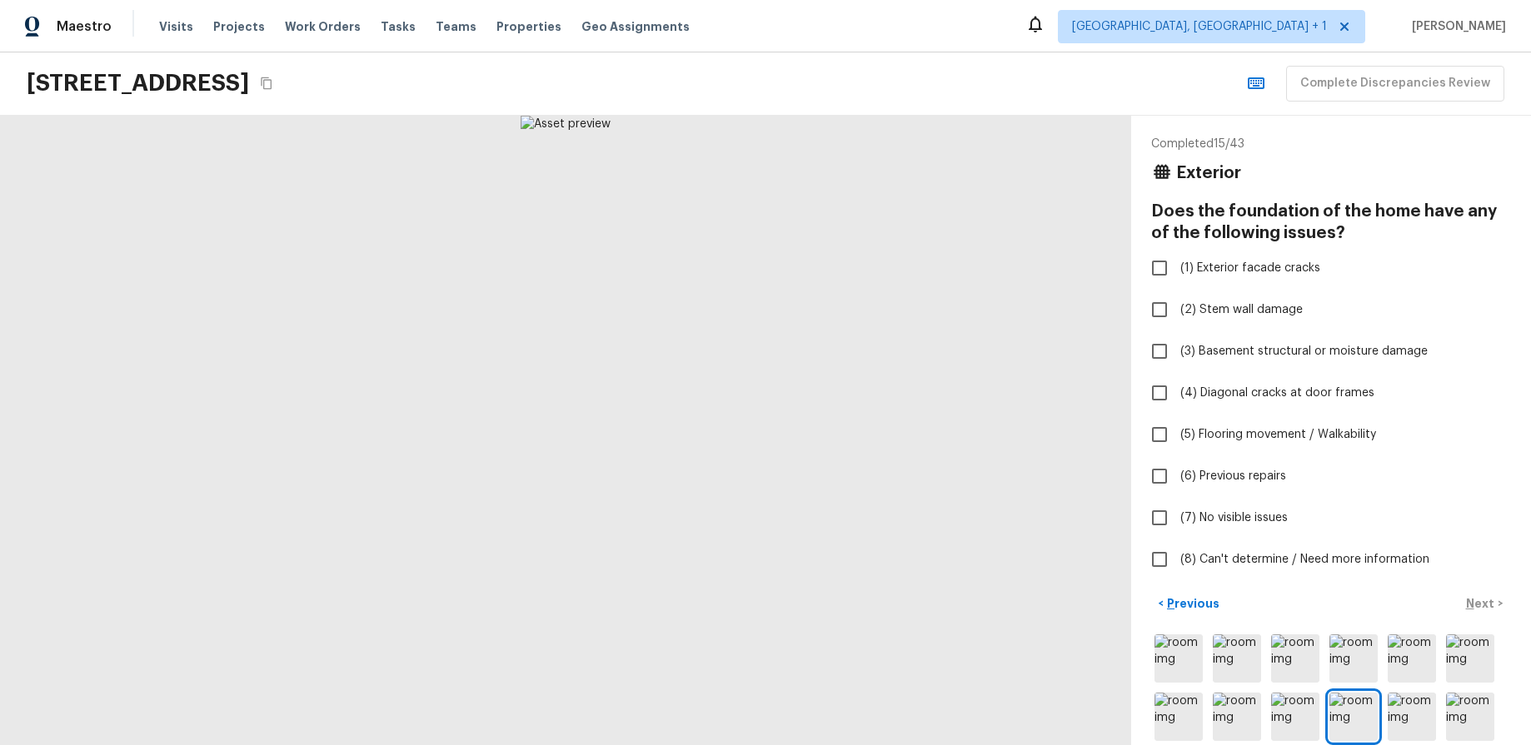
checkbox input "true"
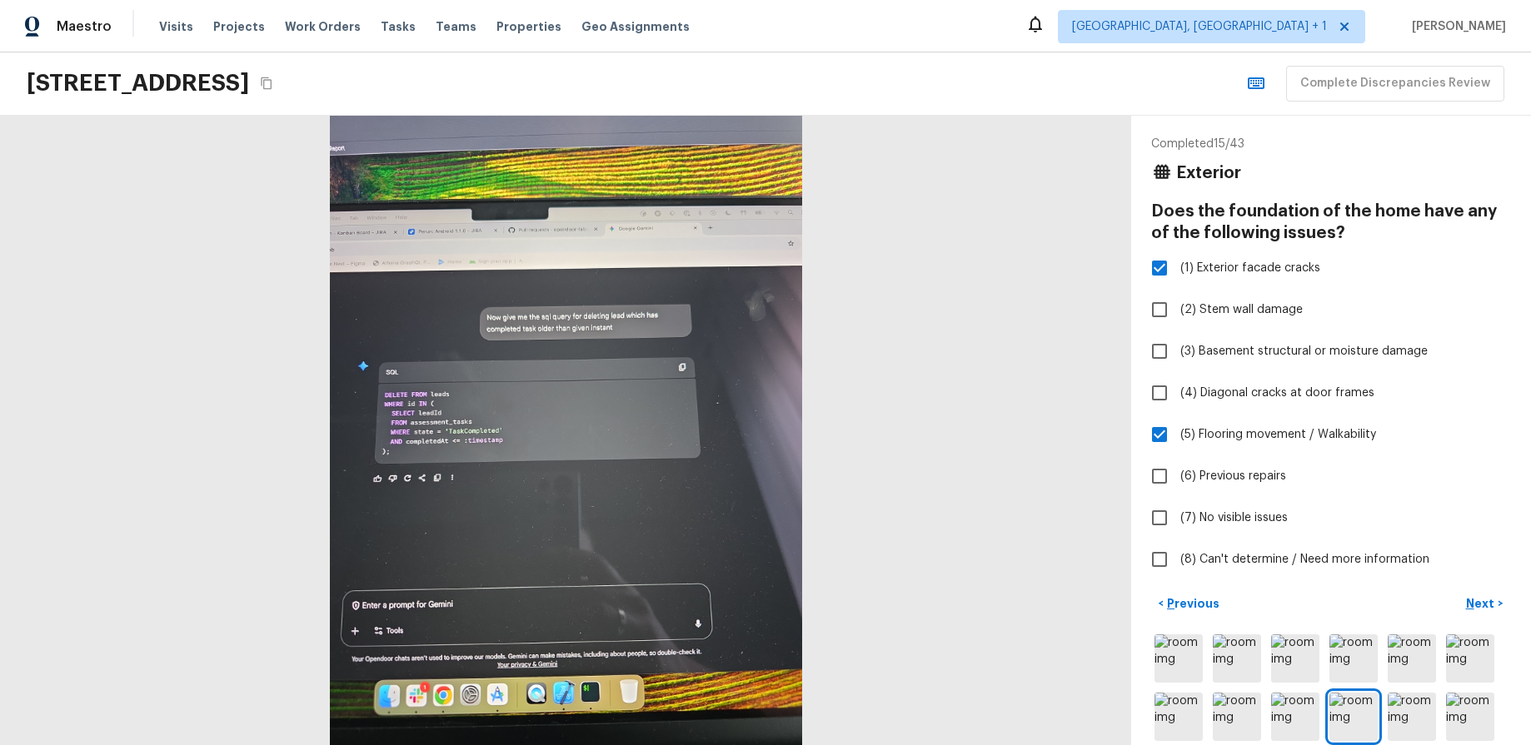
checkbox input "true"
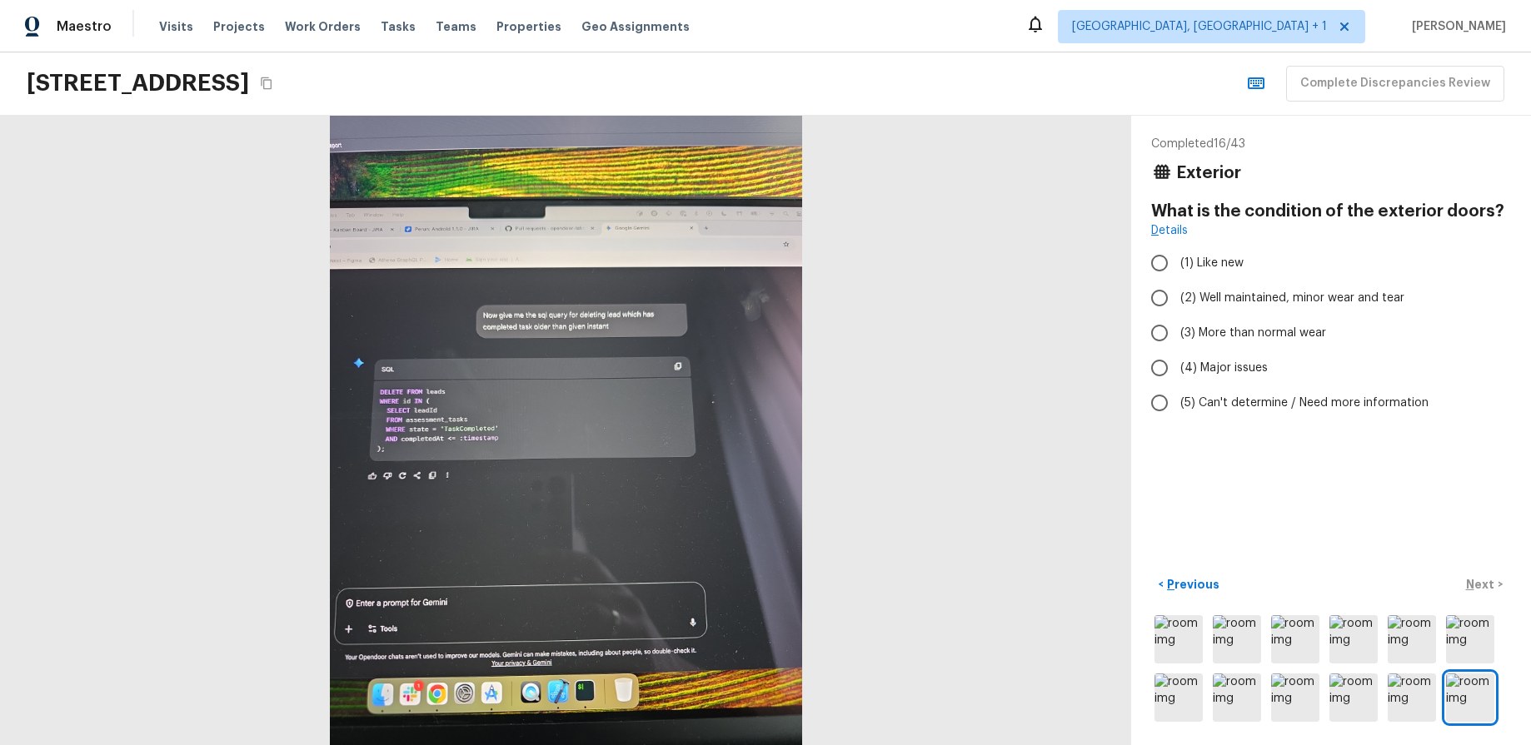
radio input "true"
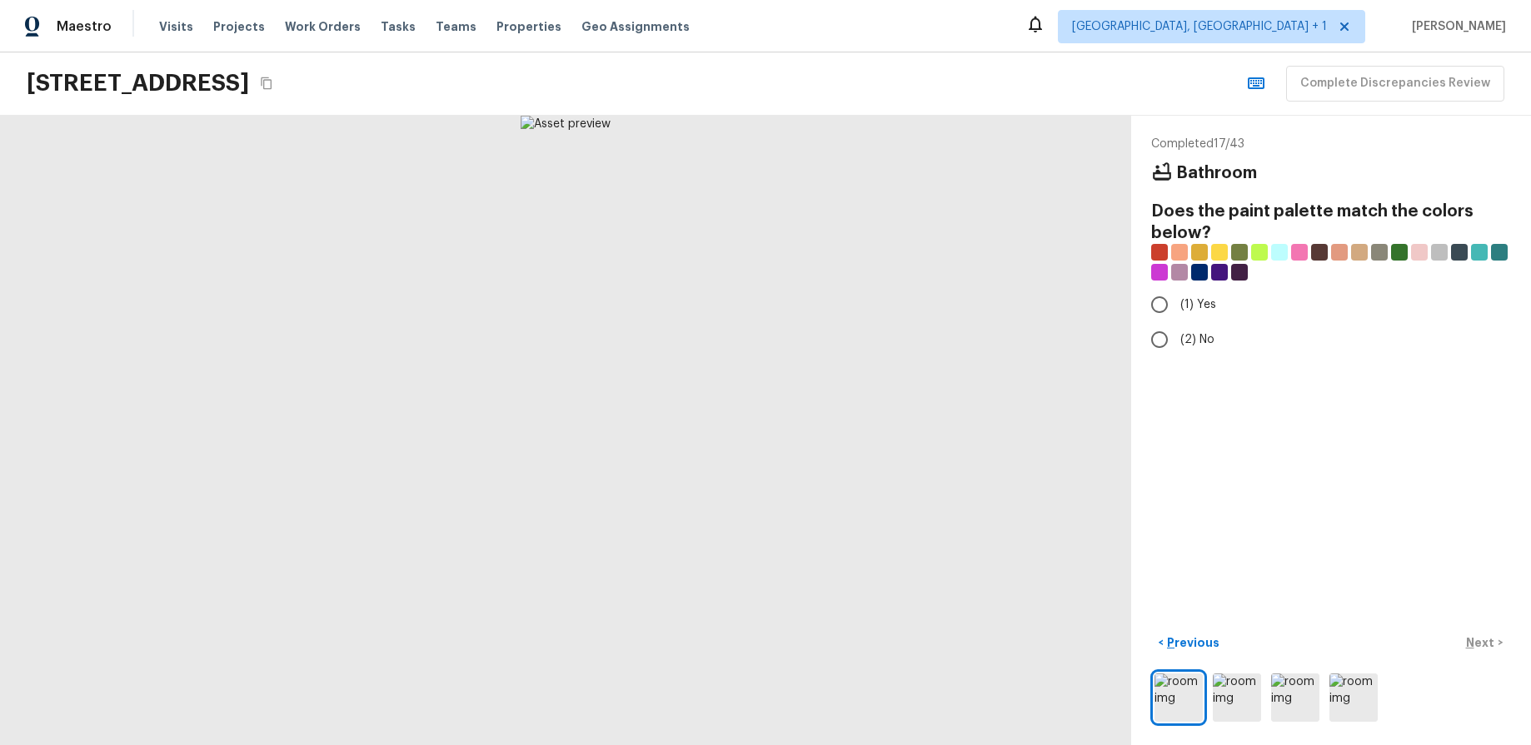
radio input "true"
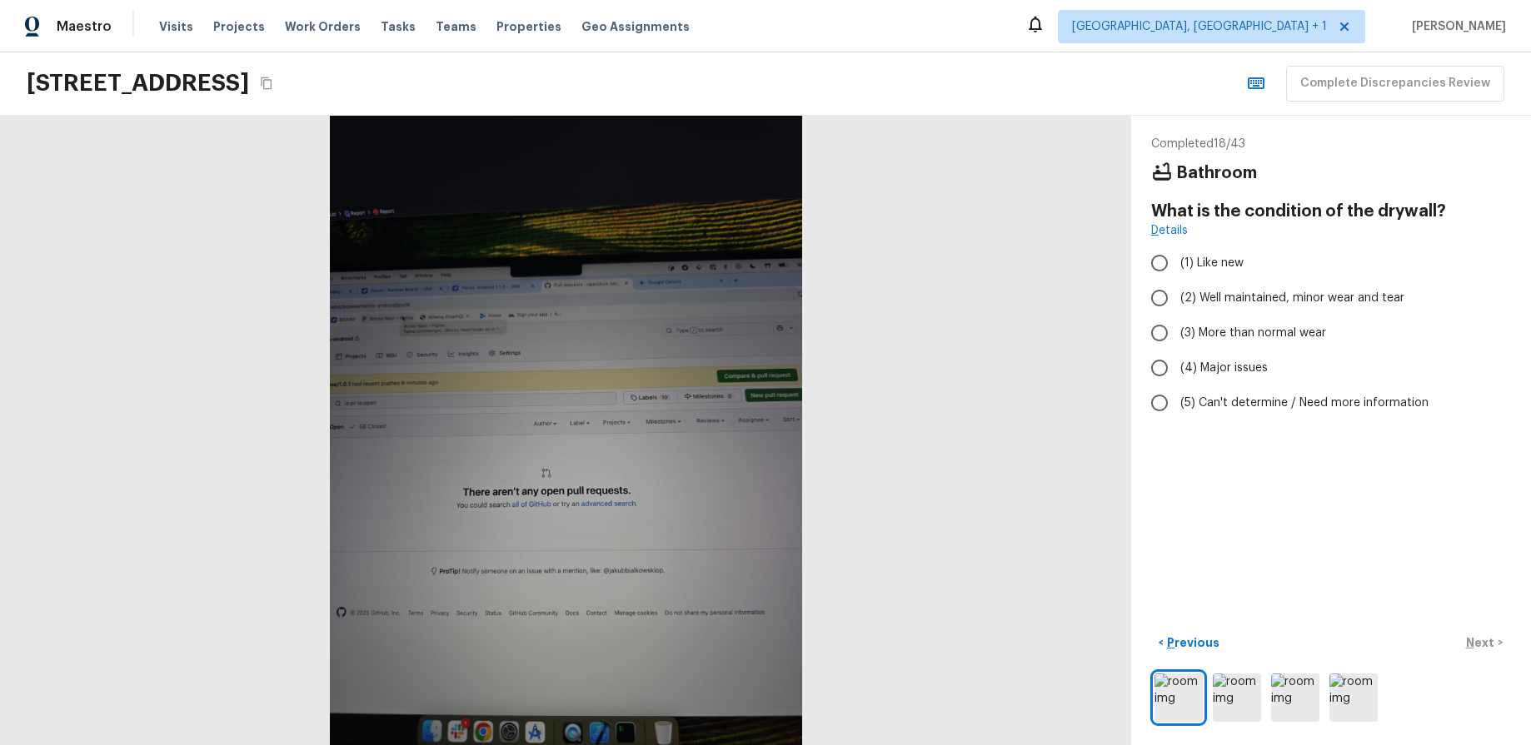
radio input "true"
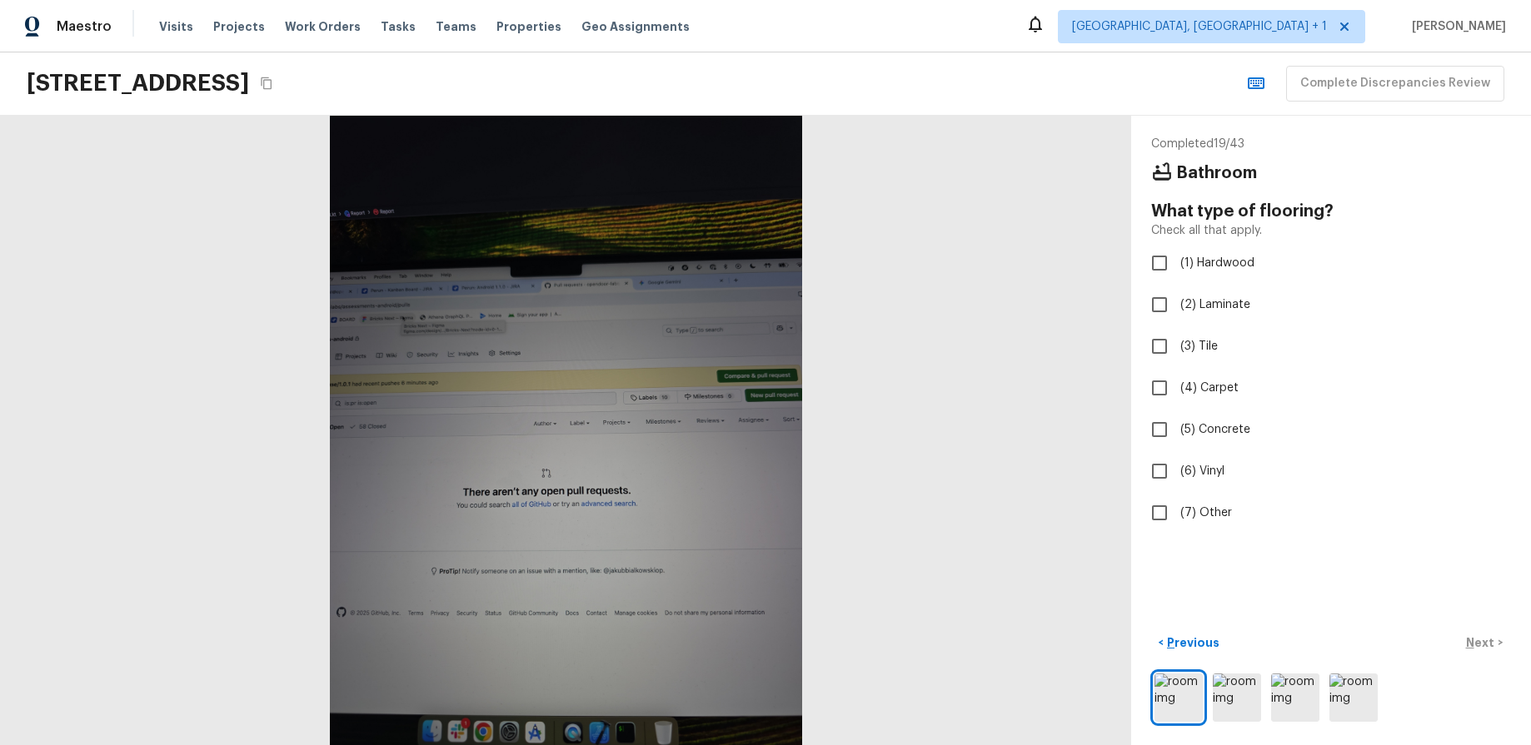
checkbox input "true"
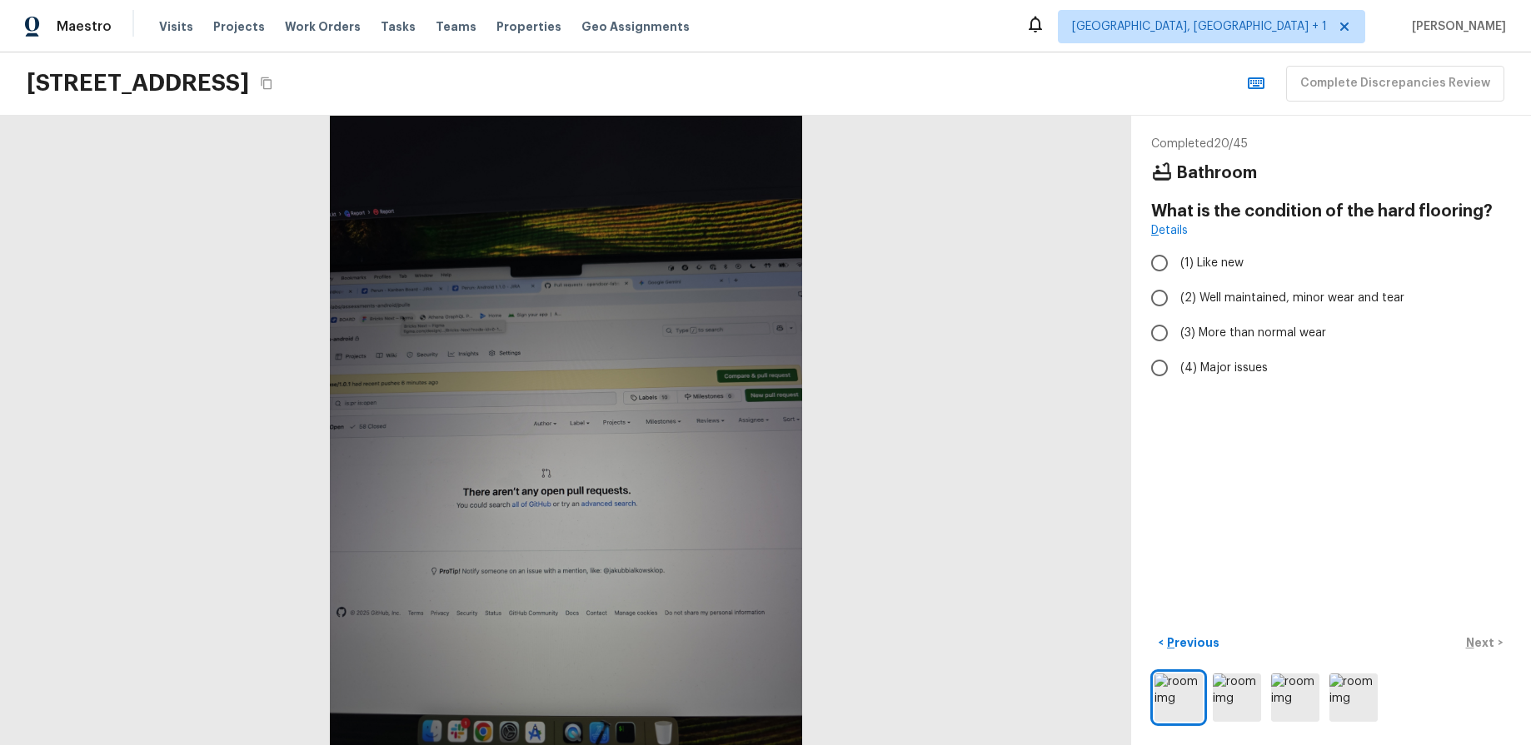
radio input "true"
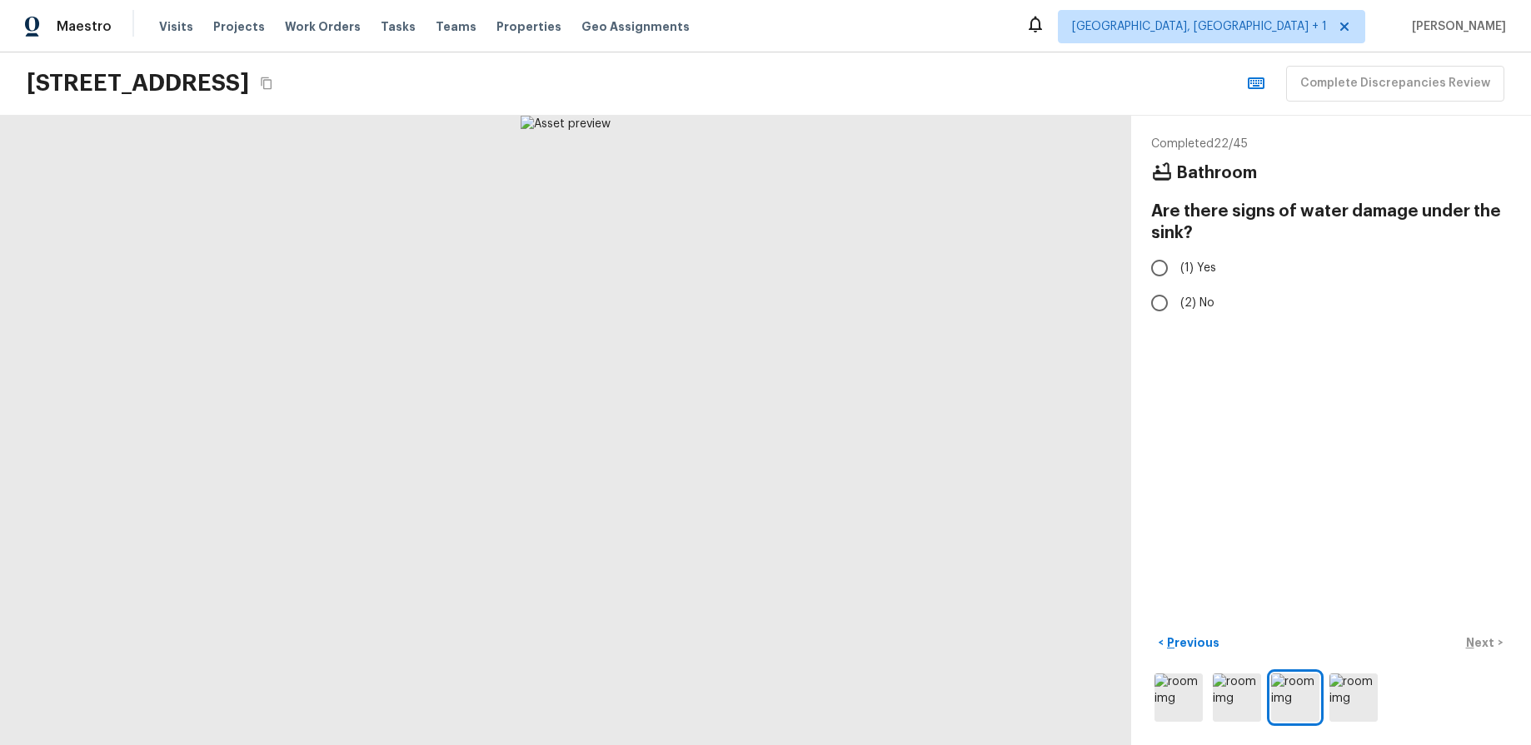
radio input "true"
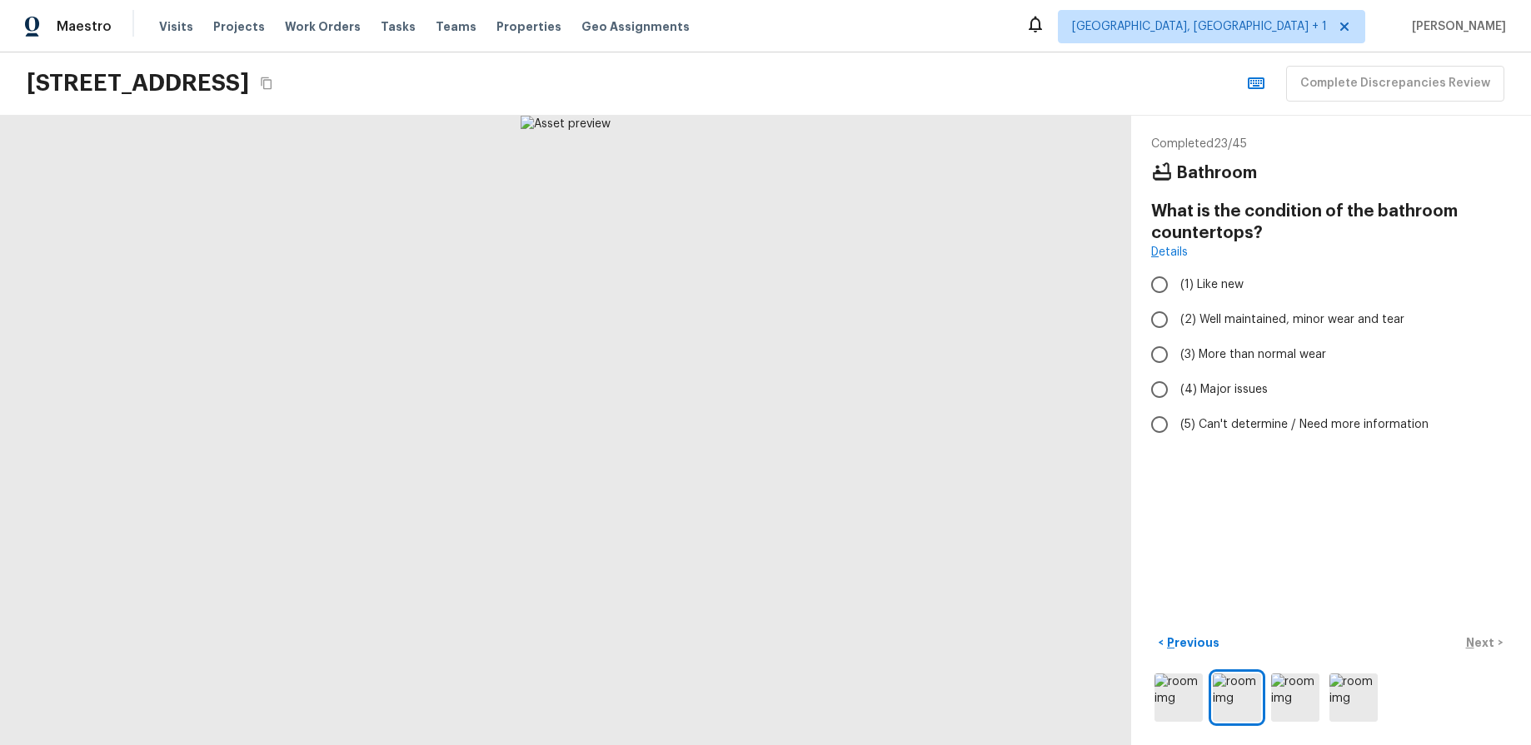
radio input "true"
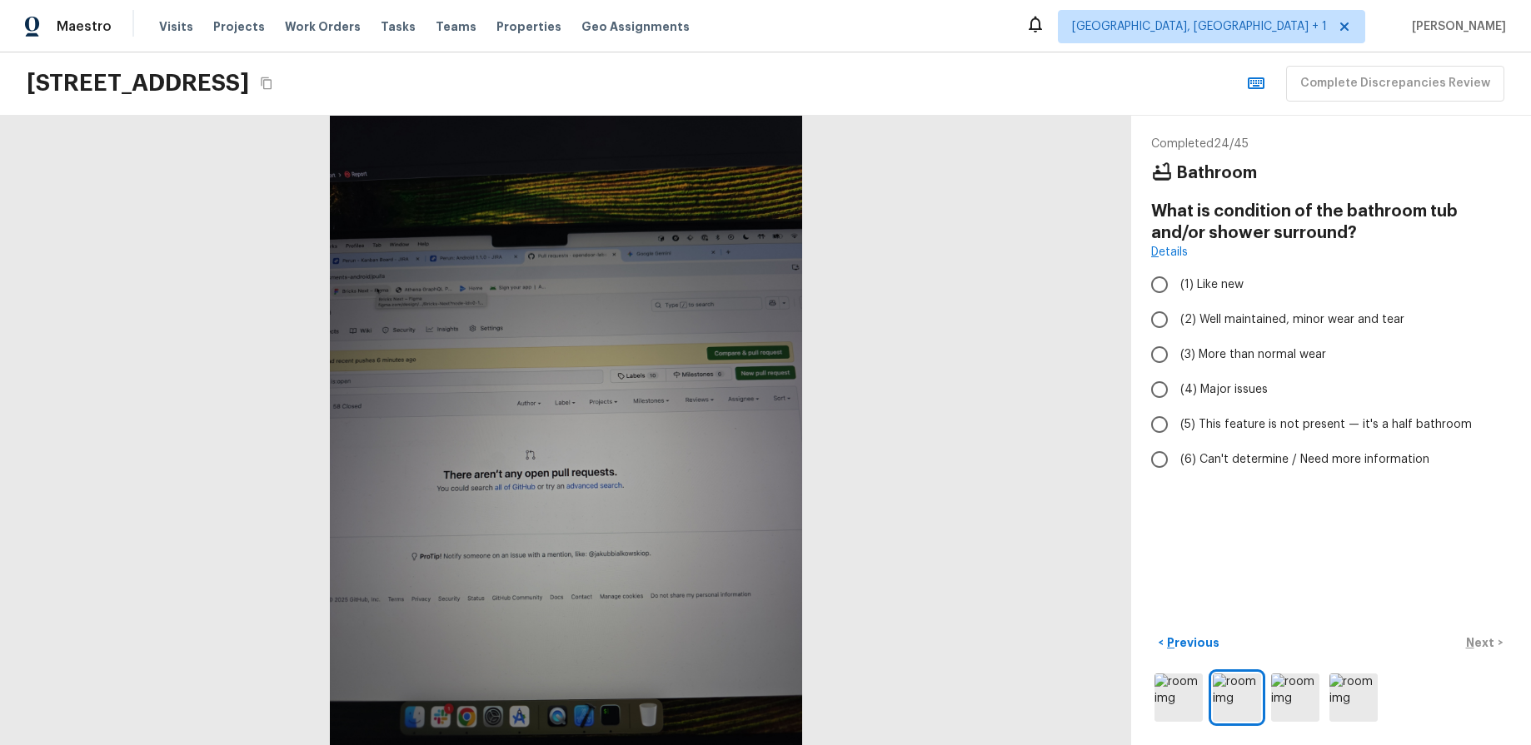
radio input "true"
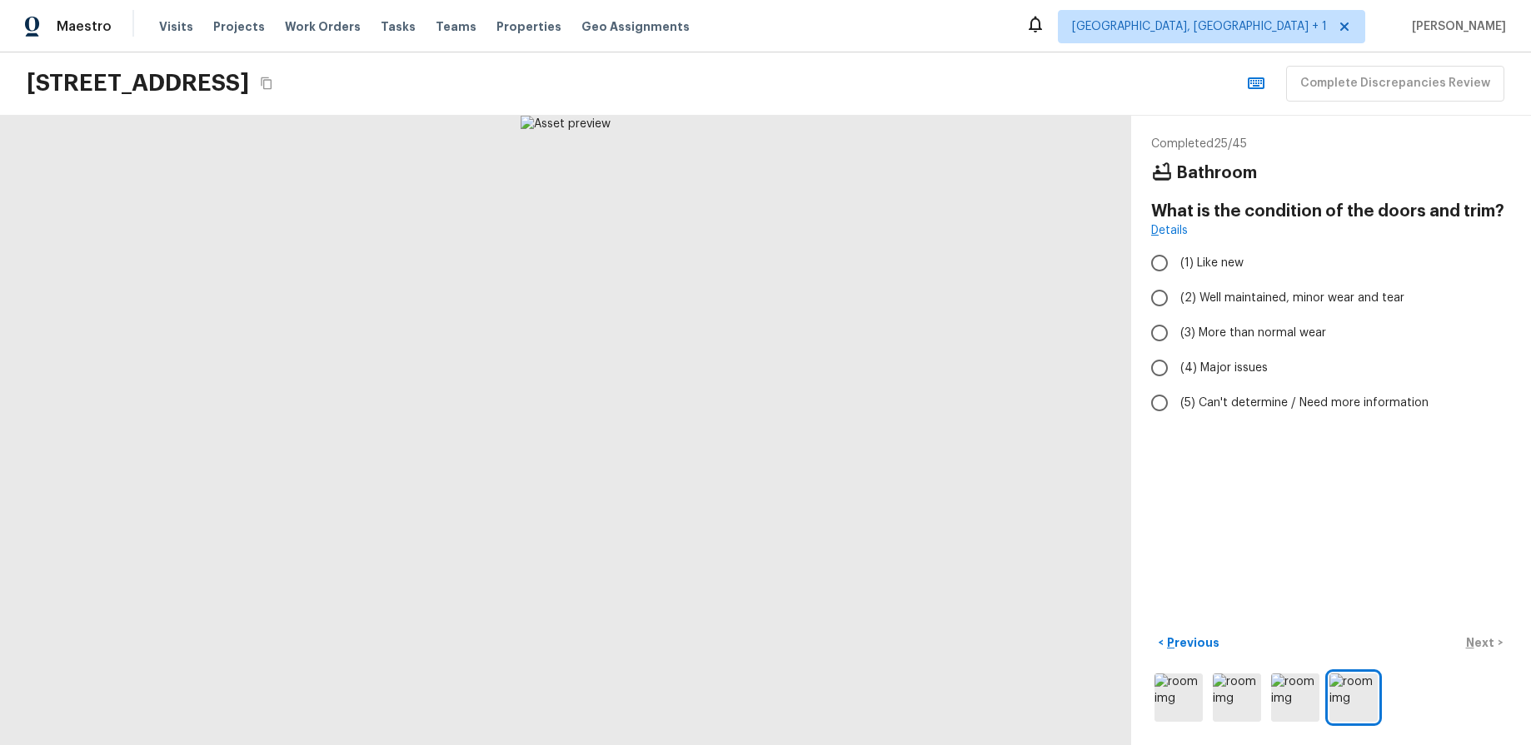
radio input "true"
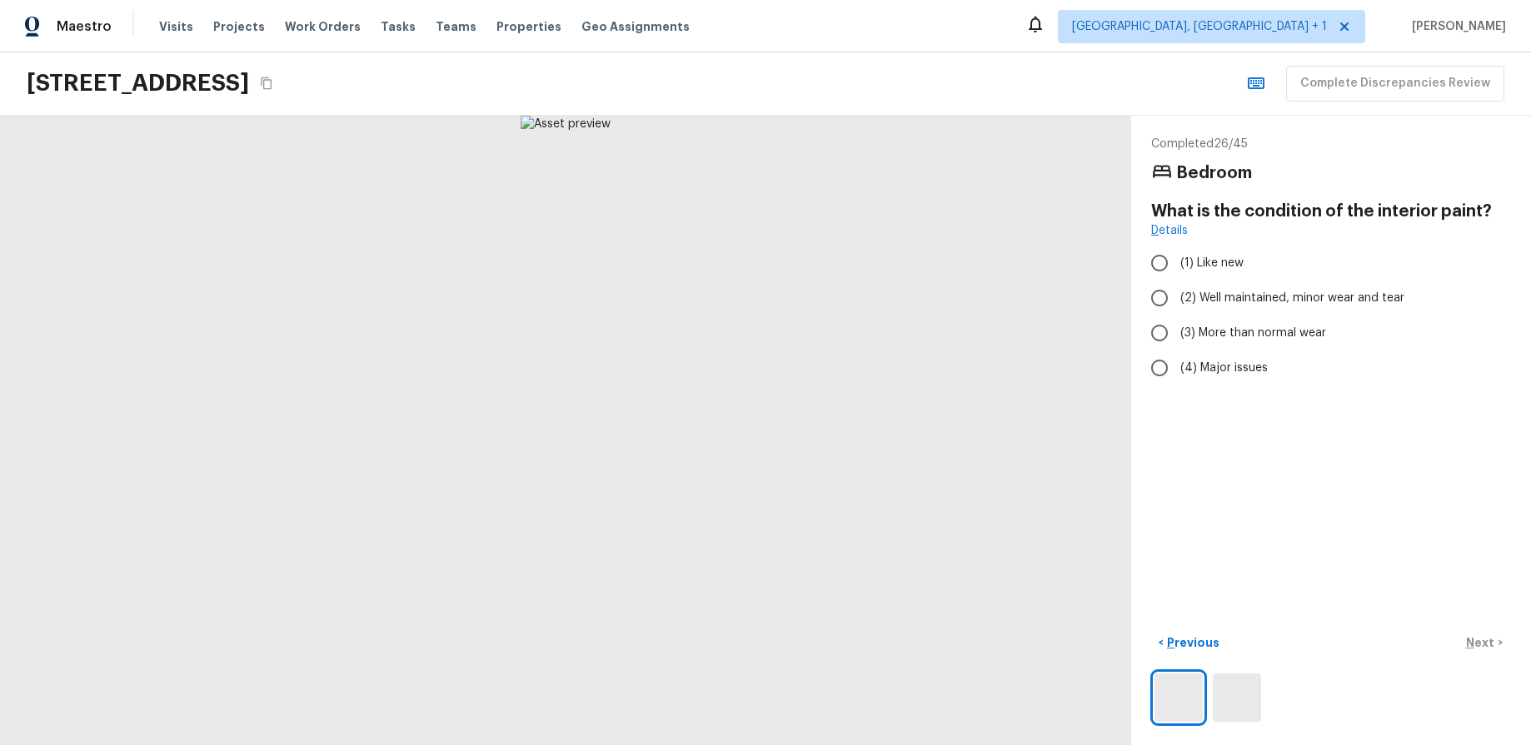
radio input "true"
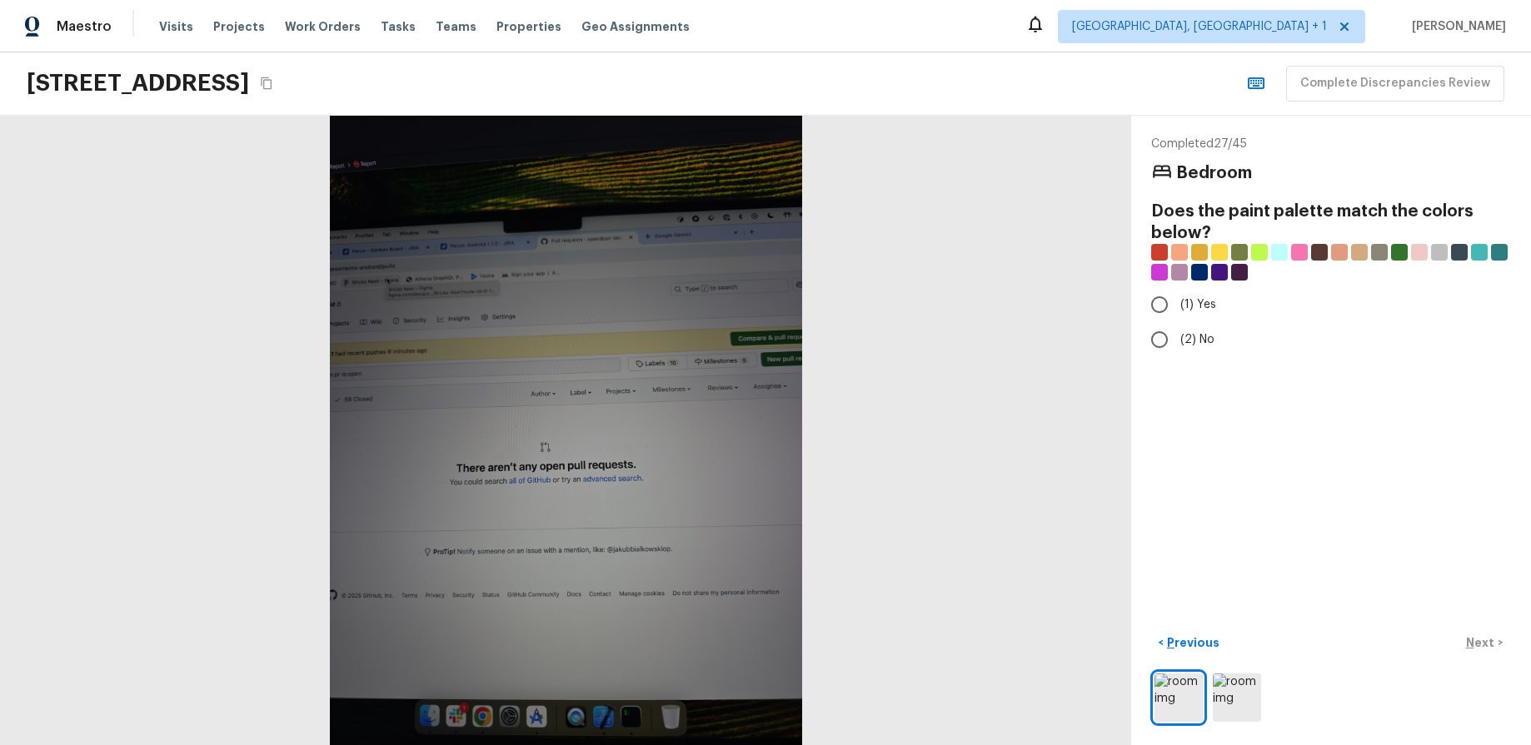
radio input "true"
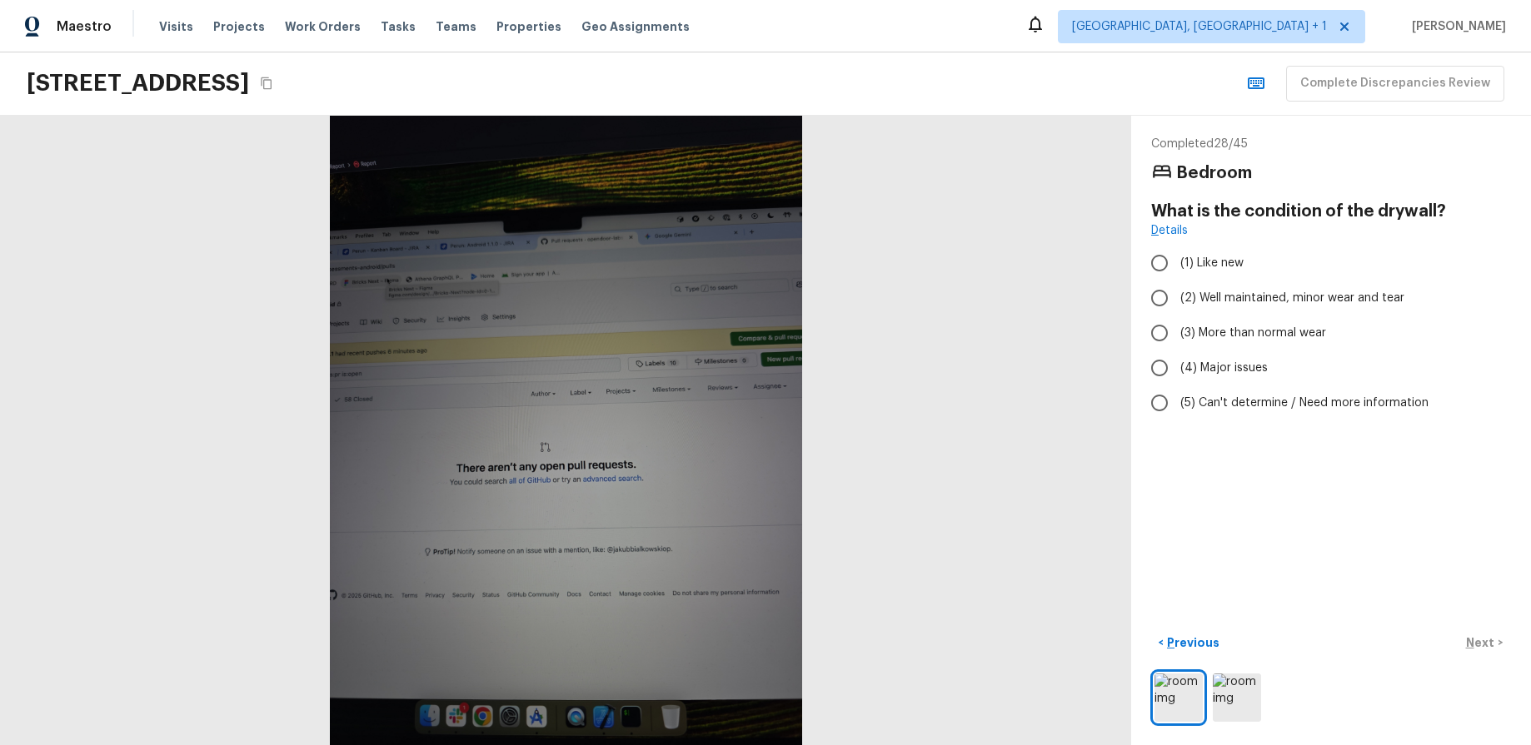
radio input "true"
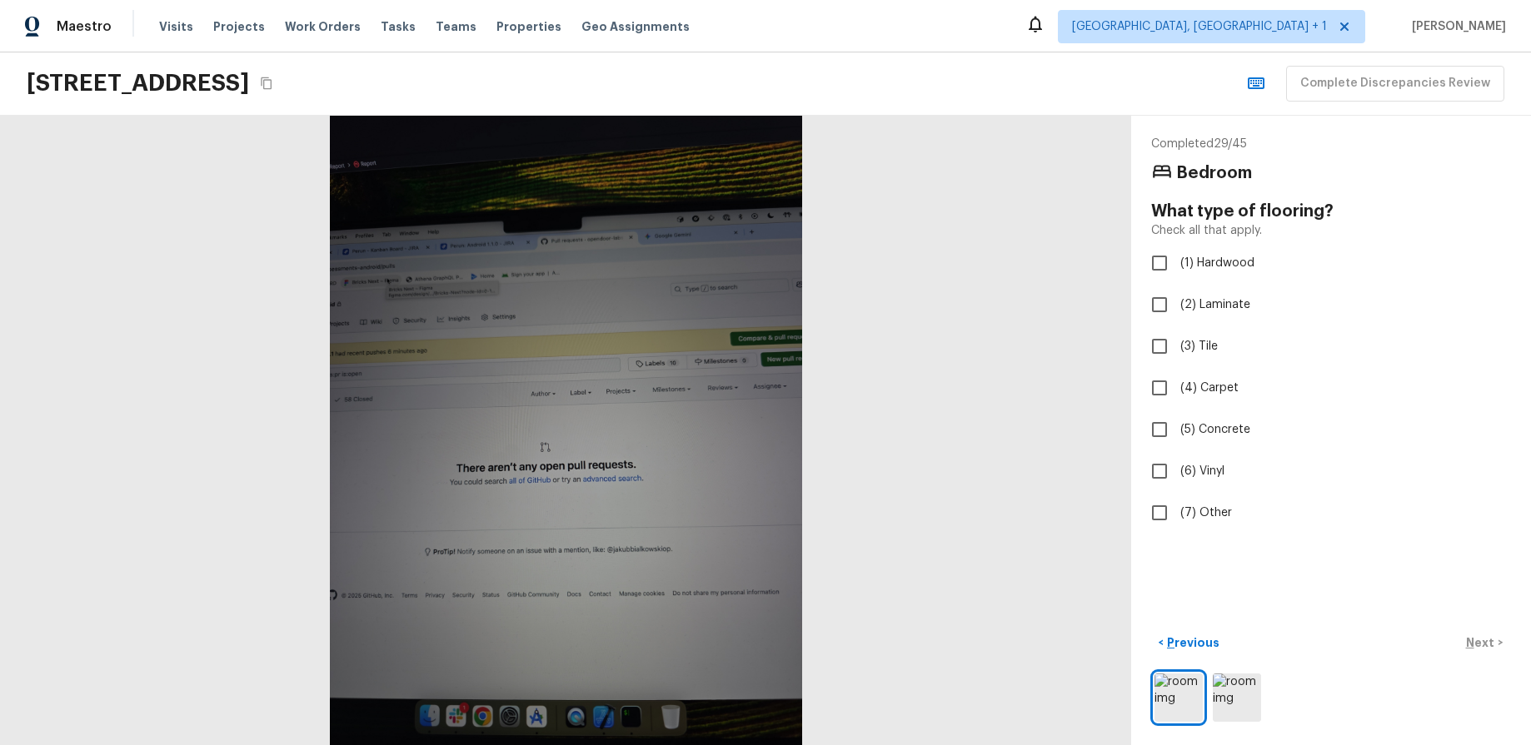
checkbox input "true"
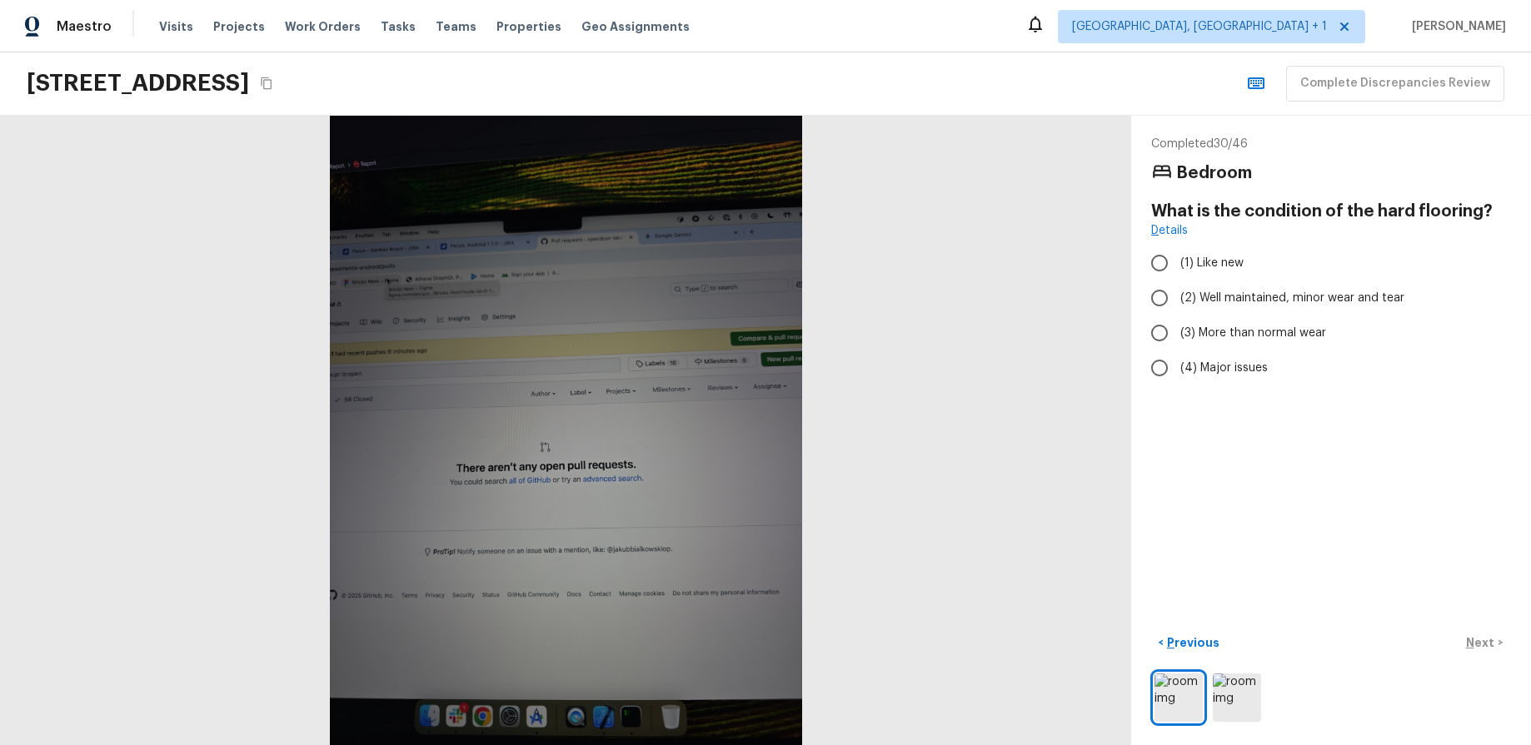
radio input "true"
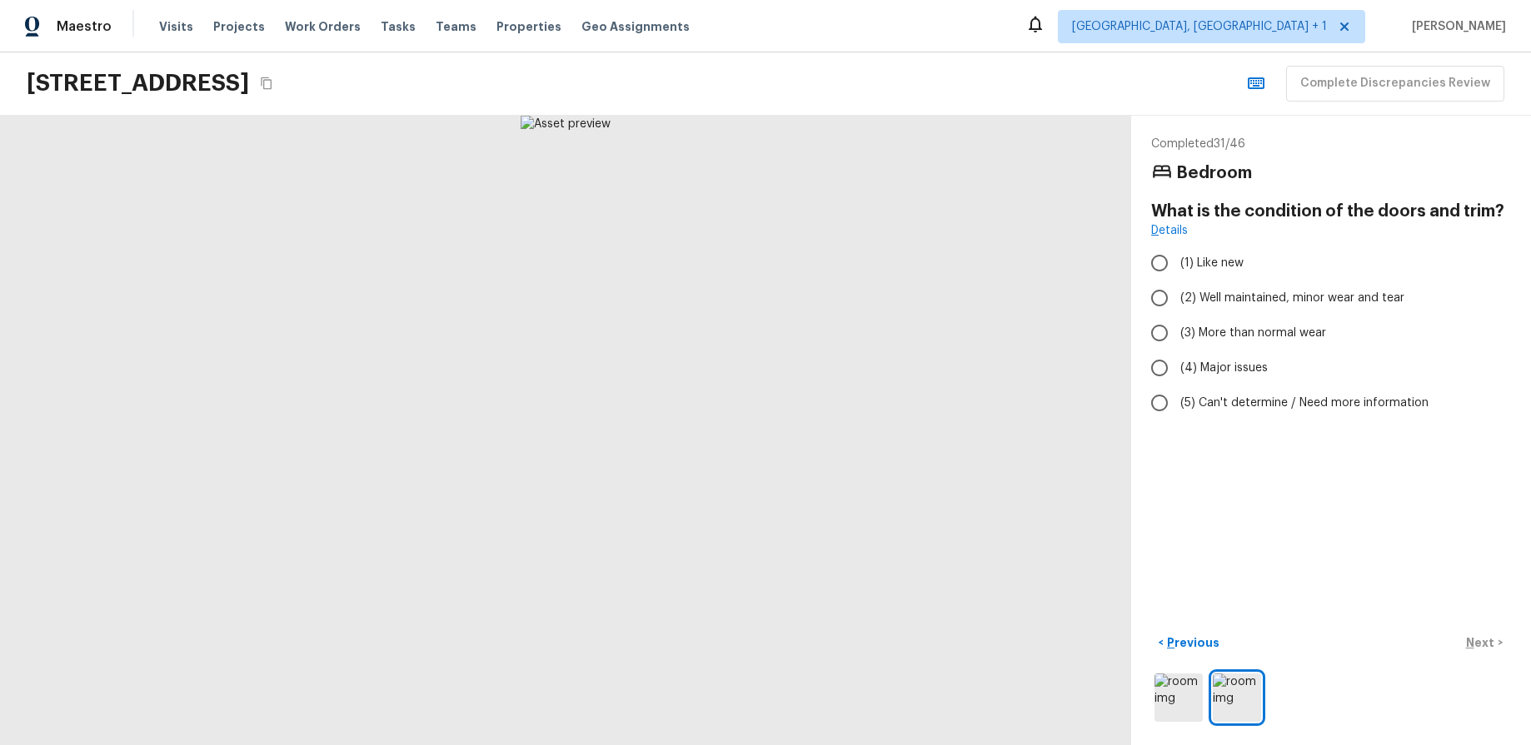
radio input "true"
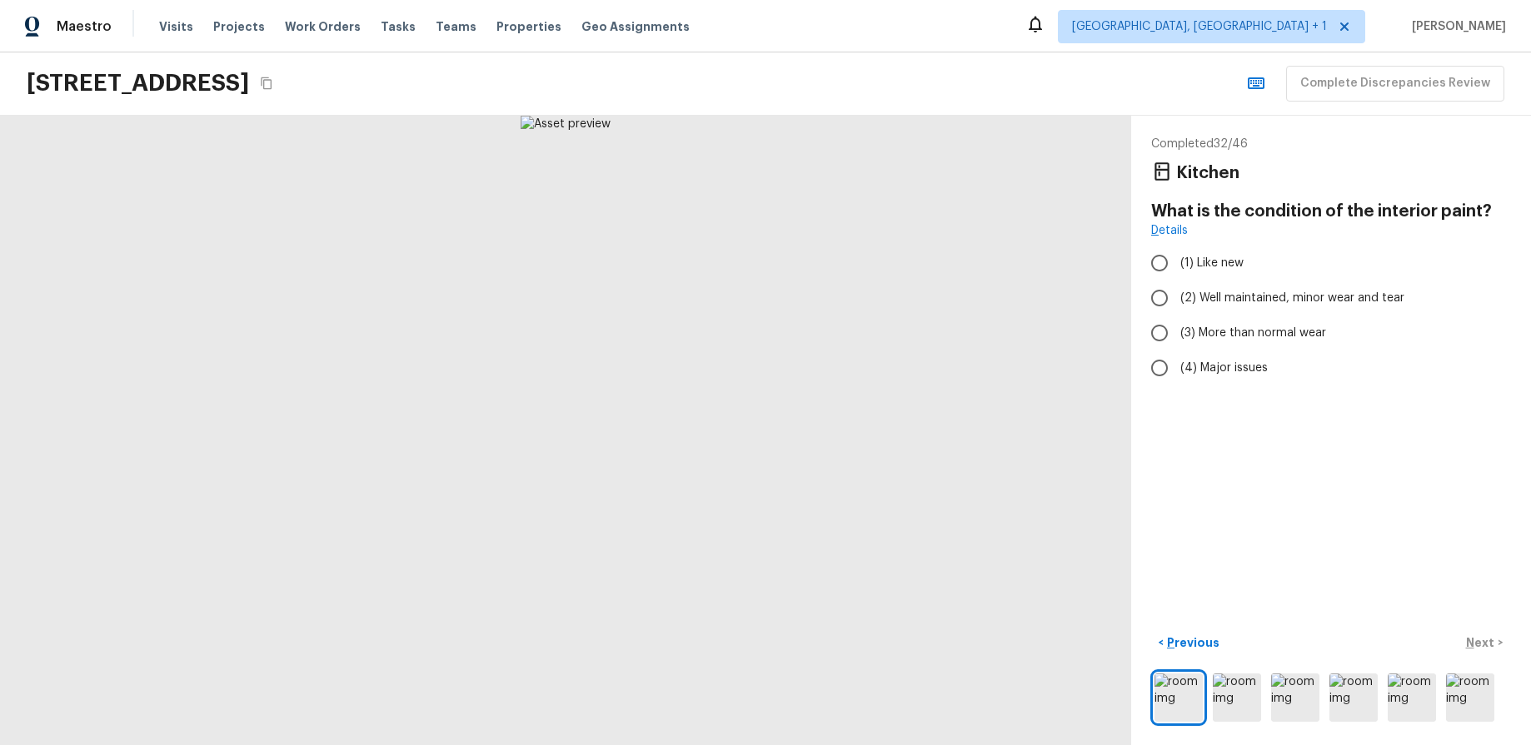
radio input "true"
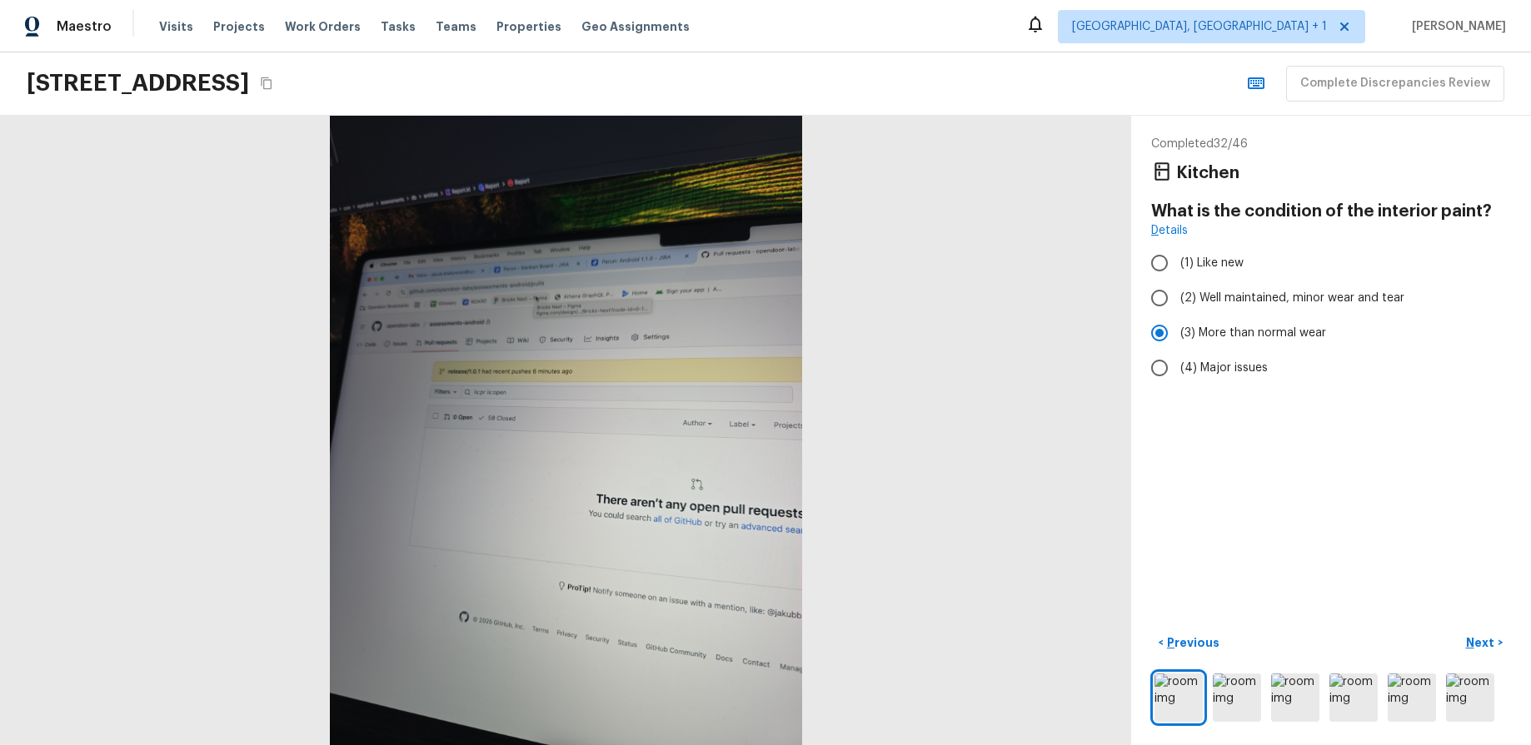
radio input "true"
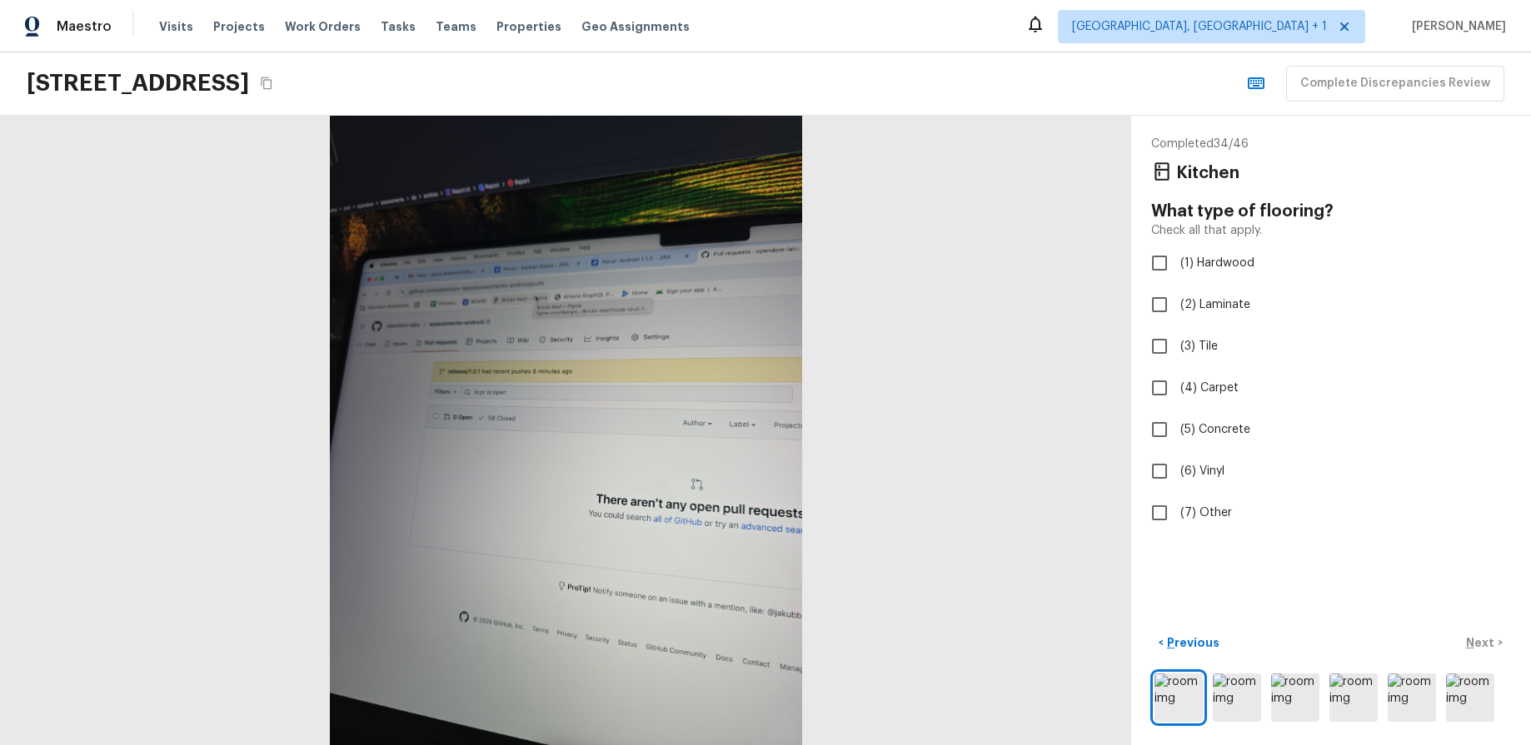
checkbox input "true"
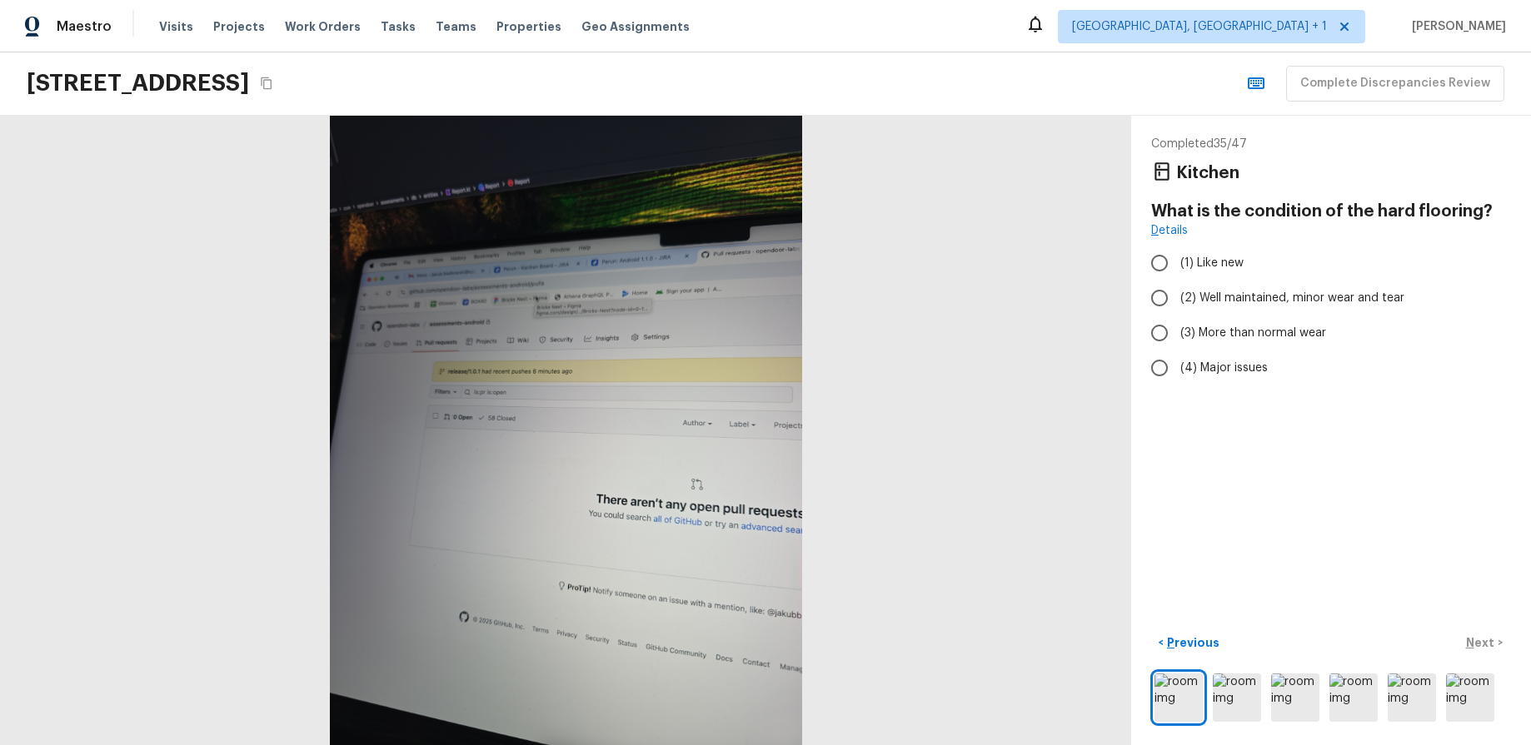
radio input "true"
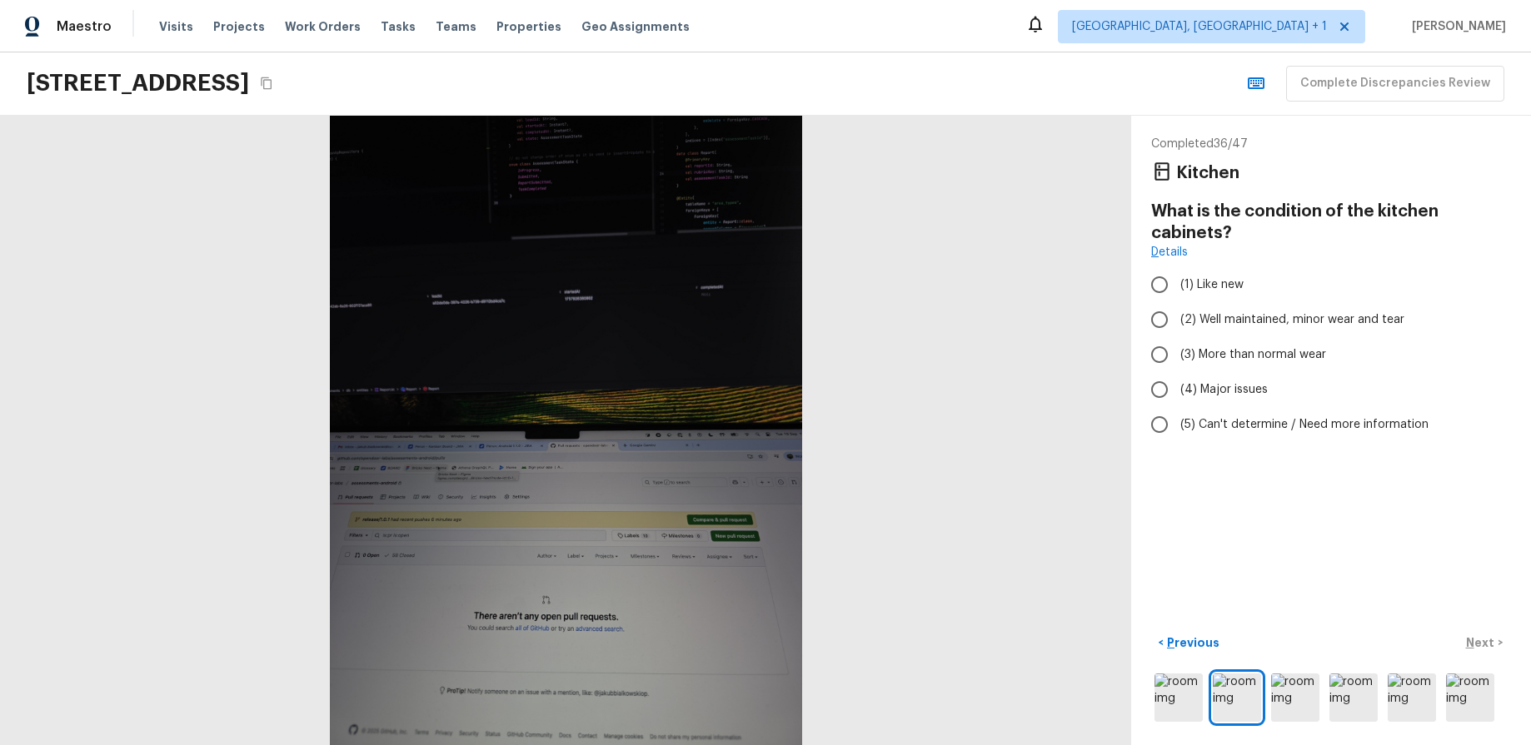
radio input "true"
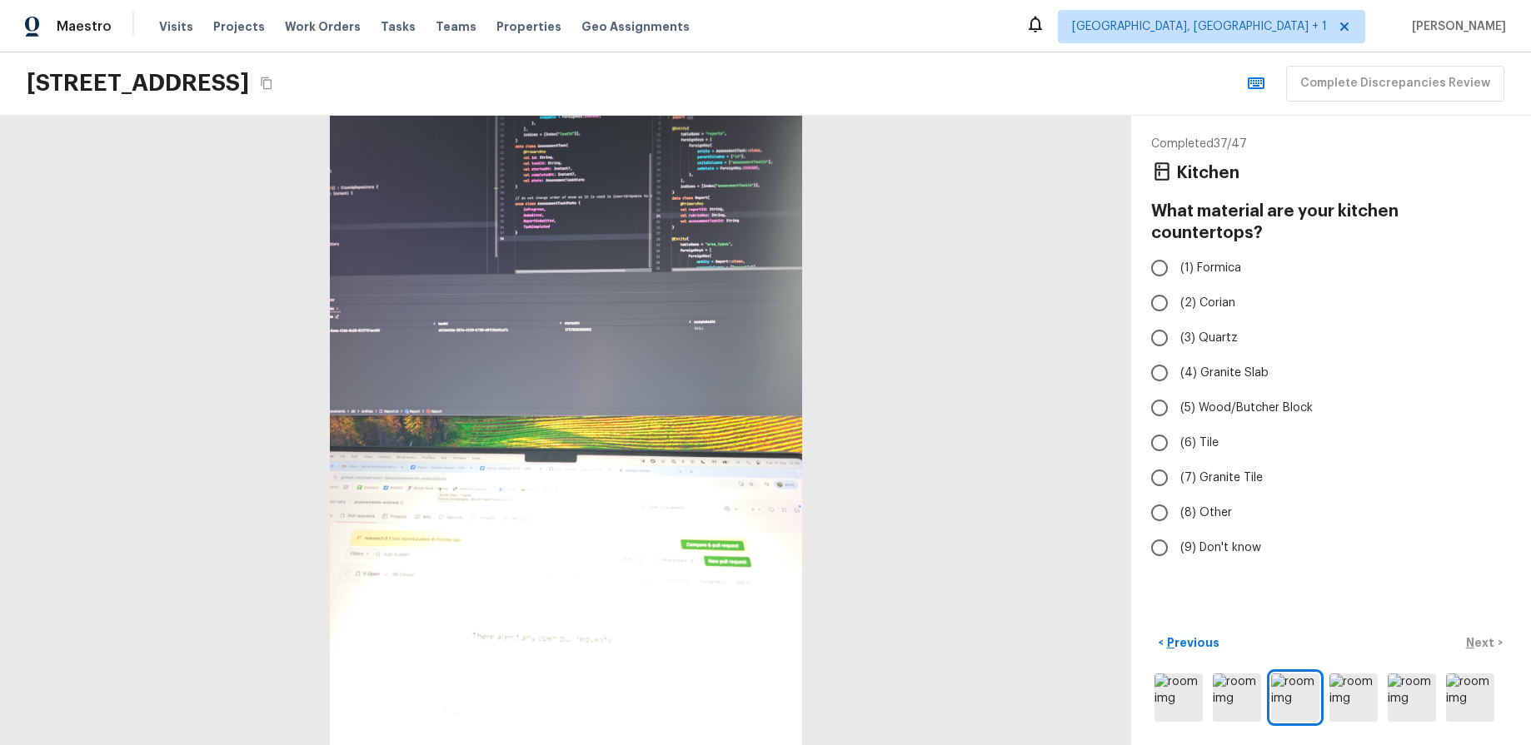
radio input "true"
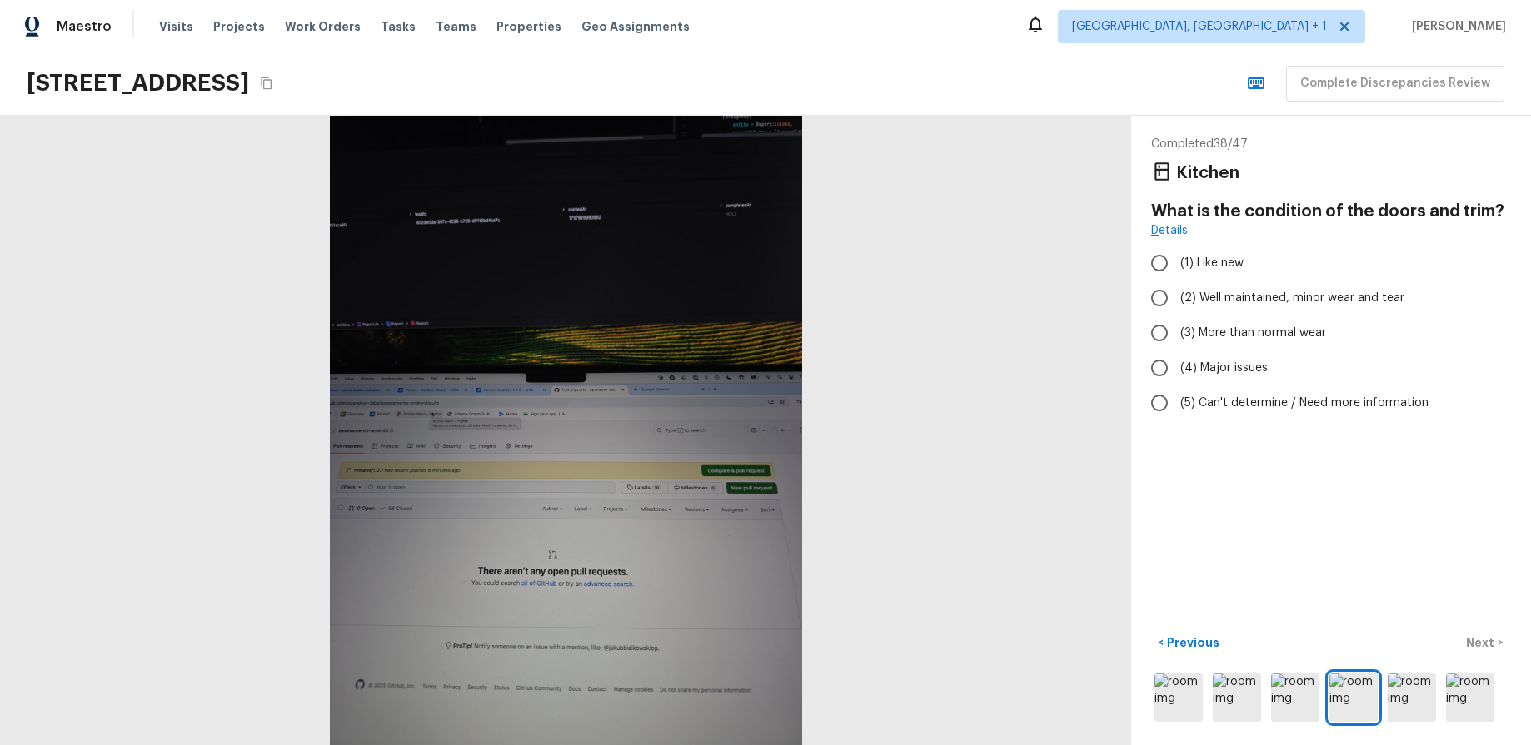
click at [1092, 278] on div at bounding box center [565, 431] width 1131 height 630
click at [1064, 87] on div "[STREET_ADDRESS] Complete Discrepancies Review" at bounding box center [765, 83] width 1531 height 63
radio input "true"
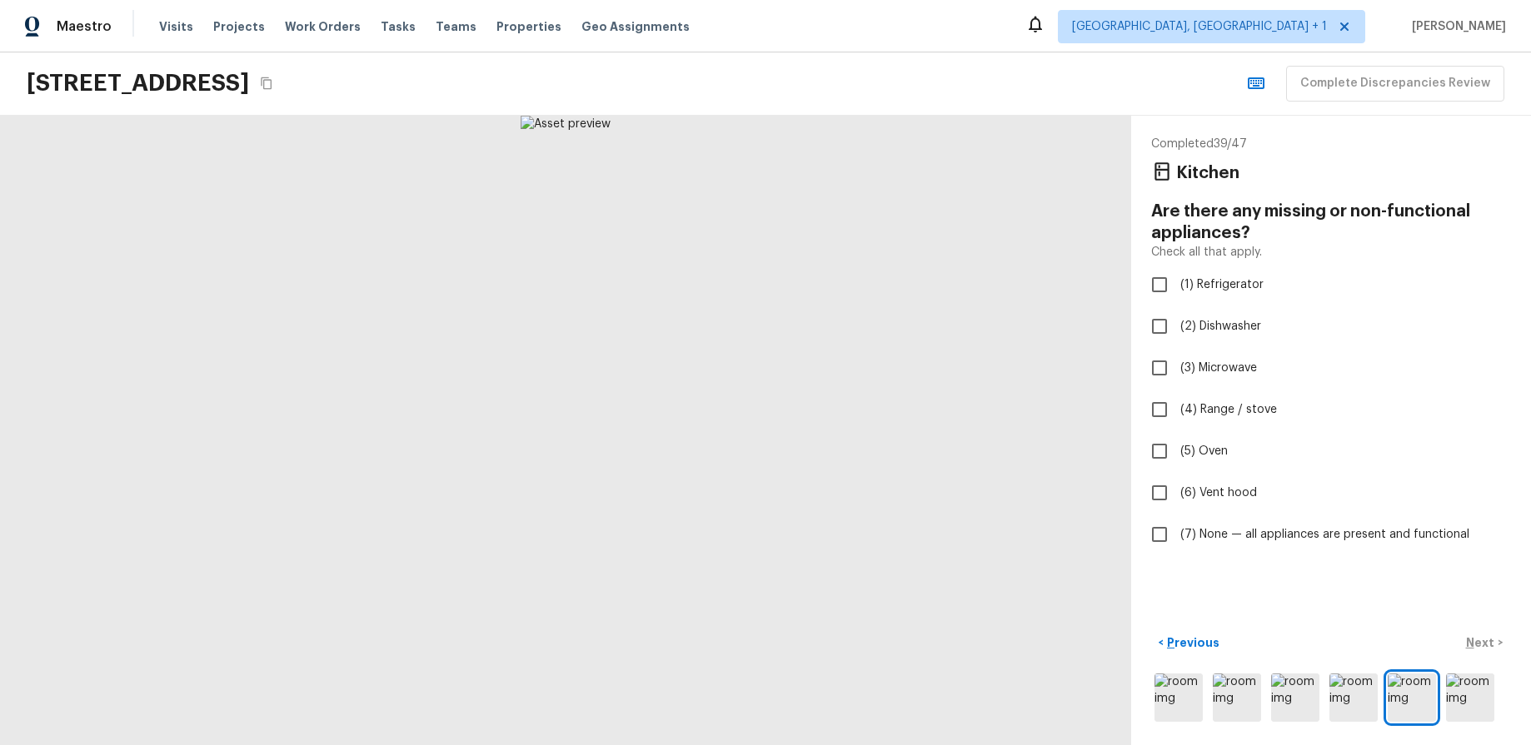
checkbox input "true"
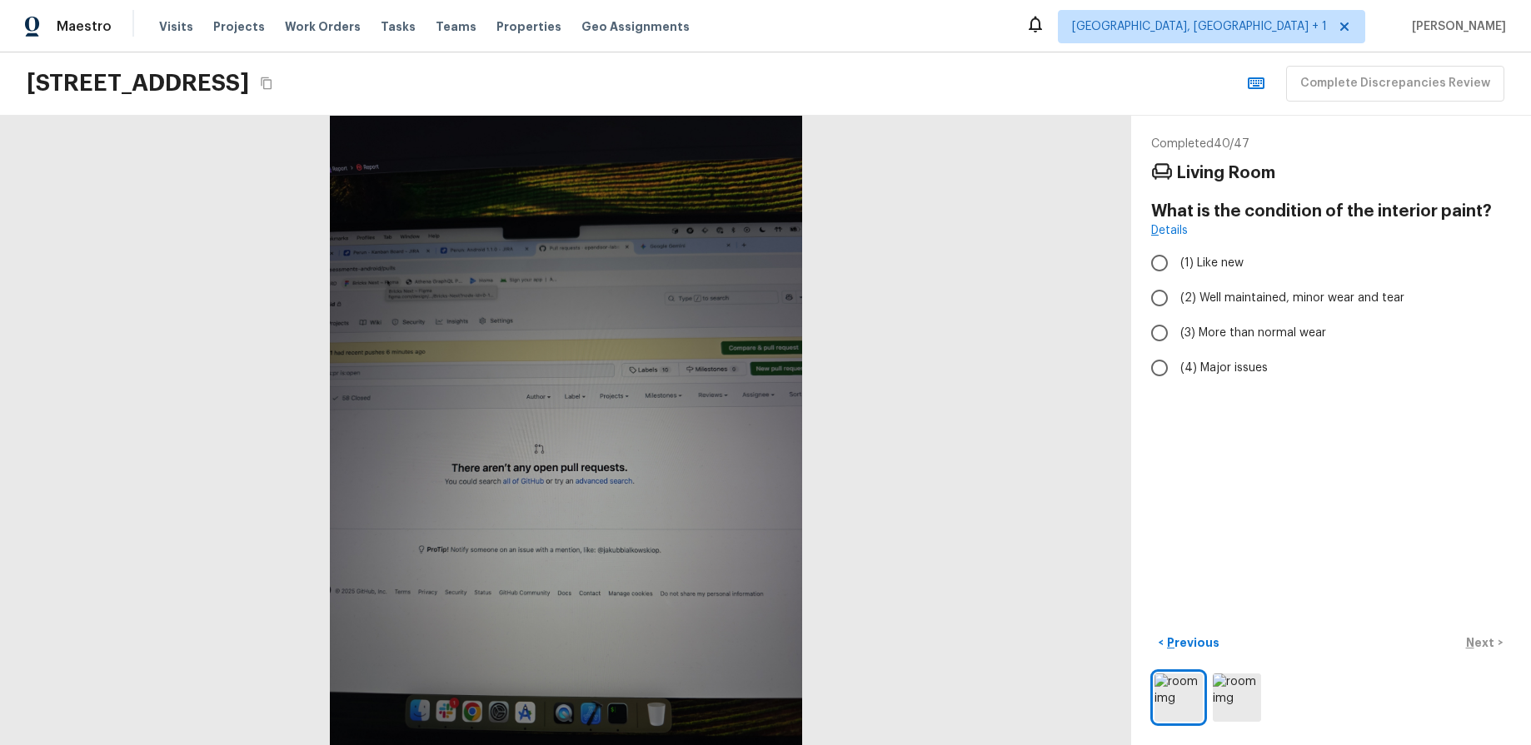
click at [828, 60] on div "[STREET_ADDRESS] Complete Discrepancies Review" at bounding box center [765, 83] width 1531 height 63
click at [1059, 64] on div "[STREET_ADDRESS] Complete Discrepancies Review" at bounding box center [765, 83] width 1531 height 63
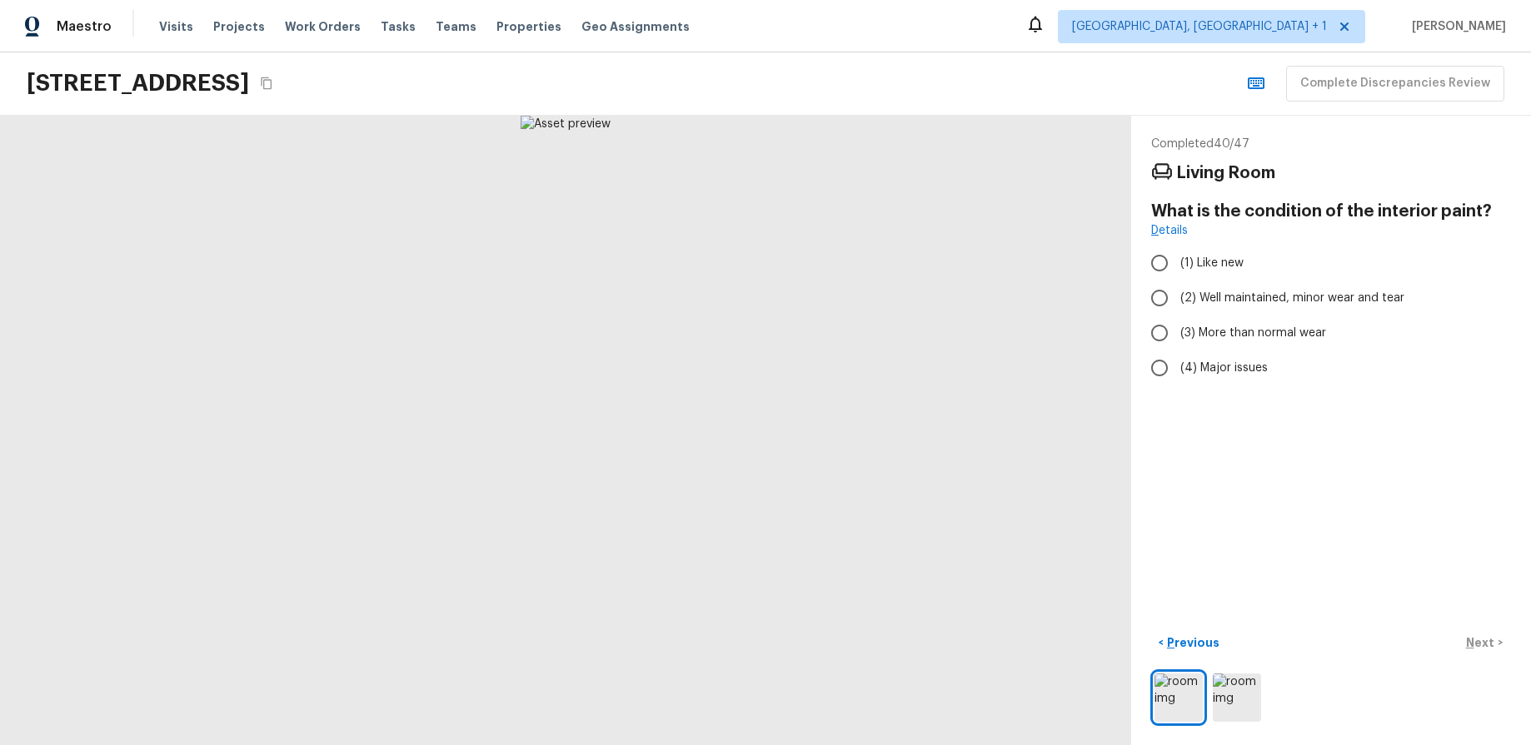
radio input "true"
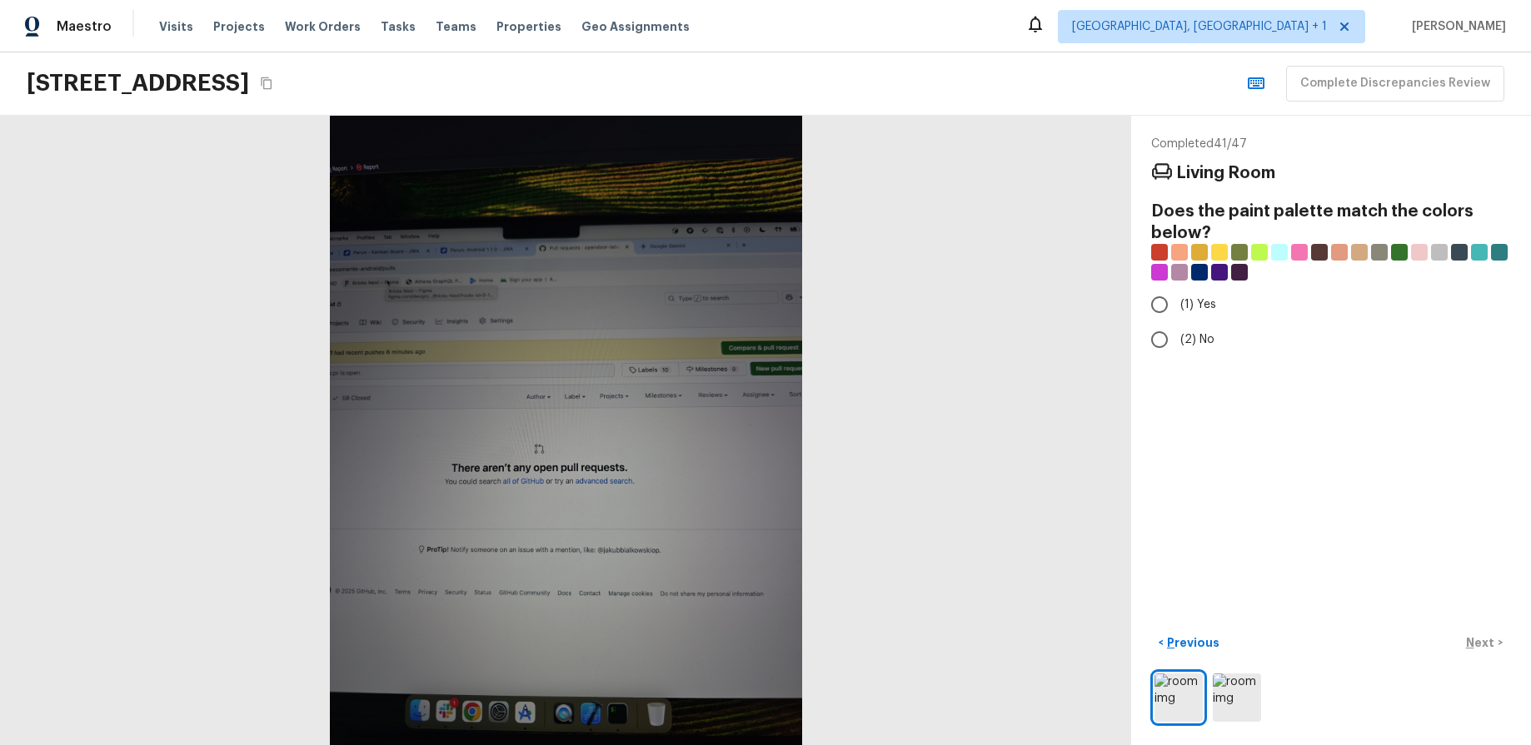
click at [1394, 458] on div "Completed 41 / 47 Living Room Does the paint palette match the colors below? (1…" at bounding box center [1331, 431] width 400 height 630
radio input "true"
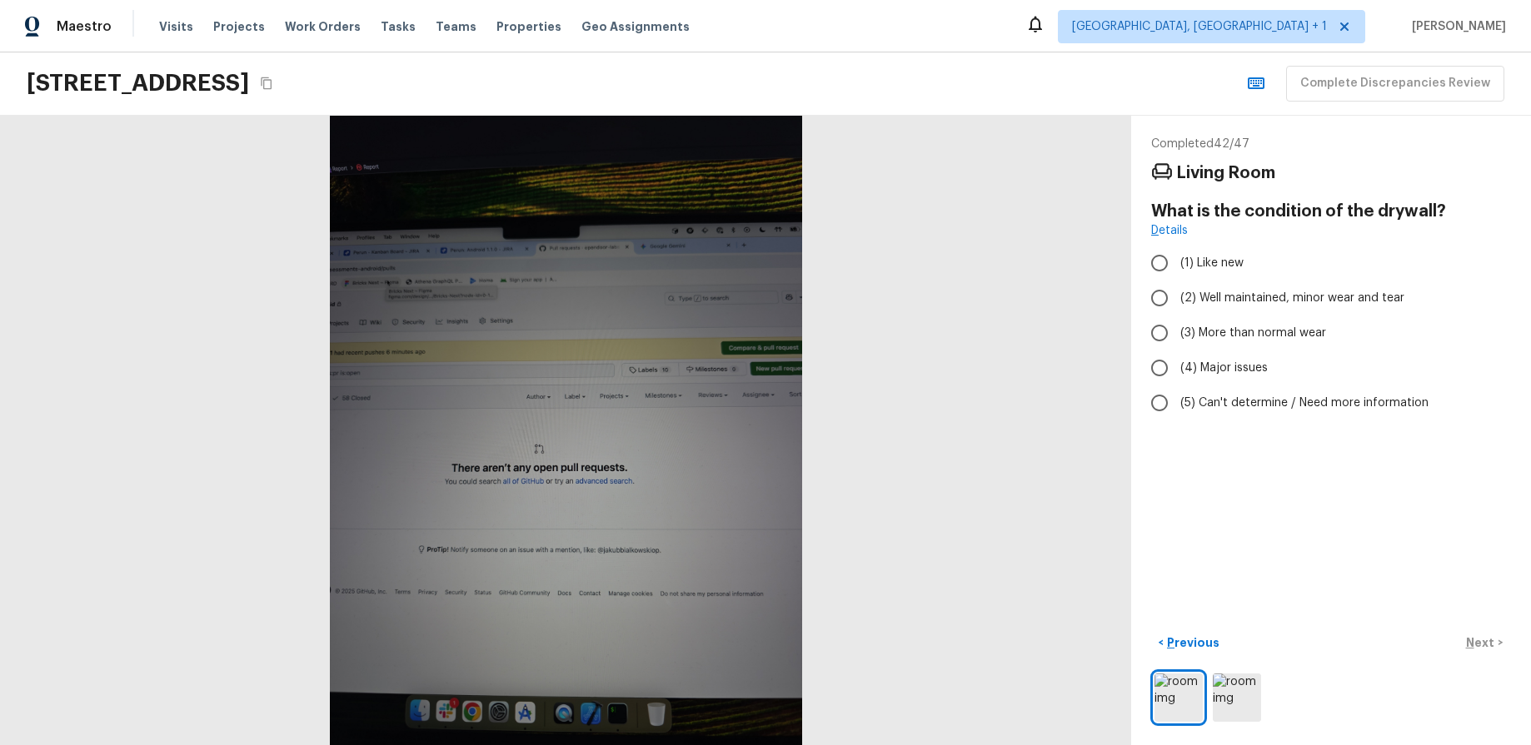
radio input "true"
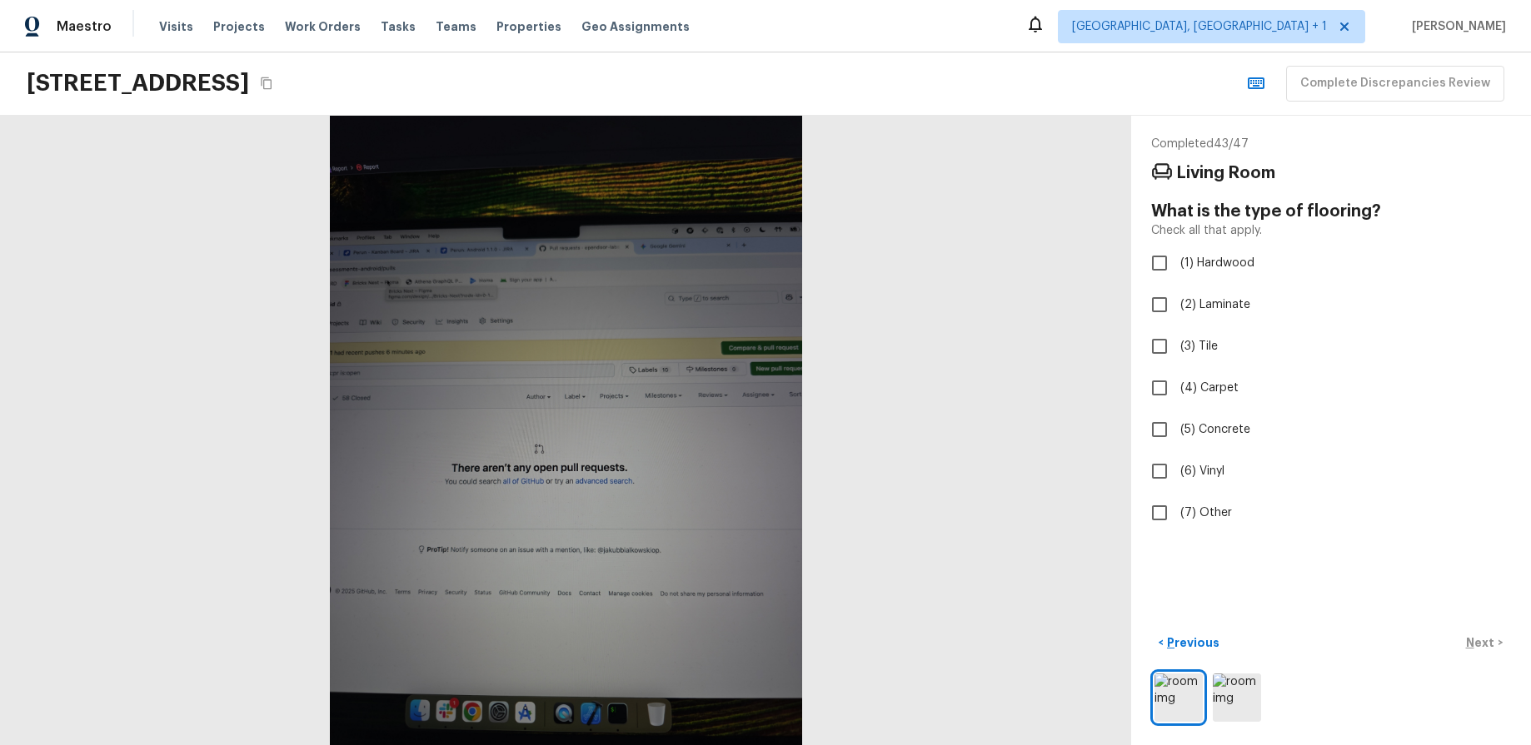
checkbox input "true"
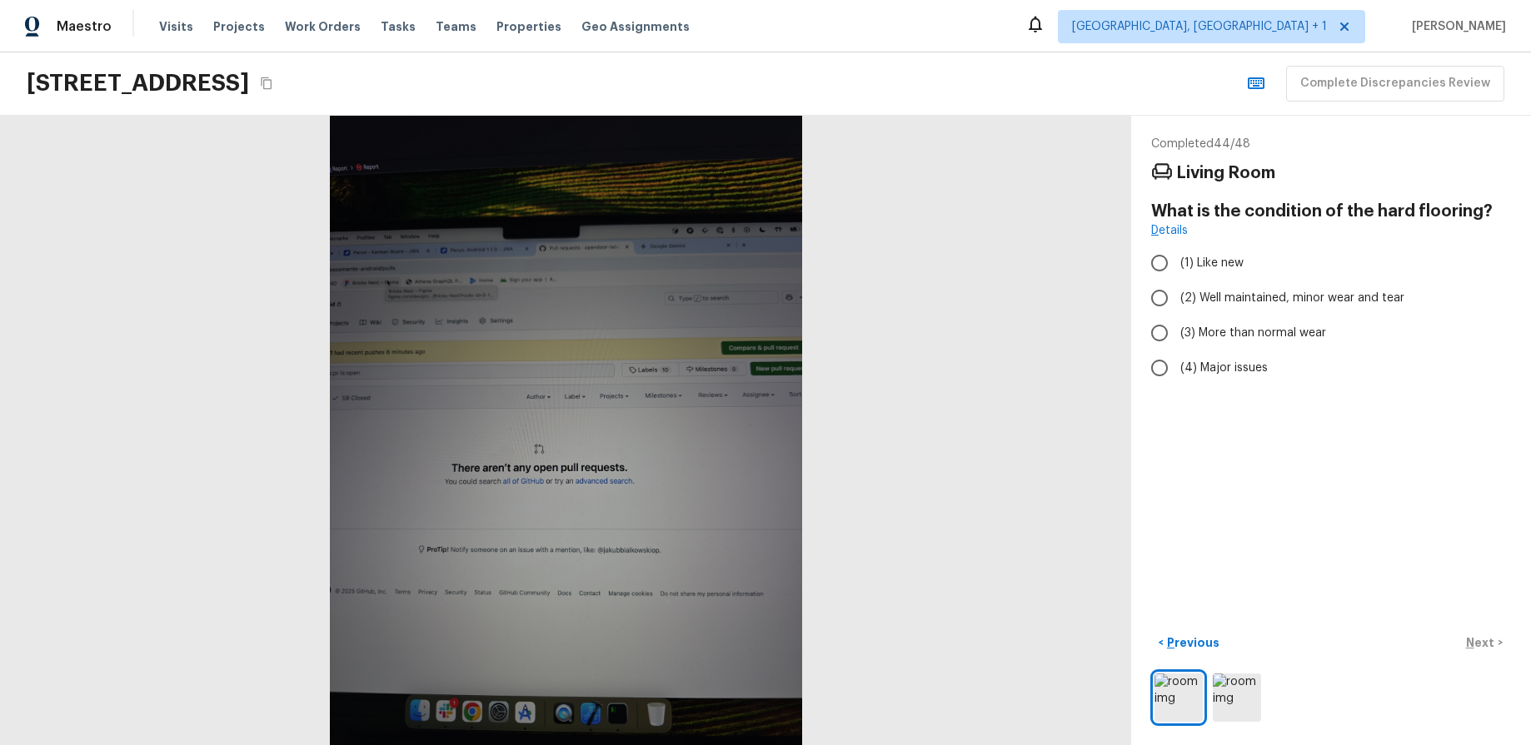
radio input "true"
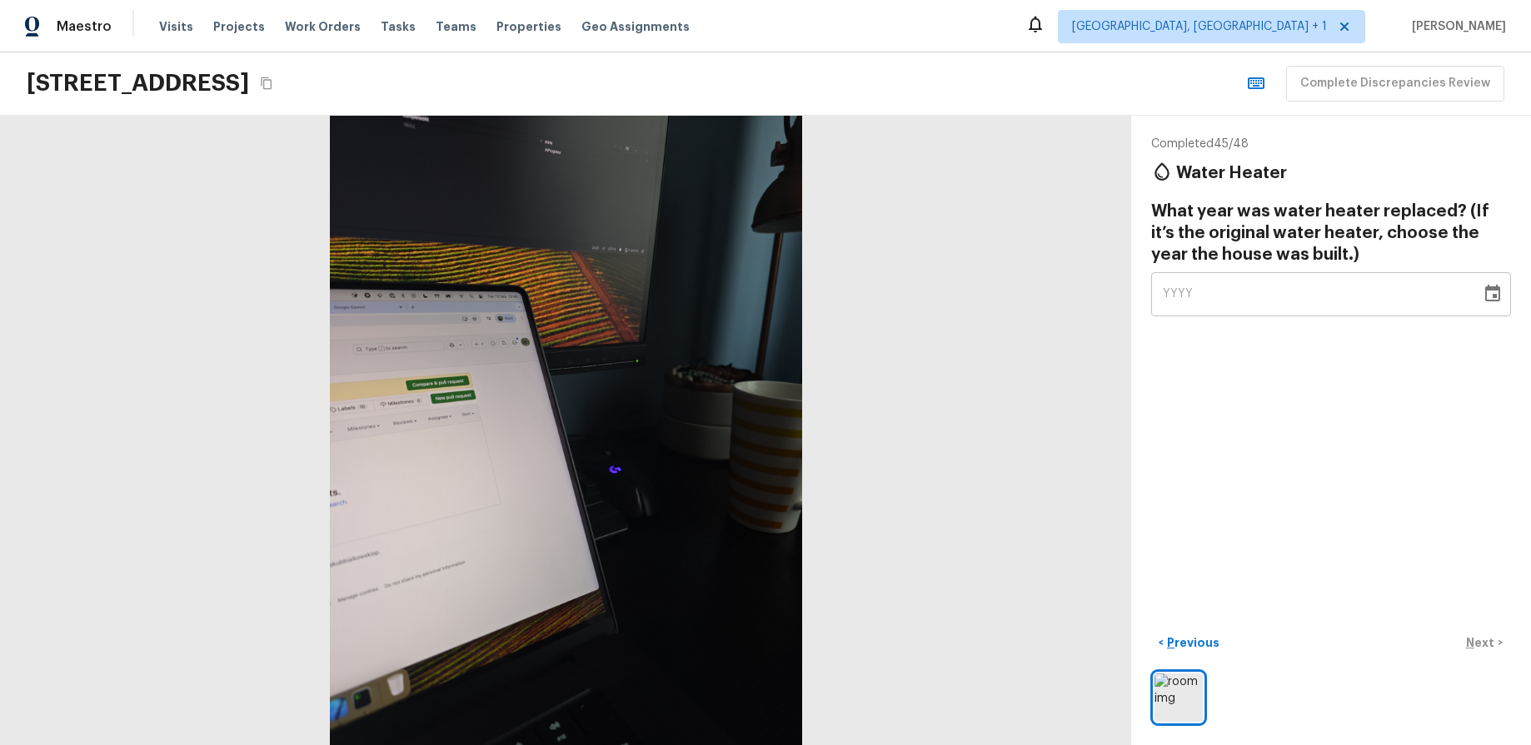
click at [1490, 298] on icon "Choose date" at bounding box center [1493, 294] width 20 height 20
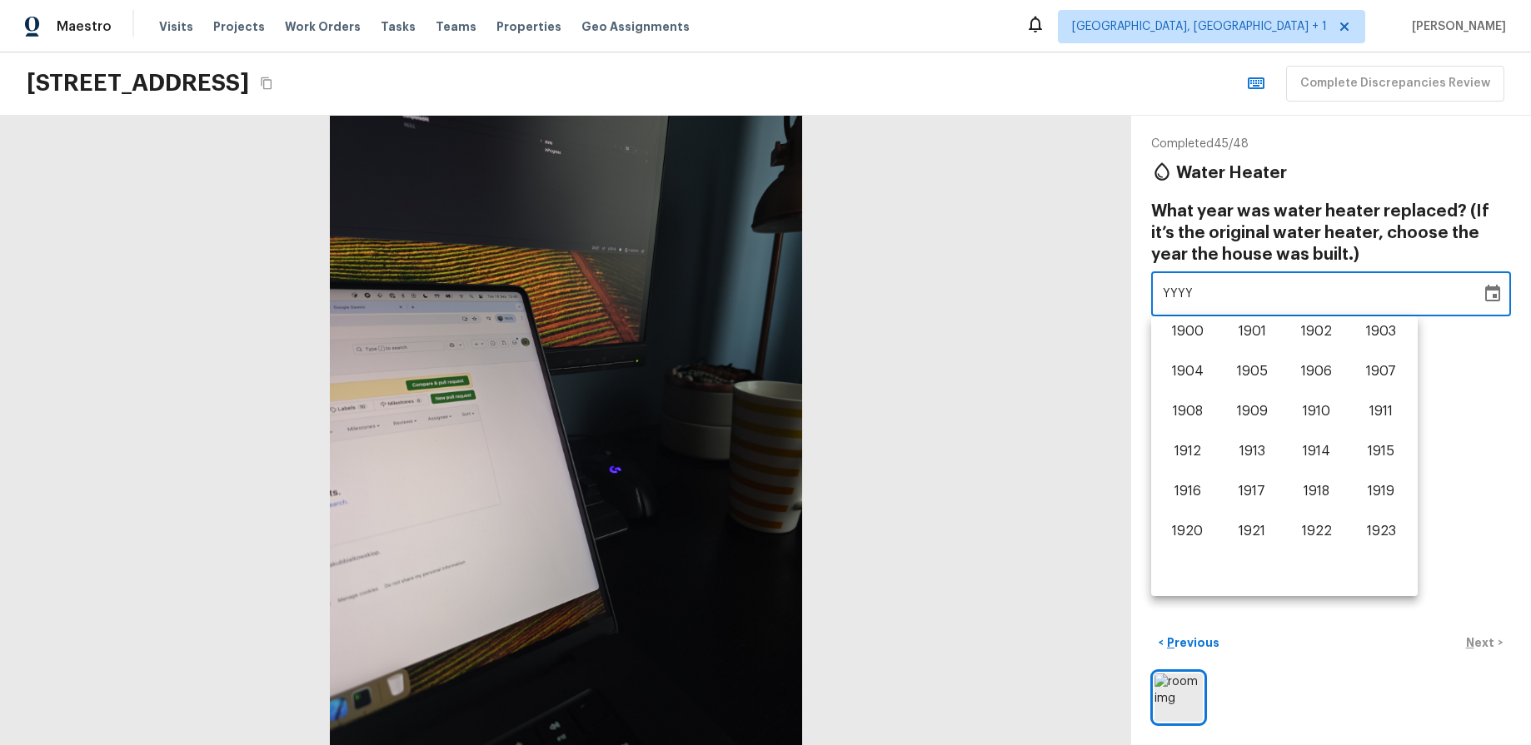
scroll to position [1036, 0]
click at [1189, 516] on div "1900 1901 1902 1903 1904 1905 1906 1907 1908 1909 1910 1911 1912 1913 1914 1915…" at bounding box center [1284, 433] width 267 height 233
click at [1189, 525] on button "2024" at bounding box center [1188, 535] width 60 height 30
type input "2024"
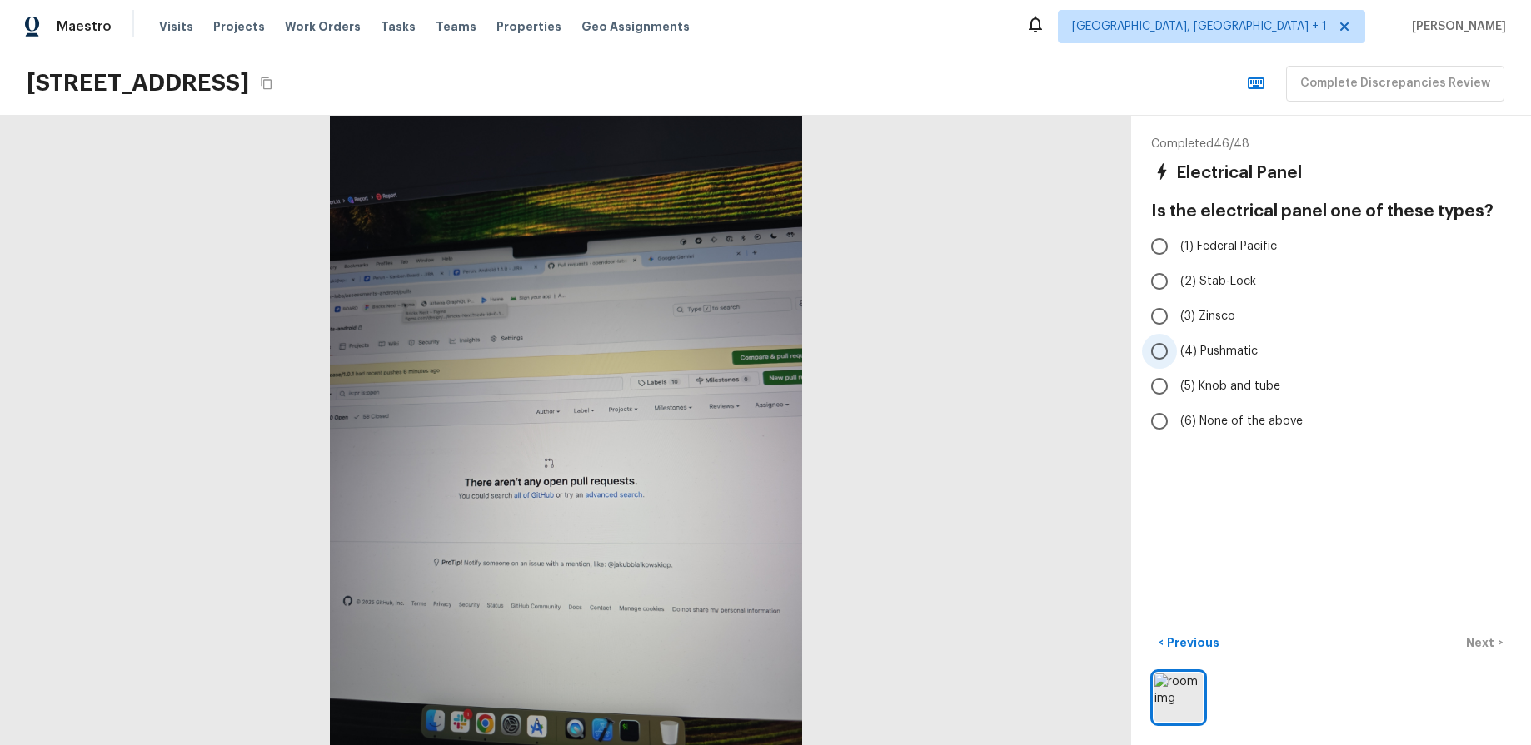
click at [1207, 364] on label "(4) Pushmatic" at bounding box center [1320, 351] width 356 height 35
click at [1177, 364] on input "(4) Pushmatic" at bounding box center [1159, 351] width 35 height 35
radio input "true"
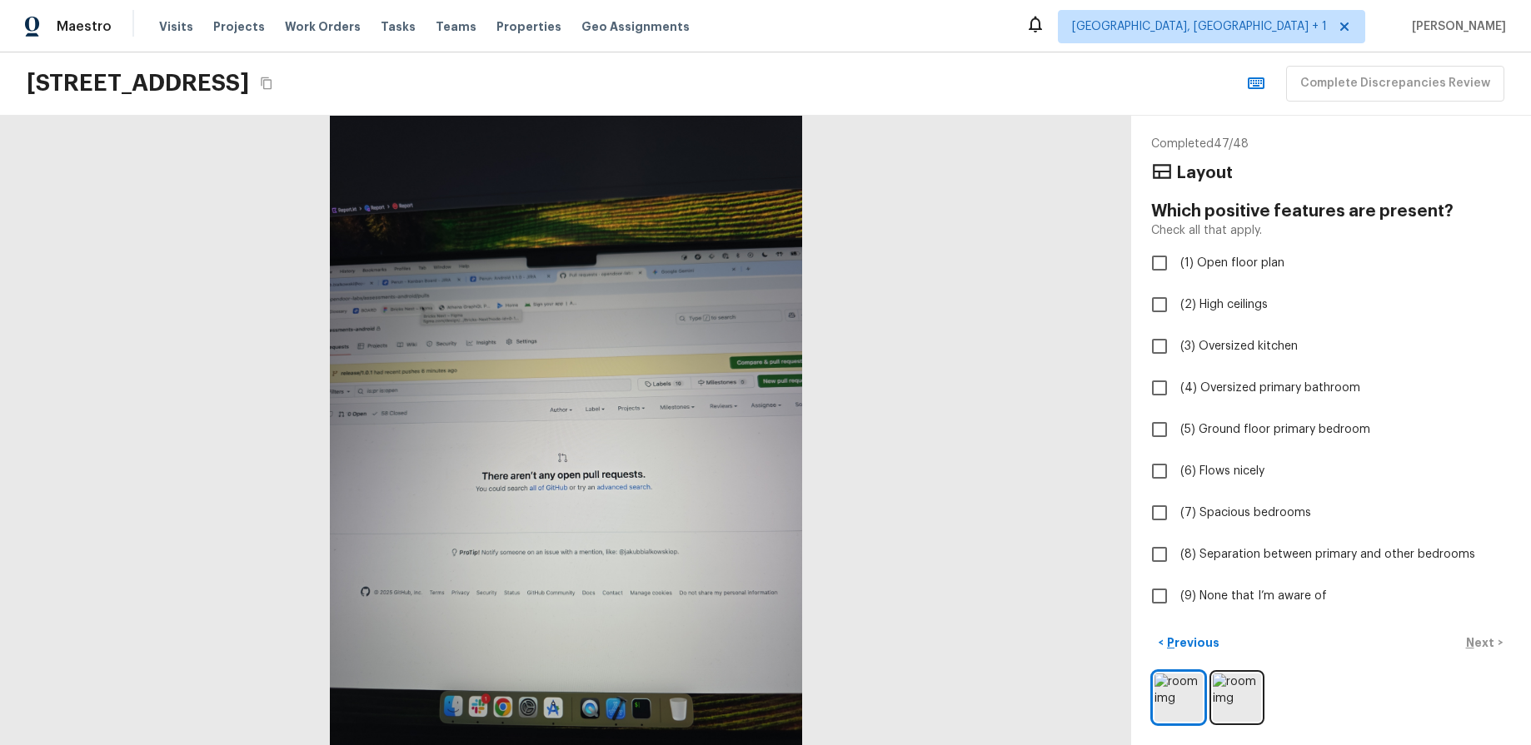
checkbox input "true"
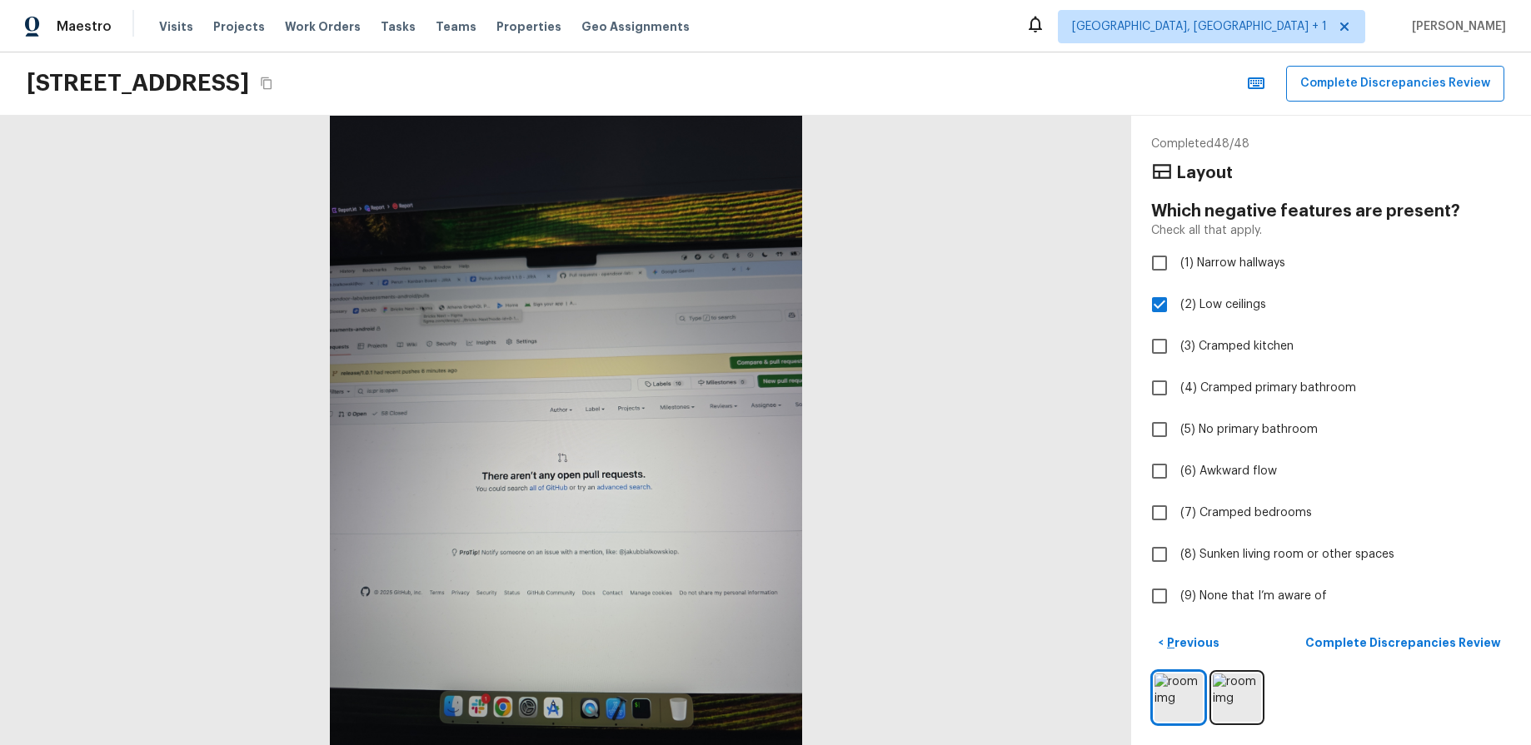
checkbox input "true"
click at [1453, 641] on p "Complete Discrepancies Review" at bounding box center [1404, 643] width 199 height 17
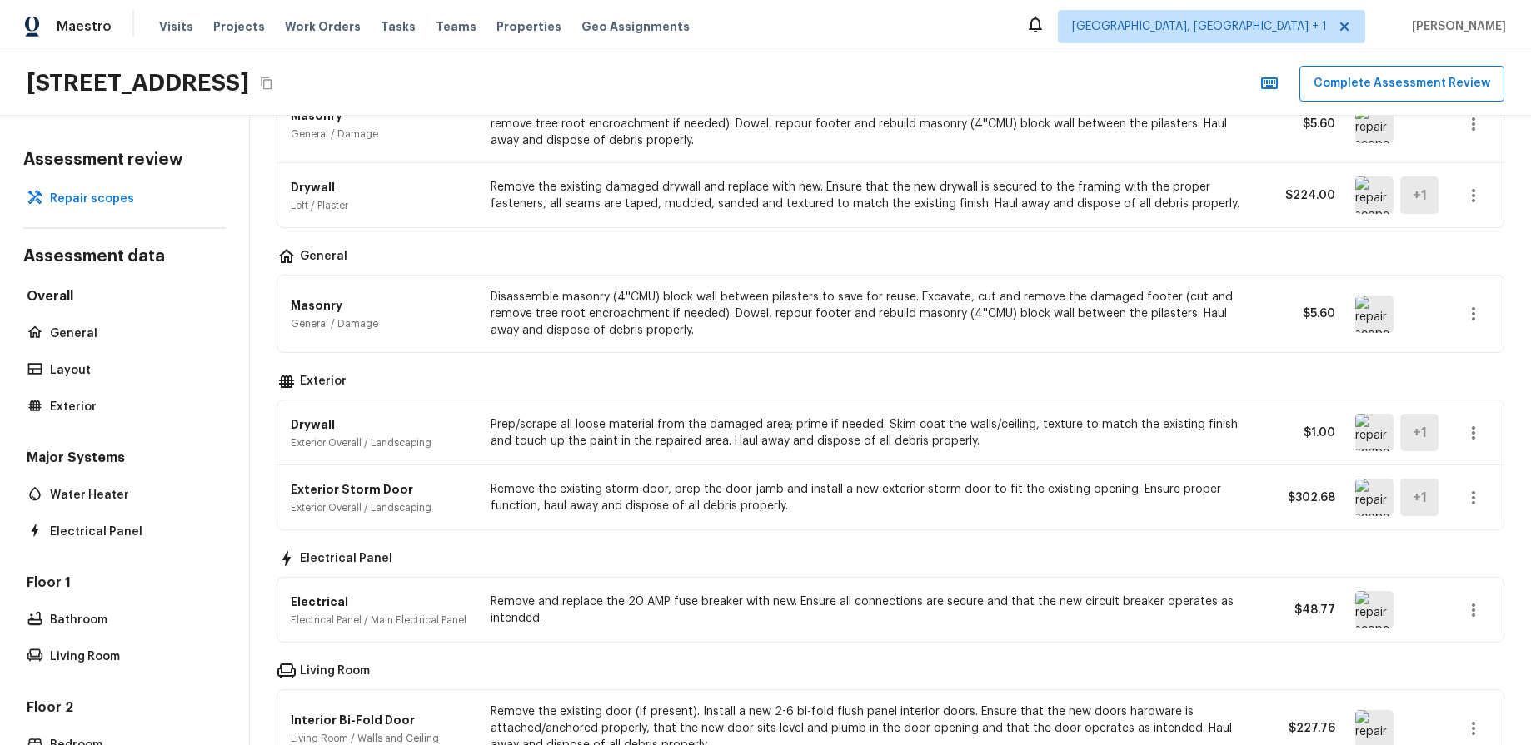
scroll to position [0, 0]
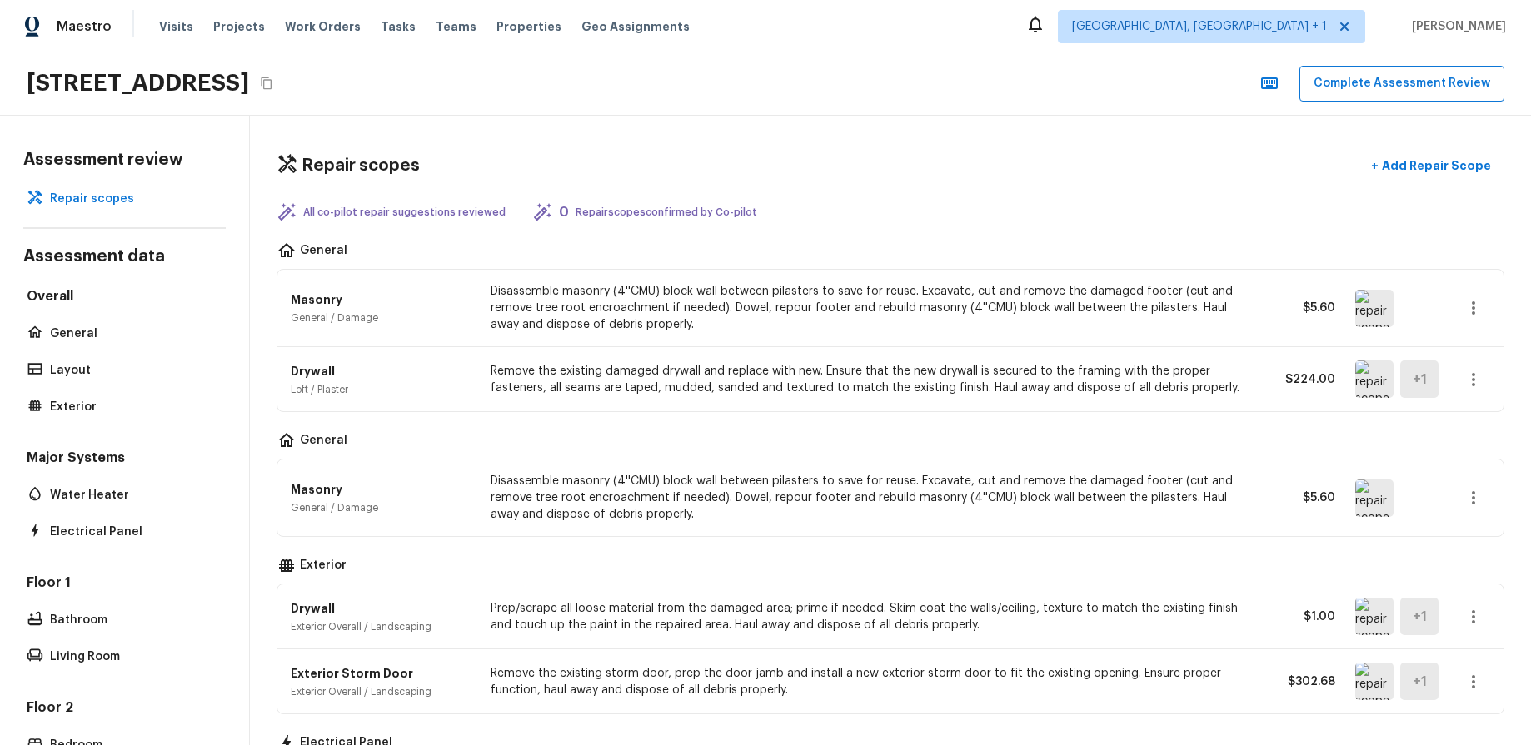
click at [971, 167] on div "Repair scopes + Add Repair Scope" at bounding box center [891, 166] width 1228 height 34
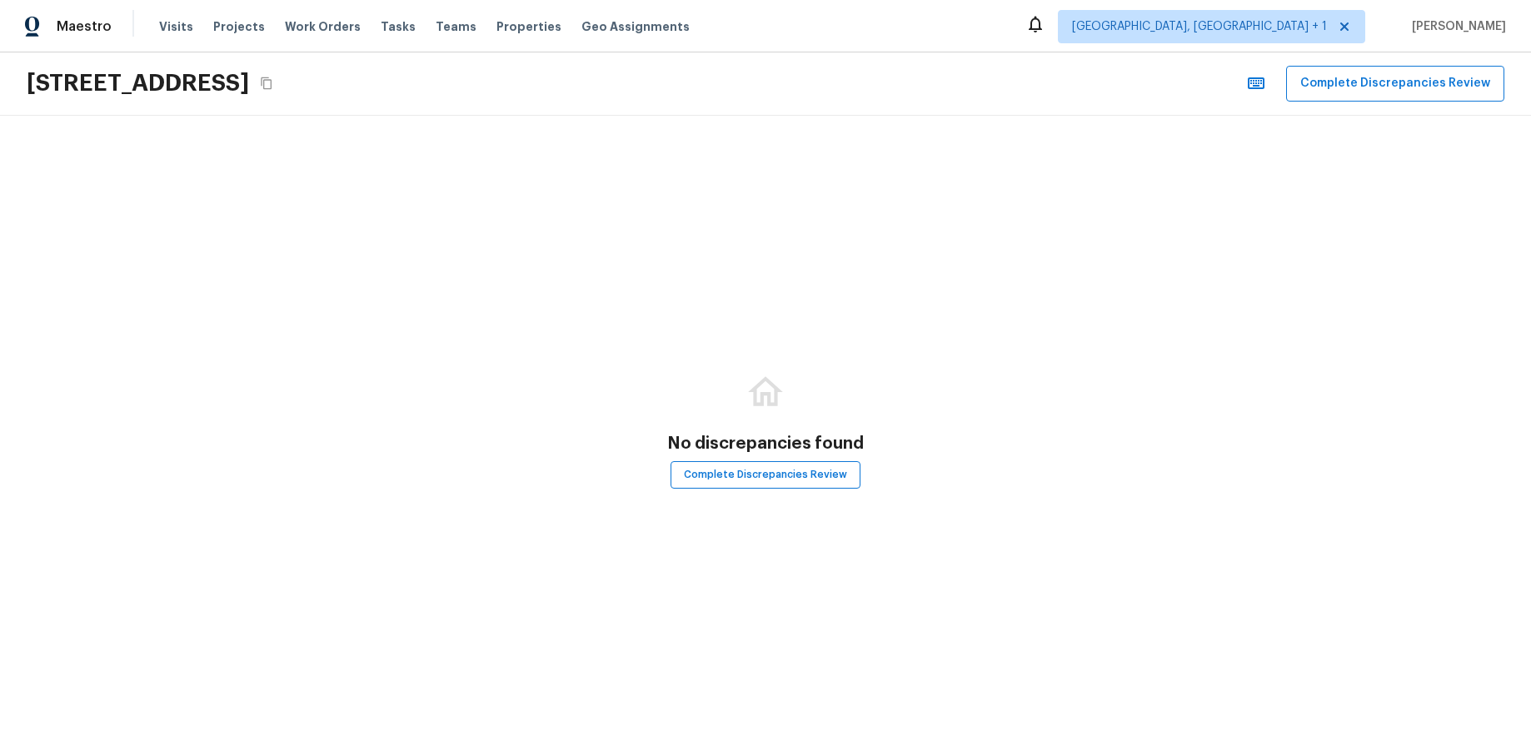
click at [801, 197] on div "No discrepancies found Complete Discrepancies Review" at bounding box center [765, 431] width 1531 height 630
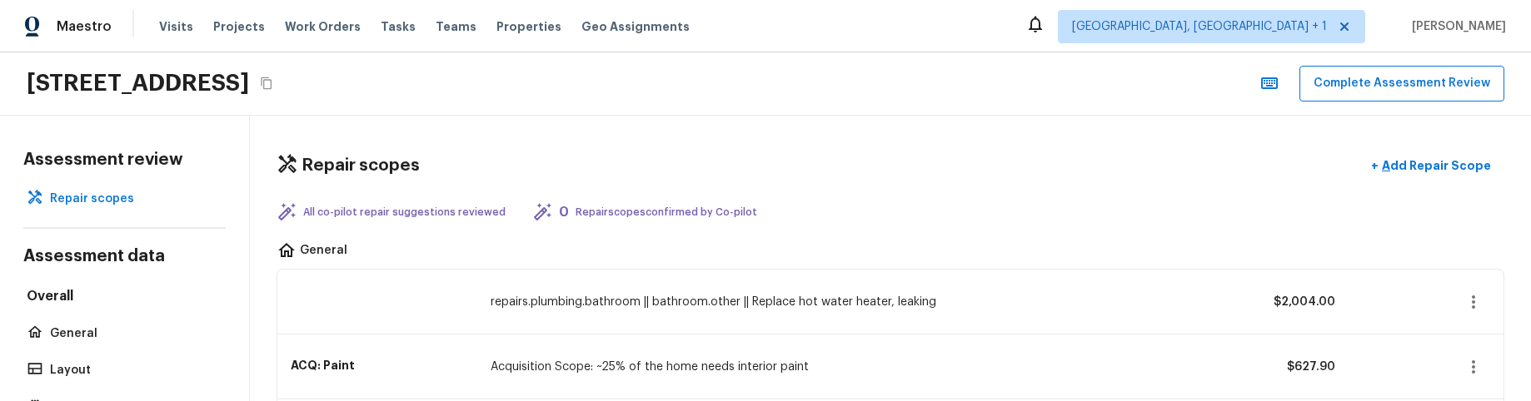
click at [909, 181] on div "Repair scopes + Add Repair Scope" at bounding box center [891, 166] width 1228 height 34
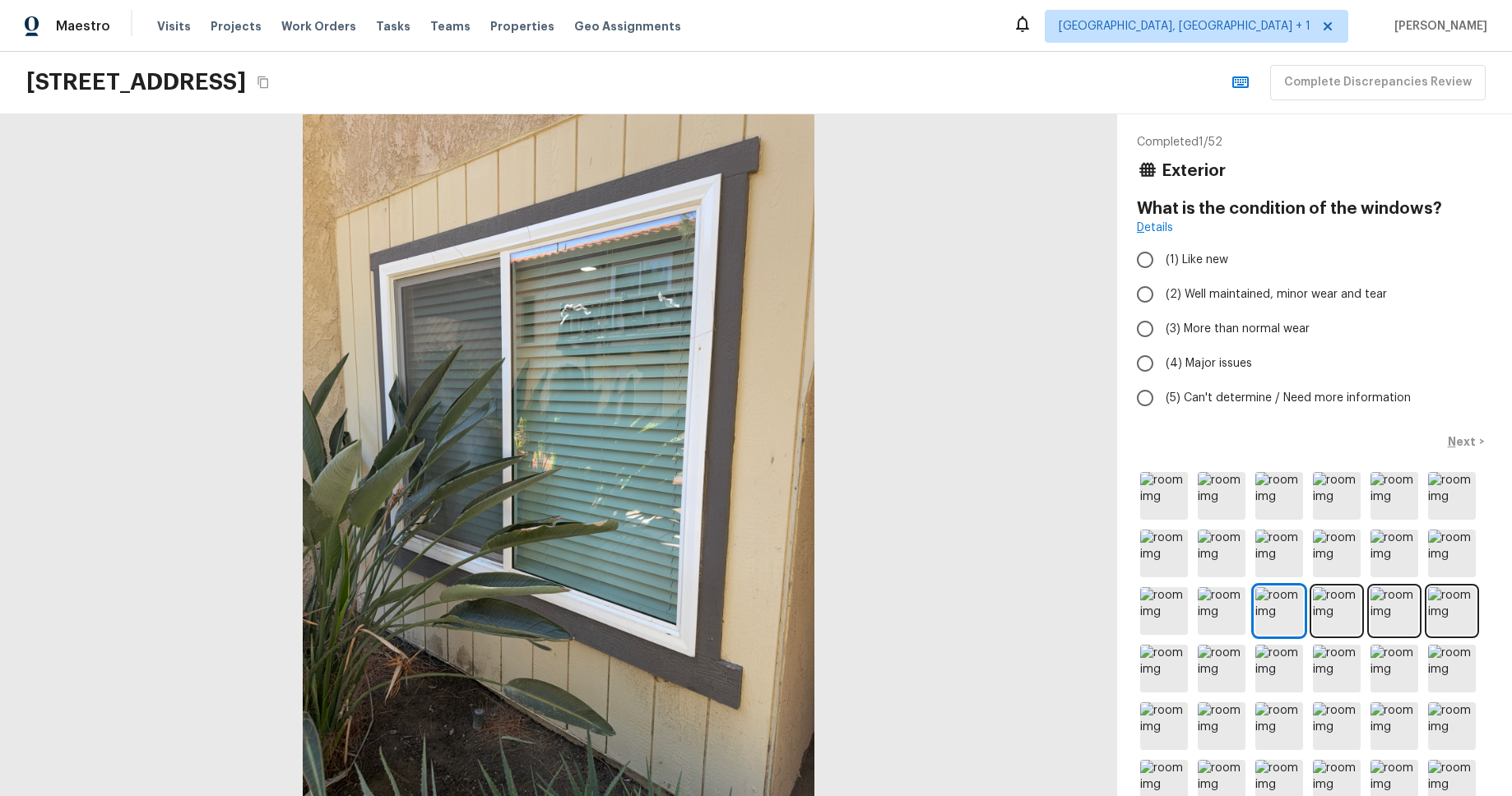
click at [834, 49] on div "Maestro Visits Projects Work Orders Tasks Teams Properties Geo Assignments [GEO…" at bounding box center [756, 26] width 1512 height 51
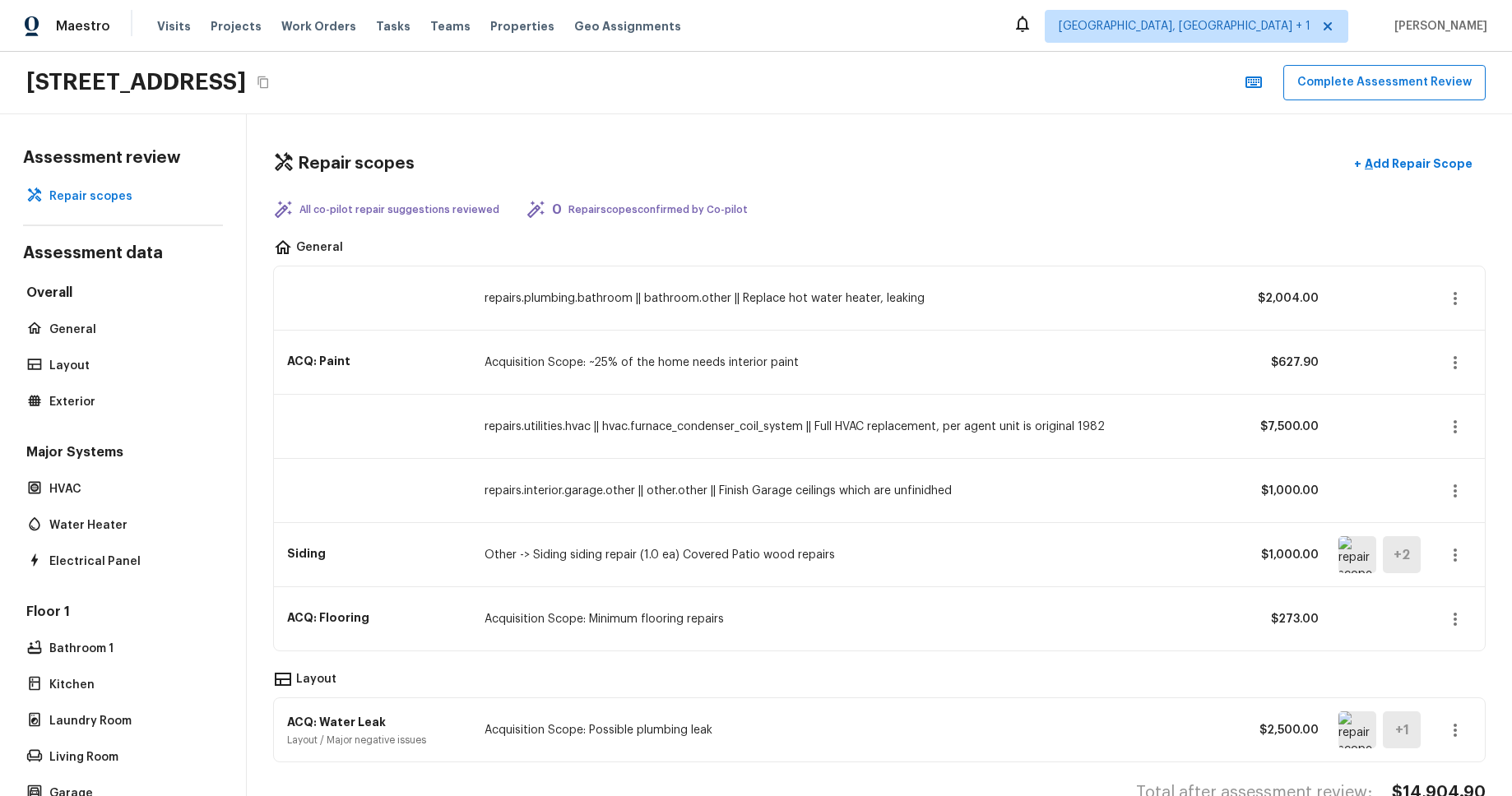
click at [852, 42] on div "Maestro Visits Projects Work Orders Tasks Teams Properties Geo Assignments [GEO…" at bounding box center [756, 26] width 1512 height 51
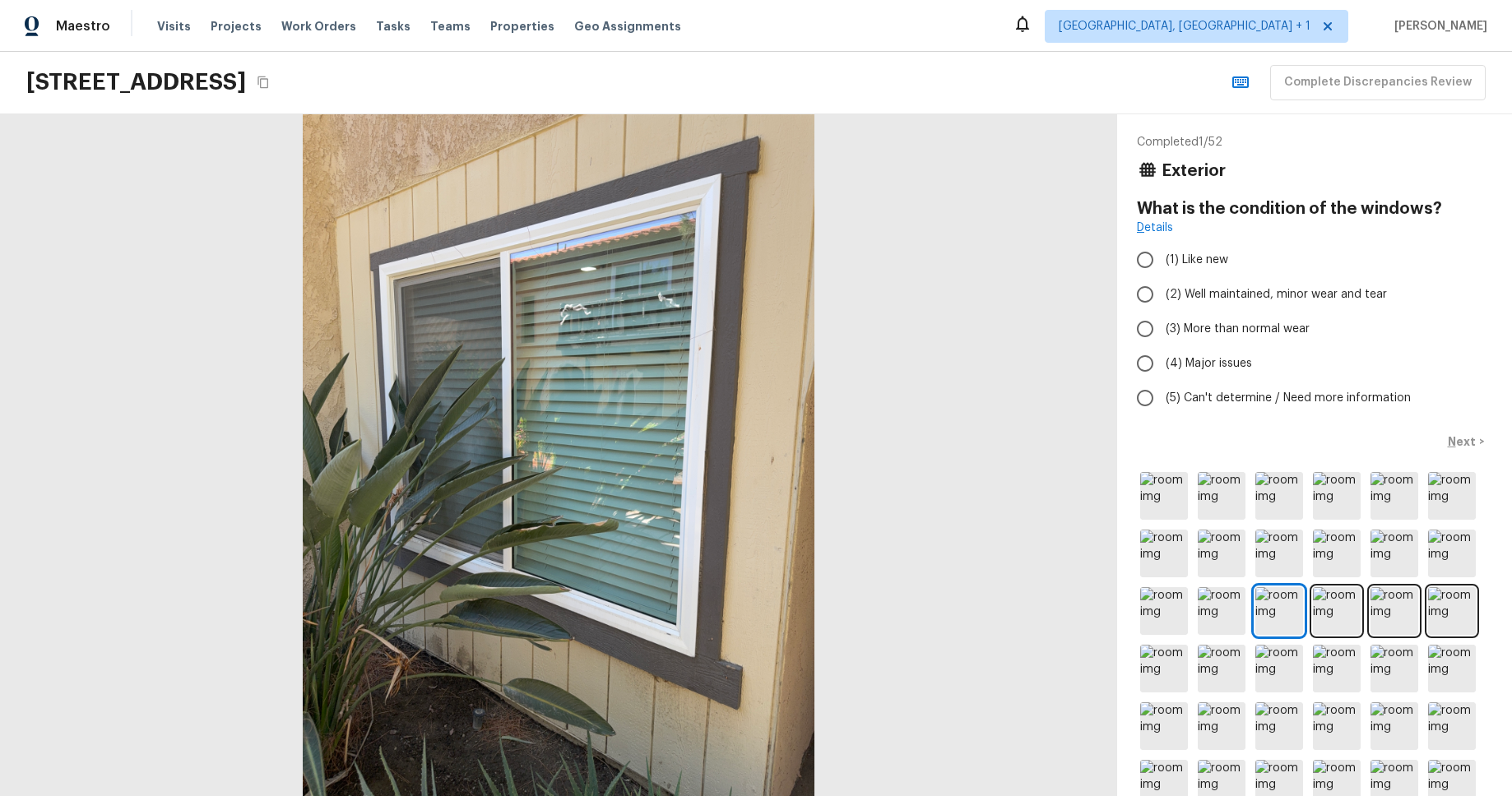
click at [769, 43] on div "Maestro Visits Projects Work Orders Tasks Teams Properties Geo Assignments [GEO…" at bounding box center [756, 26] width 1512 height 51
click at [810, 37] on div "Maestro Visits Projects Work Orders Tasks Teams Properties Geo Assignments Albu…" at bounding box center [756, 26] width 1512 height 51
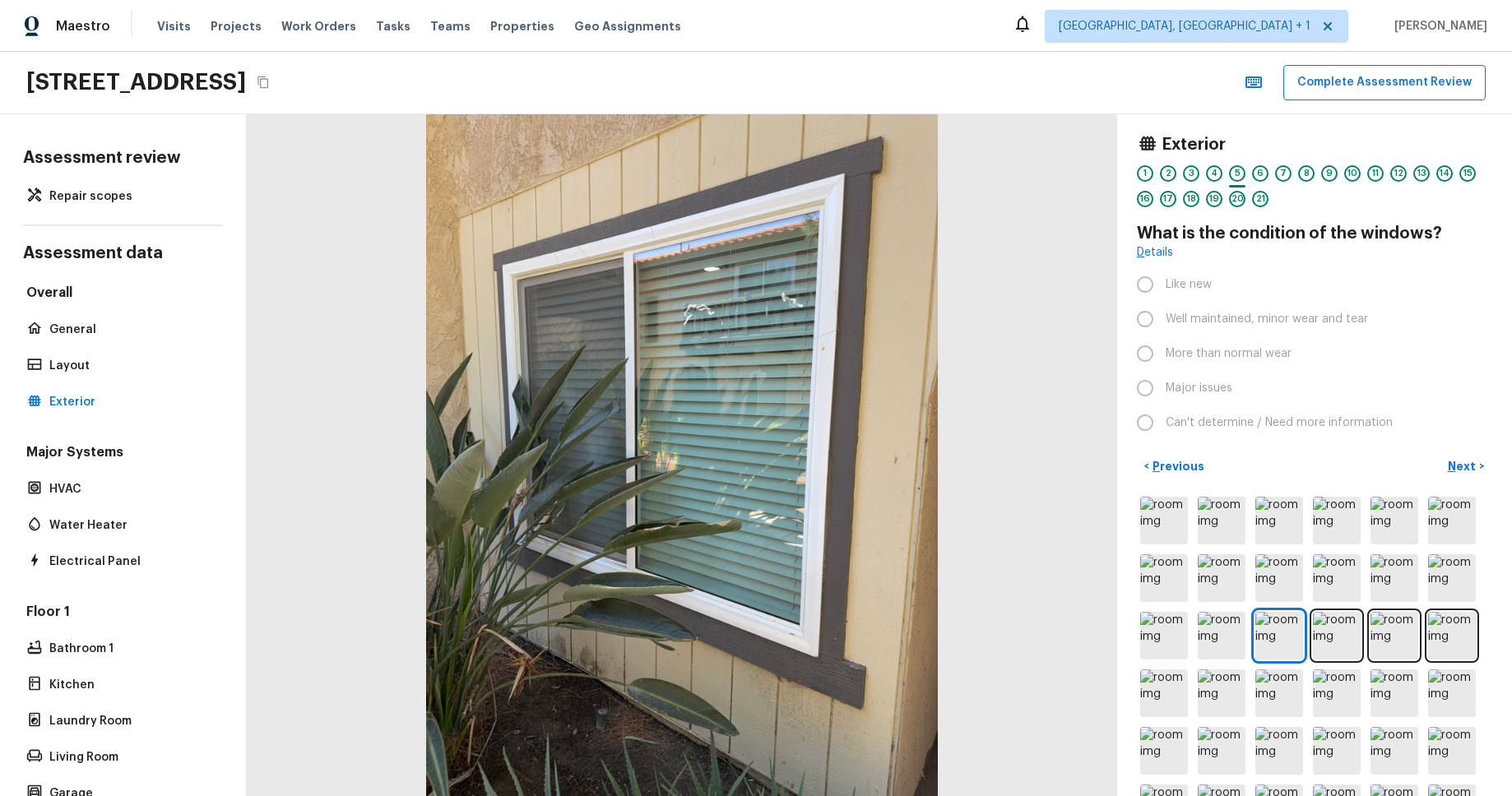
click at [764, 95] on div "[STREET_ADDRESS] Complete Assessment Review" at bounding box center [756, 82] width 1512 height 62
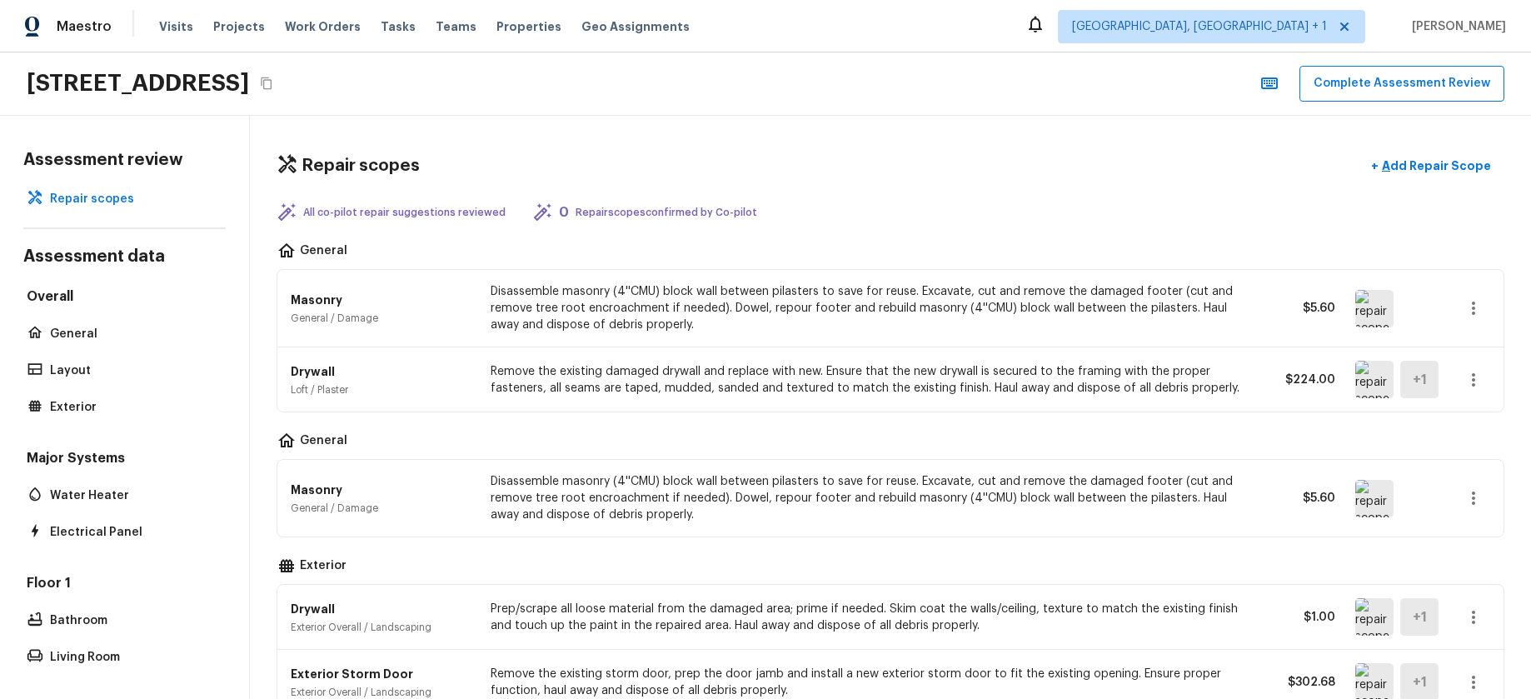
click at [961, 163] on div "Repair scopes + Add Repair Scope" at bounding box center [891, 166] width 1228 height 34
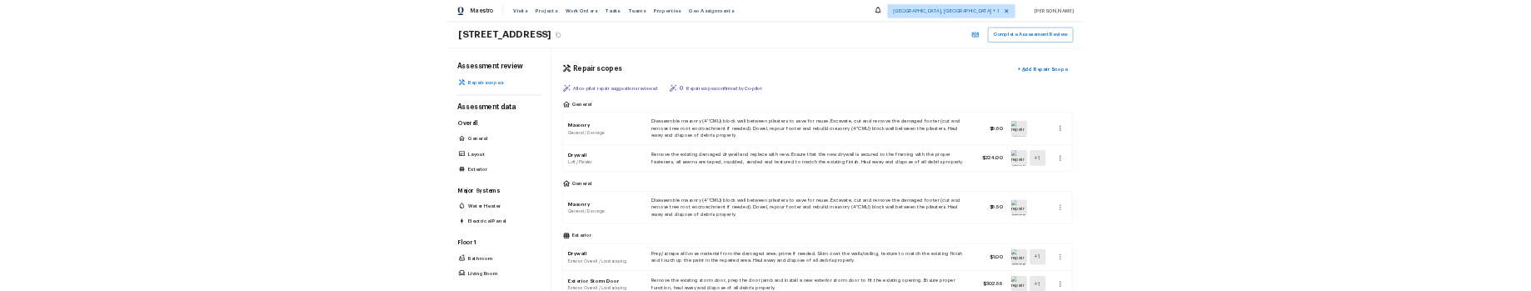
scroll to position [506, 0]
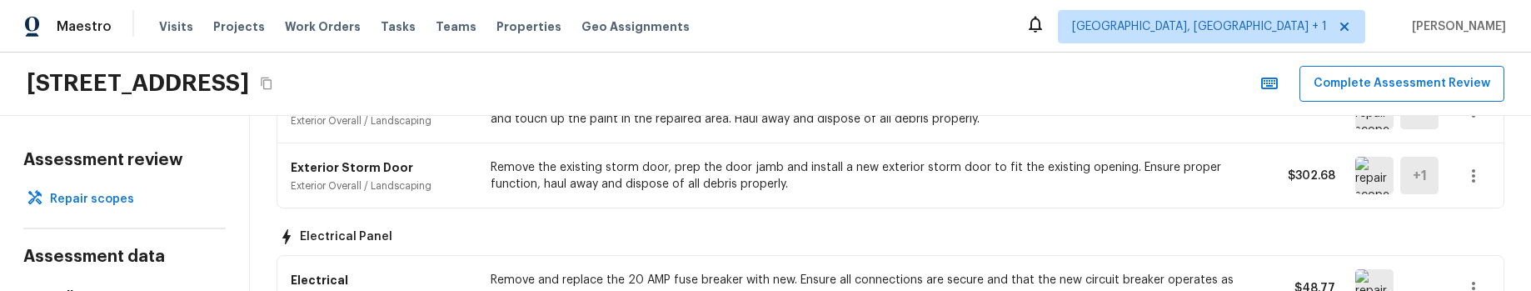
click at [1007, 164] on p "Remove the existing storm door, prep the door jamb and install a new exterior s…" at bounding box center [866, 175] width 750 height 33
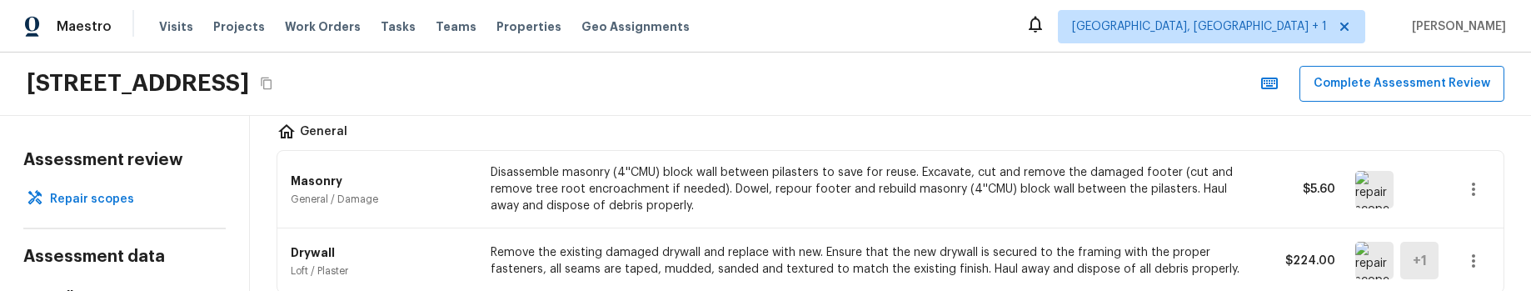
click at [742, 100] on div "908 Fruitland Ave, Bradenton, FL 34207 Complete Assessment Review" at bounding box center [765, 83] width 1531 height 63
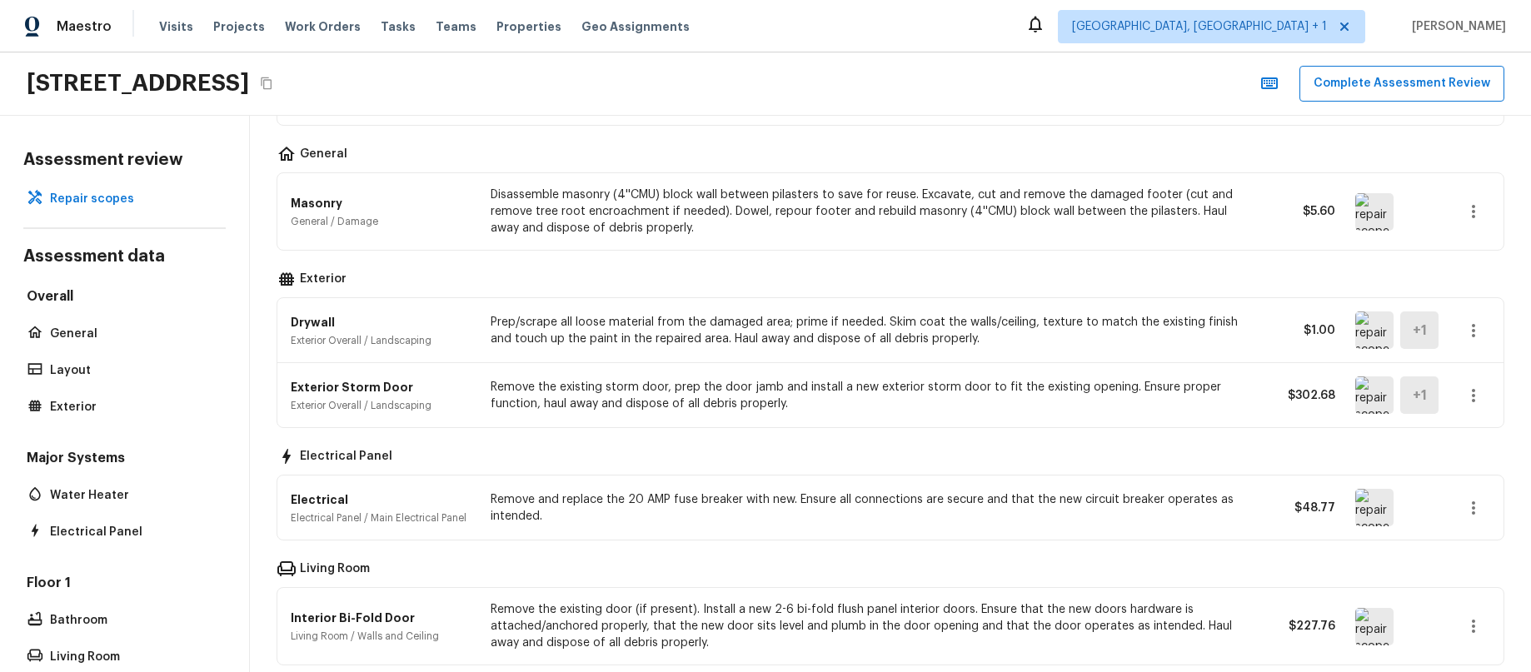
scroll to position [371, 0]
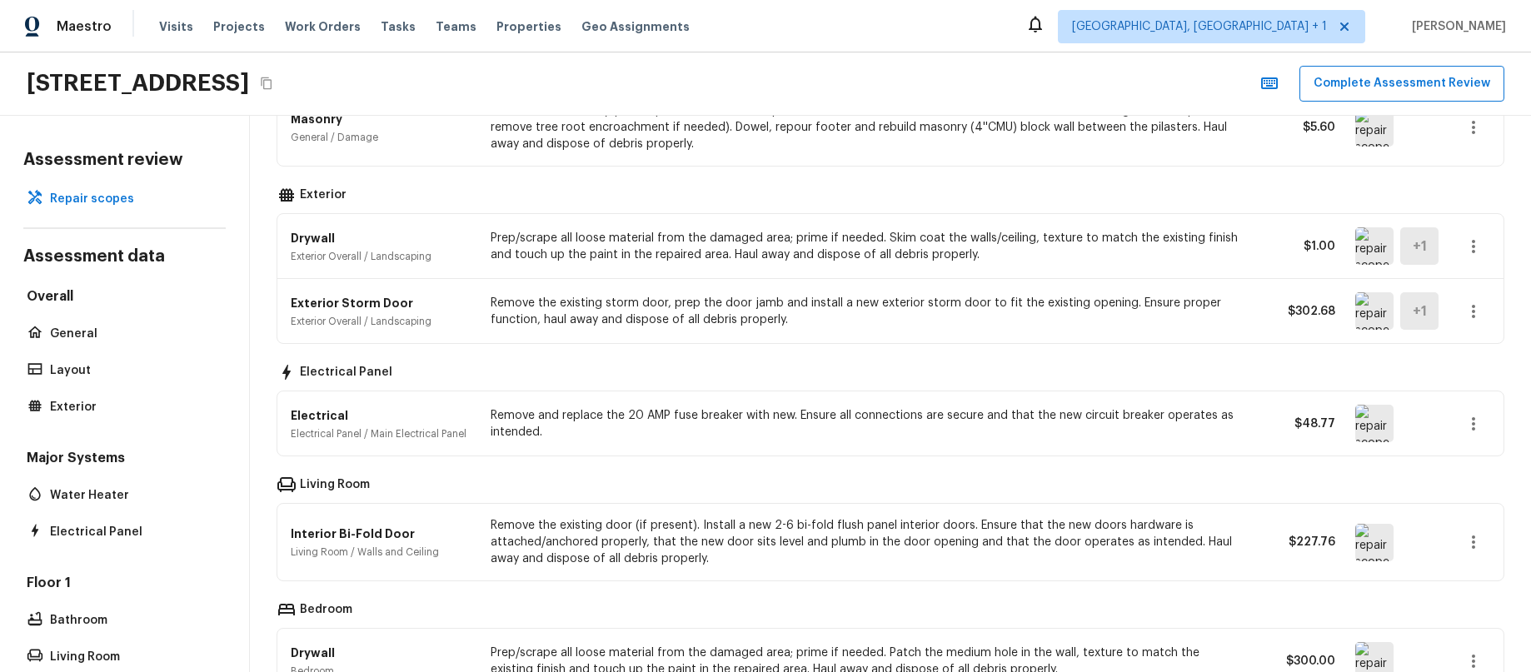
click at [1054, 290] on p "Remove the existing storm door, prep the door jamb and install a new exterior s…" at bounding box center [866, 311] width 750 height 33
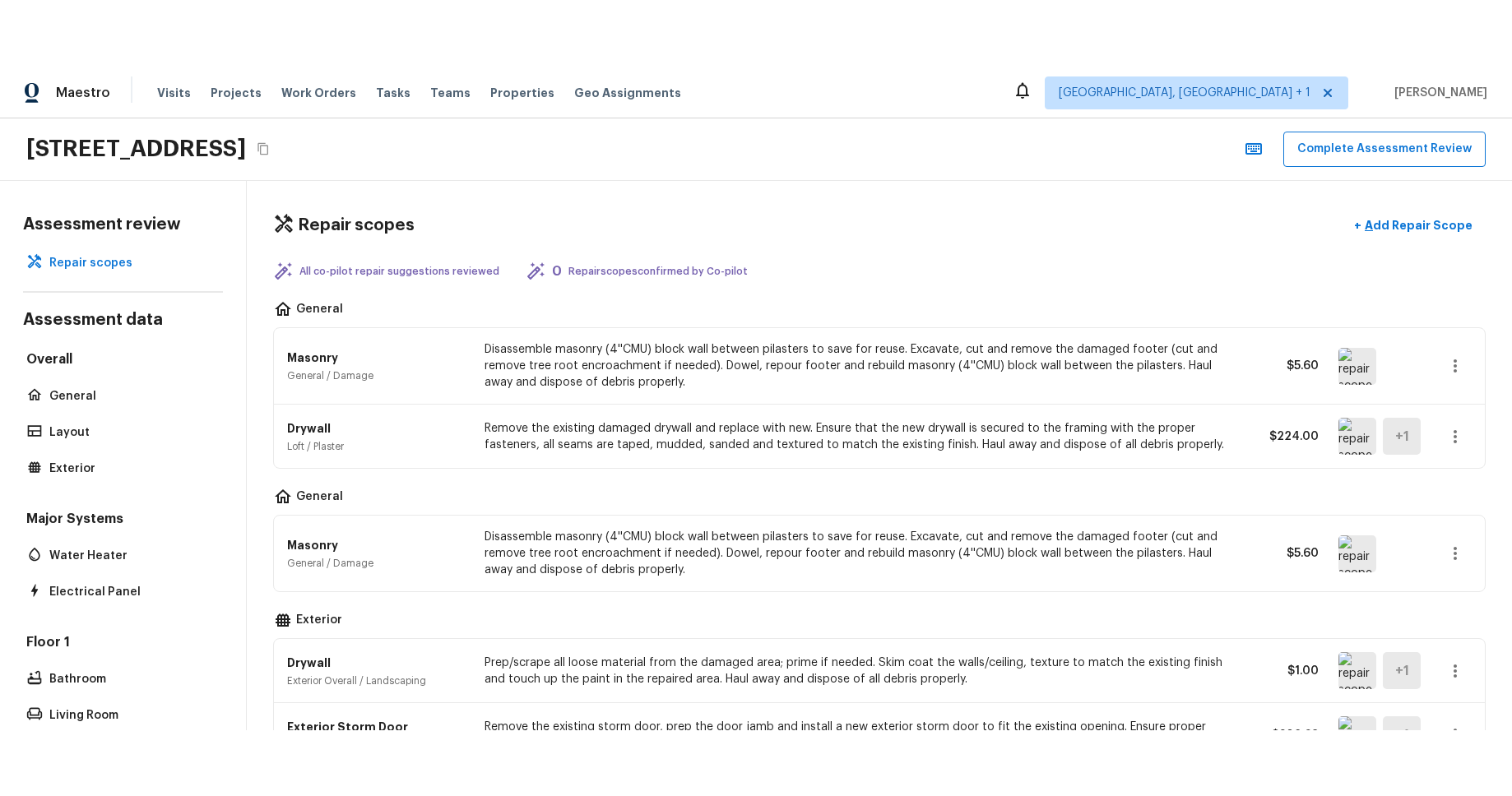
scroll to position [0, 0]
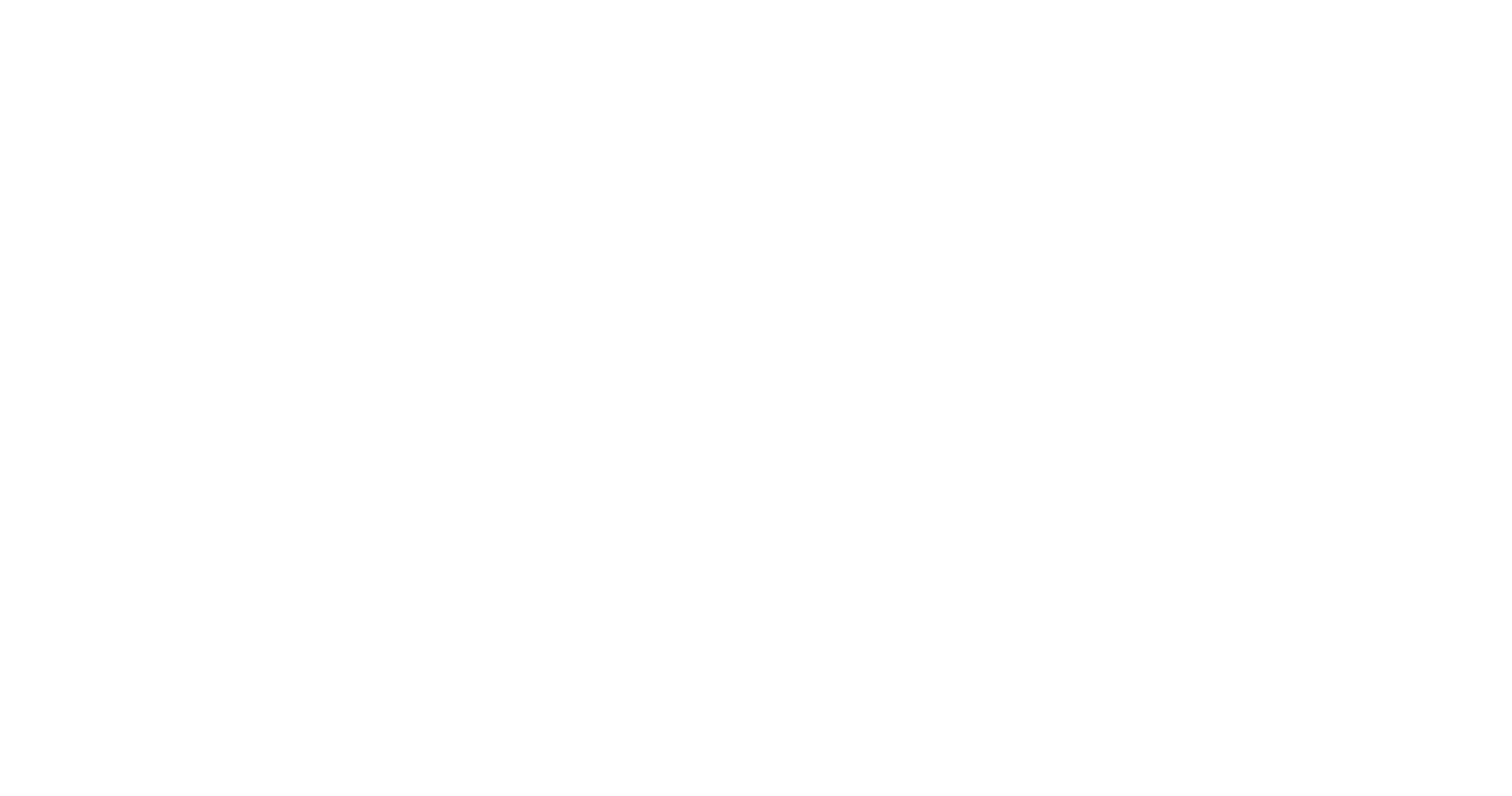
click at [849, 7] on html at bounding box center [756, 3] width 1512 height 7
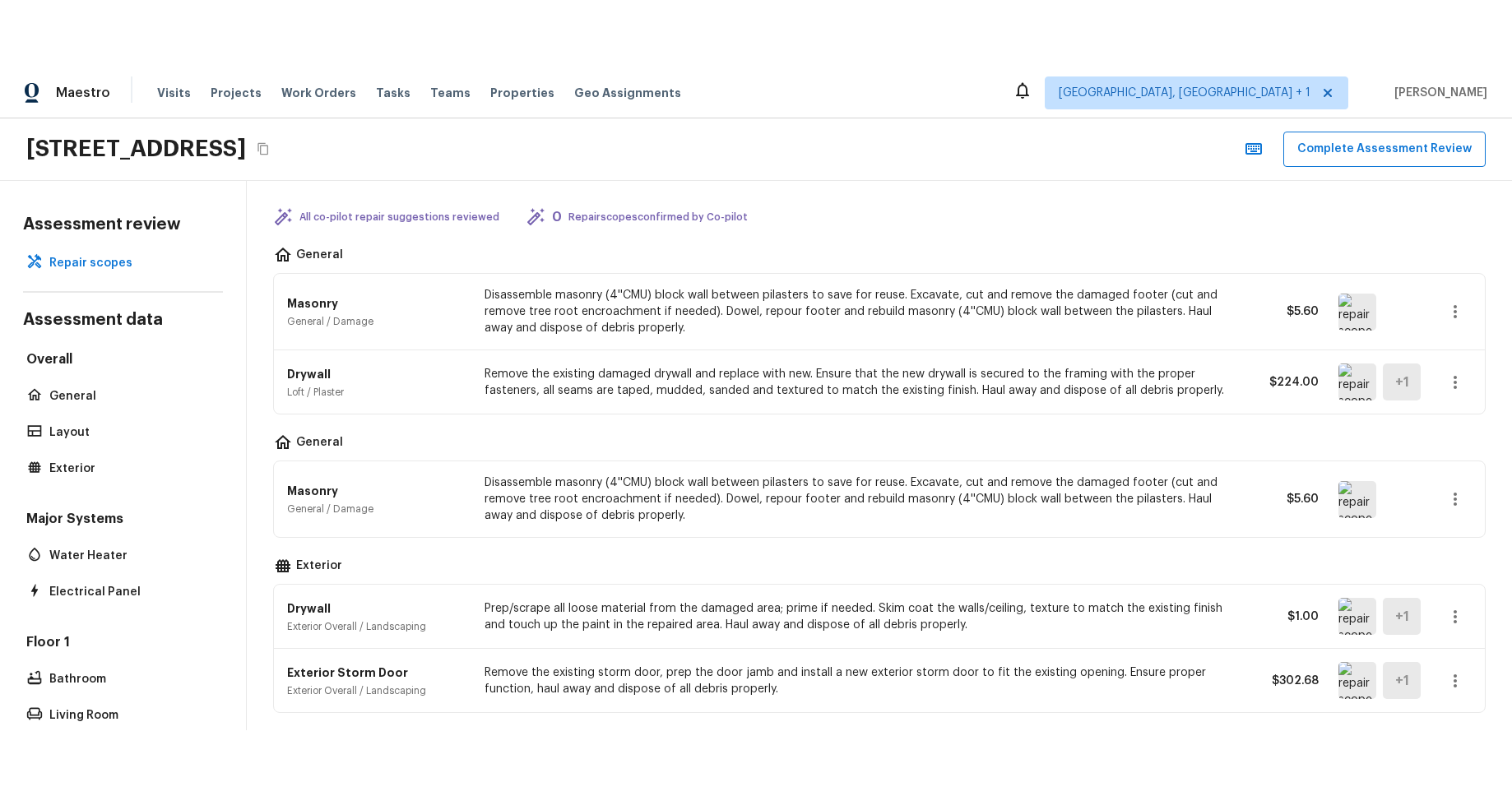
scroll to position [85, 0]
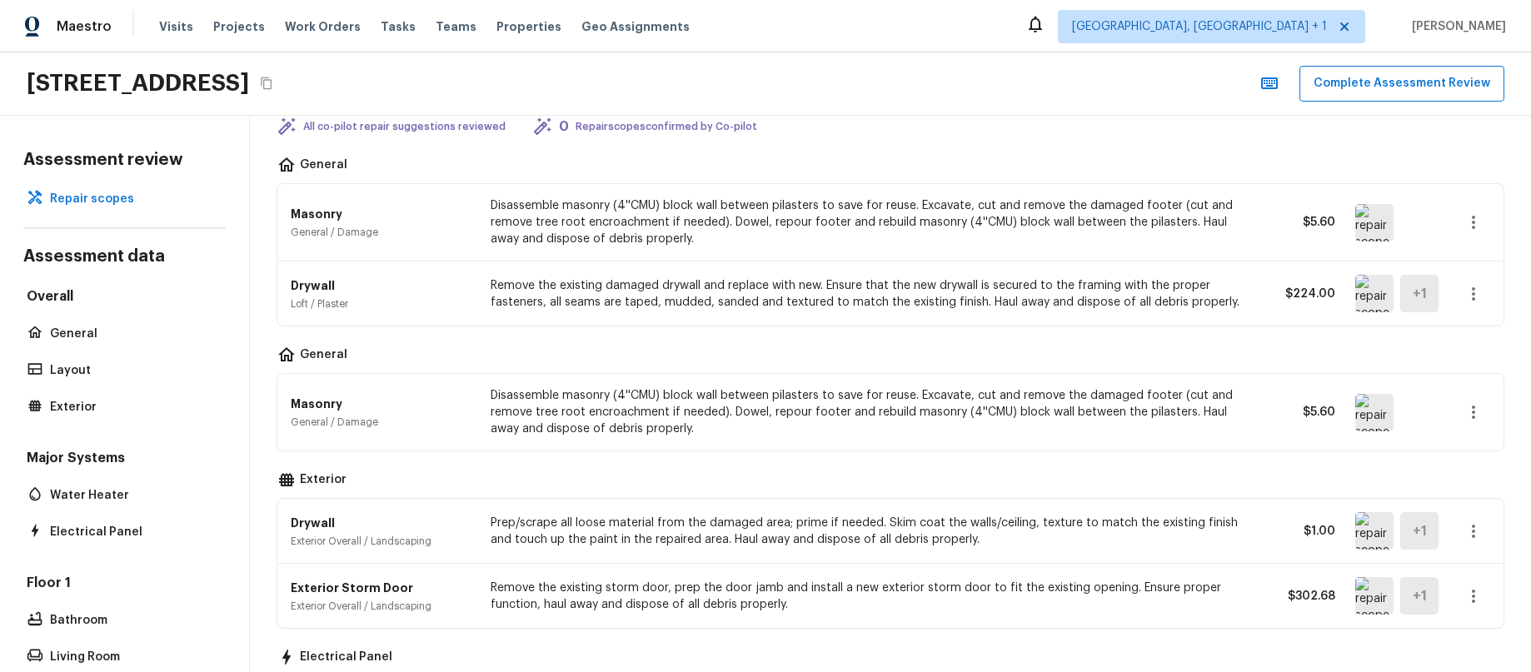
click at [1486, 294] on button "button" at bounding box center [1473, 293] width 33 height 33
click at [1480, 393] on li "Remove" at bounding box center [1478, 392] width 77 height 50
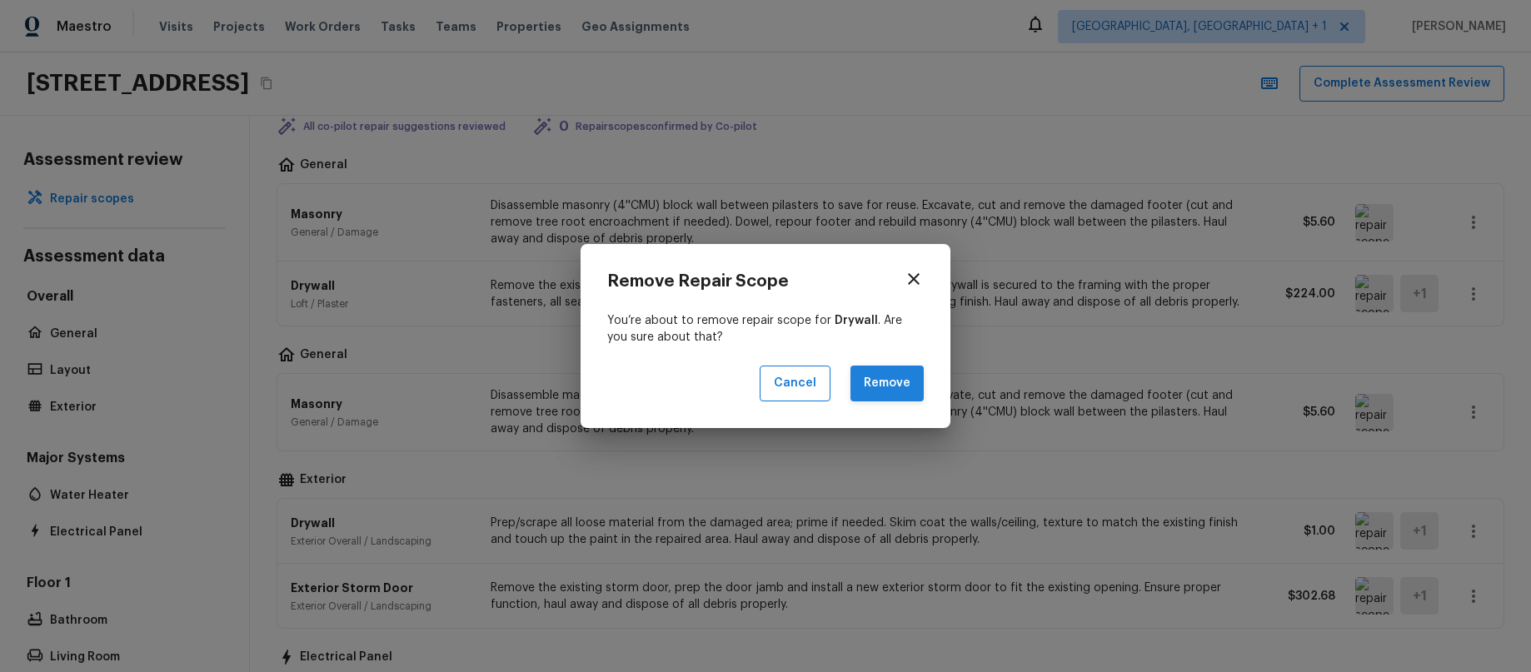
click at [896, 386] on button "Remove" at bounding box center [886, 384] width 73 height 36
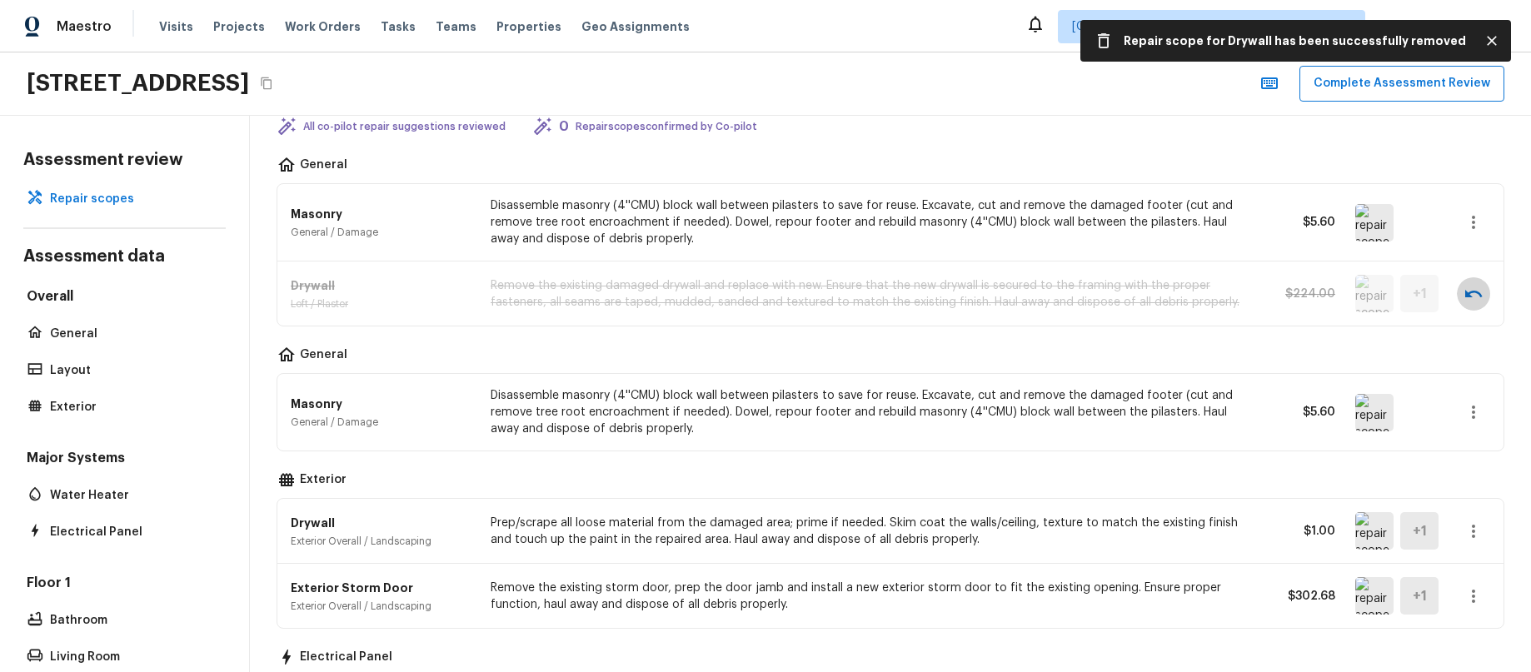
click at [1473, 297] on icon "button" at bounding box center [1473, 294] width 20 height 20
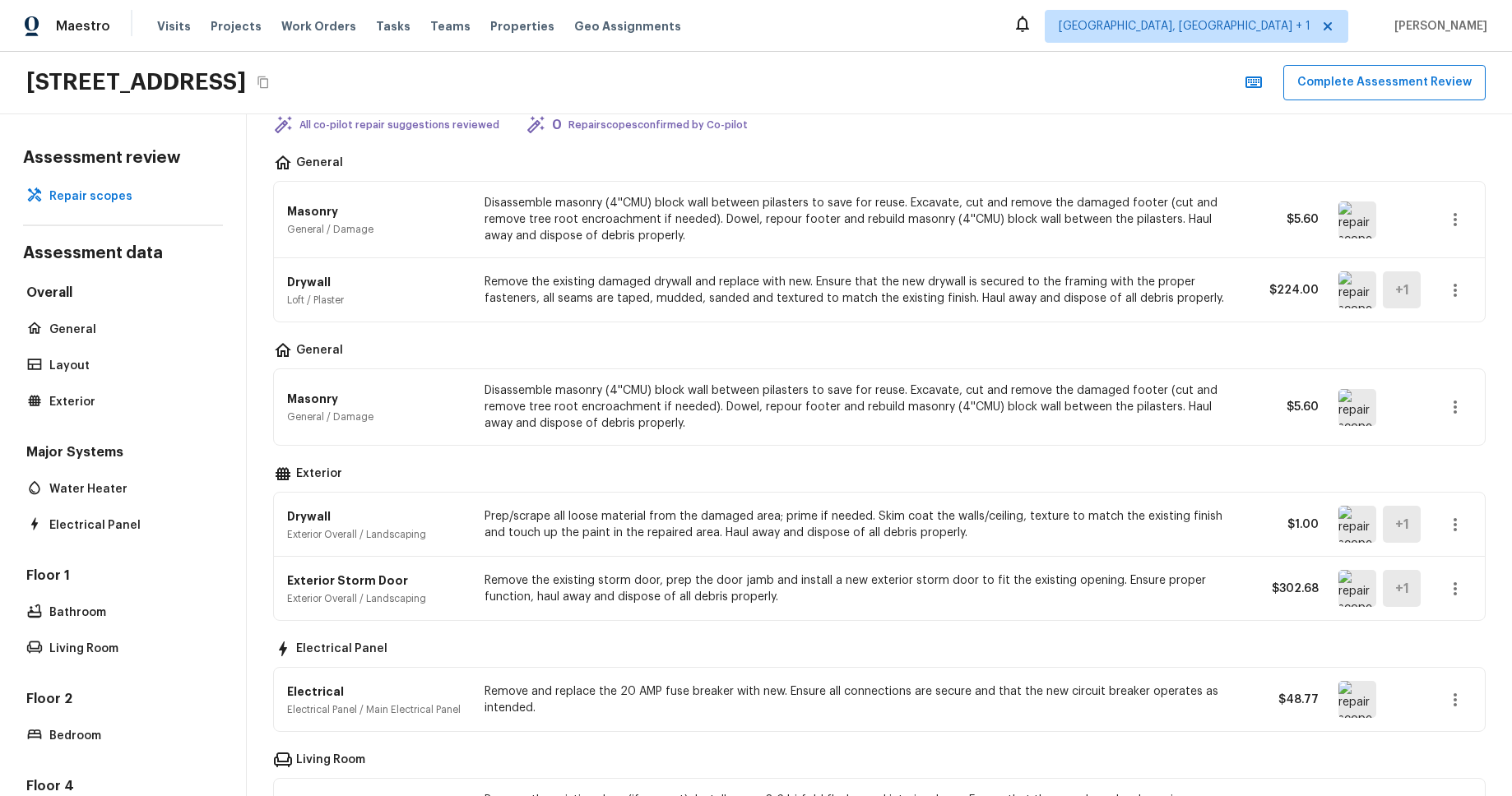
click at [1482, 441] on div "Masonry General / Damage Disassemble masonry (4''CMU) block wall between pilast…" at bounding box center [879, 407] width 1211 height 76
click at [1455, 535] on button "button" at bounding box center [1455, 524] width 33 height 33
click at [1448, 620] on li "Remove" at bounding box center [1449, 622] width 107 height 49
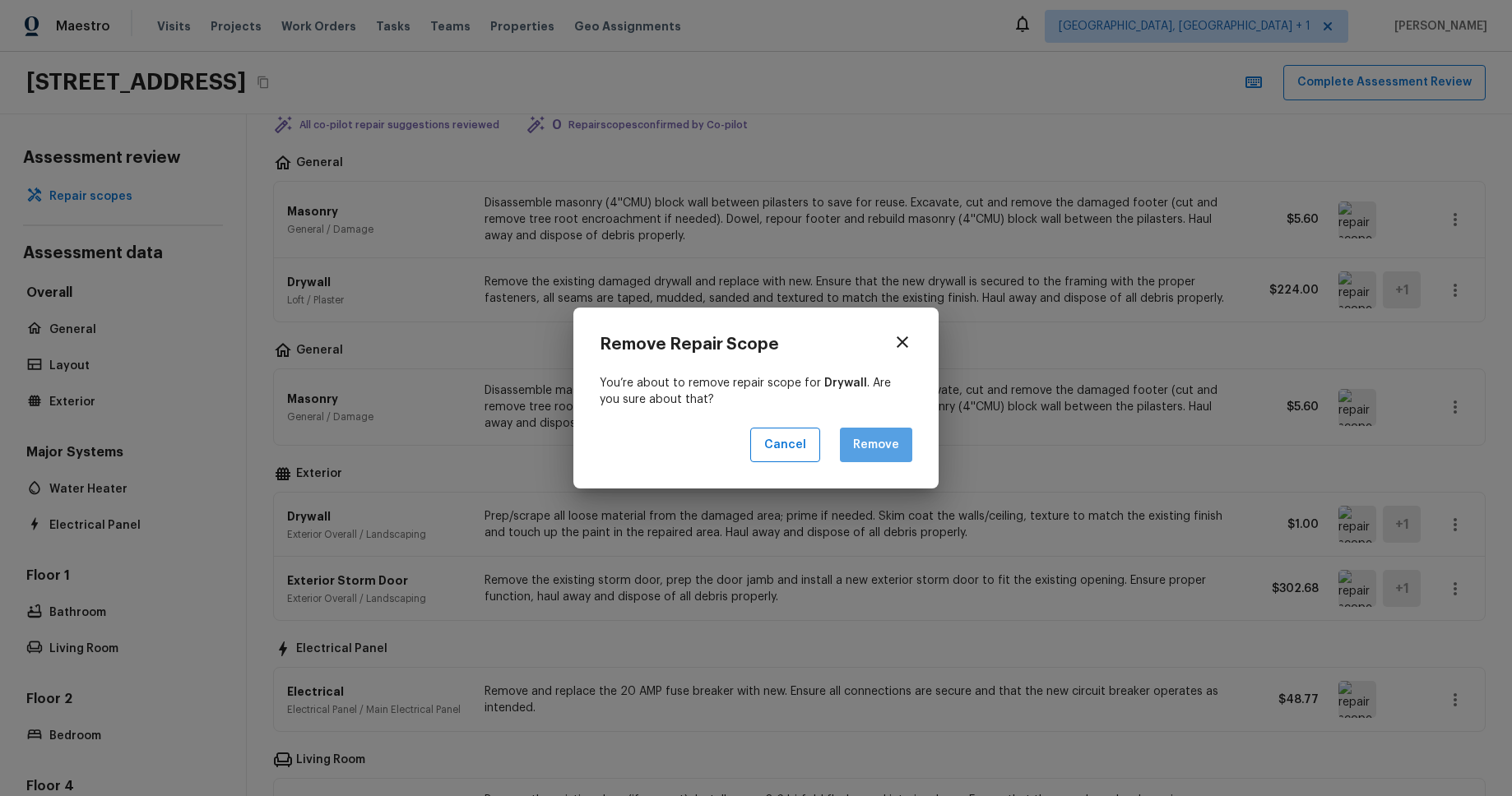
click at [883, 455] on button "Remove" at bounding box center [875, 445] width 72 height 36
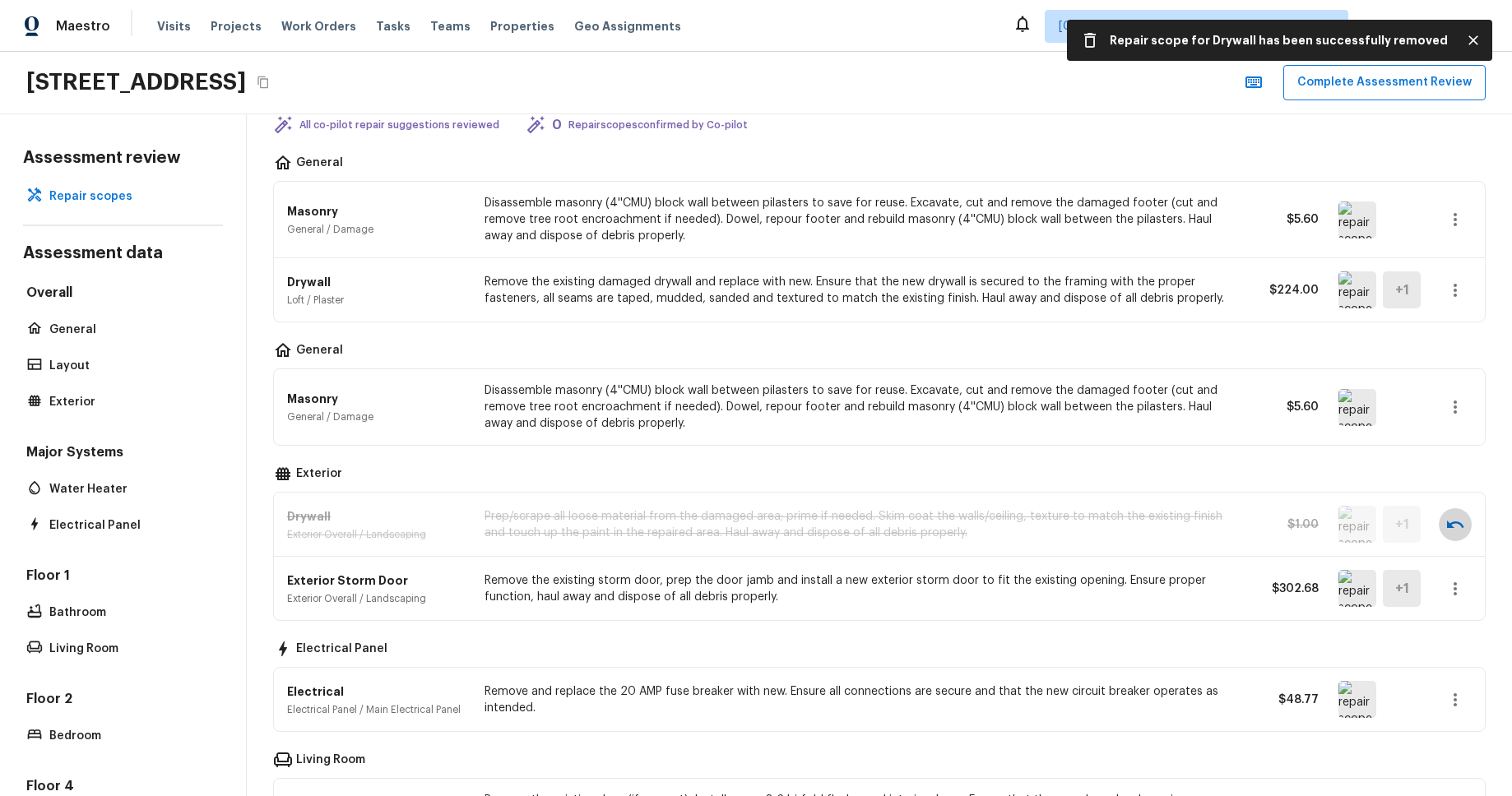
click at [1460, 529] on icon "button" at bounding box center [1455, 524] width 20 height 20
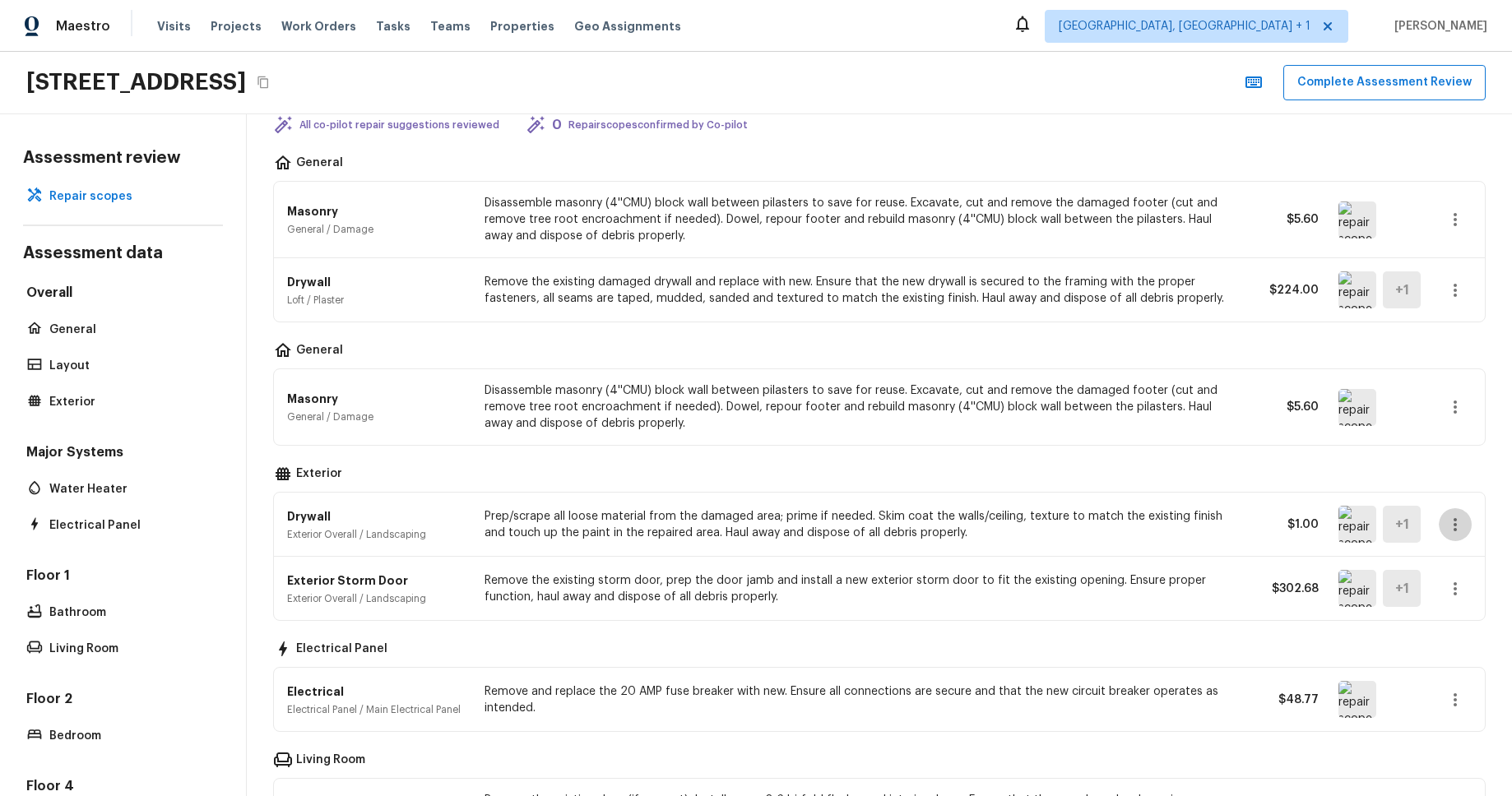
click at [1458, 532] on icon "button" at bounding box center [1455, 524] width 20 height 20
click at [1458, 532] on div at bounding box center [756, 398] width 1512 height 796
click at [1455, 470] on div "Exterior" at bounding box center [880, 475] width 1213 height 20
click at [1046, 141] on div "Repair scopes + Add Repair Scope All co-pilot repair suggestions reviewed 0 Rep…" at bounding box center [879, 370] width 1265 height 681
drag, startPoint x: 1403, startPoint y: 469, endPoint x: 1415, endPoint y: 484, distance: 19.2
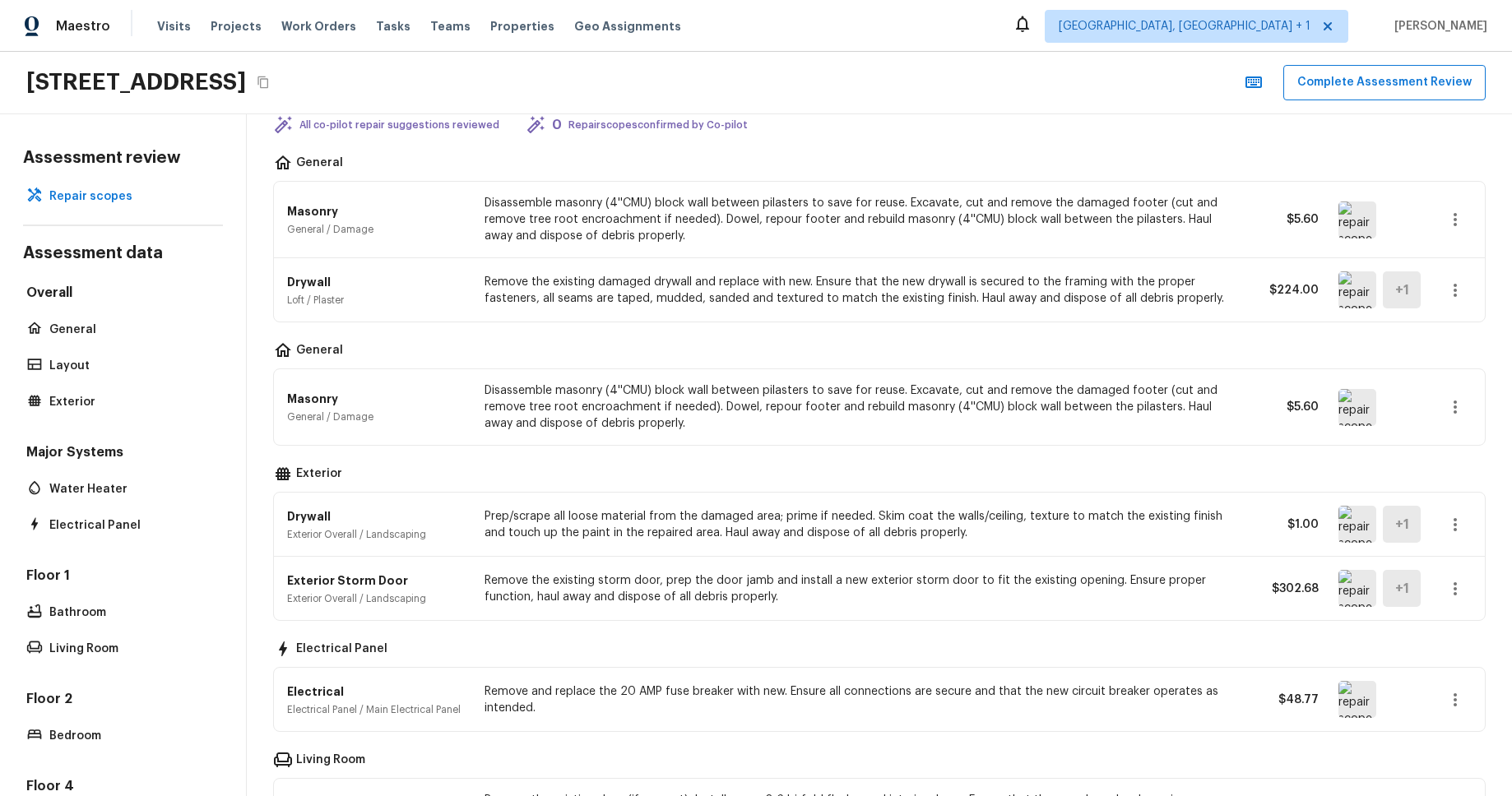
click at [1403, 469] on div "Exterior" at bounding box center [880, 475] width 1213 height 20
click at [1455, 529] on icon "button" at bounding box center [1455, 524] width 3 height 13
click at [1434, 623] on li "Remove" at bounding box center [1449, 622] width 107 height 49
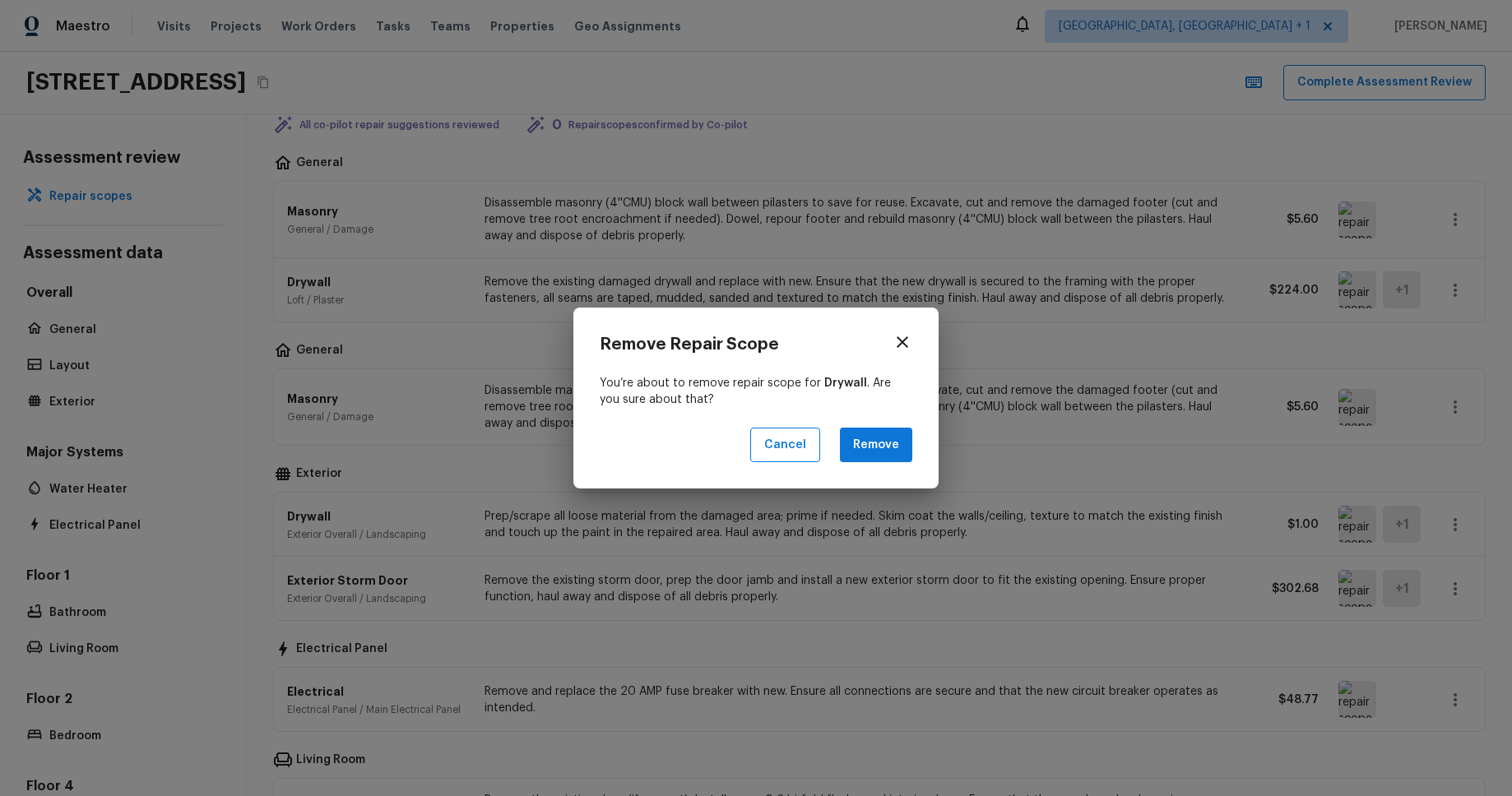
click at [872, 451] on button "Remove" at bounding box center [875, 445] width 72 height 36
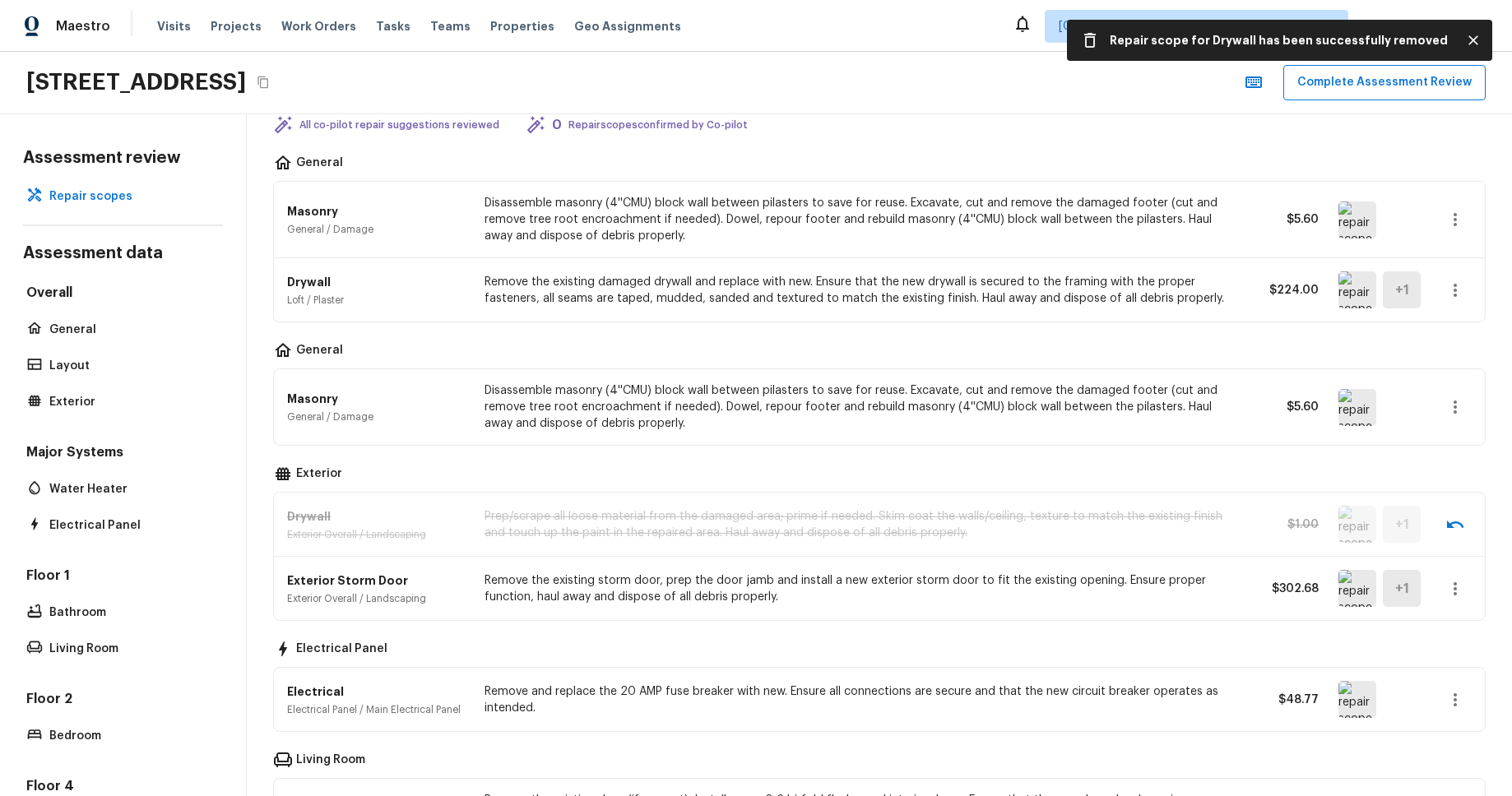
click at [1455, 529] on icon "button" at bounding box center [1455, 524] width 20 height 20
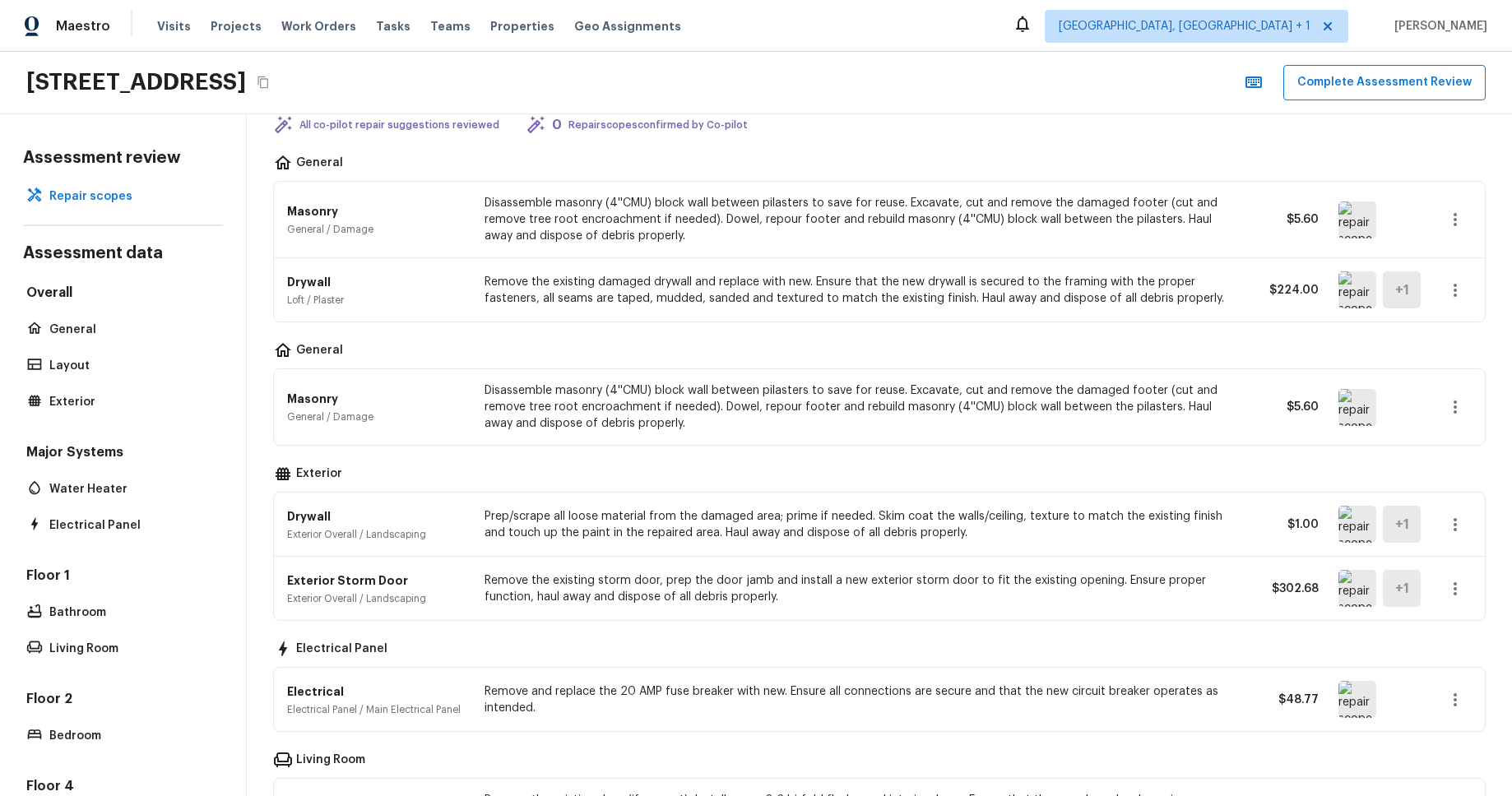
click at [1455, 519] on icon "button" at bounding box center [1455, 524] width 3 height 13
click at [1440, 610] on li "Remove" at bounding box center [1449, 622] width 107 height 49
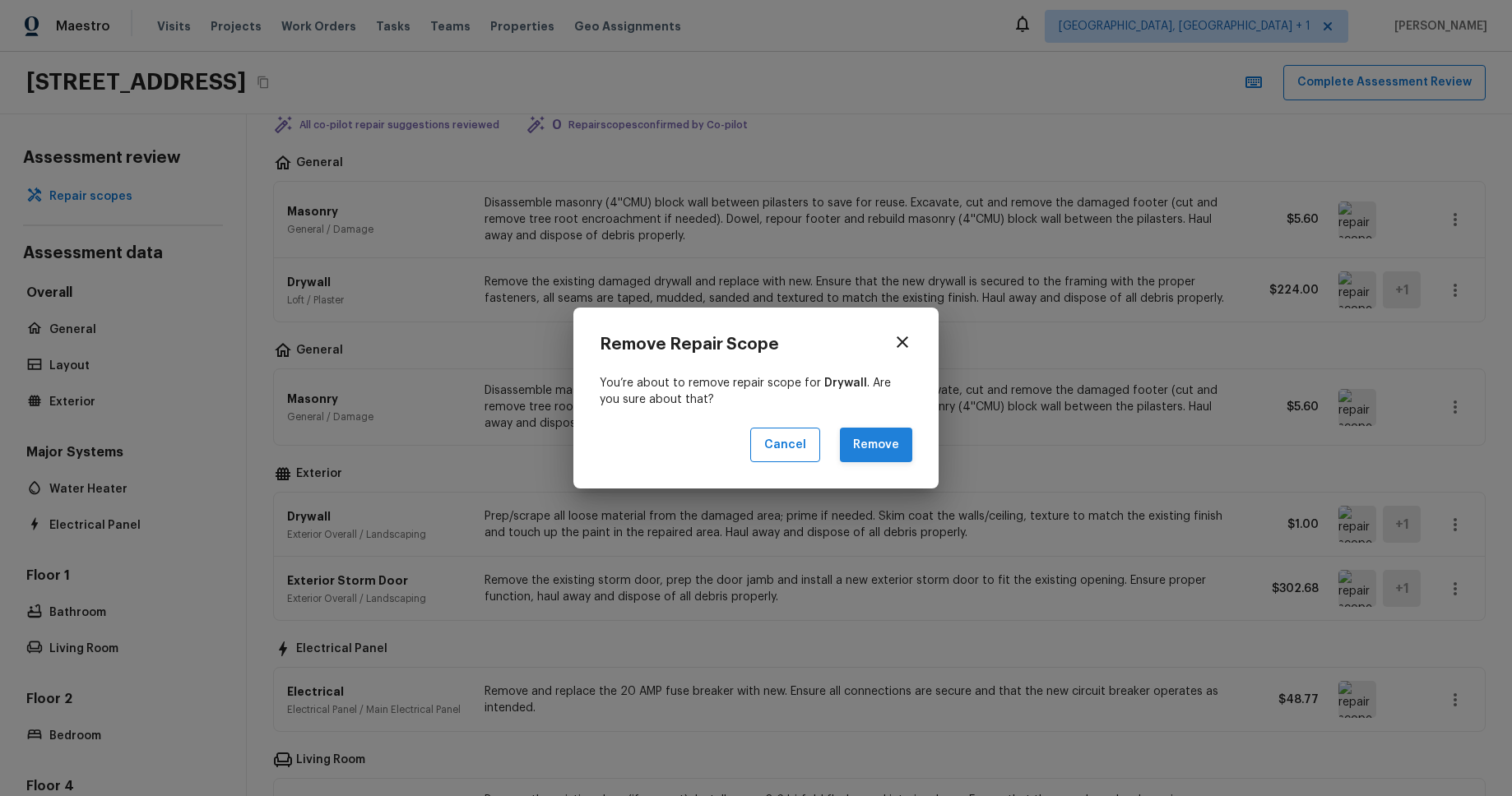
click at [880, 450] on button "Remove" at bounding box center [875, 445] width 72 height 36
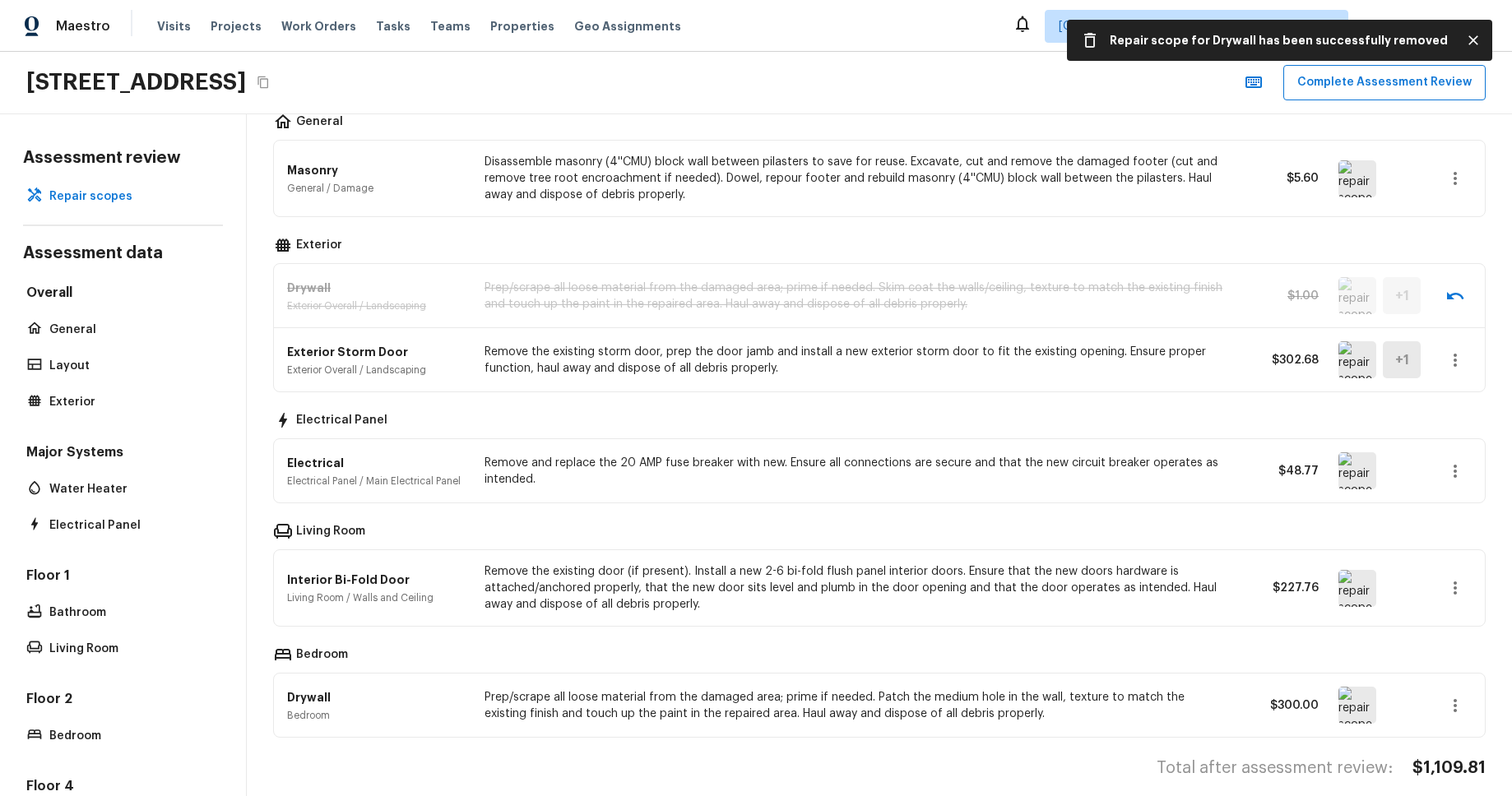
scroll to position [329, 0]
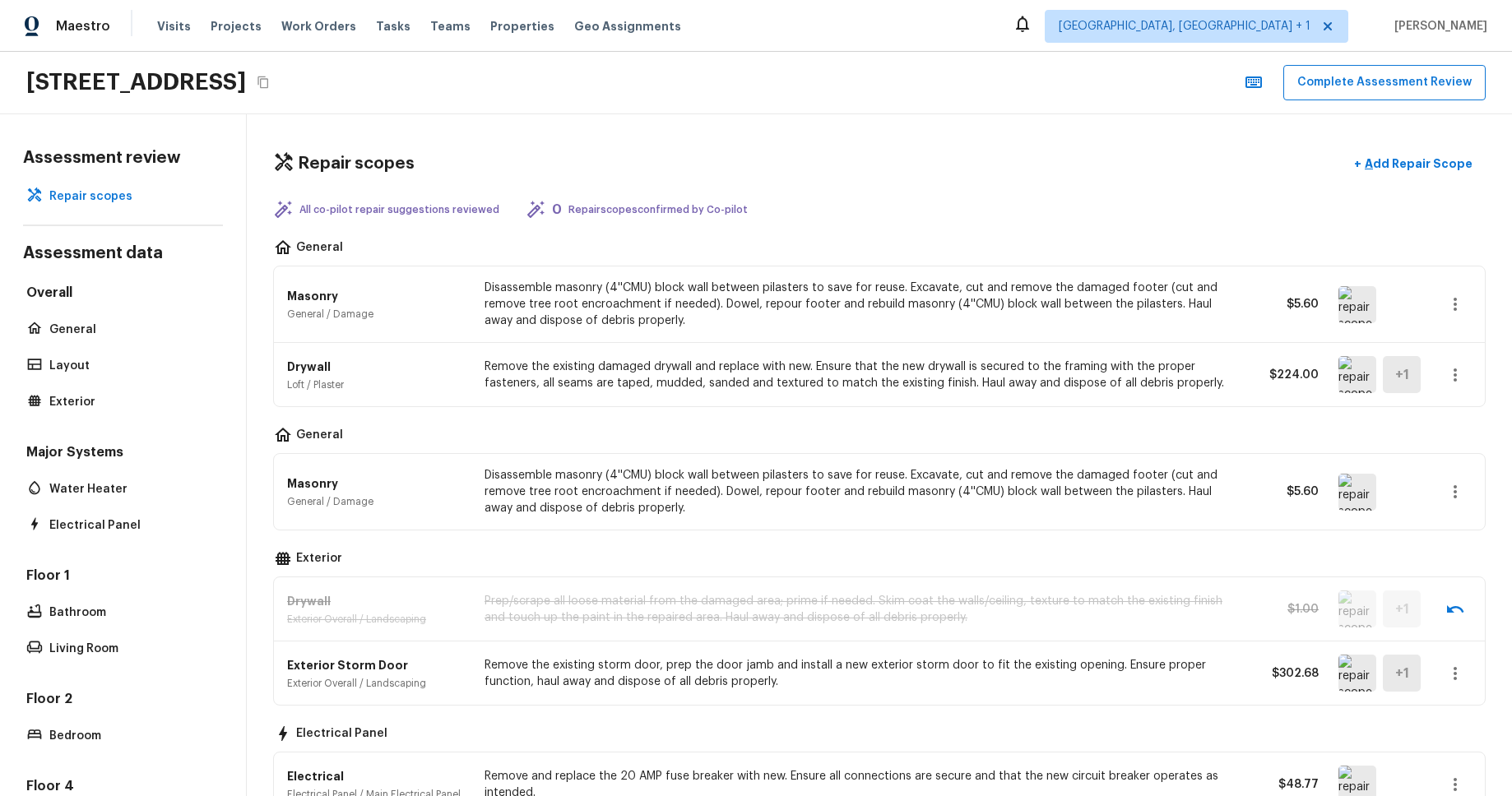
click at [1459, 374] on icon "button" at bounding box center [1455, 375] width 20 height 20
click at [1452, 312] on div at bounding box center [756, 398] width 1512 height 796
click at [1455, 303] on icon "button" at bounding box center [1455, 304] width 3 height 13
click at [1445, 456] on li "Go To Question" at bounding box center [1449, 450] width 107 height 49
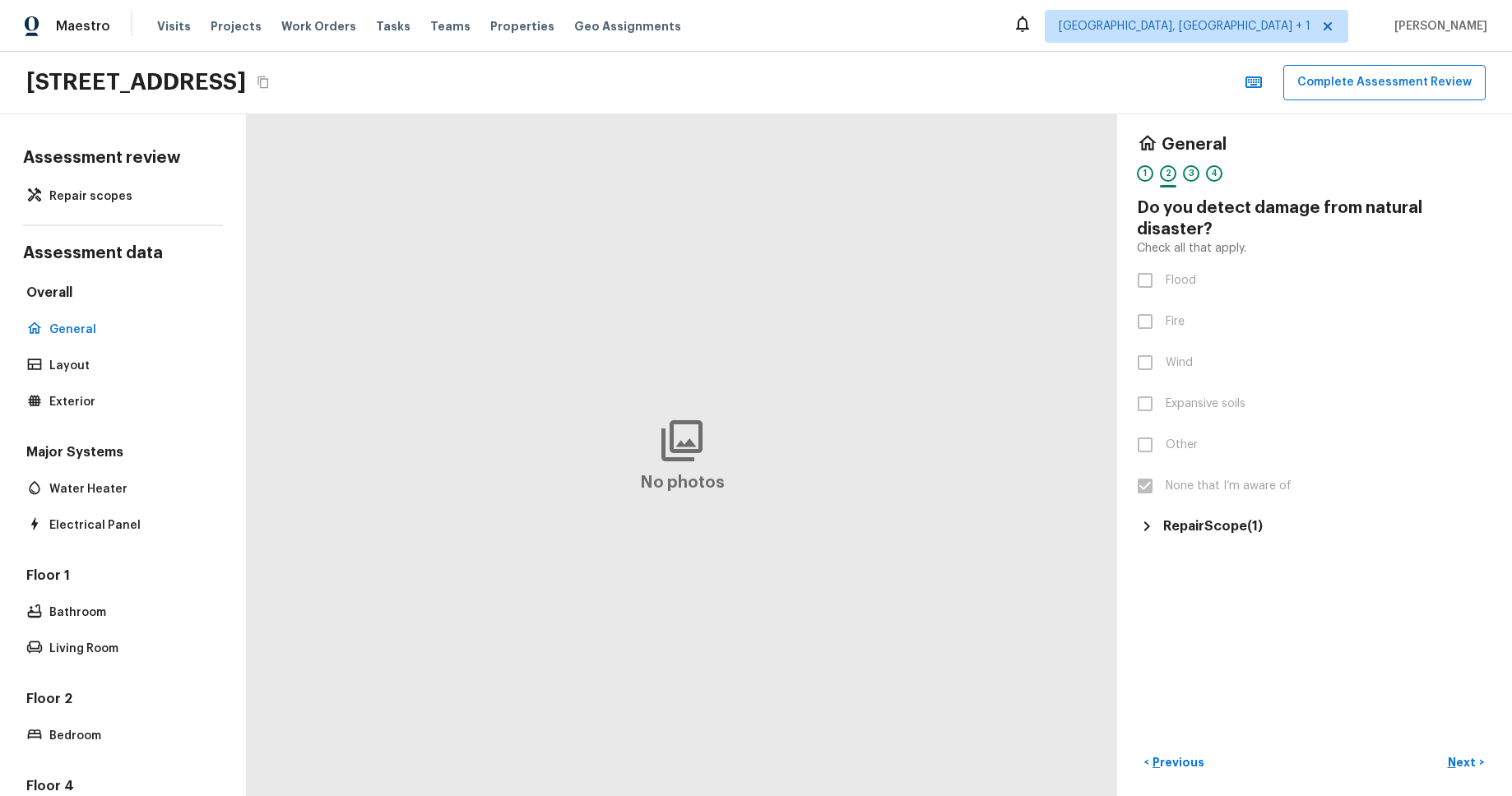
click at [1204, 524] on h5 "Repair Scope ( 1 )" at bounding box center [1213, 526] width 100 height 18
click at [103, 196] on p "Repair scopes" at bounding box center [131, 197] width 164 height 17
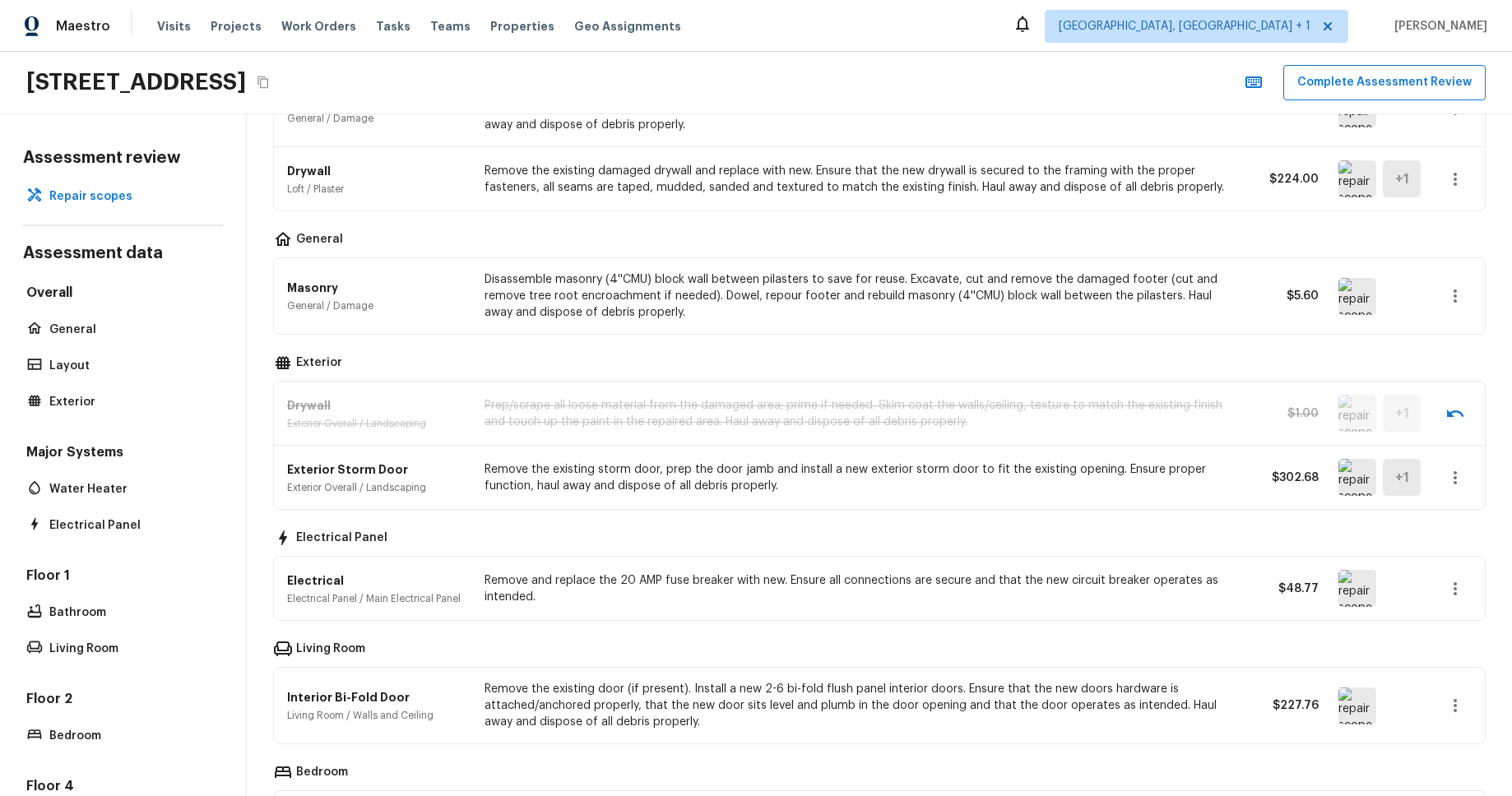
scroll to position [329, 0]
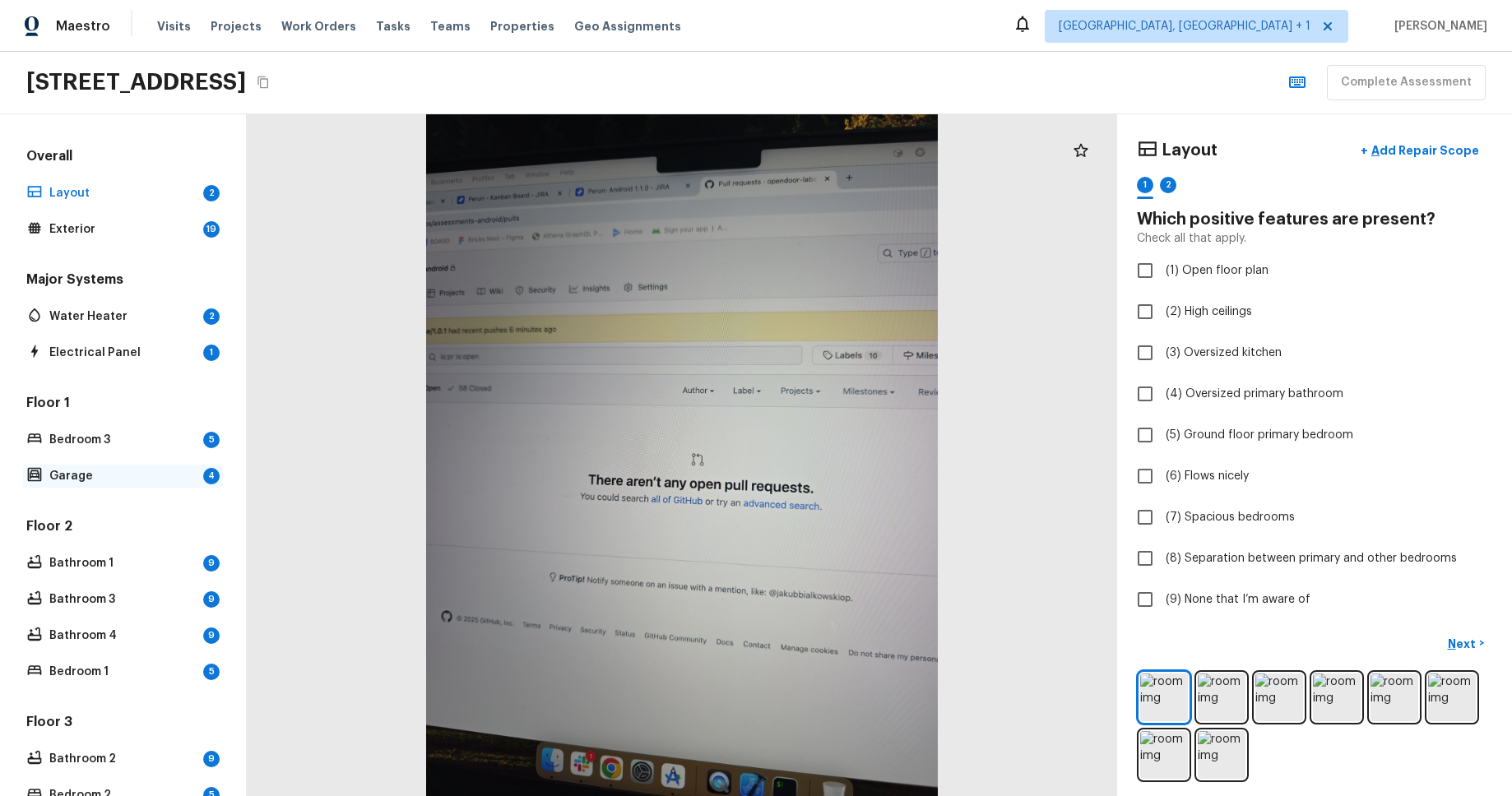
click at [134, 465] on div "Garage 4" at bounding box center [122, 476] width 199 height 23
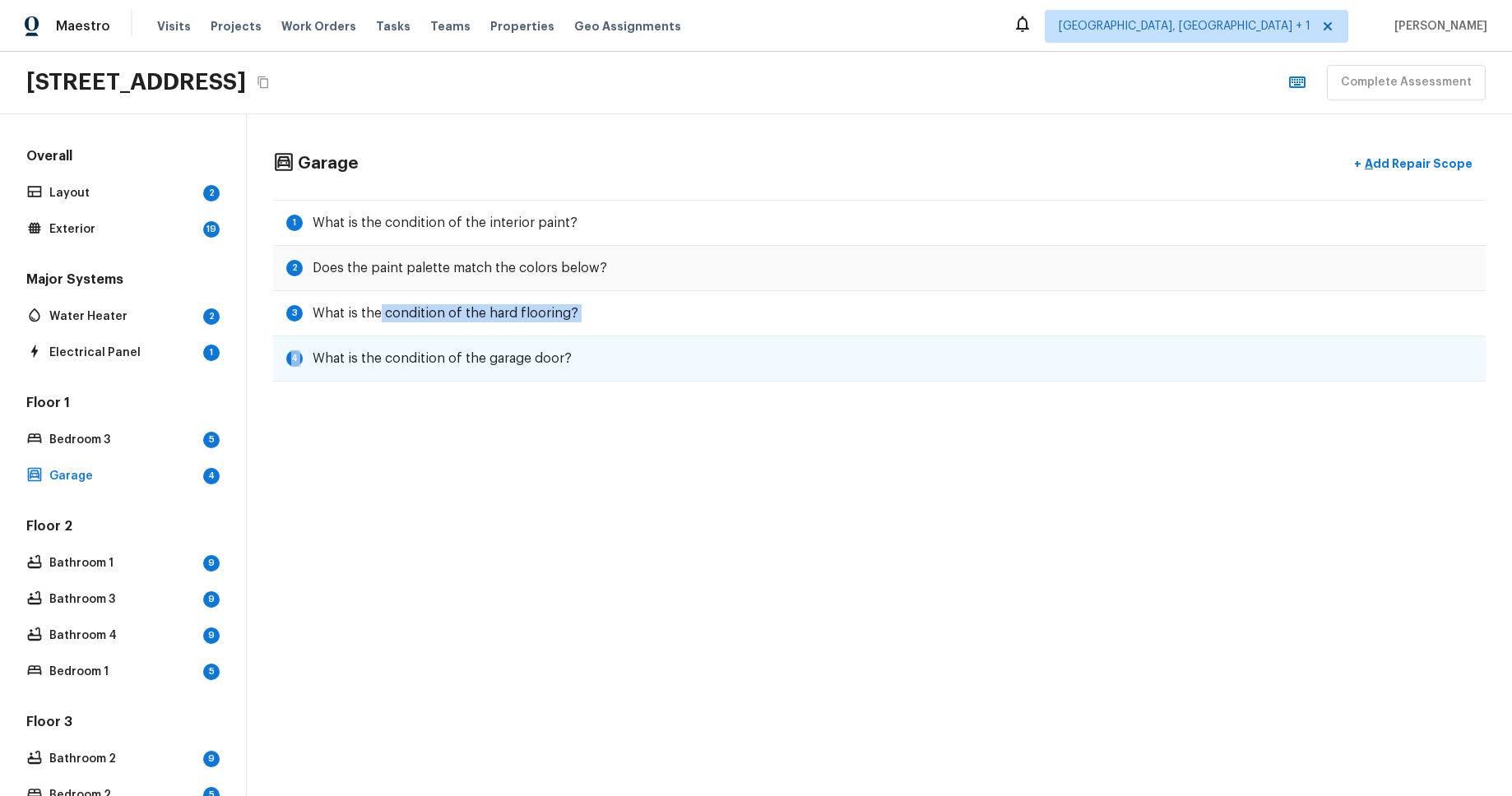
drag, startPoint x: 381, startPoint y: 312, endPoint x: 392, endPoint y: 338, distance: 28.2
click at [392, 338] on div "1 What is the condition of the interior paint? 2 Does the paint palette match t…" at bounding box center [880, 290] width 1213 height 182
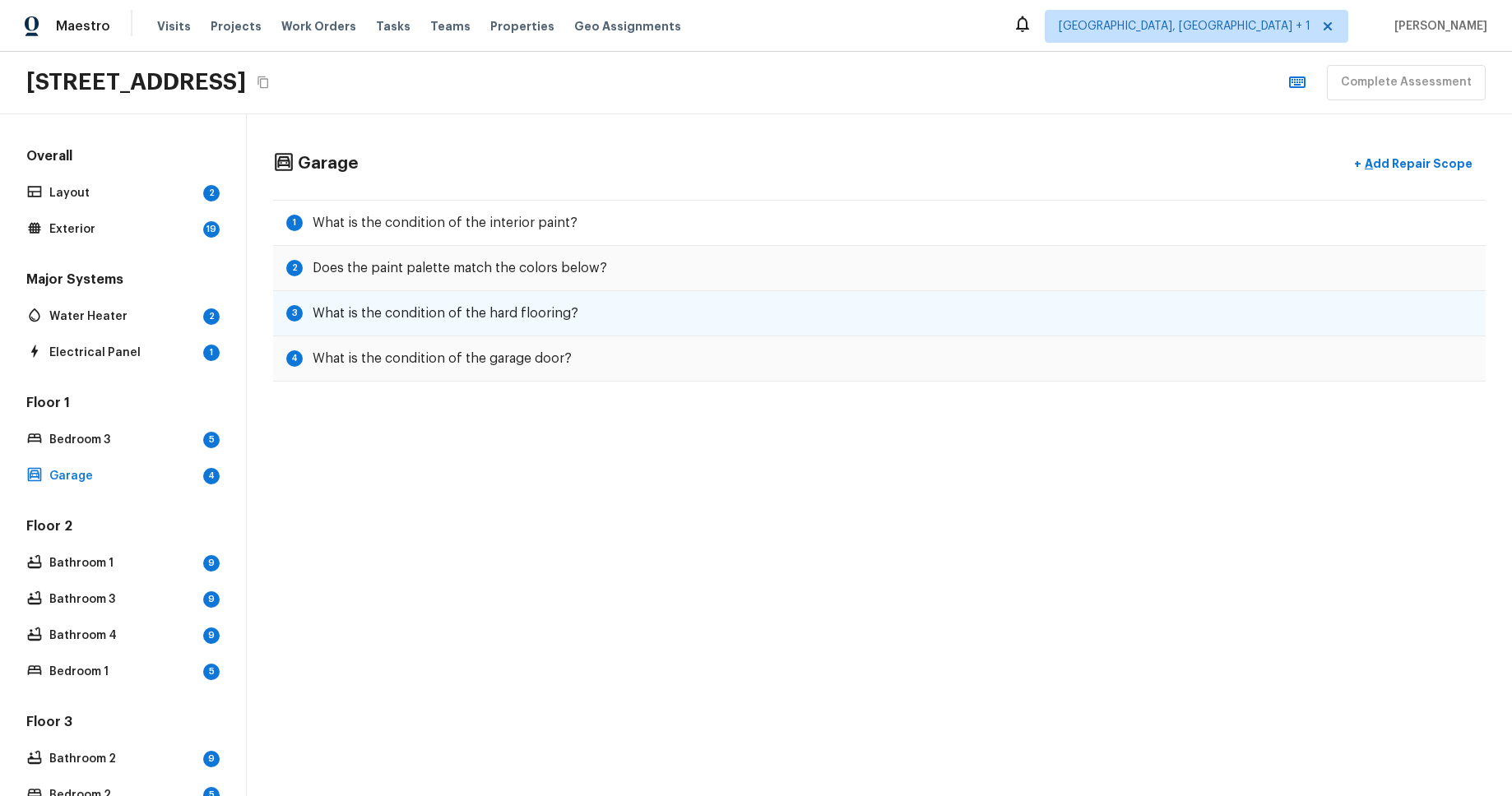
click at [435, 293] on div "3 What is the condition of the hard flooring?" at bounding box center [880, 314] width 1213 height 45
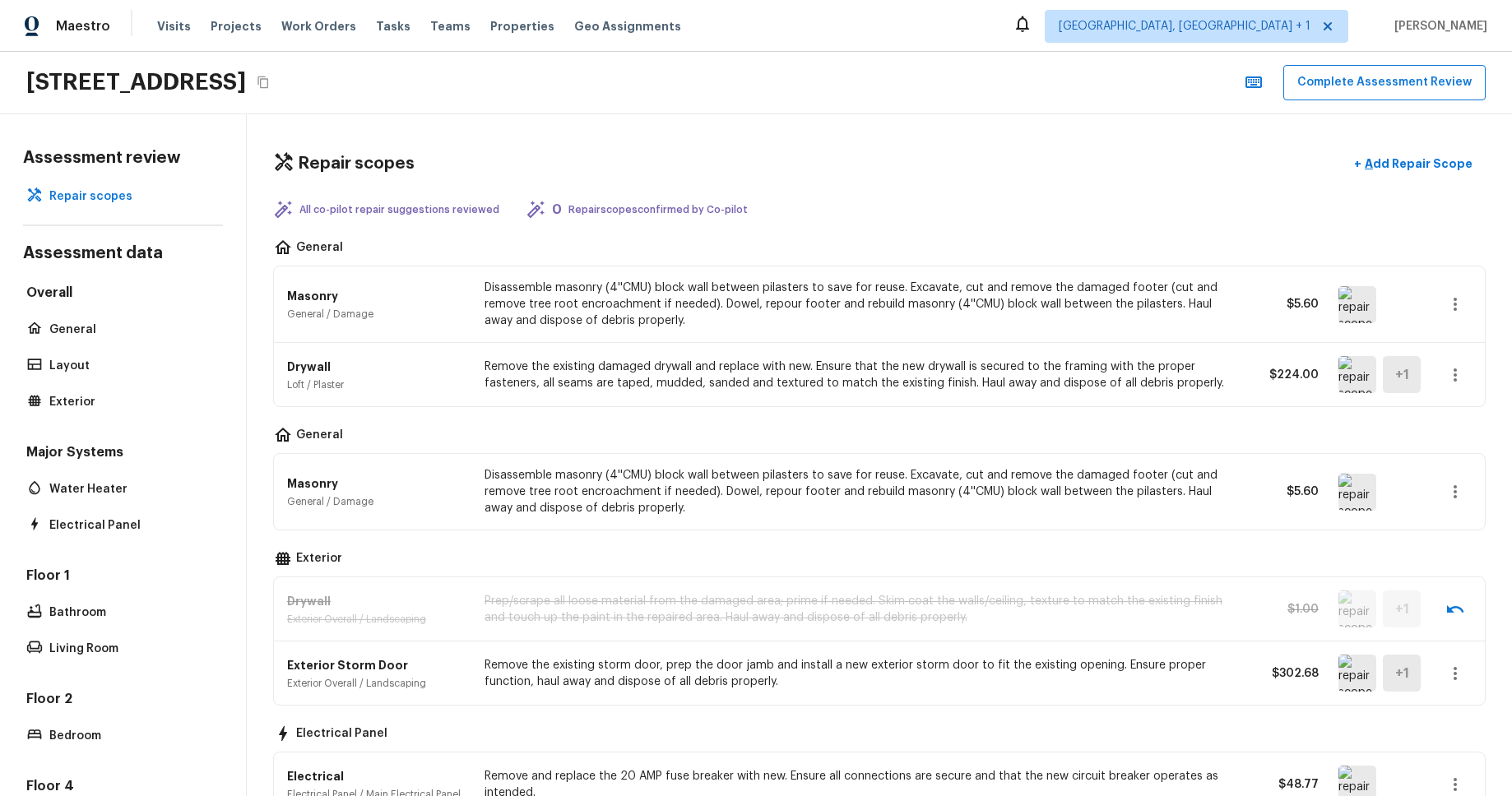
click at [1119, 137] on div "Repair scopes + Add Repair Scope All co-pilot repair suggestions reviewed 0 Rep…" at bounding box center [879, 455] width 1265 height 681
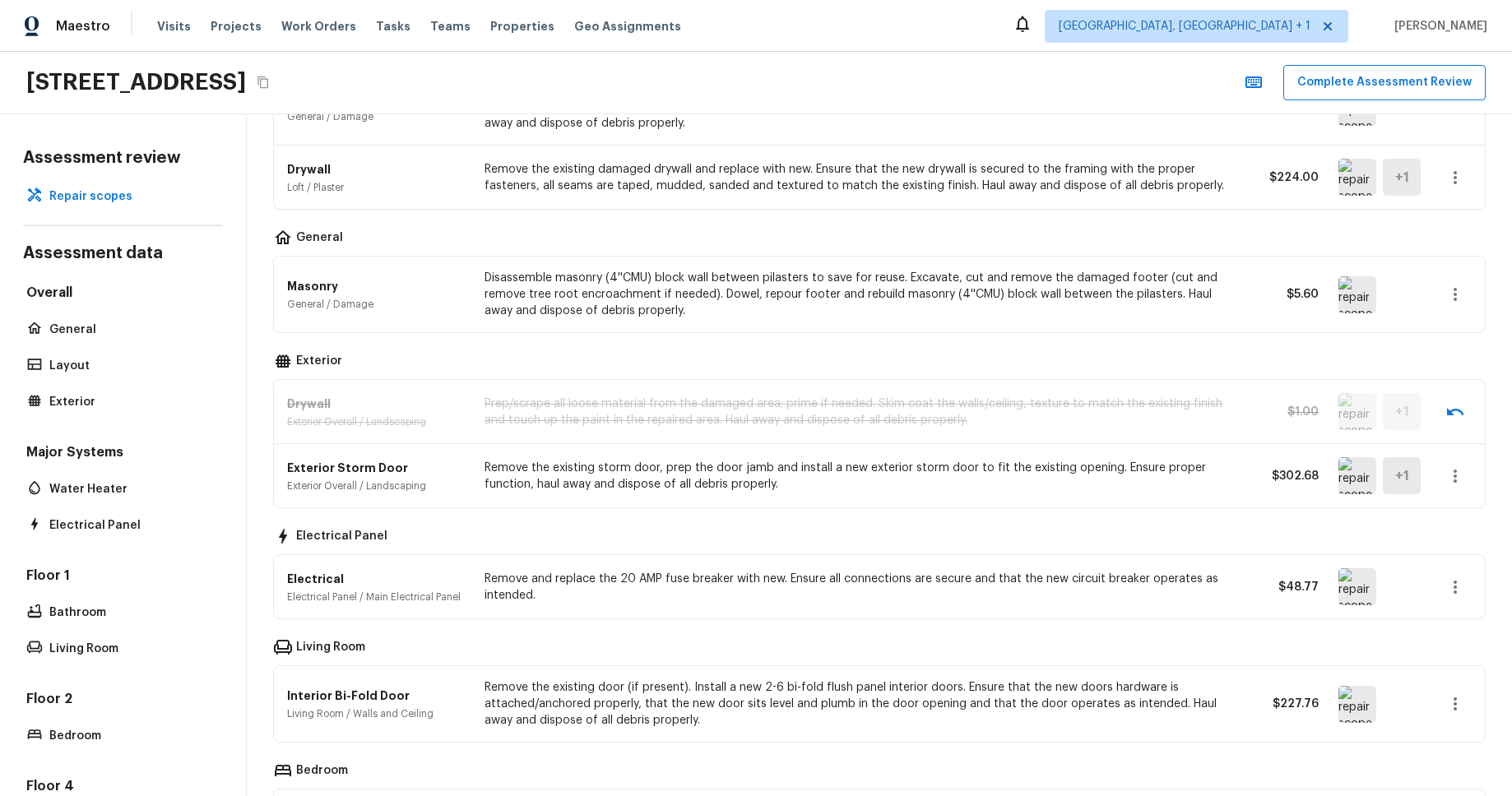
scroll to position [329, 0]
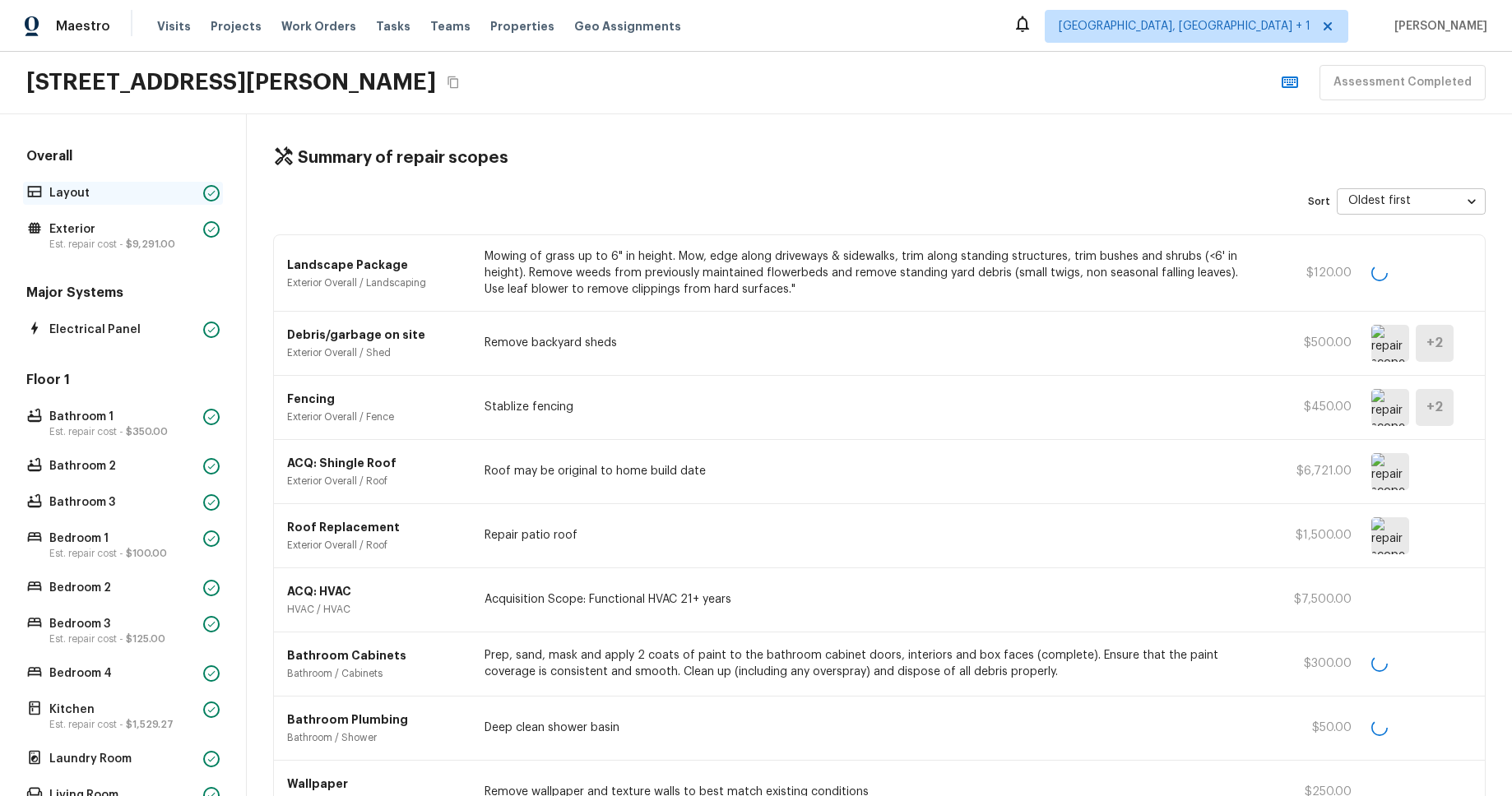
click at [84, 192] on p "Layout" at bounding box center [122, 193] width 147 height 17
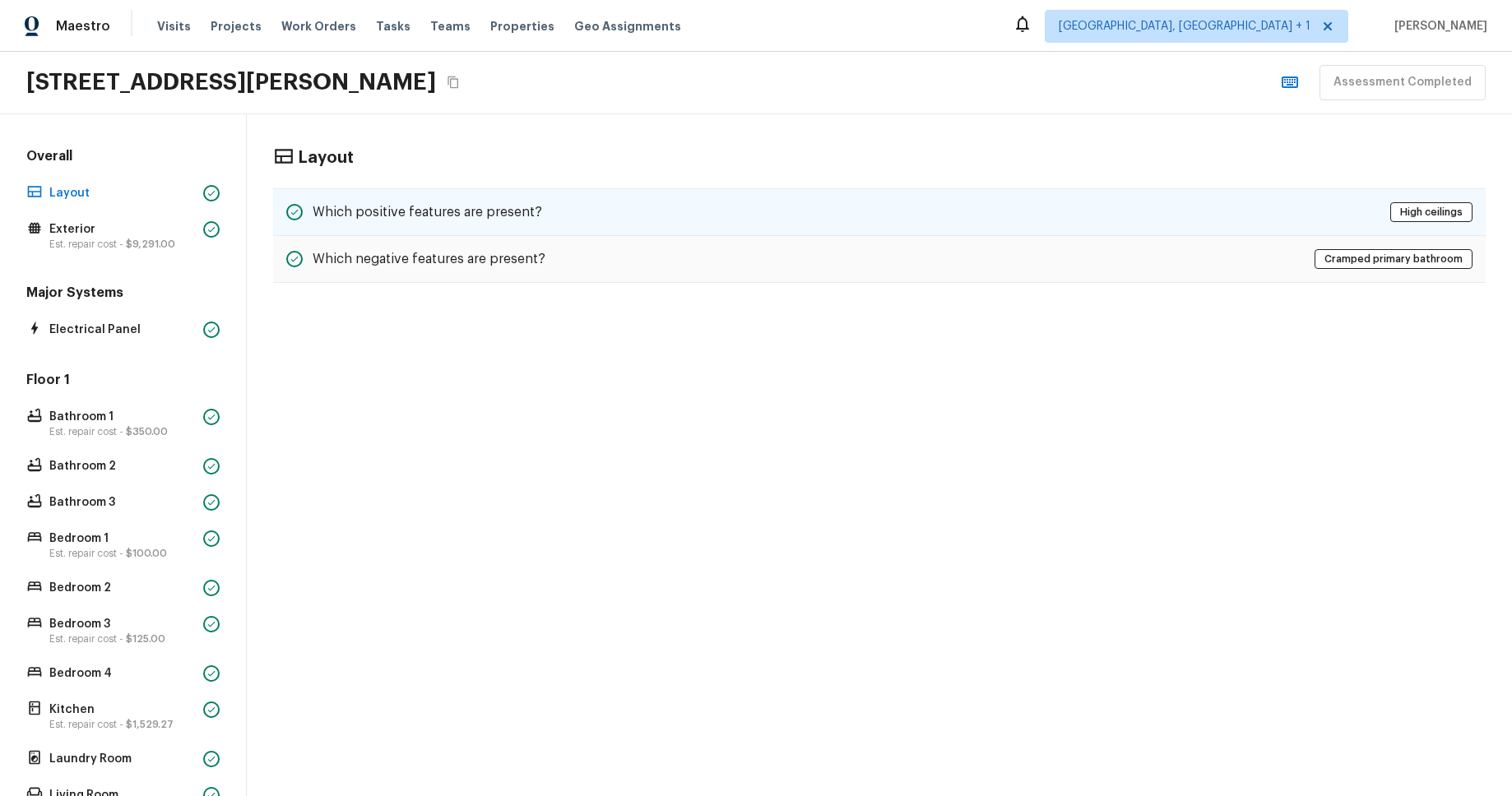
click at [282, 218] on div "Which positive features are present? High ceilings" at bounding box center [880, 212] width 1213 height 47
